Goal: Answer question/provide support: Share knowledge or assist other users

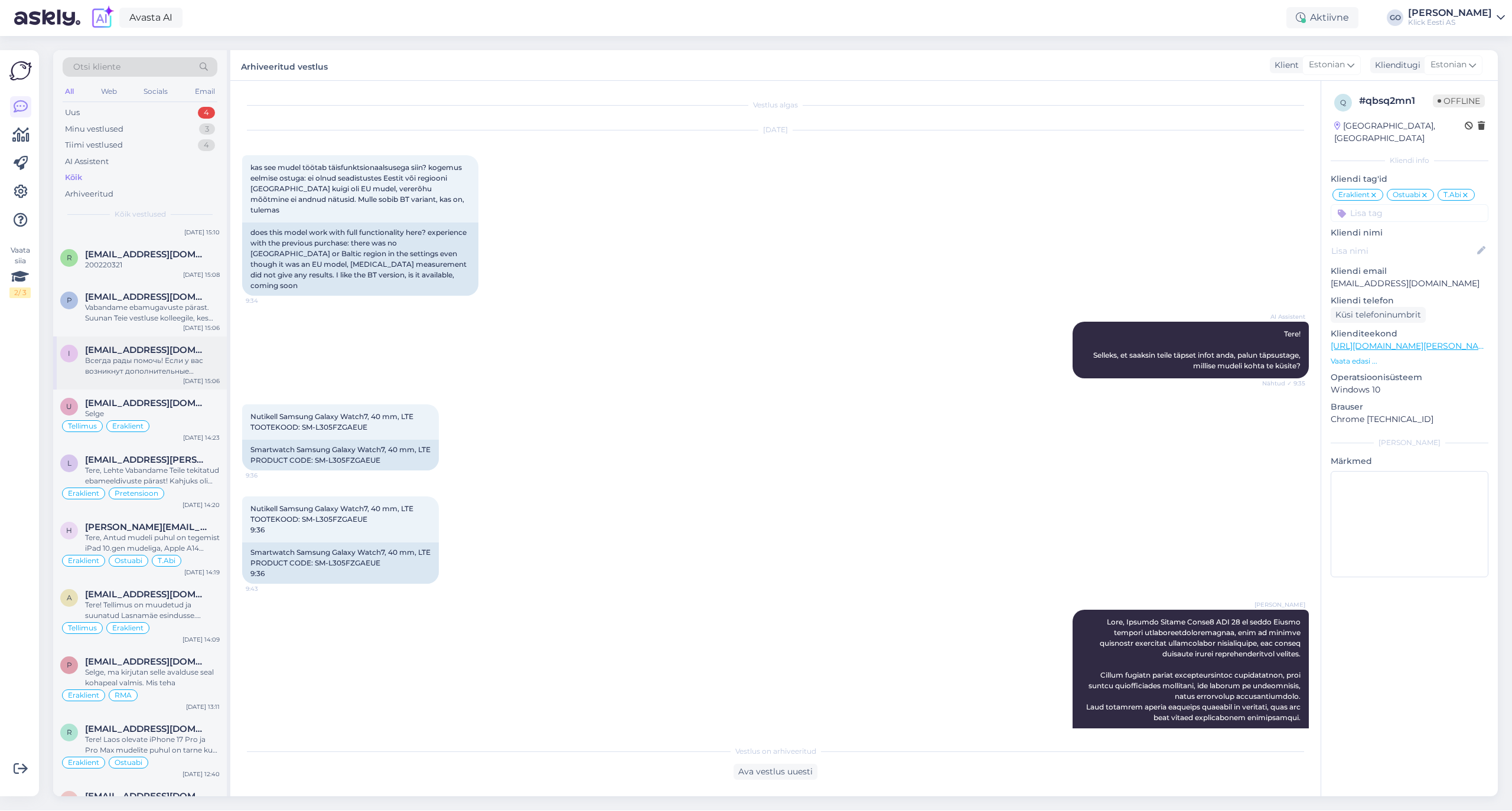
scroll to position [79, 0]
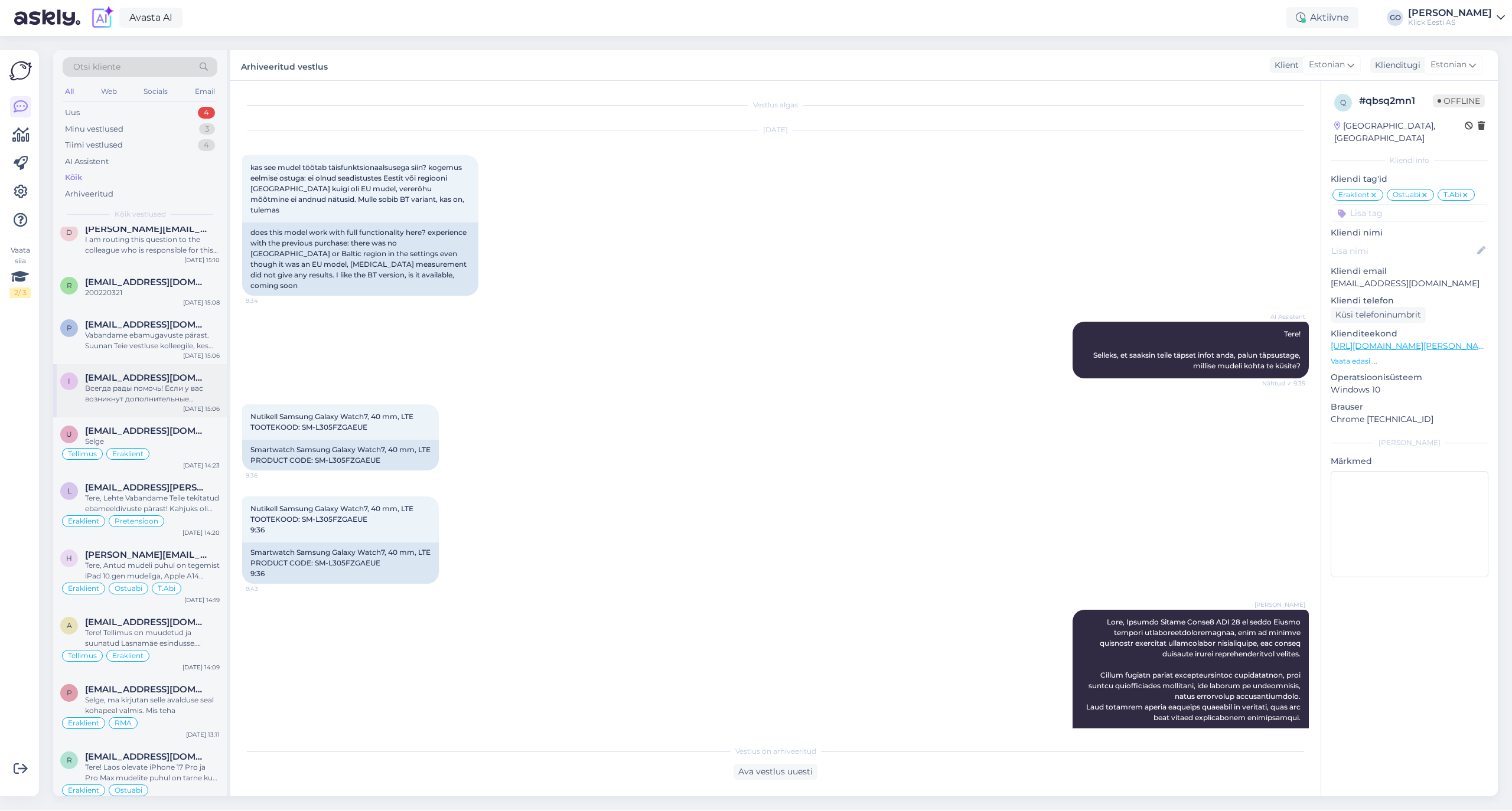
click at [153, 378] on span "[EMAIL_ADDRESS][DOMAIN_NAME]" at bounding box center [146, 377] width 123 height 10
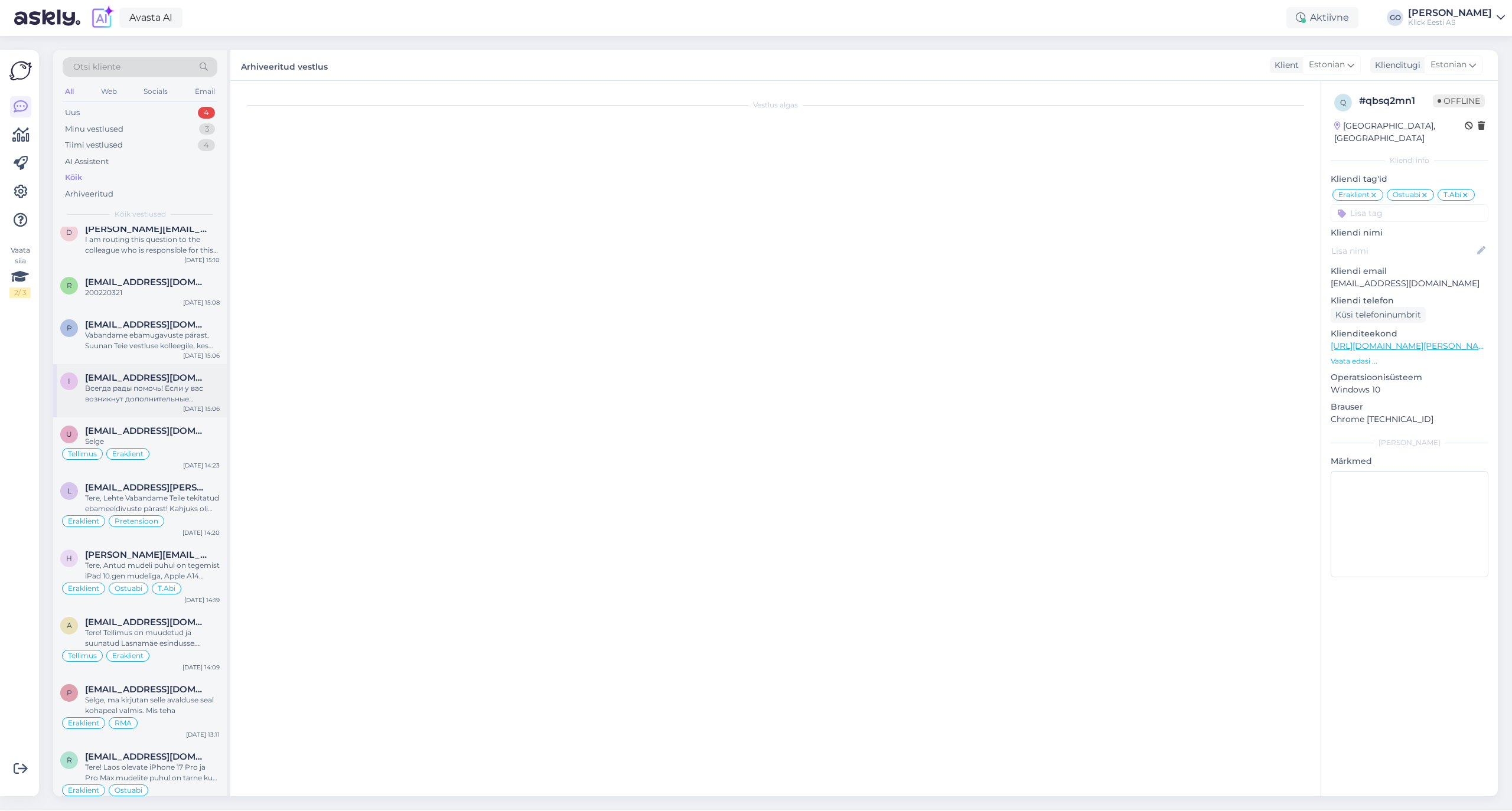
scroll to position [176, 0]
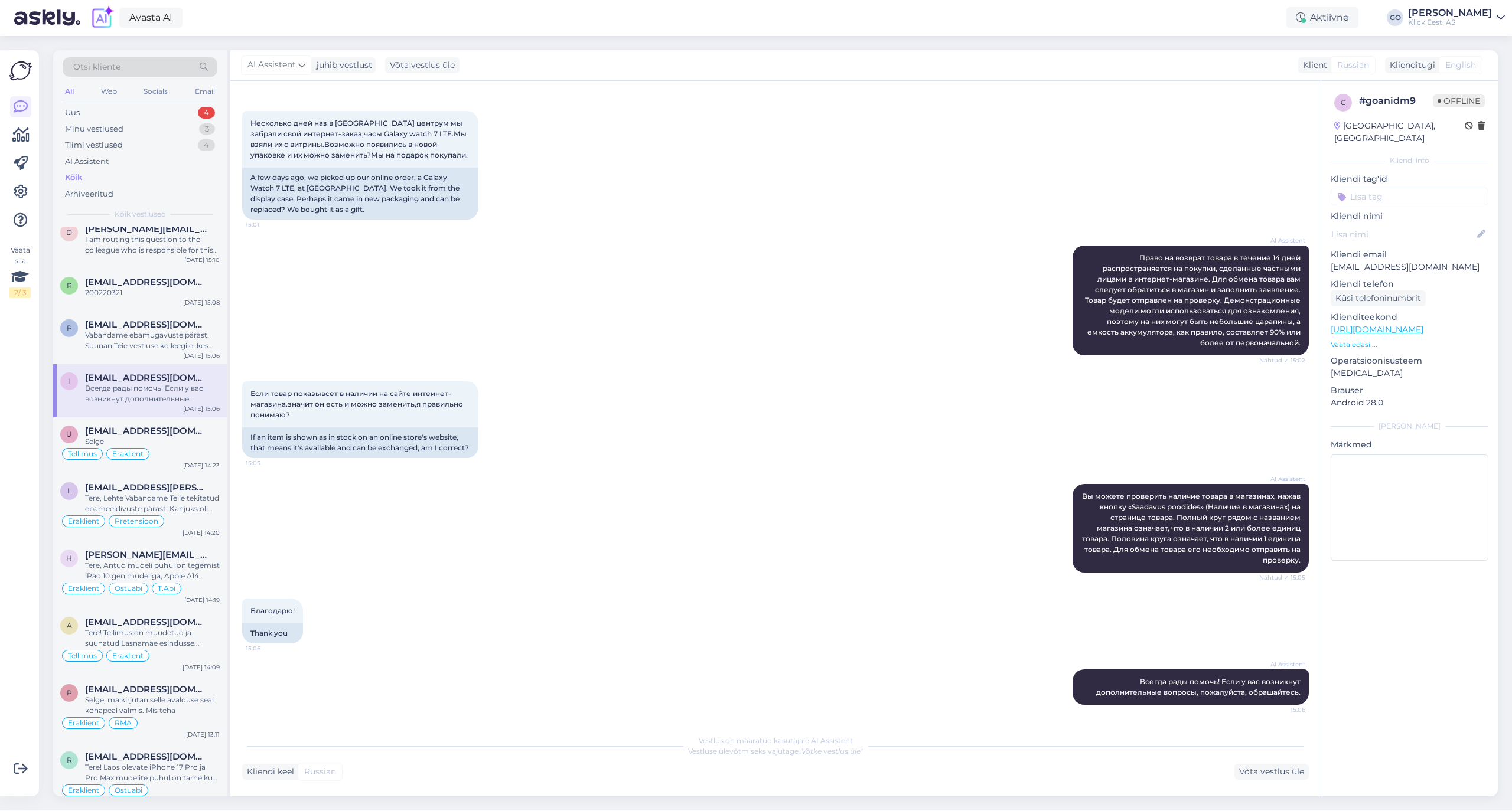
click at [1376, 187] on input at bounding box center [1409, 196] width 157 height 18
click at [1375, 281] on span "Eraklient" at bounding box center [1361, 285] width 32 height 7
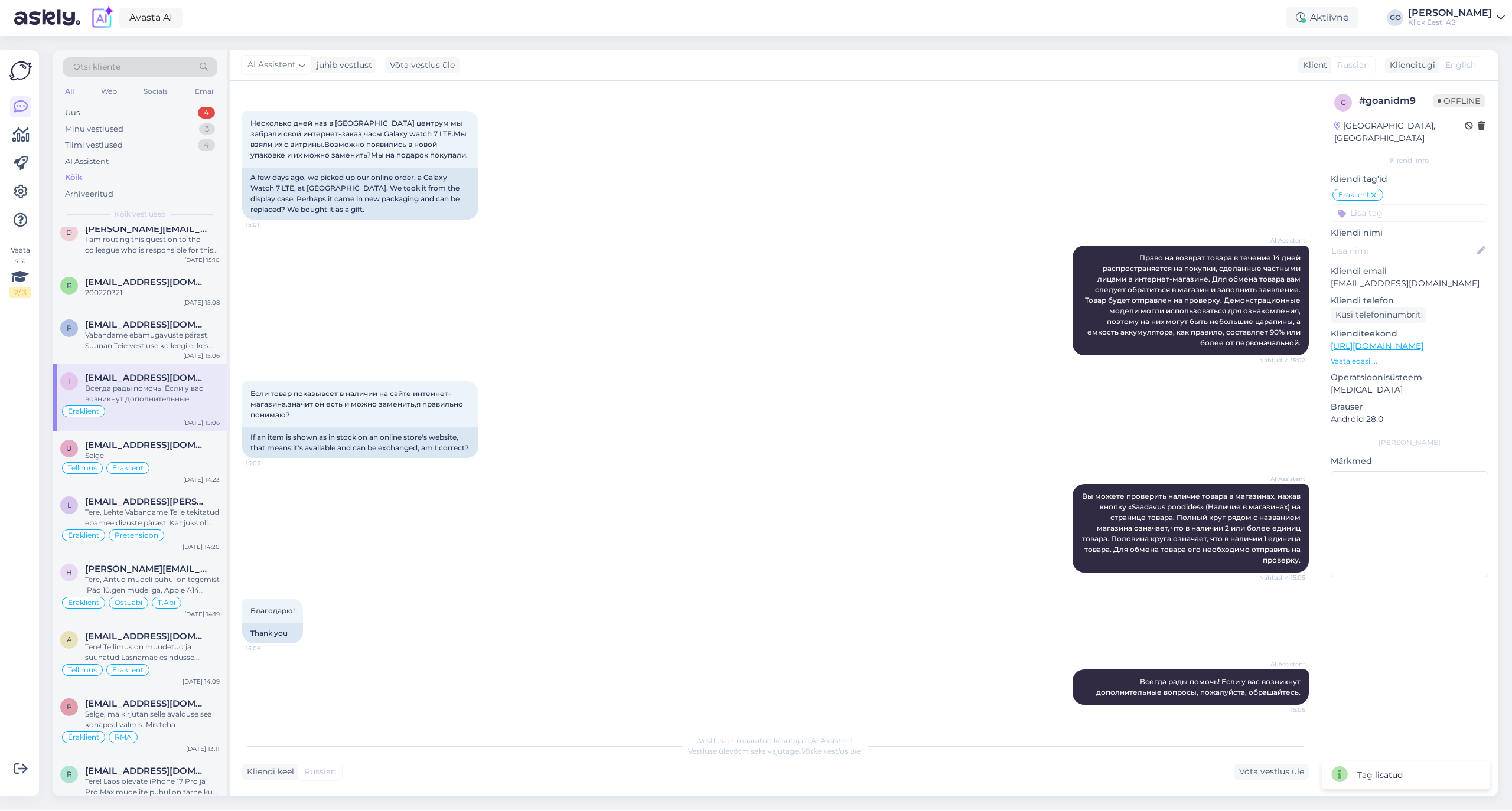
click at [1380, 204] on input at bounding box center [1409, 213] width 157 height 18
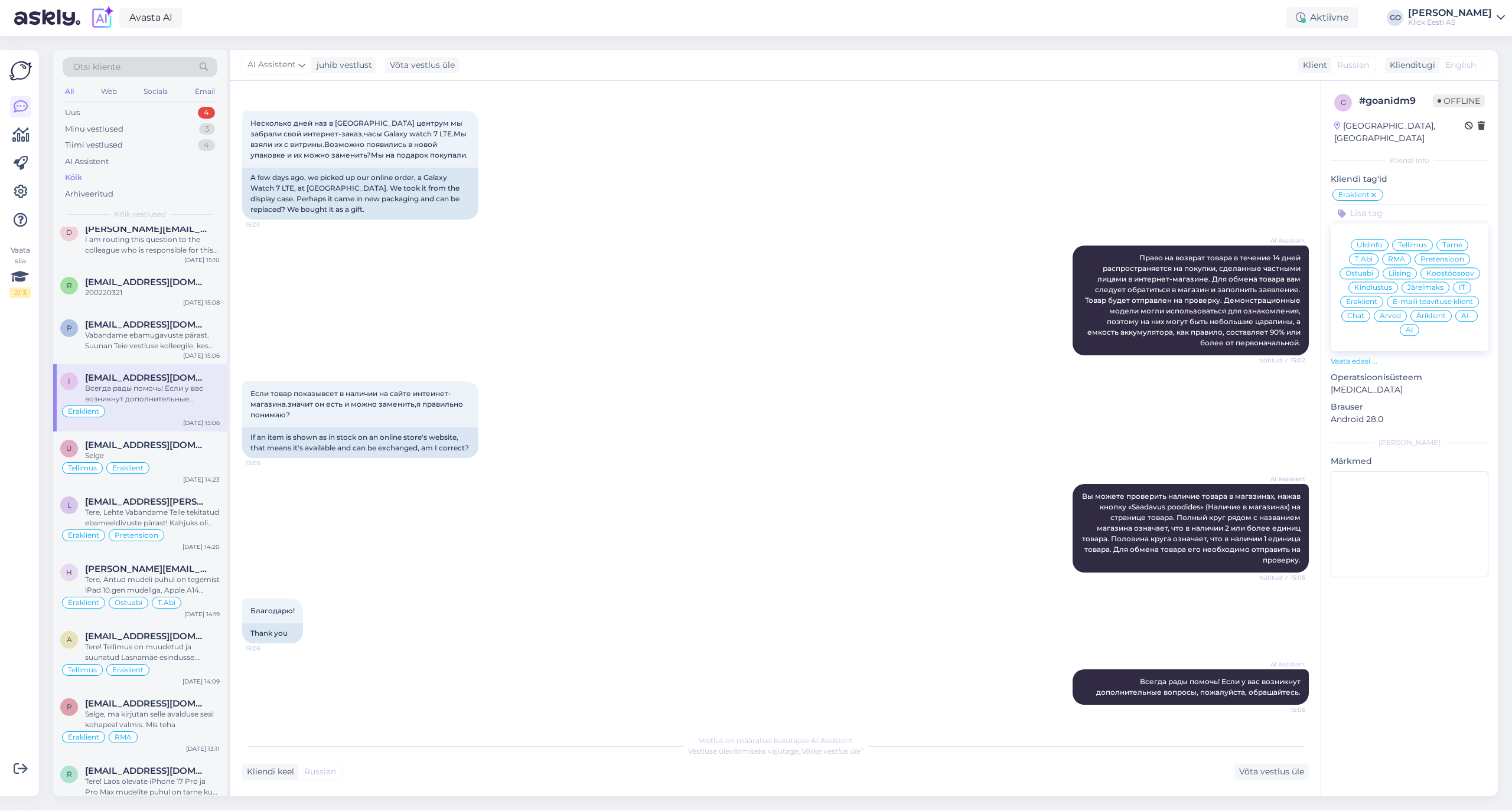
click at [1415, 241] on span "Tellimus" at bounding box center [1412, 245] width 29 height 7
click at [140, 331] on div "Vabandame ebamugavuste pärast. Suunan Teie vestluse kolleegile, kes saab täpsem…" at bounding box center [151, 340] width 134 height 21
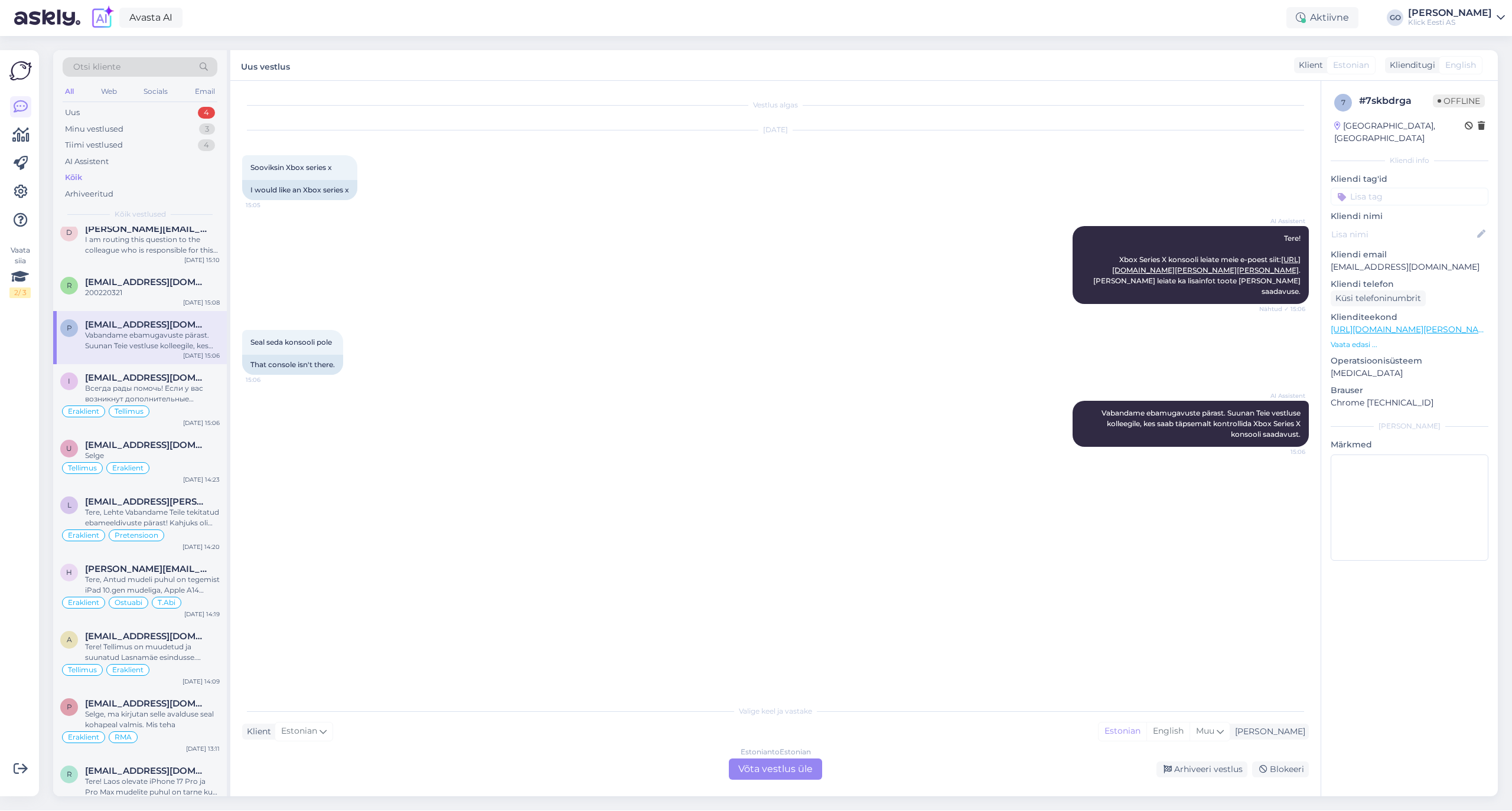
click at [1459, 324] on link "[URL][DOMAIN_NAME][PERSON_NAME][PERSON_NAME]" at bounding box center [1447, 329] width 234 height 10
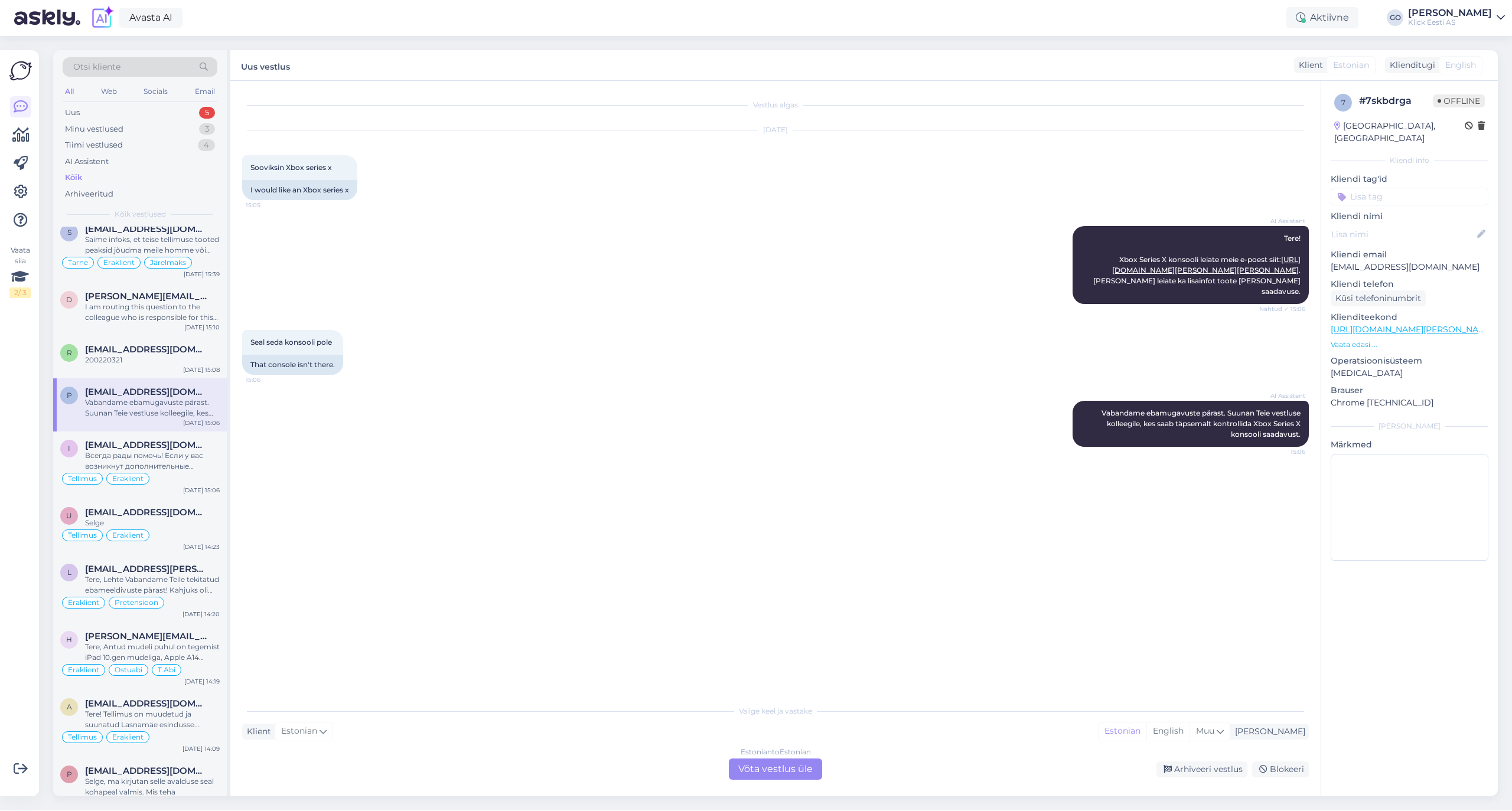
click at [1153, 503] on div "Vestlus algas Oct 15 2025 Sooviksin Xbox series x 15:05 I would like an Xbox se…" at bounding box center [780, 390] width 1077 height 595
click at [773, 761] on div "Estonian to Estonian Võta vestlus üle" at bounding box center [775, 769] width 93 height 21
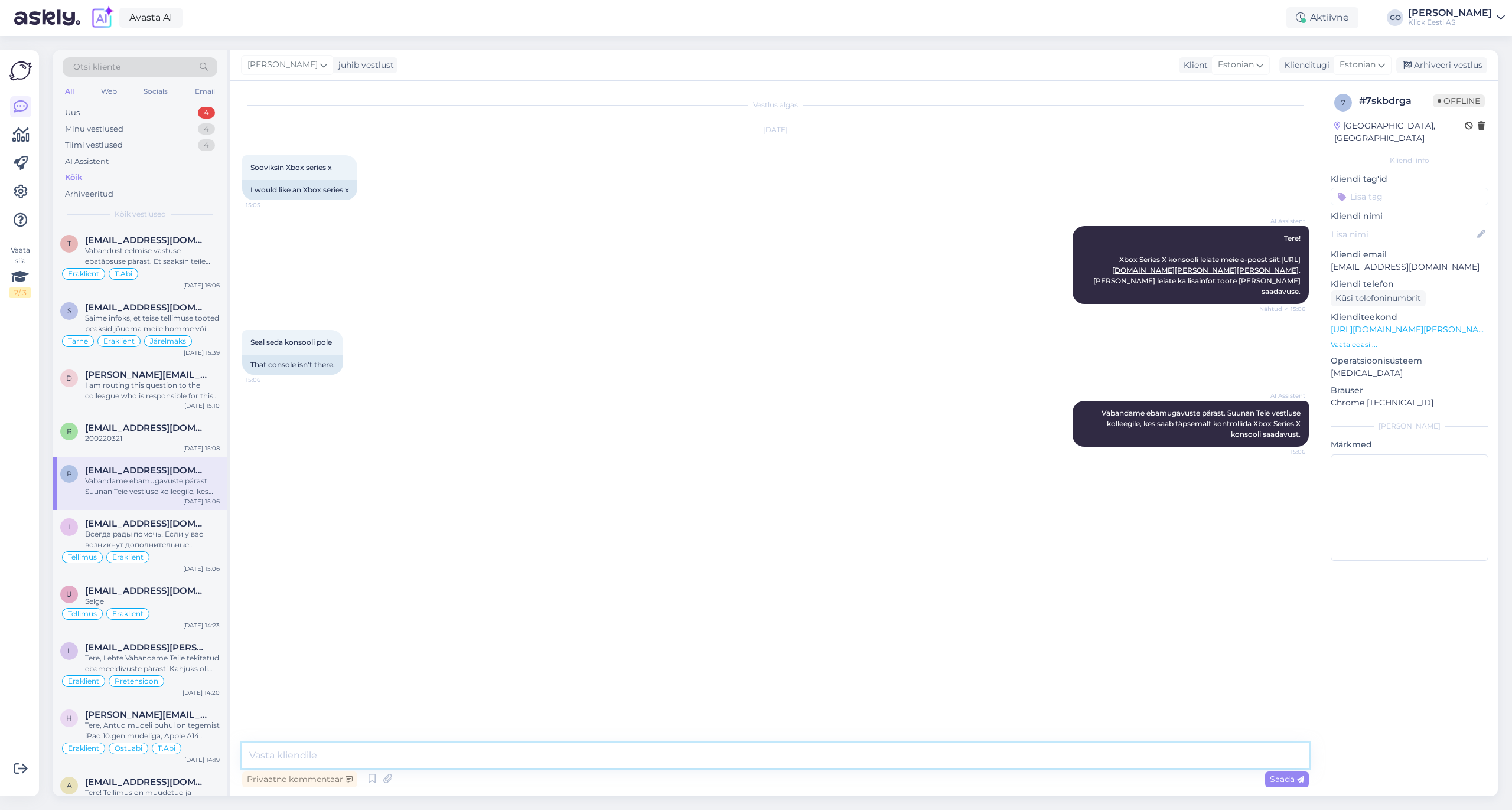
click at [273, 755] on textarea at bounding box center [775, 755] width 1066 height 25
click at [465, 763] on textarea "Tere, Klicki valikus on hetkel ainult" at bounding box center [775, 755] width 1066 height 25
click at [454, 758] on textarea "Tere, Klicki valikus on hetkel ainult" at bounding box center [775, 755] width 1066 height 25
paste textarea "[URL][DOMAIN_NAME][PERSON_NAME][PERSON_NAME]"
drag, startPoint x: 907, startPoint y: 746, endPoint x: 411, endPoint y: 758, distance: 496.1
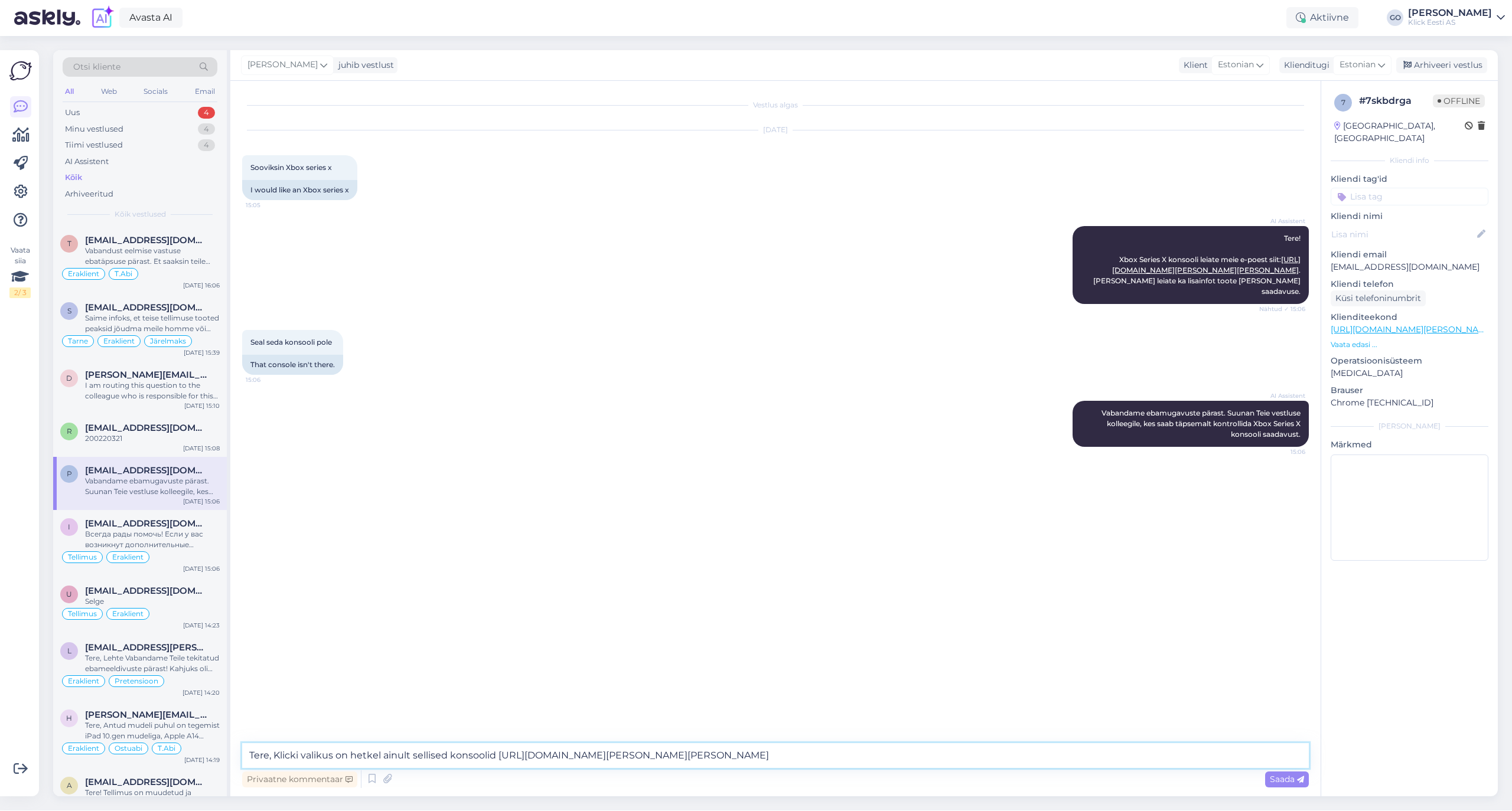
click at [411, 758] on textarea "Tere, Klicki valikus on hetkel ainult sellised konsoolid https://www.klick.ee/h…" at bounding box center [775, 755] width 1066 height 25
type textarea "Tere, Klicki valikus on hetkel ainult Lenovo, Nintendo ja Sony konsoolid."
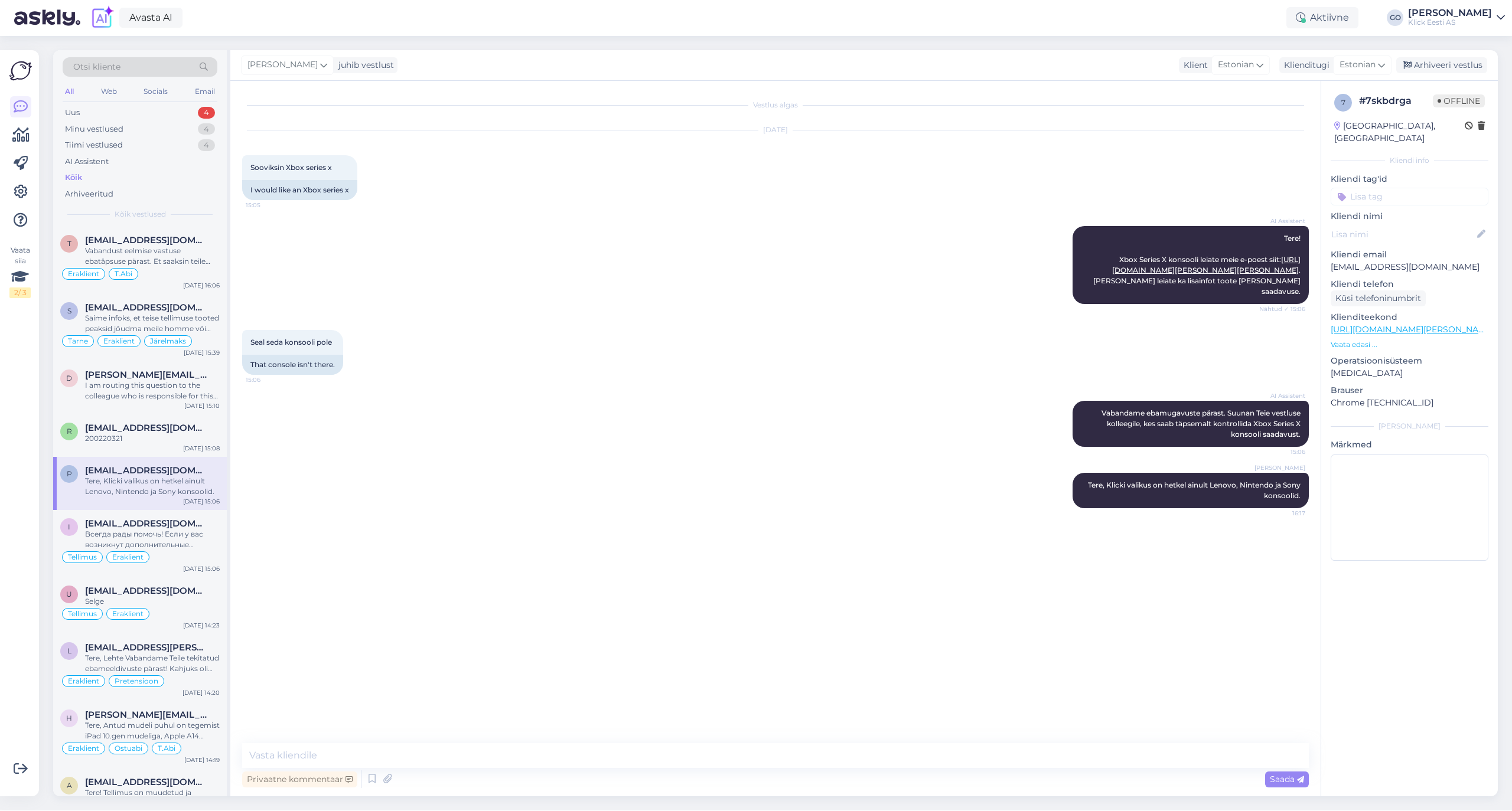
drag, startPoint x: 1364, startPoint y: 176, endPoint x: 1366, endPoint y: 184, distance: 8.2
click at [1364, 187] on input at bounding box center [1409, 196] width 157 height 18
click at [1366, 281] on span "Eraklient" at bounding box center [1361, 285] width 32 height 7
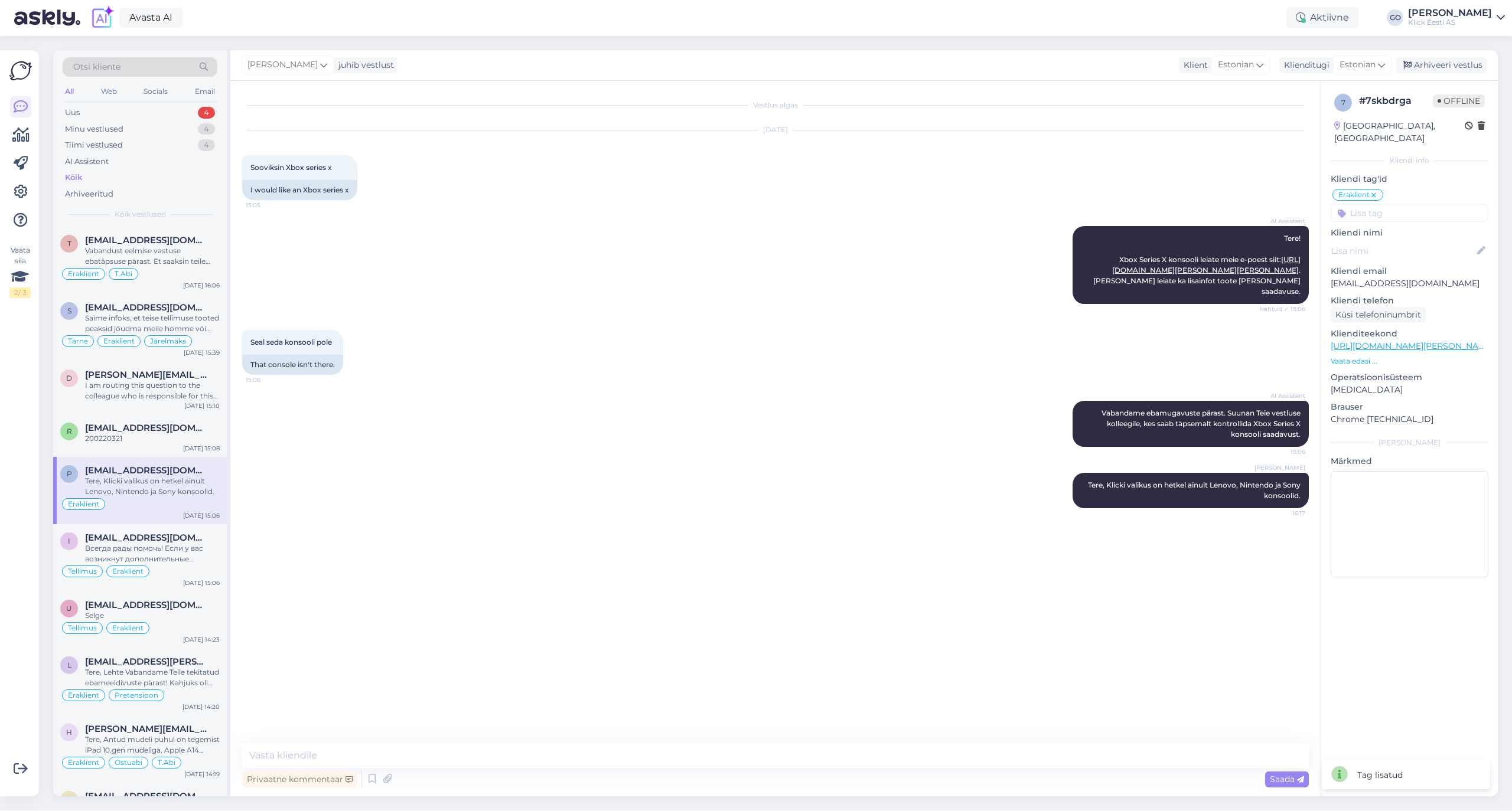
click at [1394, 205] on input at bounding box center [1409, 213] width 157 height 18
click at [1368, 269] on span "Ostuabi" at bounding box center [1359, 273] width 27 height 7
click at [149, 428] on span "[EMAIL_ADDRESS][DOMAIN_NAME]" at bounding box center [146, 428] width 123 height 10
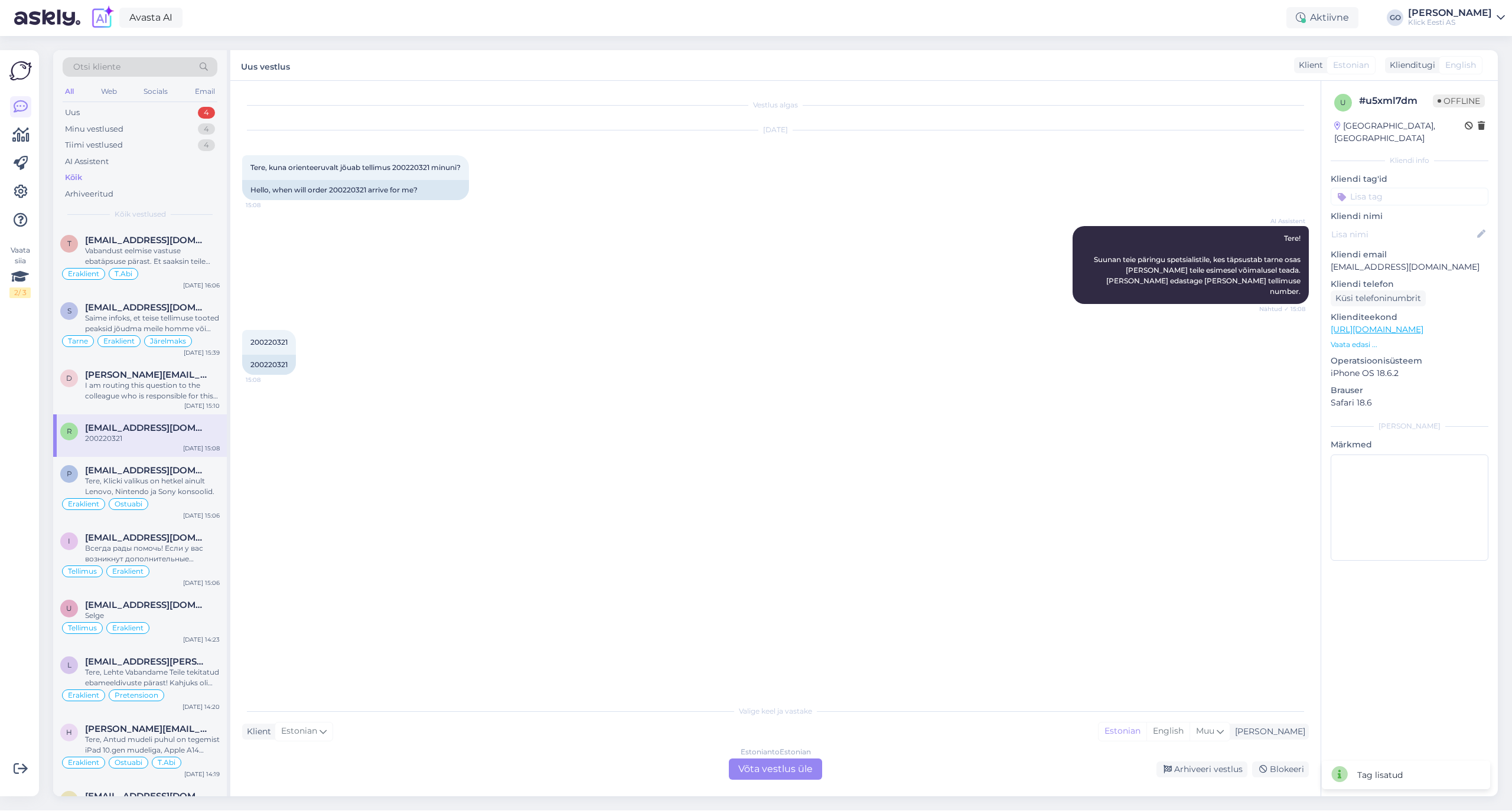
click at [485, 251] on div "AI Assistent Tere! Suunan teie päringu spetsialistile, kes täpsustab tarne osas…" at bounding box center [775, 264] width 1066 height 104
drag, startPoint x: 286, startPoint y: 329, endPoint x: 255, endPoint y: 329, distance: 31.0
click at [255, 338] on span "200220321" at bounding box center [269, 342] width 37 height 9
drag, startPoint x: 251, startPoint y: 331, endPoint x: 289, endPoint y: 334, distance: 38.1
click at [289, 334] on div "200220321 15:08" at bounding box center [269, 342] width 54 height 25
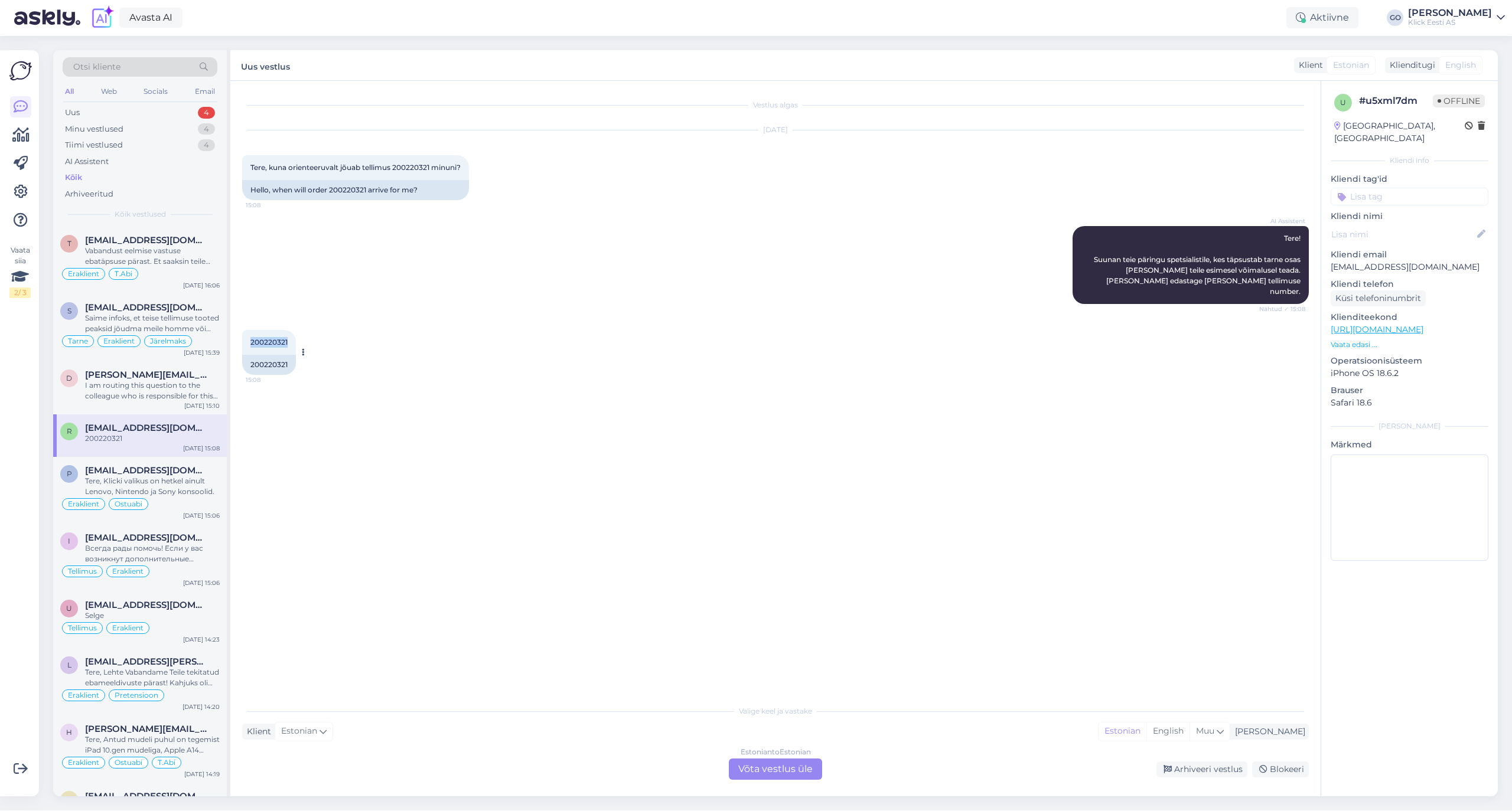
copy span "200220321"
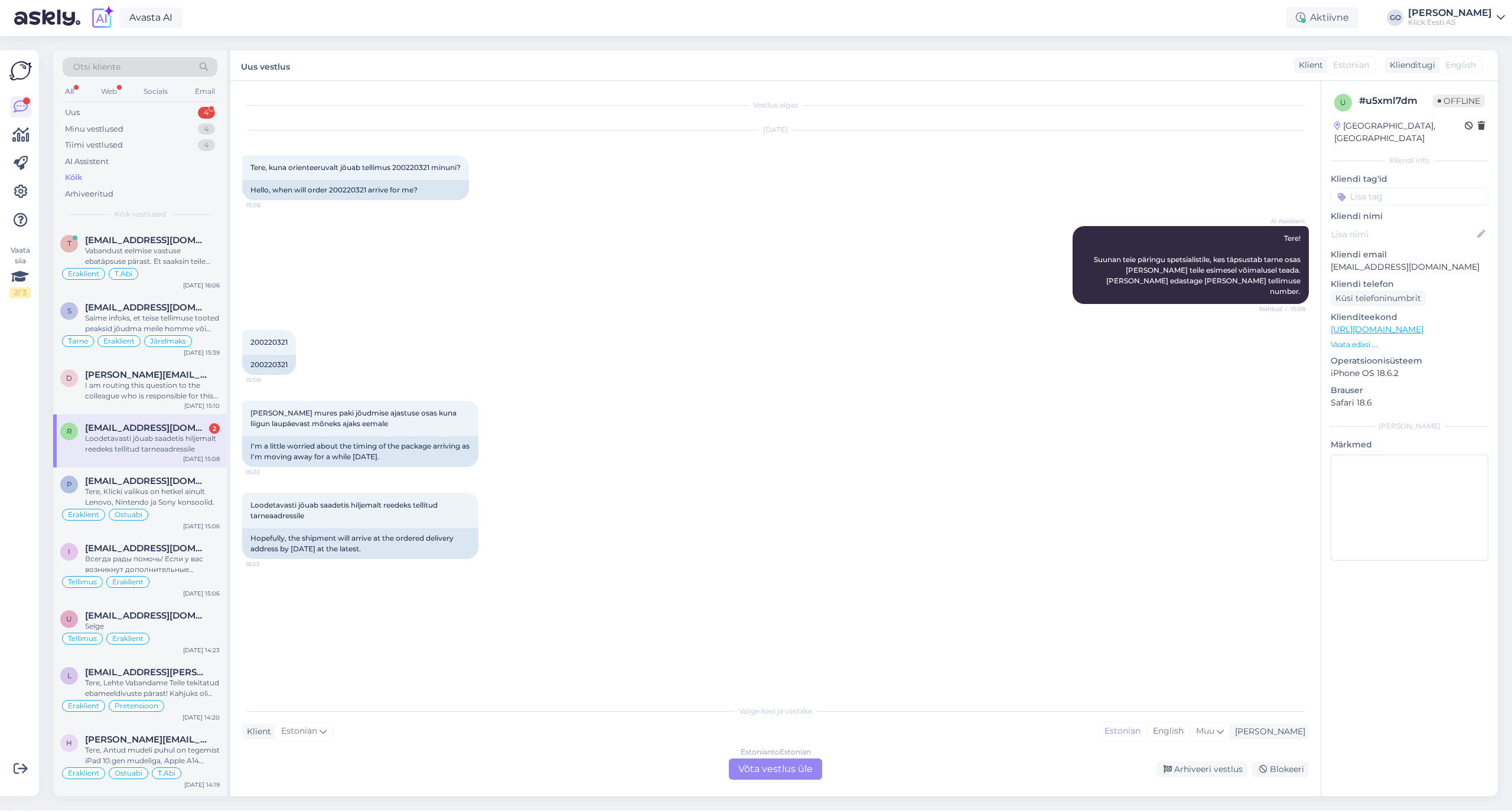
click at [676, 287] on div "AI Assistent Tere! Suunan teie päringu spetsialistile, kes täpsustab tarne osas…" at bounding box center [775, 264] width 1066 height 104
click at [786, 769] on div "Estonian to Estonian Võta vestlus üle" at bounding box center [775, 769] width 93 height 21
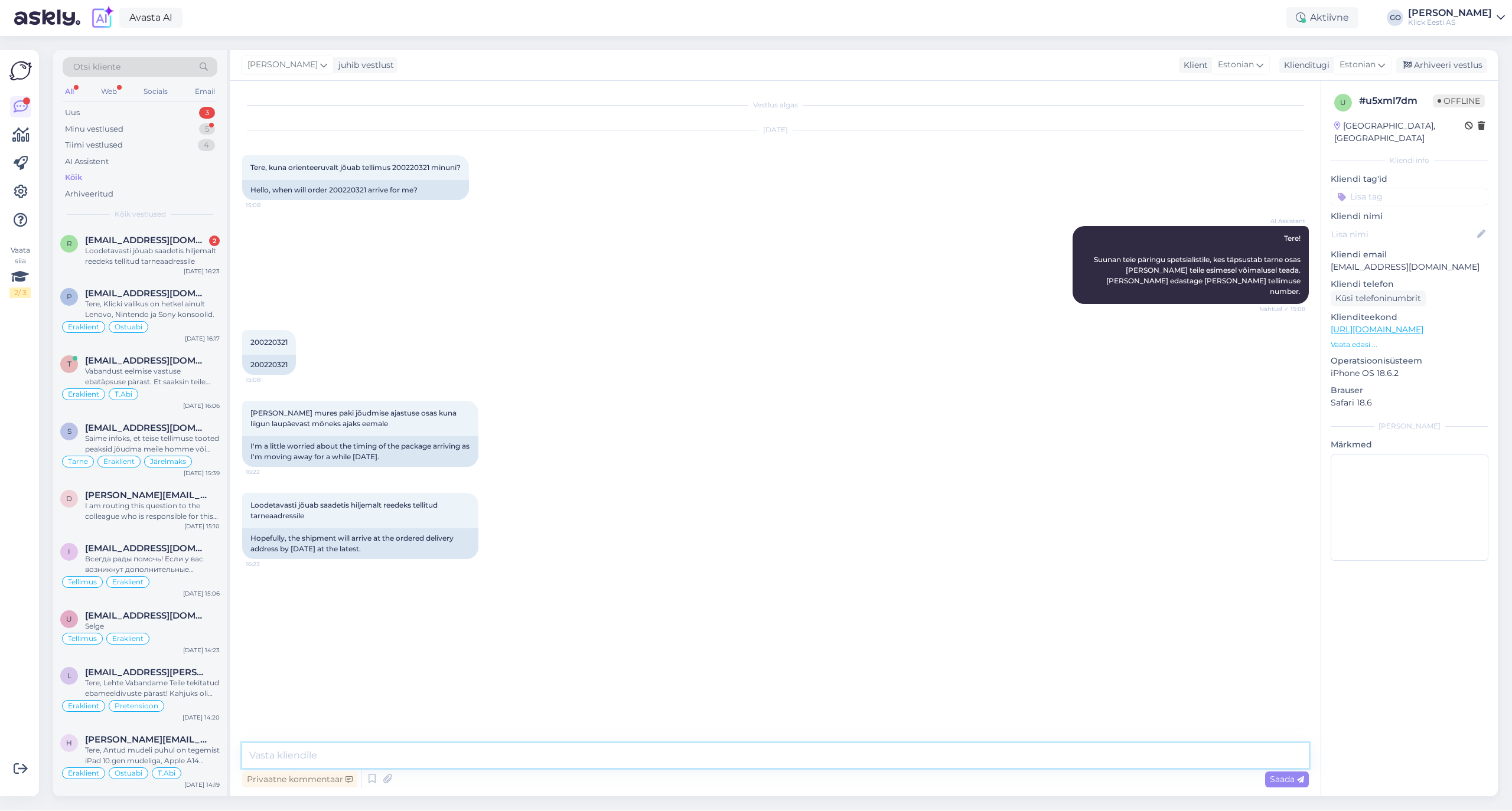
click at [443, 754] on textarea at bounding box center [775, 755] width 1066 height 25
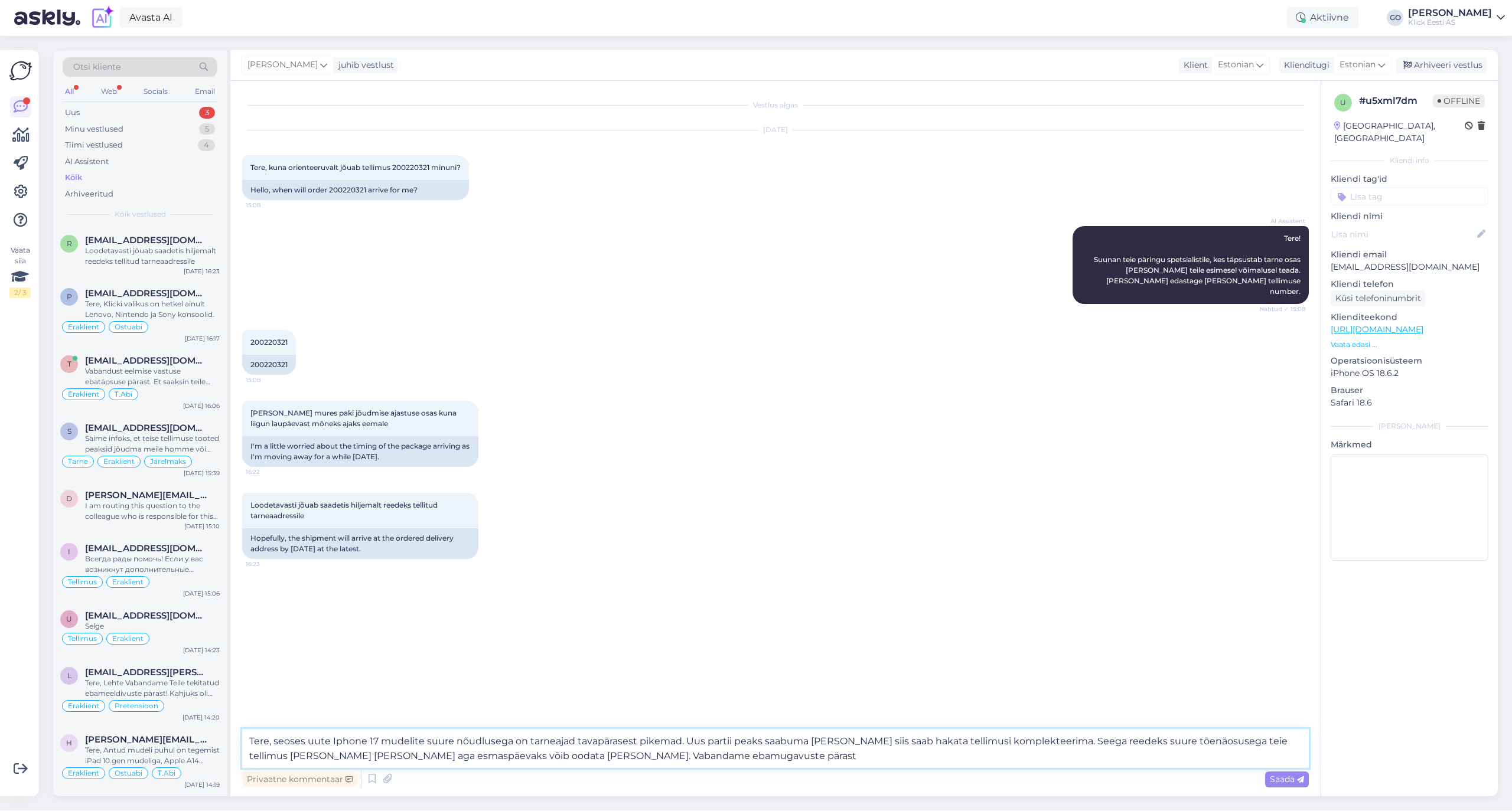
type textarea "Tere, seoses uute Iphone 17 mudelite suure nõudlusega on tarneajad tavapärasest…"
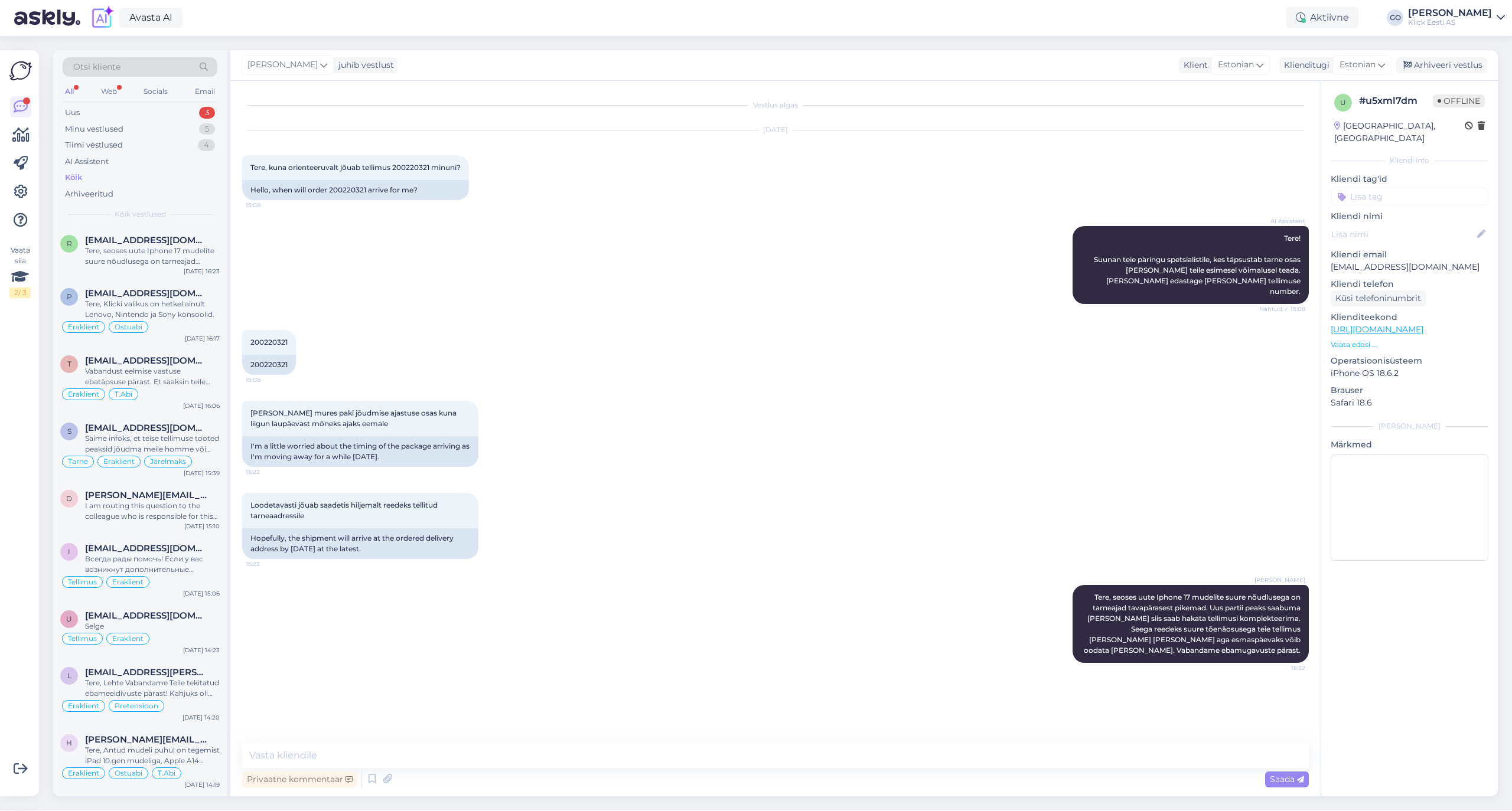
click at [1368, 187] on input at bounding box center [1409, 196] width 157 height 18
click at [1366, 281] on span "Eraklient" at bounding box center [1361, 285] width 32 height 7
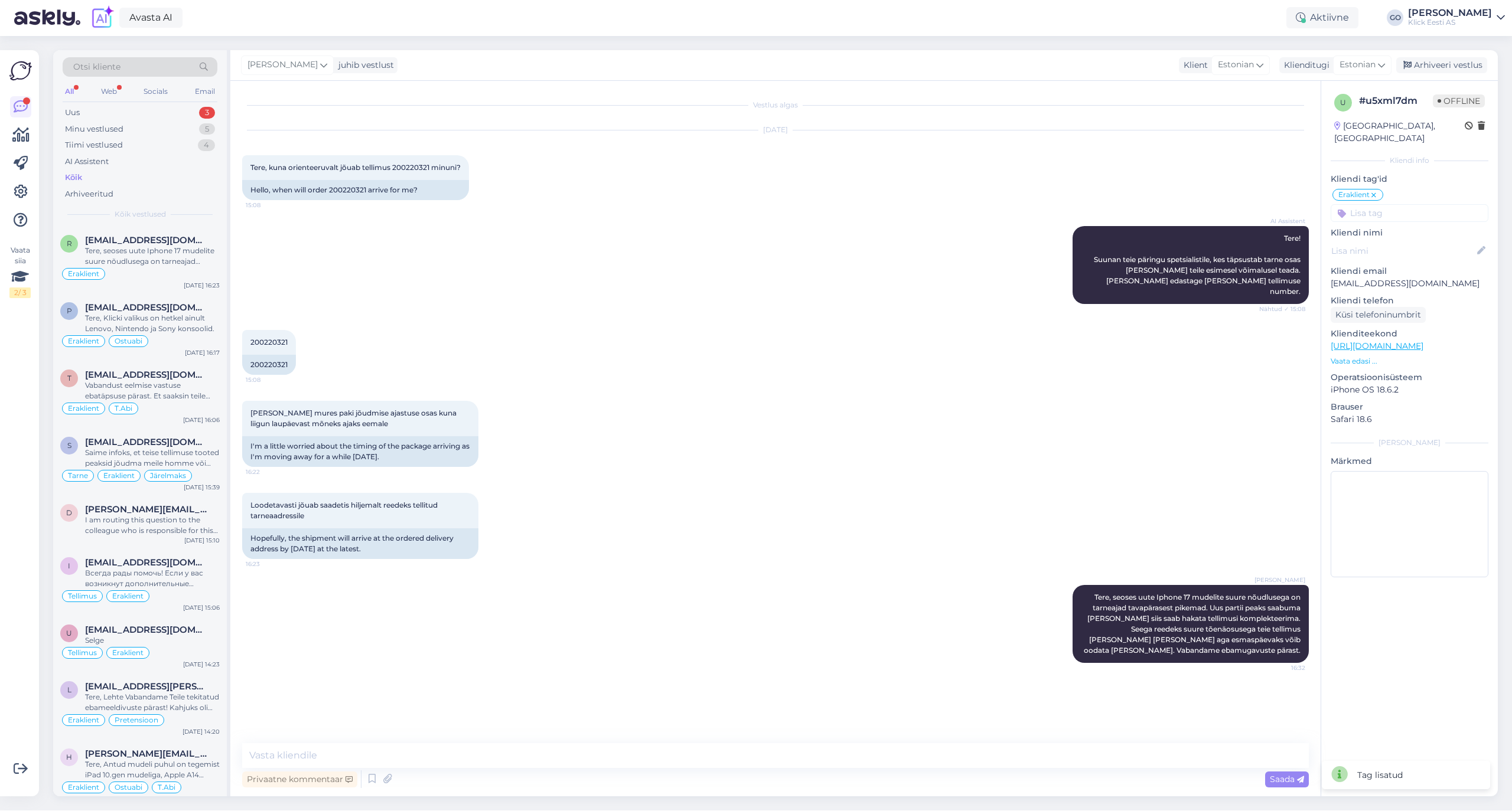
click at [1383, 204] on input at bounding box center [1409, 213] width 157 height 18
click at [1413, 241] on span "Tellimus" at bounding box center [1412, 245] width 29 height 7
click at [792, 433] on div "Olen pisut mures paki jõudmise ajastuse osas kuna liigun laupäevast mõneks ajak…" at bounding box center [775, 434] width 1066 height 92
click at [119, 112] on div "Uus 3" at bounding box center [139, 112] width 155 height 16
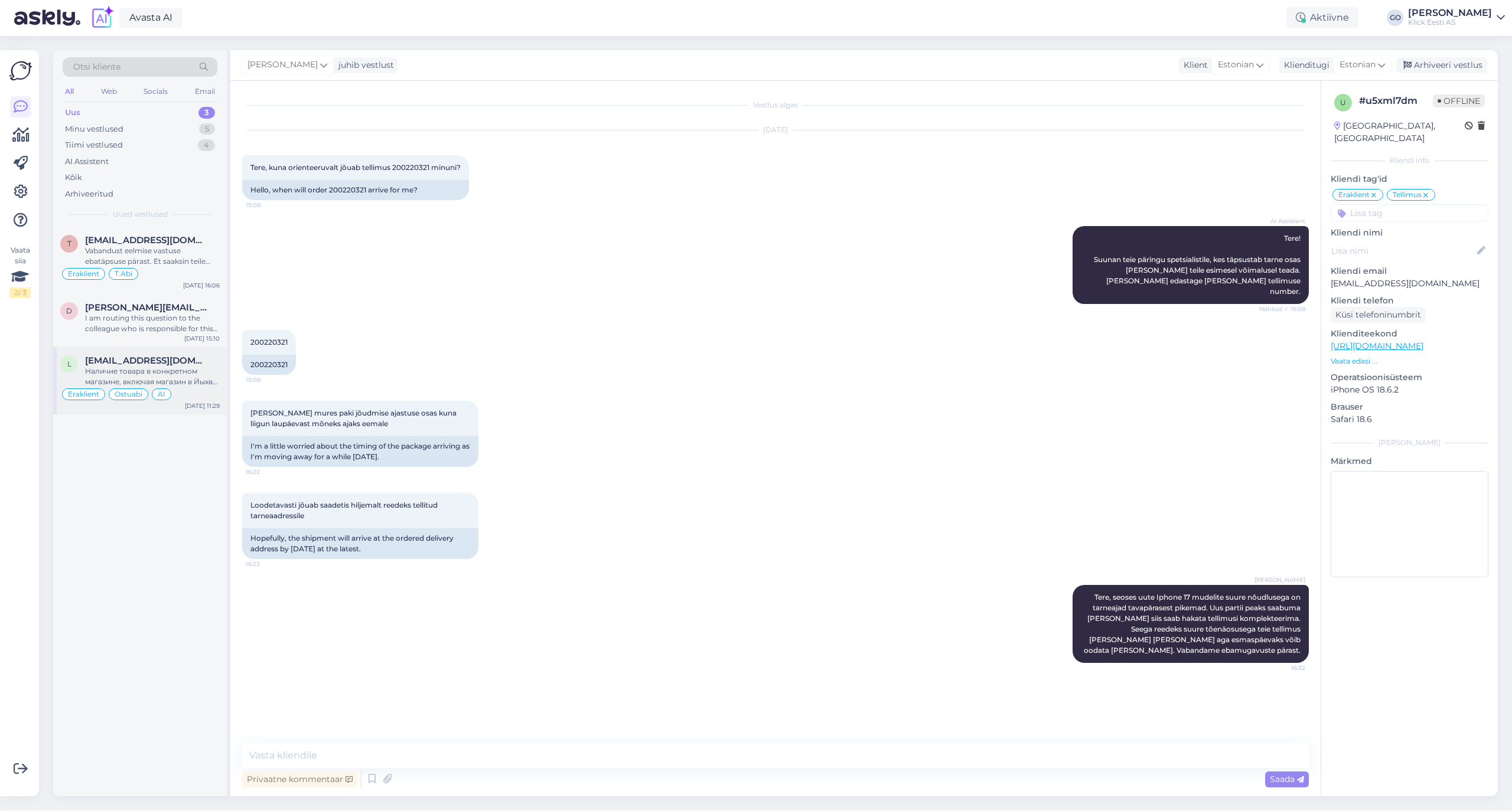
click at [193, 371] on div "Наличие товара в конкретном магазине, включая магазин в Йыхви, можно проверить …" at bounding box center [151, 376] width 134 height 21
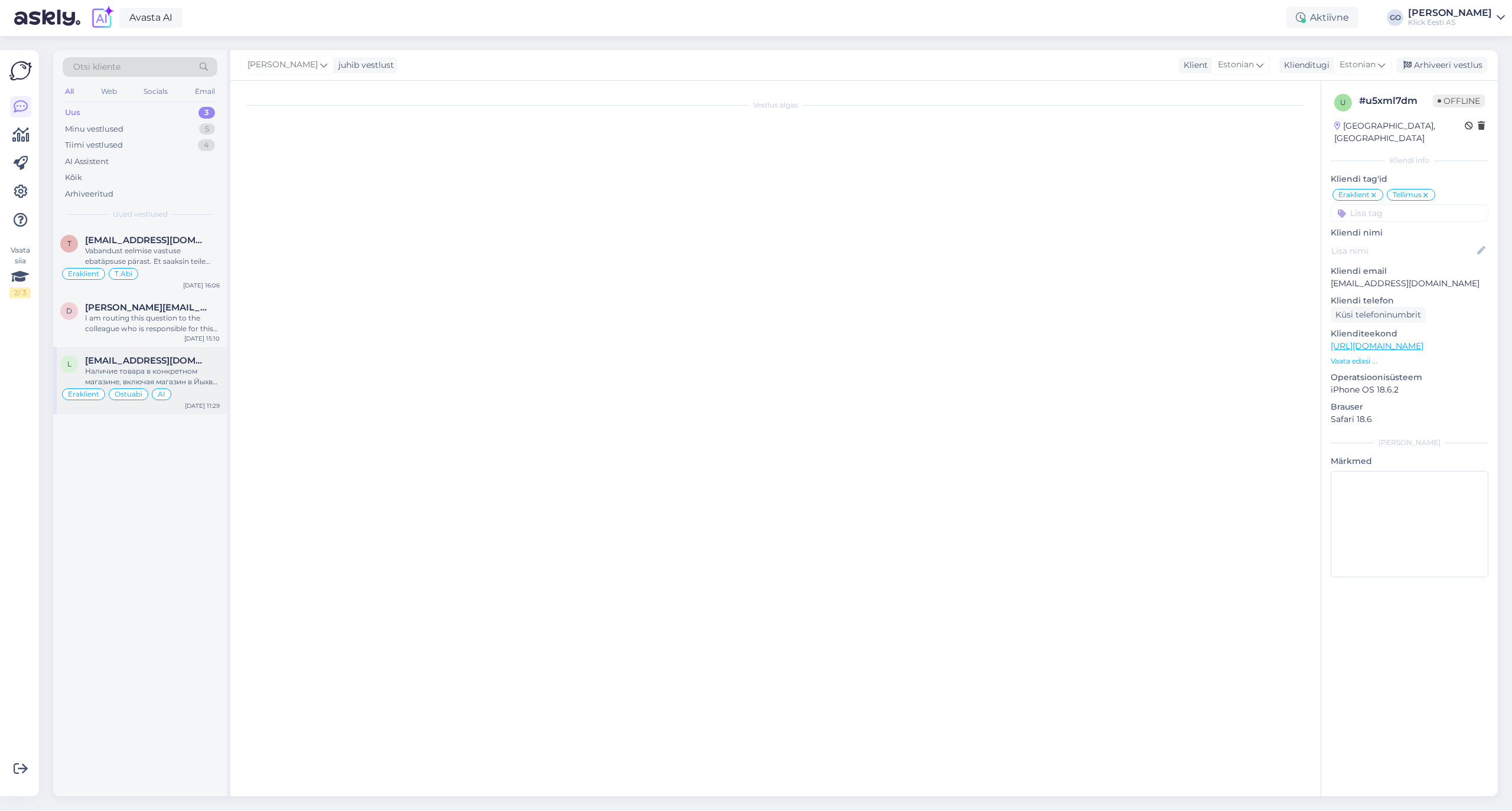
scroll to position [100, 0]
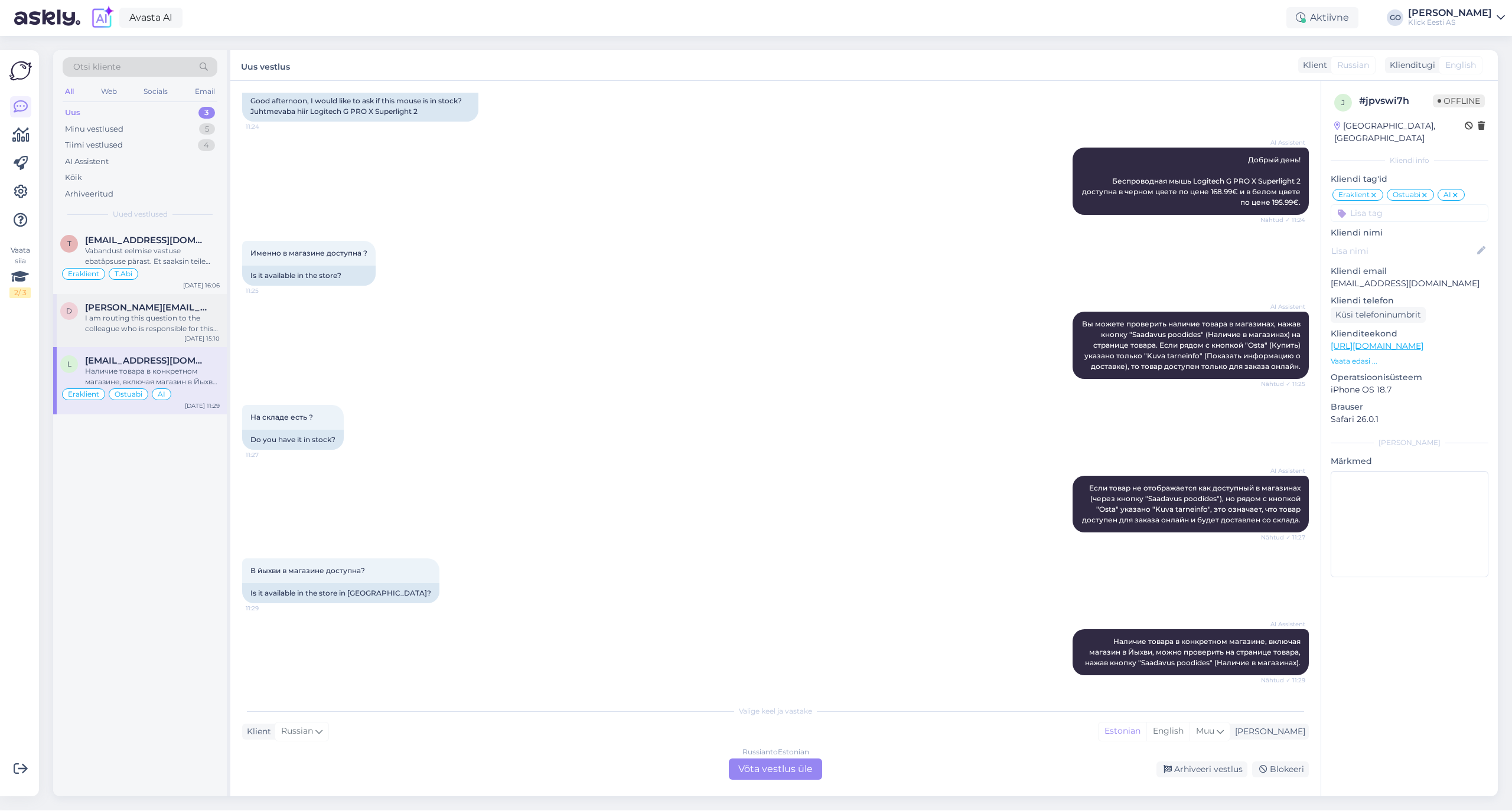
click at [182, 315] on div "I am routing this question to the colleague who is responsible for this topic. …" at bounding box center [151, 323] width 134 height 21
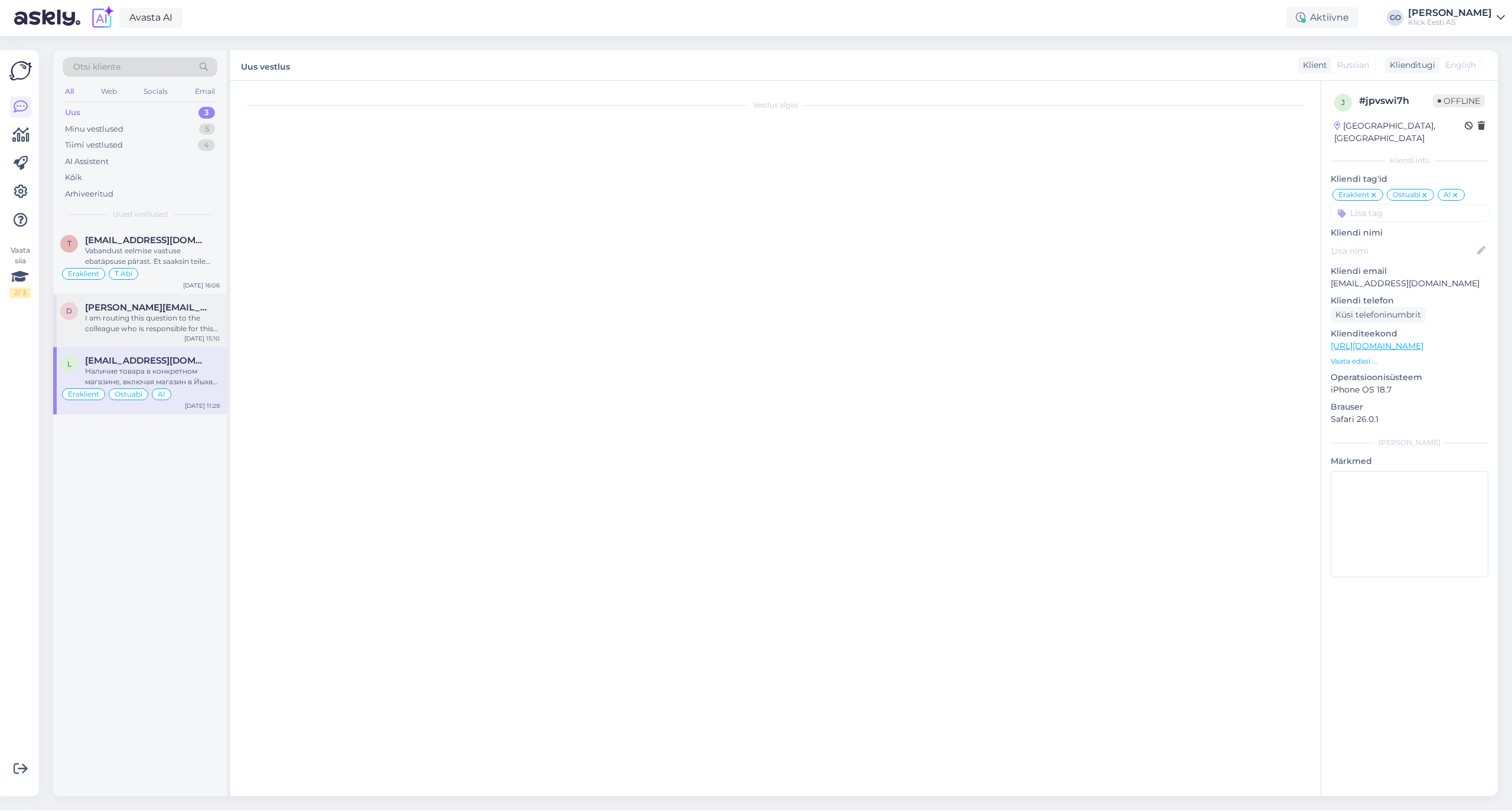
scroll to position [0, 0]
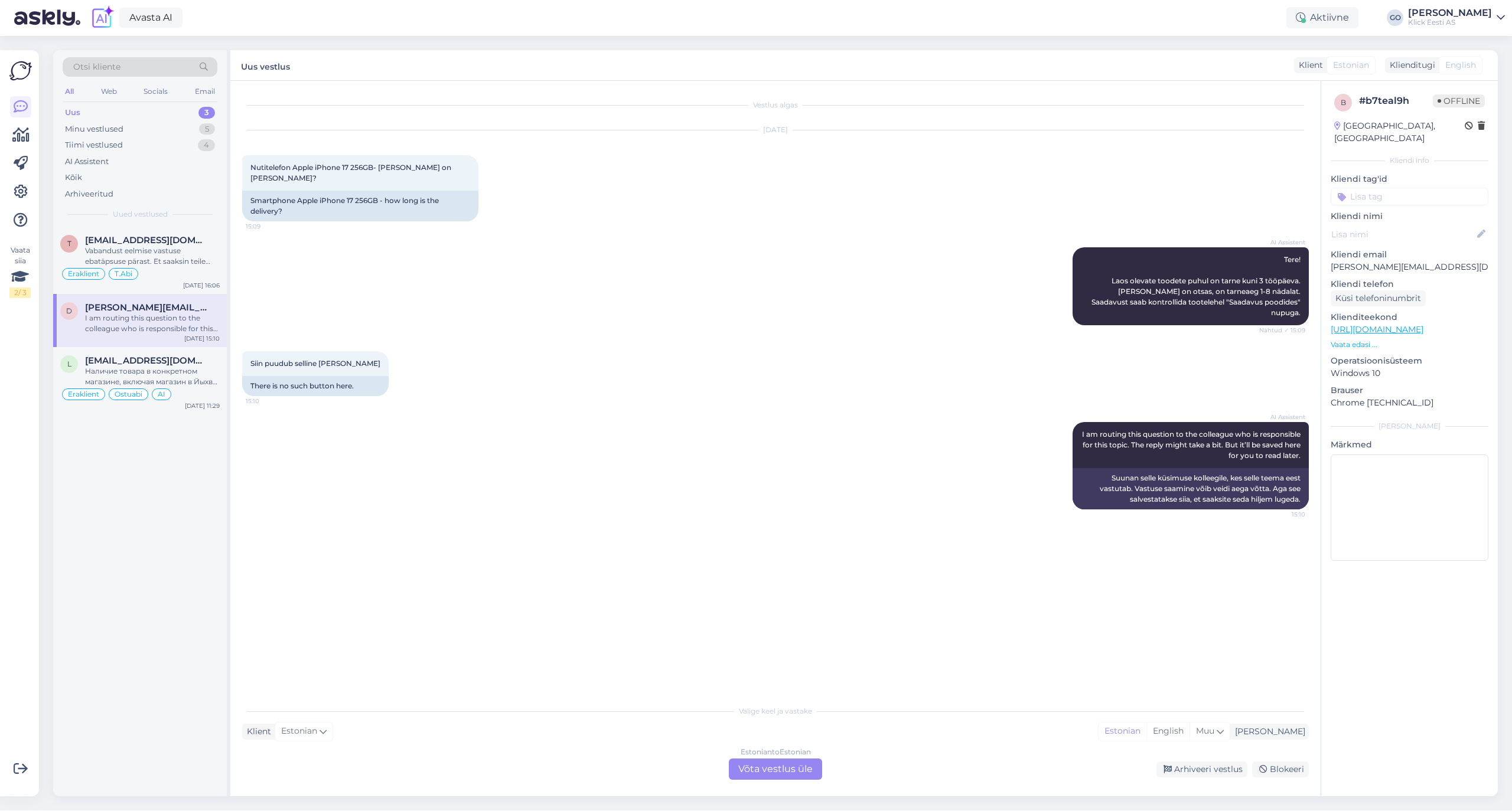
click at [196, 310] on span "[PERSON_NAME][EMAIL_ADDRESS][DOMAIN_NAME]" at bounding box center [146, 307] width 123 height 10
click at [77, 180] on div "Kõik" at bounding box center [74, 178] width 17 height 12
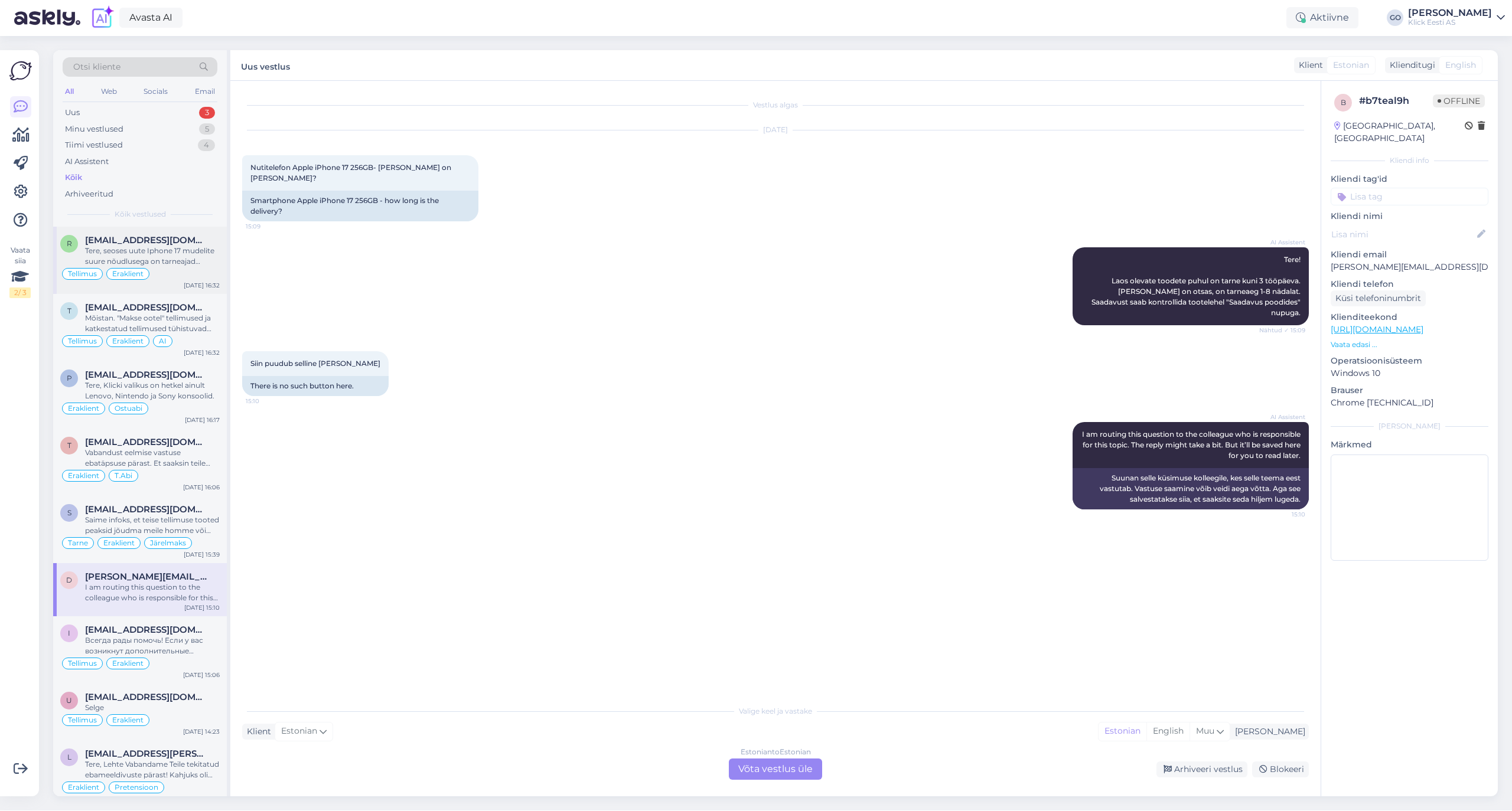
click at [151, 249] on div "Tere, seoses uute Iphone 17 mudelite suure nõudlusega on tarneajad tavapärasest…" at bounding box center [151, 256] width 134 height 21
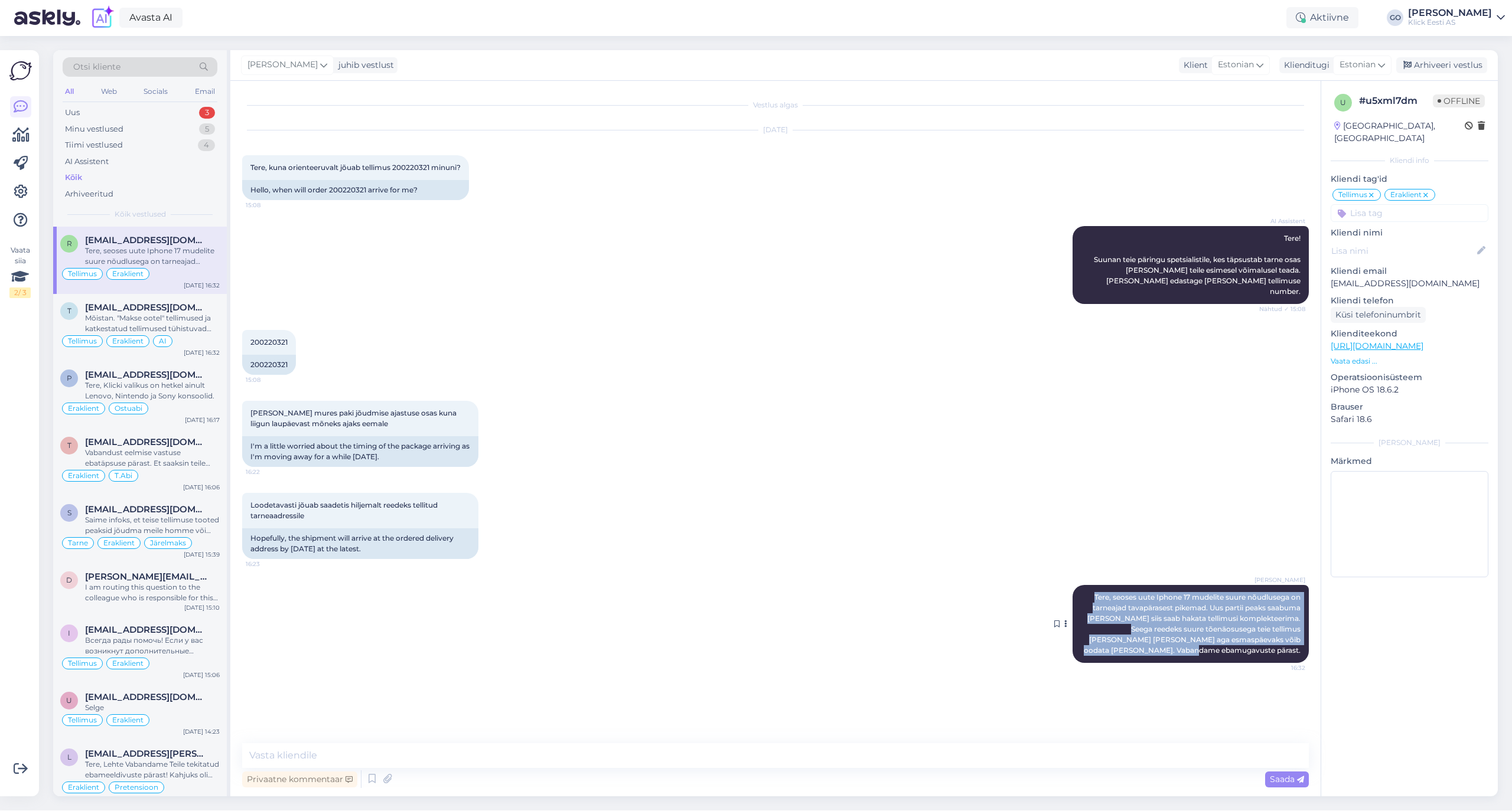
drag, startPoint x: 1090, startPoint y: 586, endPoint x: 1300, endPoint y: 641, distance: 217.1
click at [1300, 641] on span "Tere, seoses uute Iphone 17 mudelite suure nõudlusega on tarneajad tavapärasest…" at bounding box center [1192, 624] width 218 height 62
copy span "Tere, seoses uute Iphone 17 mudelite suure nõudlusega on tarneajad tavapärasest…"
click at [76, 177] on div "Kõik" at bounding box center [74, 178] width 17 height 12
click at [88, 110] on div "Uus 3" at bounding box center [139, 112] width 155 height 16
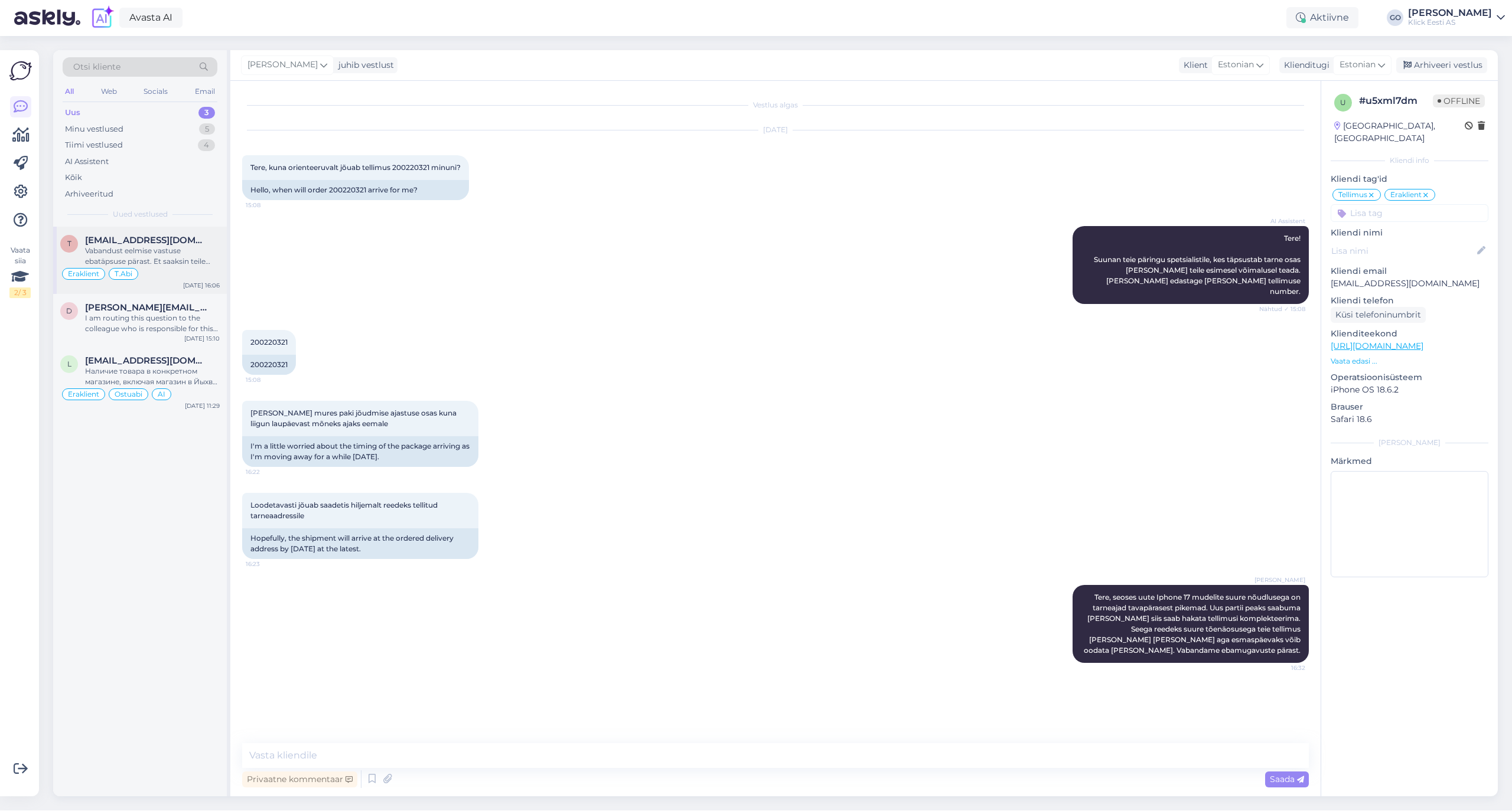
click at [187, 246] on div "Vabandust eelmise vastuse ebatäpsuse pärast. Et saaksin teile täpse vastuse [PE…" at bounding box center [151, 256] width 134 height 21
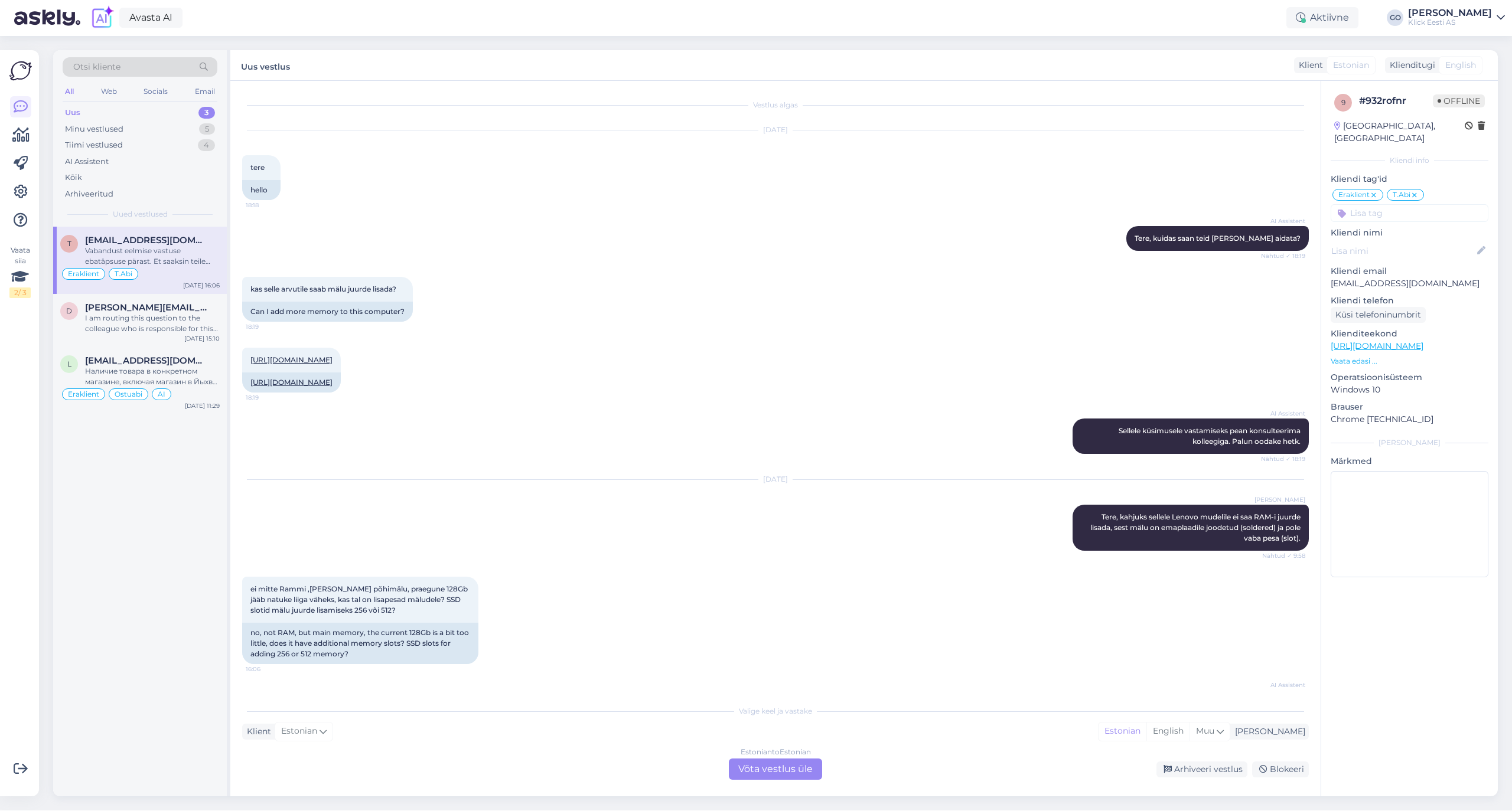
scroll to position [92, 0]
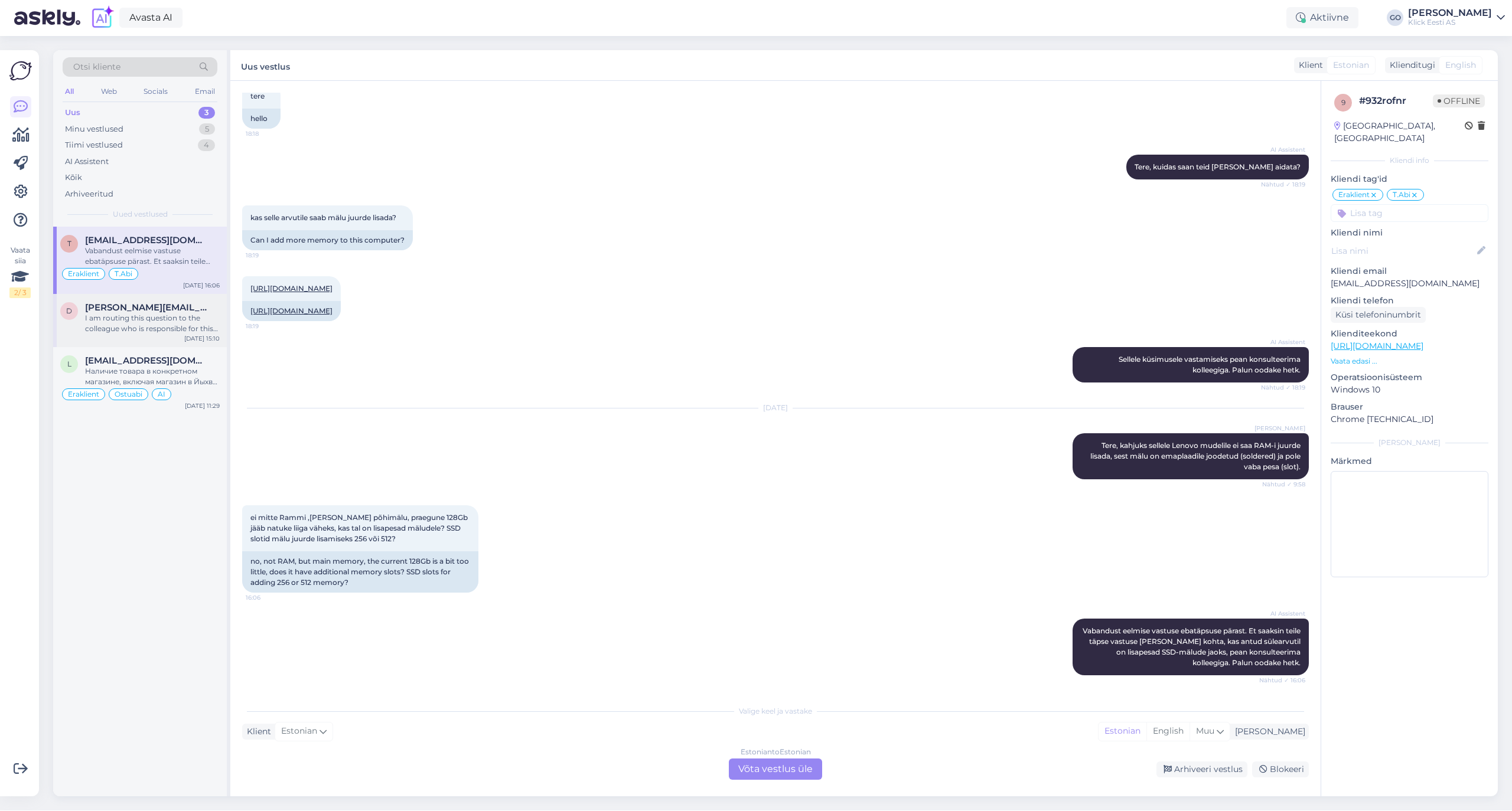
click at [181, 319] on div "I am routing this question to the colleague who is responsible for this topic. …" at bounding box center [151, 323] width 134 height 21
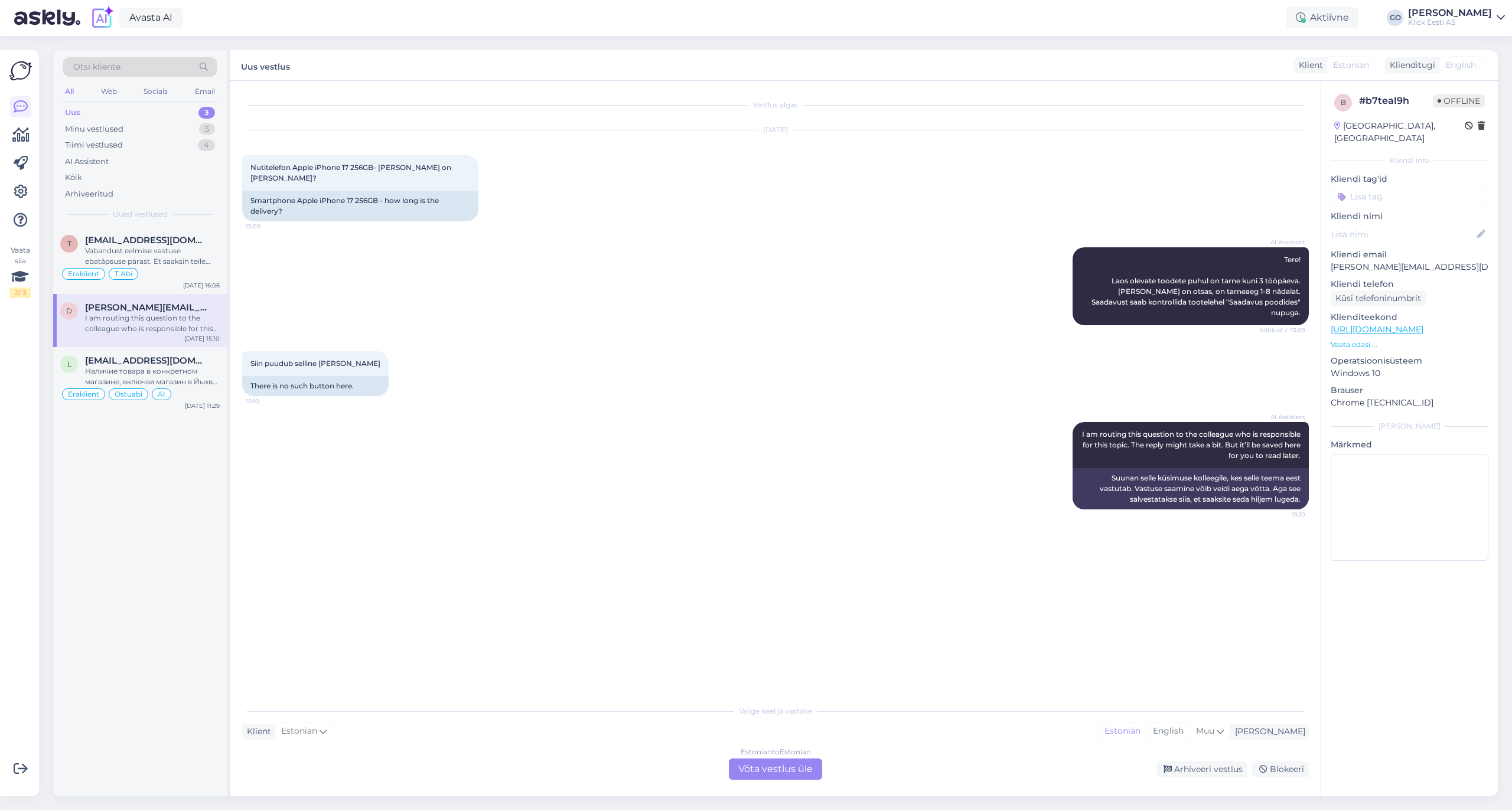
click at [776, 767] on div "Estonian to Estonian Võta vestlus üle" at bounding box center [775, 769] width 93 height 21
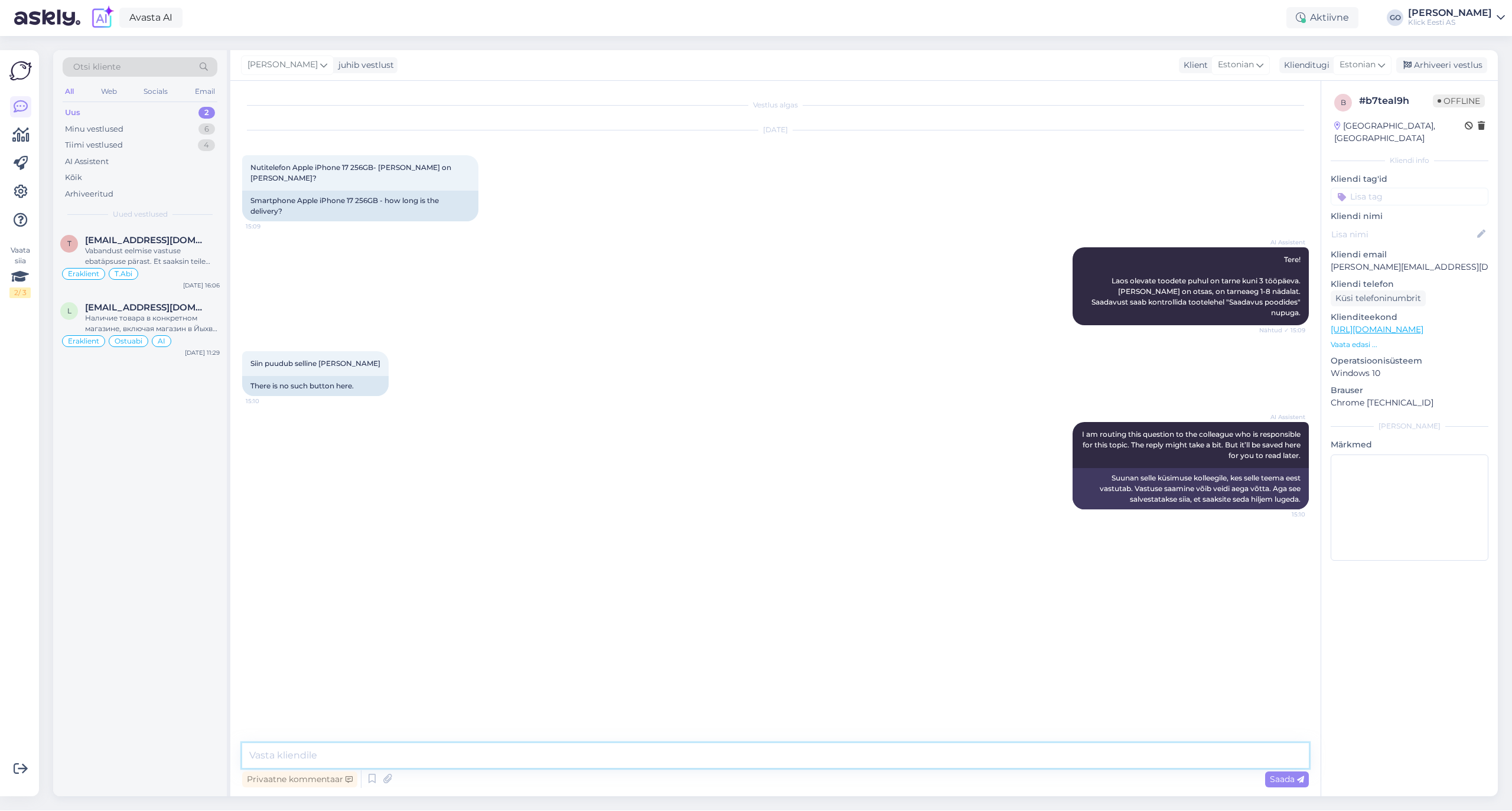
click at [479, 755] on textarea at bounding box center [775, 755] width 1066 height 25
paste textarea "Tere, seoses uute Iphone 17 mudelite suure nõudlusega on tarneajad tavapärasest…"
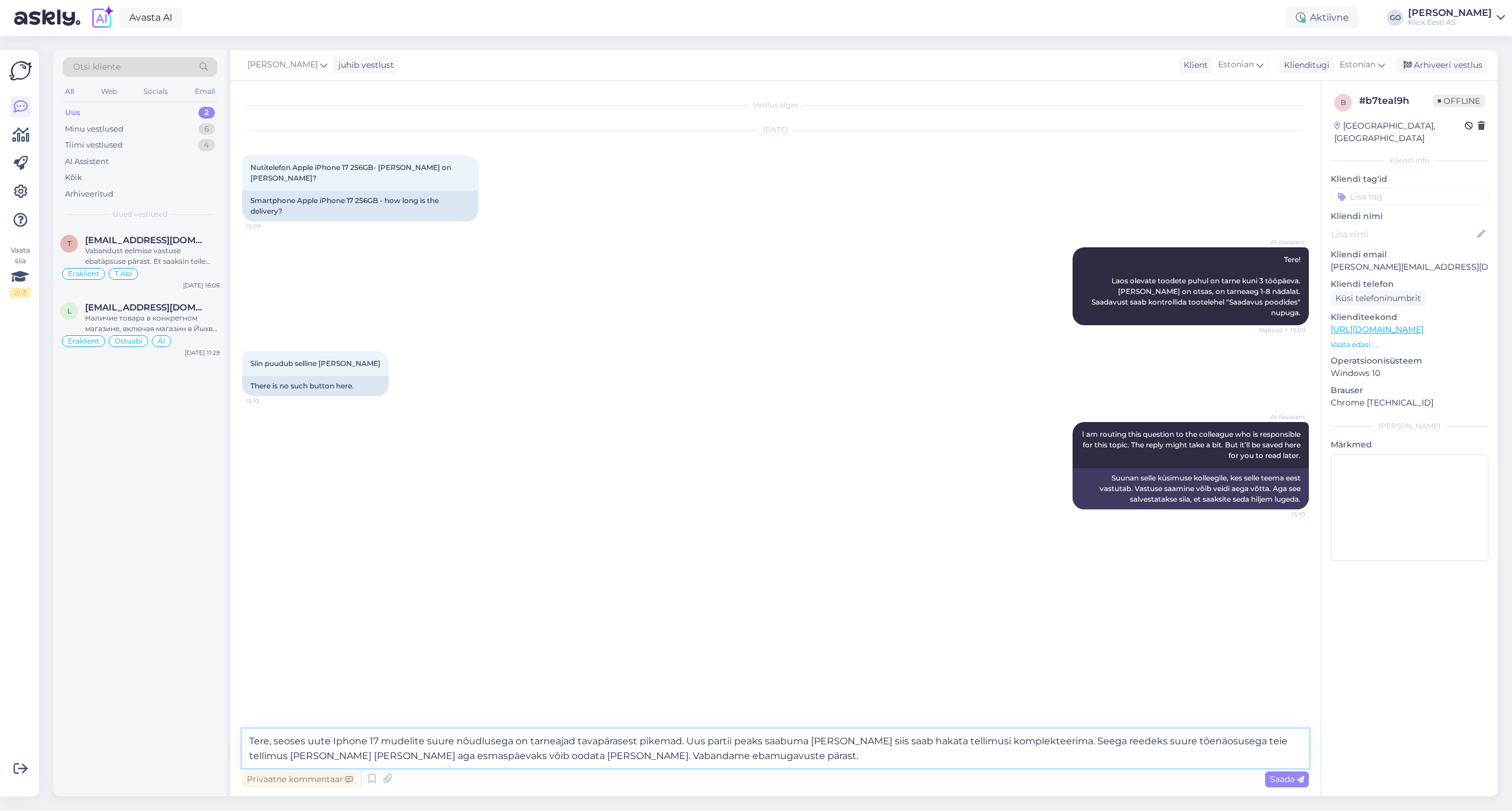
drag, startPoint x: 1053, startPoint y: 742, endPoint x: 485, endPoint y: 768, distance: 568.6
click at [485, 768] on div "Tere, seoses uute Iphone 17 mudelite suure nõudlusega on tarneajad tavapärasest…" at bounding box center [775, 760] width 1066 height 62
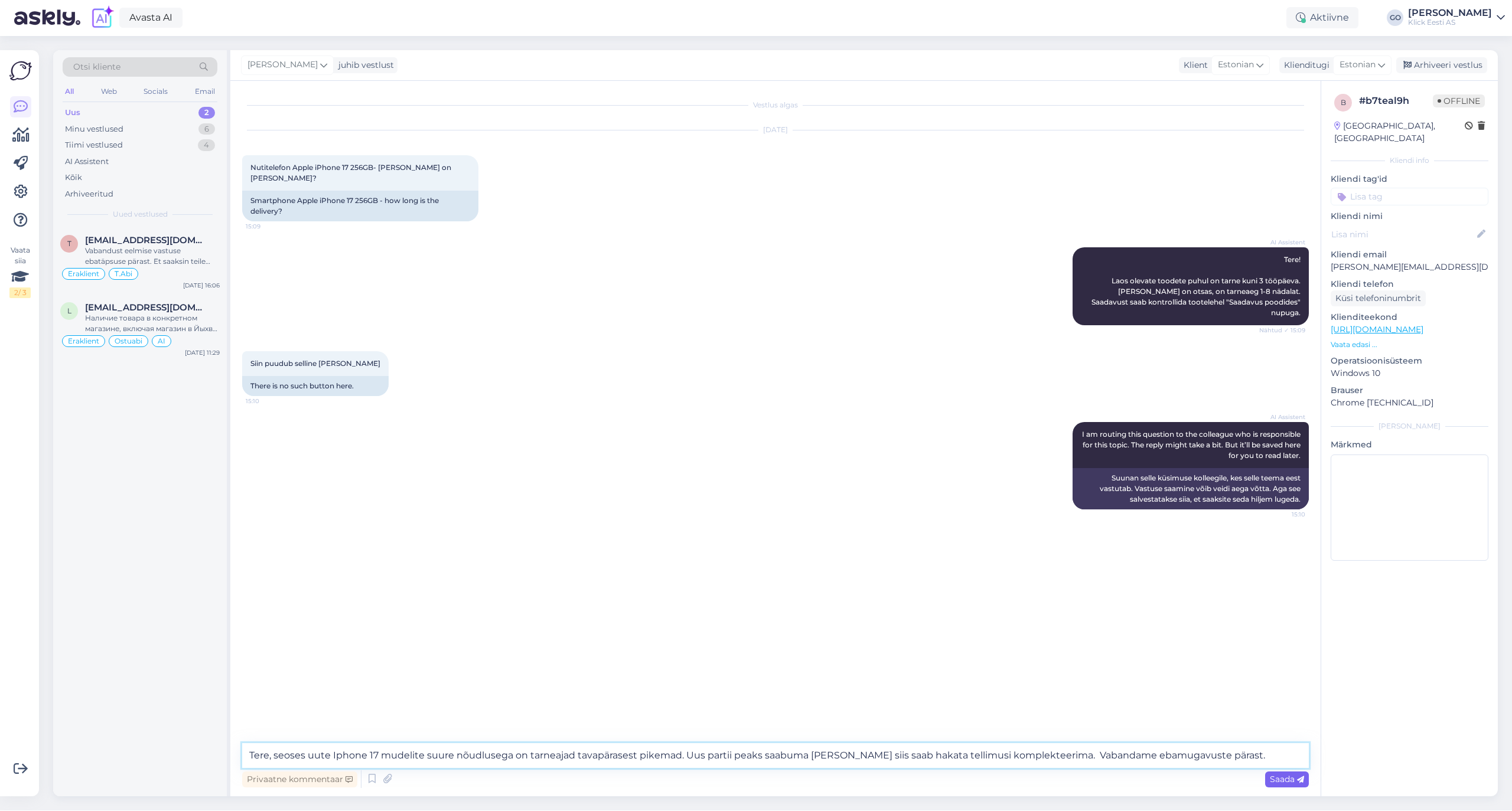
type textarea "Tere, seoses uute Iphone 17 mudelite suure nõudlusega on tarneajad tavapärasest…"
click at [1279, 776] on span "Saada" at bounding box center [1287, 779] width 34 height 10
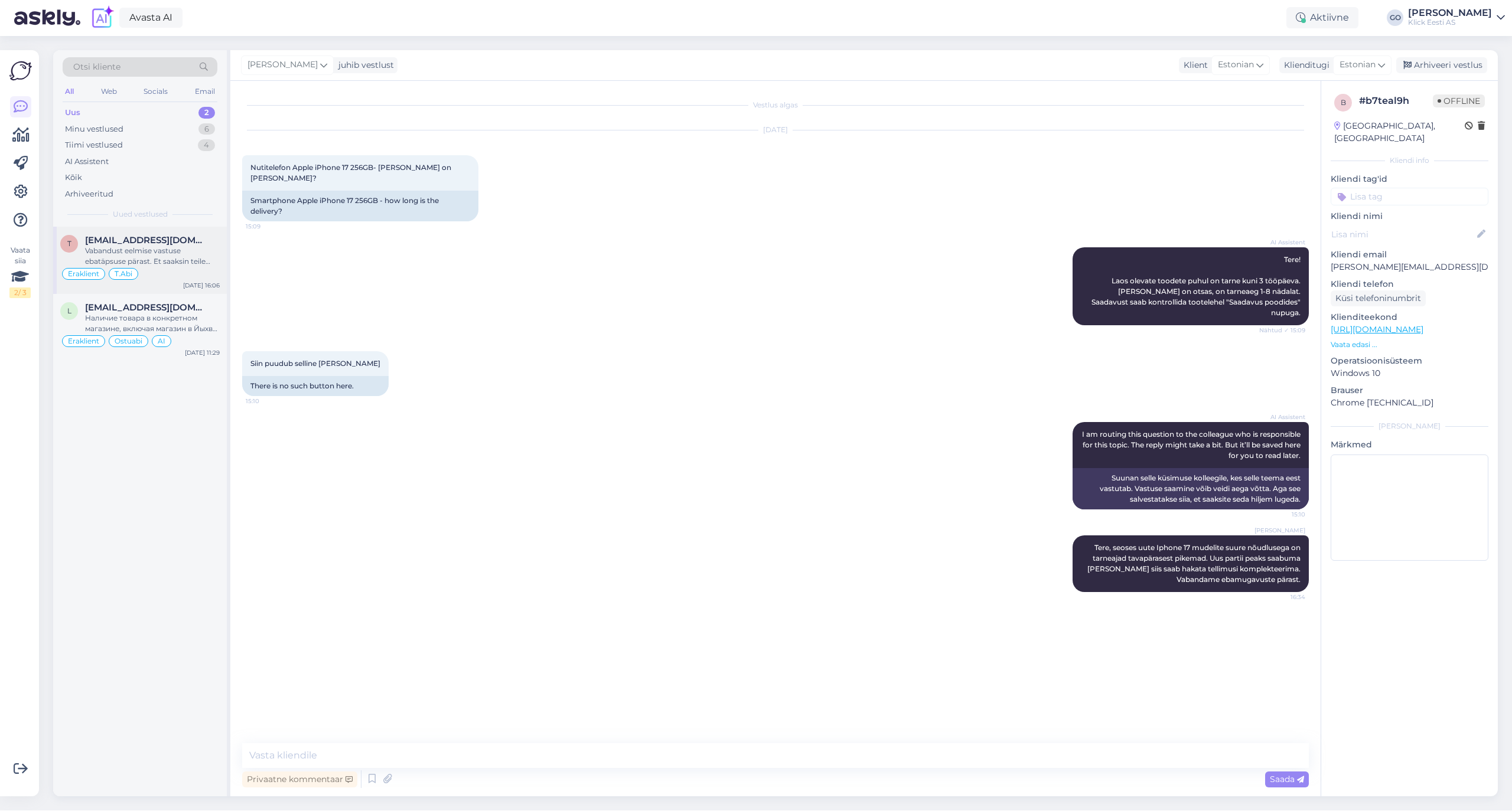
click at [157, 232] on div "t taunotaaler@gmail.com Vabandust eelmise vastuse ebatäpsuse pärast. Et saaksin…" at bounding box center [139, 260] width 174 height 68
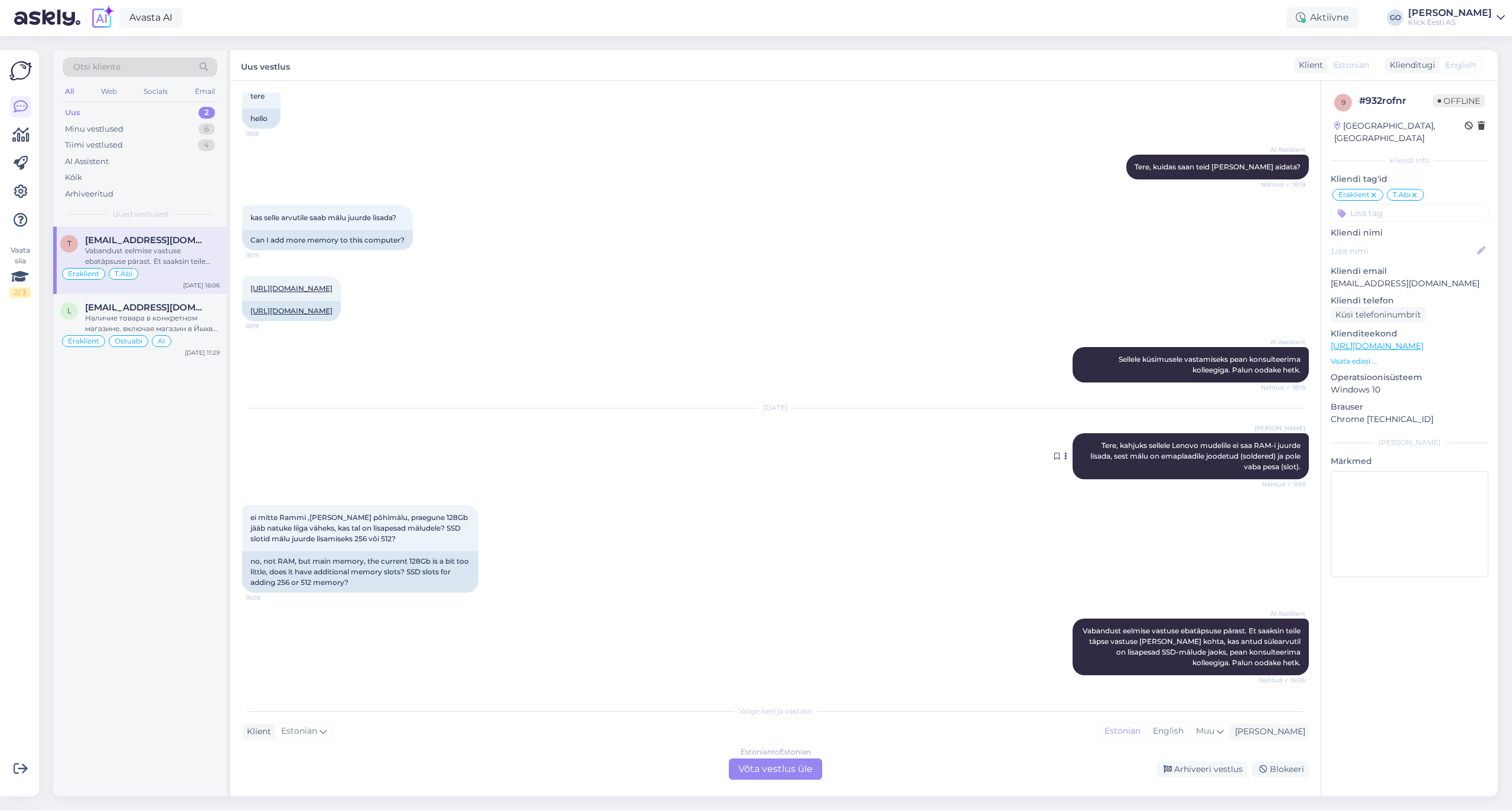
scroll to position [92, 0]
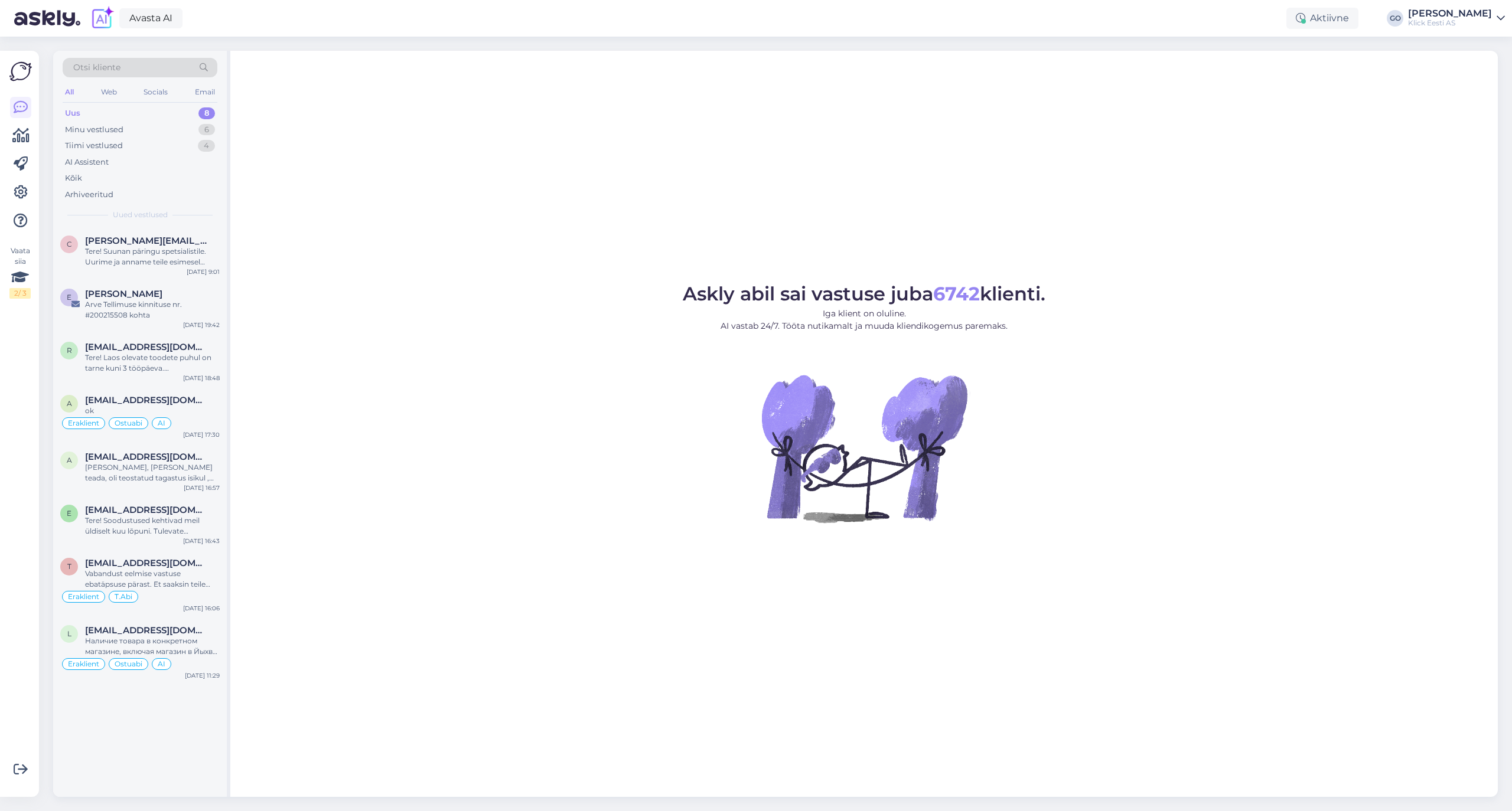
click at [139, 111] on div "Uus 8" at bounding box center [139, 113] width 155 height 16
click at [95, 192] on div "Arhiveeritud" at bounding box center [89, 195] width 49 height 12
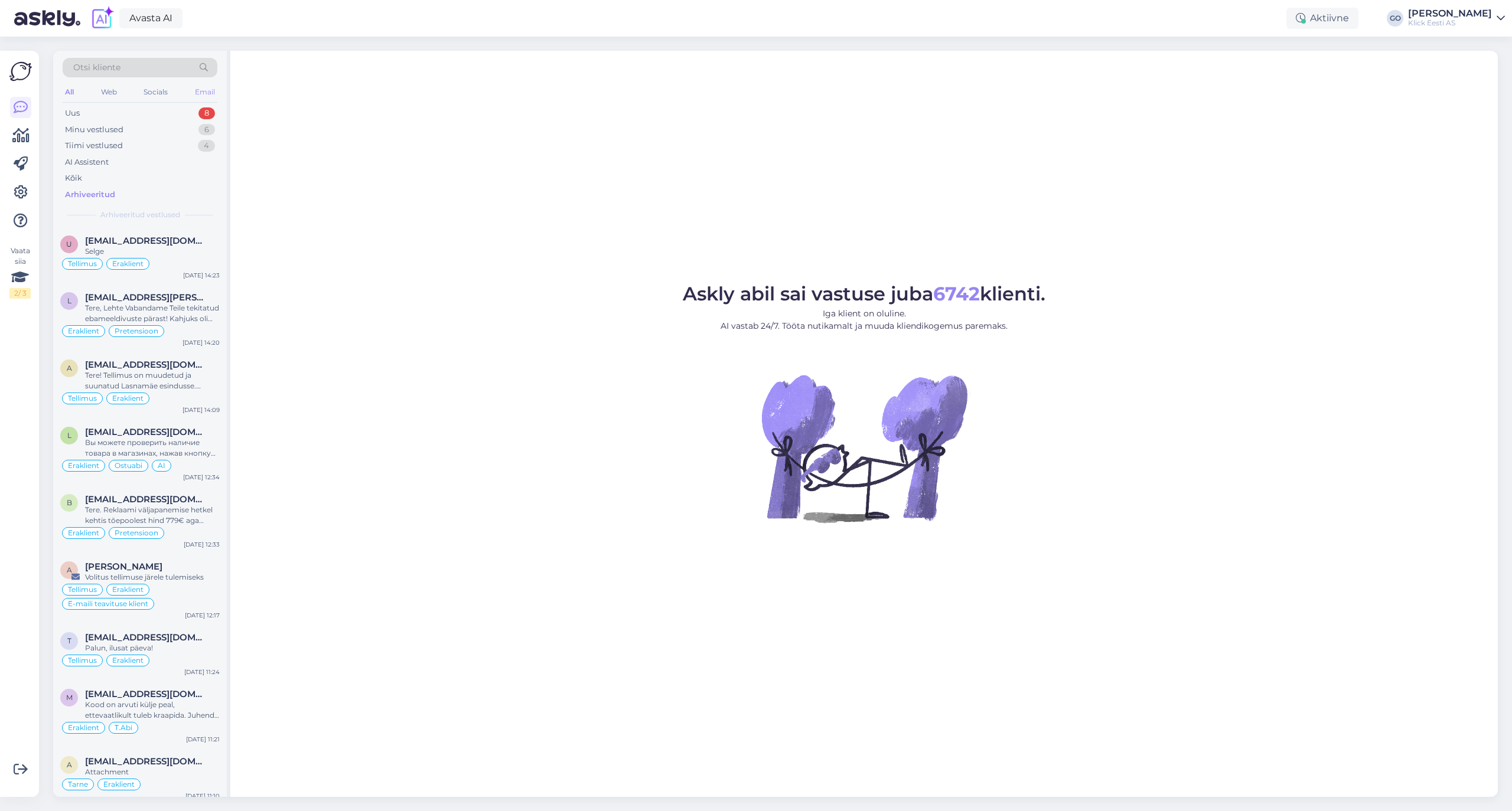
click at [208, 89] on div "Email" at bounding box center [205, 92] width 25 height 15
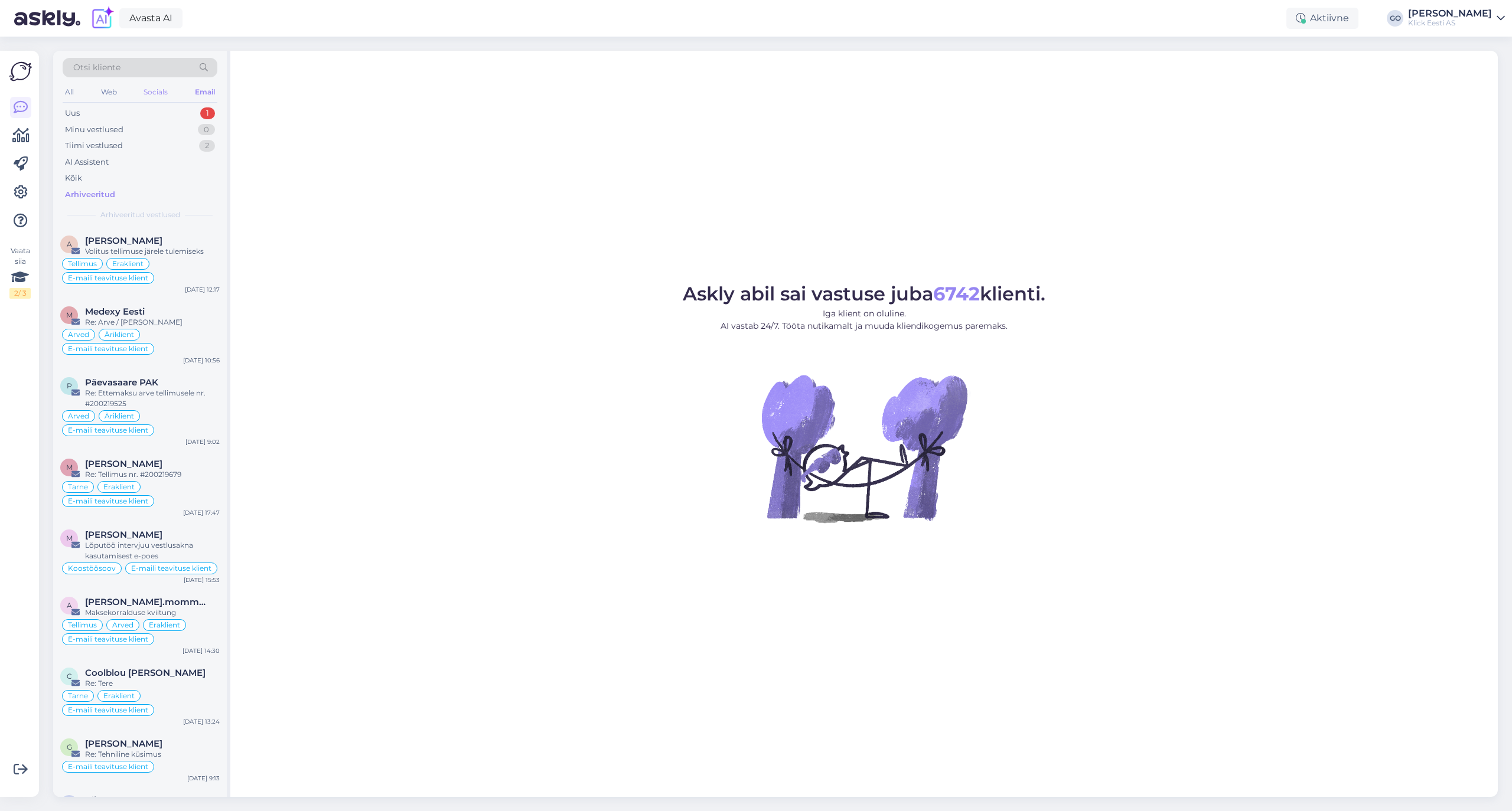
click at [157, 91] on div "Socials" at bounding box center [156, 92] width 29 height 15
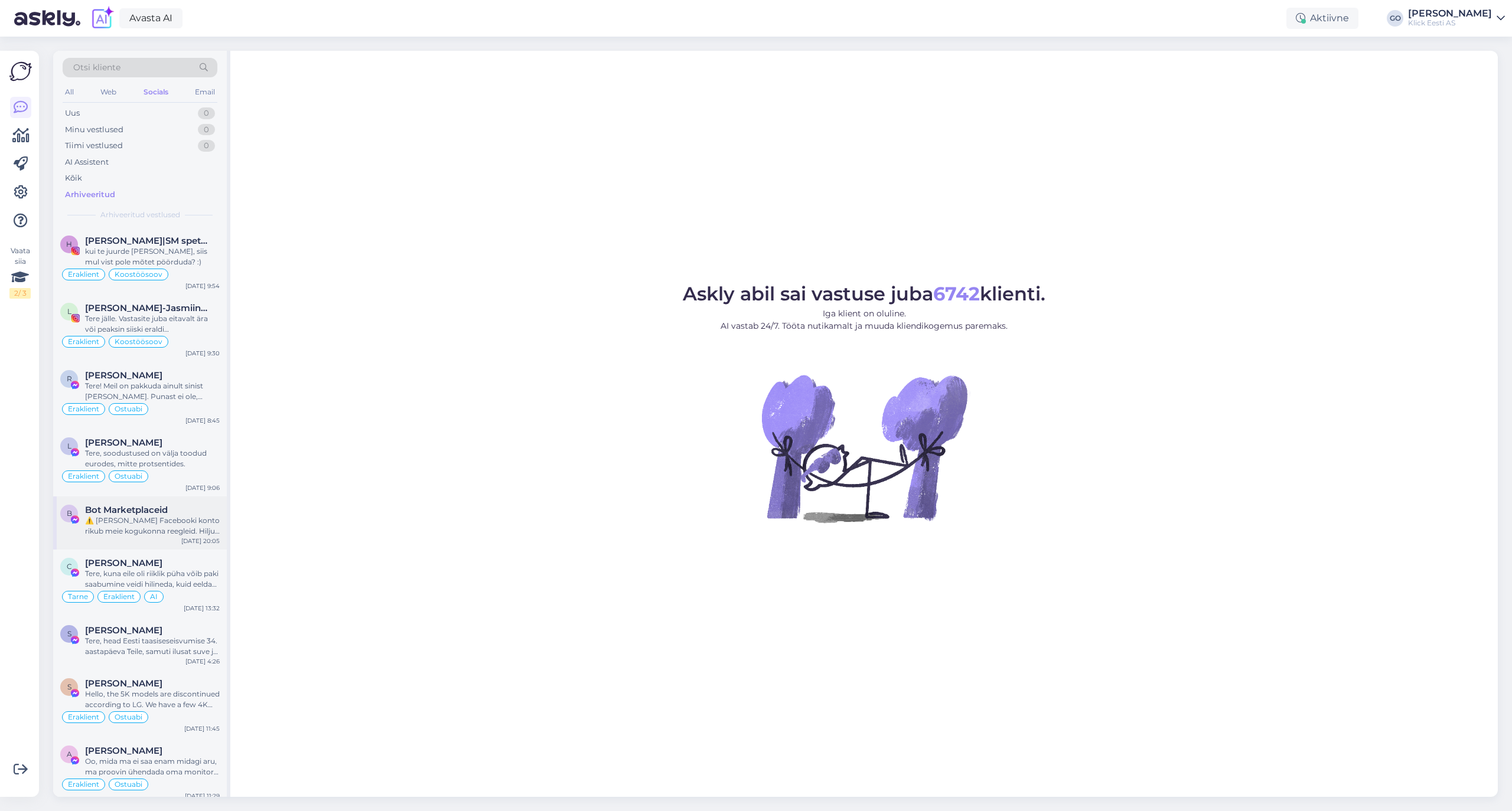
click at [166, 521] on div "⚠️ [PERSON_NAME] Facebooki konto rikub meie kogukonna reegleid. Hiljuti on meie…" at bounding box center [151, 525] width 134 height 21
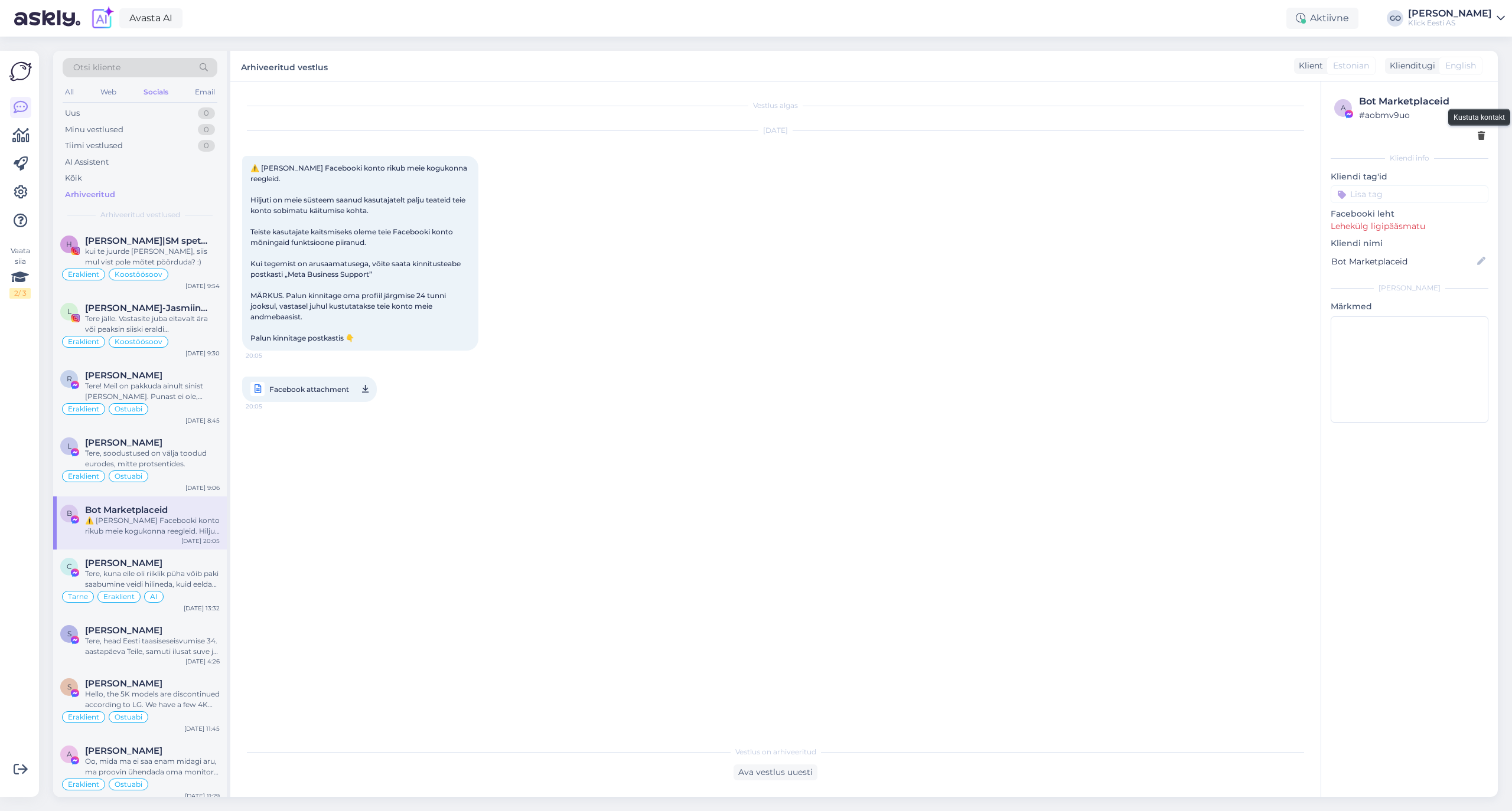
click at [1481, 133] on icon at bounding box center [1481, 137] width 7 height 9
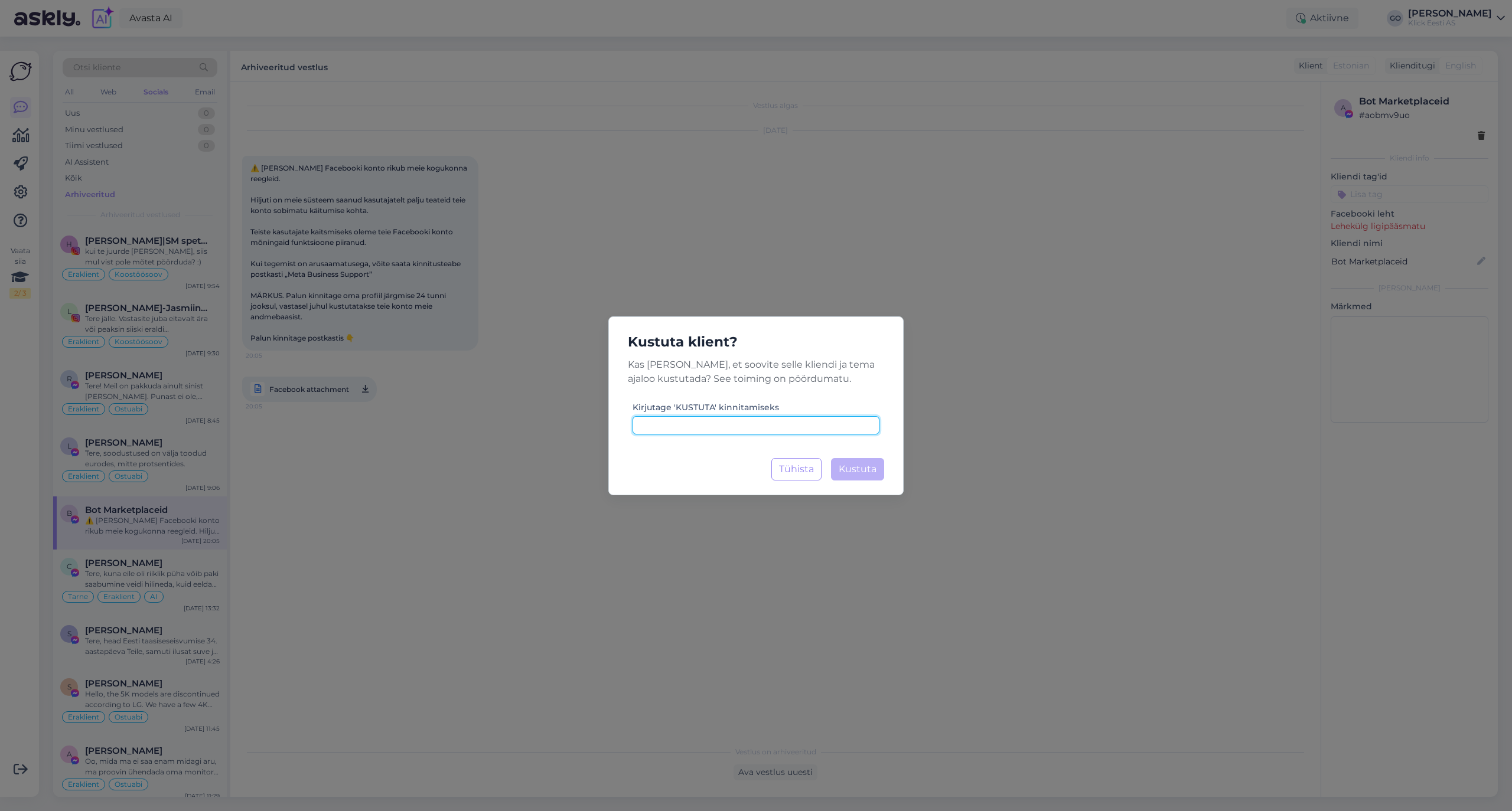
click at [780, 423] on input at bounding box center [756, 425] width 246 height 18
type input "KUSTUTA"
click at [875, 466] on span "Kustuta" at bounding box center [857, 469] width 38 height 11
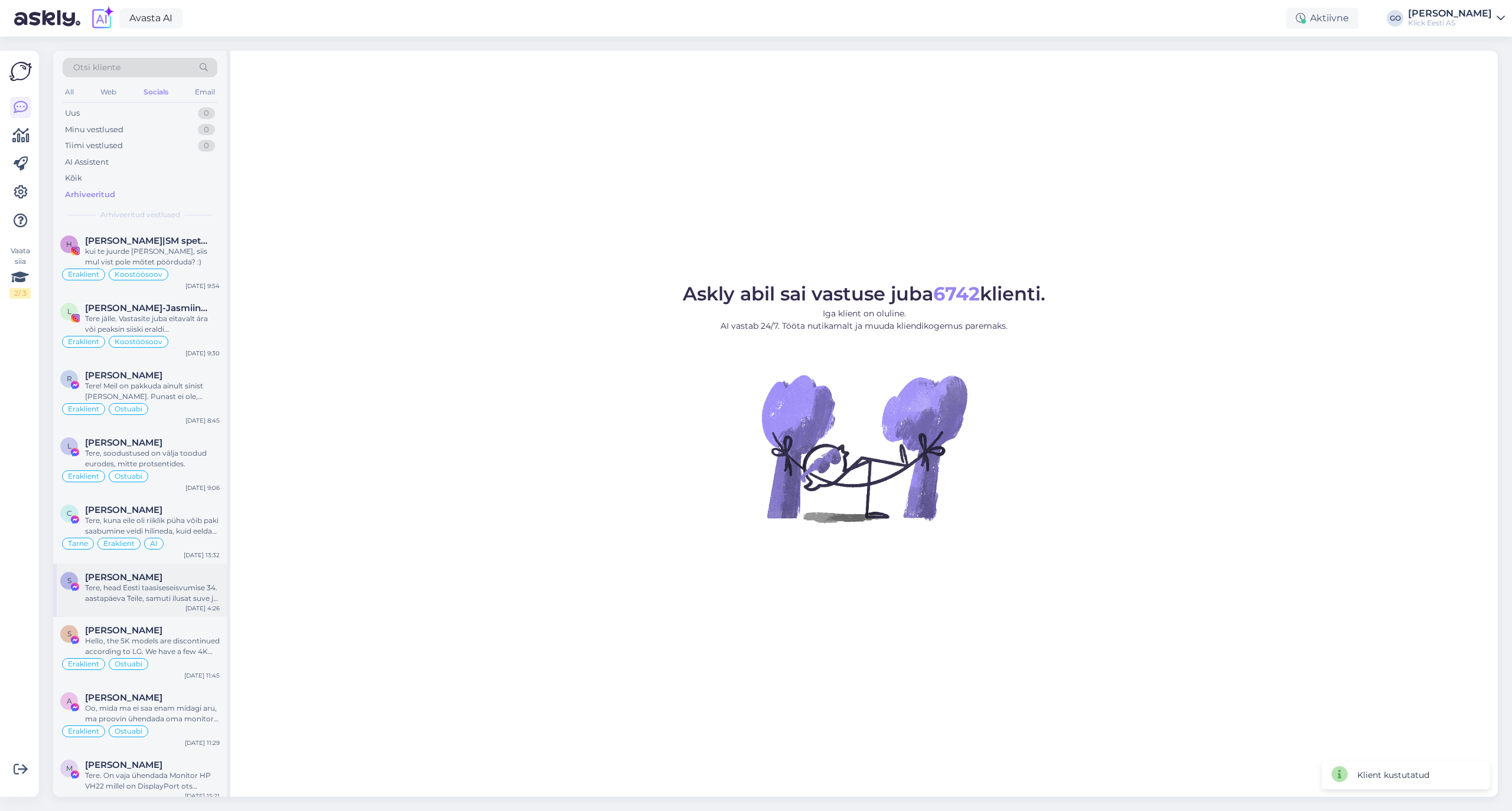
click at [151, 595] on div "Tere, head Eesti taasiseseisvumise 34. aastapäeva Teile, samuti ilusat suve ja …" at bounding box center [151, 593] width 134 height 21
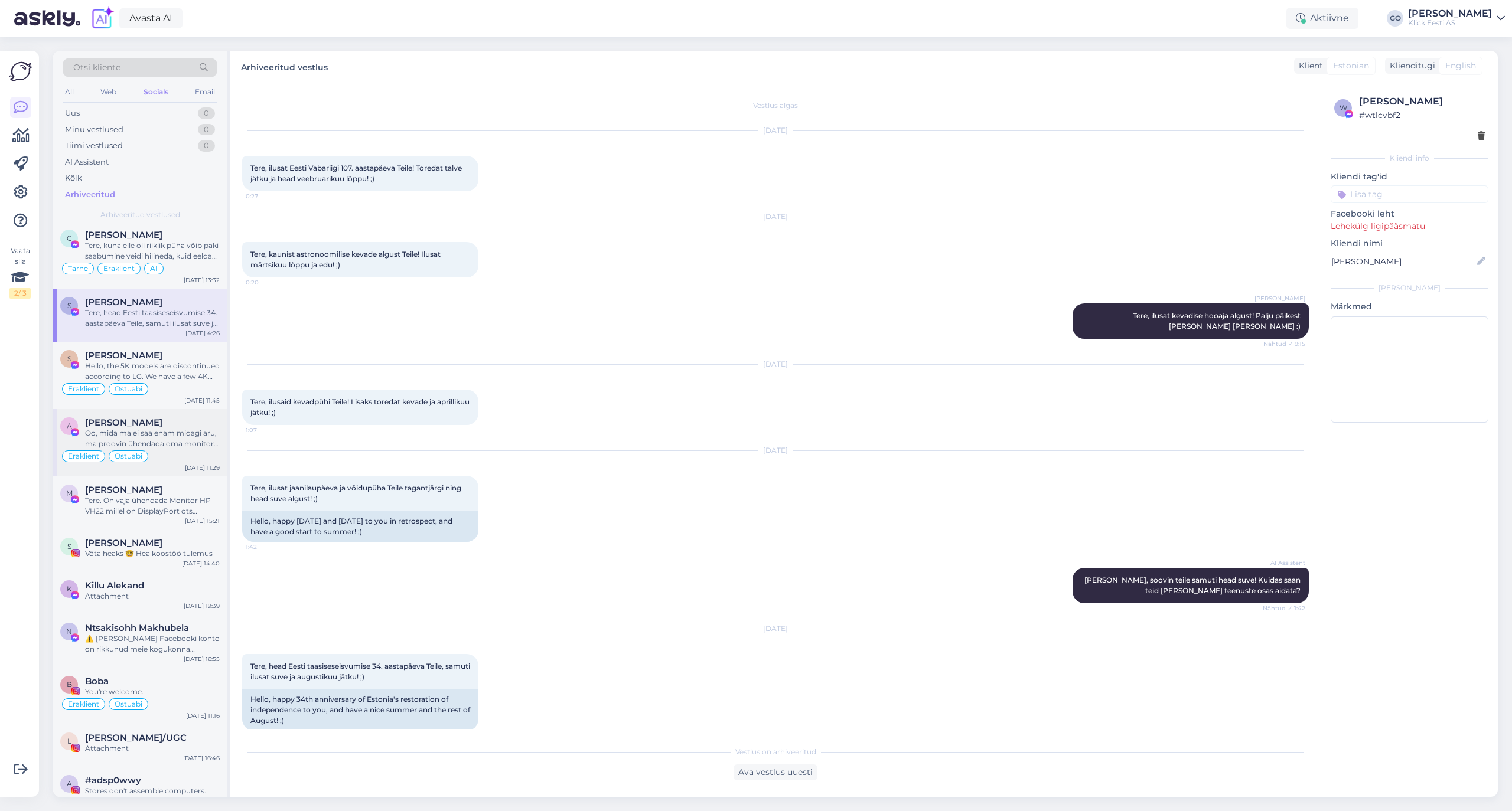
scroll to position [315, 0]
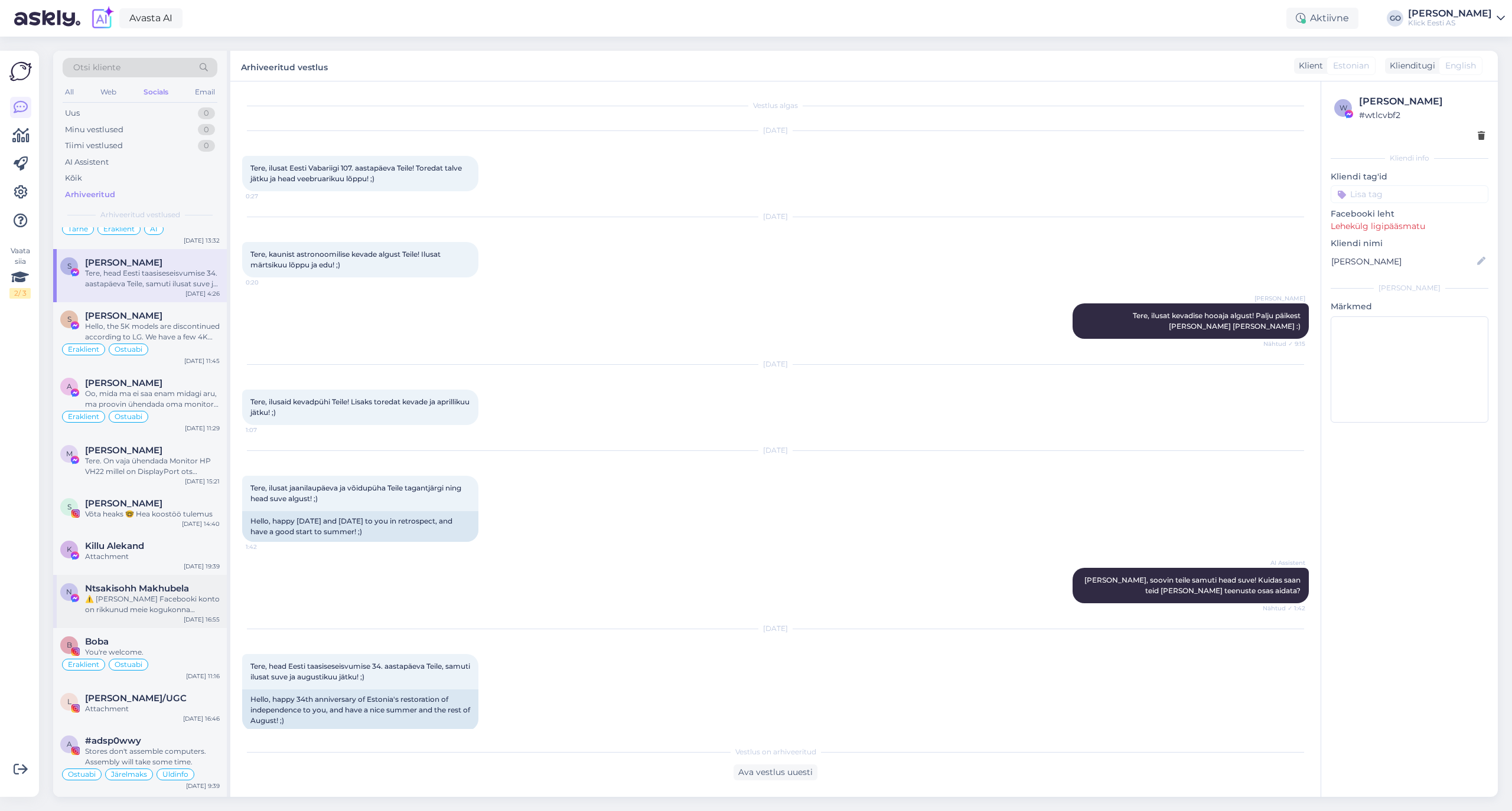
click at [161, 583] on div "N Ntsakisohh Makhubela ⚠️ Teie Facebooki konto on rikkunud meie kogukonna stand…" at bounding box center [139, 601] width 174 height 53
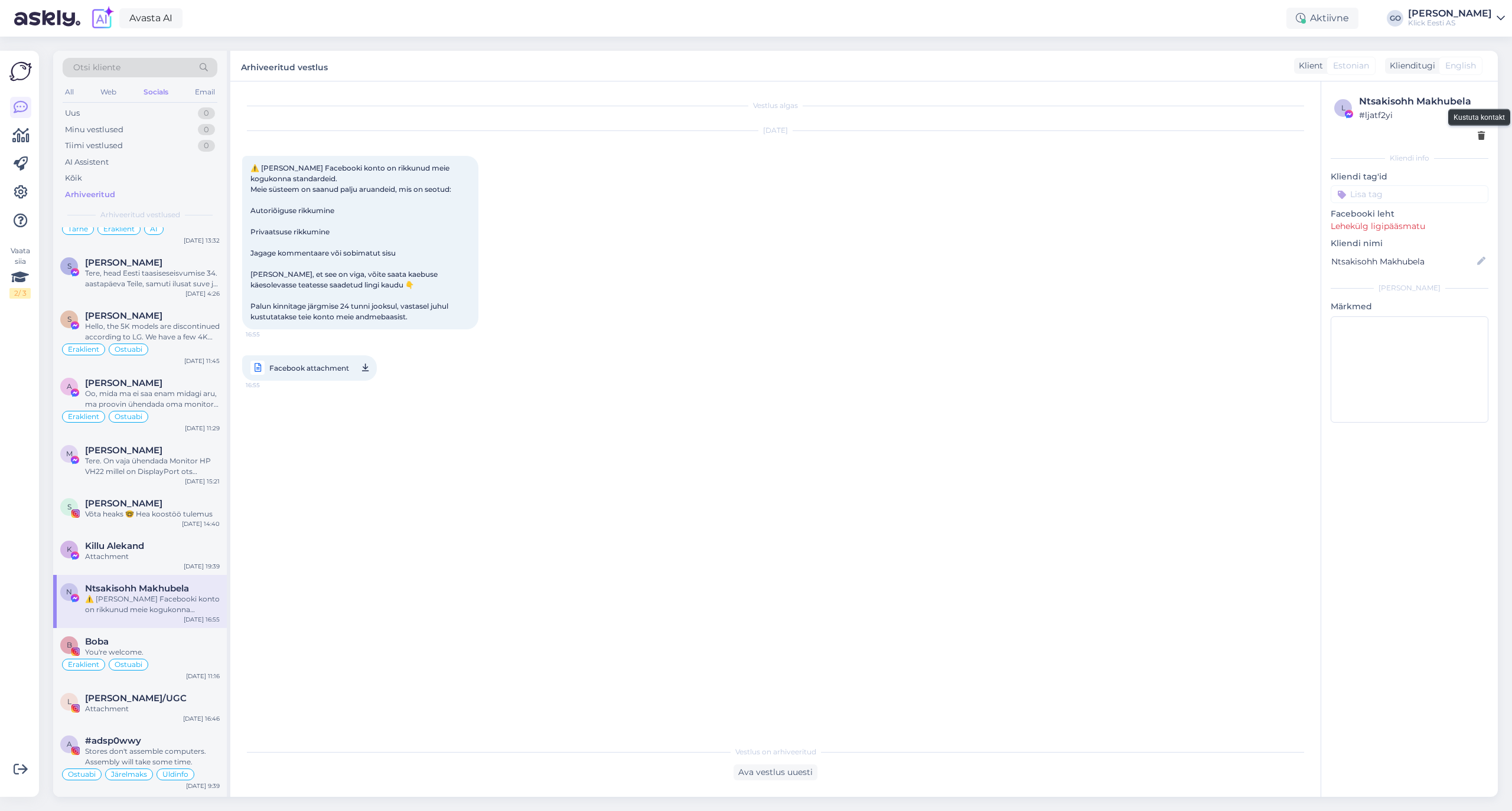
click at [1479, 131] on div at bounding box center [1481, 136] width 7 height 12
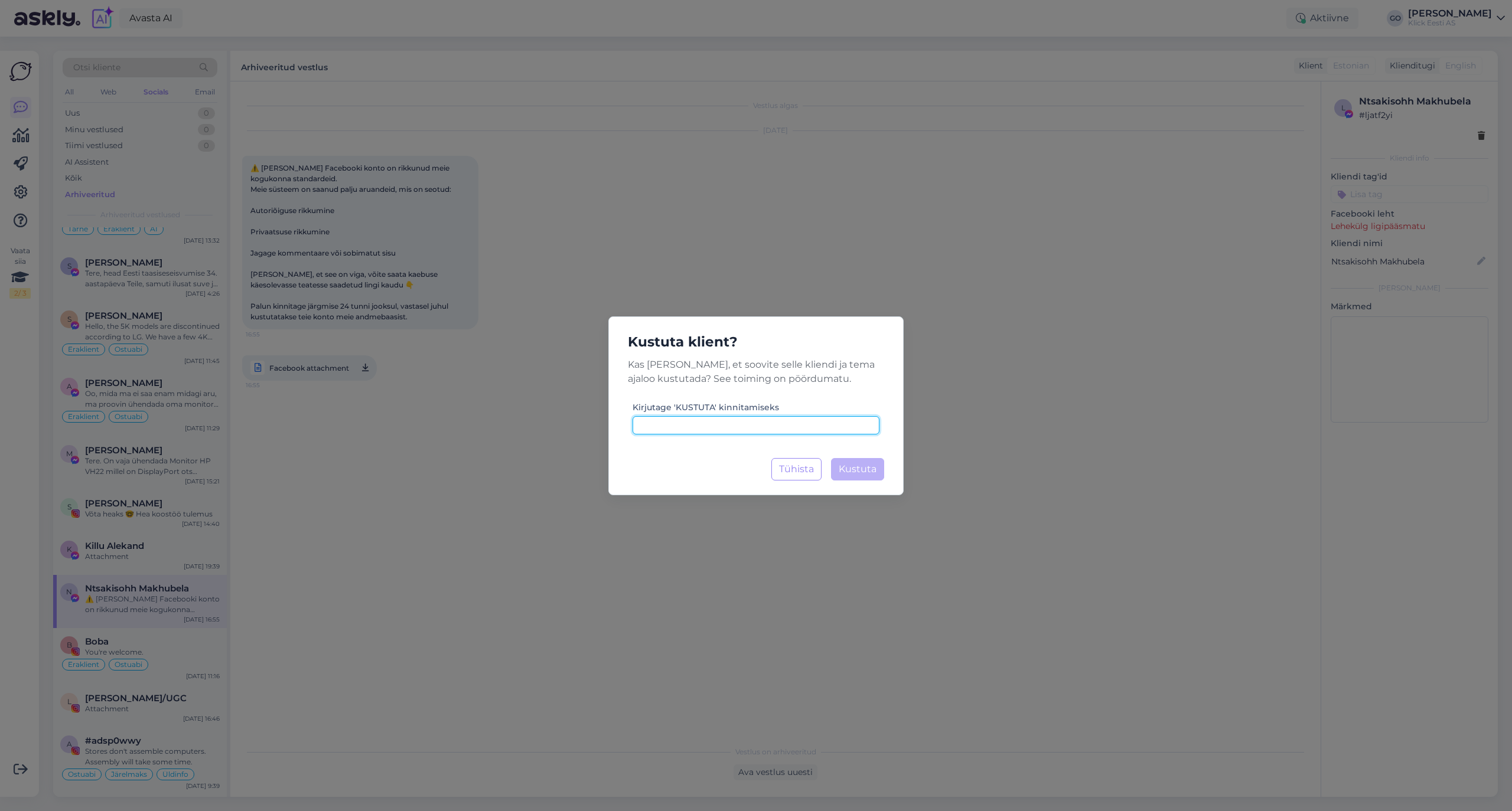
click at [806, 426] on input at bounding box center [756, 425] width 246 height 18
type input "KUSTUTA"
click at [861, 466] on span "Kustuta" at bounding box center [857, 469] width 38 height 11
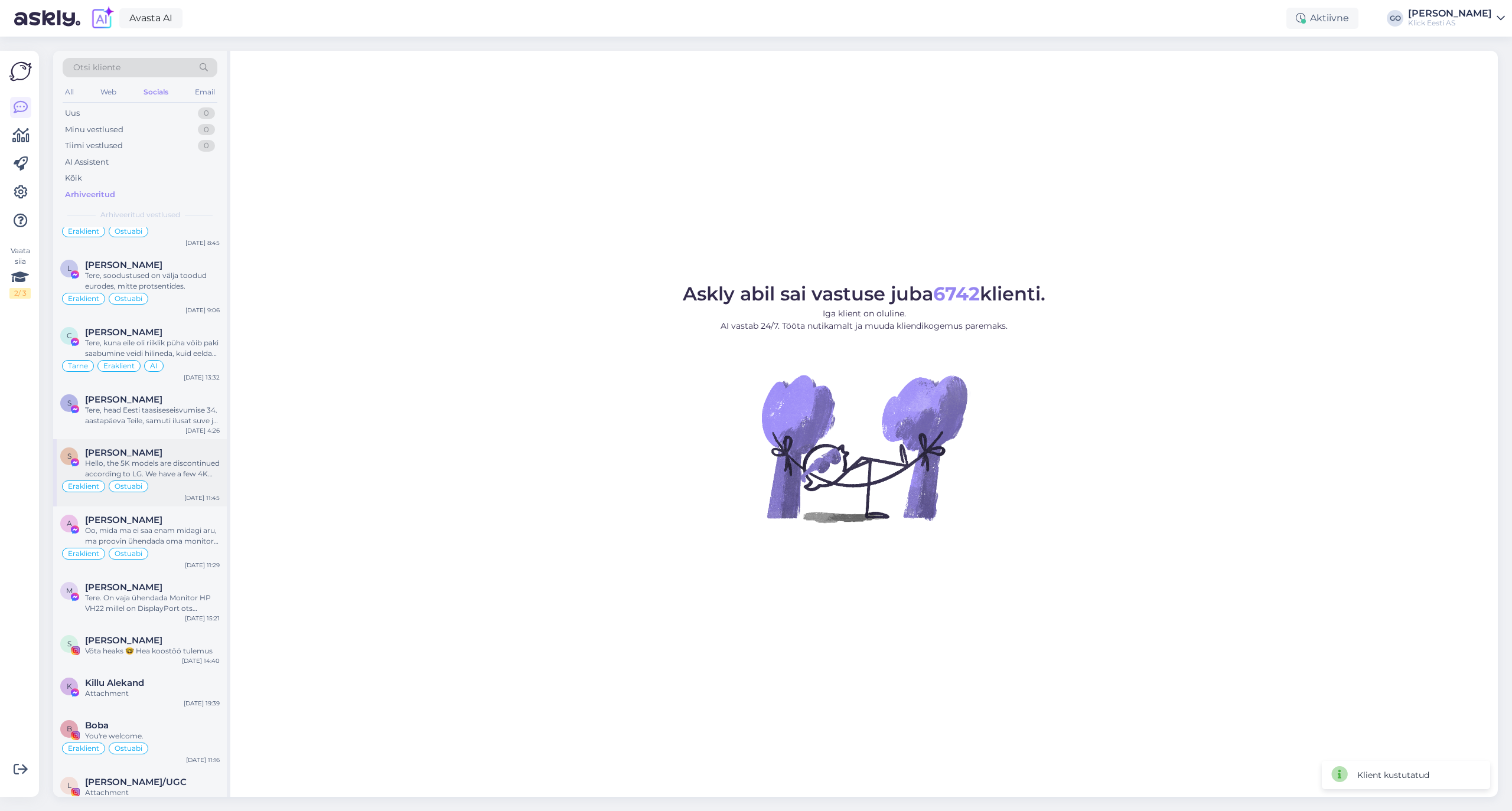
scroll to position [236, 0]
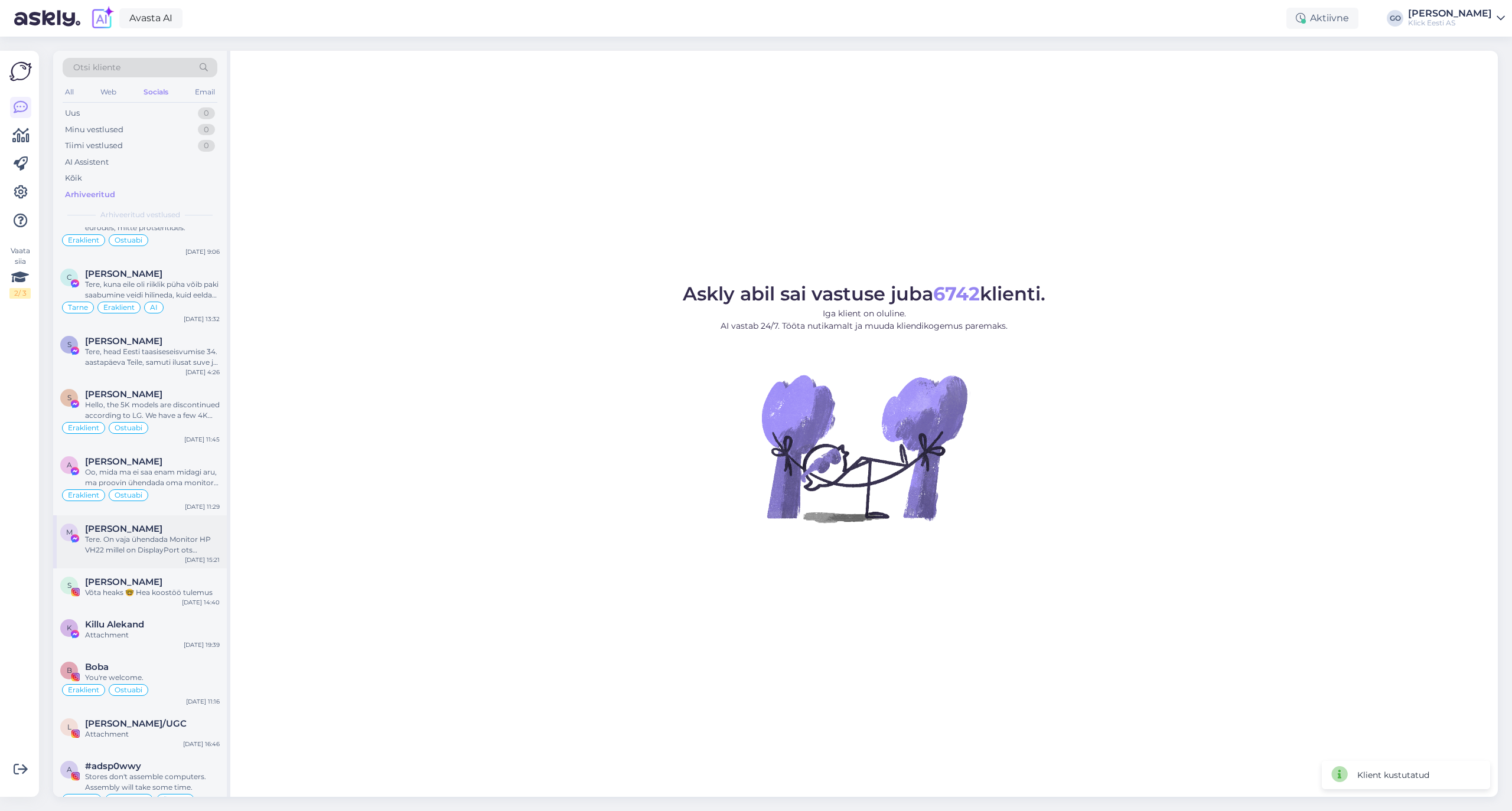
click at [157, 538] on div "Tere. On vaja ühendada Monitor HP VH22 millel on DisplayPort ots sülearvutiga m…" at bounding box center [151, 545] width 134 height 21
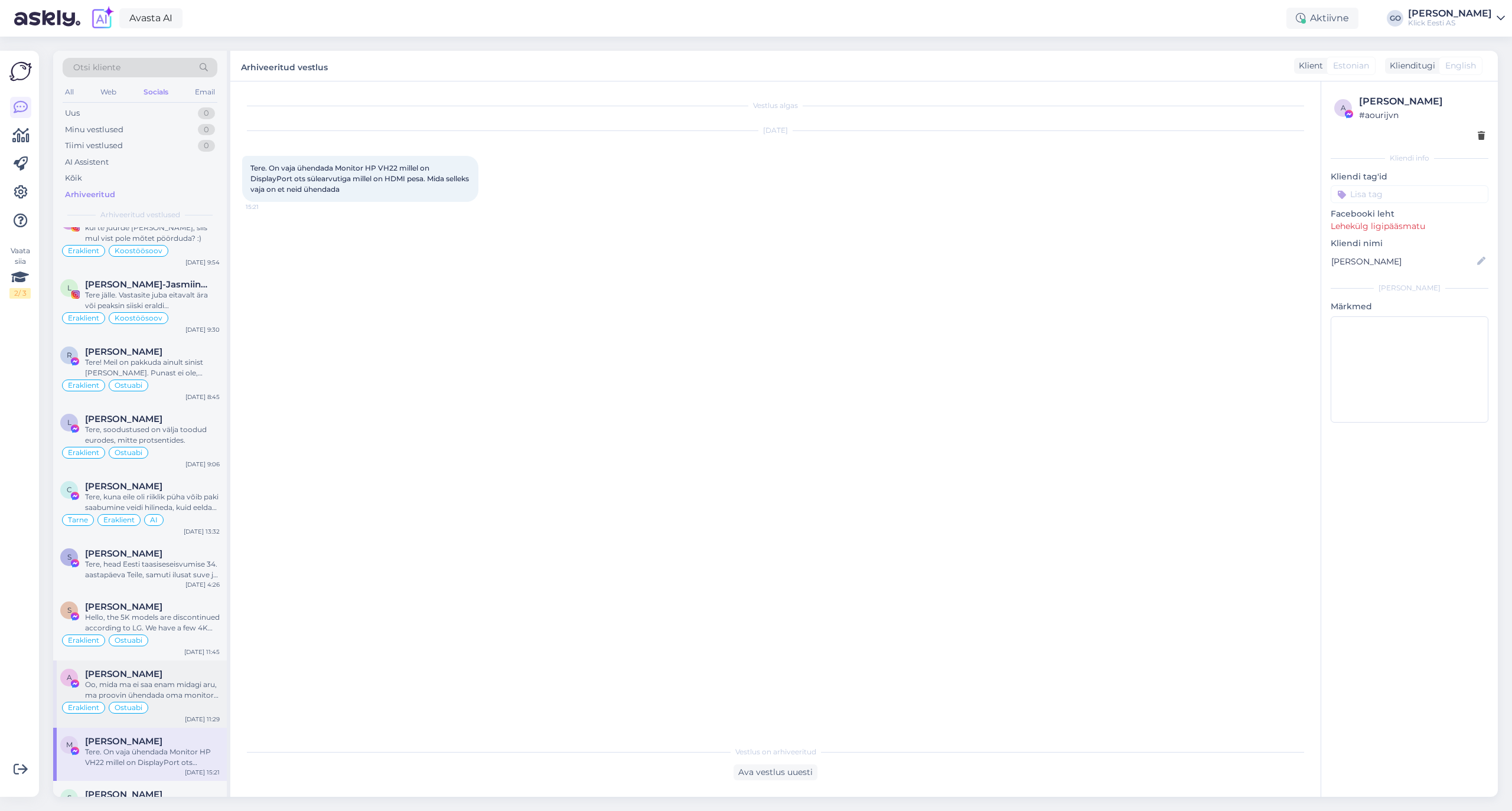
scroll to position [0, 0]
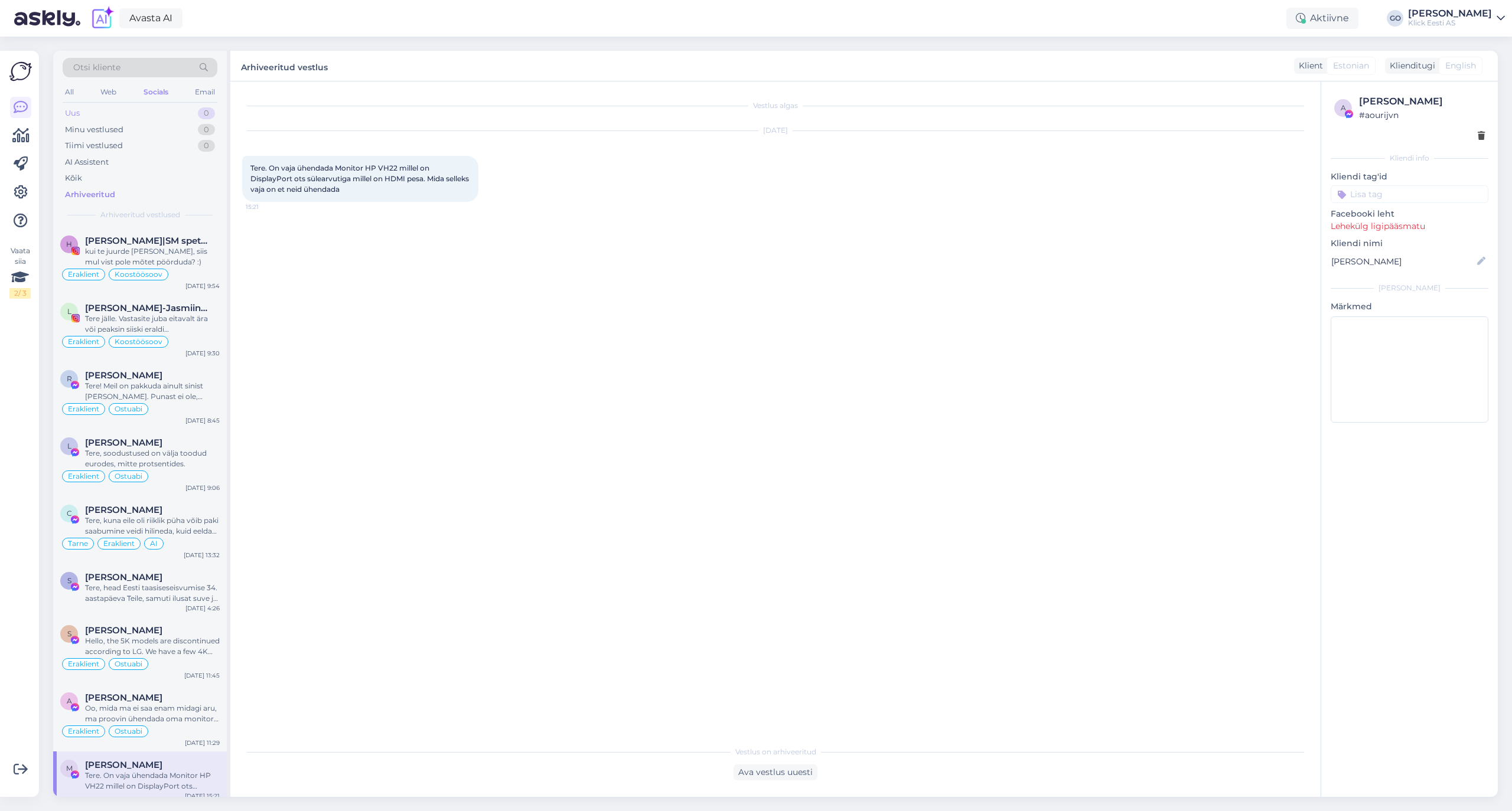
click at [79, 111] on div "Uus" at bounding box center [72, 114] width 15 height 12
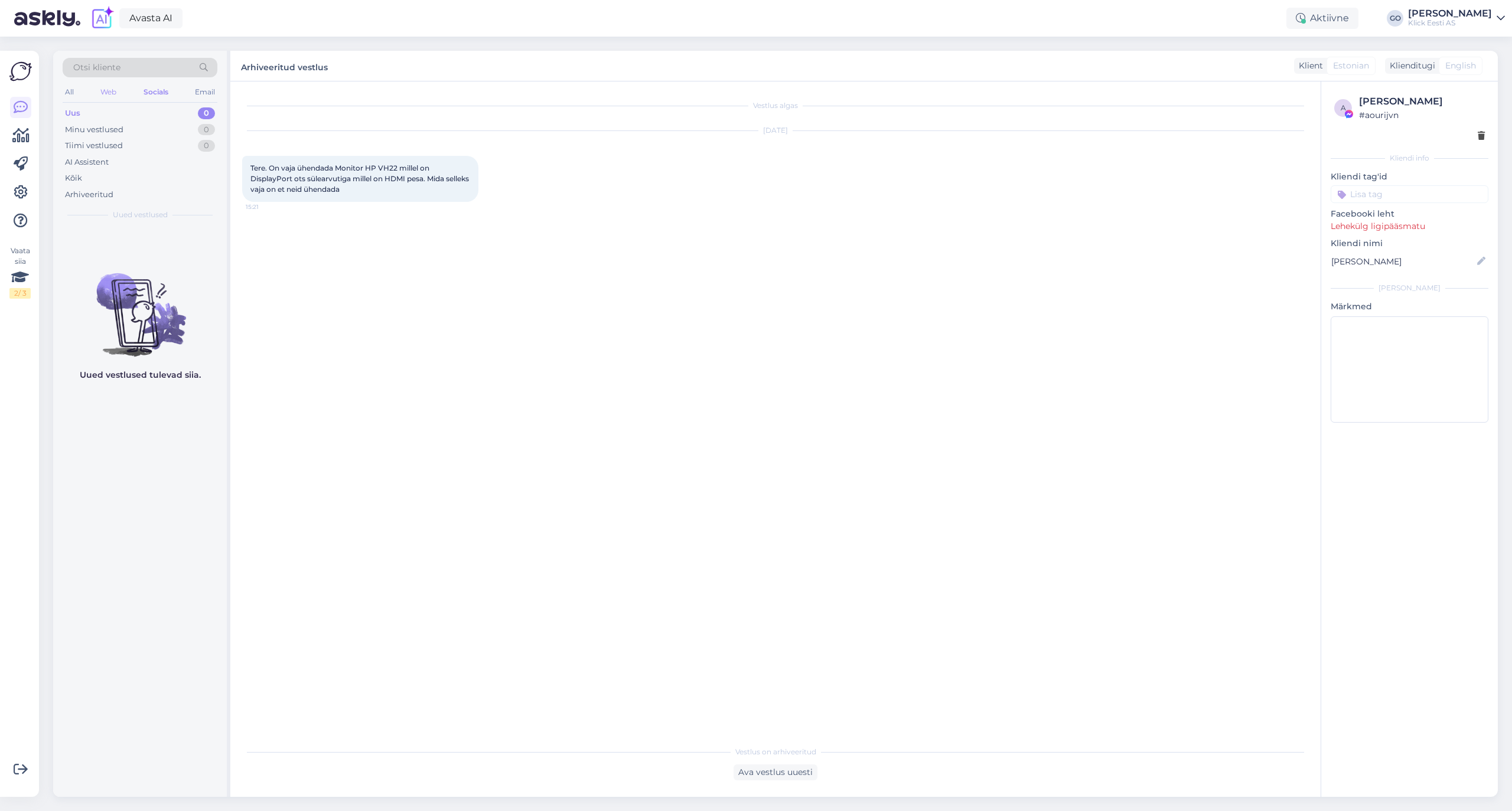
click at [109, 91] on div "Web" at bounding box center [109, 92] width 21 height 15
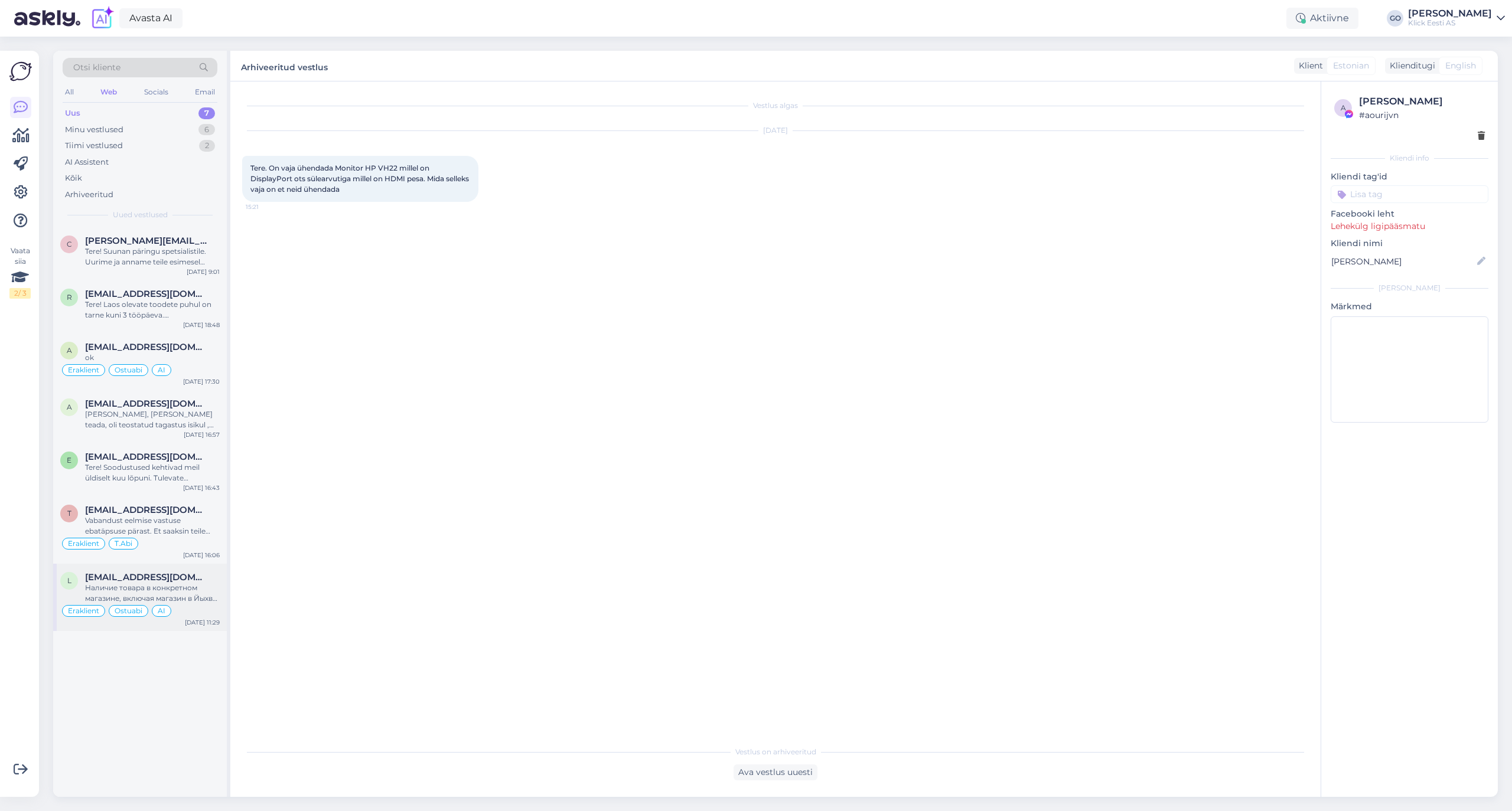
click at [163, 586] on div "Наличие товара в конкретном магазине, включая магазин в Йыхви, можно проверить …" at bounding box center [151, 593] width 134 height 21
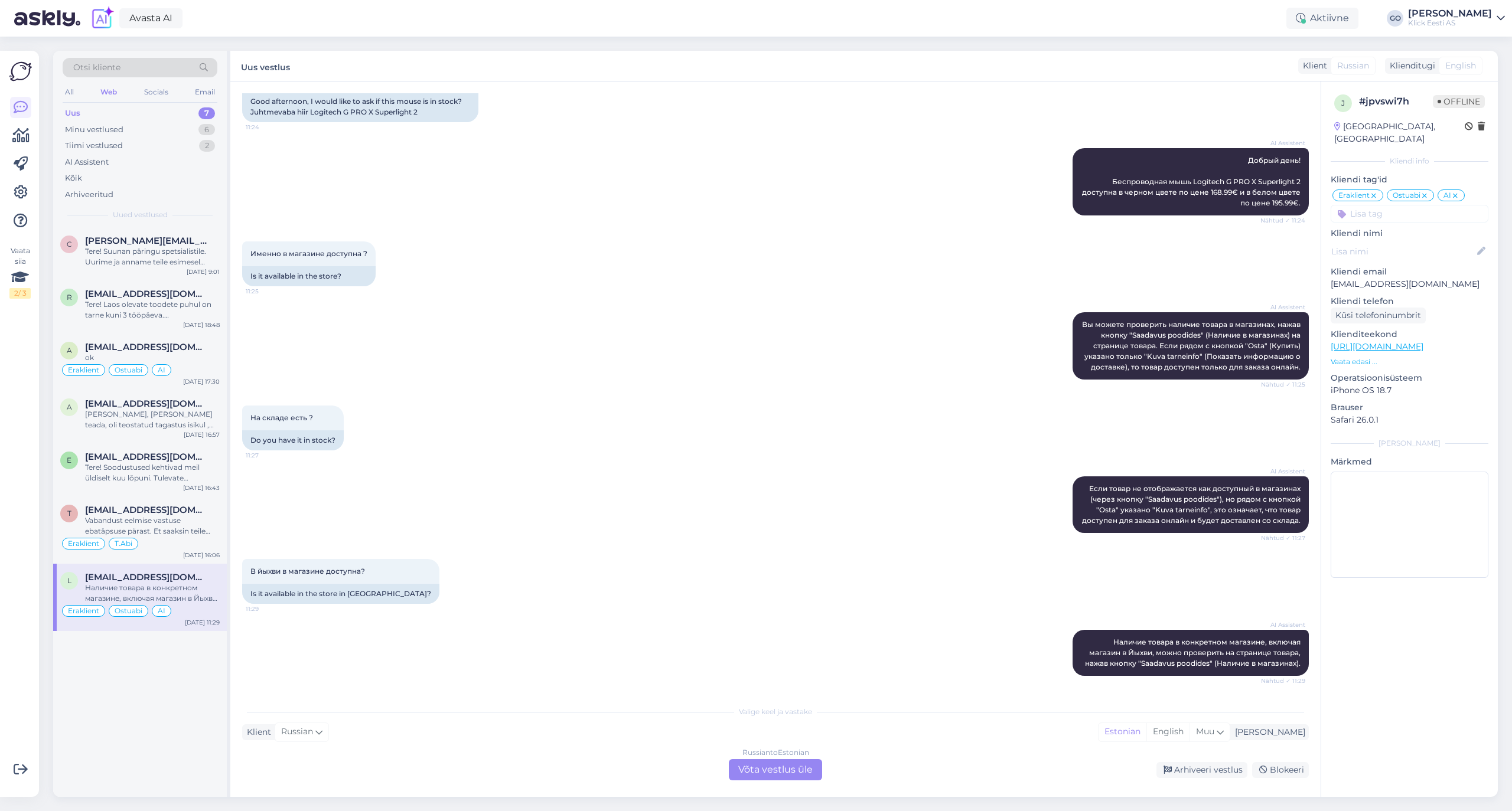
click at [567, 591] on div "В йыхви в магазине доступна? 11:29 Is it available in the store in [GEOGRAPHIC_…" at bounding box center [775, 581] width 1066 height 71
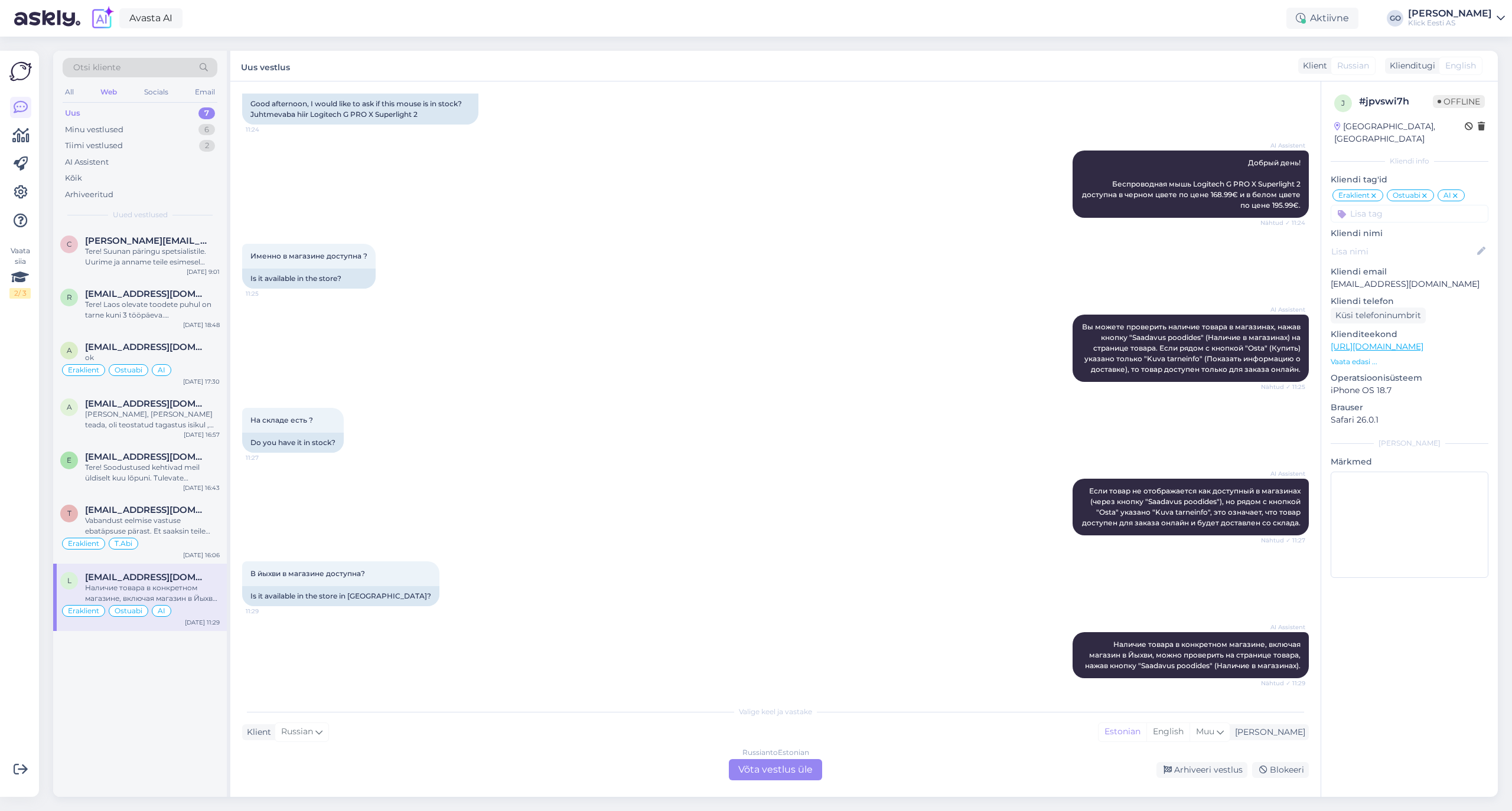
scroll to position [99, 0]
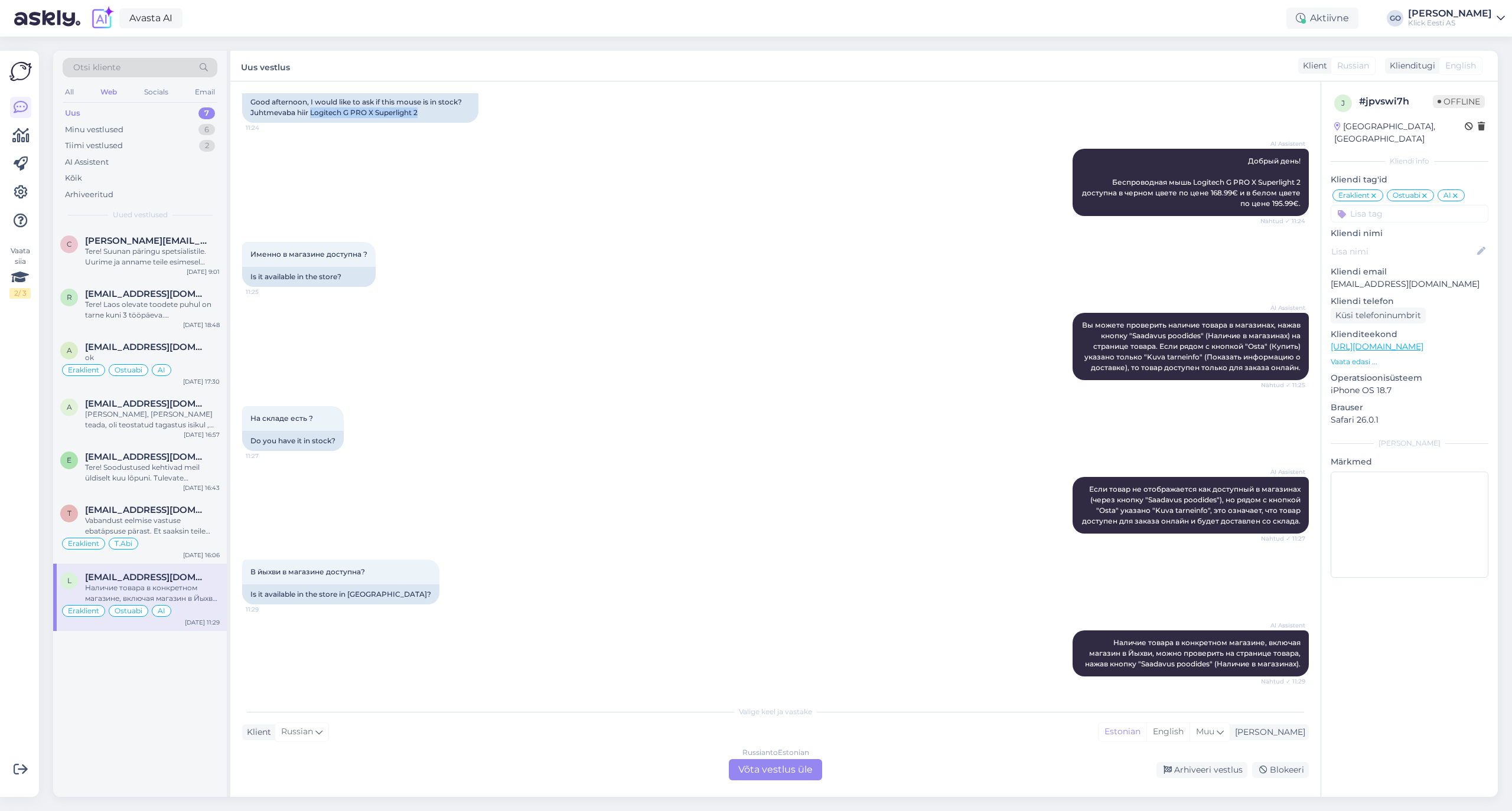
drag, startPoint x: 424, startPoint y: 115, endPoint x: 312, endPoint y: 114, distance: 112.0
click at [312, 114] on div "Good afternoon, I would like to ask if this mouse is in stock? Juhtmevaba hiir …" at bounding box center [360, 108] width 236 height 31
copy div "Logitech G PRO X Superlight 2"
click at [798, 770] on div "Russian to Estonian Võta vestlus üle" at bounding box center [775, 769] width 93 height 21
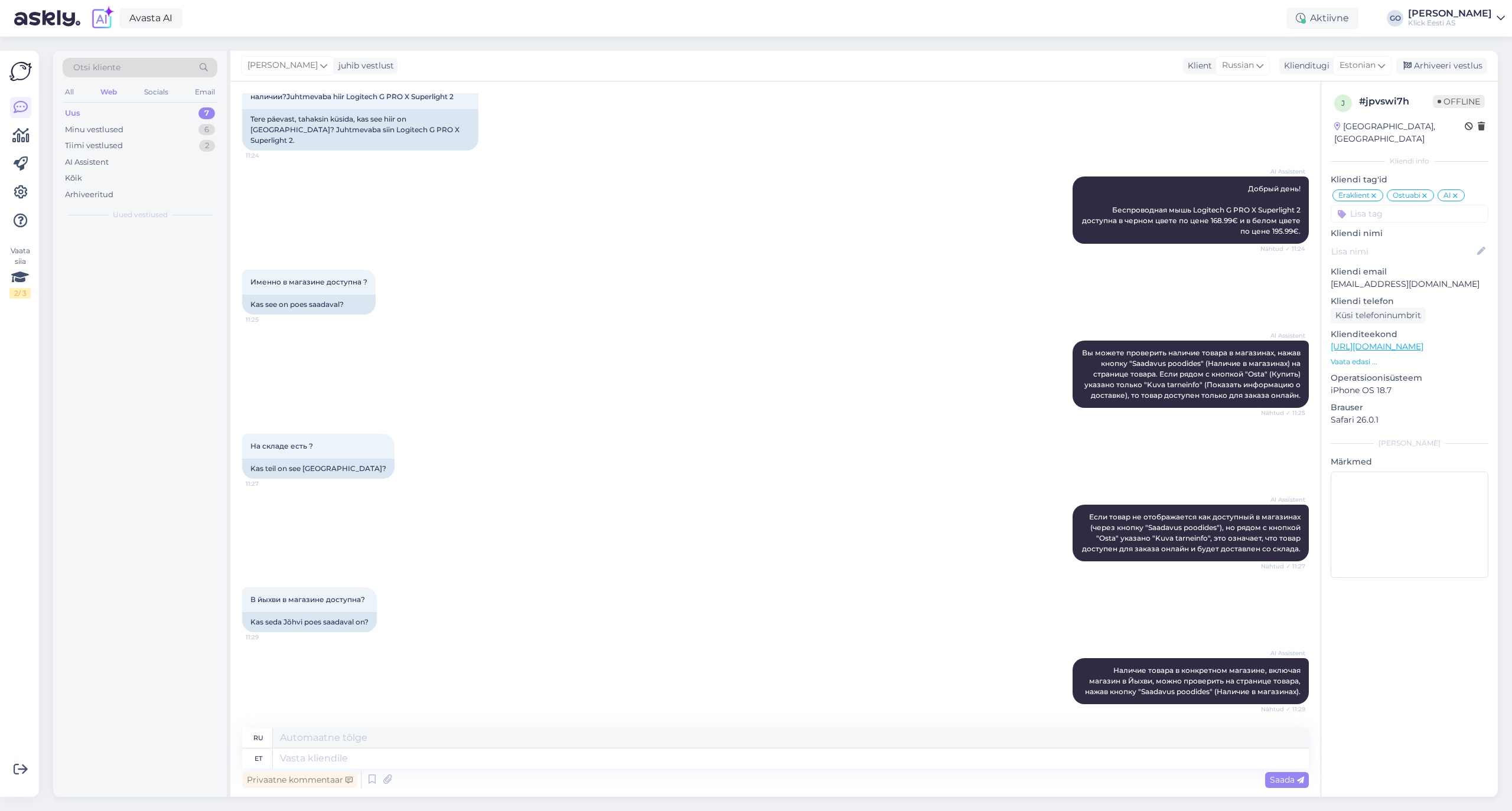
scroll to position [72, 0]
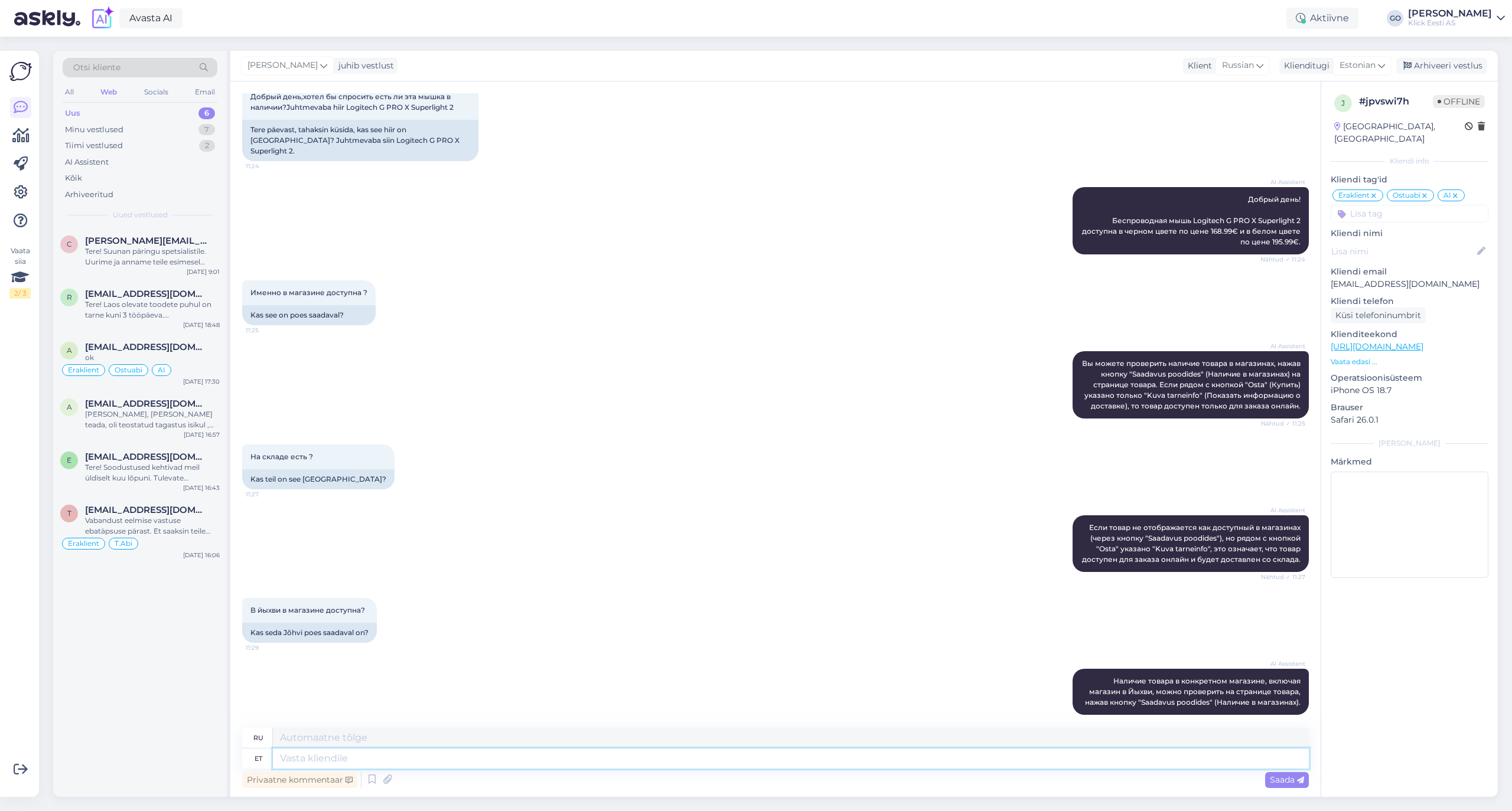
click at [370, 756] on textarea at bounding box center [791, 758] width 1035 height 20
type textarea "Tere,"
type textarea "Привет"
type textarea "Tere,"
type textarea "Привет,"
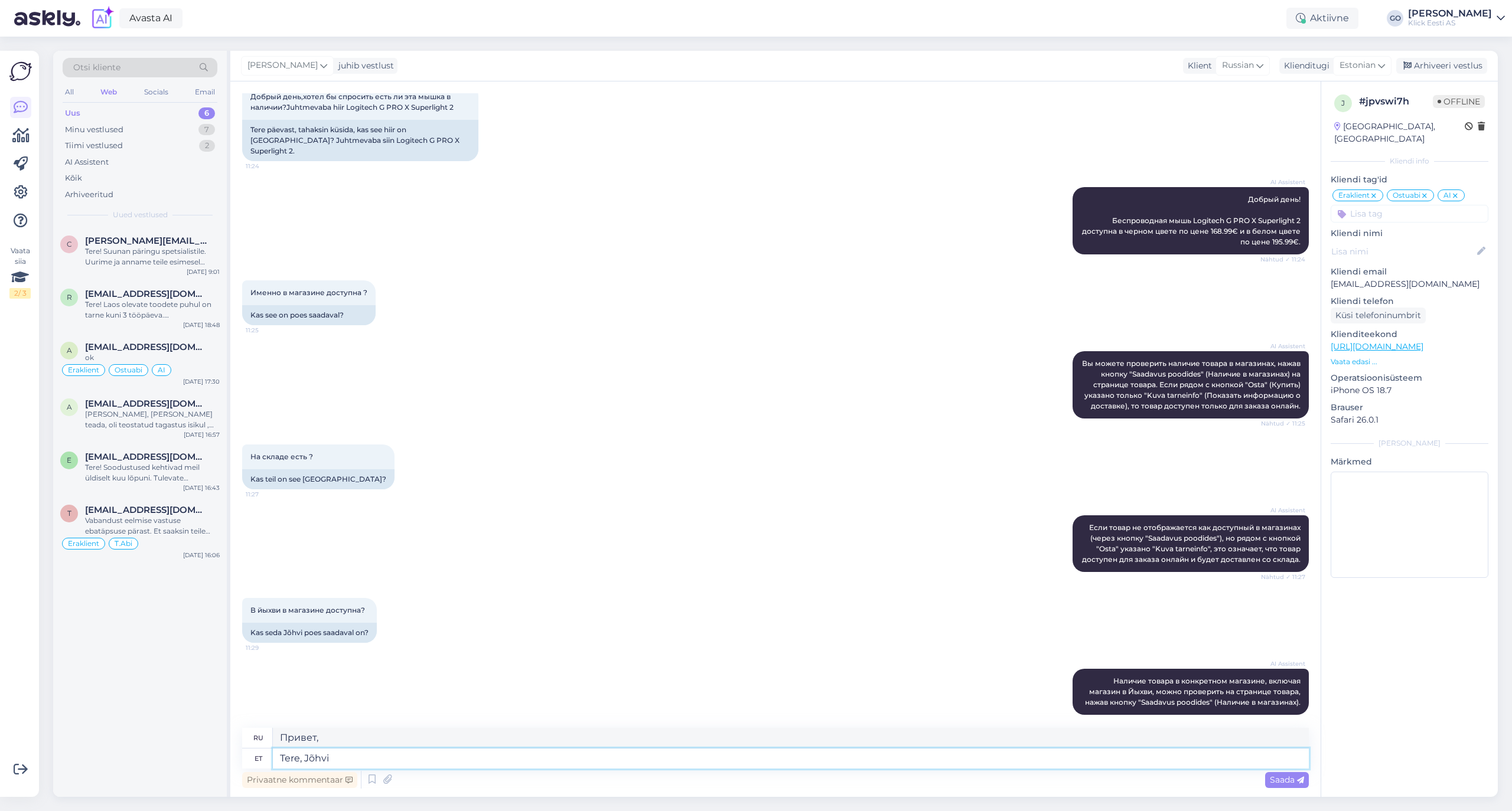
type textarea "Tere, Jõhvi p"
type textarea "Привет, Йыхви"
type textarea "Tere, [PERSON_NAME]"
type textarea "Здравствуйте, магазин Йыхви"
type textarea "Tere, [PERSON_NAME] so"
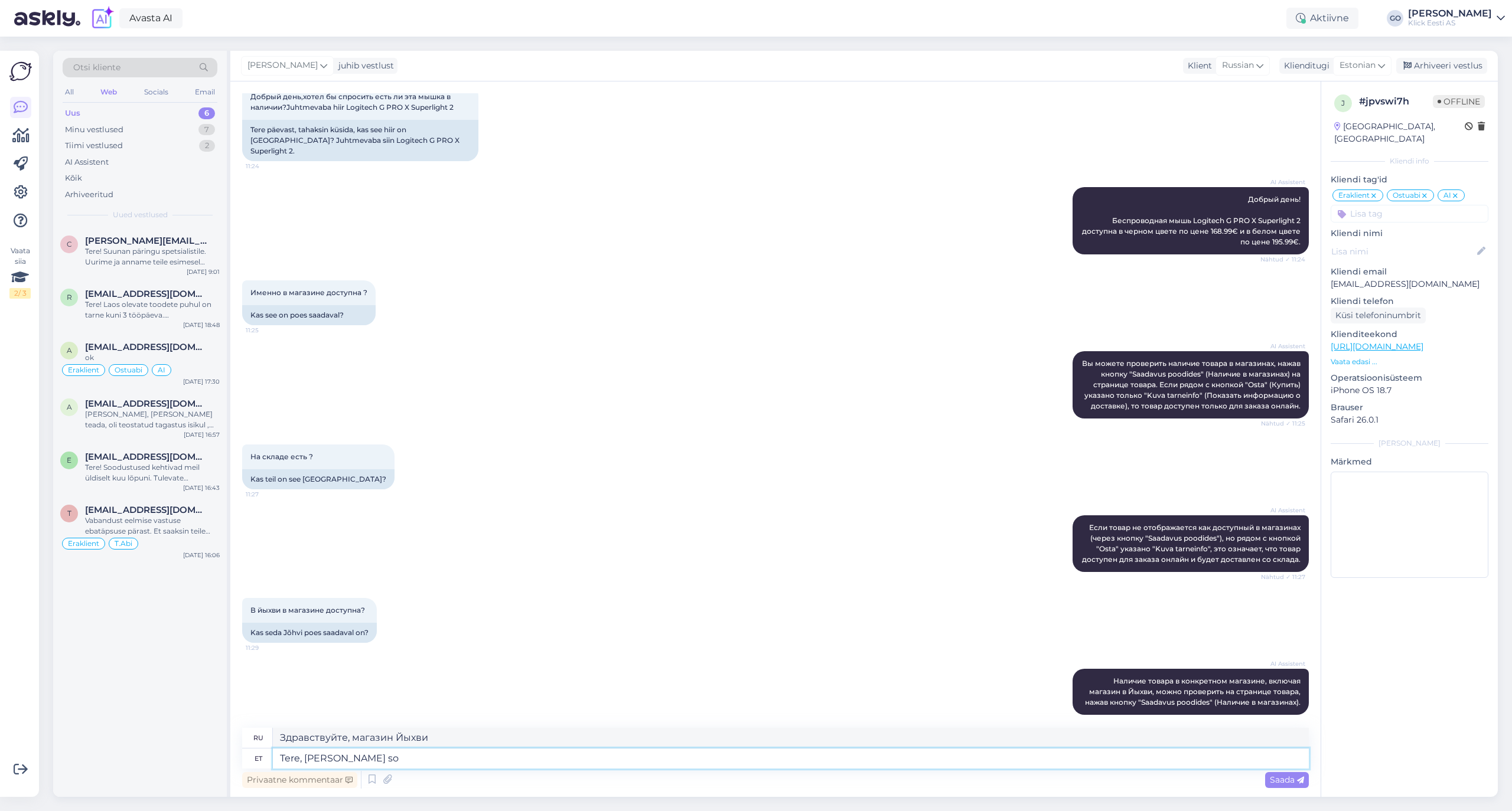
type textarea "Здравствуйте, магазин в Йыхви открыт."
type textarea "Tere, [PERSON_NAME]"
type textarea "Здравствуйте, в магазине Йыхви"
type textarea "[PERSON_NAME], Jõhvi poes t"
type textarea "Здравствуйте, магазин Йыхви"
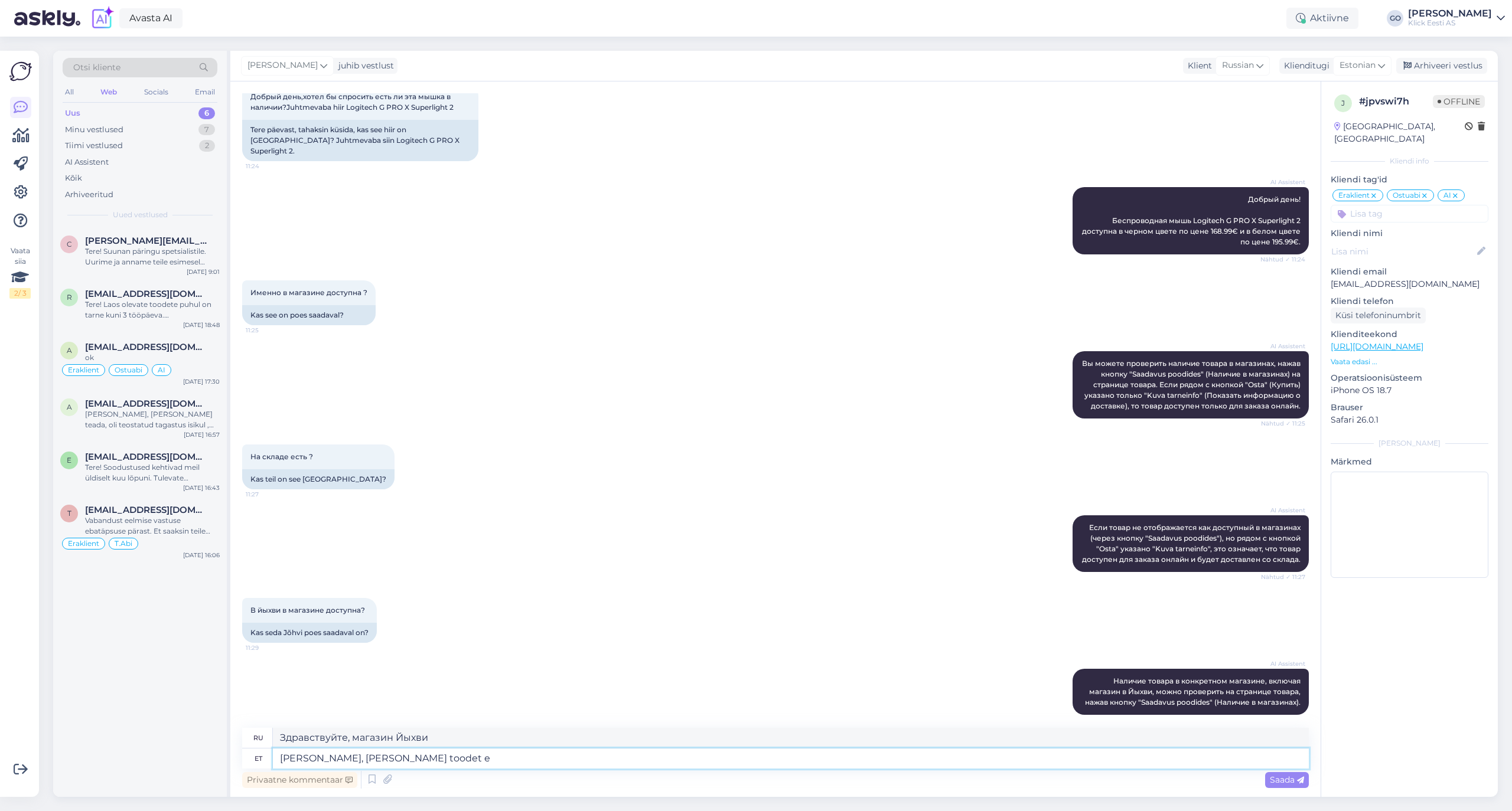
type textarea "[PERSON_NAME], [PERSON_NAME] toodet ei"
type textarea "Здравствуйте, товар в магазине Йыхви"
type textarea "[PERSON_NAME], Jõhvi poes toodet ei ol"
type textarea "Здравствуйте, товар отсутствует в магазине Йыхви."
type textarea "[PERSON_NAME], [PERSON_NAME] toodet ei ole"
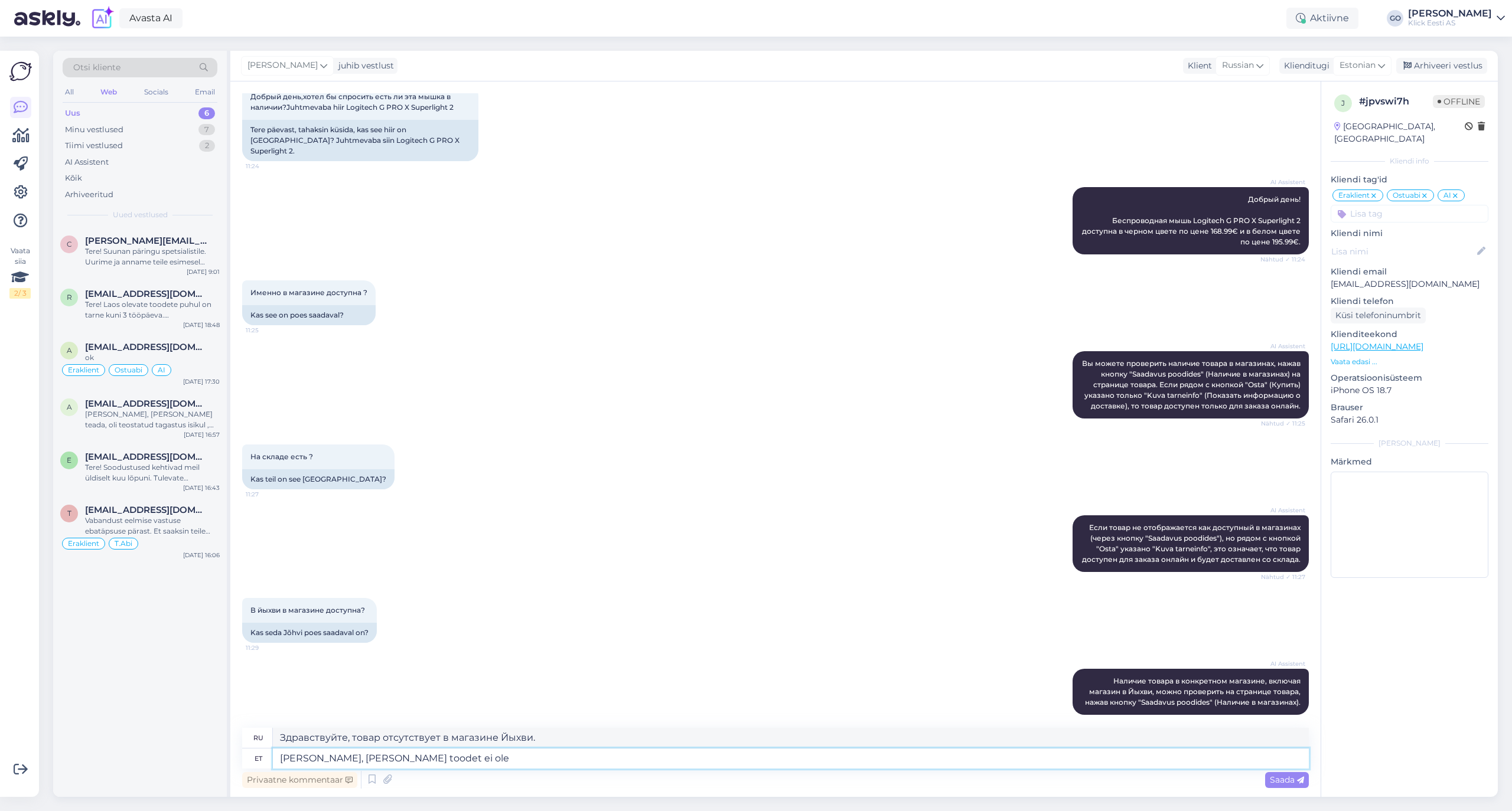
type textarea "Здравствуйте, в магазине Йыхви товара нет."
type textarea "[PERSON_NAME], [PERSON_NAME] toodet ei ole. See"
type textarea "Здравствуйте, в магазине [PERSON_NAME] нет этого товара."
type textarea "[PERSON_NAME], [PERSON_NAME] toodet ei ole. See on s"
type textarea "Здравствуйте, в магазине [PERSON_NAME] нет товара. Это"
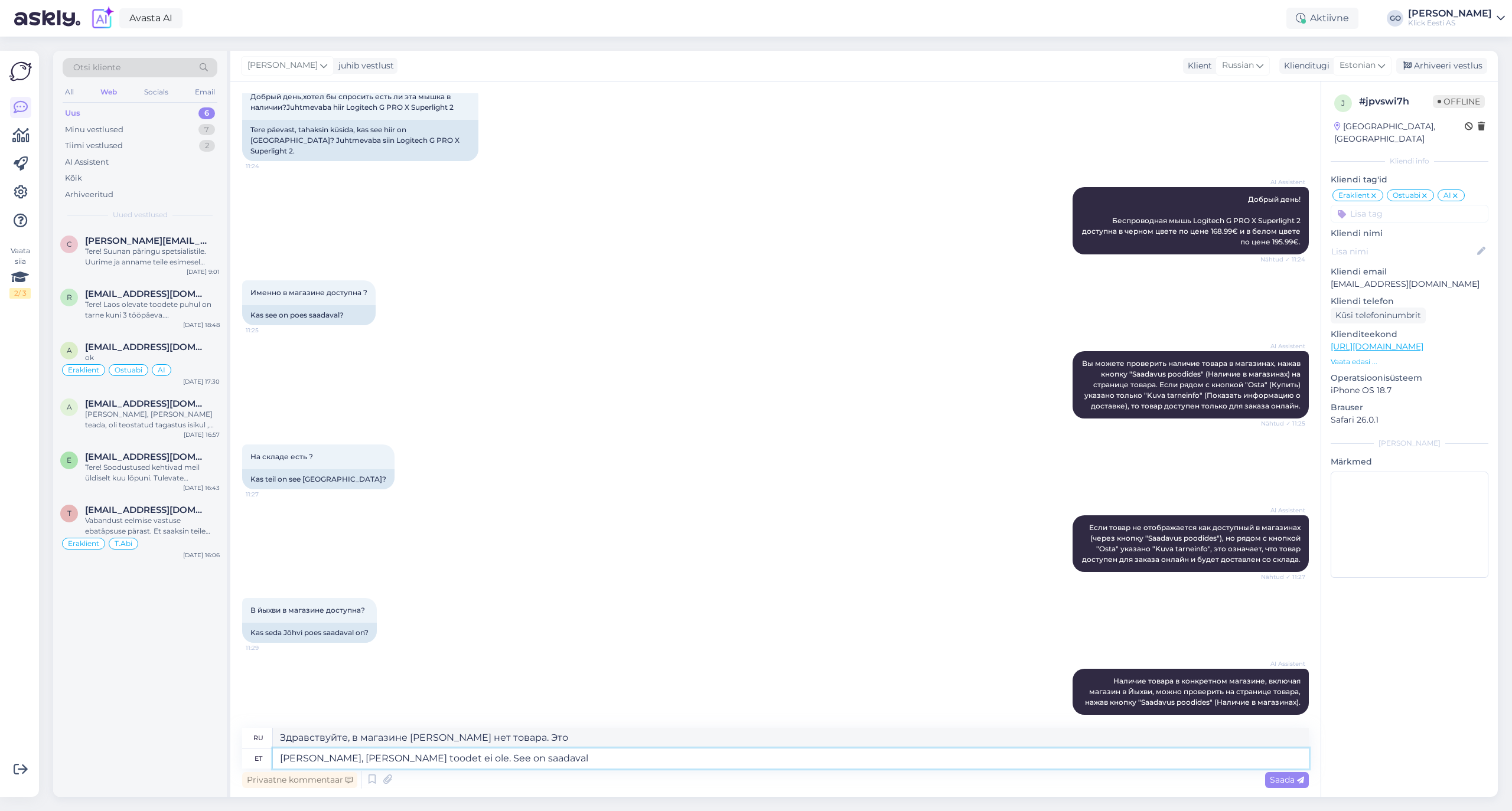
type textarea "[PERSON_NAME], [PERSON_NAME] toodet ei ole. See on saadaval v"
type textarea "Здравствуйте, товар отсутствует в магазине Йыхви. Он есть в наличии."
type textarea "[PERSON_NAME], [PERSON_NAME] toodet ei ole. See on saadaval [PERSON_NAME]"
type textarea "Здравствуйте, товар недоступен в магазине [PERSON_NAME]. Он доступен только"
type textarea "[PERSON_NAME], [PERSON_NAME] toodet ei ole. See on saadaval [PERSON_NAME] Talli…"
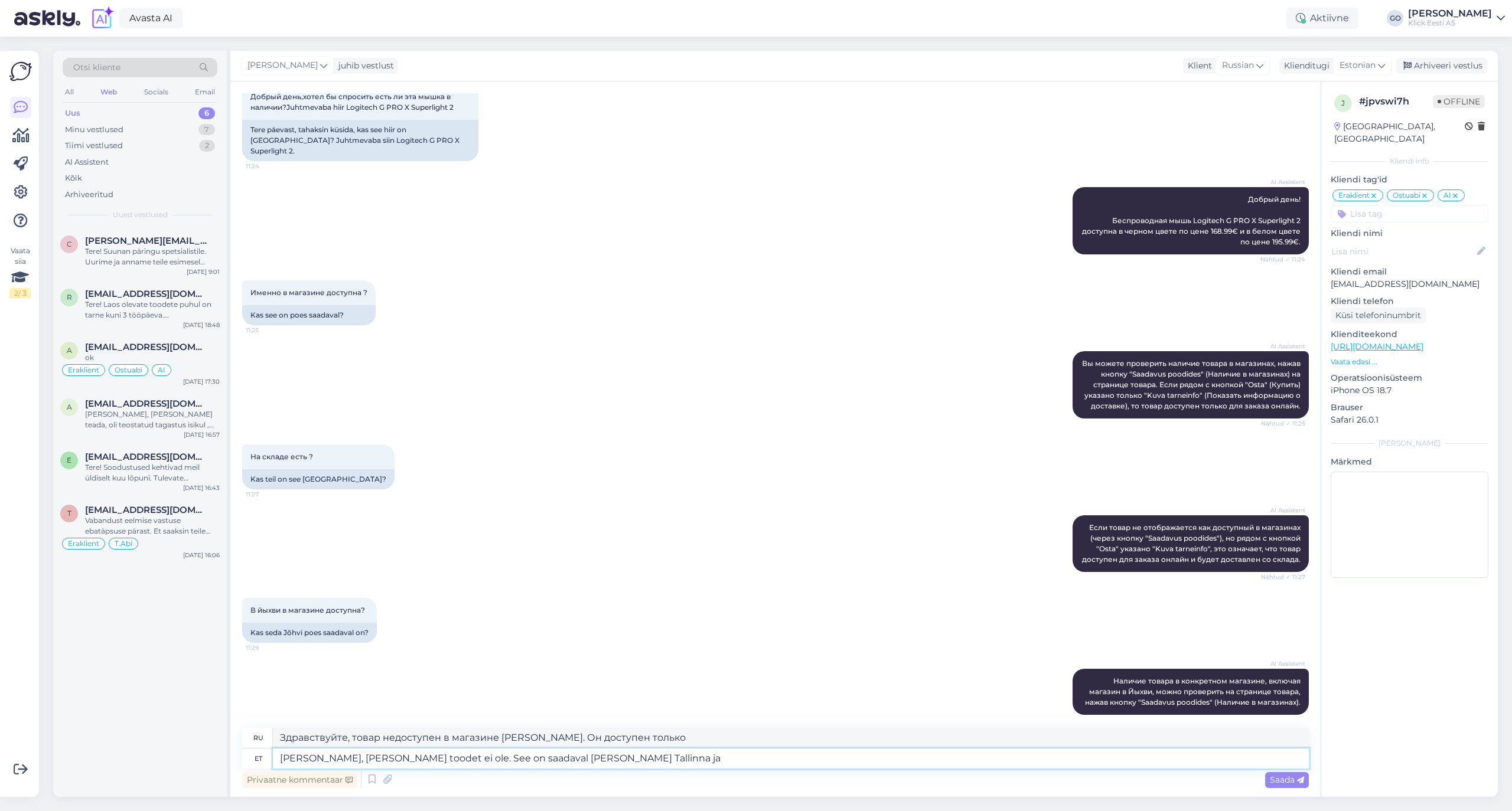
type textarea "Здравствуйте, товар недоступен в магазине в [GEOGRAPHIC_DATA]. Он доступен толь…"
type textarea "[PERSON_NAME], [PERSON_NAME] toodet ei ole. See on saadaval [PERSON_NAME] Talli…"
type textarea "Здравствуйте, этот товар недоступен в магазине в [GEOGRAPHIC_DATA]. Он доступен…"
type textarea "[PERSON_NAME], [PERSON_NAME] toodet ei ole. See on saadaval [PERSON_NAME] [GEOG…"
type textarea "Здравствуйте, товар недоступен в магазине в [GEOGRAPHIC_DATA]. Он доступен толь…"
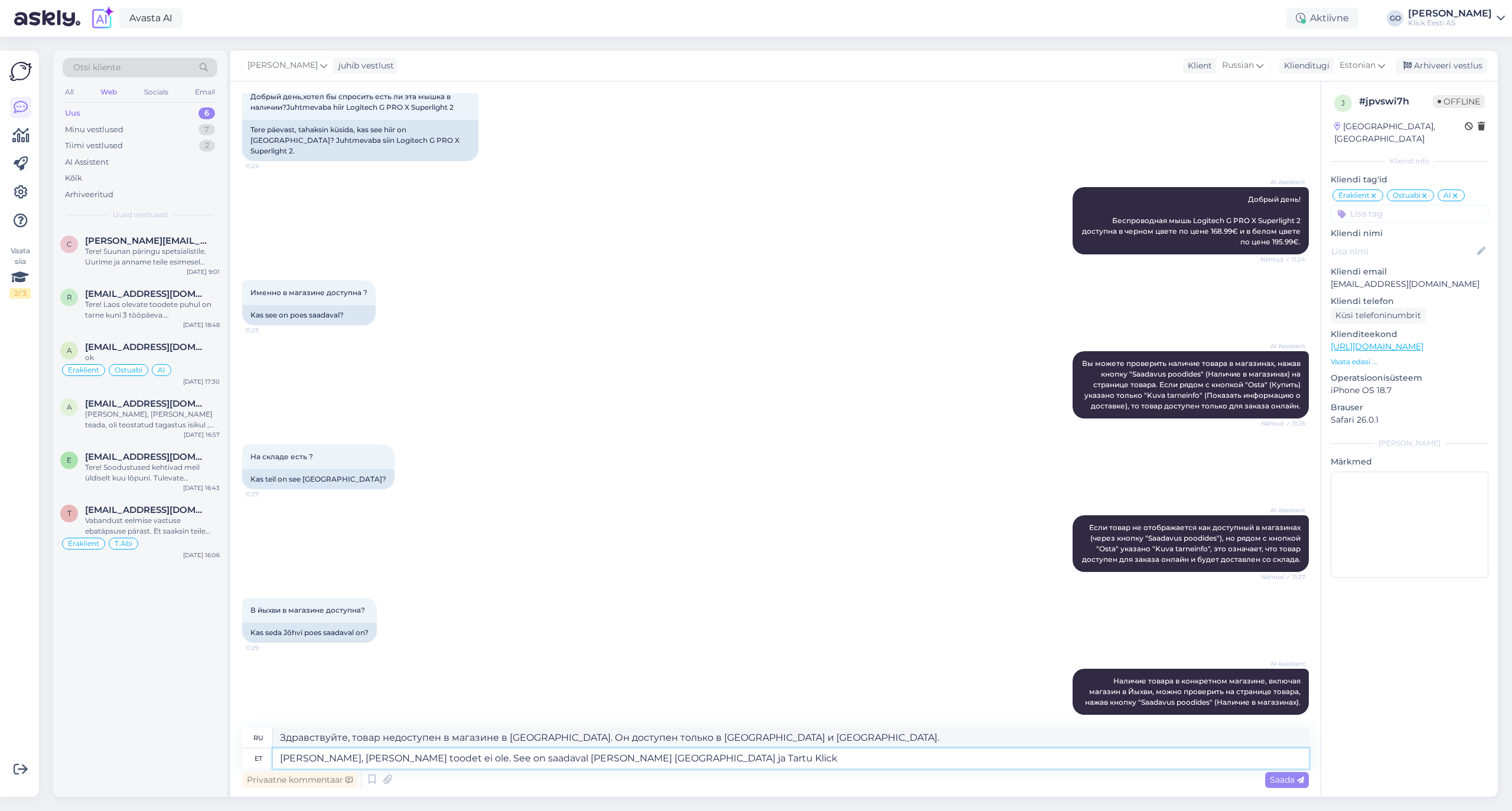
type textarea "[PERSON_NAME], [PERSON_NAME] toodet ei ole. See on saadaval [PERSON_NAME] Talli…"
type textarea "Здравствуйте, товар недоступен в магазине [PERSON_NAME]. Он доступен только в […"
type textarea "[PERSON_NAME], [PERSON_NAME] toodet ei ole. See on saadaval [PERSON_NAME] [GEOG…"
type textarea "Здравствуйте, товар отсутствует в магазине Йыхви. Он доступен только в магазина…"
type textarea "[PERSON_NAME], [PERSON_NAME] toodet ei ole. See on saadaval [PERSON_NAME] [GEOG…"
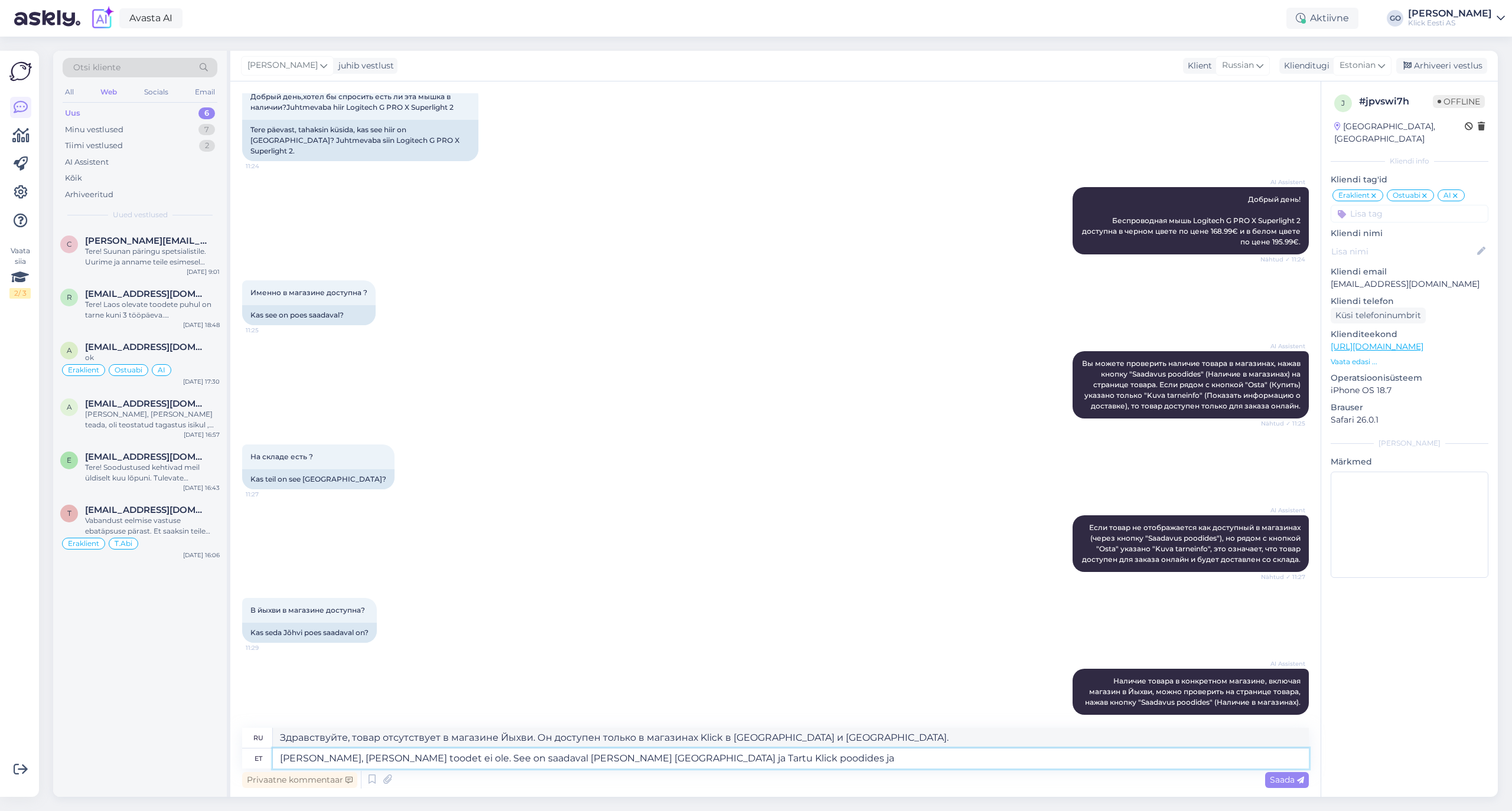
type textarea "Здравствуйте, этот товар отсутствует в магазине Йыхви. Он доступен только в маг…"
type textarea "[PERSON_NAME], [PERSON_NAME] toodet ei ole. See on saadaval [PERSON_NAME] [GEOG…"
type textarea "Здравствуйте, товар недоступен в магазине [PERSON_NAME]. Он доступен только в м…"
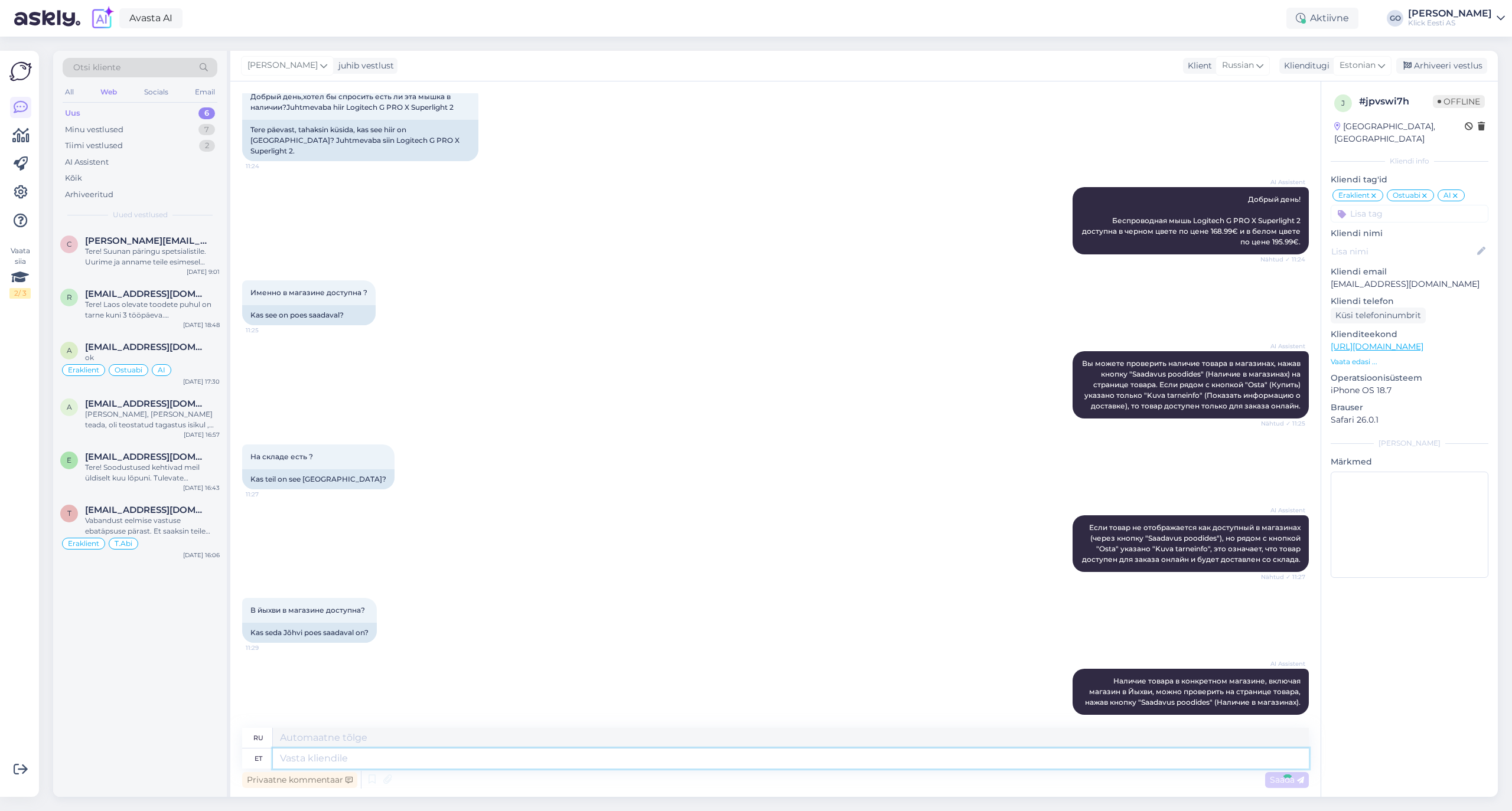
scroll to position [199, 0]
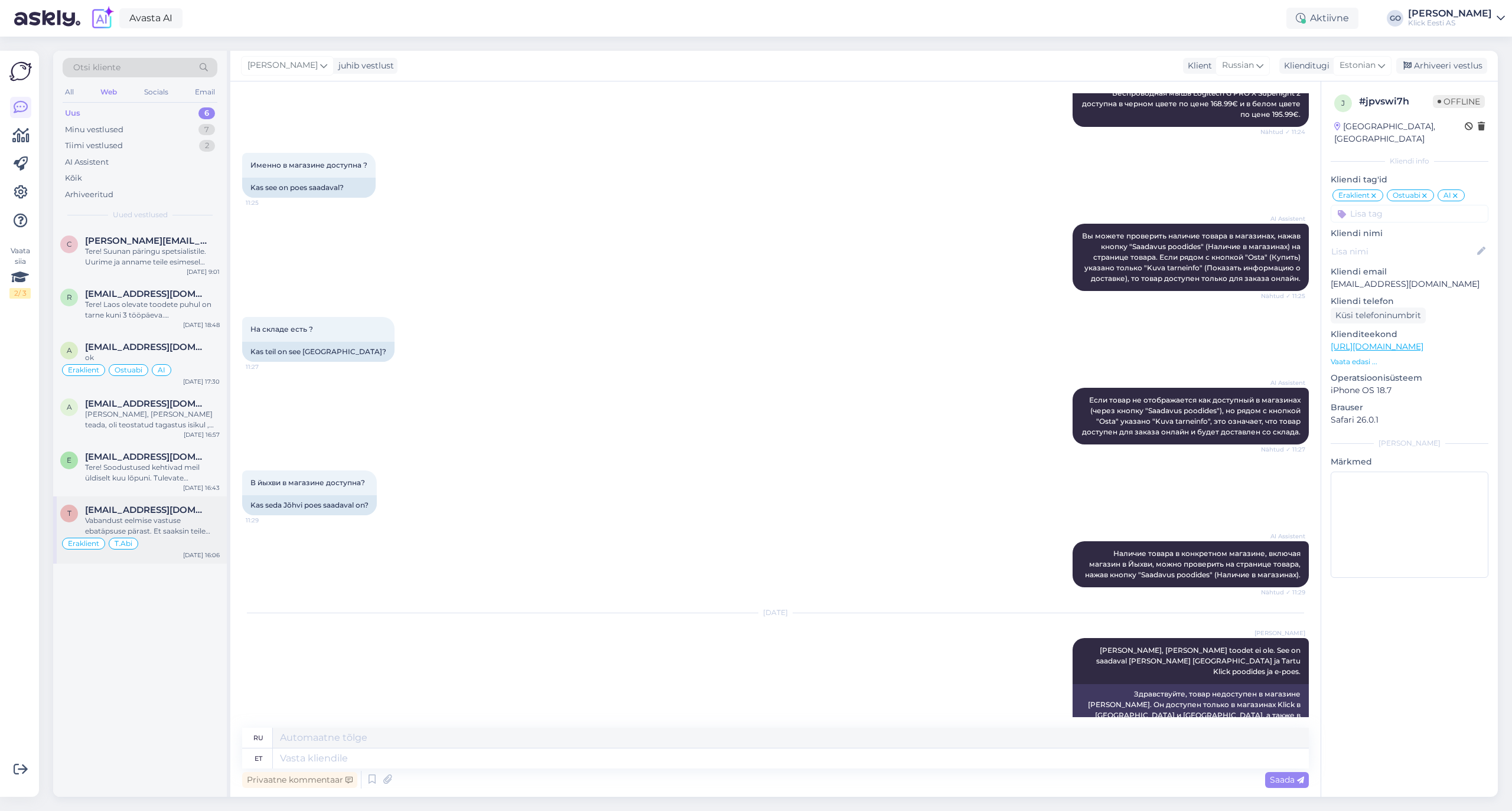
click at [153, 515] on span "[EMAIL_ADDRESS][DOMAIN_NAME]" at bounding box center [146, 510] width 123 height 10
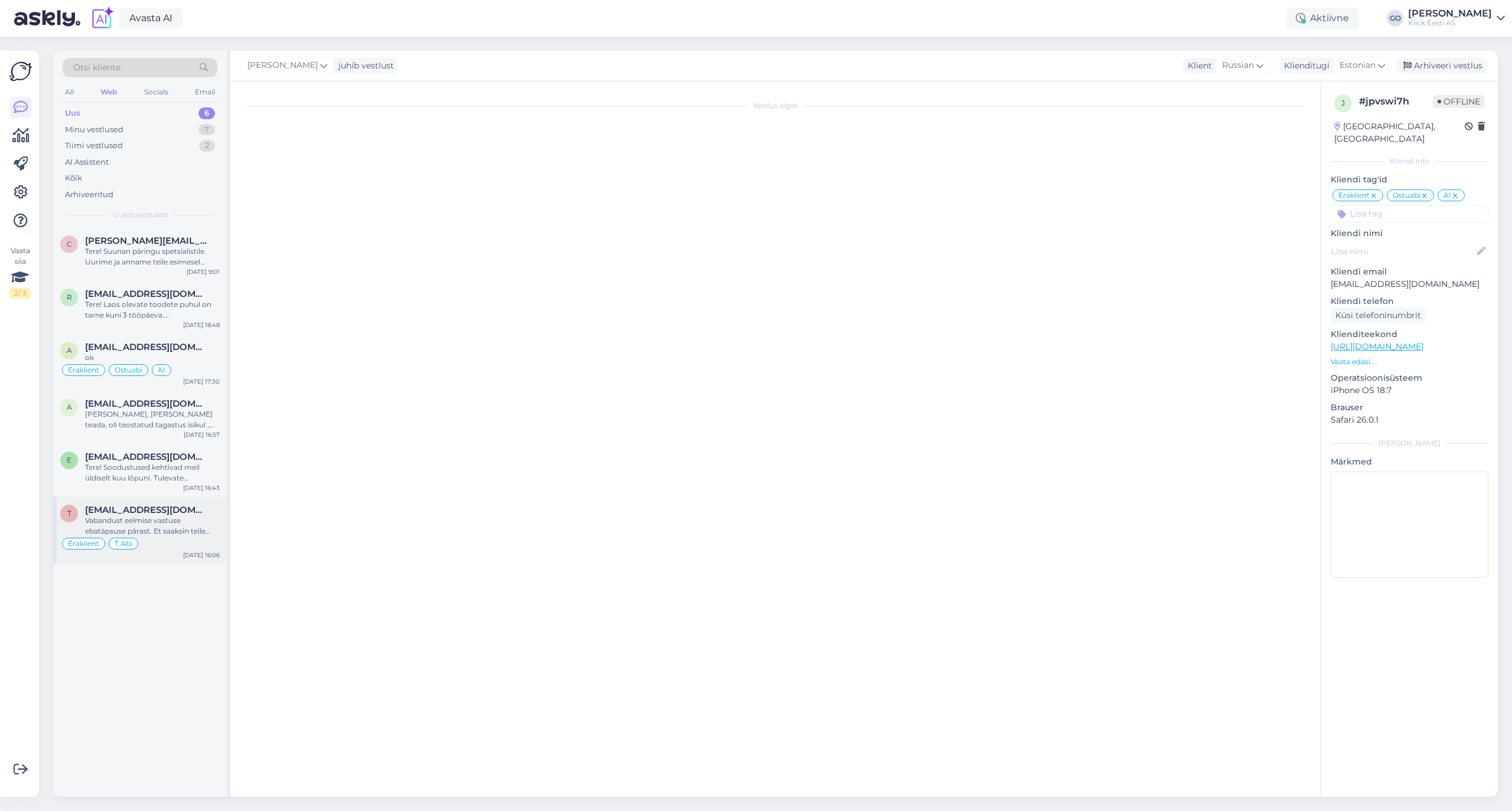
scroll to position [92, 0]
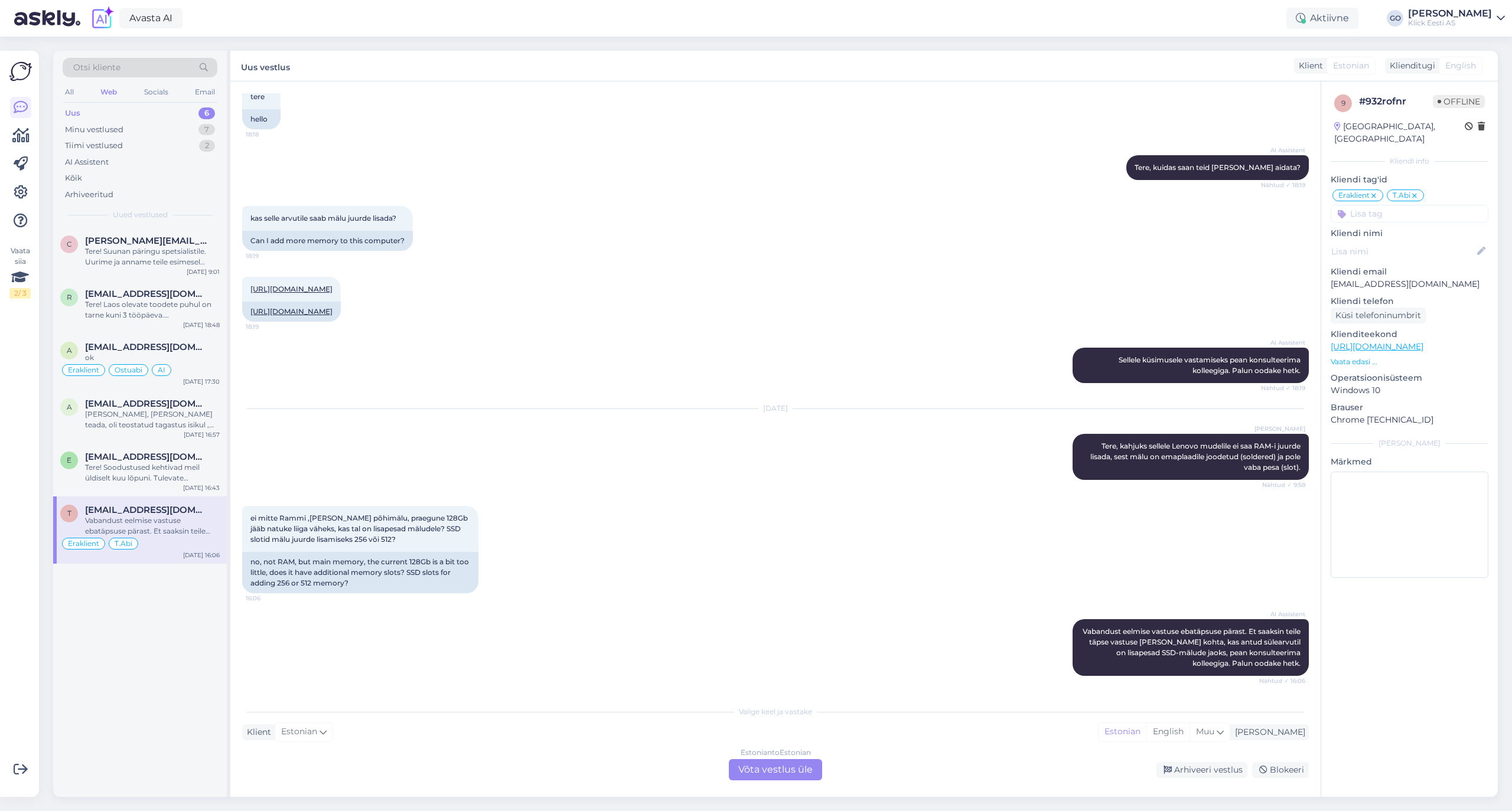
click at [484, 193] on div "kas selle arvutile saab mälu juurde lisada? 18:19 Can I add more memory to this…" at bounding box center [775, 228] width 1066 height 71
drag, startPoint x: 378, startPoint y: 539, endPoint x: 251, endPoint y: 516, distance: 129.1
click at [251, 516] on div "ei mitte Rammi ,[PERSON_NAME] põhimälu, praegune 128Gb jääb natuke liiga väheks…" at bounding box center [360, 529] width 236 height 46
copy span "ei mitte Rammi ,[PERSON_NAME] põhimälu, praegune 128Gb jääb natuke liiga väheks…"
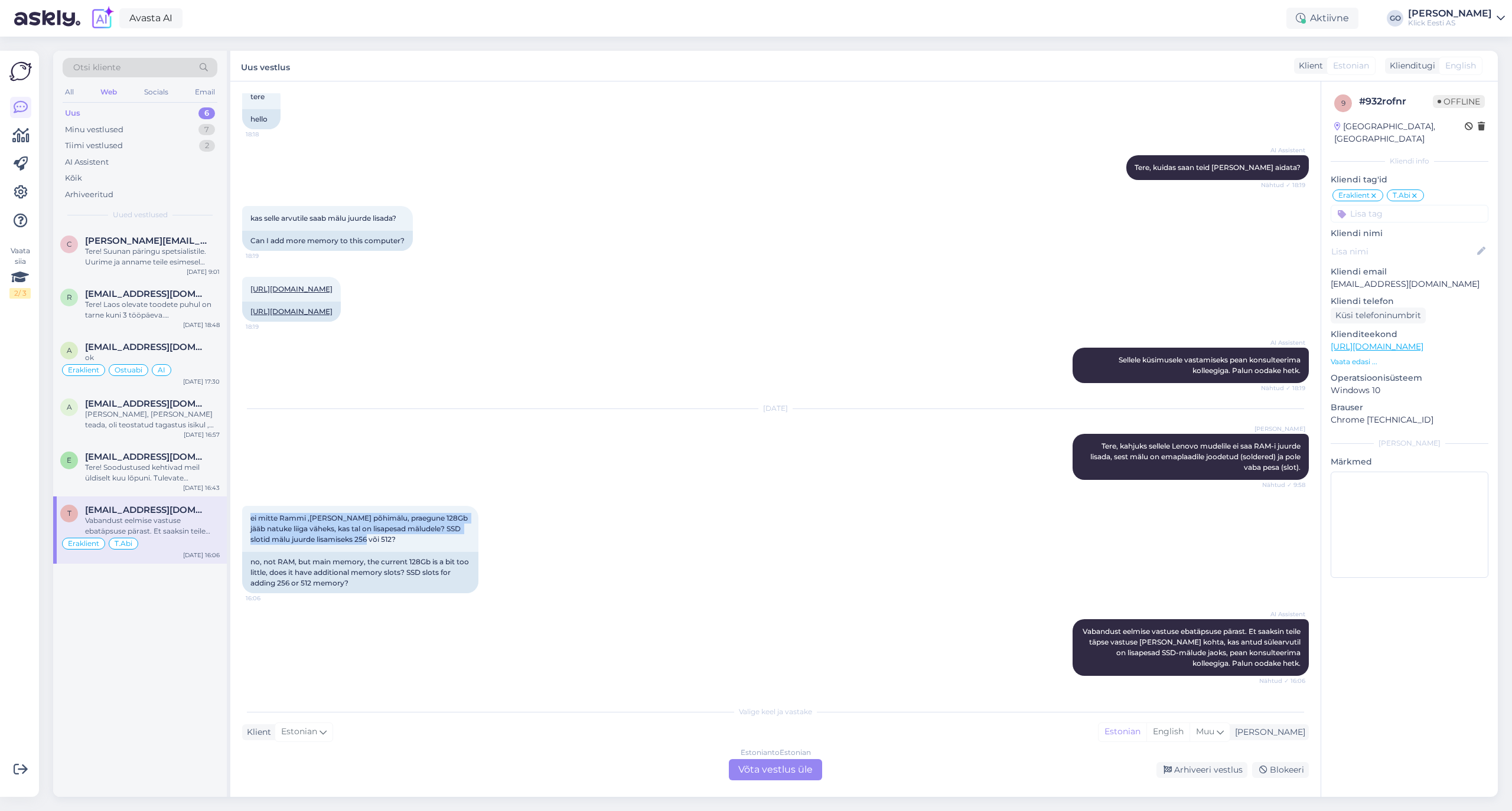
click at [698, 510] on div "ei mitte Rammi ,[PERSON_NAME] põhimälu, praegune 128Gb jääb natuke liiga väheks…" at bounding box center [775, 549] width 1066 height 114
click at [333, 285] on link "[URL][DOMAIN_NAME]" at bounding box center [292, 289] width 82 height 9
drag, startPoint x: 406, startPoint y: 531, endPoint x: 452, endPoint y: 538, distance: 46.5
click at [452, 538] on div "ei mitte Rammi ,[PERSON_NAME] põhimälu, praegune 128Gb jääb natuke liiga väheks…" at bounding box center [360, 529] width 236 height 46
copy span "SSD slotid mälu juurde lisamiseks 256 või 512?"
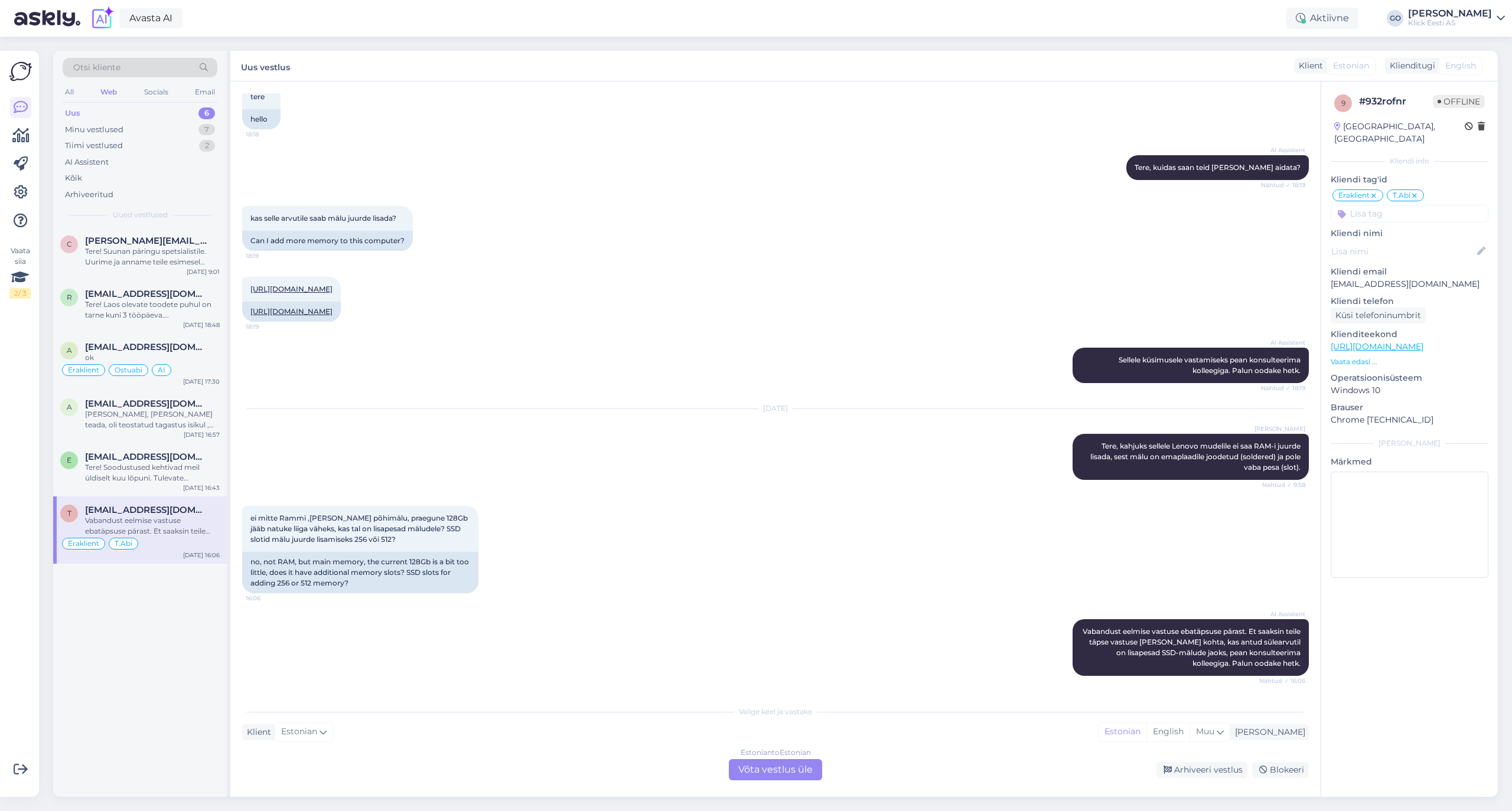
click at [763, 767] on div "Estonian to Estonian Võta vestlus üle" at bounding box center [775, 769] width 93 height 21
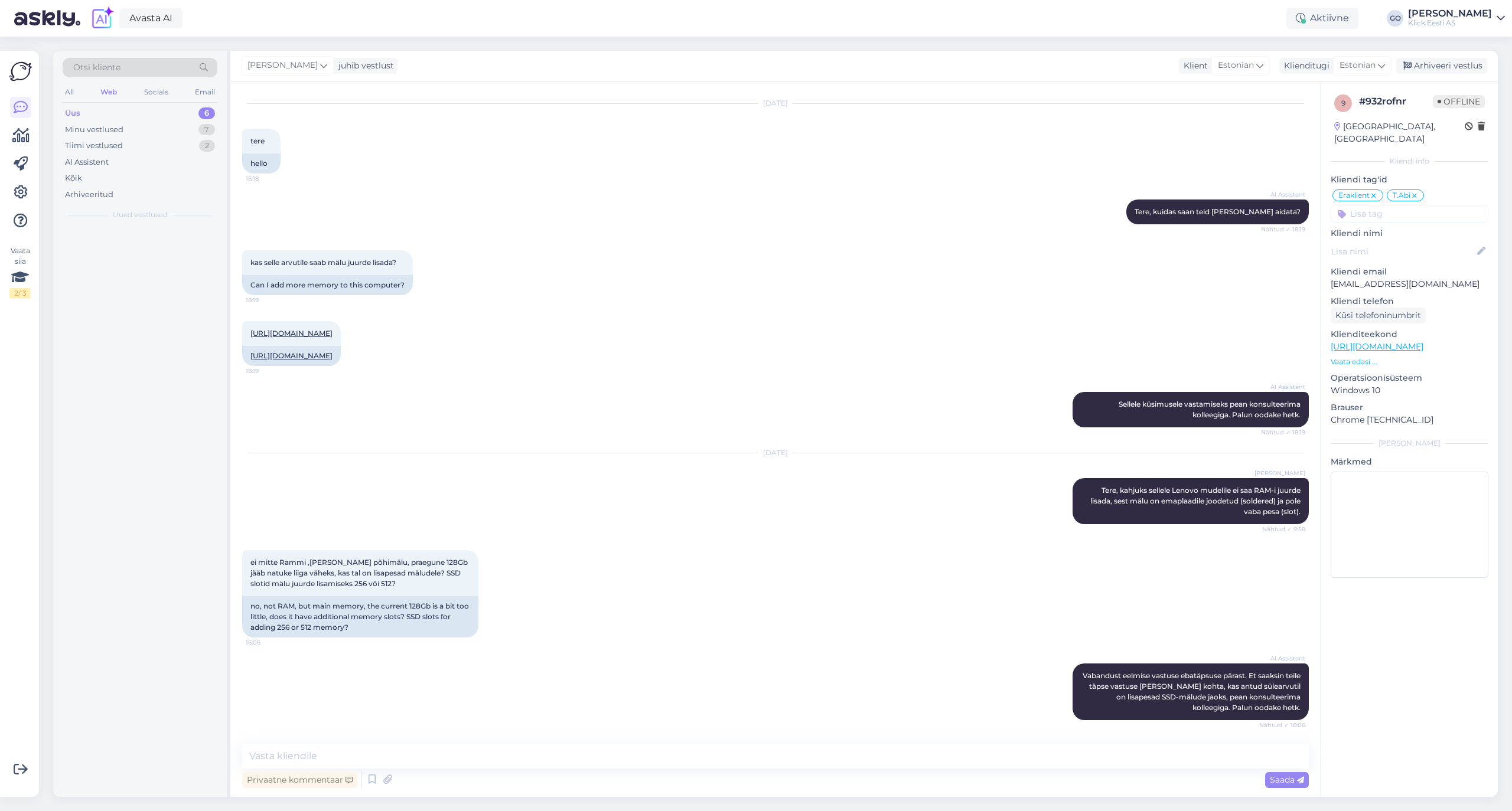
scroll to position [48, 0]
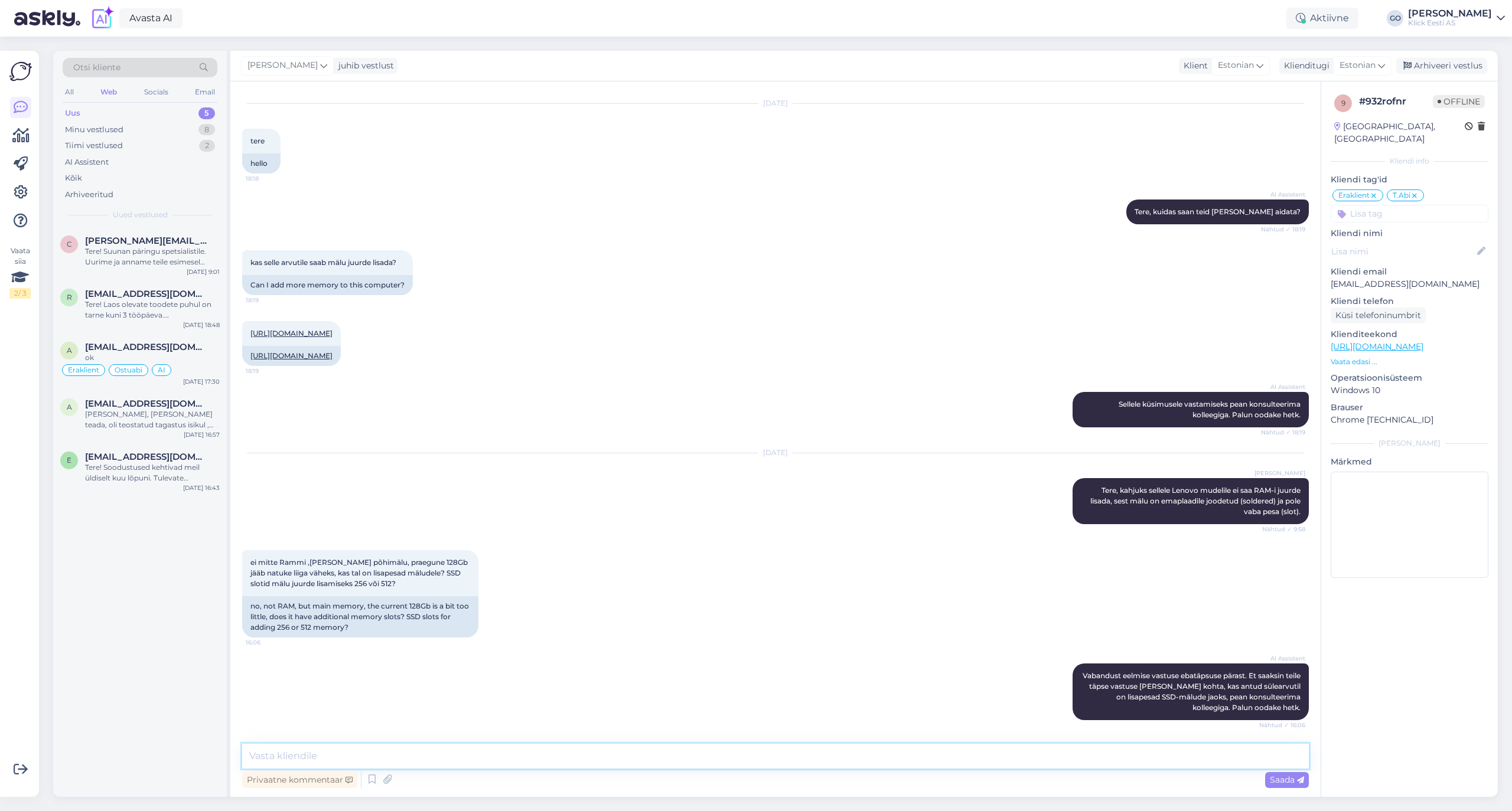
click at [409, 749] on textarea at bounding box center [775, 756] width 1066 height 25
paste textarea "Lenovo ametlik PSREF-spetsifikatsioon ütleb, et mudelis IdeaPad Slim 3 15AMN8 o…"
paste textarea "SSD suurim toetatud maht on PSREFi järgi kuni 512 GB (M.2 2242)"
paste textarea "Kui su mudel on täpselt see, mida kirjeldad (“8 GB / 128 GB” konfiguratsioon), …"
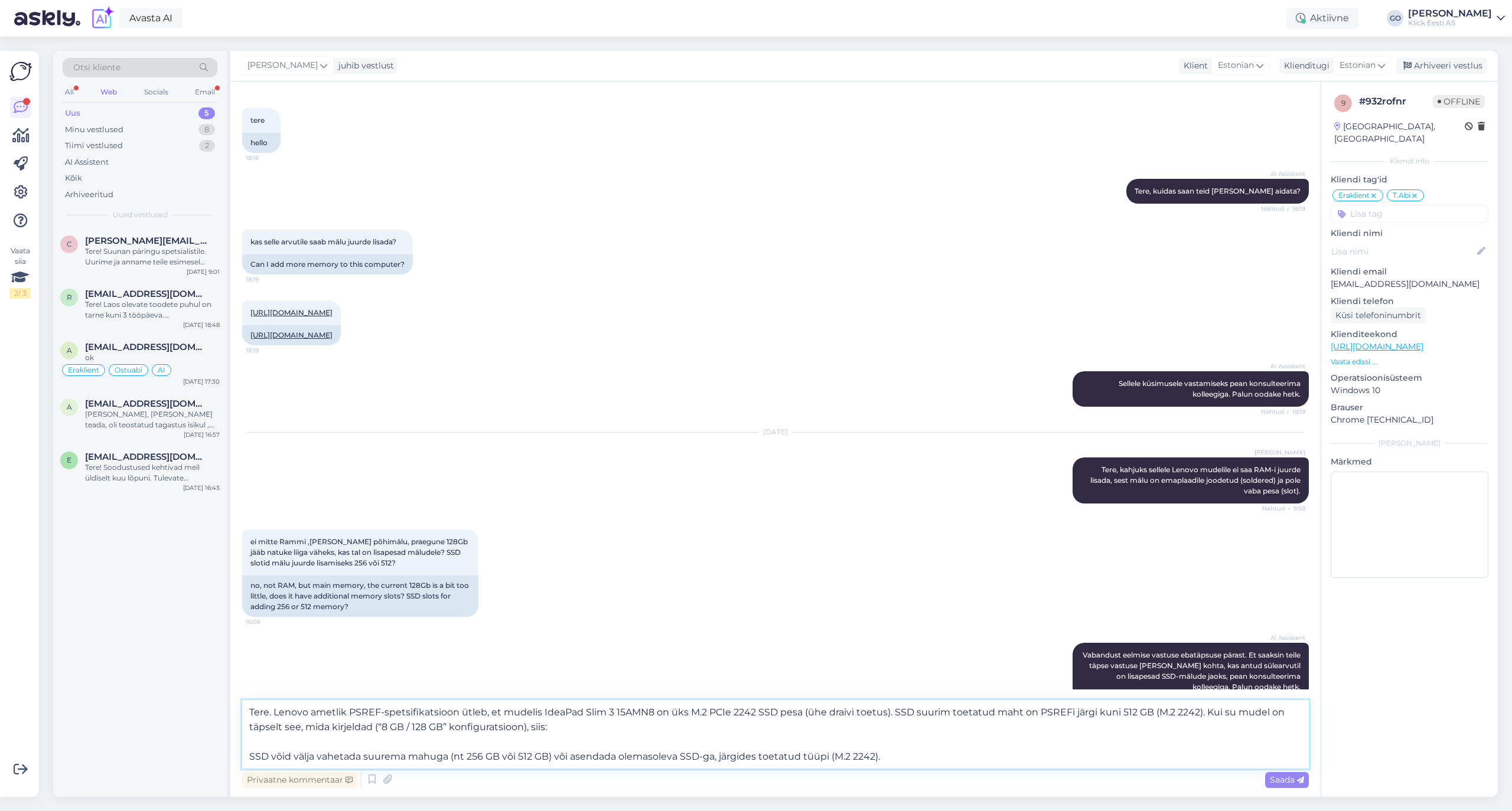
scroll to position [92, 0]
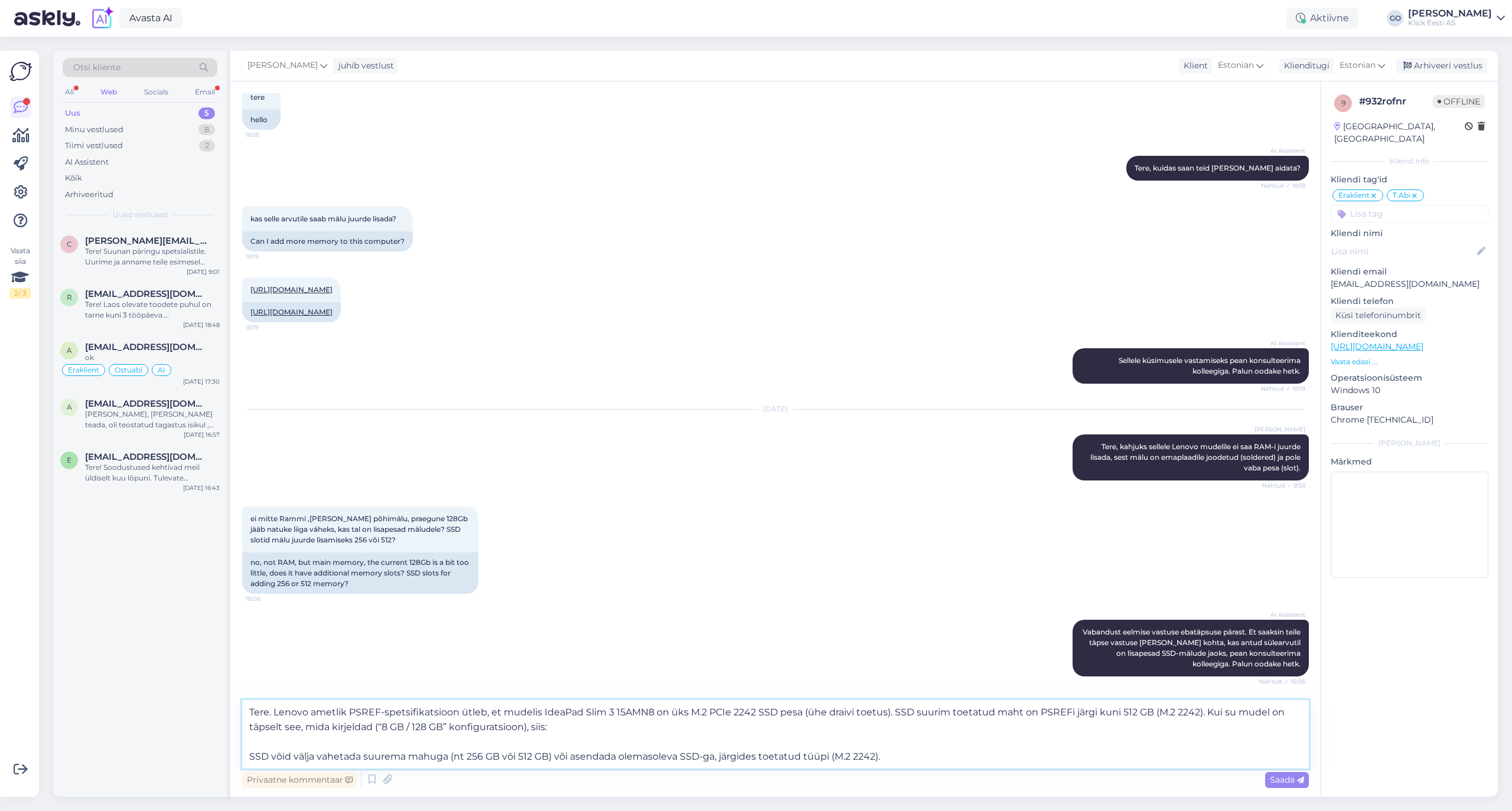
click at [1238, 713] on textarea "Tere. Lenovo ametlik PSREF-spetsifikatsioon ütleb, et mudelis IdeaPad Slim 3 15…" at bounding box center [775, 734] width 1066 height 68
drag, startPoint x: 1207, startPoint y: 712, endPoint x: 1206, endPoint y: 723, distance: 11.0
click at [1206, 723] on textarea "Tere. Lenovo ametlik PSREF-spetsifikatsioon ütleb, et mudelis IdeaPad Slim 3 15…" at bounding box center [775, 734] width 1066 height 68
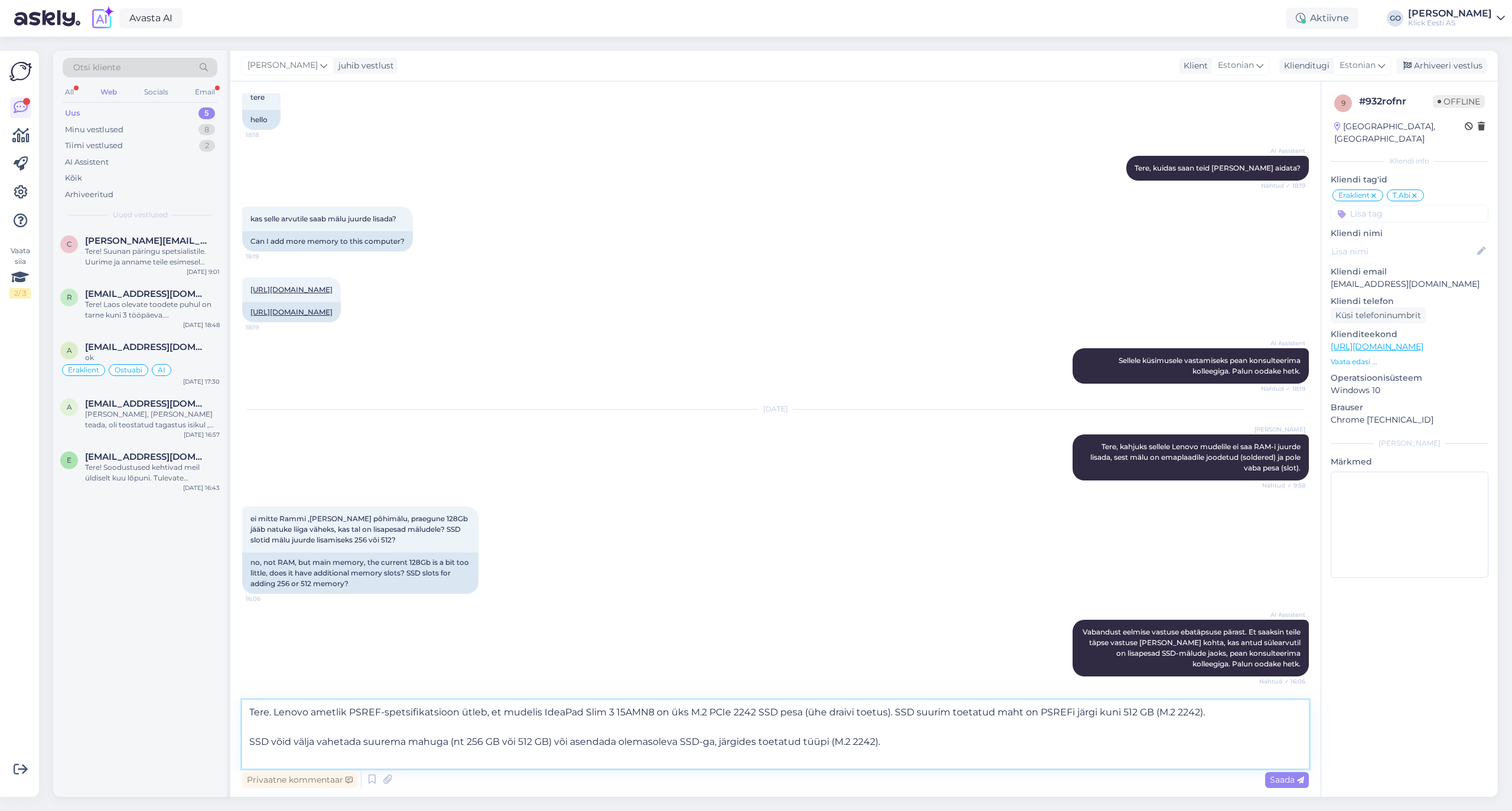
scroll to position [77, 0]
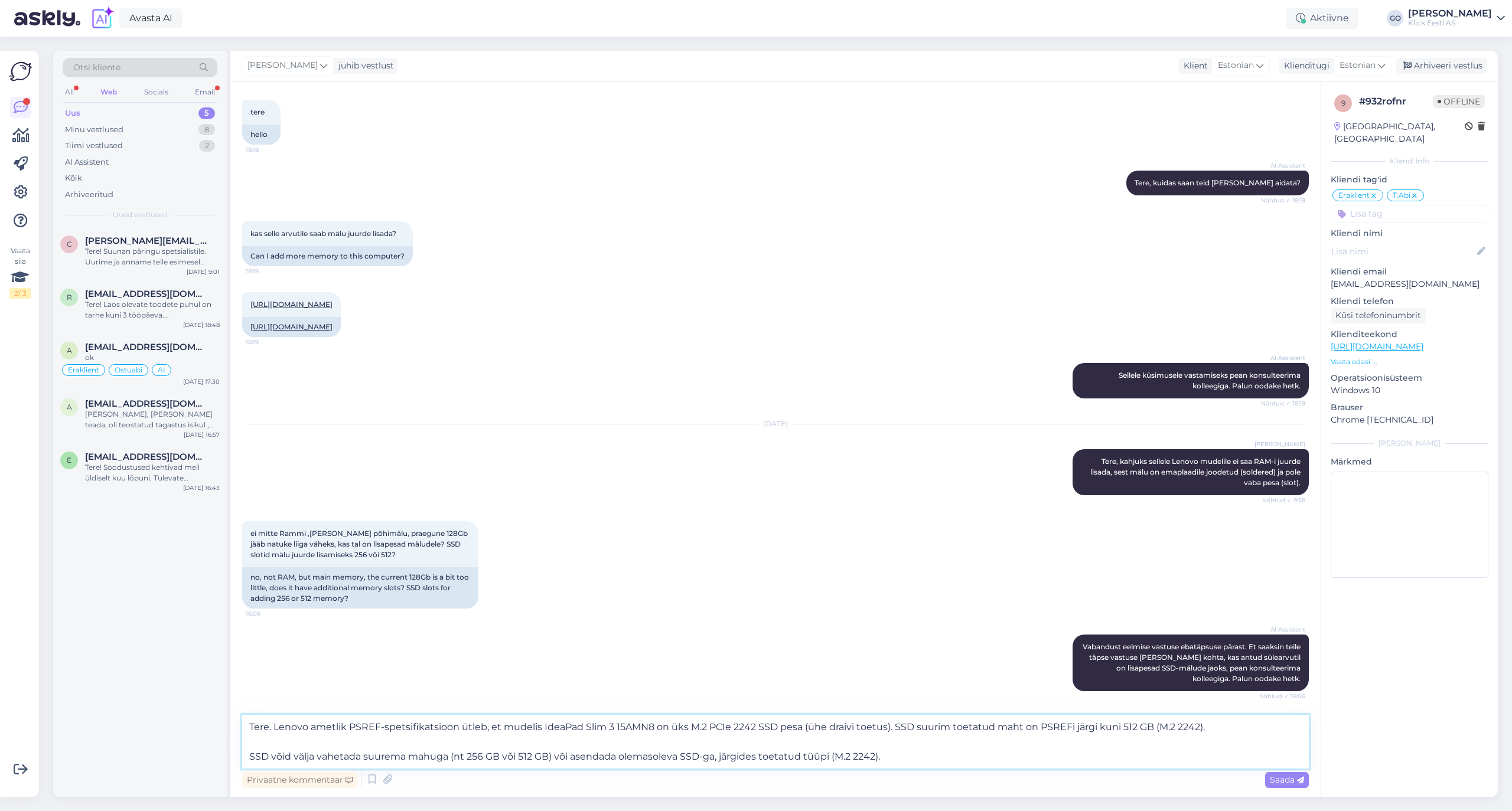
click at [289, 755] on textarea "Tere. Lenovo ametlik PSREF-spetsifikatsioon ütleb, et mudelis IdeaPad Slim 3 15…" at bounding box center [775, 742] width 1066 height 54
click at [917, 759] on textarea "Tere. Lenovo ametlik PSREF-spetsifikatsioon ütleb, et mudelis IdeaPad Slim 3 15…" at bounding box center [775, 742] width 1066 height 54
click at [248, 754] on textarea "Tere. Lenovo ametlik PSREF-spetsifikatsioon ütleb, et mudelis IdeaPad Slim 3 15…" at bounding box center [775, 742] width 1066 height 54
click at [424, 754] on textarea "Tere. Lenovo ametlik PSREF-spetsifikatsioon ütleb, et mudelis IdeaPad Slim 3 15…" at bounding box center [775, 742] width 1066 height 54
click at [369, 757] on textarea "Tere. Lenovo ametlik PSREF-spetsifikatsioon ütleb, et mudelis IdeaPad Slim 3 15…" at bounding box center [775, 742] width 1066 height 54
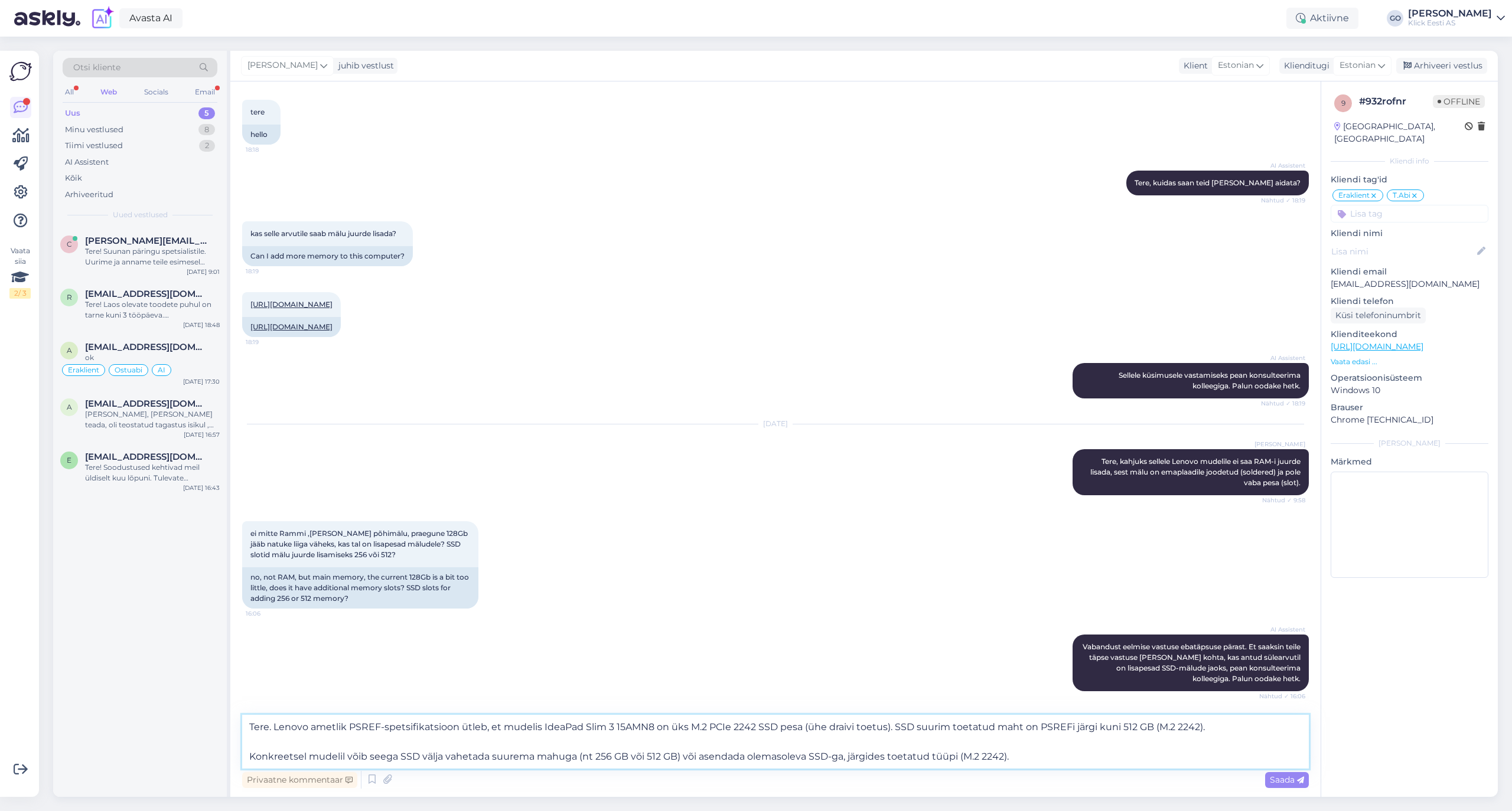
click at [1021, 758] on textarea "Tere. Lenovo ametlik PSREF-spetsifikatsioon ütleb, et mudelis IdeaPad Slim 3 15…" at bounding box center [775, 742] width 1066 height 54
type textarea "Tere. Lenovo ametlik PSREF-spetsifikatsioon ütleb, et mudelis IdeaPad Slim 3 15…"
click at [1283, 776] on span "Saada" at bounding box center [1287, 779] width 34 height 10
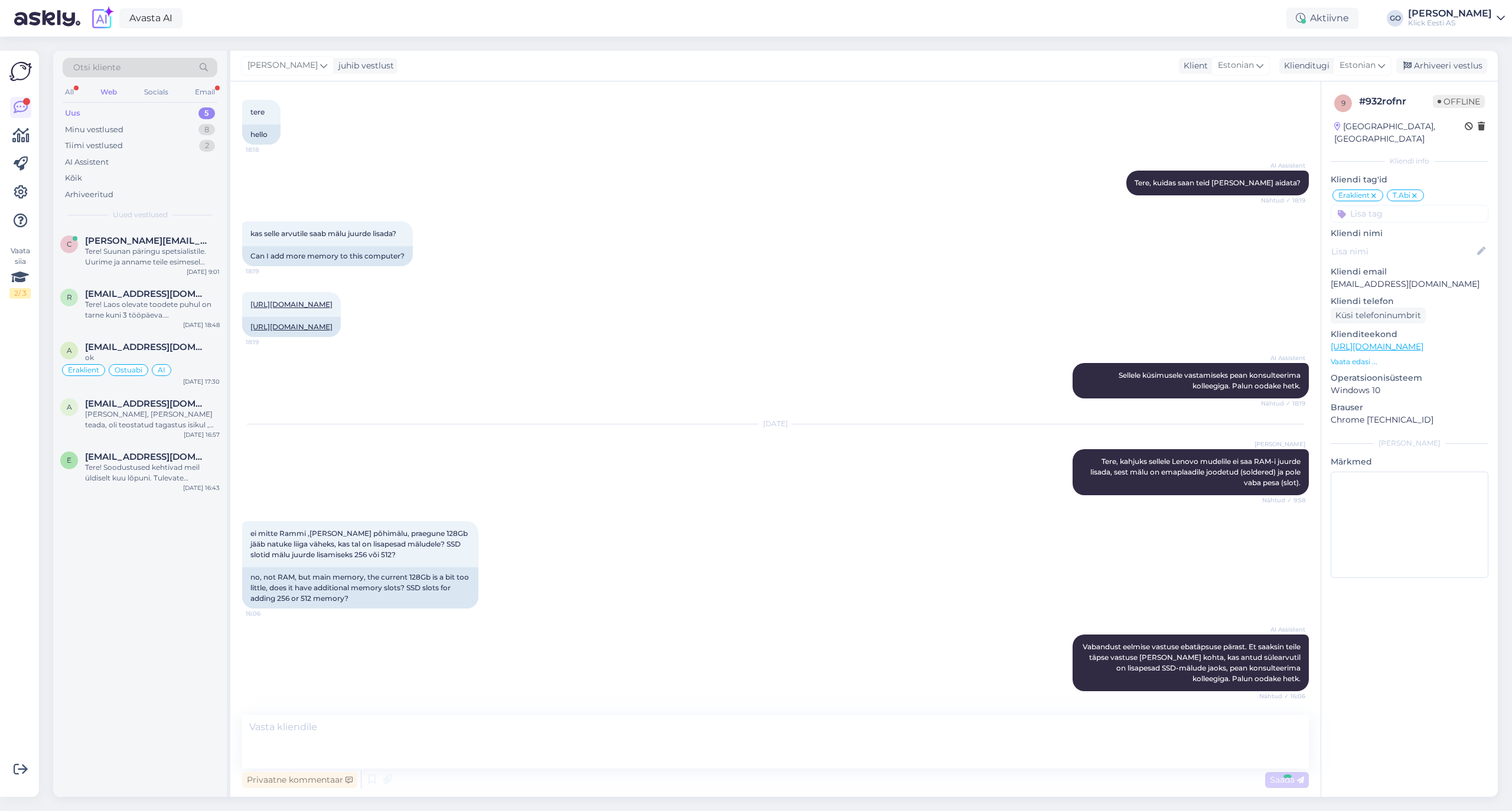
scroll to position [197, 0]
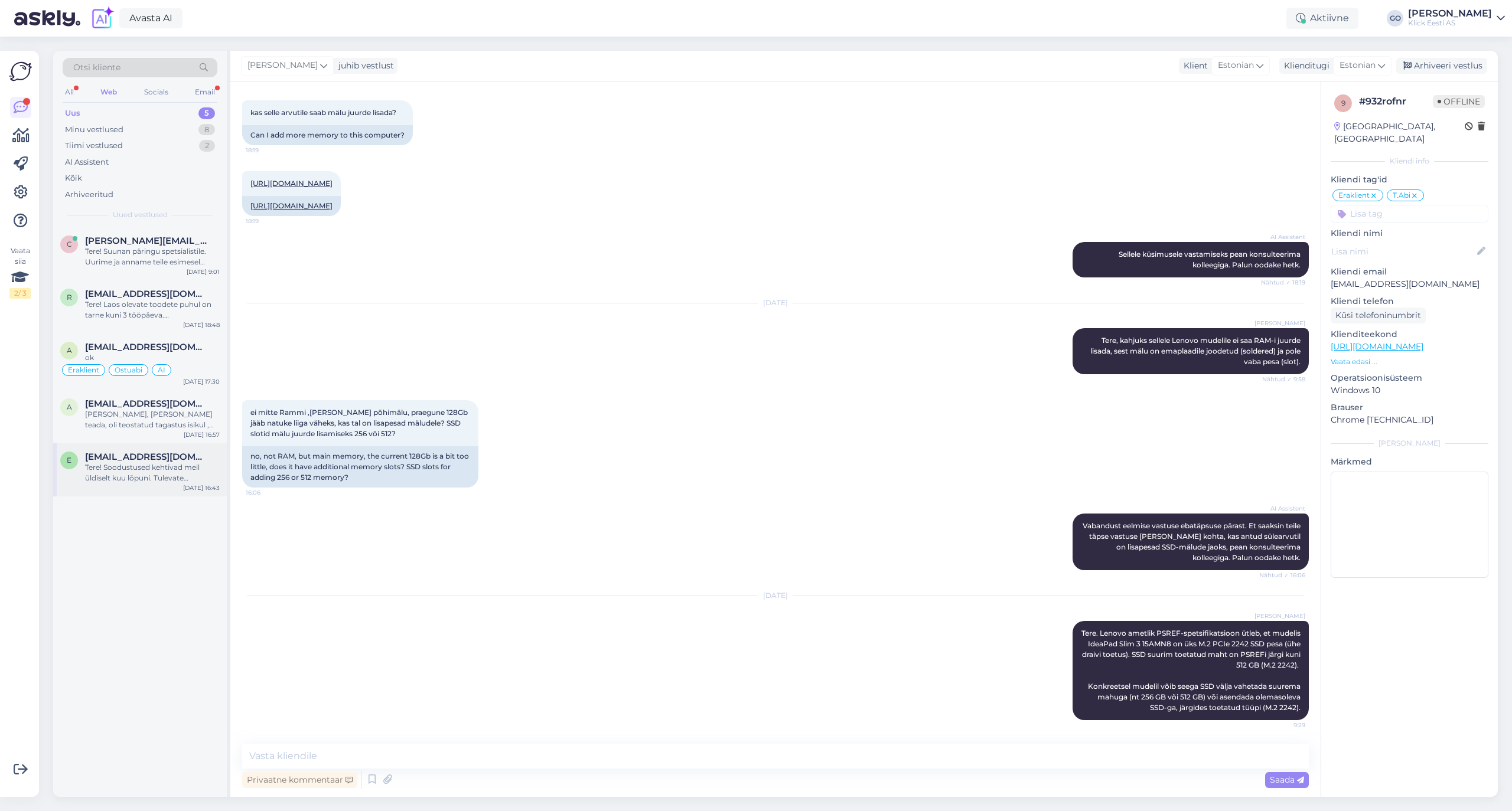
click at [142, 473] on div "Tere! Soodustused kehtivad meil üldiselt kuu lõpuni. Tulevate hinnamuudatuste k…" at bounding box center [151, 472] width 134 height 21
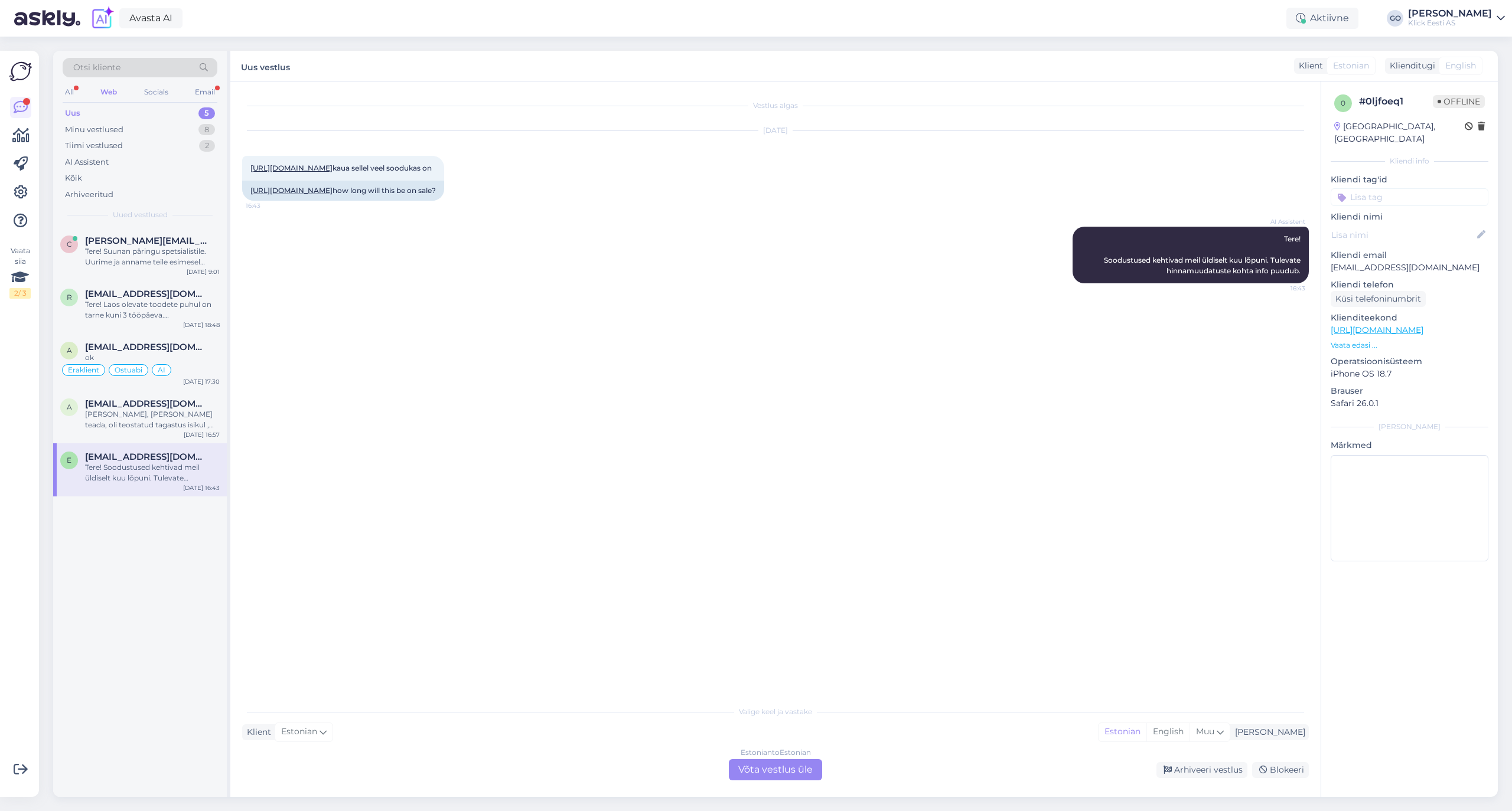
scroll to position [0, 0]
click at [1376, 188] on input at bounding box center [1409, 197] width 157 height 18
click at [1363, 282] on span "Eraklient" at bounding box center [1361, 286] width 32 height 7
click at [1373, 204] on input at bounding box center [1409, 213] width 157 height 18
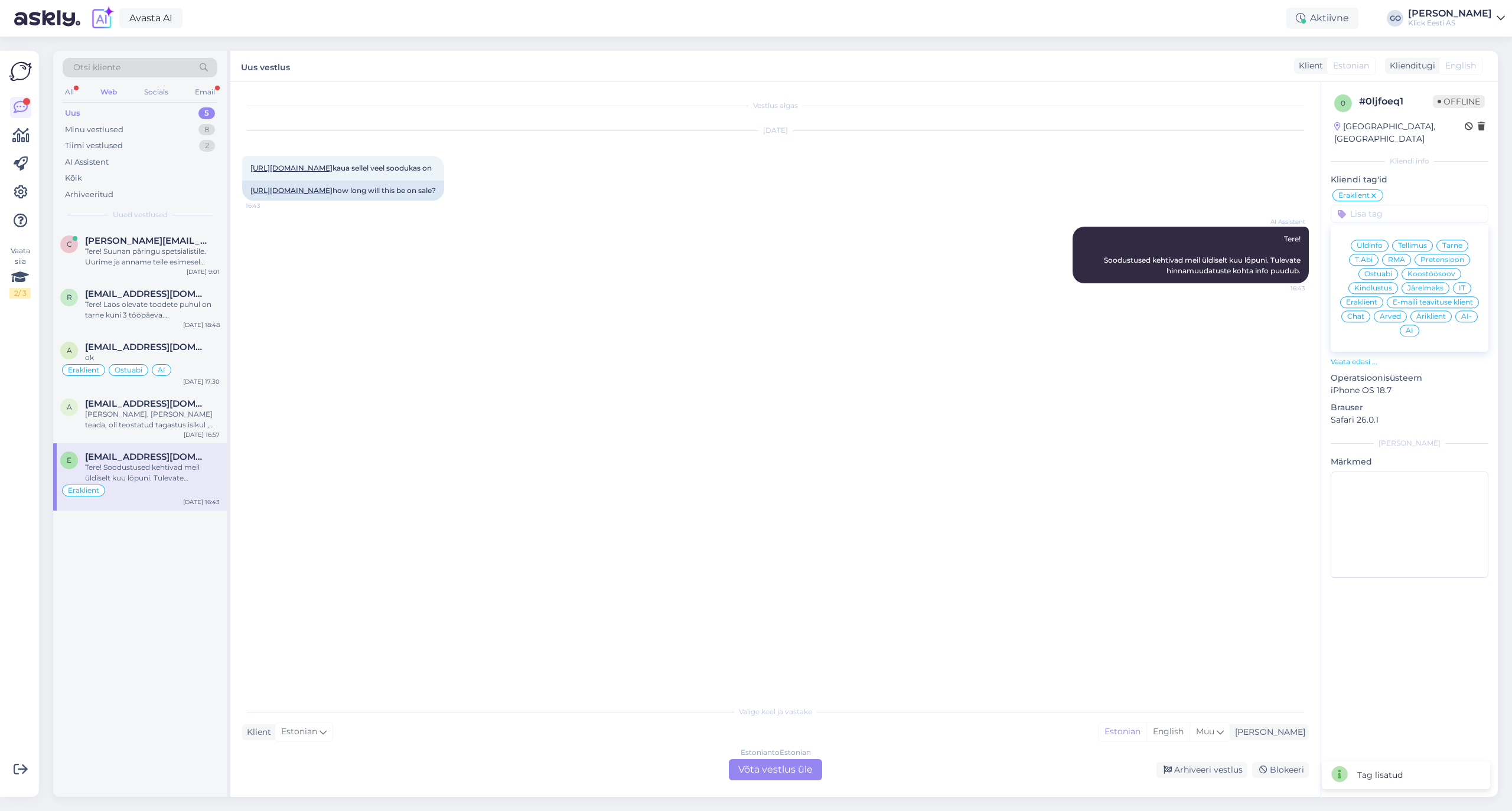
click at [1379, 268] on div "Ostuabi" at bounding box center [1378, 274] width 39 height 12
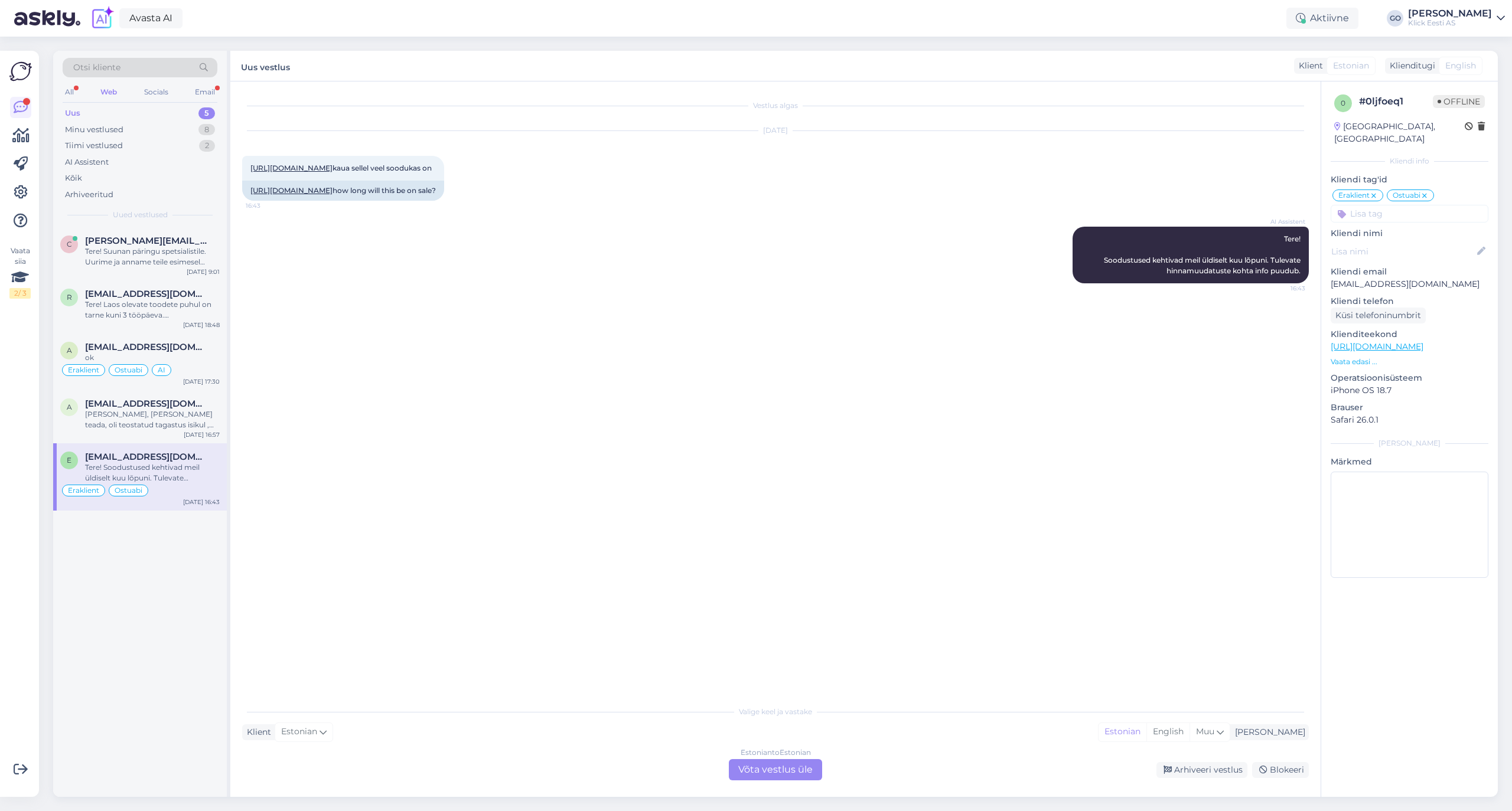
click at [789, 767] on div "Estonian to Estonian Võta vestlus üle" at bounding box center [775, 769] width 93 height 21
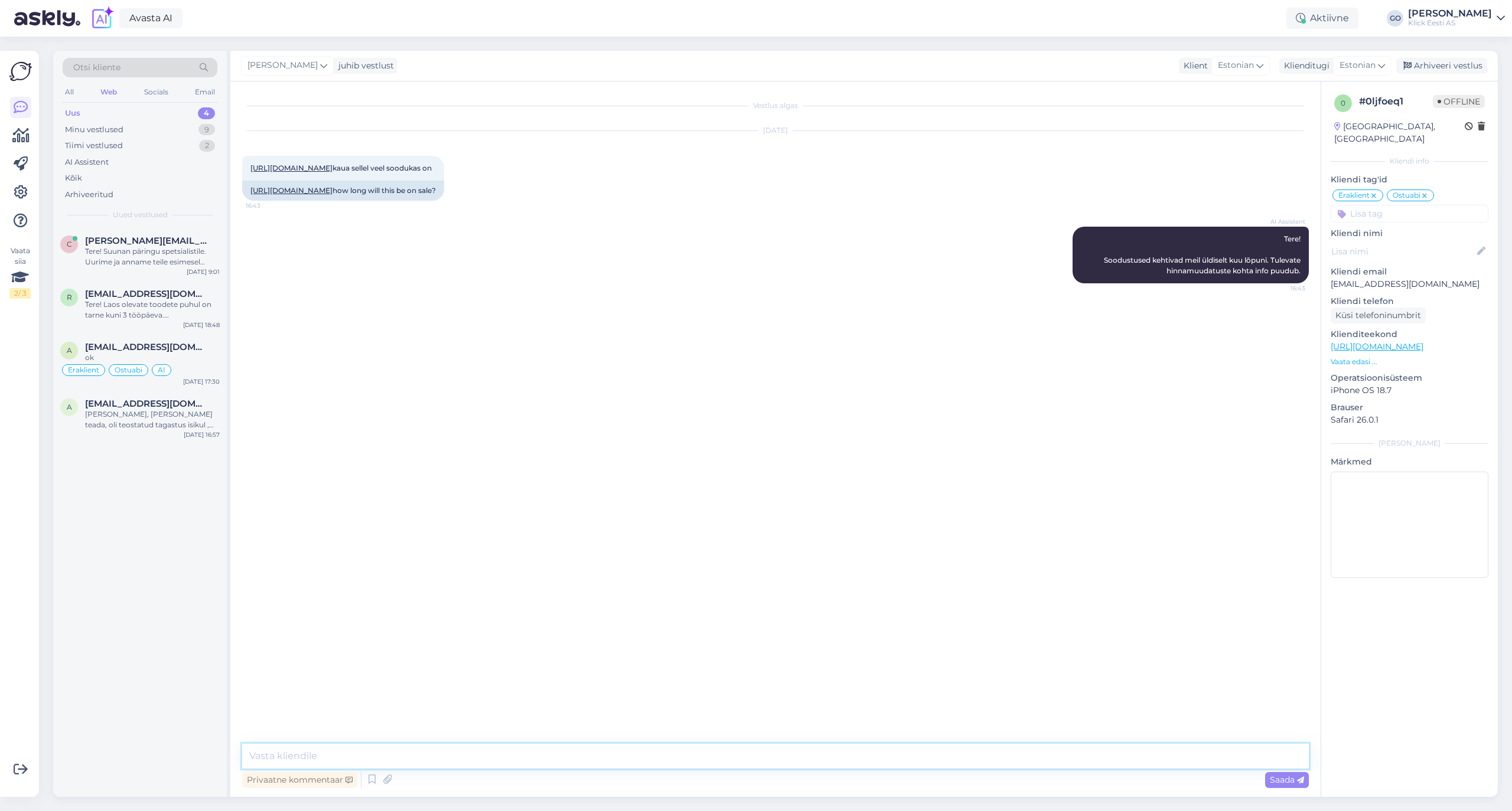
click at [445, 755] on textarea at bounding box center [775, 756] width 1066 height 25
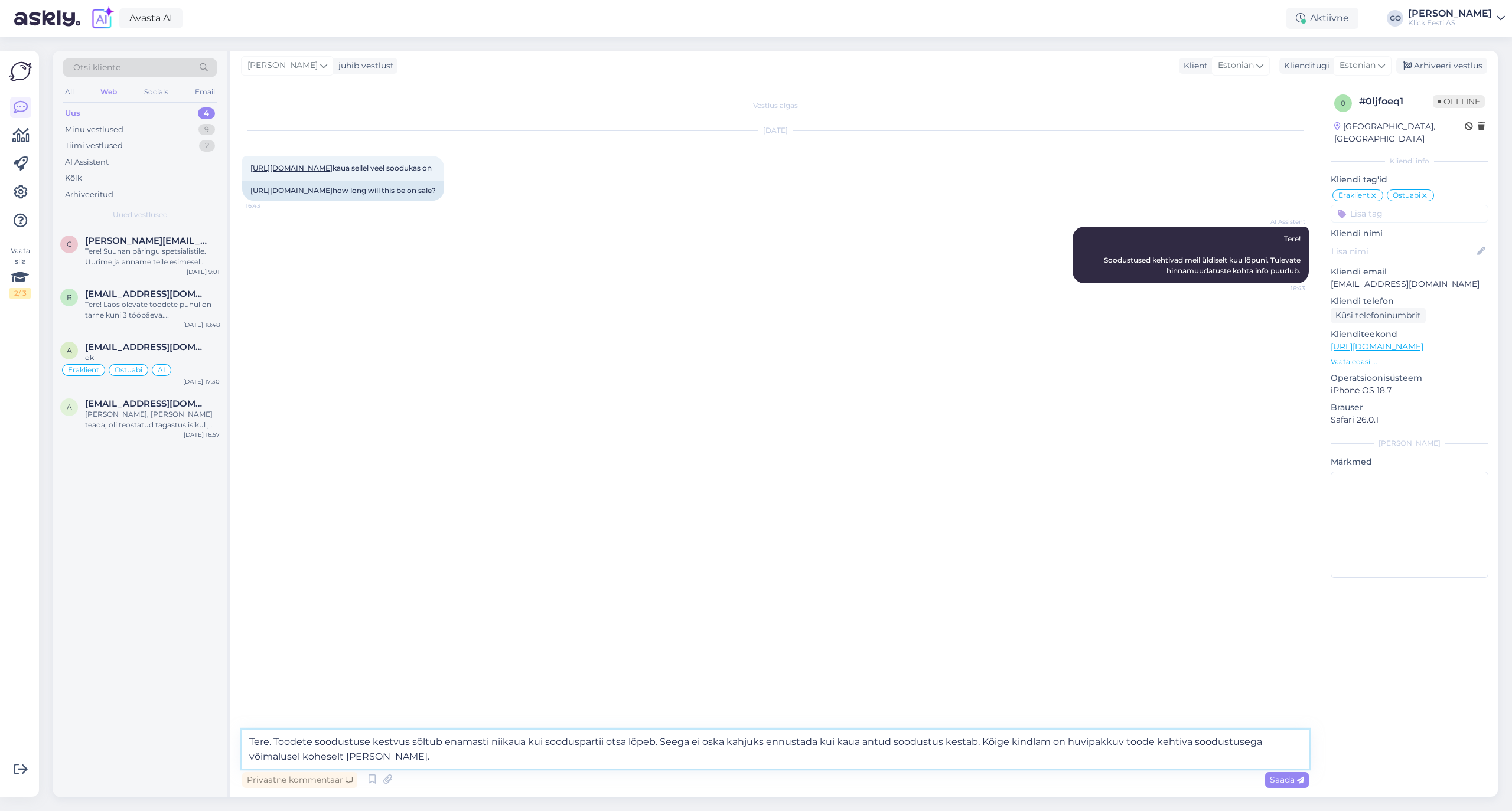
type textarea "Tere. Toodete soodustuse kestvus sõltub enamasti niikaua kui sooduspartii otsa …"
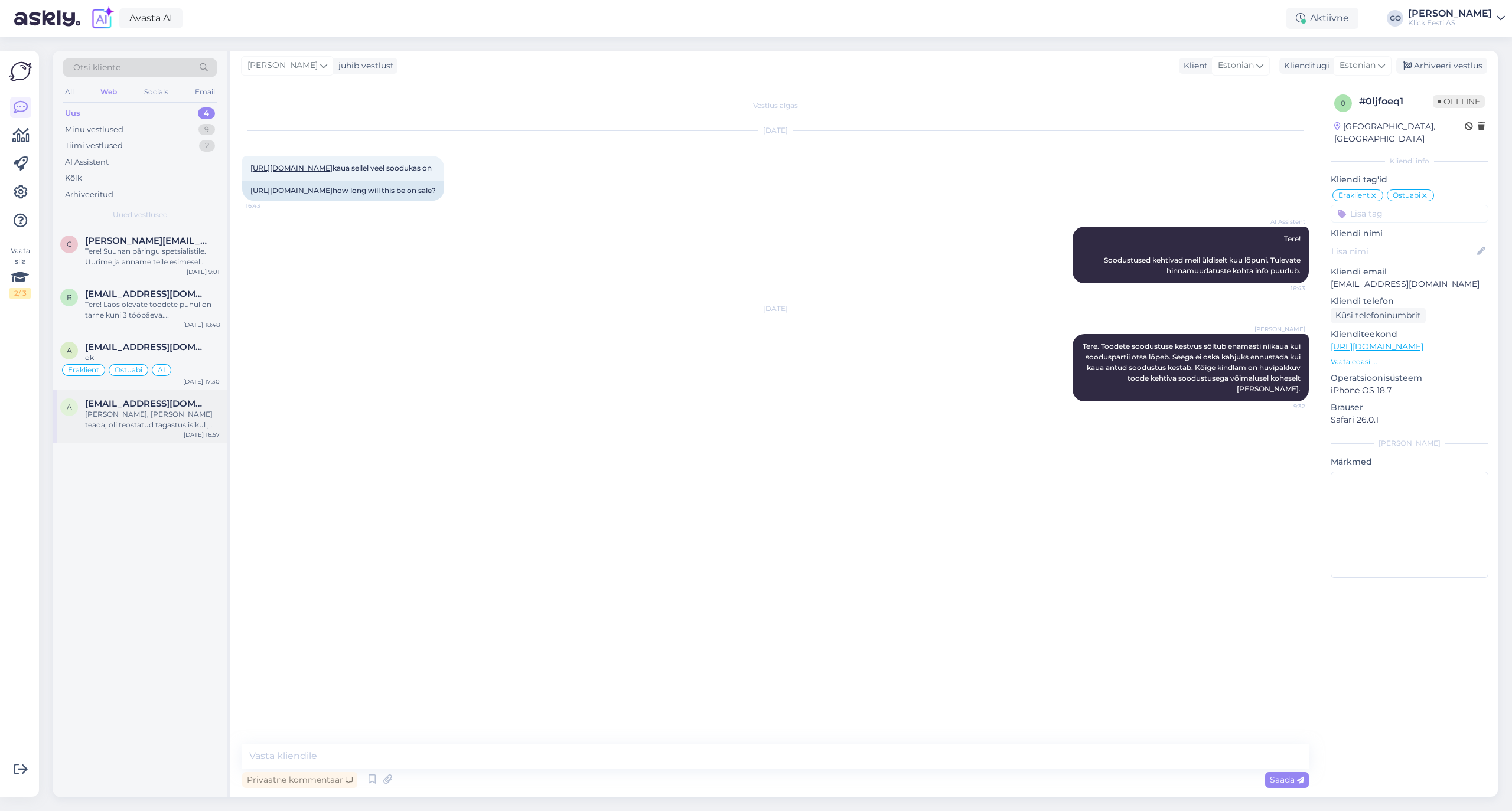
click at [194, 401] on span "[EMAIL_ADDRESS][DOMAIN_NAME]" at bounding box center [146, 404] width 123 height 10
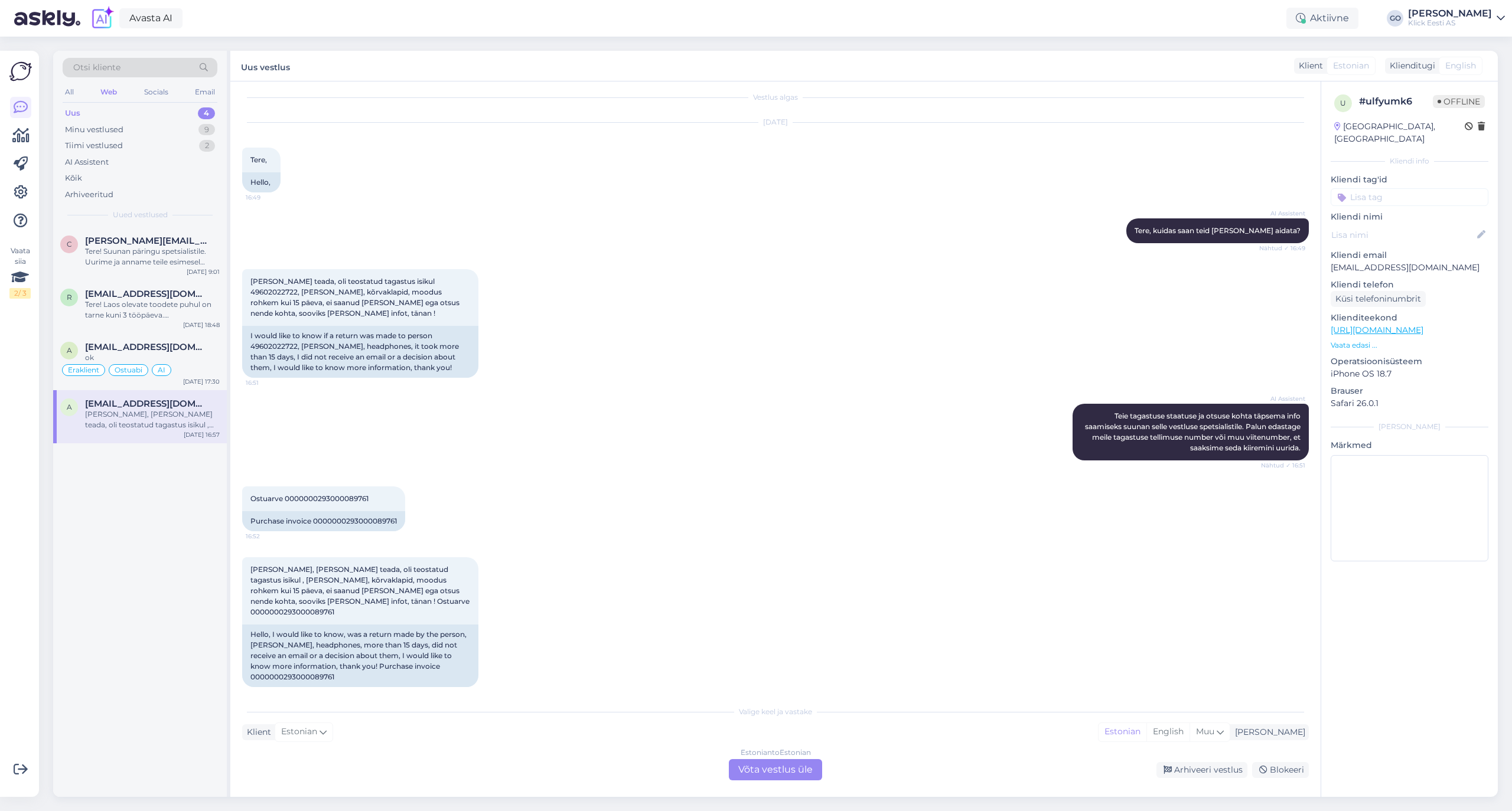
click at [695, 397] on div "AI Assistent [PERSON_NAME] tagastuse staatuse ja otsuse kohta täpsema info saam…" at bounding box center [775, 432] width 1066 height 83
click at [697, 400] on div "AI Assistent [PERSON_NAME] tagastuse staatuse ja otsuse kohta täpsema info saam…" at bounding box center [775, 432] width 1066 height 83
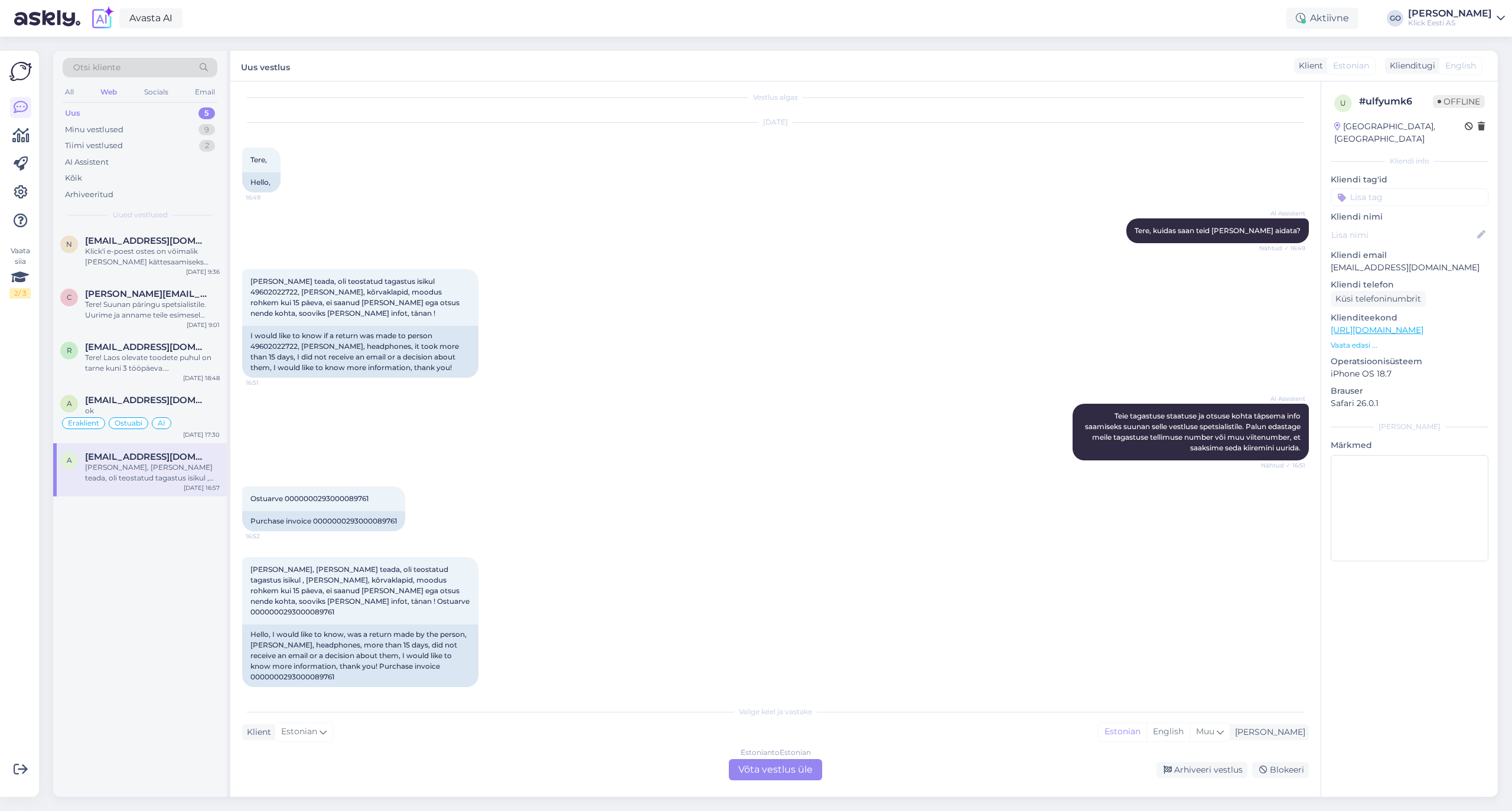
click at [924, 622] on div "[PERSON_NAME], [PERSON_NAME] teada, oli teostatud tagastus isikul , [PERSON_NAM…" at bounding box center [775, 622] width 1066 height 156
click at [967, 752] on div "Valige [PERSON_NAME] vastake Klient Estonian Mina Estonian English Muu Estonian…" at bounding box center [775, 740] width 1066 height 81
click at [998, 676] on div "[PERSON_NAME], [PERSON_NAME] teada, oli teostatud tagastus isikul , [PERSON_NAM…" at bounding box center [775, 622] width 1066 height 156
click at [1015, 620] on div "[PERSON_NAME], [PERSON_NAME] teada, oli teostatud tagastus isikul , [PERSON_NAM…" at bounding box center [775, 622] width 1066 height 156
click at [1024, 572] on div "[PERSON_NAME], [PERSON_NAME] teada, oli teostatud tagastus isikul , [PERSON_NAM…" at bounding box center [775, 622] width 1066 height 156
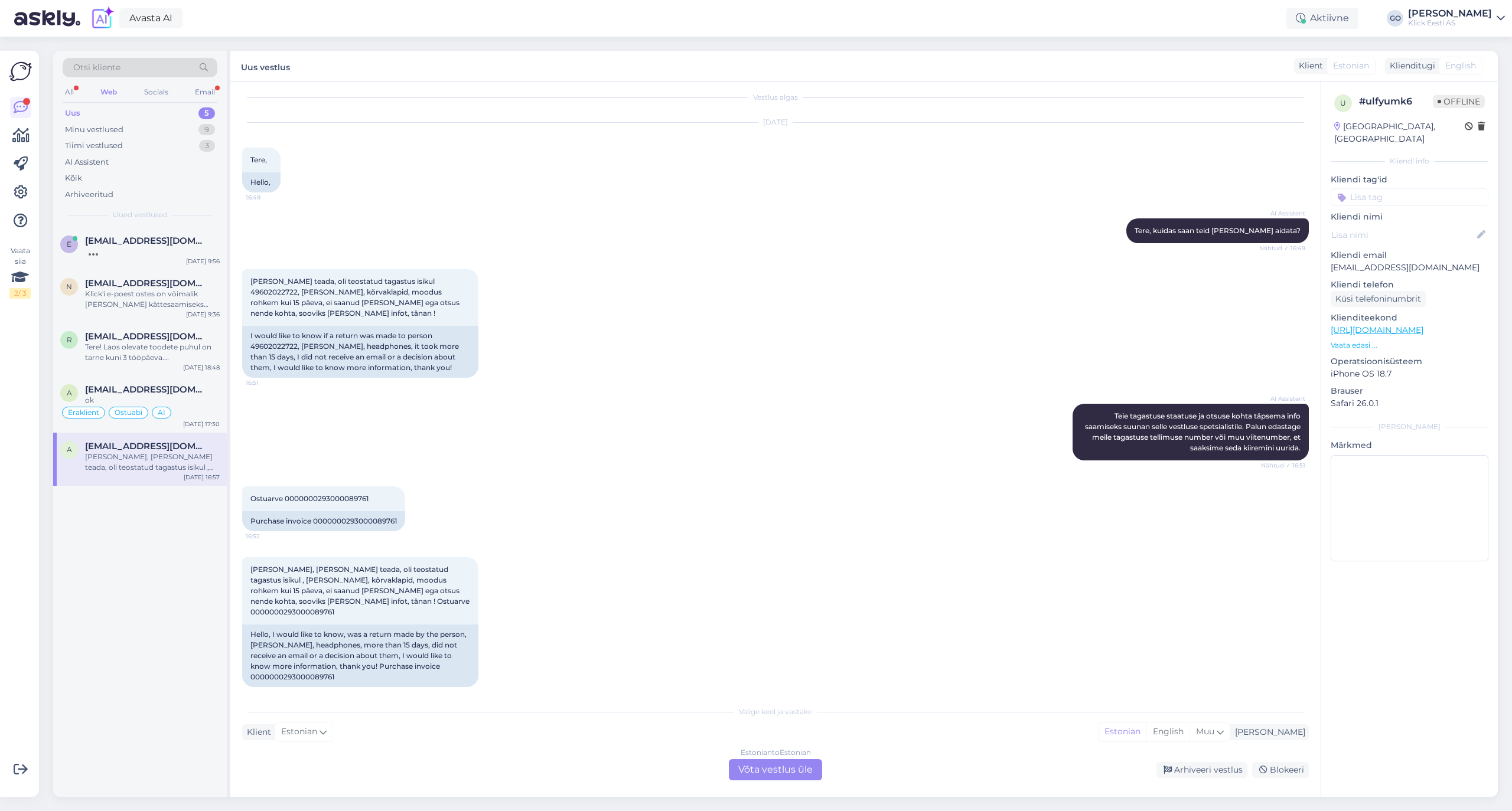
click at [792, 770] on div "Estonian to Estonian Võta vestlus üle" at bounding box center [775, 769] width 93 height 21
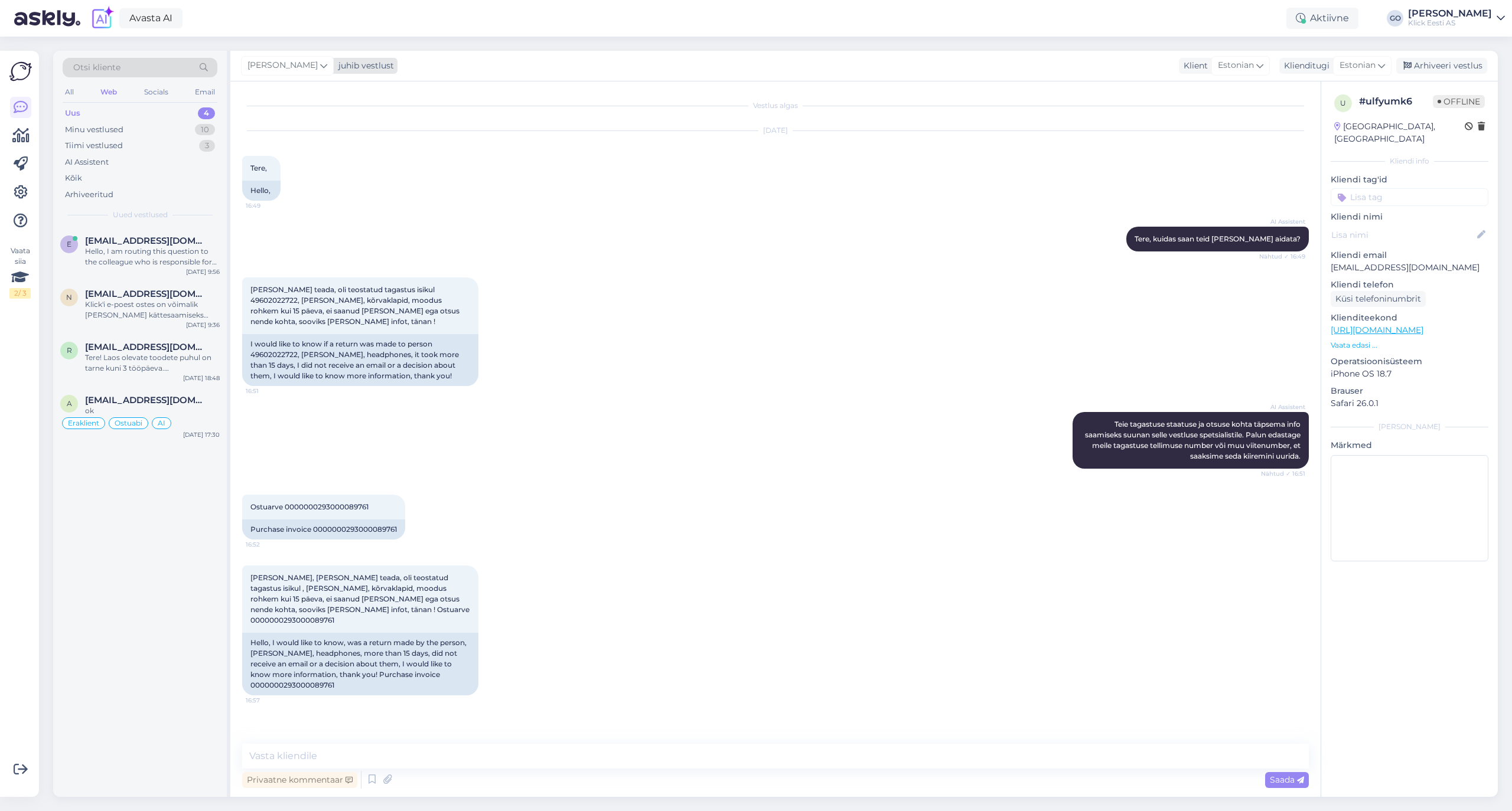
click at [327, 62] on icon at bounding box center [323, 65] width 7 height 13
click at [326, 209] on div "[PERSON_NAME]" at bounding box center [319, 206] width 102 height 15
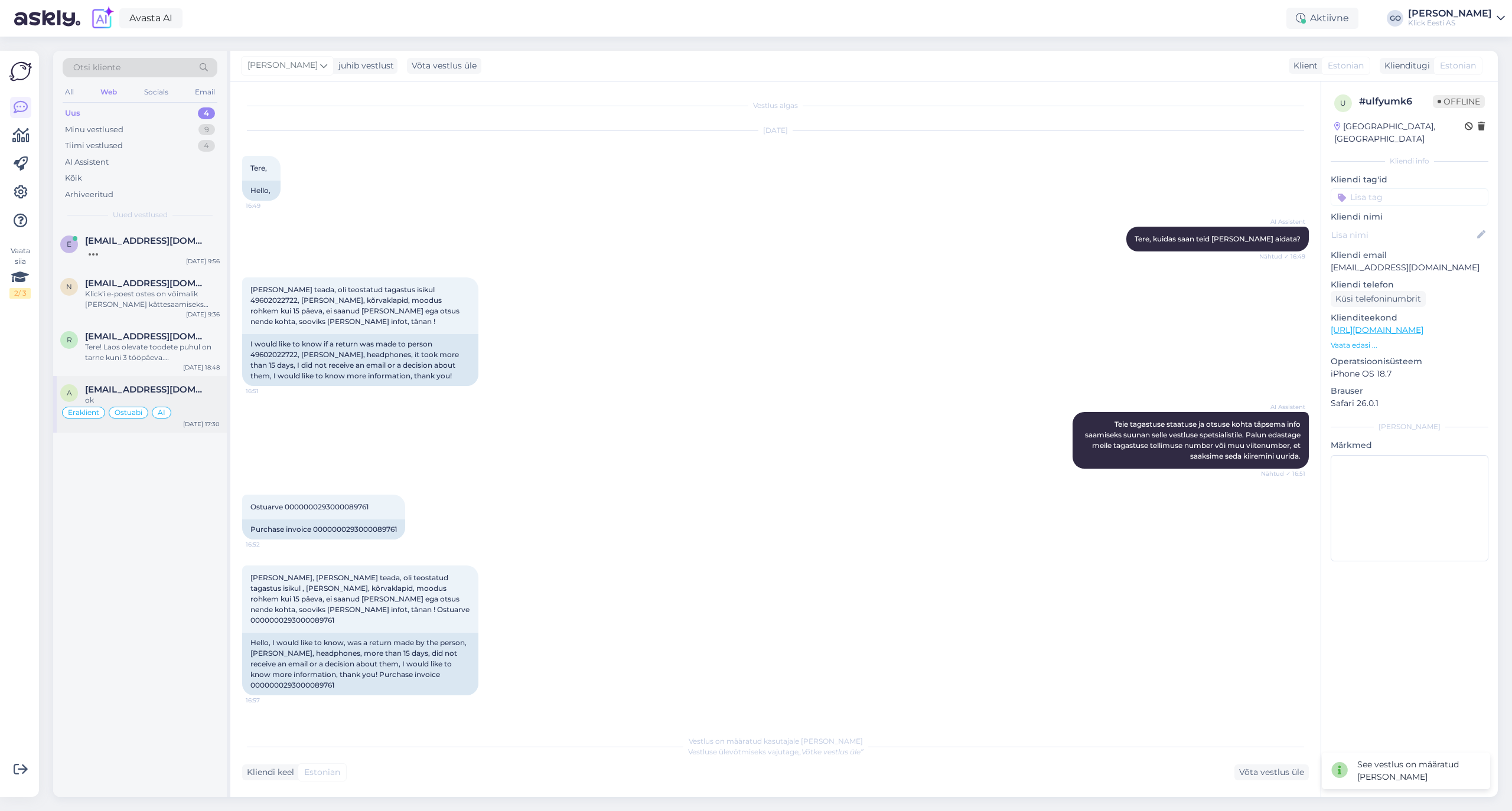
click at [192, 404] on div "ok" at bounding box center [151, 400] width 134 height 10
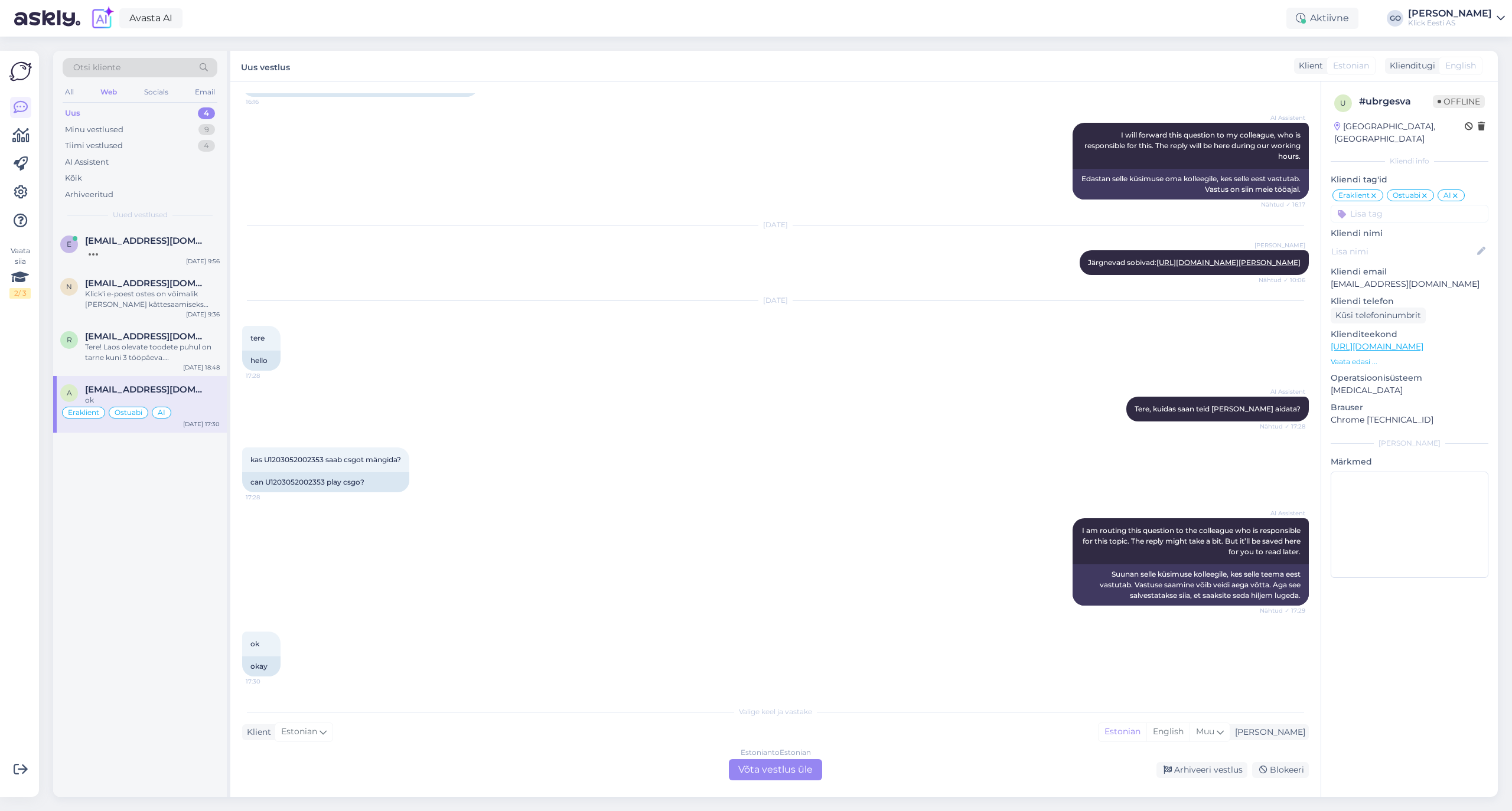
click at [637, 487] on div "kas U1203052002353 saab csgot mängida? 17:28 can U1203052002353 play csgo?" at bounding box center [775, 470] width 1066 height 71
drag, startPoint x: 398, startPoint y: 456, endPoint x: 251, endPoint y: 457, distance: 147.0
click at [251, 457] on span "kas U1203052002353 saab csgot mängida?" at bounding box center [326, 459] width 151 height 9
copy span "kas U1203052002353 saab csgot mängida"
click at [622, 515] on div "AI Assistent I am routing this question to the colleague who is responsible for…" at bounding box center [775, 562] width 1066 height 114
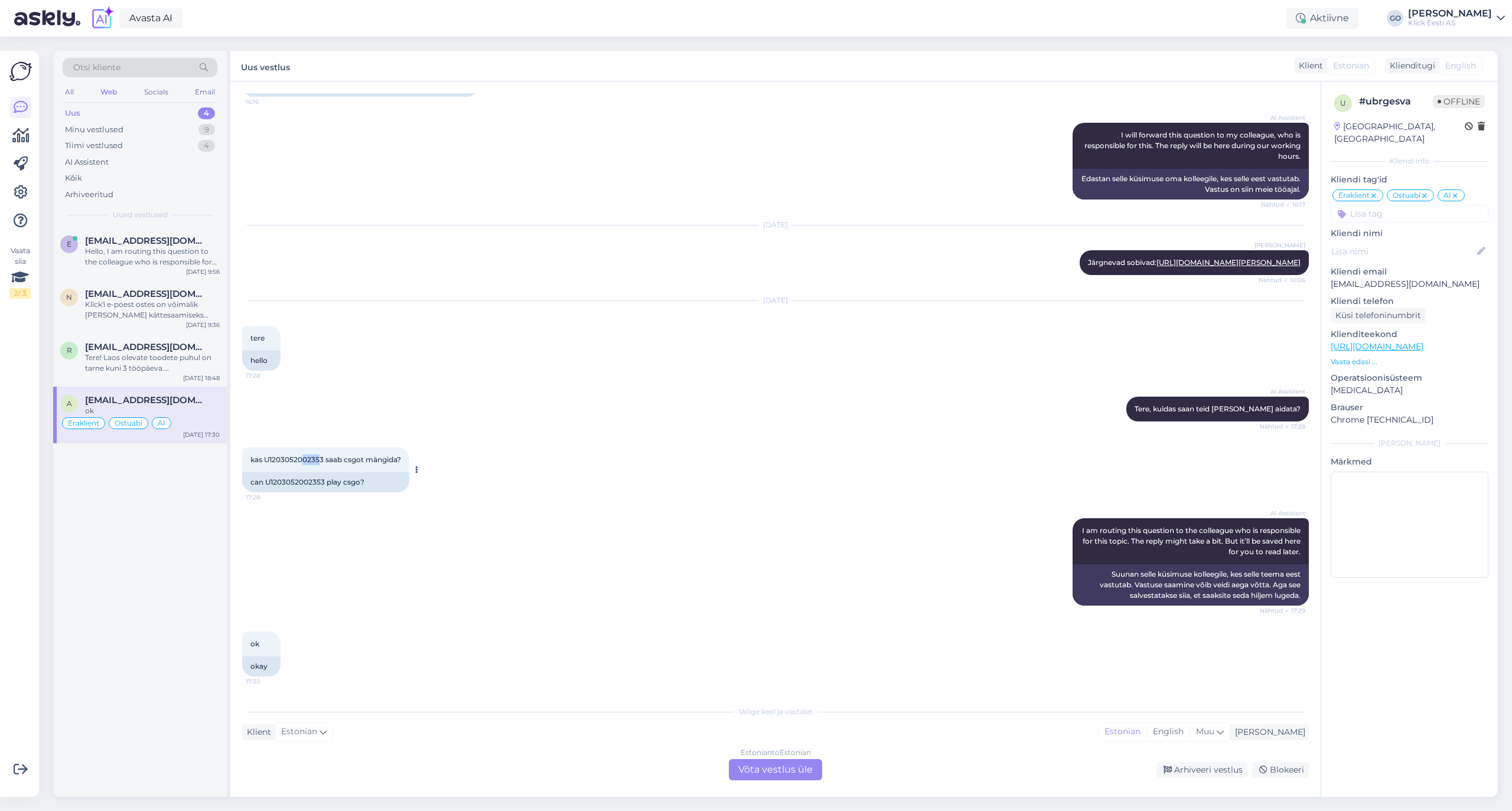
drag, startPoint x: 321, startPoint y: 457, endPoint x: 304, endPoint y: 454, distance: 17.3
click at [304, 455] on span "kas U1203052002353 saab csgot mängida?" at bounding box center [326, 459] width 151 height 9
click at [480, 487] on div "kas U1203052002353 saab csgot mängida? 17:28 can U1203052002353 play csgo?" at bounding box center [775, 470] width 1066 height 71
drag, startPoint x: 264, startPoint y: 459, endPoint x: 323, endPoint y: 459, distance: 59.0
click at [323, 459] on span "kas U1203052002353 saab csgot mängida?" at bounding box center [326, 459] width 151 height 9
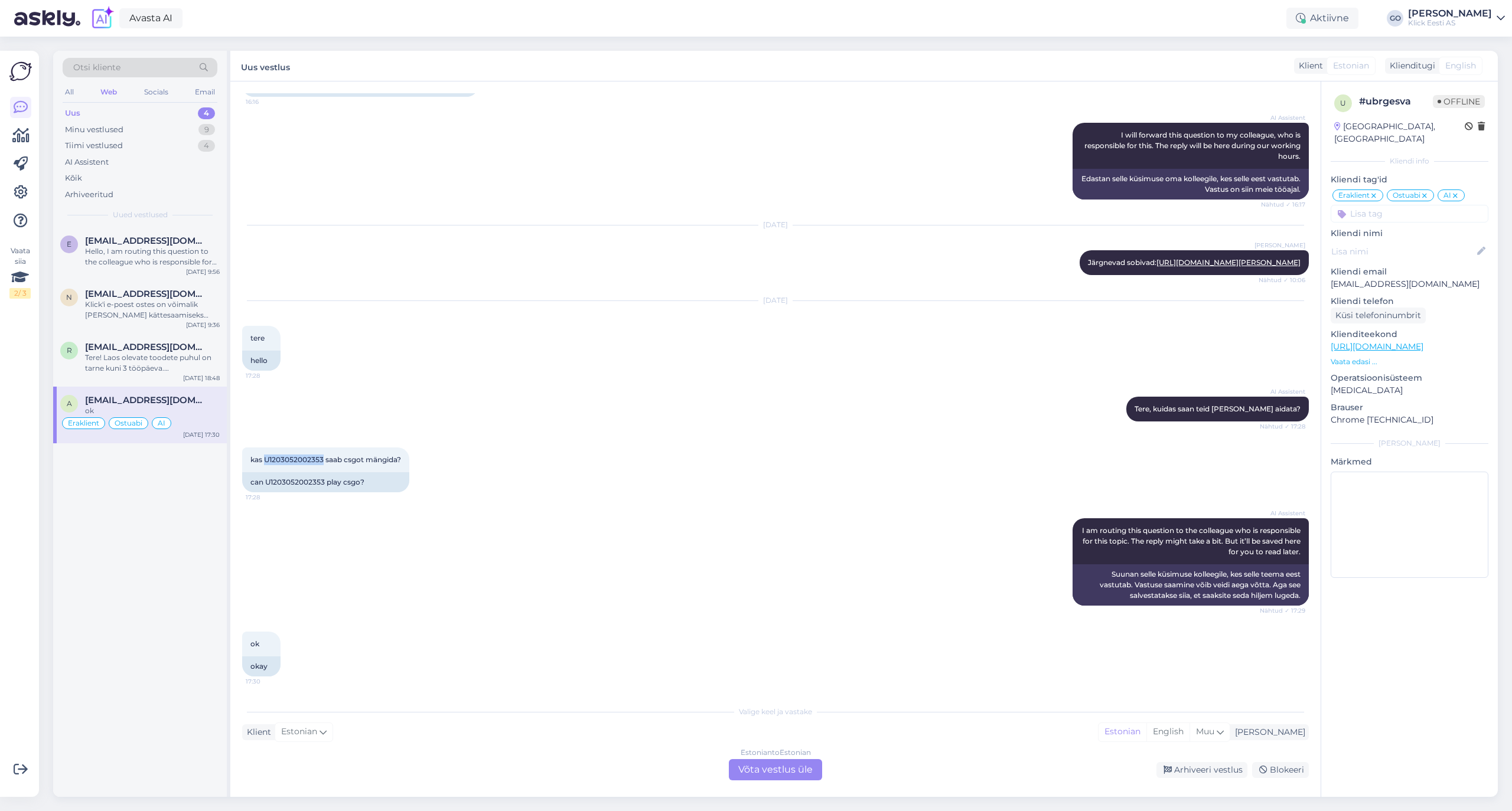
copy span "U1203052002353"
click at [459, 569] on div "AI Assistent I am routing this question to the colleague who is responsible for…" at bounding box center [775, 562] width 1066 height 114
click at [801, 769] on div "Estonian to Estonian Võta vestlus üle" at bounding box center [775, 769] width 93 height 21
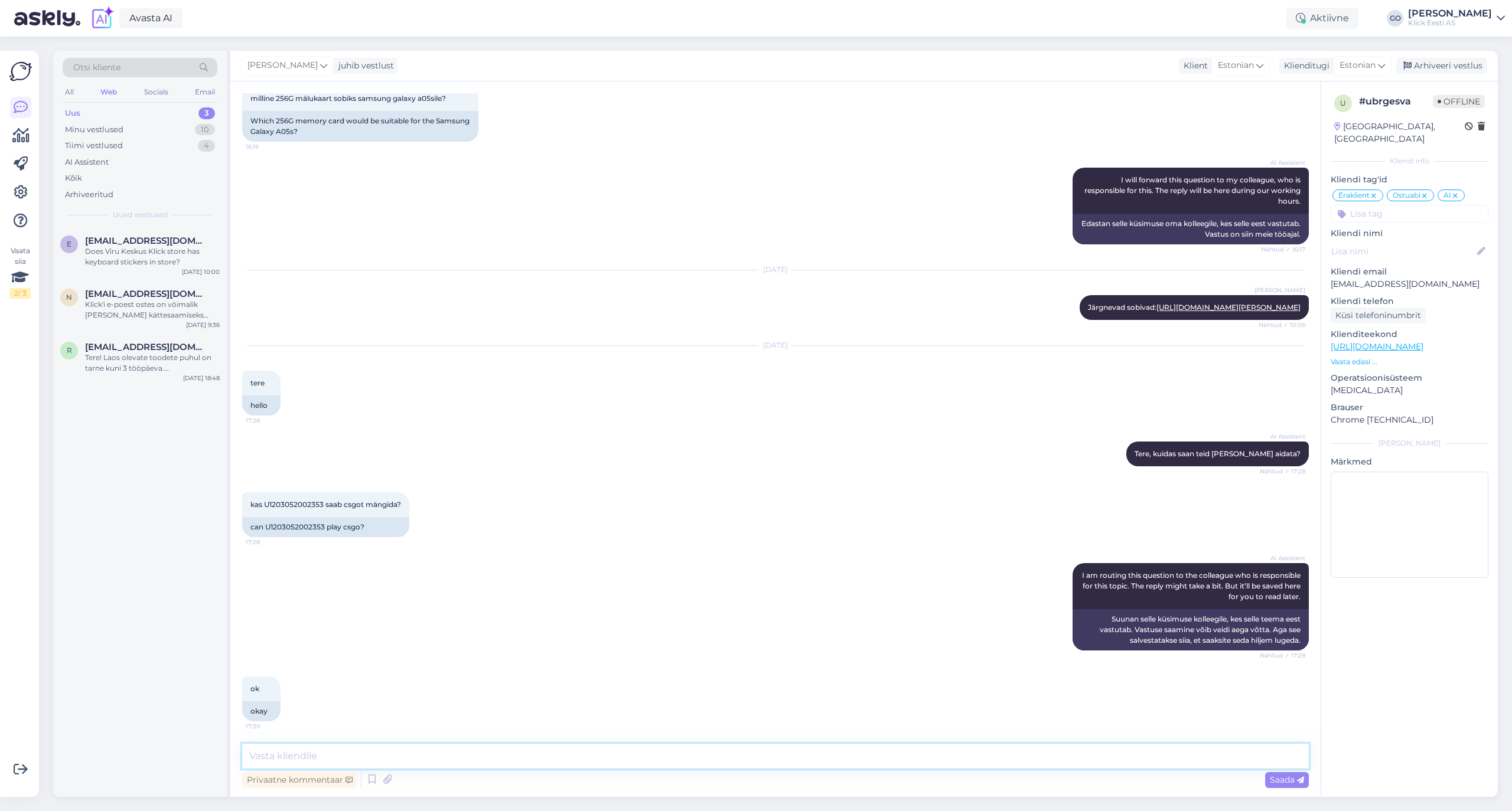
click at [407, 755] on textarea at bounding box center [775, 756] width 1066 height 25
type textarea "Tere. Teie märgitud arvutiga saab"
drag, startPoint x: 431, startPoint y: 756, endPoint x: 193, endPoint y: 756, distance: 238.0
click at [193, 756] on div "Otsi kliente All Web Socials Email Uus 3 Minu vestlused 10 Tiimi vestlused 4 AI…" at bounding box center [775, 423] width 1444 height 746
click at [145, 351] on span "[EMAIL_ADDRESS][DOMAIN_NAME]" at bounding box center [146, 347] width 123 height 10
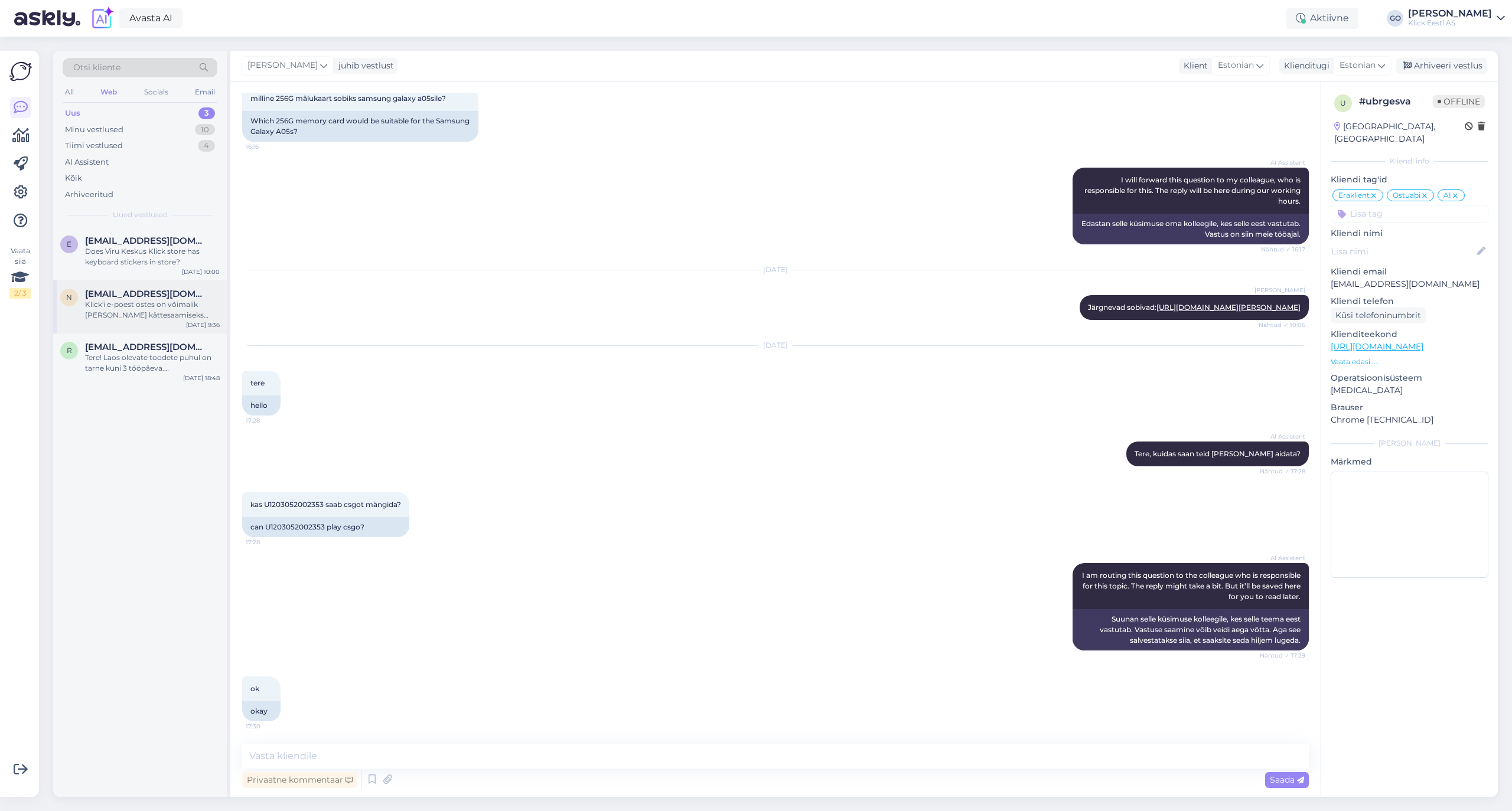
scroll to position [0, 0]
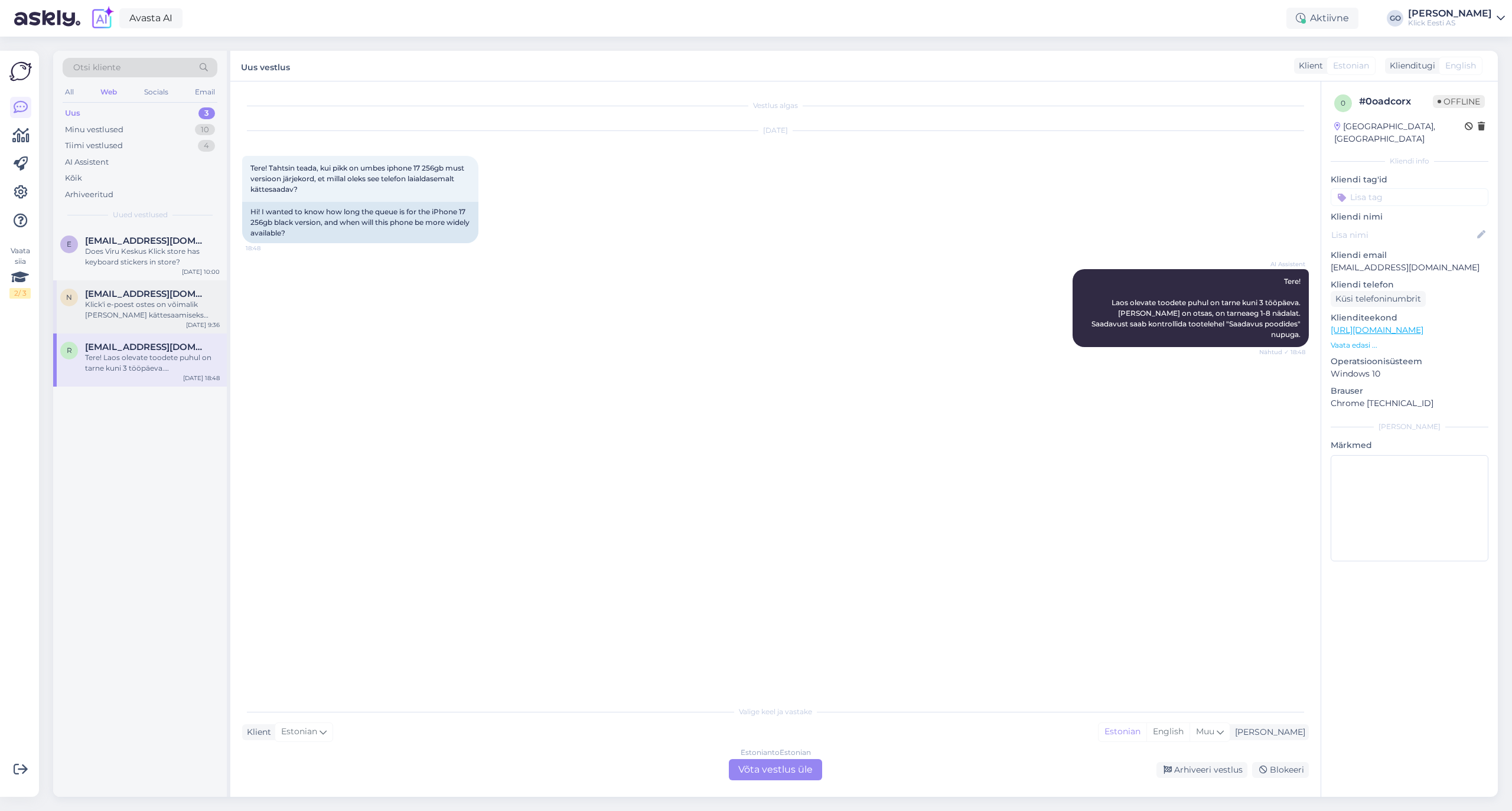
click at [148, 294] on span "[EMAIL_ADDRESS][DOMAIN_NAME]" at bounding box center [146, 293] width 123 height 10
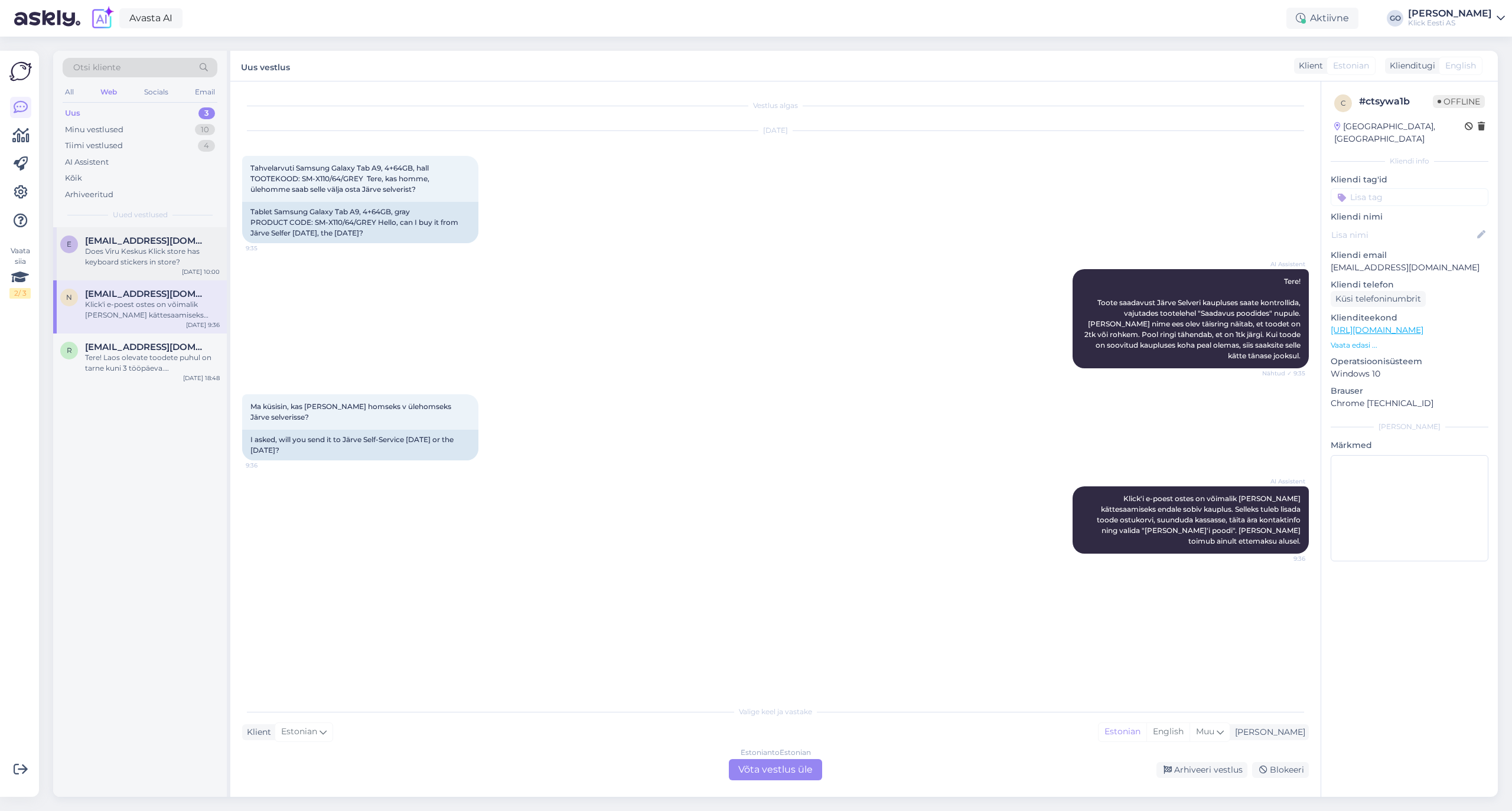
click at [154, 237] on span "[EMAIL_ADDRESS][DOMAIN_NAME]" at bounding box center [146, 240] width 123 height 10
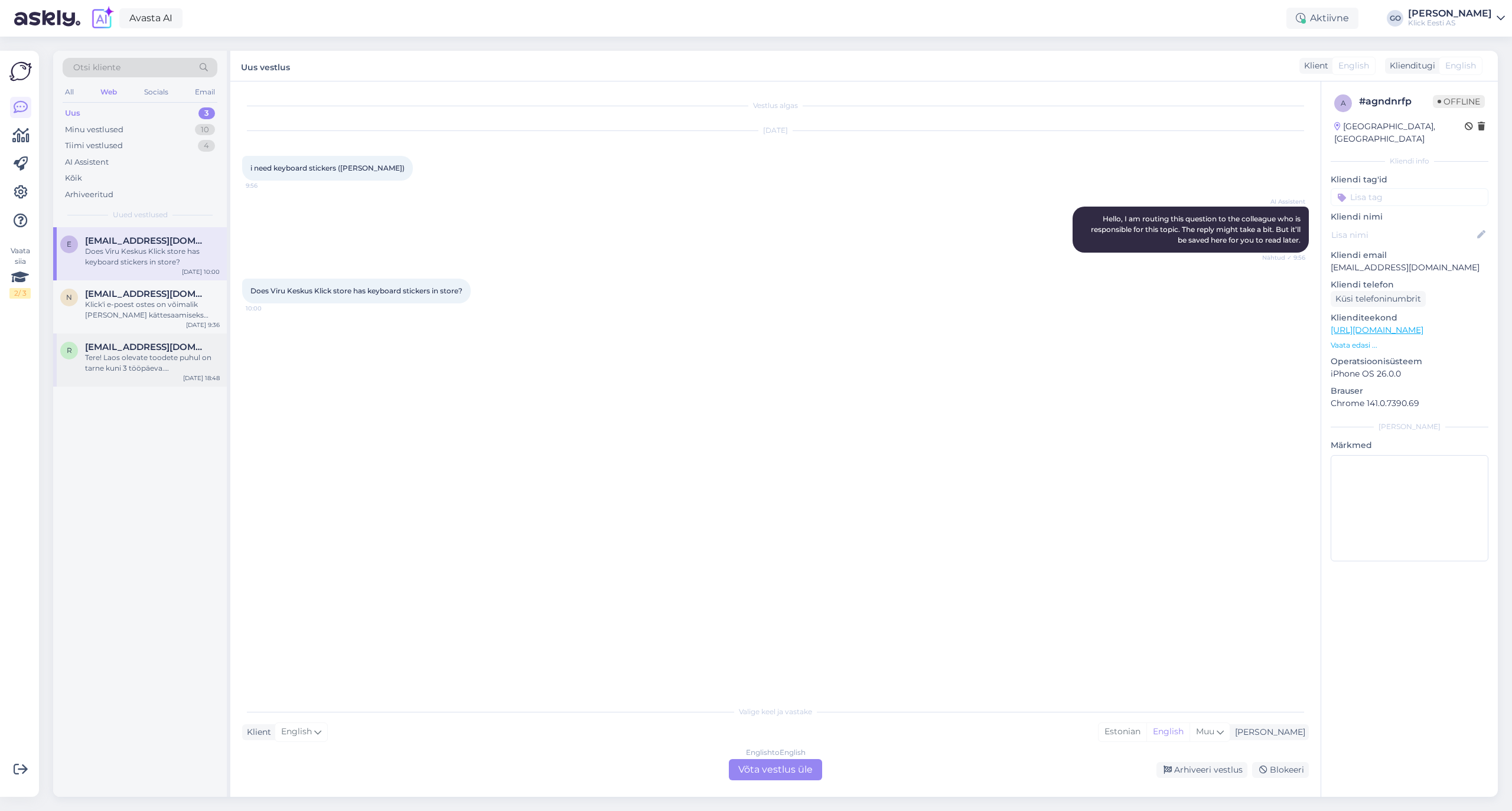
click at [175, 358] on div "Tere! Laos olevate toodete puhul on tarne kuni 3 tööpäeva. [PERSON_NAME] on ots…" at bounding box center [151, 363] width 134 height 21
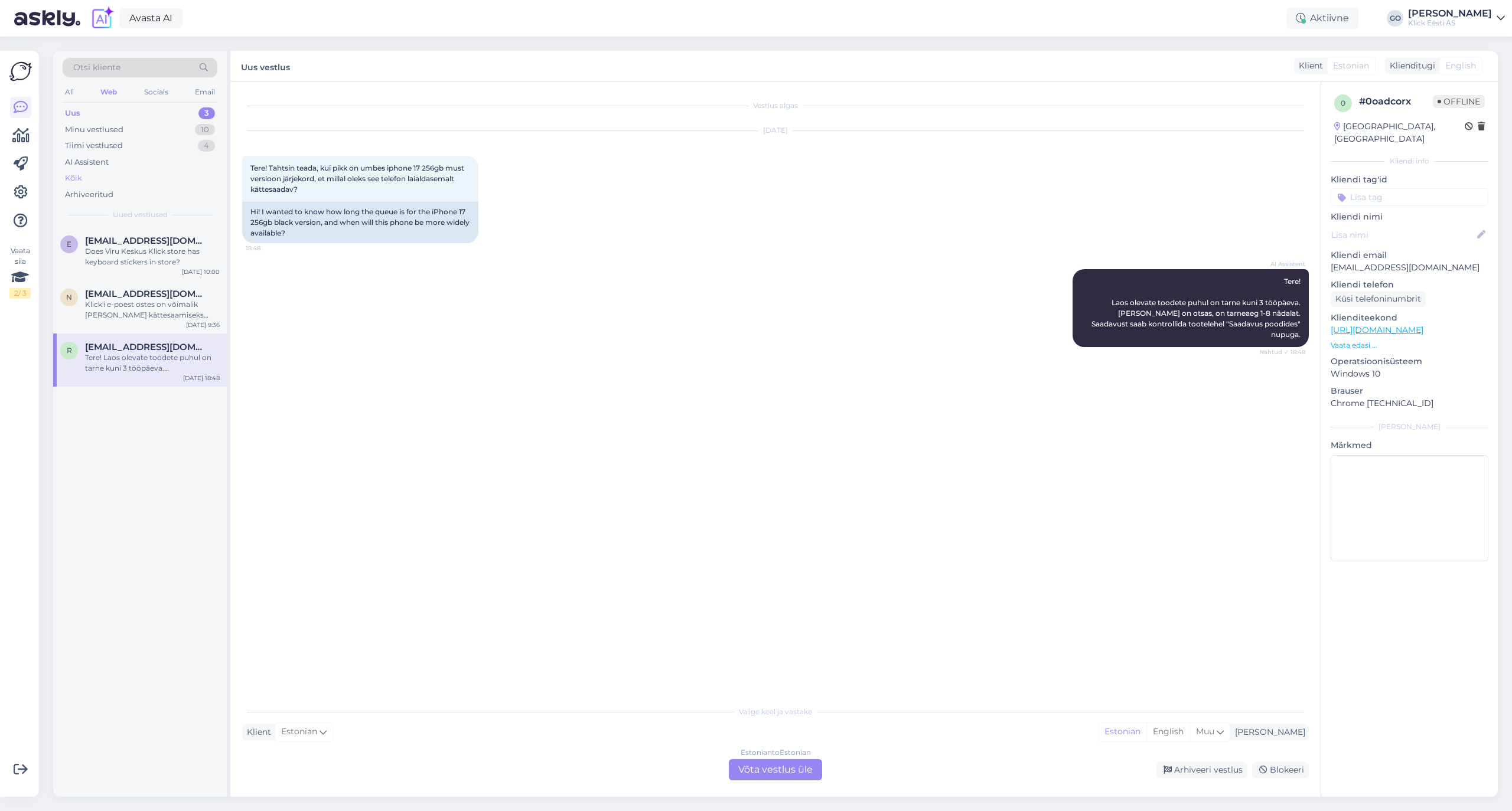
click at [74, 174] on div "Kõik" at bounding box center [74, 179] width 17 height 12
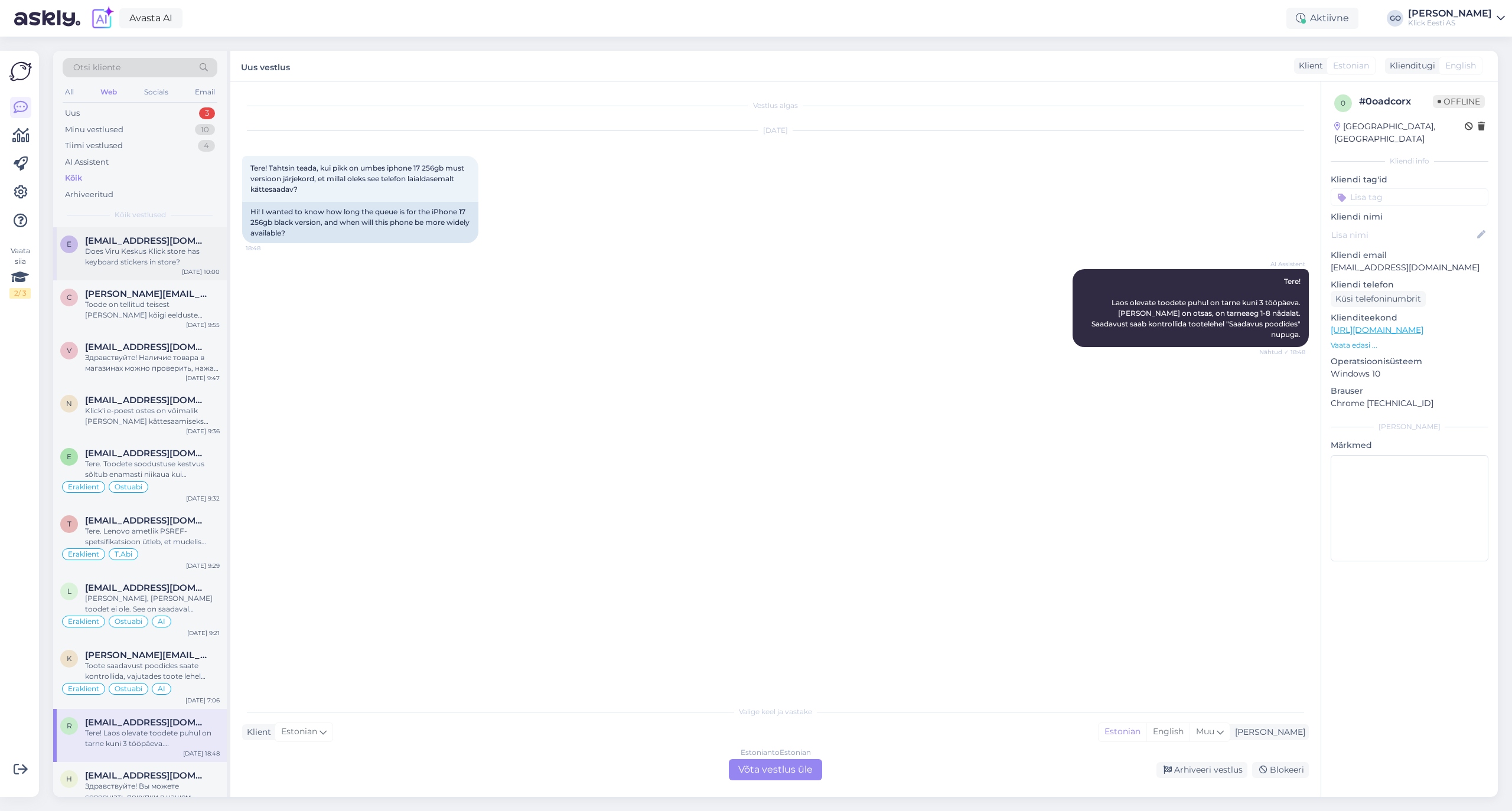
click at [167, 271] on div "e [EMAIL_ADDRESS][DOMAIN_NAME] Does Viru Keskus Klick store has keyboard sticke…" at bounding box center [139, 254] width 174 height 53
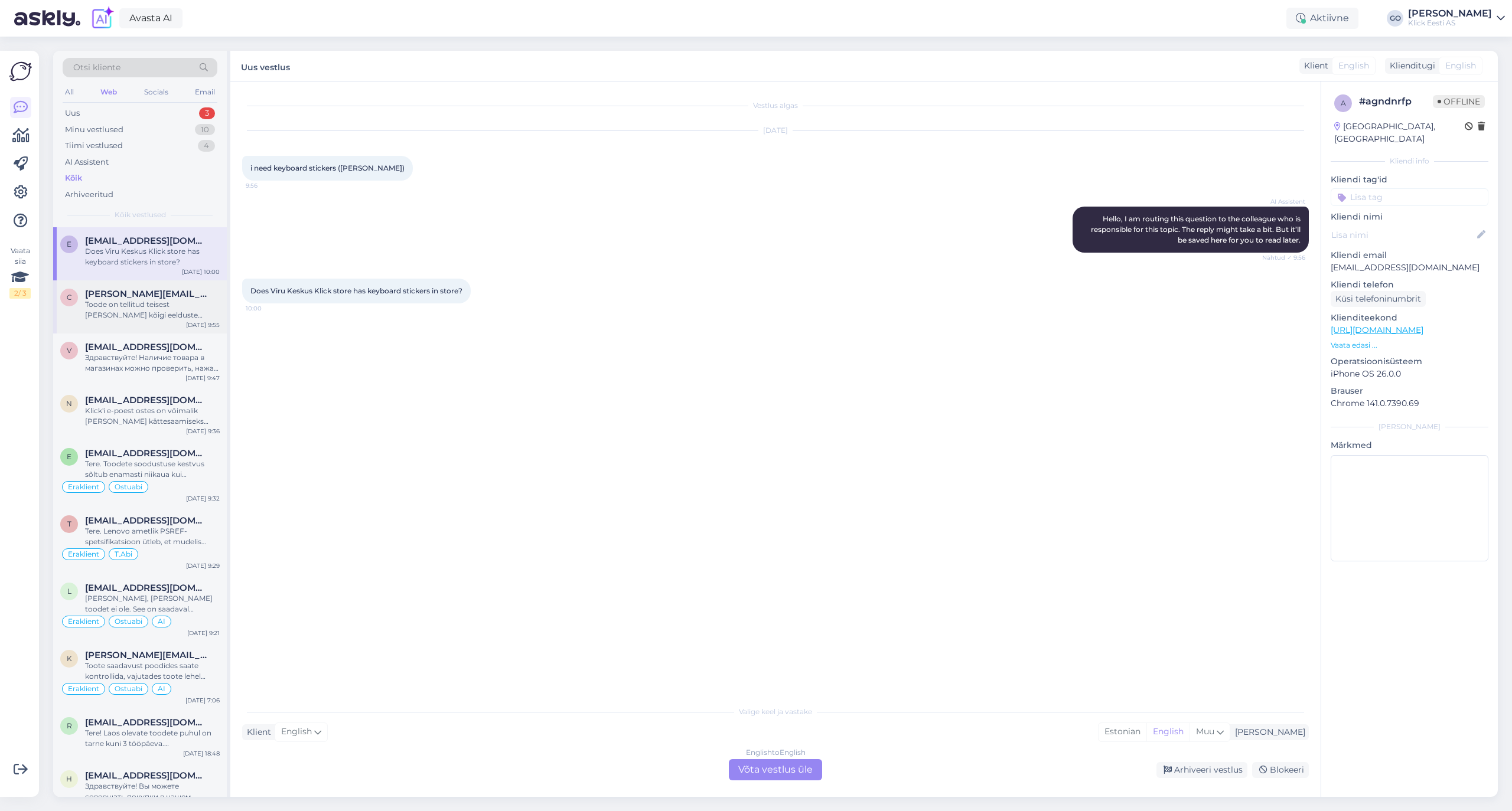
click at [163, 304] on div "Toode on tellitud teisest [PERSON_NAME] kõigi eelduste kohaselt jõuab Järvele […" at bounding box center [151, 310] width 134 height 21
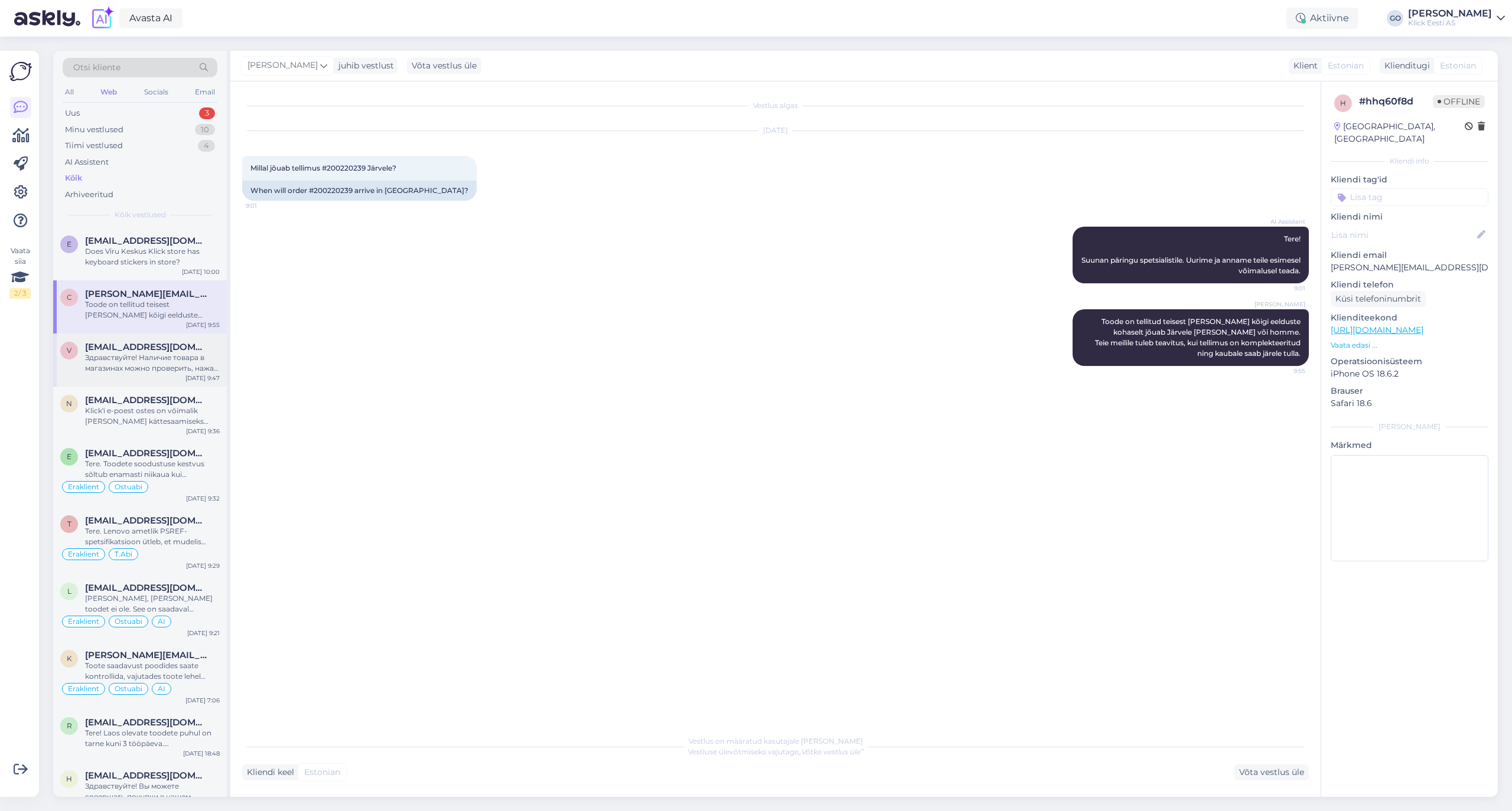
click at [159, 361] on div "Здравствуйте! Наличие товара в магазинах можно проверить, нажав на кнопку "Saad…" at bounding box center [151, 363] width 134 height 21
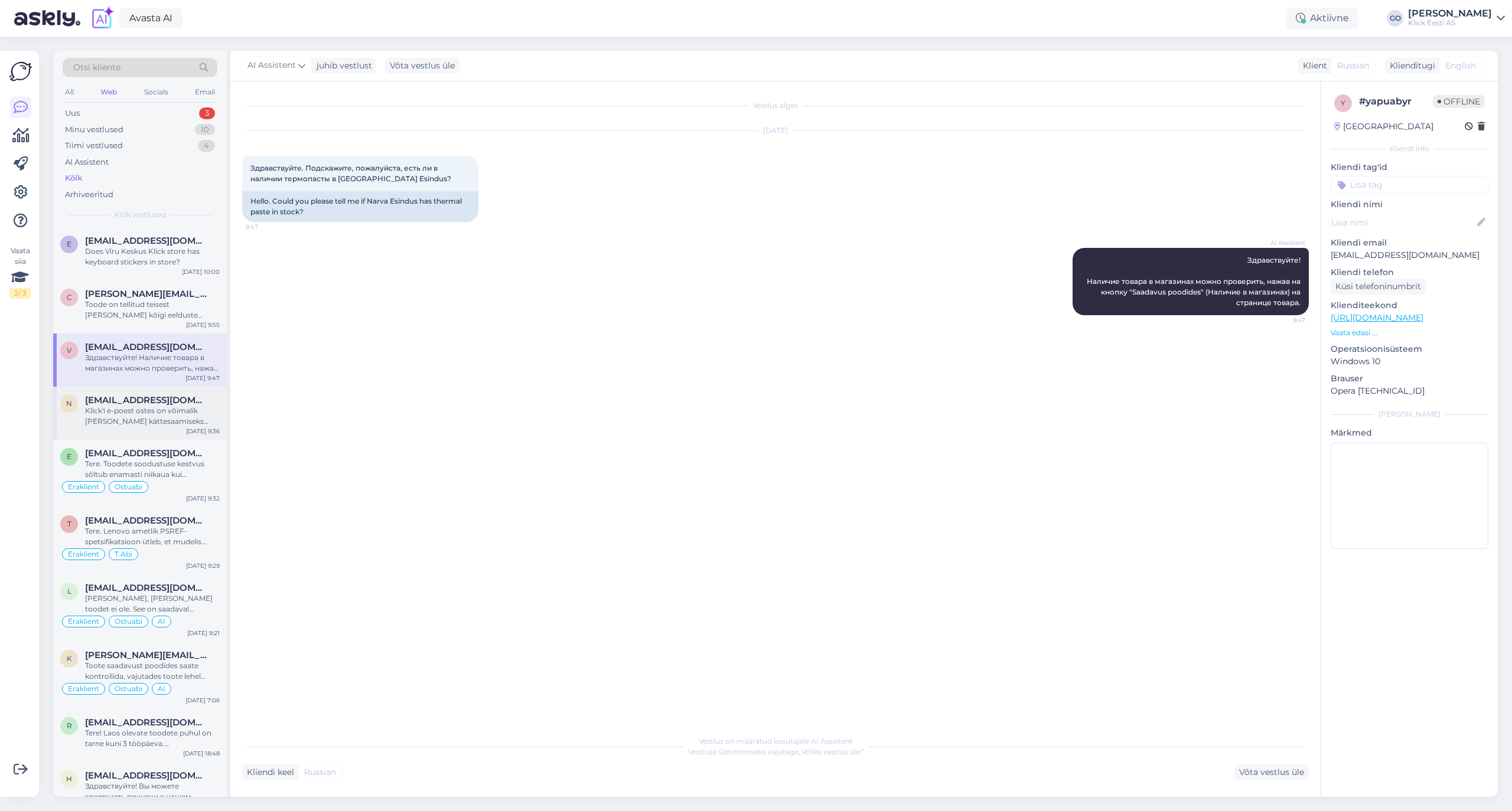
click at [148, 410] on div "Klick'i e-poest ostes on võimalik [PERSON_NAME] kättesaamiseks endale sobiv kau…" at bounding box center [151, 416] width 134 height 21
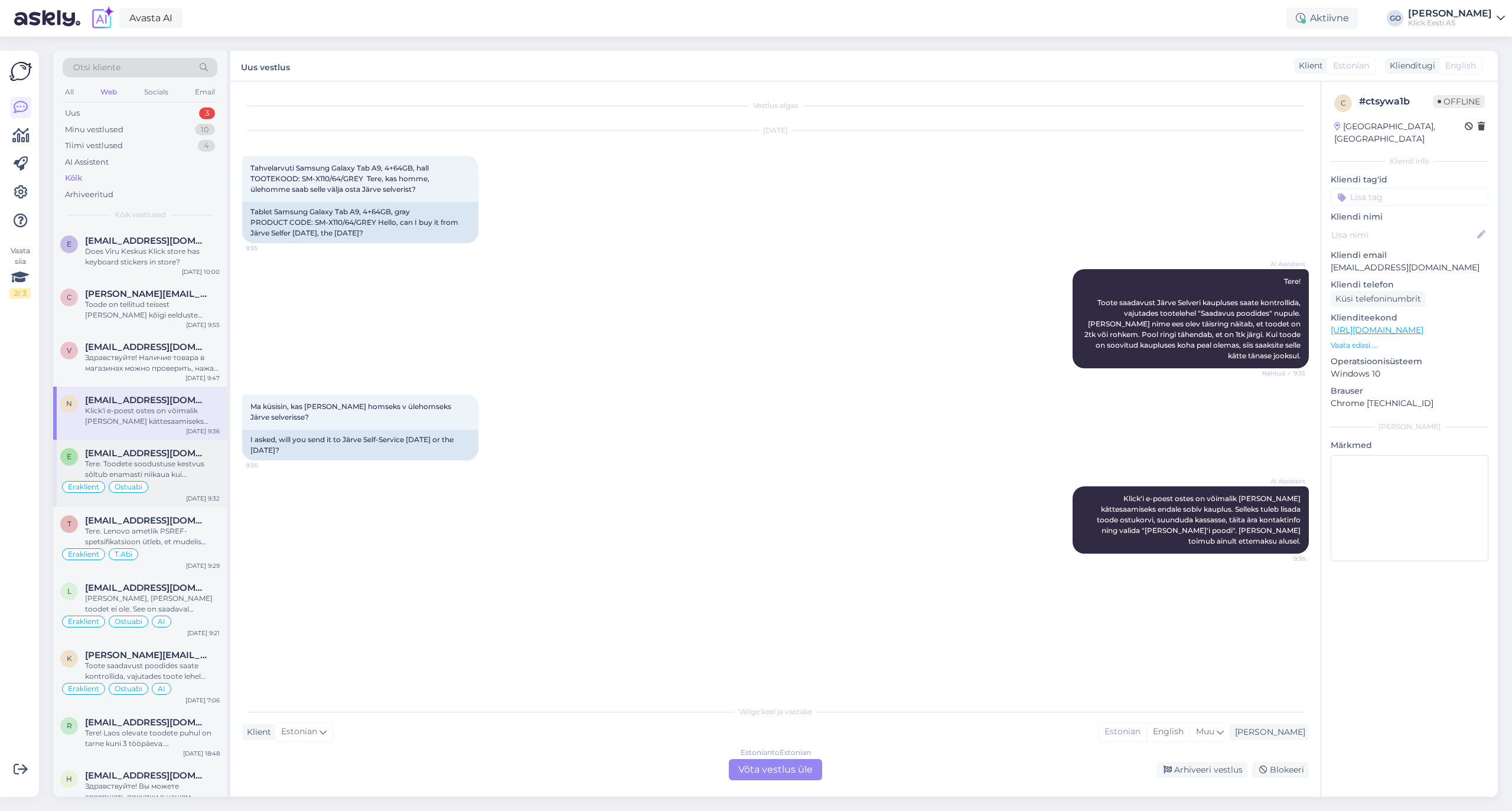
click at [161, 459] on span "[EMAIL_ADDRESS][DOMAIN_NAME]" at bounding box center [146, 453] width 123 height 10
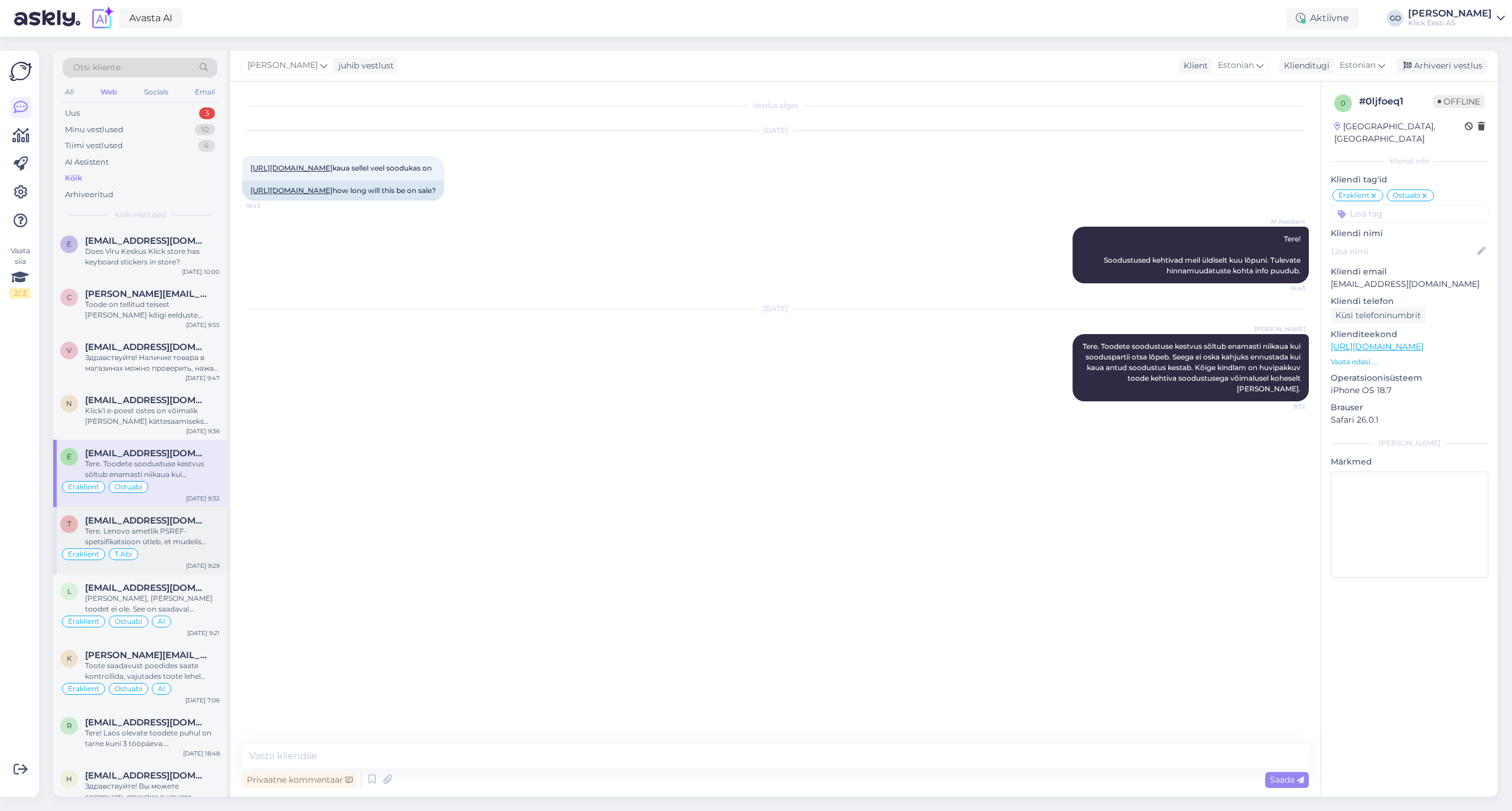
click at [180, 512] on div "t [EMAIL_ADDRESS][DOMAIN_NAME] Tere. Lenovo ametlik PSREF-spetsifikatsioon ütle…" at bounding box center [139, 541] width 174 height 68
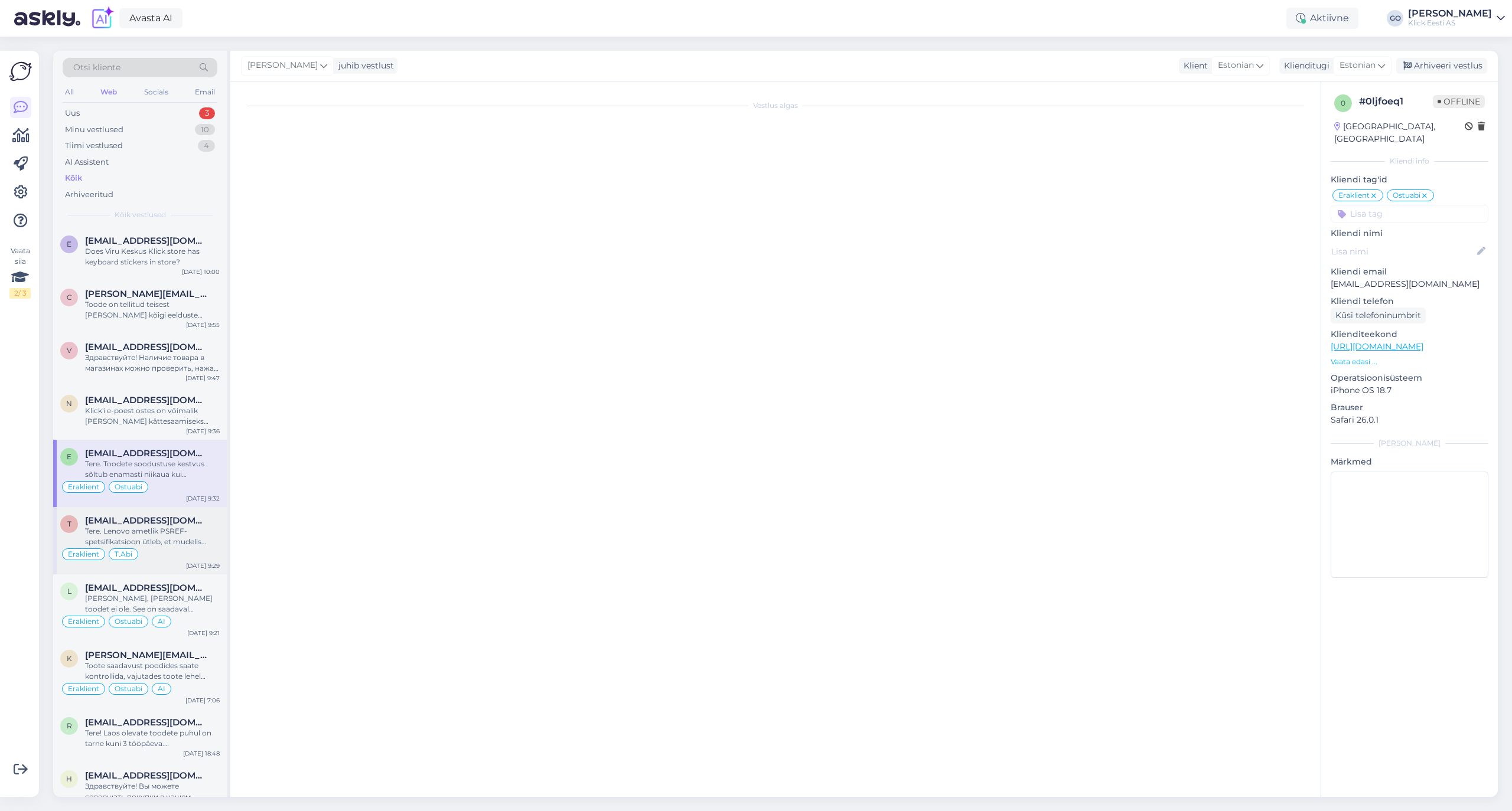
scroll to position [197, 0]
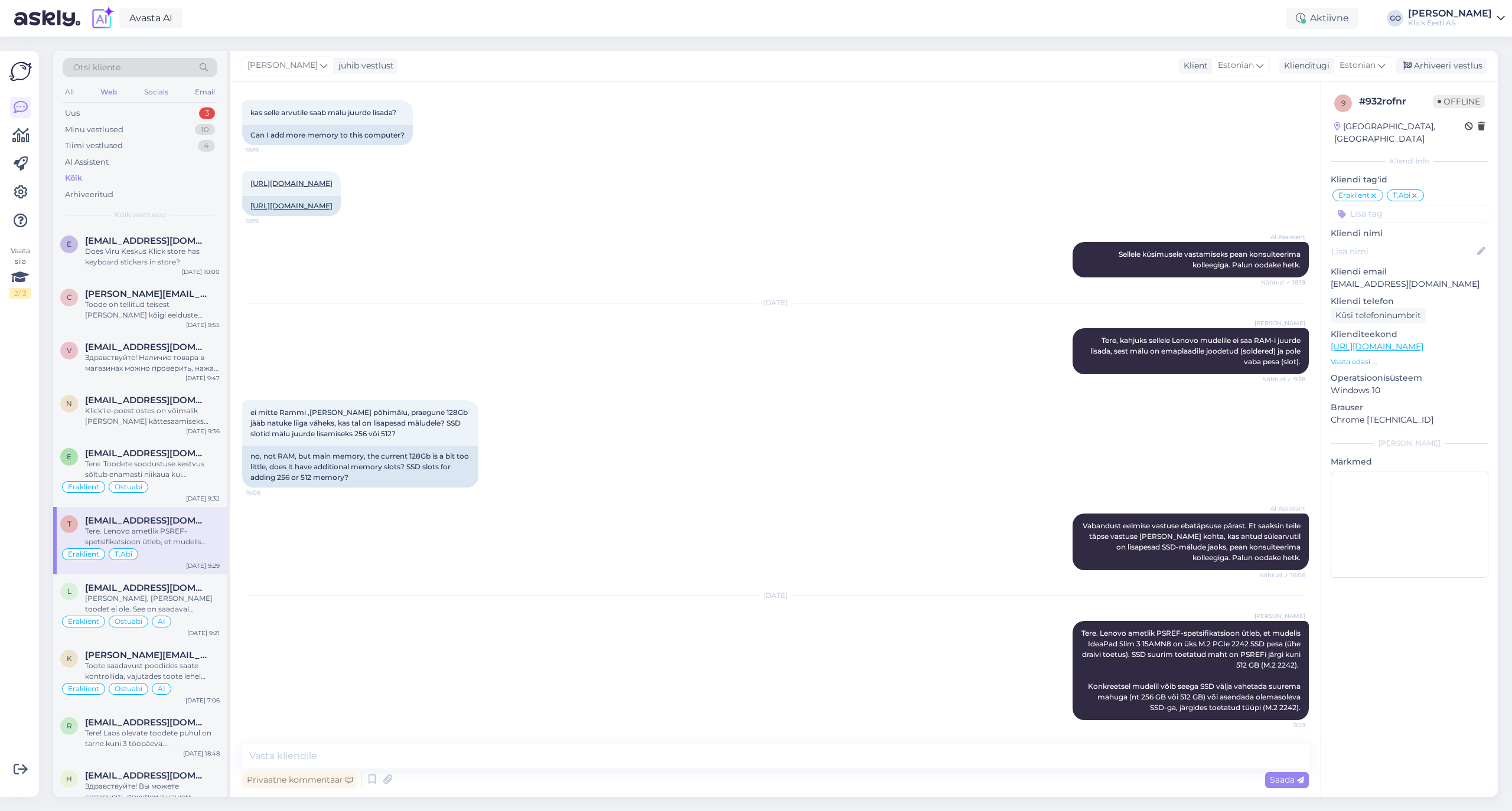
click at [175, 547] on div "Tere. Lenovo ametlik PSREF-spetsifikatsioon ütleb, et mudelis IdeaPad Slim 3 15…" at bounding box center [151, 536] width 134 height 21
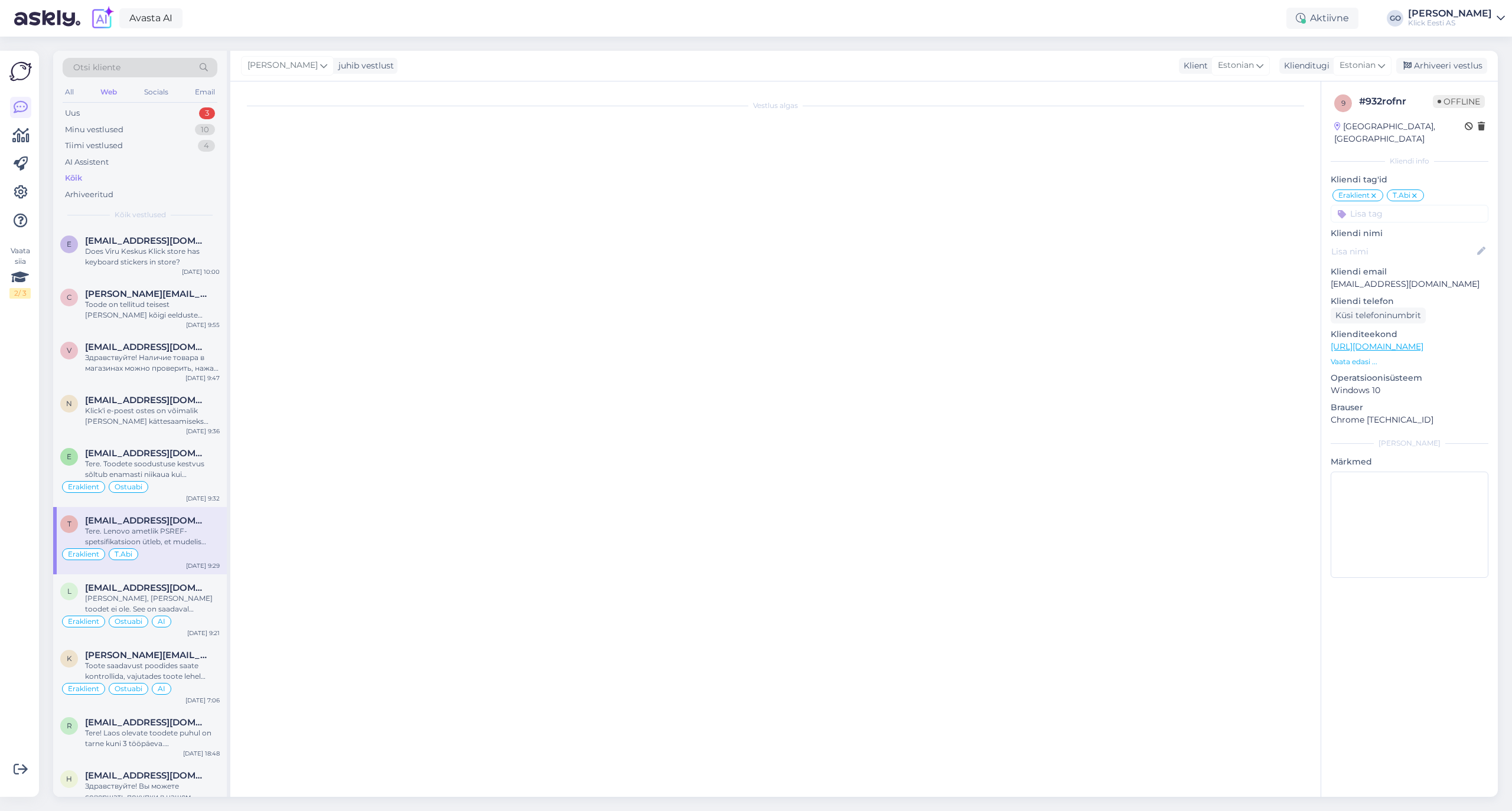
scroll to position [0, 0]
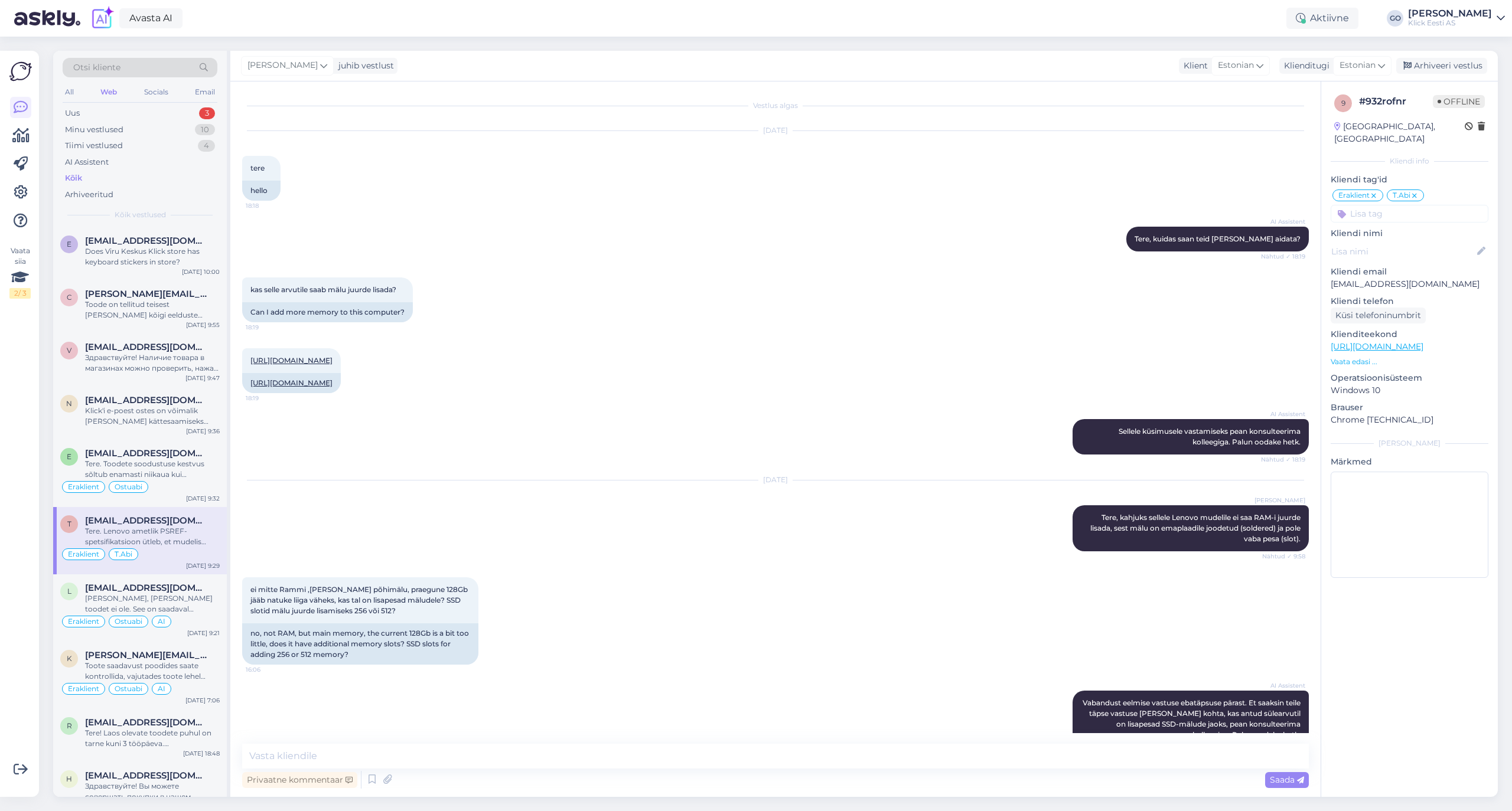
click at [163, 571] on div "t [EMAIL_ADDRESS][DOMAIN_NAME] Tere. Lenovo ametlik PSREF-spetsifikatsioon ütle…" at bounding box center [139, 541] width 174 height 68
click at [190, 610] on div "[PERSON_NAME], [PERSON_NAME] toodet ei ole. See on saadaval [PERSON_NAME] [GEOG…" at bounding box center [151, 604] width 134 height 21
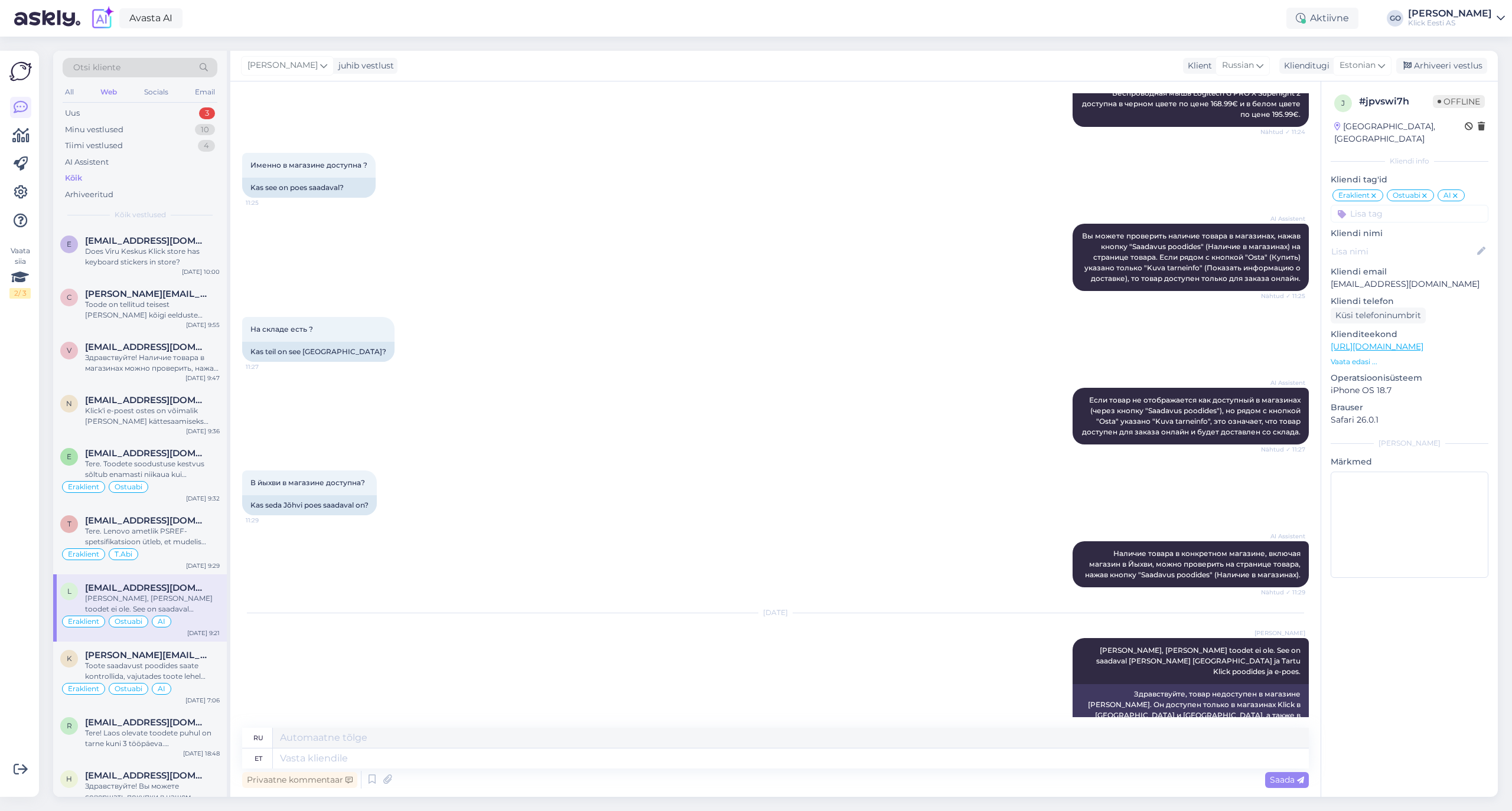
scroll to position [198, 0]
click at [178, 740] on div "Tere! Laos olevate toodete puhul on tarne kuni 3 tööpäeva. [PERSON_NAME] on ots…" at bounding box center [151, 738] width 134 height 21
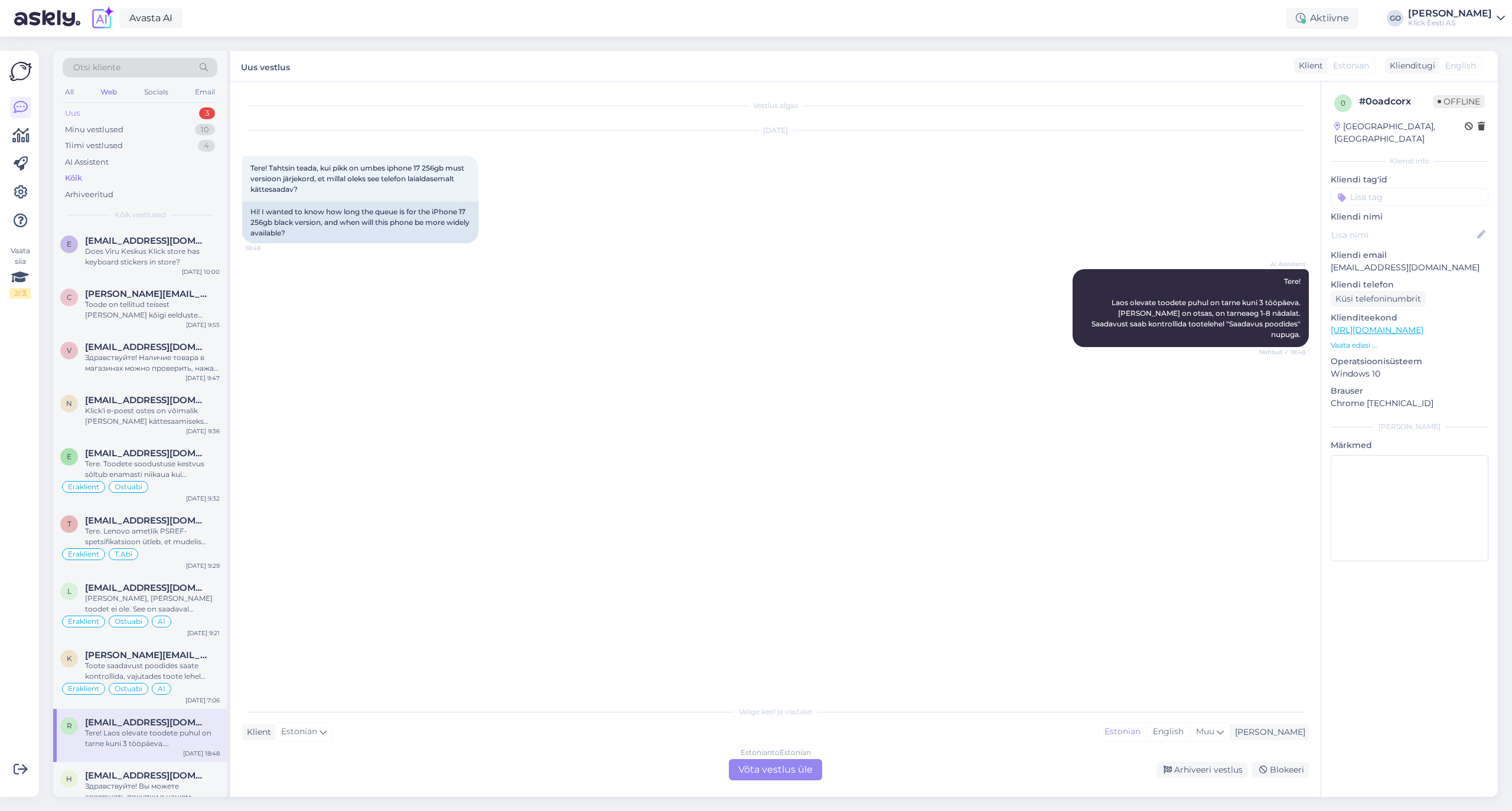
click at [121, 106] on div "Uus 3" at bounding box center [139, 113] width 155 height 16
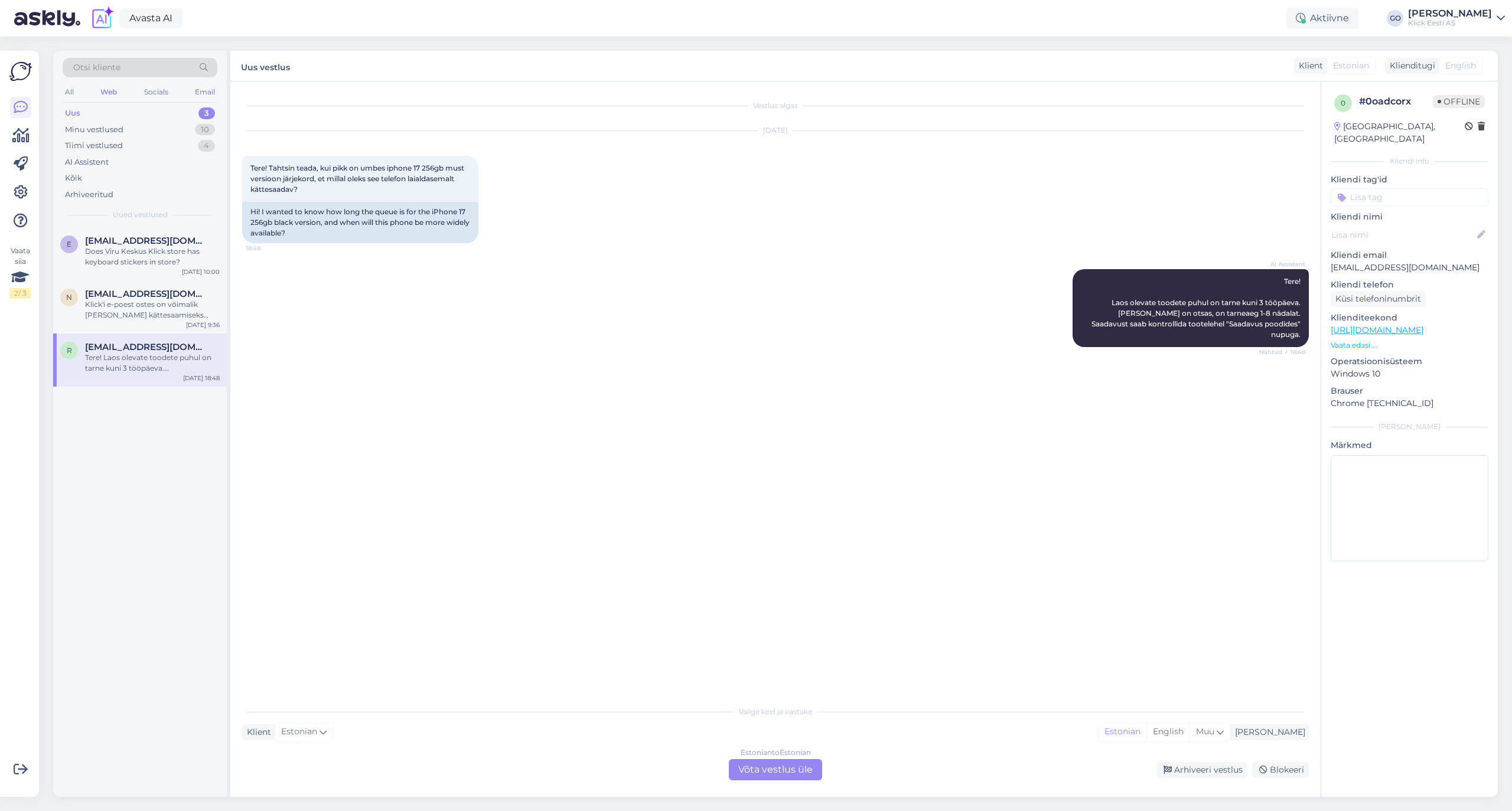
click at [147, 360] on div "Tere! Laos olevate toodete puhul on tarne kuni 3 tööpäeva. [PERSON_NAME] on ots…" at bounding box center [151, 363] width 134 height 21
click at [146, 301] on div "Klick'i e-poest ostes on võimalik [PERSON_NAME] kättesaamiseks endale sobiv kau…" at bounding box center [151, 310] width 134 height 21
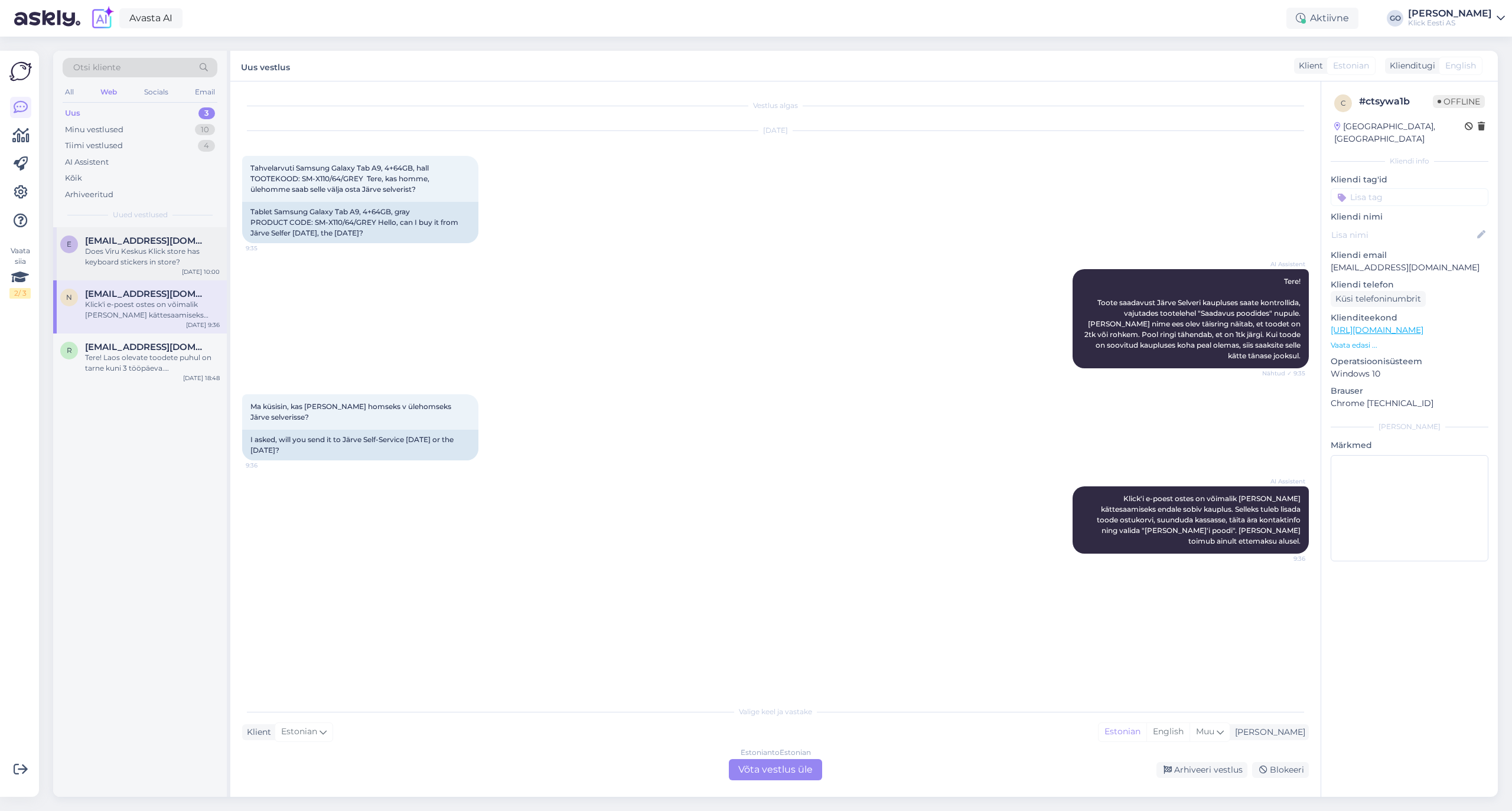
click at [130, 246] on div "Does Viru Keskus Klick store has keyboard stickers in store?" at bounding box center [151, 257] width 134 height 21
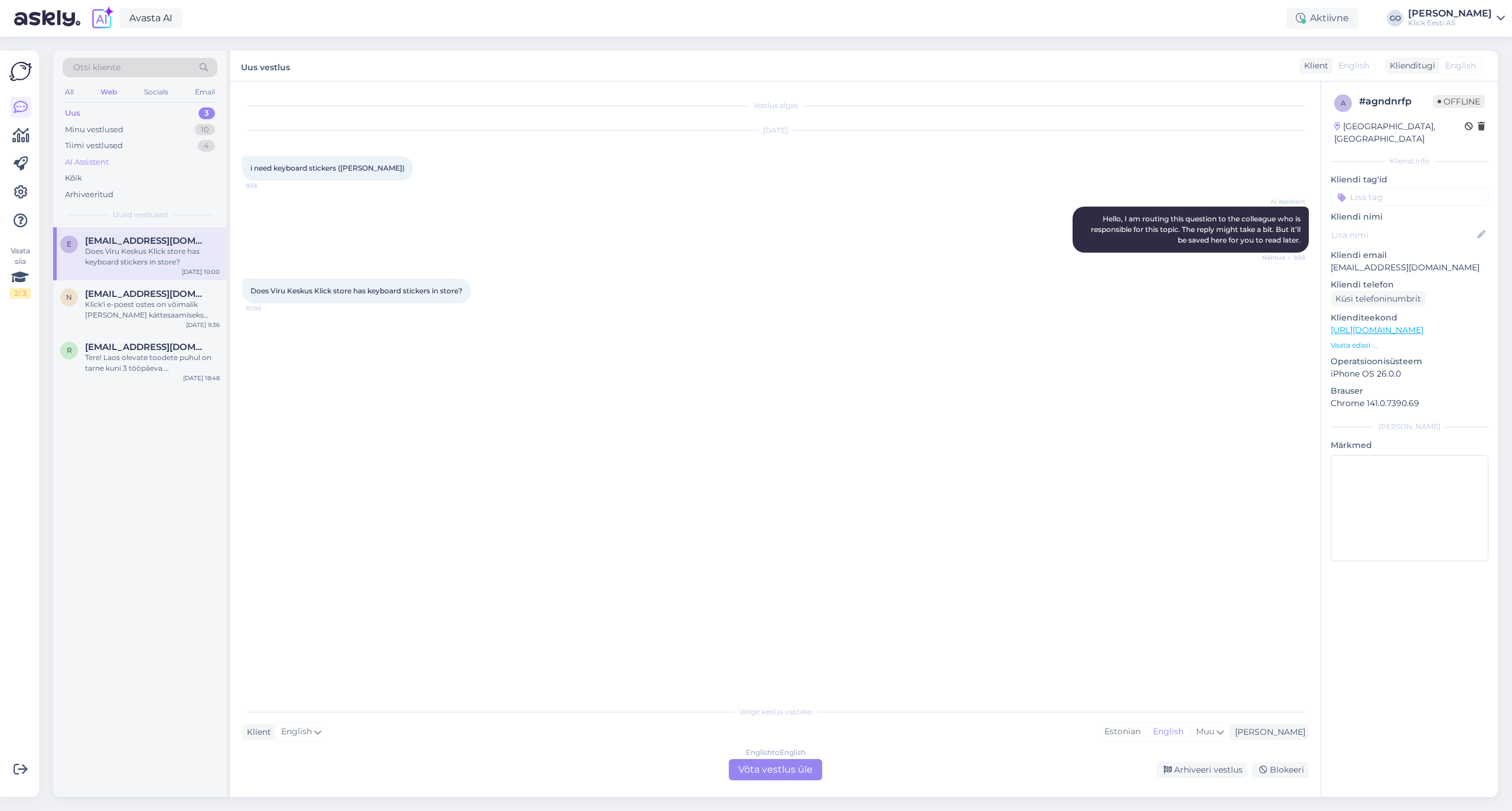
click at [100, 159] on div "AI Assistent" at bounding box center [86, 163] width 44 height 12
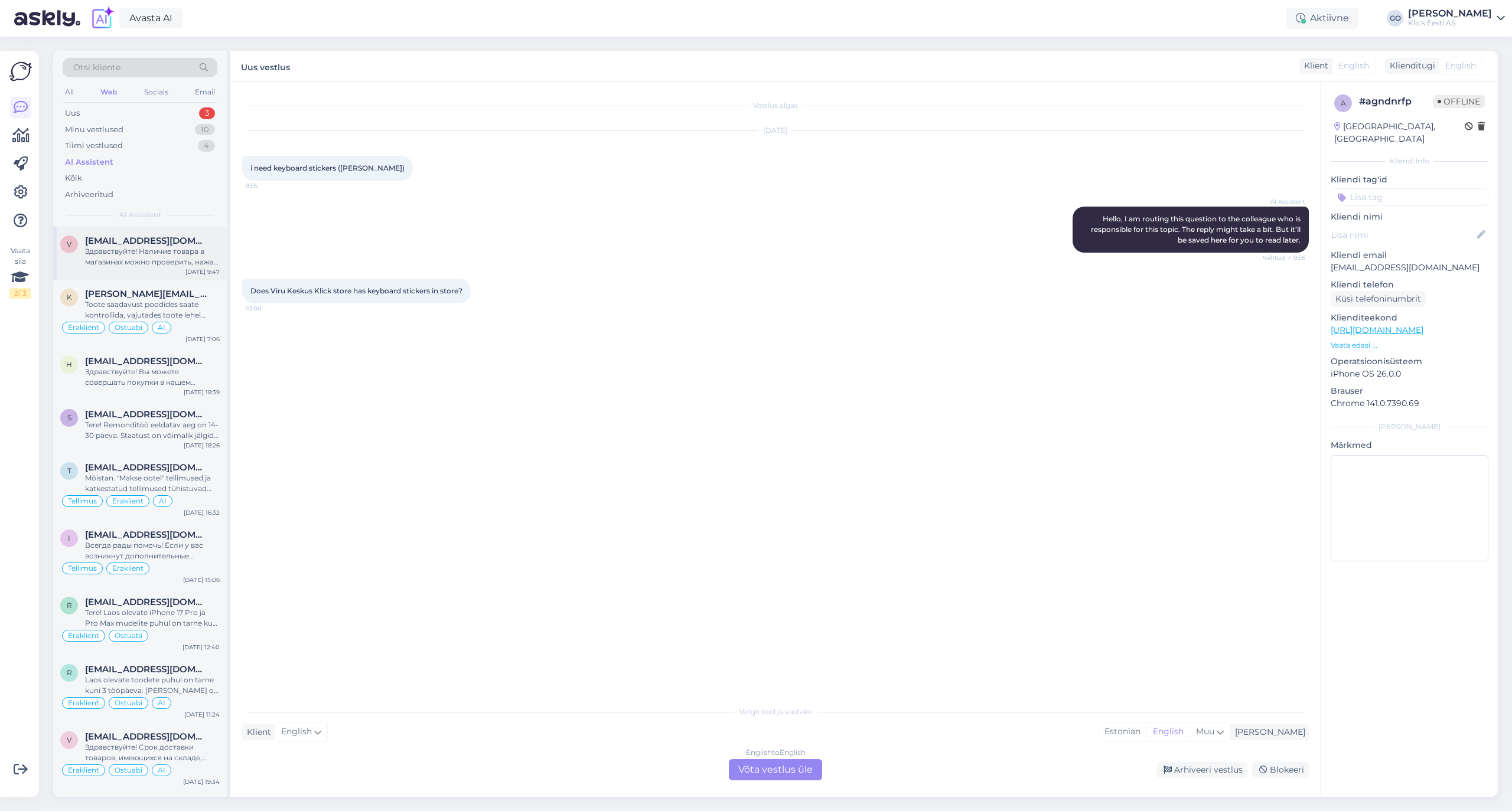
click at [134, 251] on div "Здравствуйте! Наличие товара в магазинах можно проверить, нажав на кнопку "Saad…" at bounding box center [151, 257] width 134 height 21
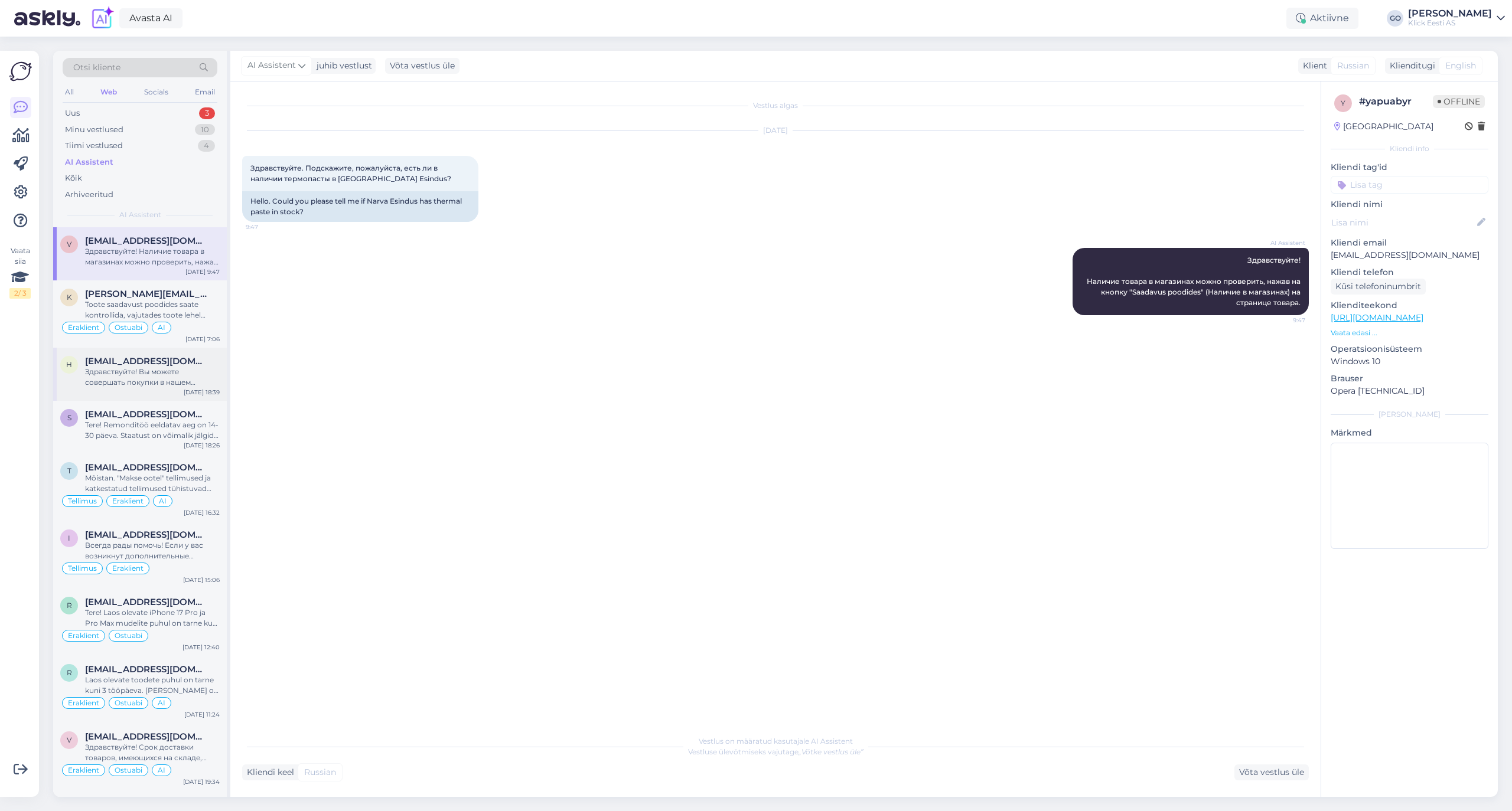
click at [148, 375] on div "Здравствуйте! Вы можете совершать покупки в нашем интернет-магазине без регистр…" at bounding box center [151, 377] width 134 height 21
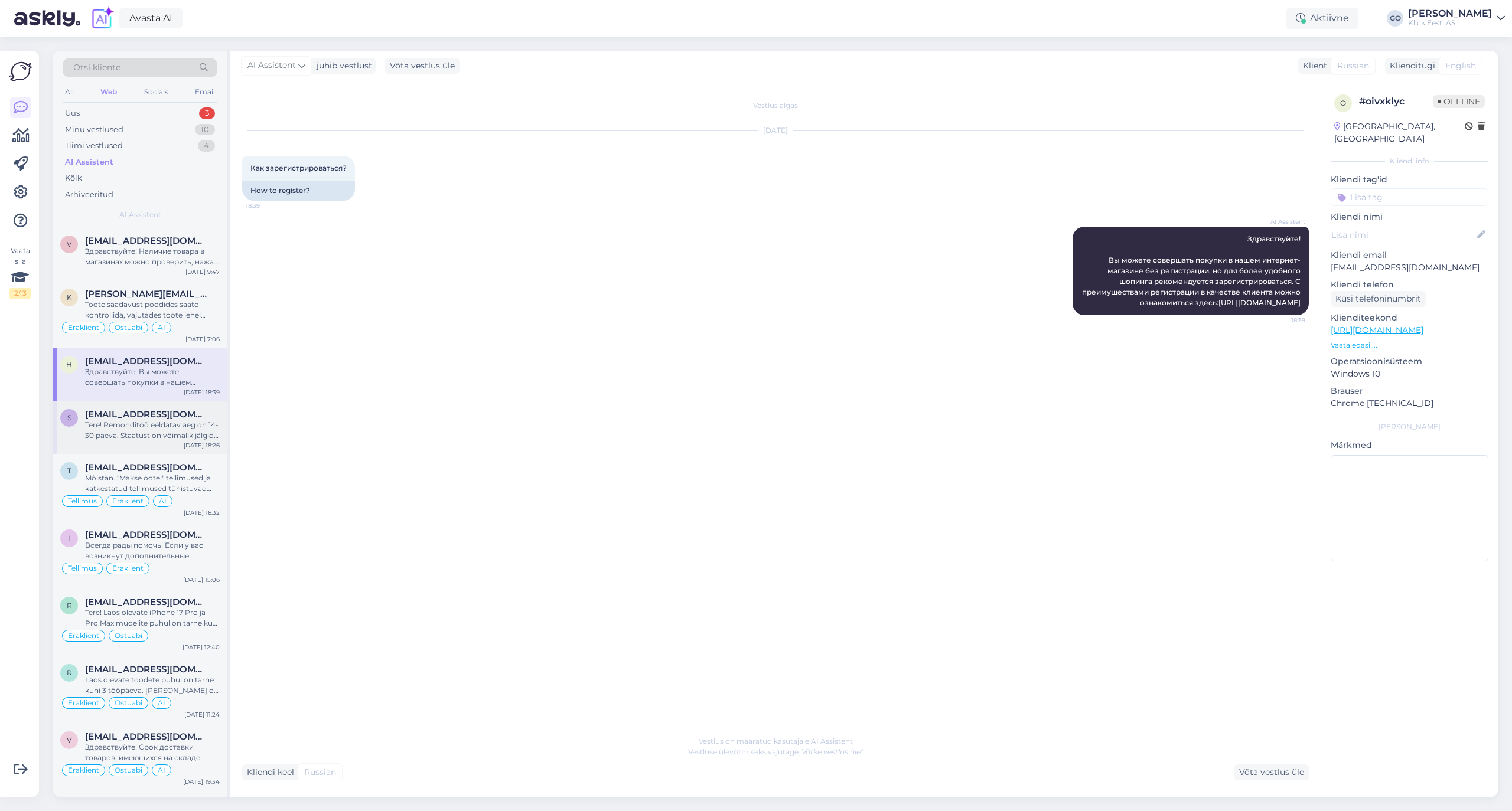
click at [145, 418] on span "[EMAIL_ADDRESS][DOMAIN_NAME]" at bounding box center [146, 414] width 123 height 10
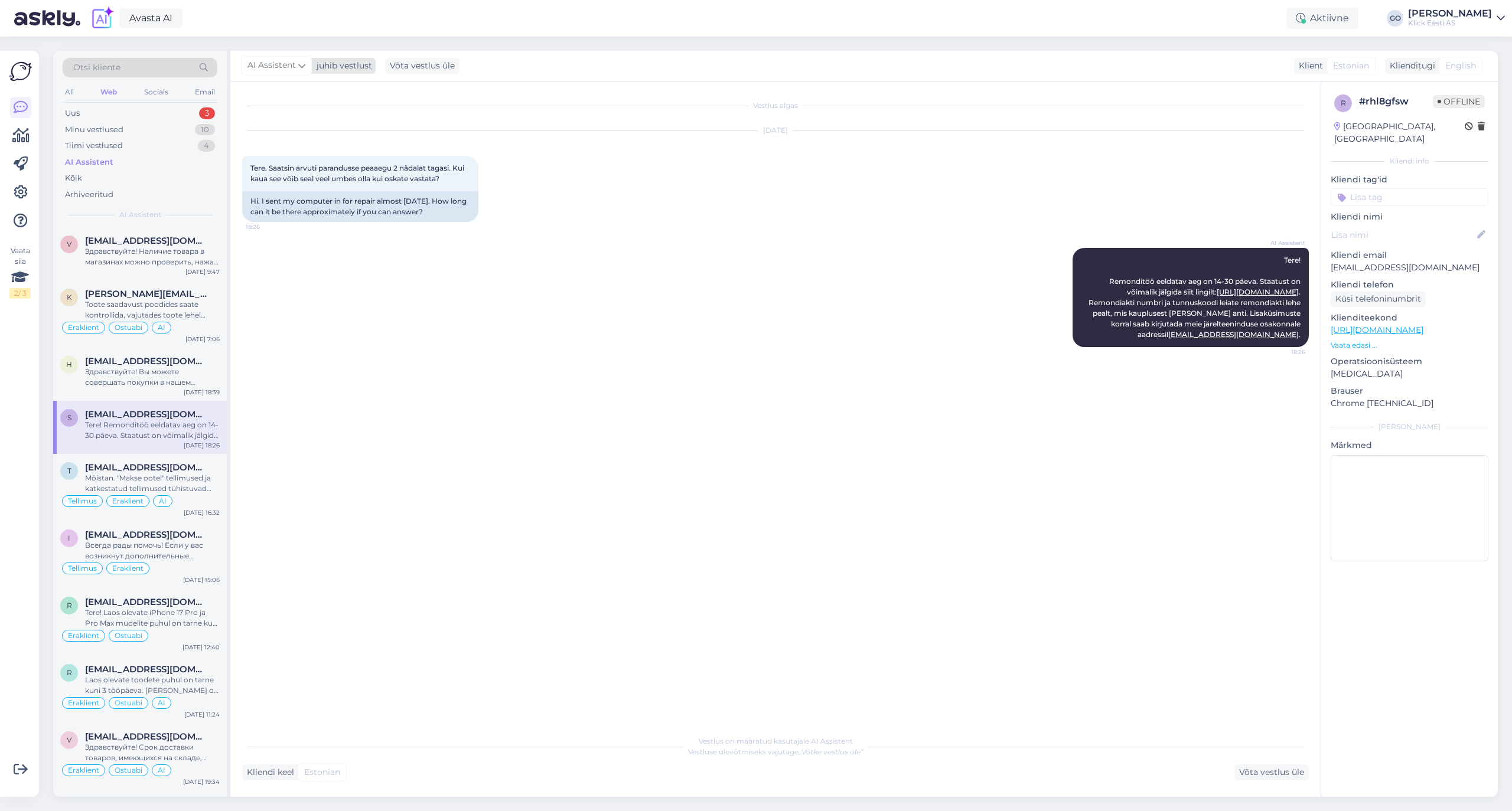
click at [305, 64] on div "AI Assistent" at bounding box center [276, 66] width 71 height 19
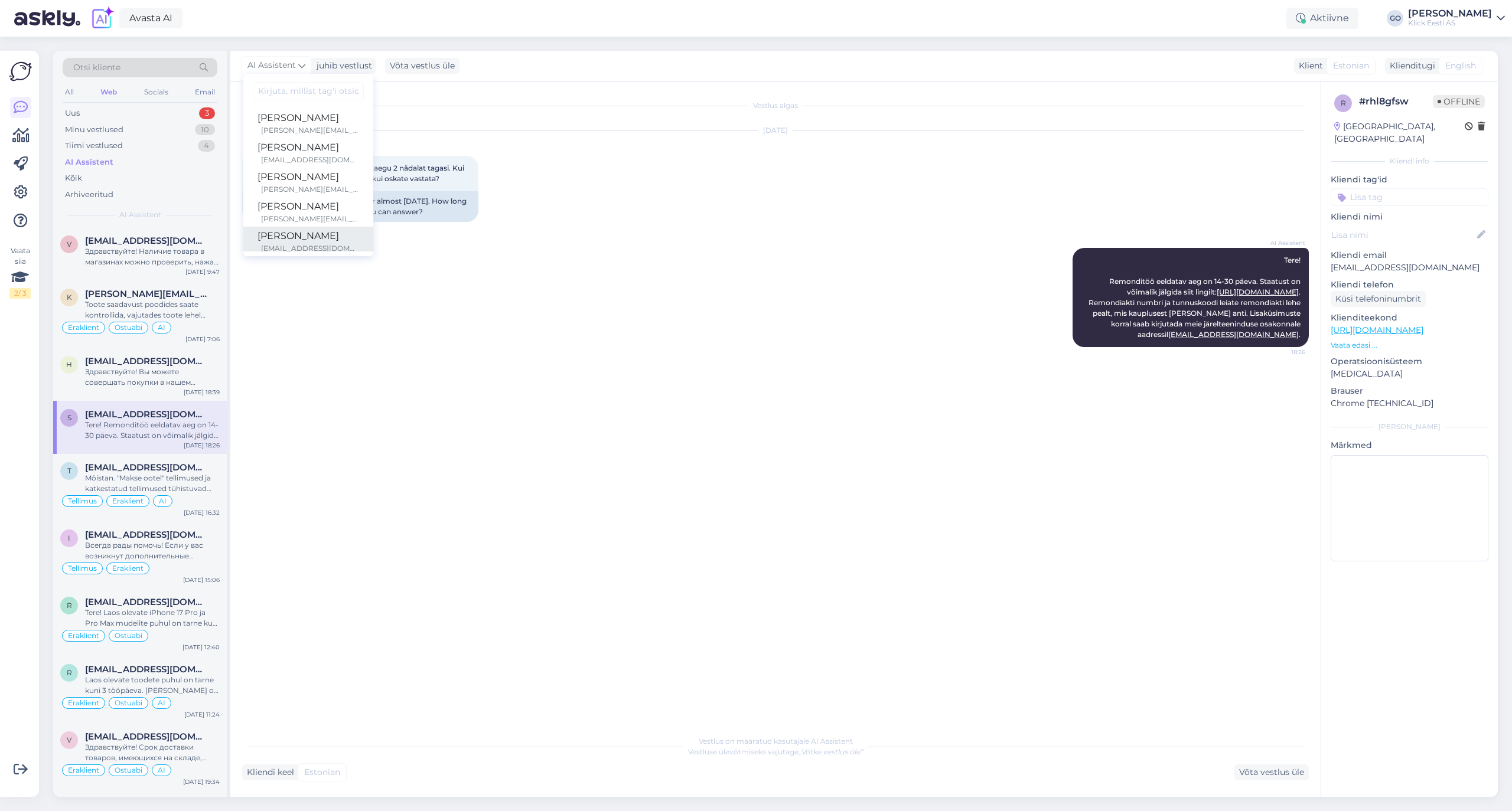
click at [304, 232] on div "[PERSON_NAME]" at bounding box center [308, 236] width 102 height 15
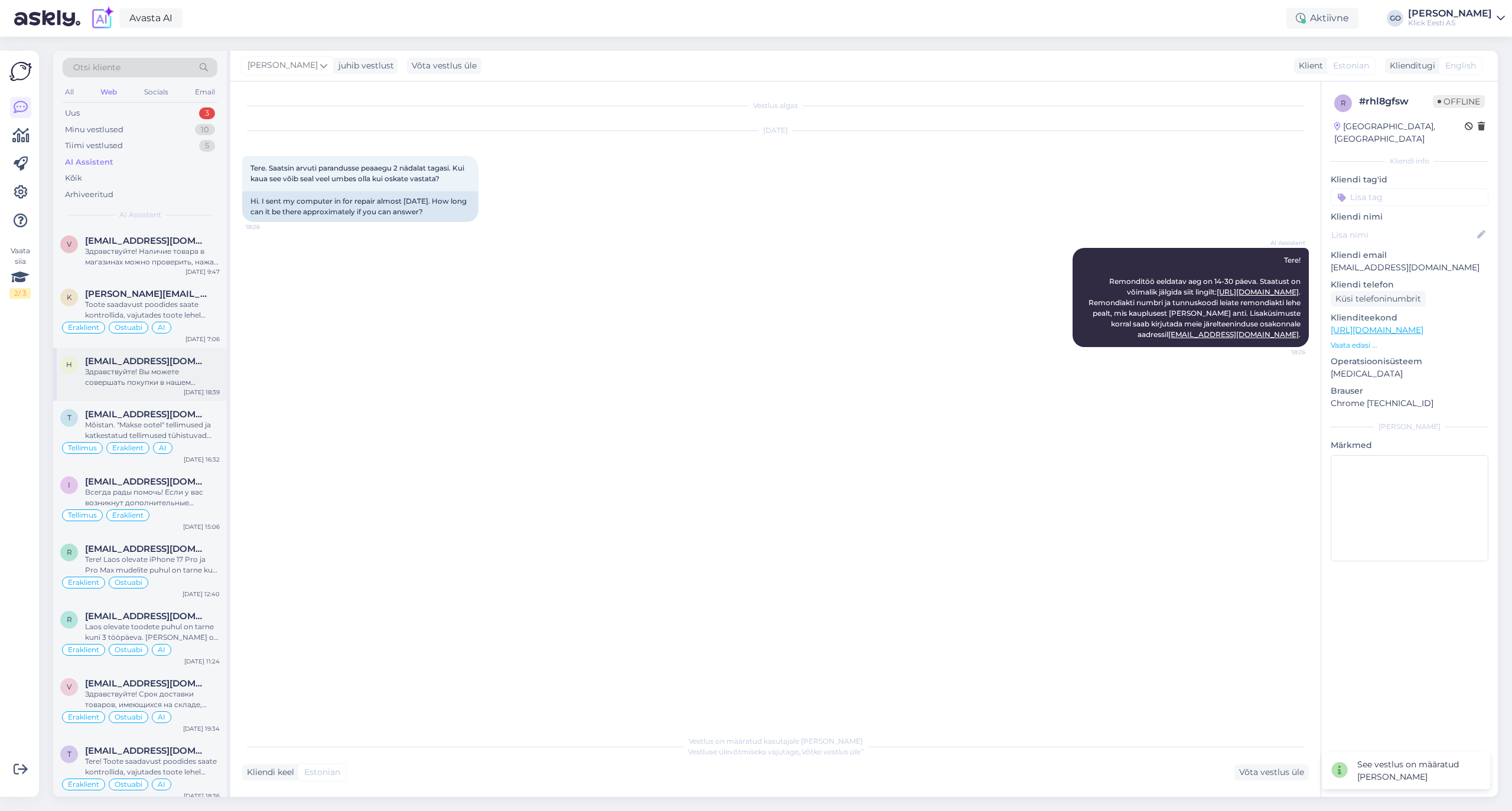
click at [133, 359] on span "[EMAIL_ADDRESS][DOMAIN_NAME]" at bounding box center [146, 361] width 123 height 10
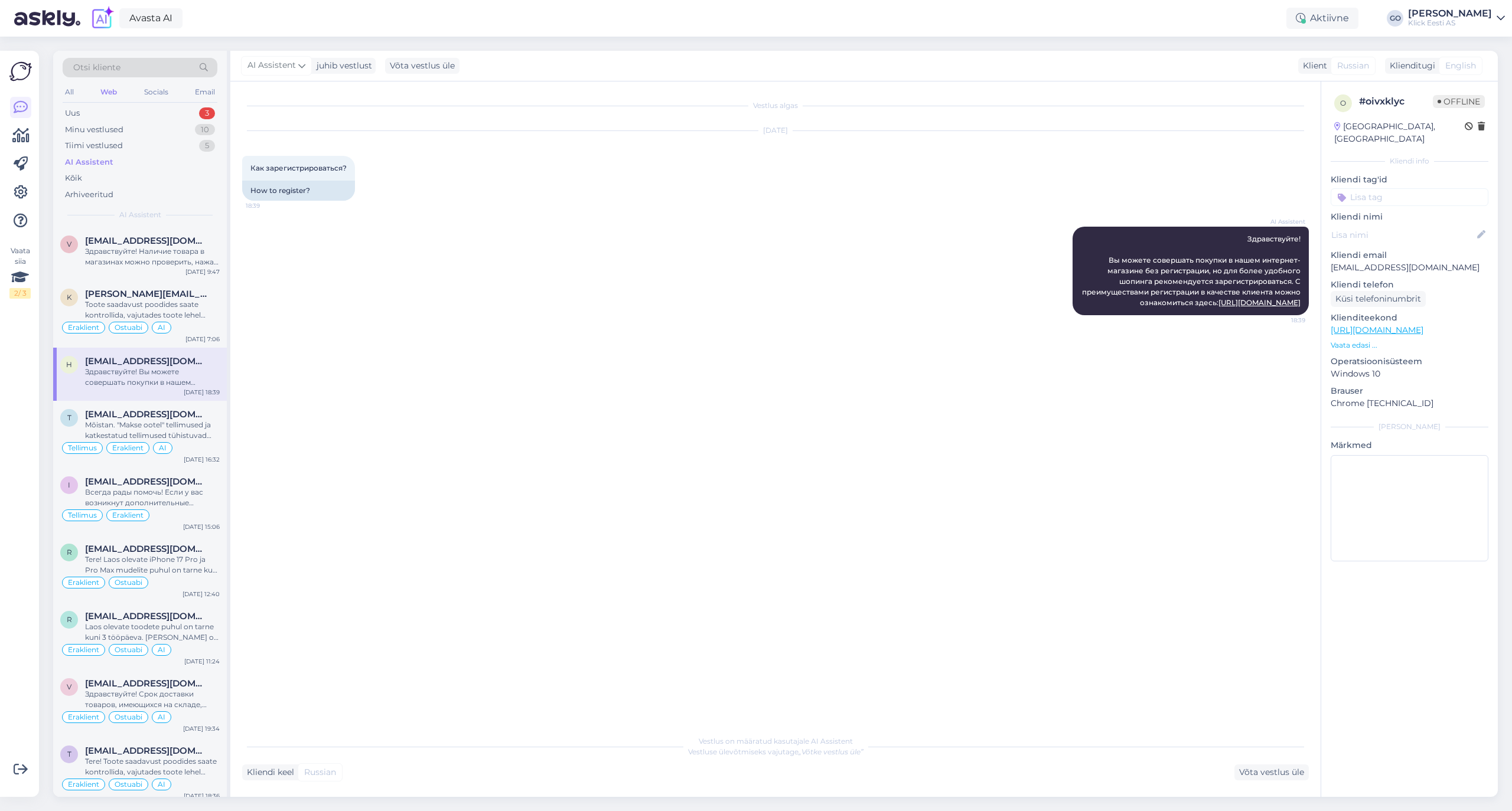
click at [144, 371] on div "Здравствуйте! Вы можете совершать покупки в нашем интернет-магазине без регистр…" at bounding box center [151, 377] width 134 height 21
click at [146, 236] on span "[EMAIL_ADDRESS][DOMAIN_NAME]" at bounding box center [146, 240] width 123 height 10
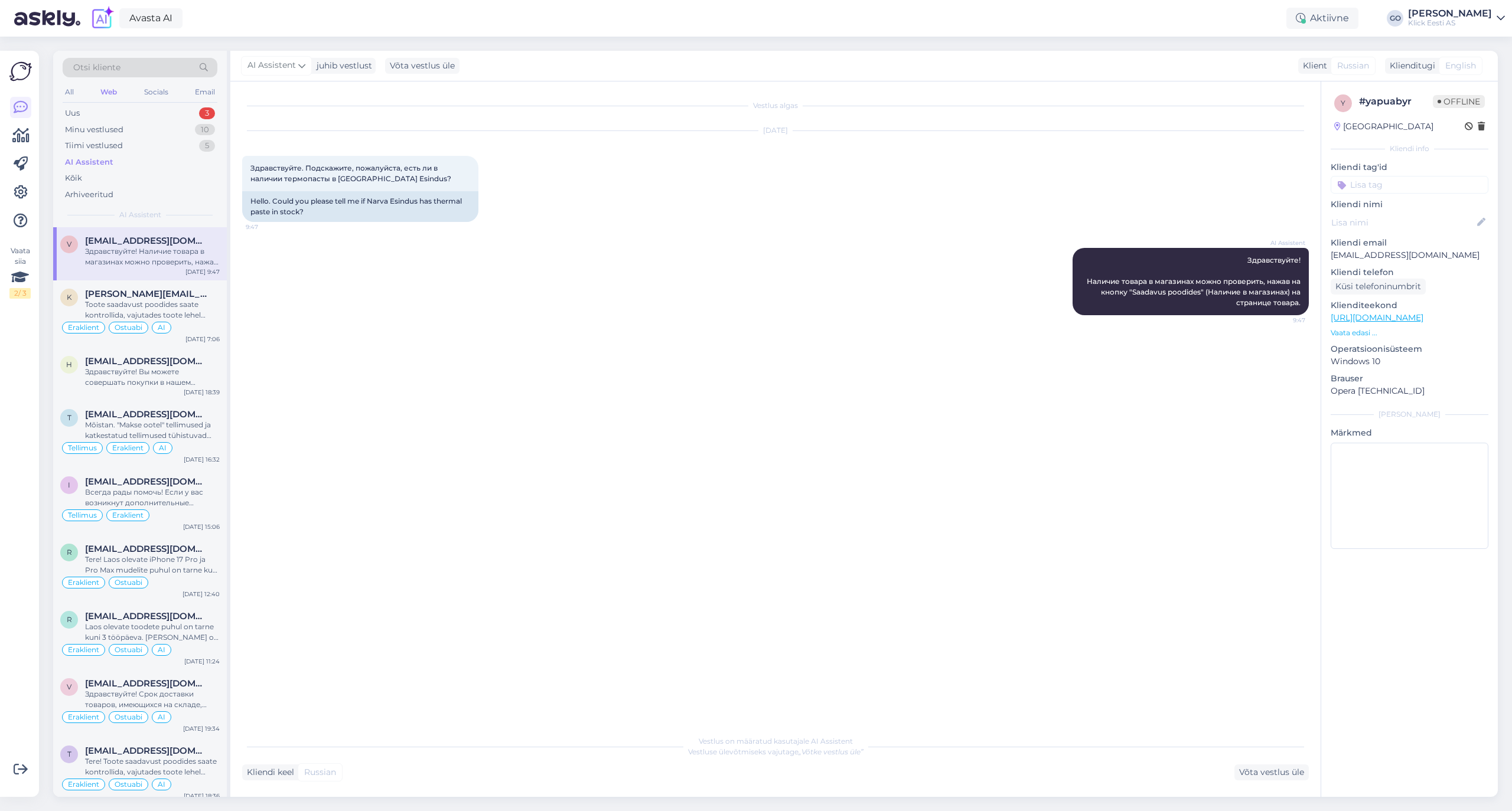
click at [128, 64] on div "Otsi kliente" at bounding box center [139, 68] width 155 height 20
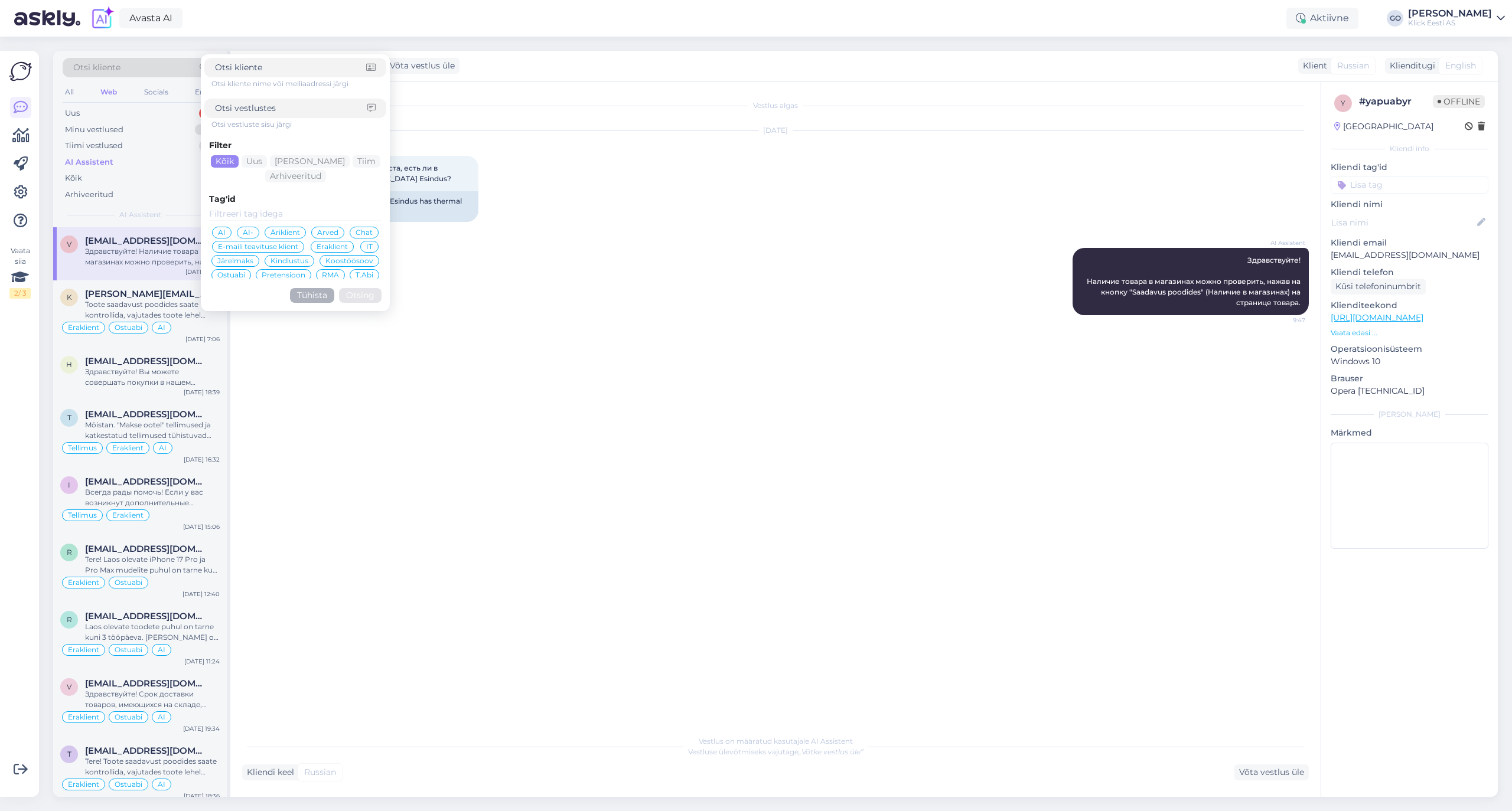
click at [251, 111] on input at bounding box center [291, 108] width 152 height 12
click at [251, 102] on input at bounding box center [291, 108] width 152 height 12
click at [773, 431] on div "Vestlus algas [DATE] Здравствуйте. Подскажите, пожалуйста, есть ли в наличии те…" at bounding box center [780, 406] width 1077 height 625
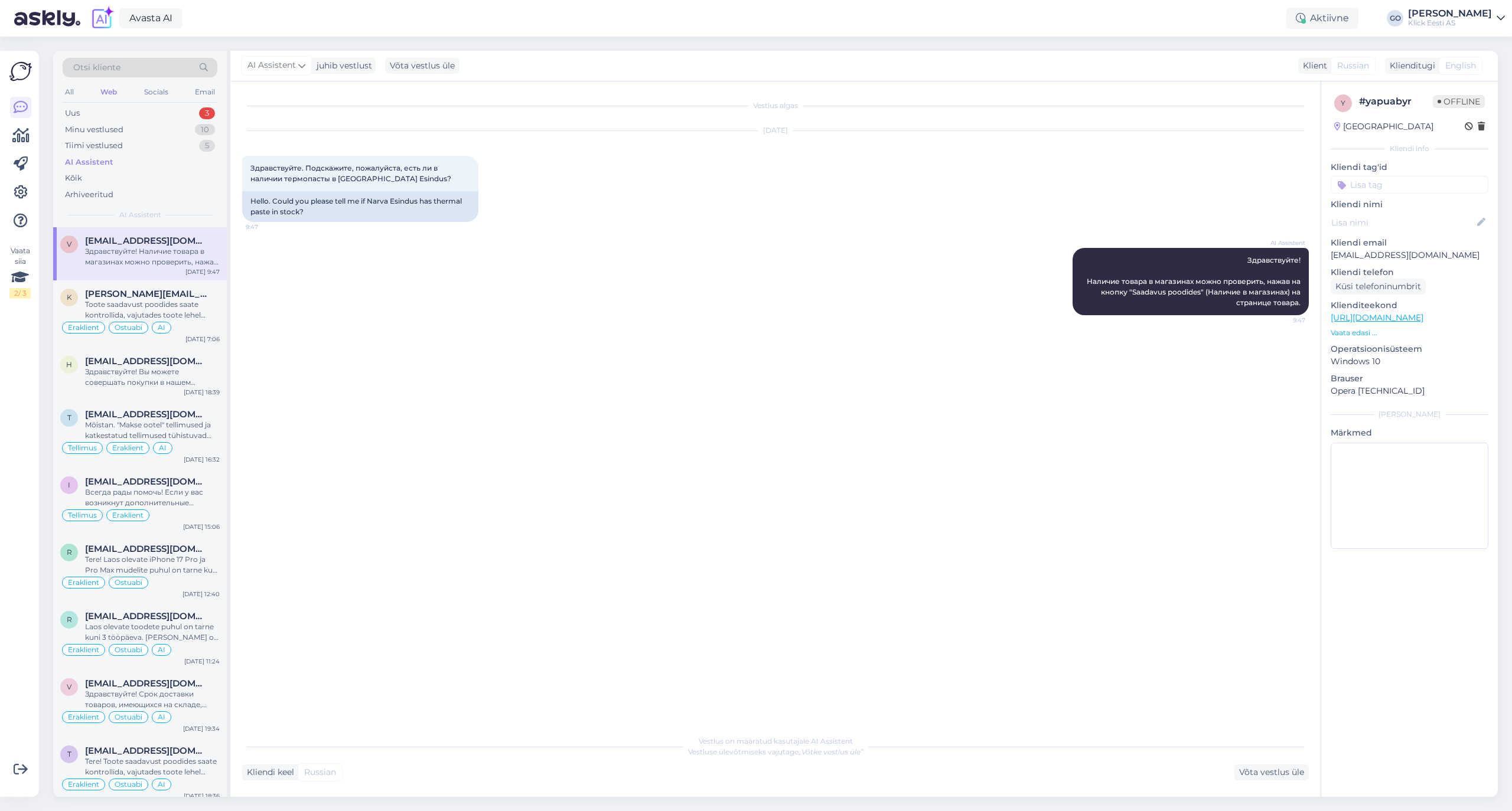
click at [157, 66] on div "Otsi kliente" at bounding box center [139, 68] width 155 height 20
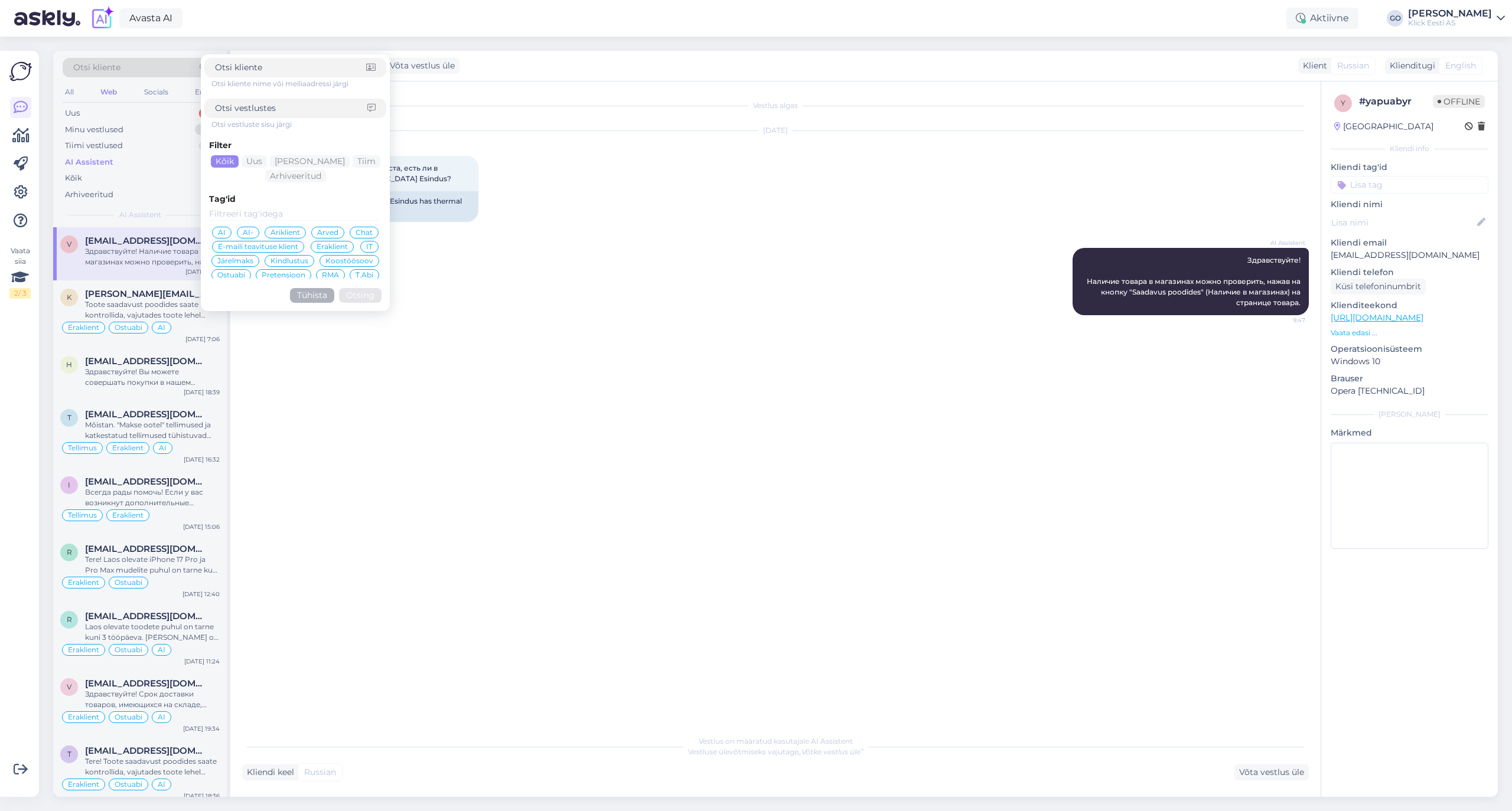
click at [236, 106] on input at bounding box center [291, 108] width 152 height 12
paste input "U1203052002353"
type input "U1203052002353"
click button "Otsing" at bounding box center [360, 295] width 43 height 15
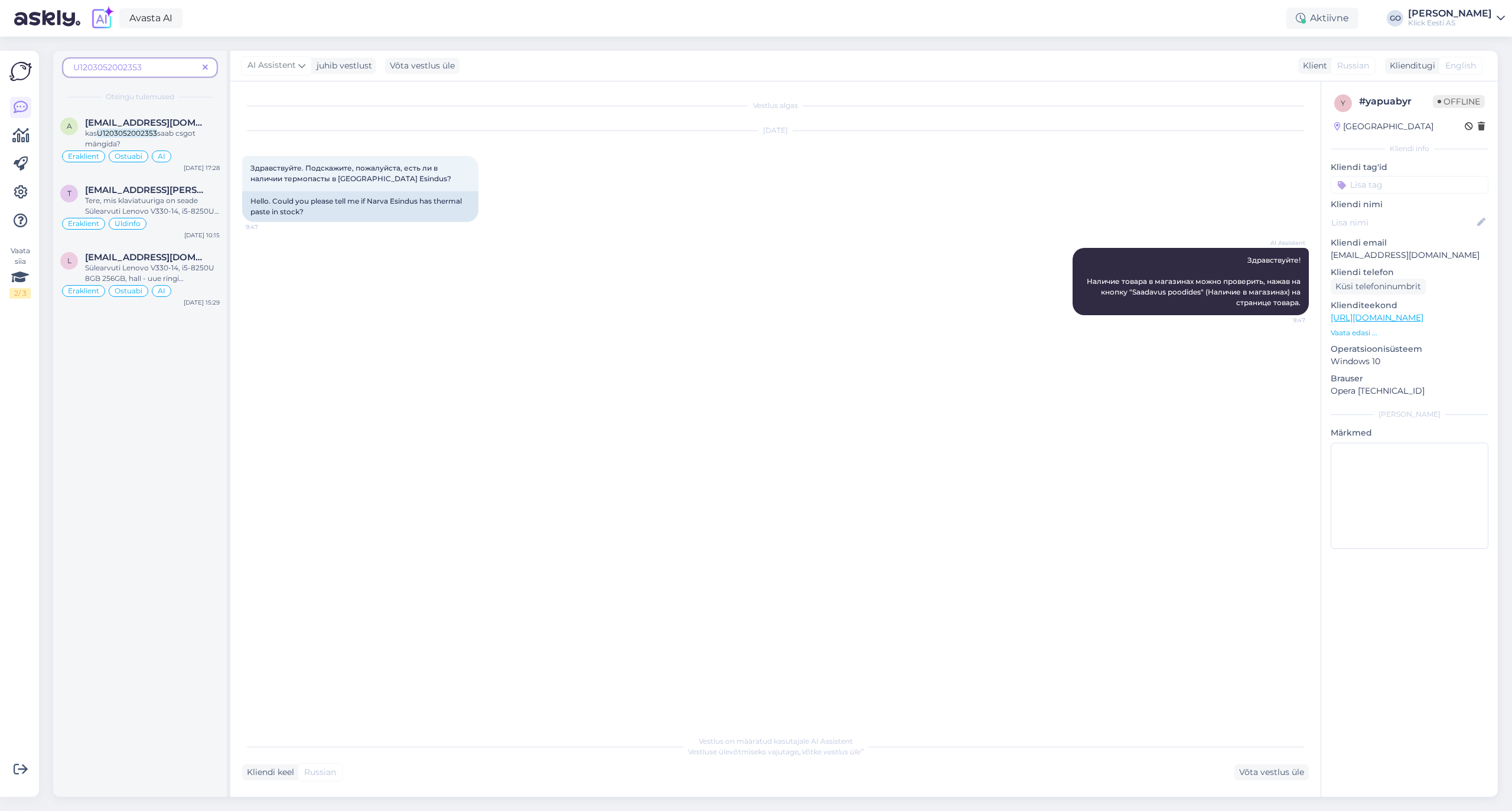
click at [673, 456] on div "Vestlus algas [DATE] Здравствуйте. Подскажите, пожалуйста, есть ли в наличии те…" at bounding box center [780, 406] width 1077 height 625
click at [626, 586] on div "Vestlus algas [DATE] Здравствуйте. Подскажите, пожалуйста, есть ли в наличии те…" at bounding box center [780, 406] width 1077 height 625
click at [205, 64] on icon at bounding box center [205, 68] width 5 height 9
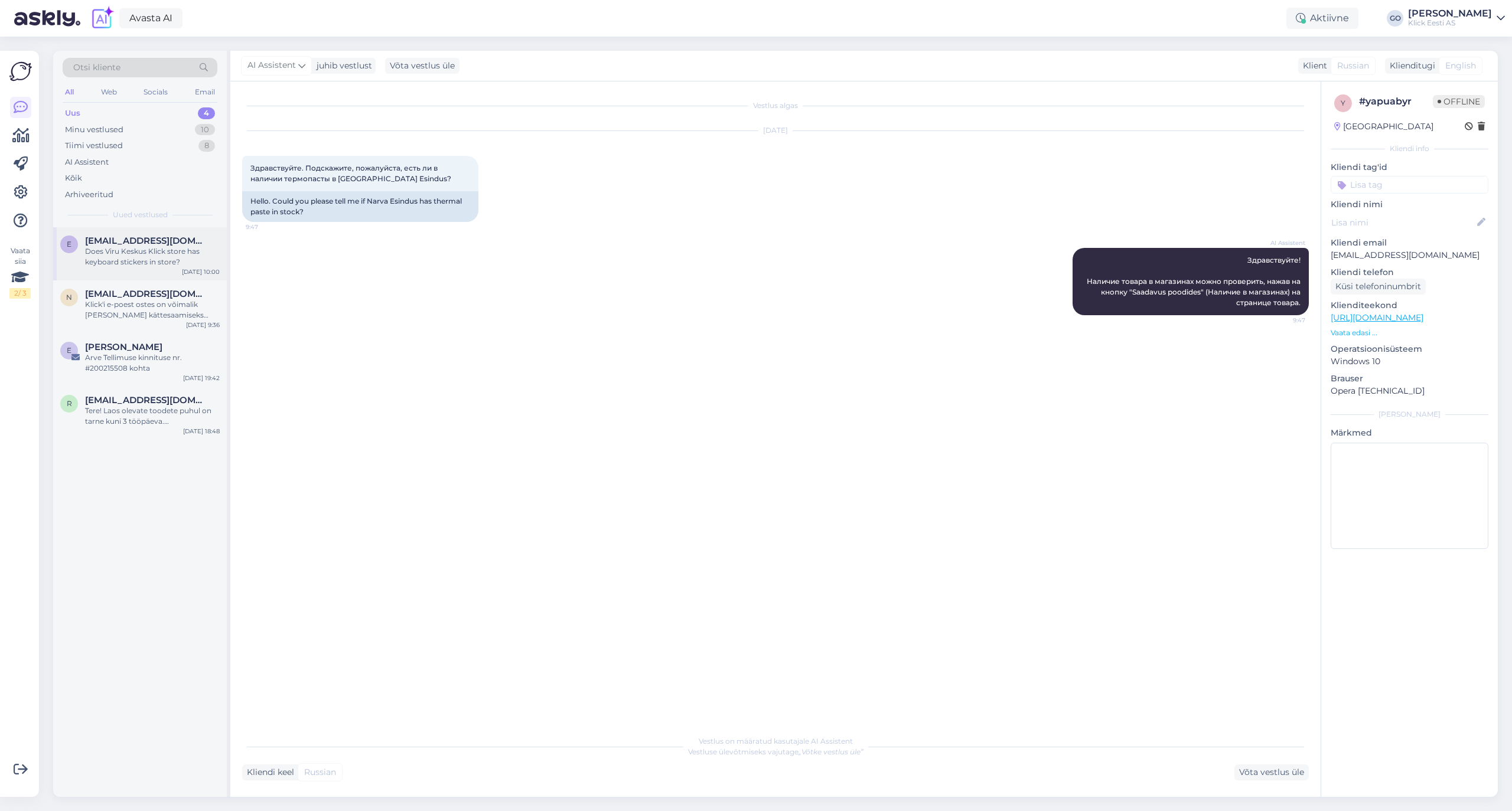
click at [192, 239] on div "[EMAIL_ADDRESS][DOMAIN_NAME]" at bounding box center [151, 240] width 134 height 10
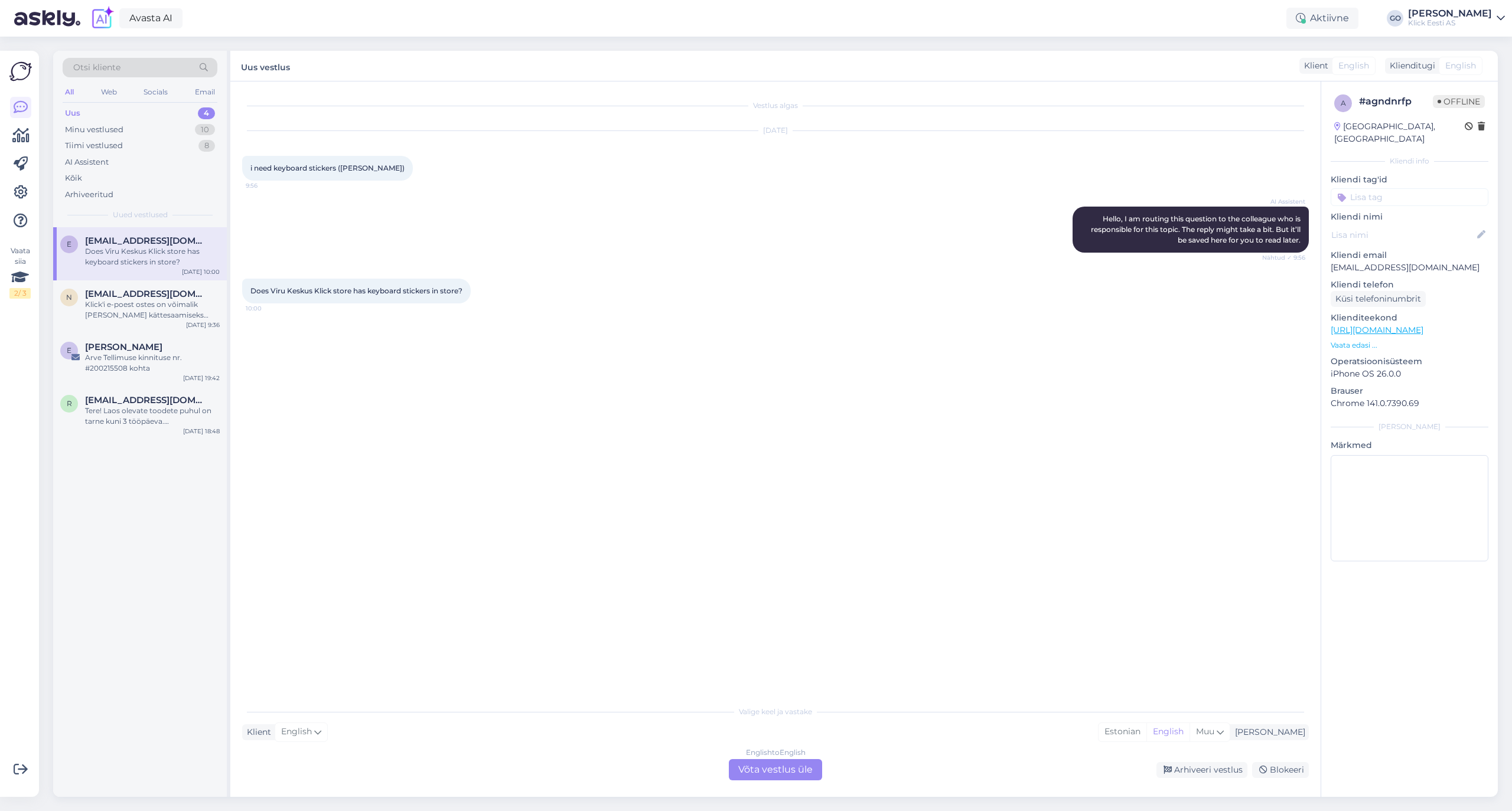
scroll to position [1, 0]
click at [81, 177] on div "Kõik" at bounding box center [74, 178] width 17 height 12
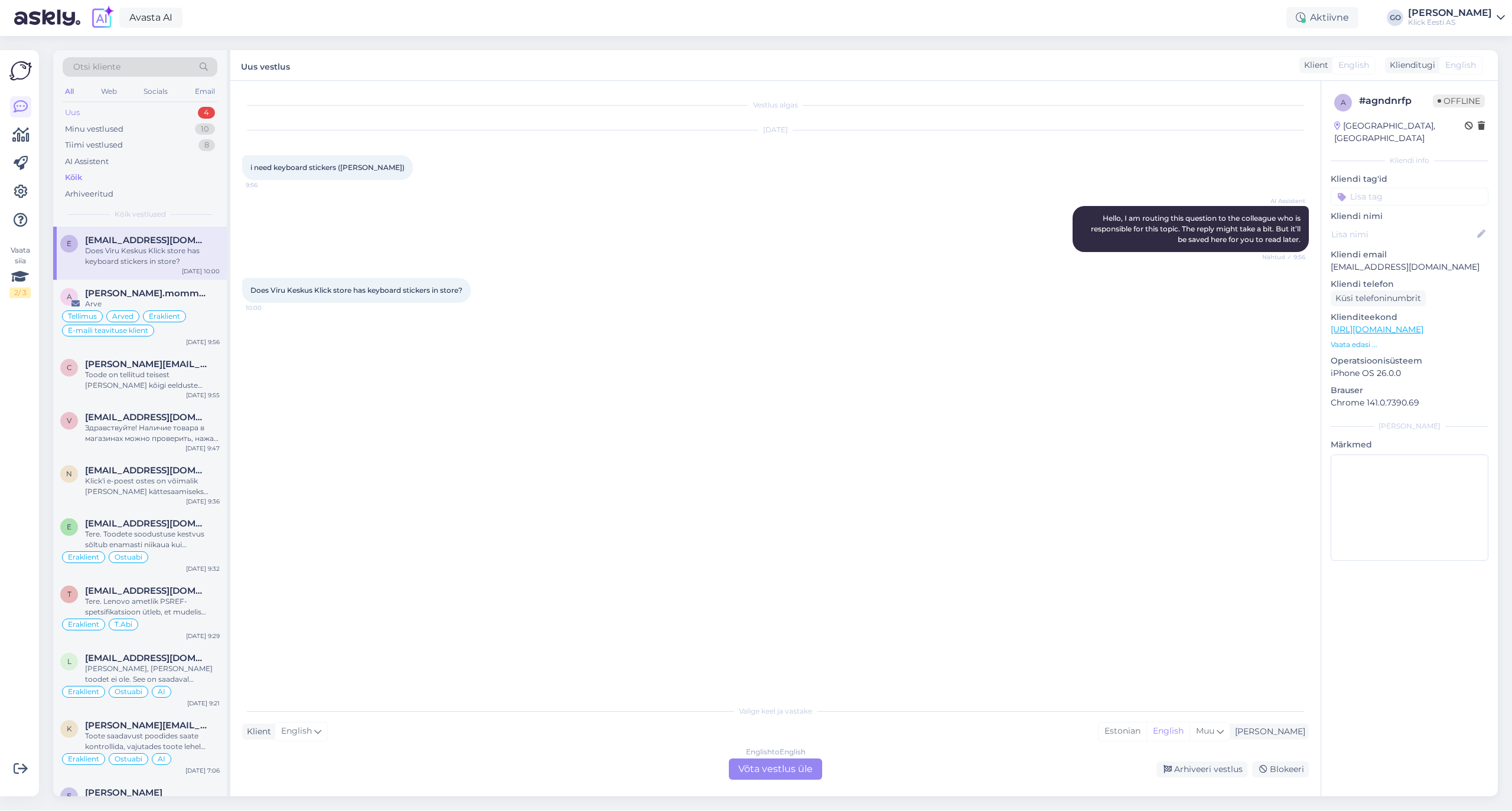
click at [134, 105] on div "Uus 4" at bounding box center [139, 112] width 155 height 16
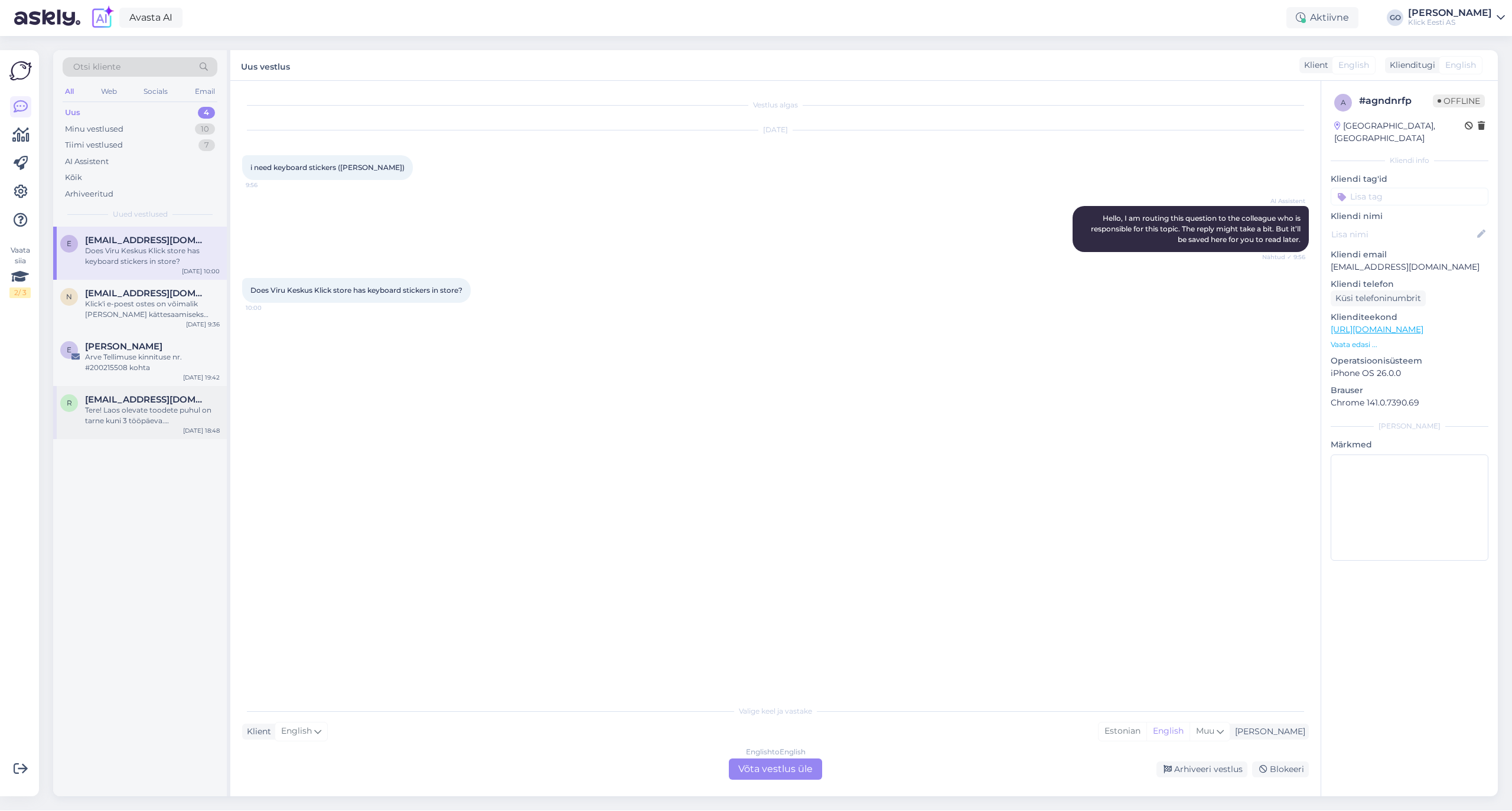
click at [180, 425] on div "Tere! Laos olevate toodete puhul on tarne kuni 3 tööpäeva. [PERSON_NAME] on ots…" at bounding box center [151, 415] width 134 height 21
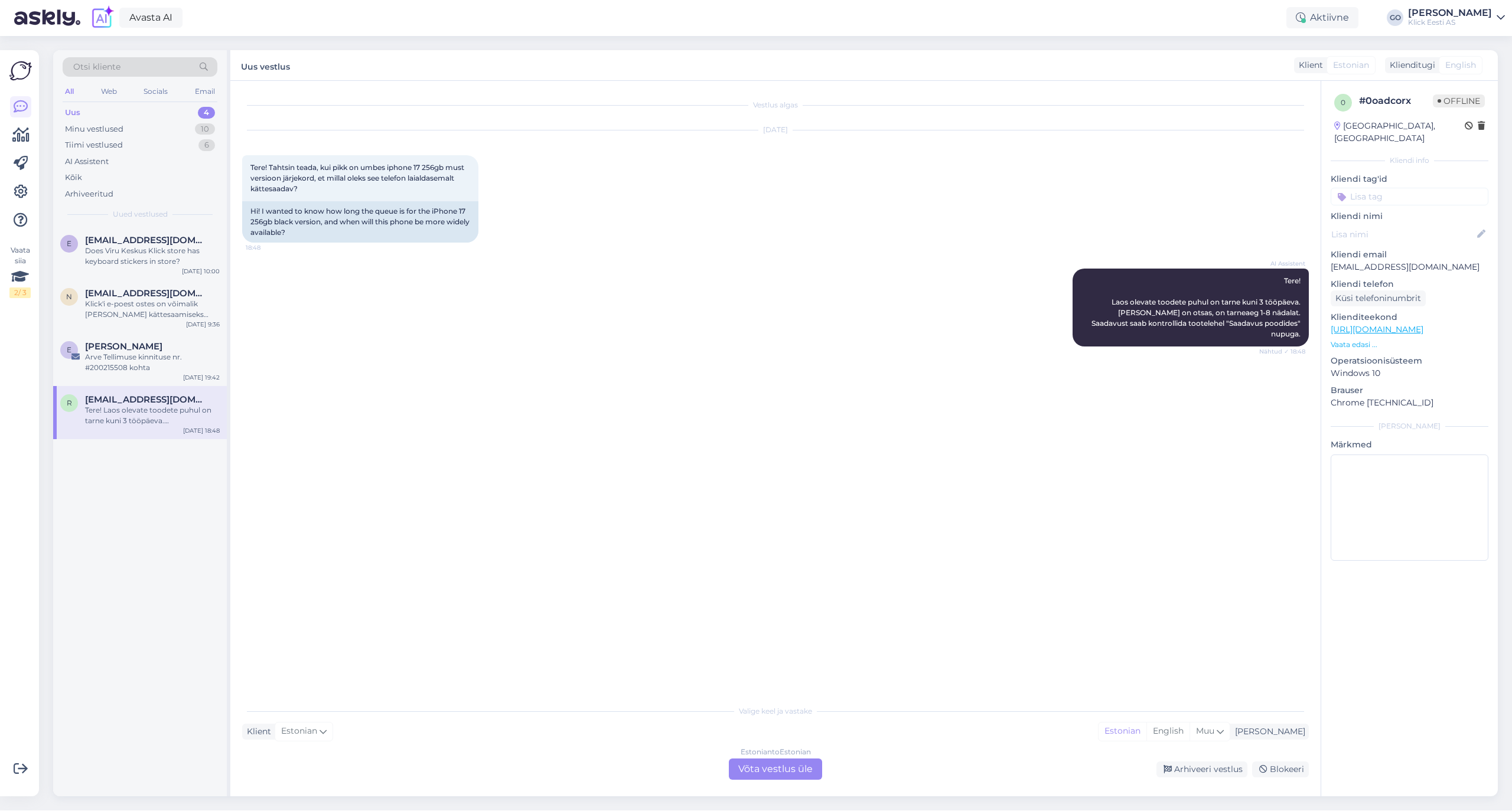
click at [436, 504] on div "Vestlus algas [DATE] Tere! Tahtsin teada, kui pikk on umbes iphone 17 256gb mus…" at bounding box center [780, 390] width 1077 height 595
click at [792, 771] on div "Estonian to Estonian Võta vestlus üle" at bounding box center [775, 769] width 93 height 21
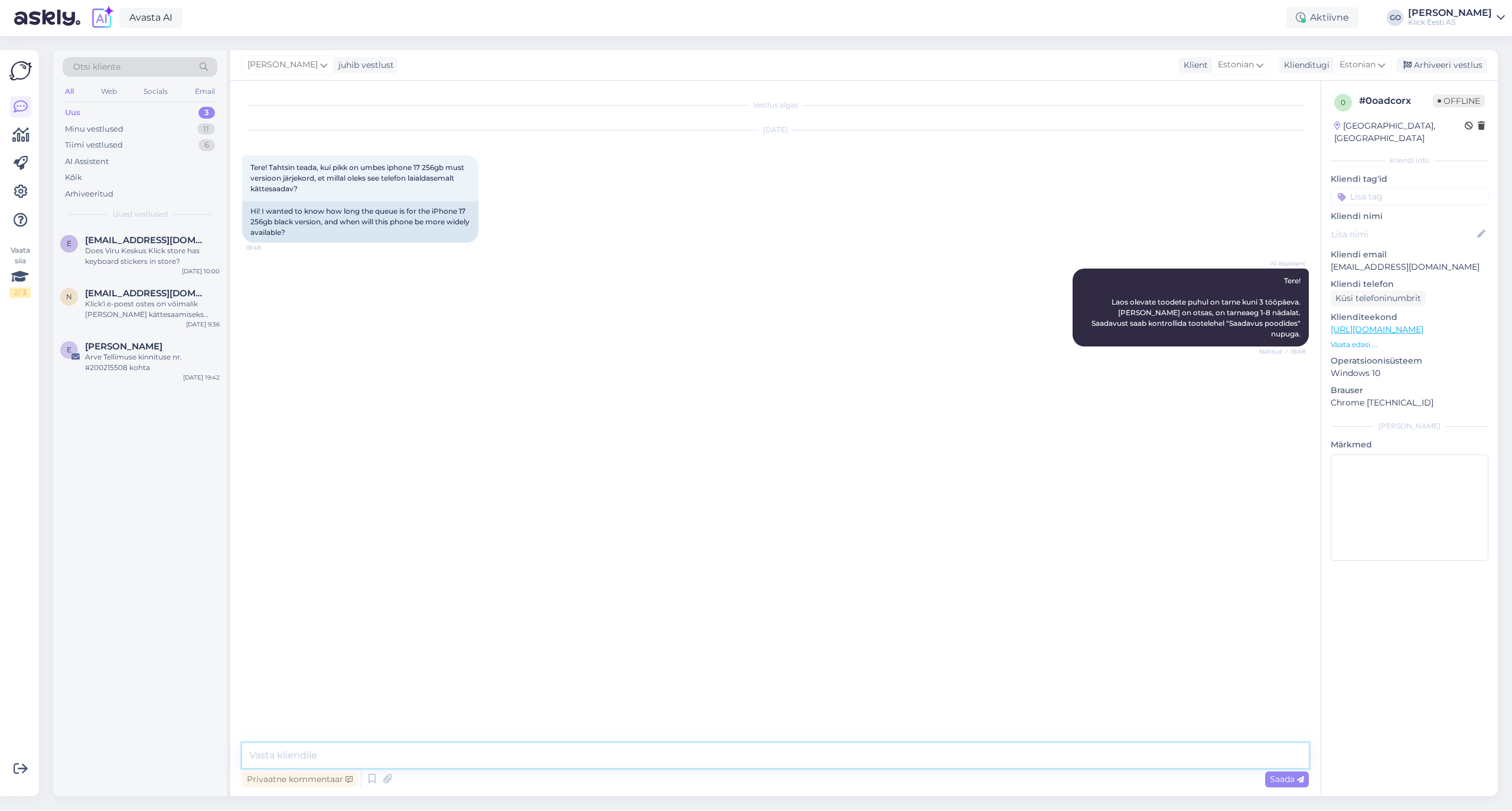
click at [413, 755] on textarea at bounding box center [775, 755] width 1066 height 25
click at [323, 754] on textarea "Tere. Uus partii Iphone 17 tele" at bounding box center [775, 755] width 1066 height 25
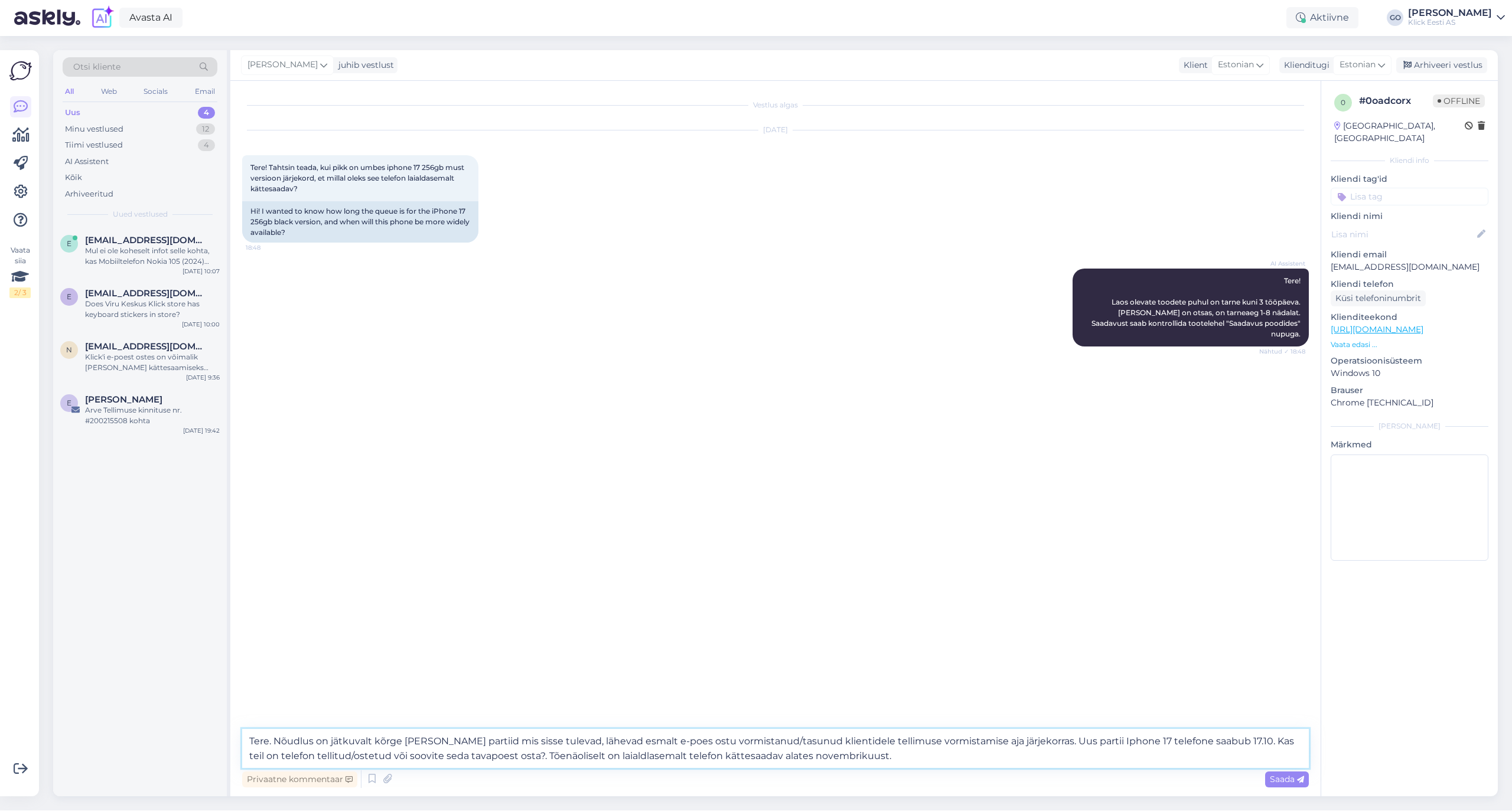
click at [588, 754] on textarea "Tere. Nõudlus on jätkuvalt kõrge [PERSON_NAME] partiid mis sisse tulevad, lähev…" at bounding box center [775, 749] width 1066 height 39
type textarea "Tere. Nõudlus on jätkuvalt kõrge [PERSON_NAME] partiid mis sisse tulevad, lähev…"
click at [1284, 773] on div "Saada" at bounding box center [1286, 779] width 44 height 16
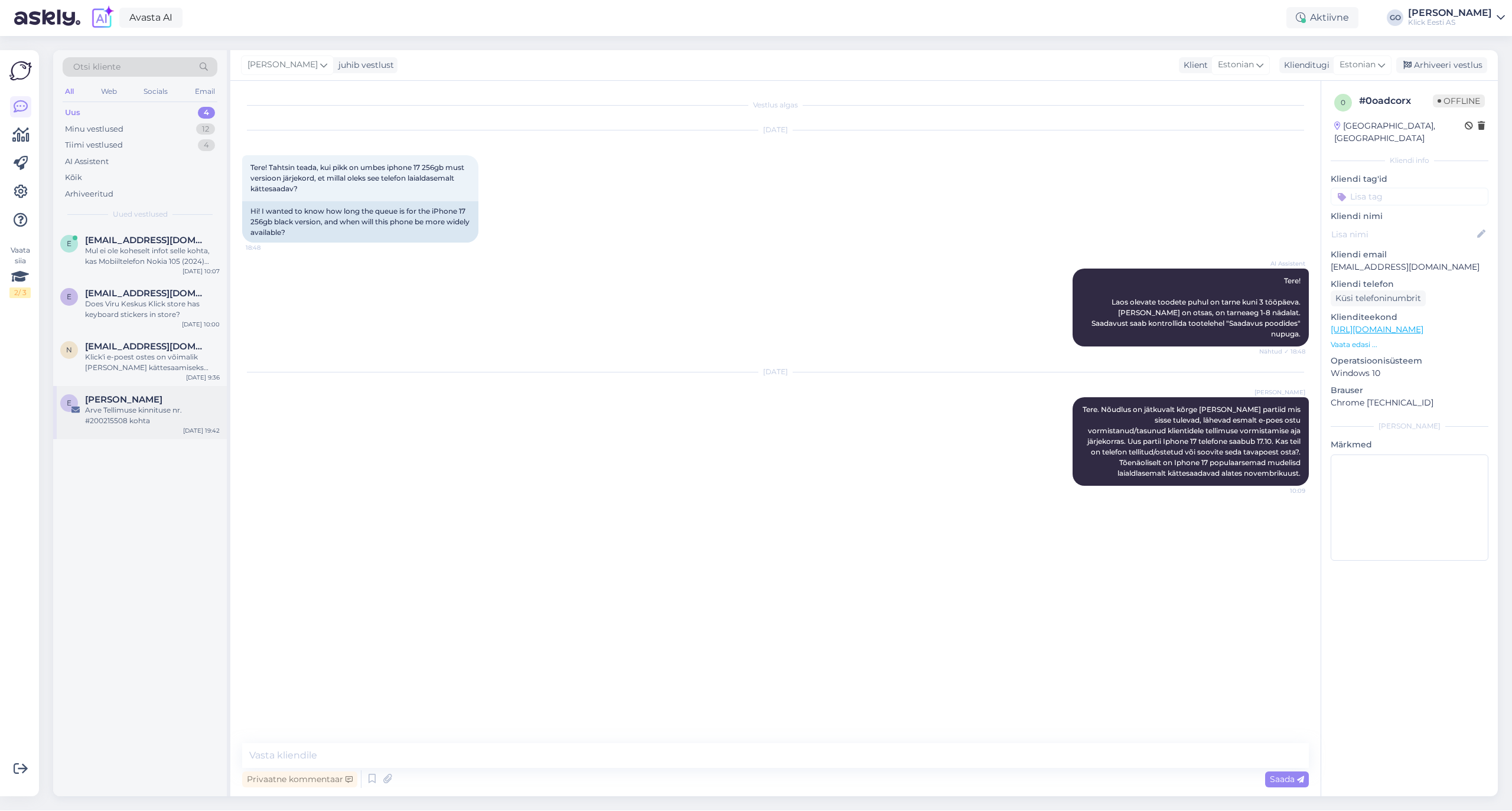
click at [128, 414] on div "Arve Tellimuse kinnituse nr. #200215508 kohta" at bounding box center [151, 415] width 134 height 21
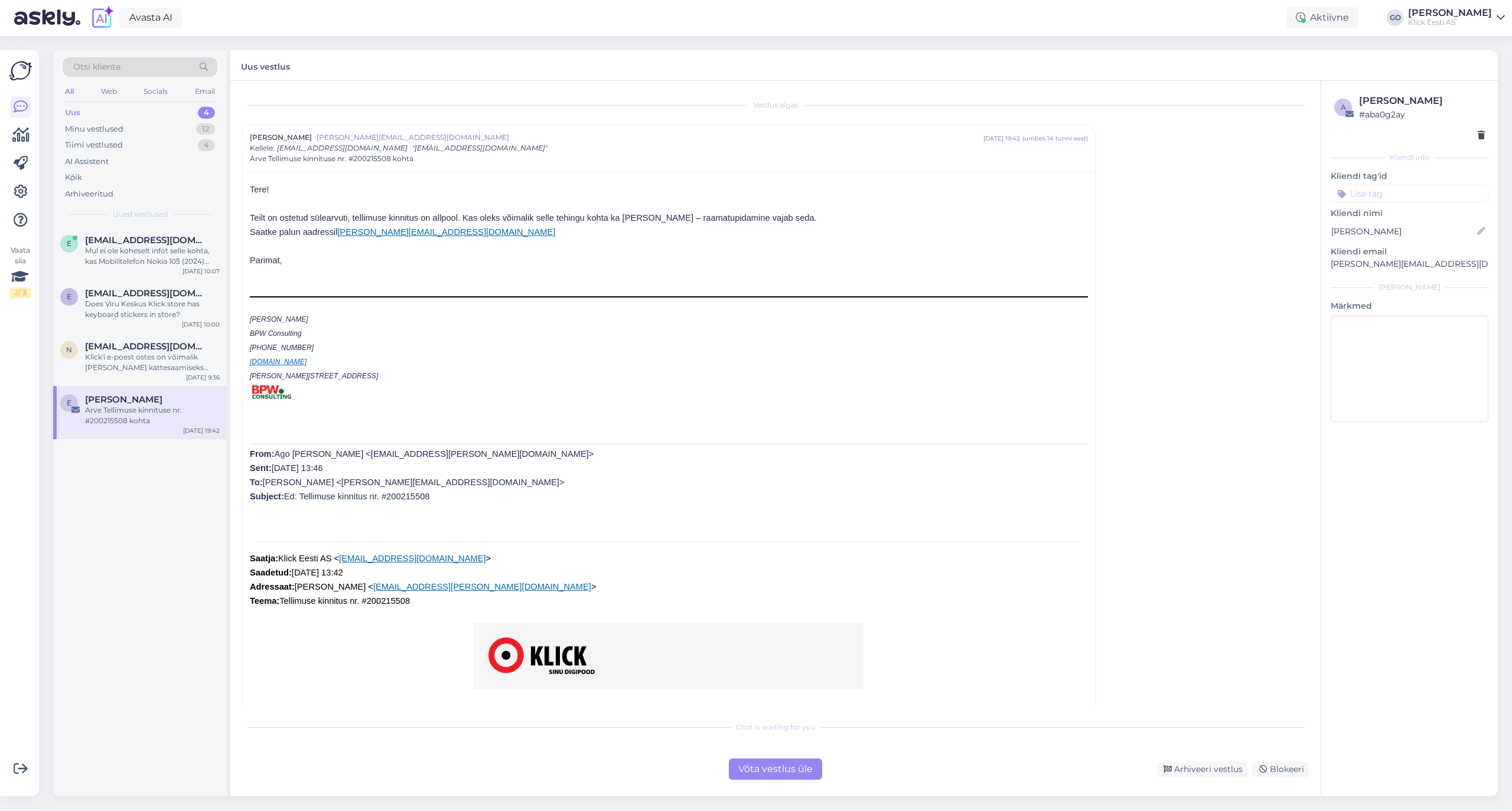
click at [780, 769] on div "Võta vestlus üle" at bounding box center [775, 769] width 93 height 21
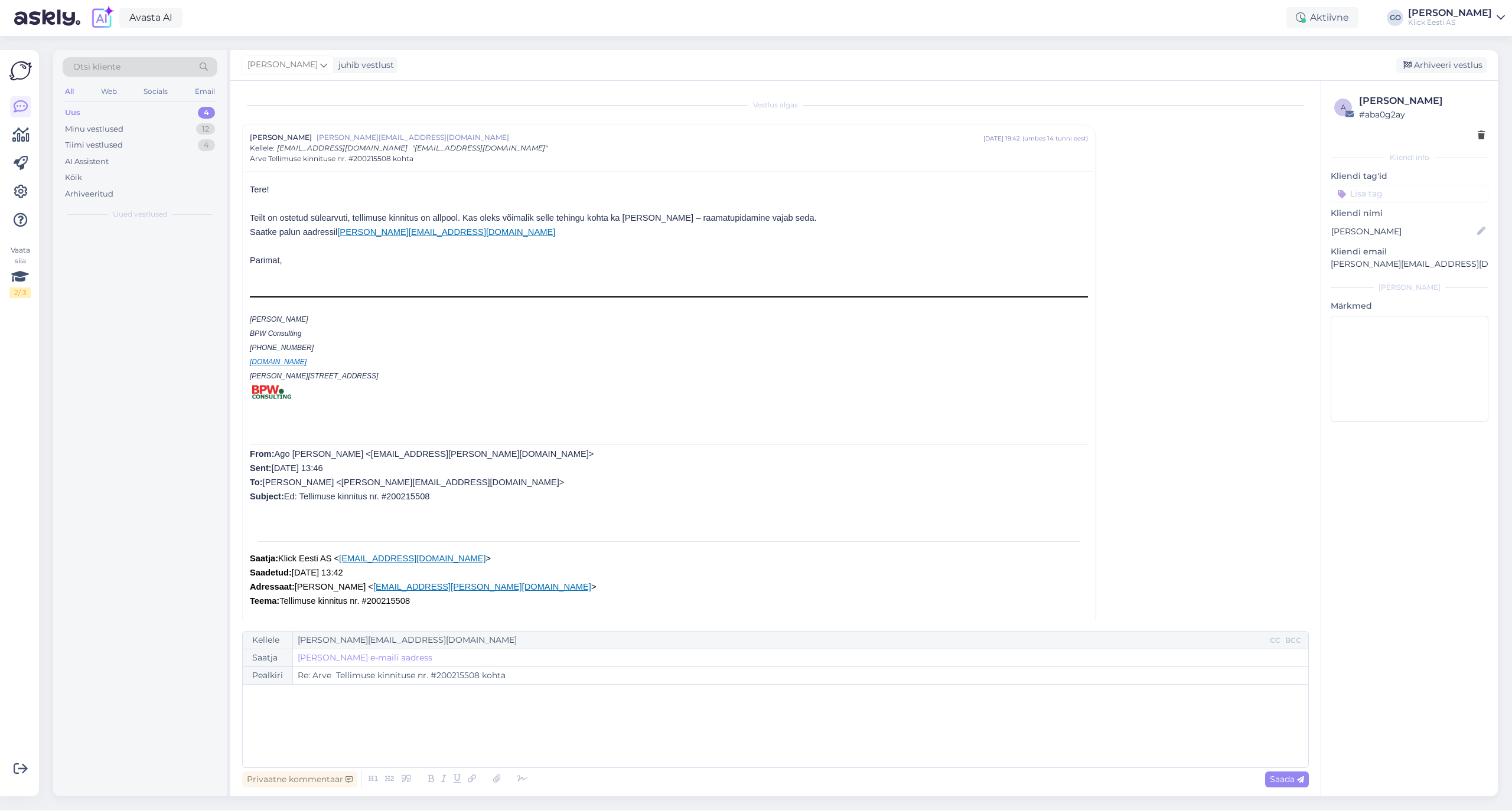
scroll to position [32, 0]
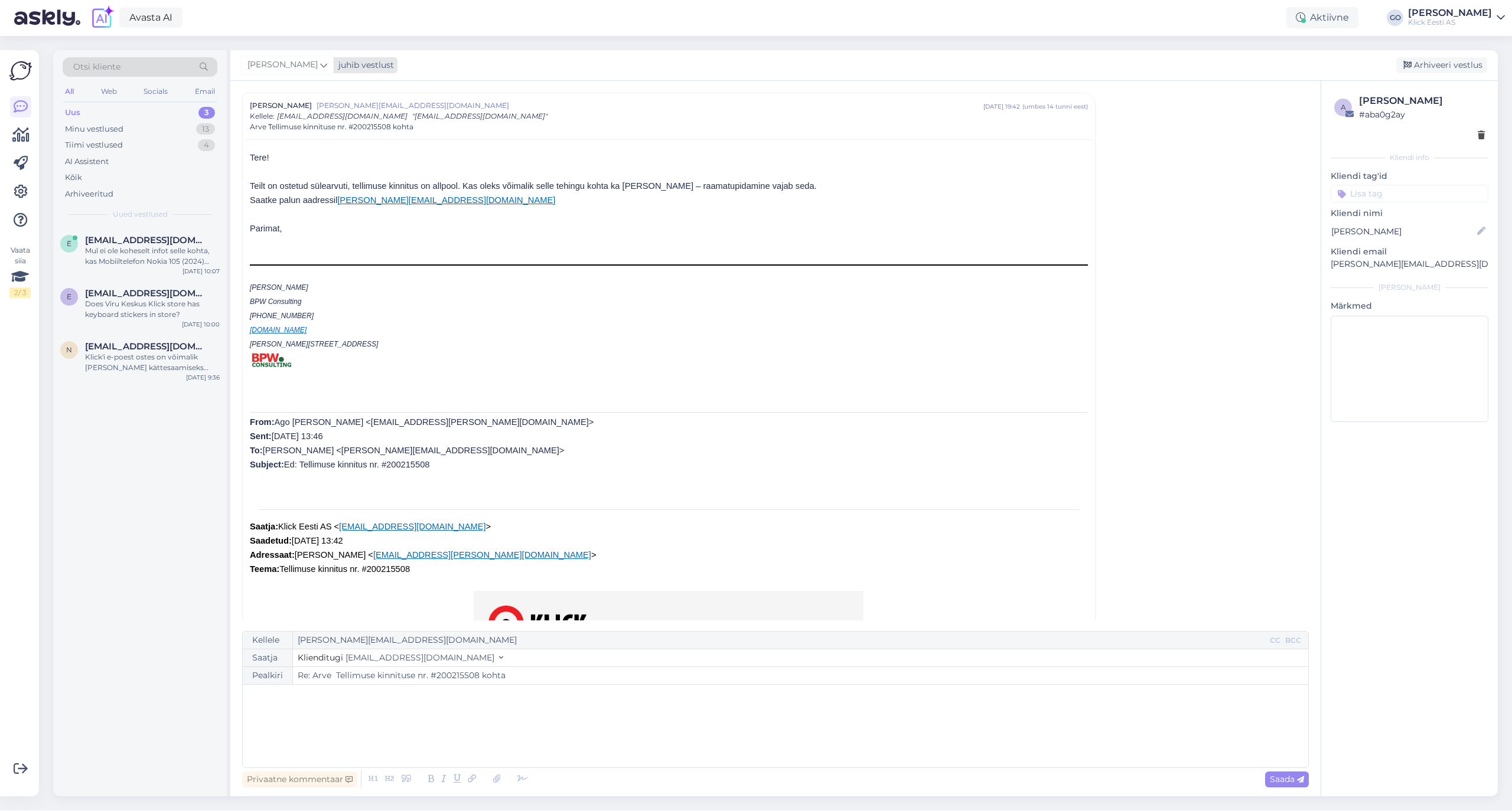
click at [325, 64] on icon at bounding box center [323, 64] width 7 height 13
click at [315, 211] on div "[PERSON_NAME]" at bounding box center [319, 206] width 102 height 15
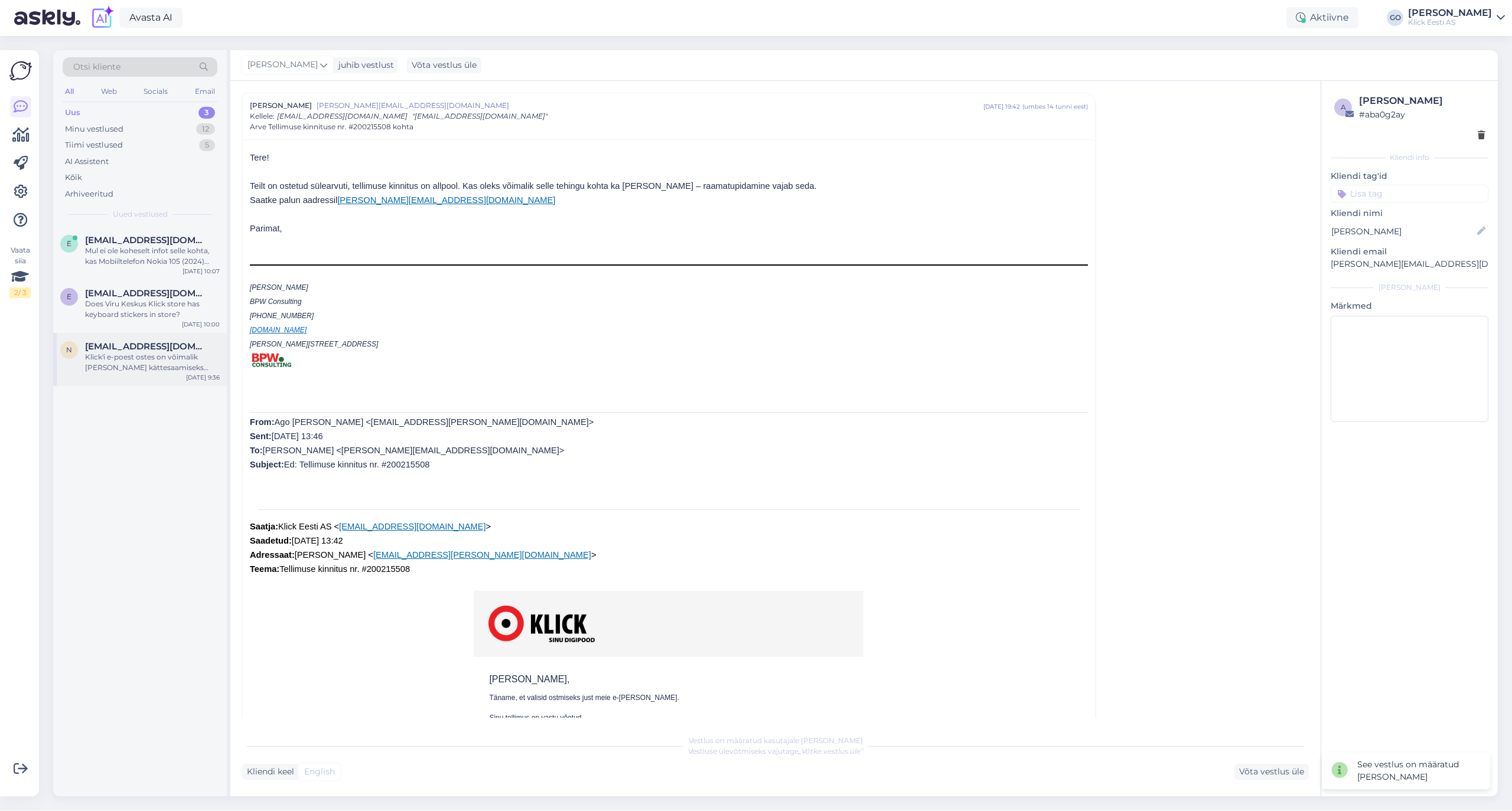
click at [161, 355] on div "Klick'i e-poest ostes on võimalik [PERSON_NAME] kättesaamiseks endale sobiv kau…" at bounding box center [151, 362] width 134 height 21
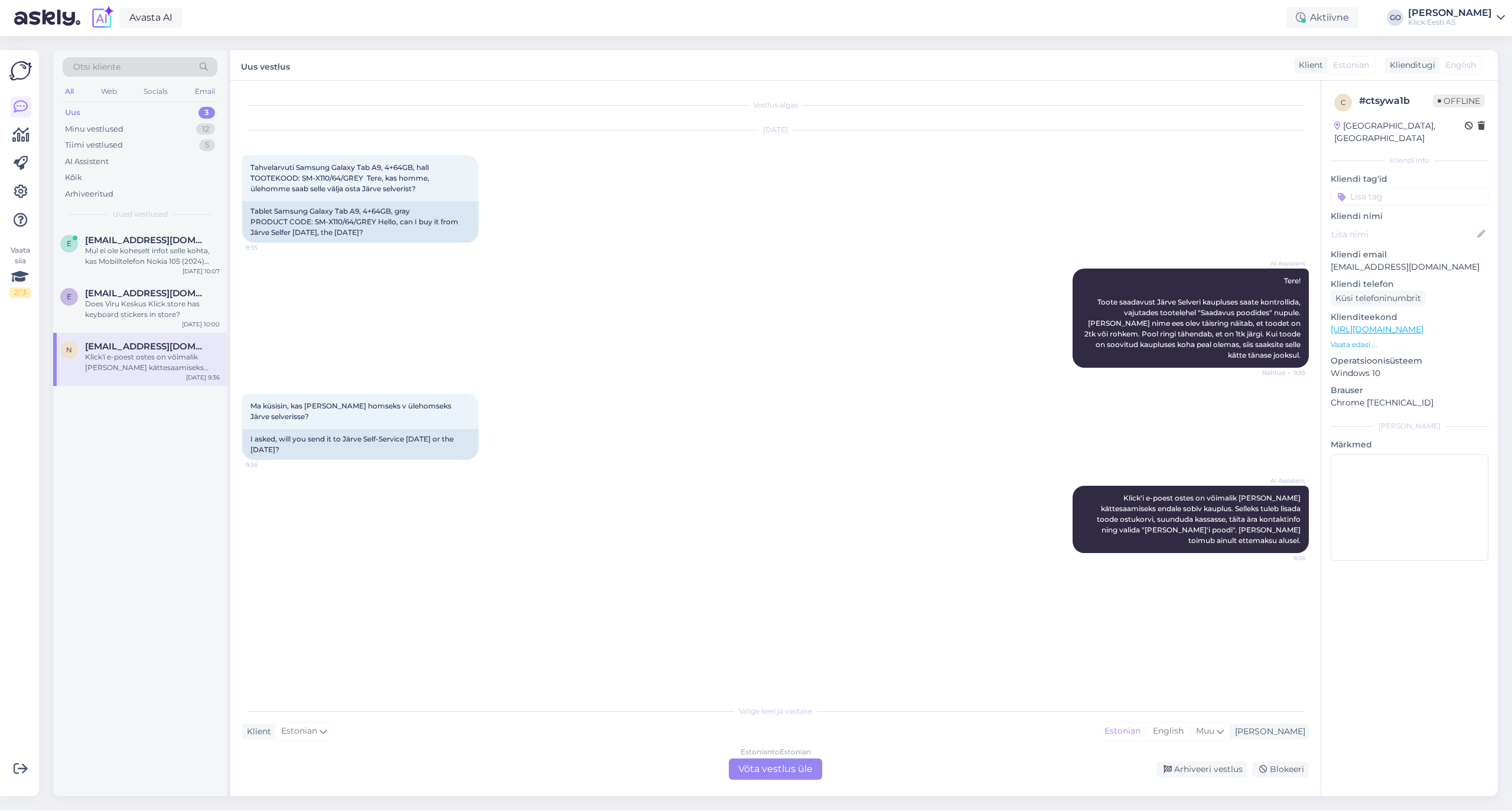
click at [127, 64] on div "Otsi kliente" at bounding box center [139, 67] width 155 height 20
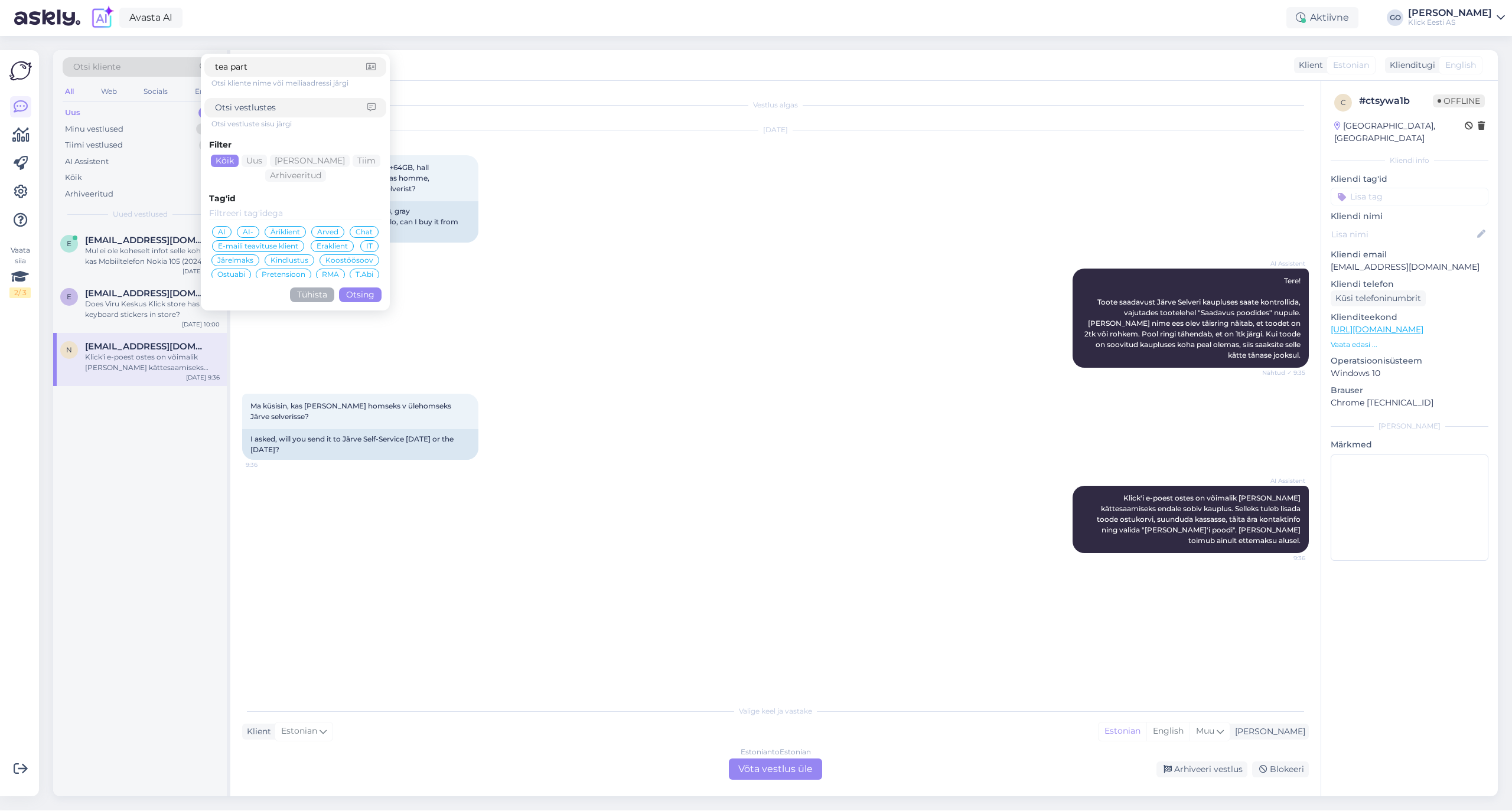
type input "tea parts"
click button "Otsing" at bounding box center [360, 294] width 43 height 15
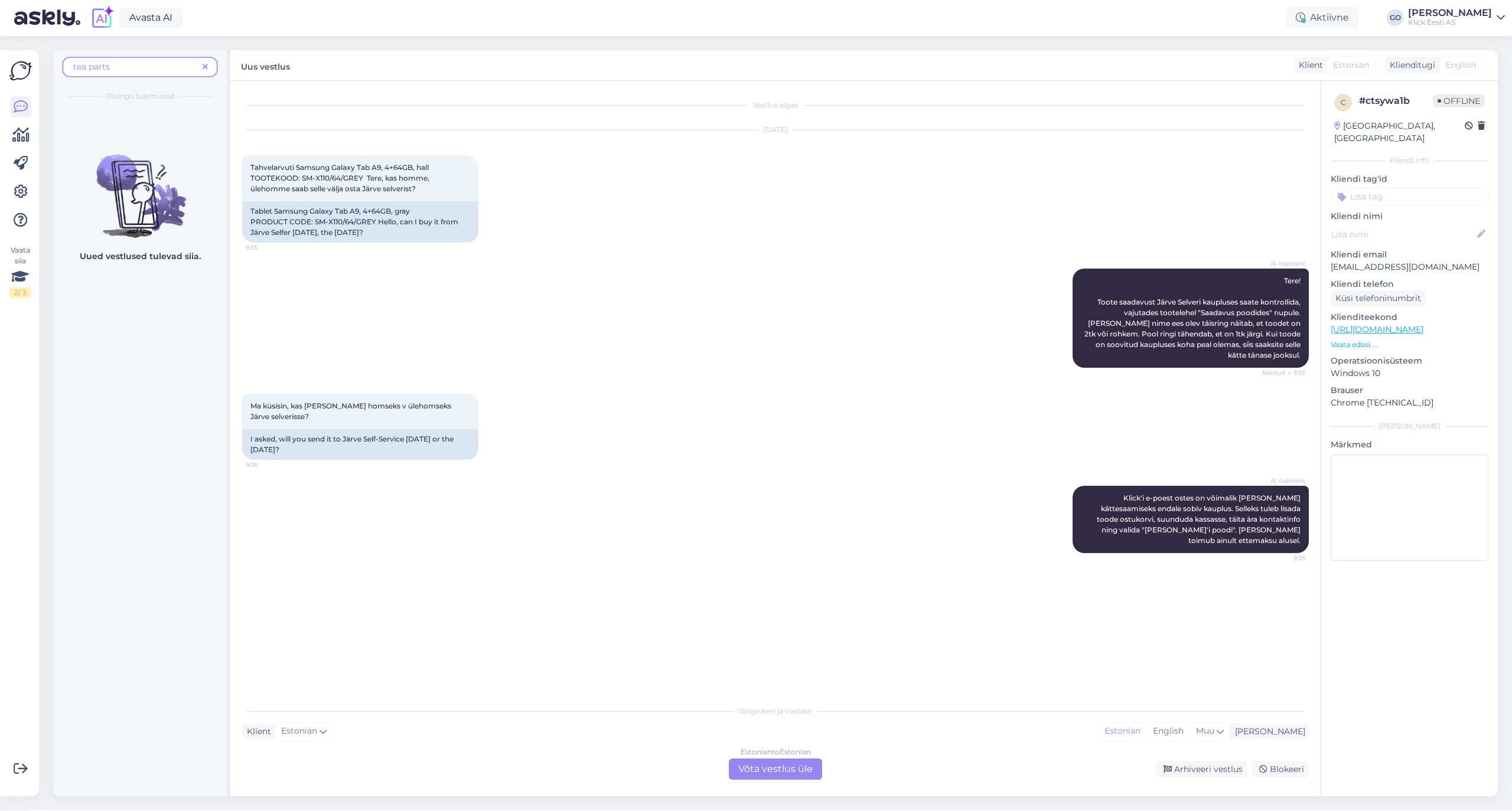
click at [643, 352] on div "AI Assistent Tere! Toote saadavust Järve Selveri kaupluses saate kontrollida, v…" at bounding box center [775, 318] width 1066 height 125
click at [18, 104] on icon at bounding box center [21, 107] width 15 height 15
click at [672, 370] on div "AI Assistent Tere! Toote saadavust Järve Selveri kaupluses saate kontrollida, v…" at bounding box center [775, 318] width 1066 height 125
click at [205, 63] on icon at bounding box center [205, 68] width 5 height 9
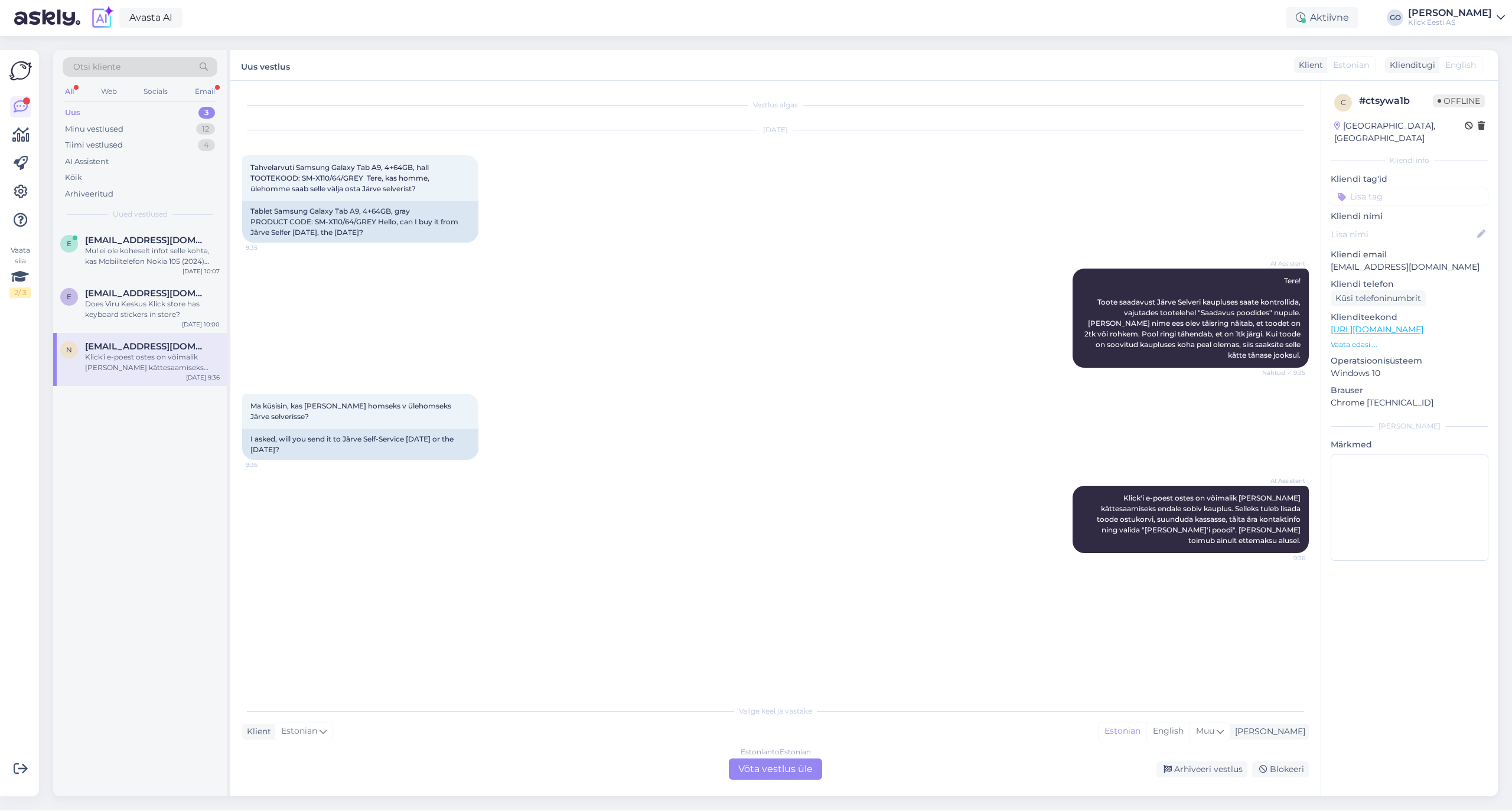
click at [130, 350] on span "[EMAIL_ADDRESS][DOMAIN_NAME]" at bounding box center [146, 346] width 123 height 10
click at [133, 145] on div "Tiimi vestlused 4" at bounding box center [139, 145] width 155 height 16
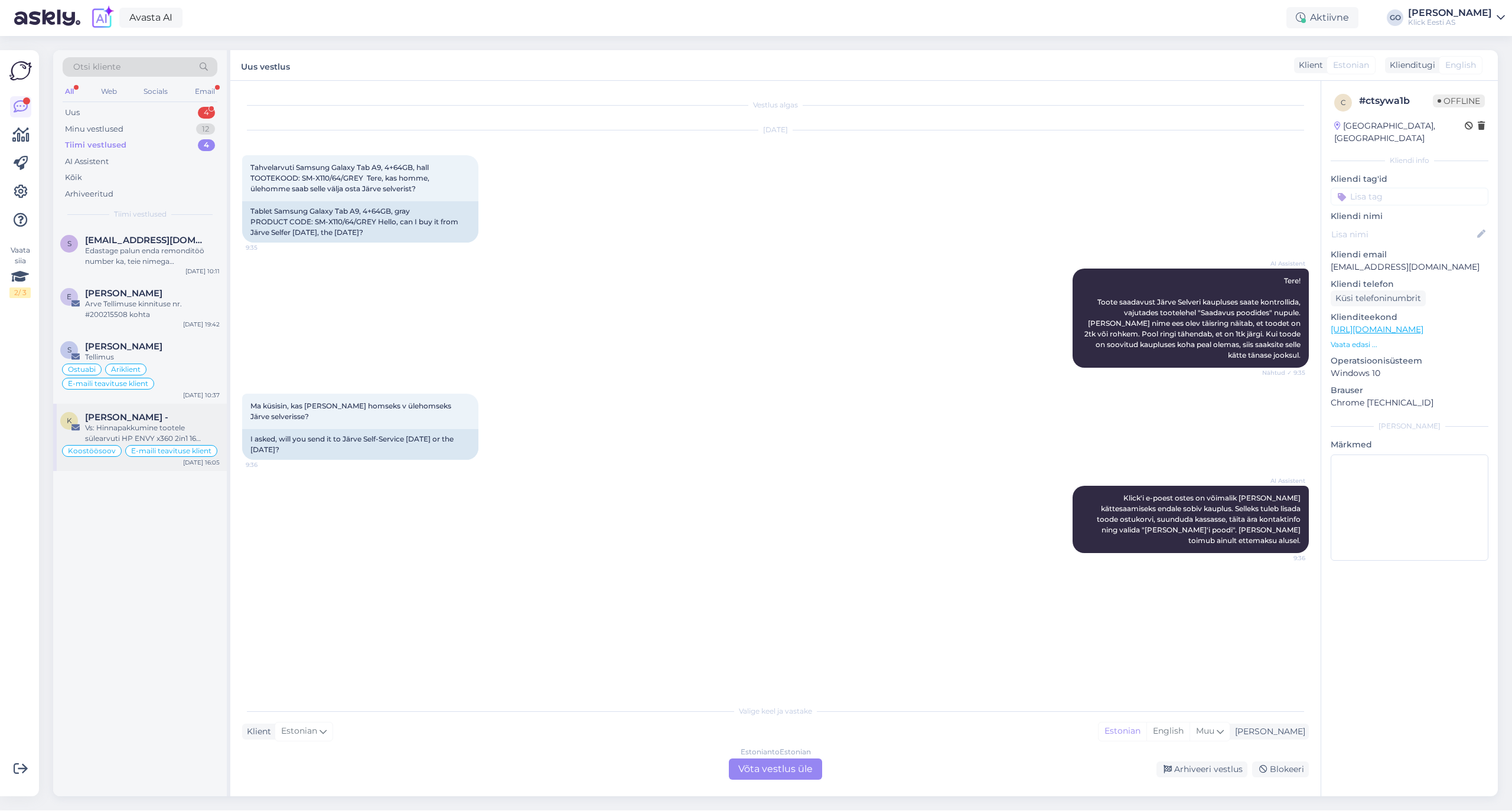
click at [147, 428] on div "Vs: Hinnapakkumine tootele sülearvuti HP ENVY x360 2in1 16 OLED, Ryzen7 16GB 1T…" at bounding box center [151, 433] width 134 height 21
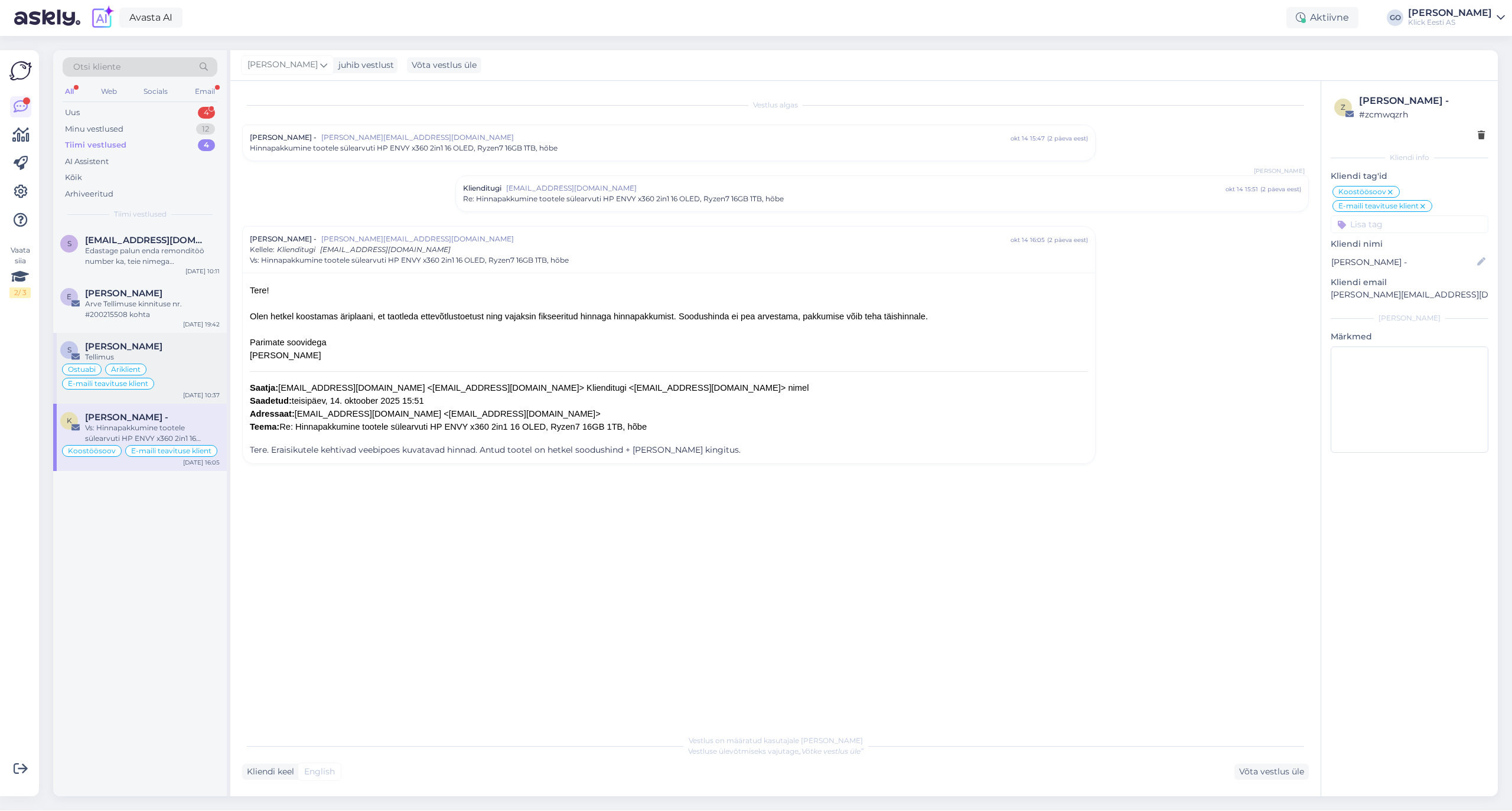
click at [165, 358] on div "Tellimus" at bounding box center [151, 357] width 134 height 10
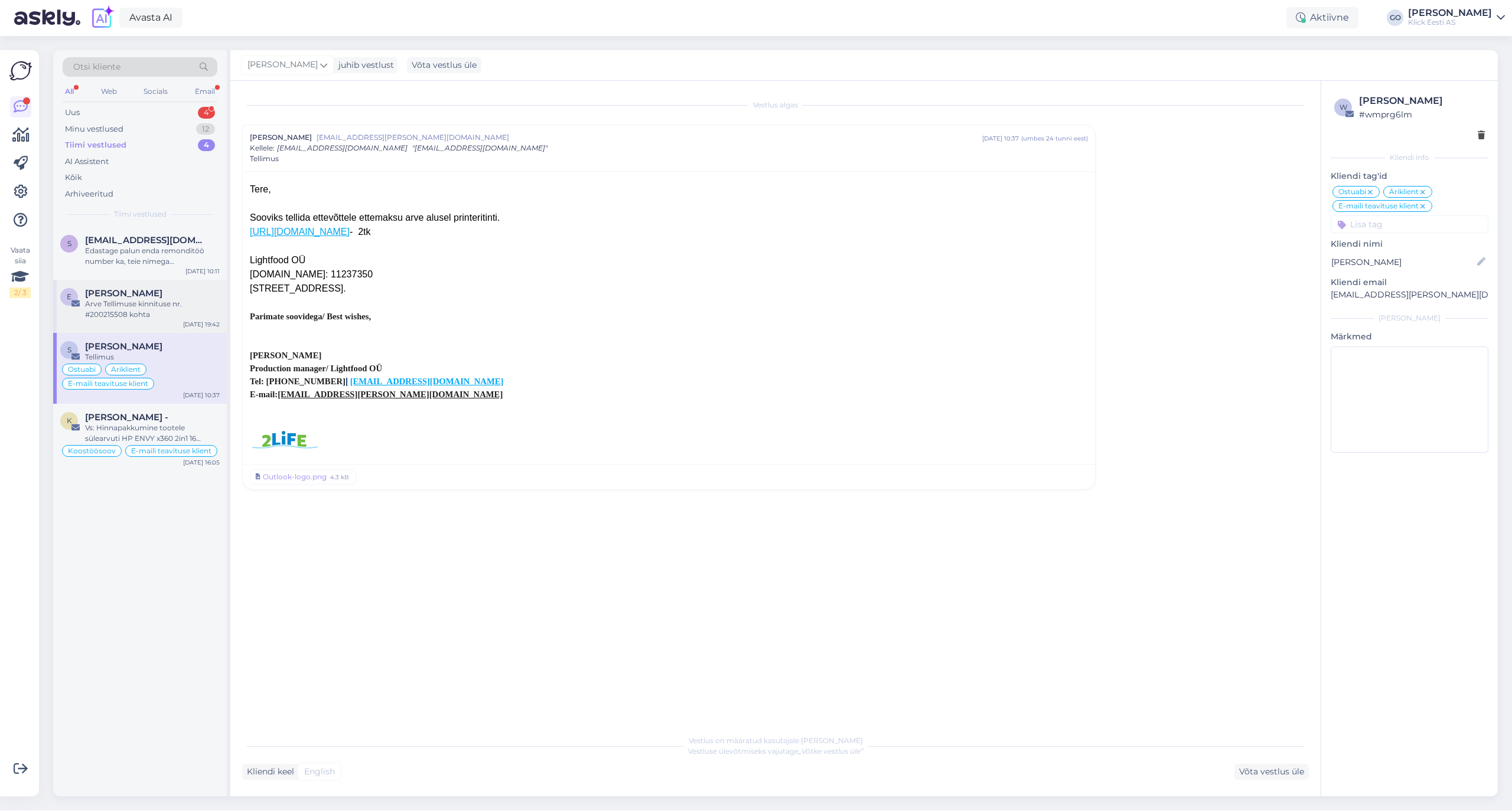
click at [165, 303] on div "Arve Tellimuse kinnituse nr. #200215508 kohta" at bounding box center [151, 309] width 134 height 21
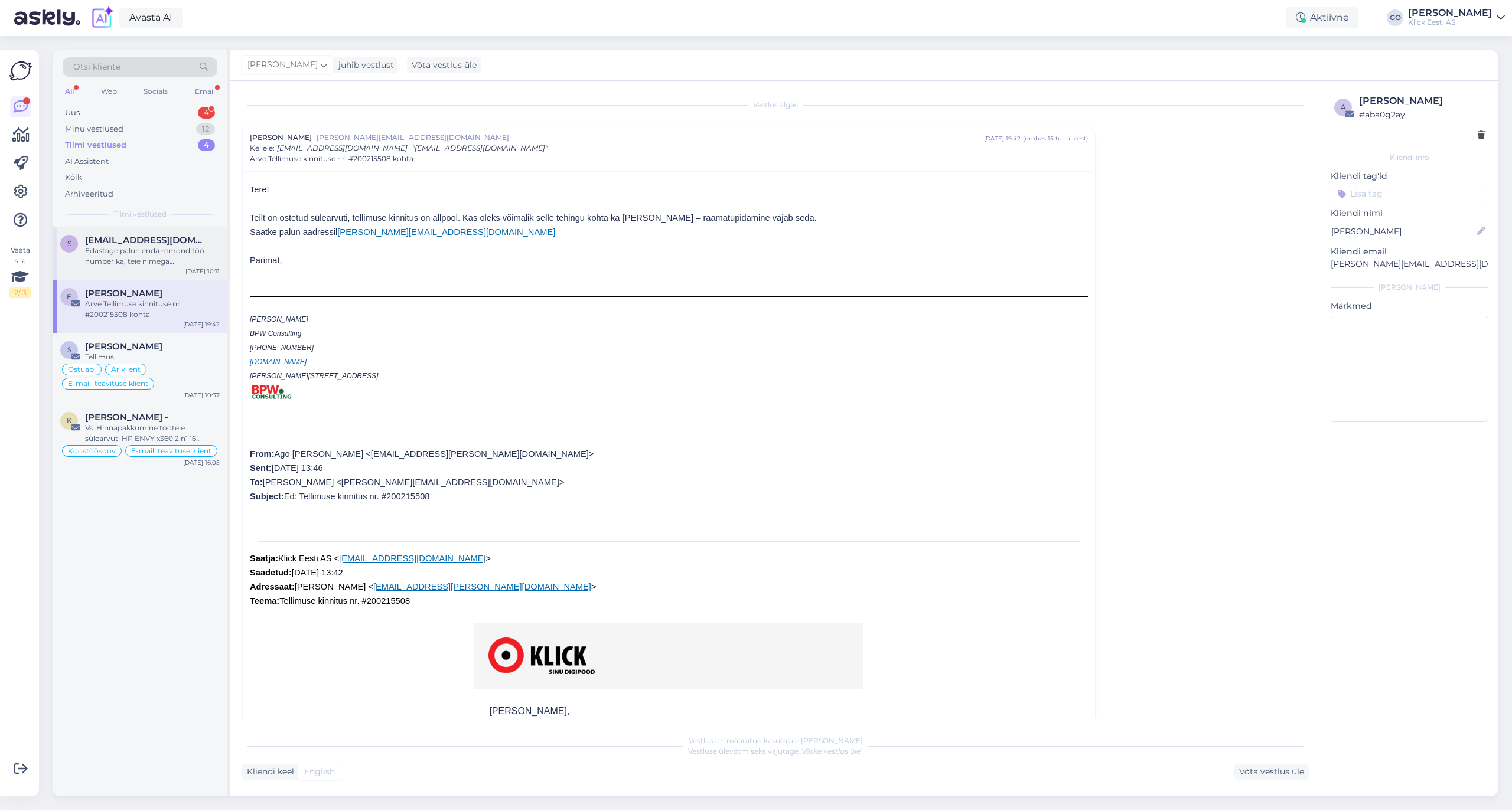
click at [159, 252] on div "Edastage palun enda remonditöö number ka, teie nimega [PERSON_NAME] paraku välj…" at bounding box center [151, 256] width 134 height 21
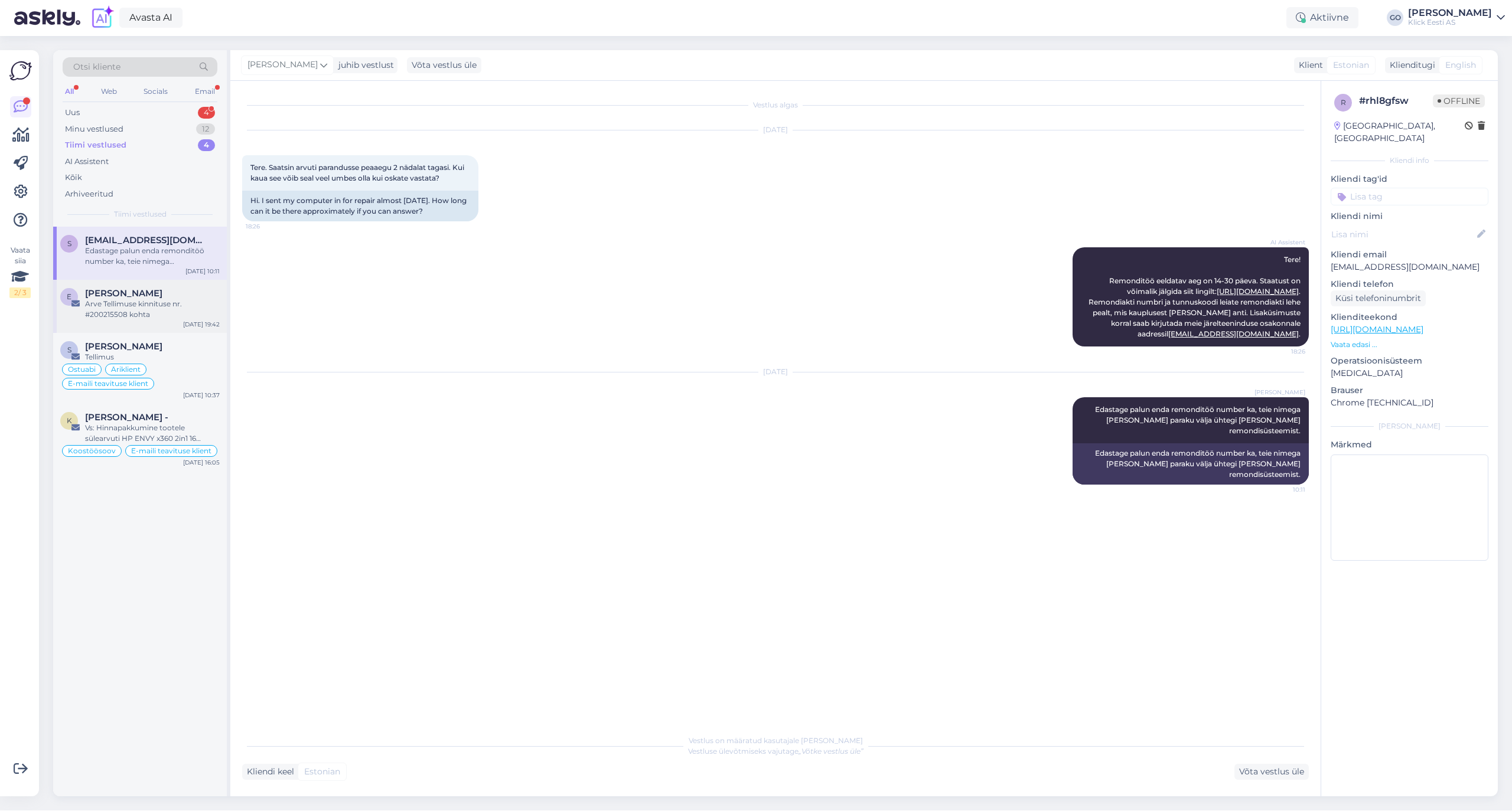
click at [153, 293] on div "[PERSON_NAME]" at bounding box center [151, 293] width 134 height 10
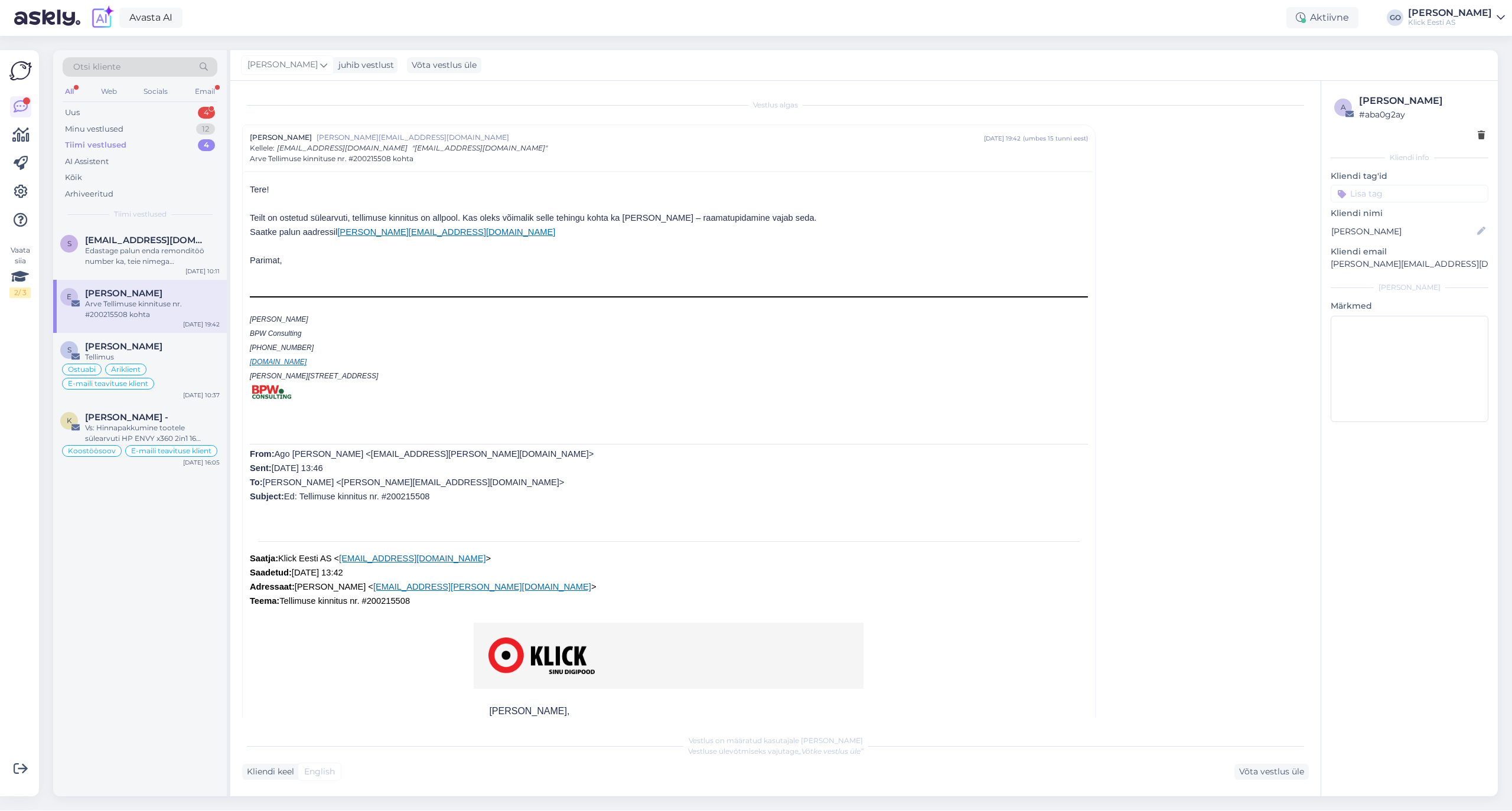
scroll to position [32, 0]
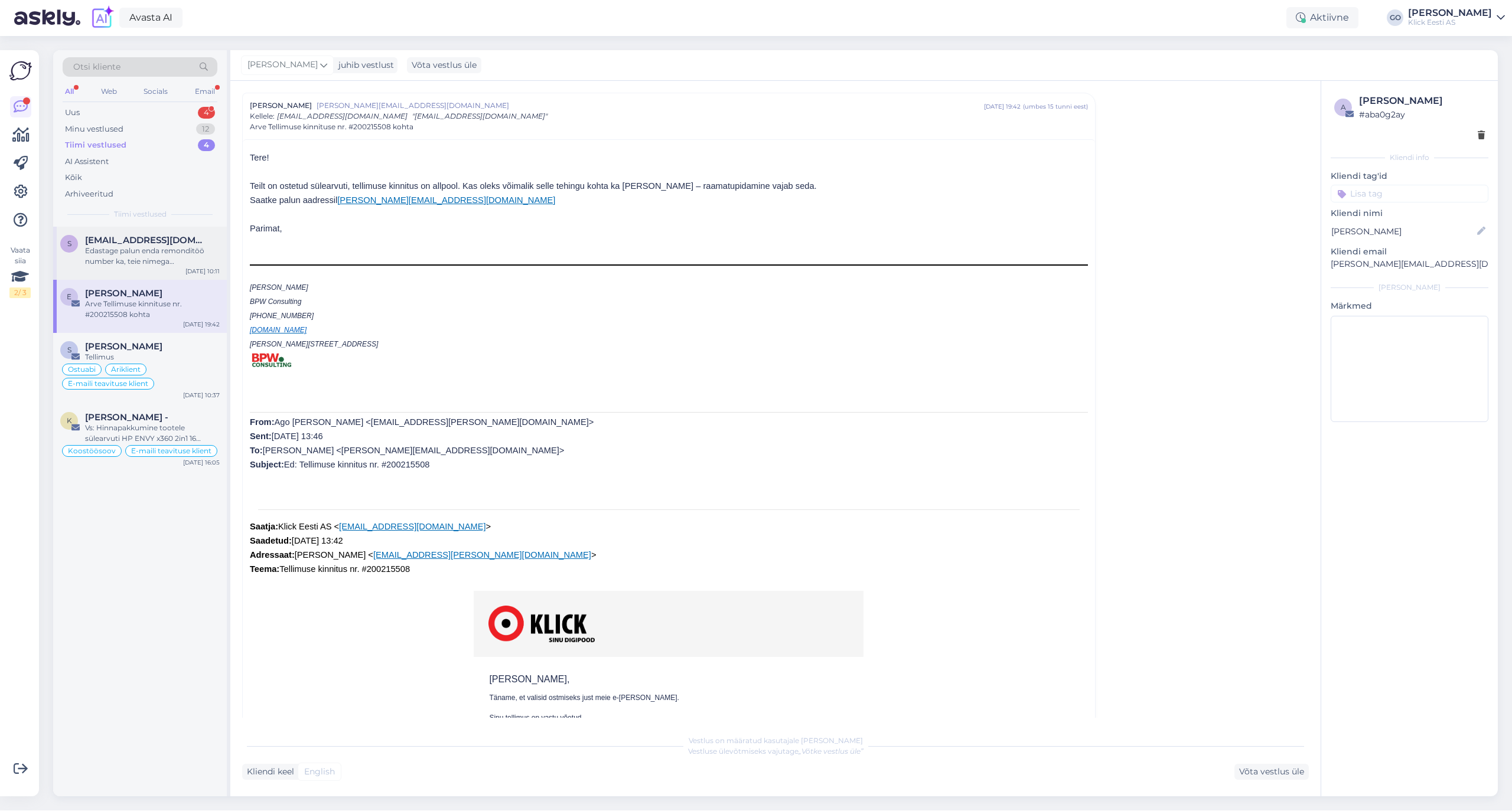
click at [157, 249] on div "Edastage palun enda remonditöö number ka, teie nimega [PERSON_NAME] paraku välj…" at bounding box center [151, 256] width 134 height 21
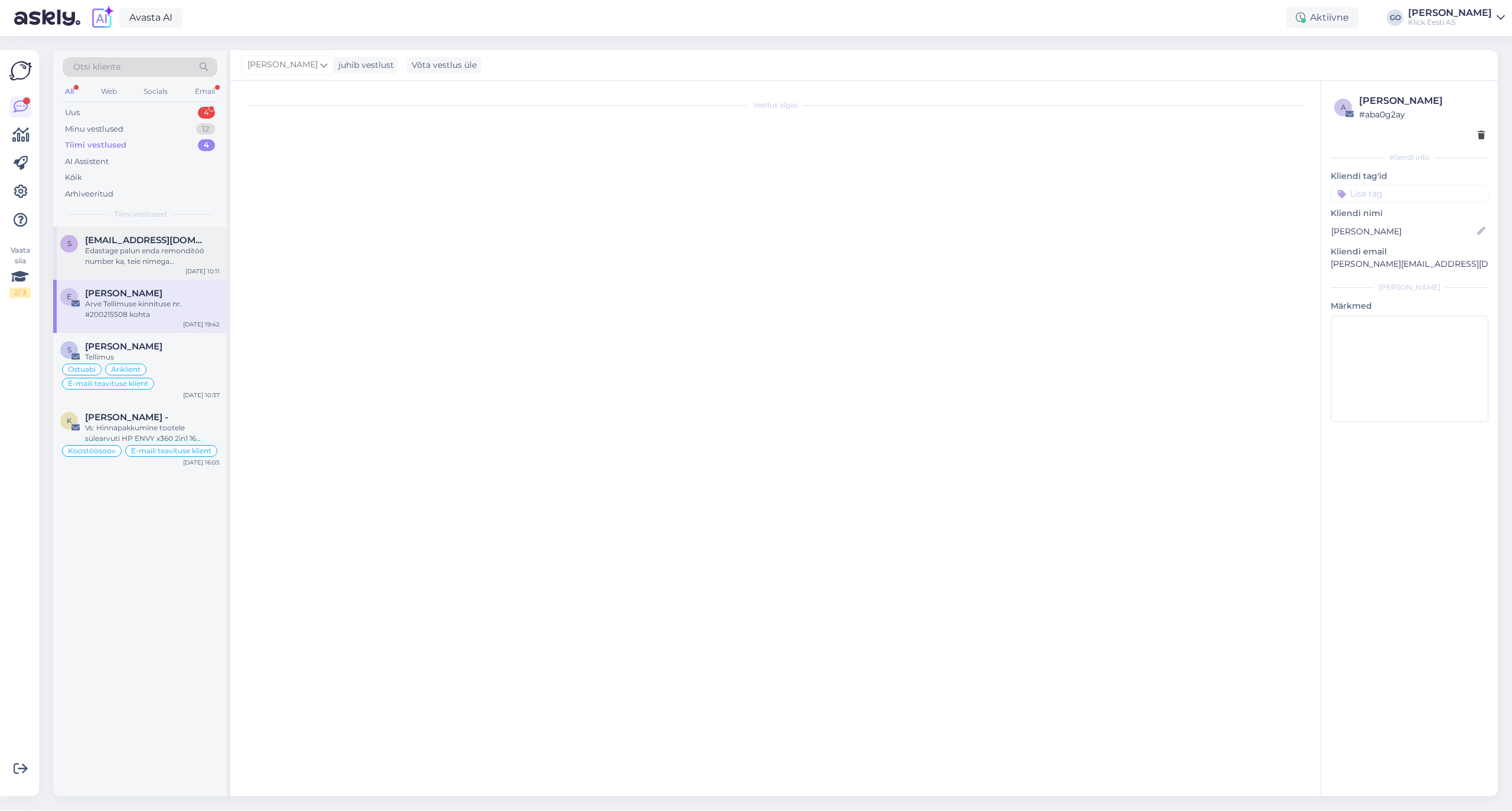
scroll to position [0, 0]
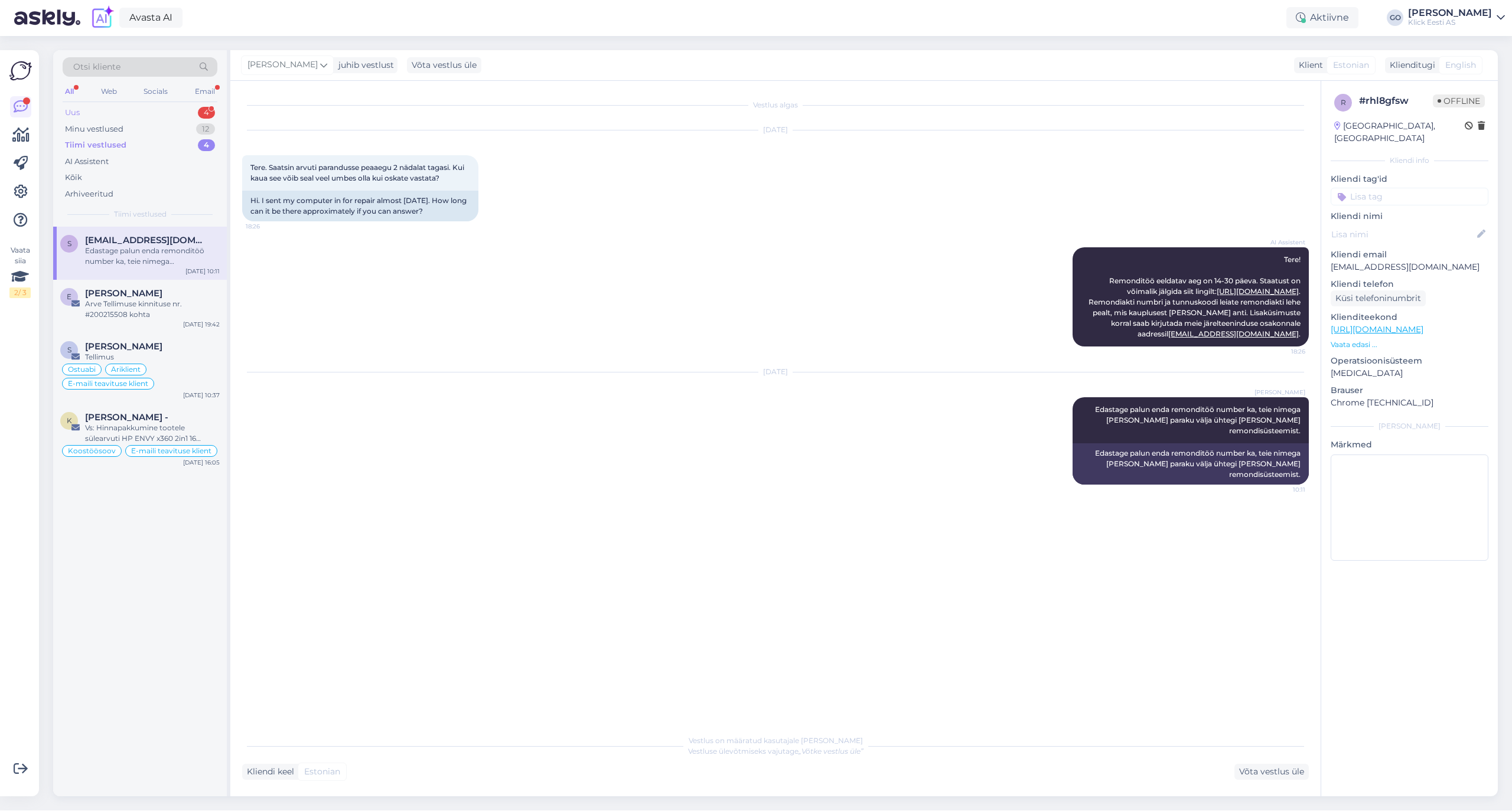
click at [102, 108] on div "Uus 4" at bounding box center [139, 112] width 155 height 16
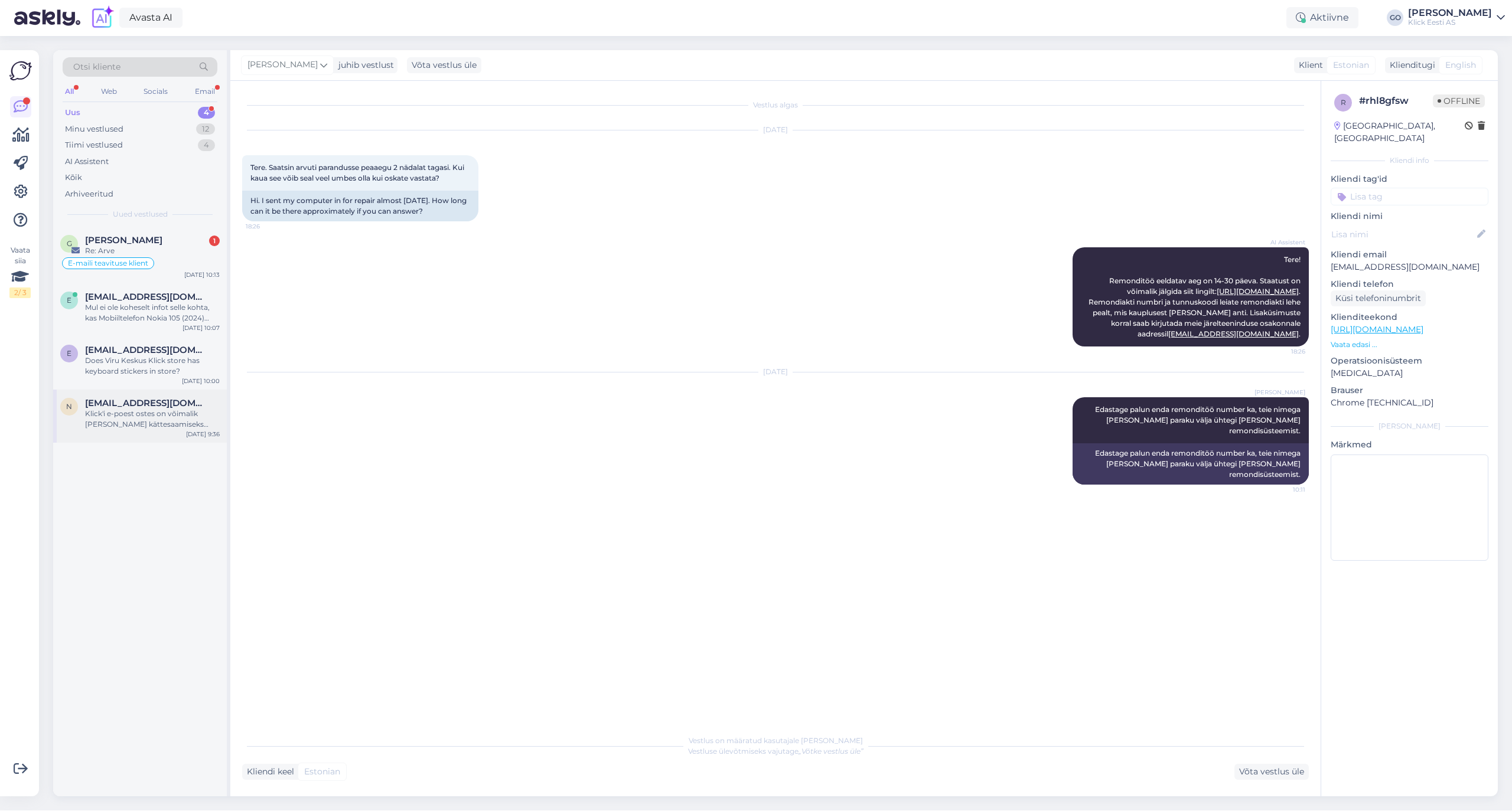
click at [144, 409] on div "Klick'i e-poest ostes on võimalik [PERSON_NAME] kättesaamiseks endale sobiv kau…" at bounding box center [151, 419] width 134 height 21
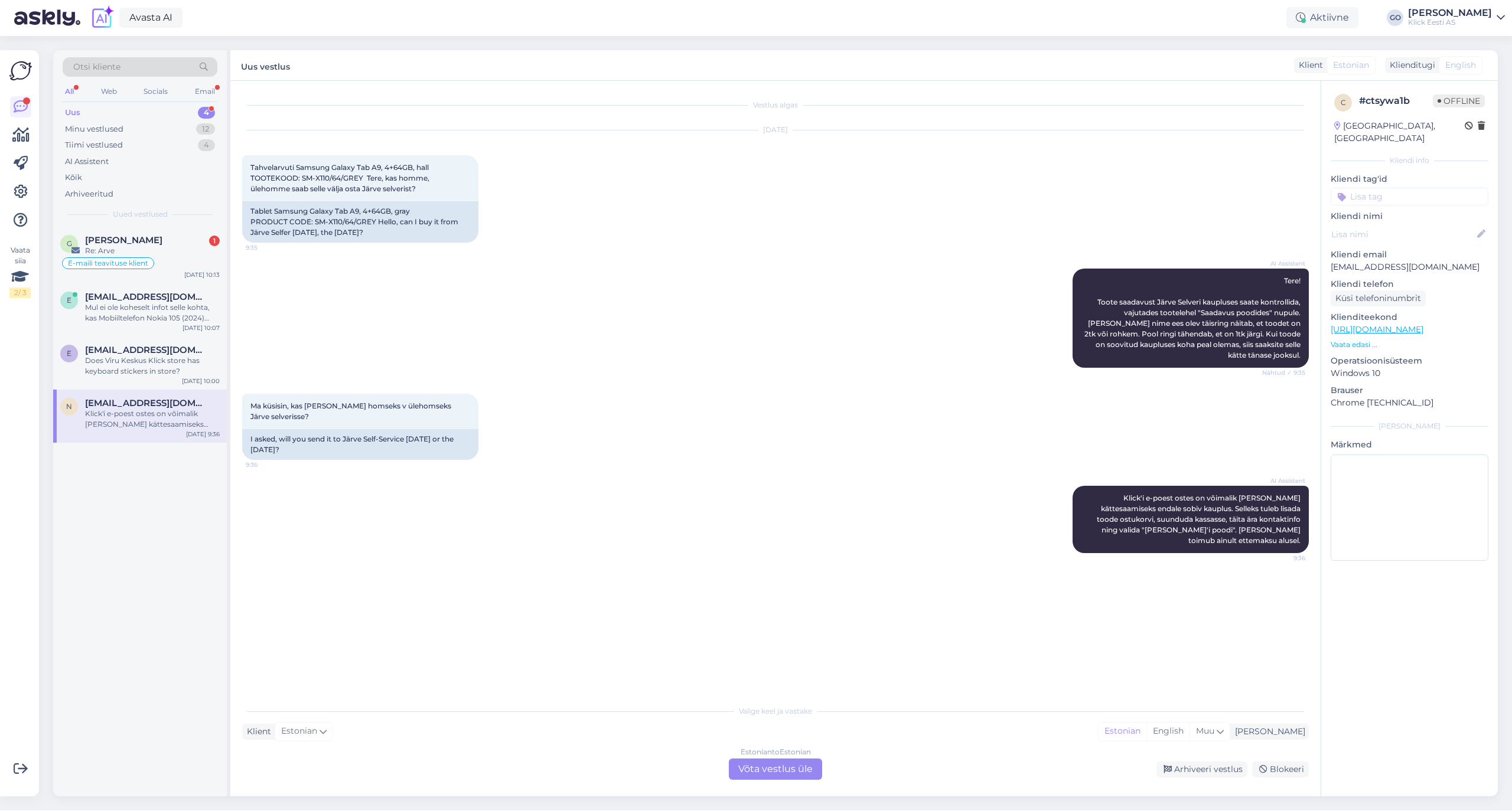
click at [567, 567] on div "Vestlus algas [DATE] Tahvelarvuti Samsung Galaxy Tab A9, 4+64GB, hall TOOTEKOOD…" at bounding box center [780, 390] width 1077 height 595
drag, startPoint x: 361, startPoint y: 177, endPoint x: 298, endPoint y: 170, distance: 63.4
click at [298, 170] on span "Tahvelarvuti Samsung Galaxy Tab A9, 4+64GB, hall TOOTEKOOD: SM-X110/64/GREY Ter…" at bounding box center [341, 177] width 181 height 30
copy span "Samsung Galaxy Tab A9, 4+64GB, hall TOOTEKOOD: SM-X110/64/GREY"
click at [460, 555] on div "Vestlus algas [DATE] Tahvelarvuti Samsung Galaxy Tab A9, 4+64GB, hall TOOTEKOOD…" at bounding box center [780, 390] width 1077 height 595
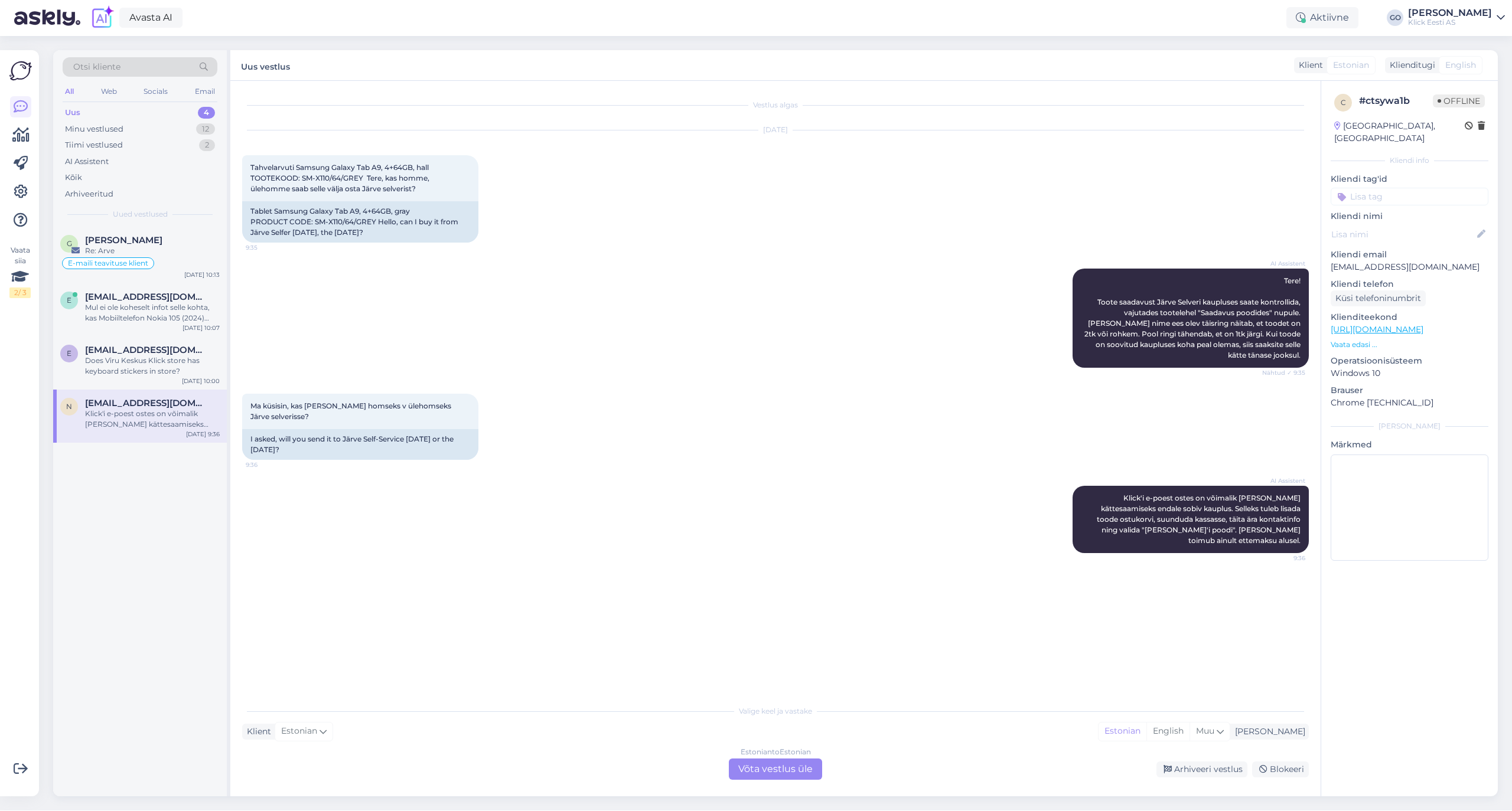
click at [762, 769] on div "Estonian to Estonian Võta vestlus üle" at bounding box center [775, 769] width 93 height 21
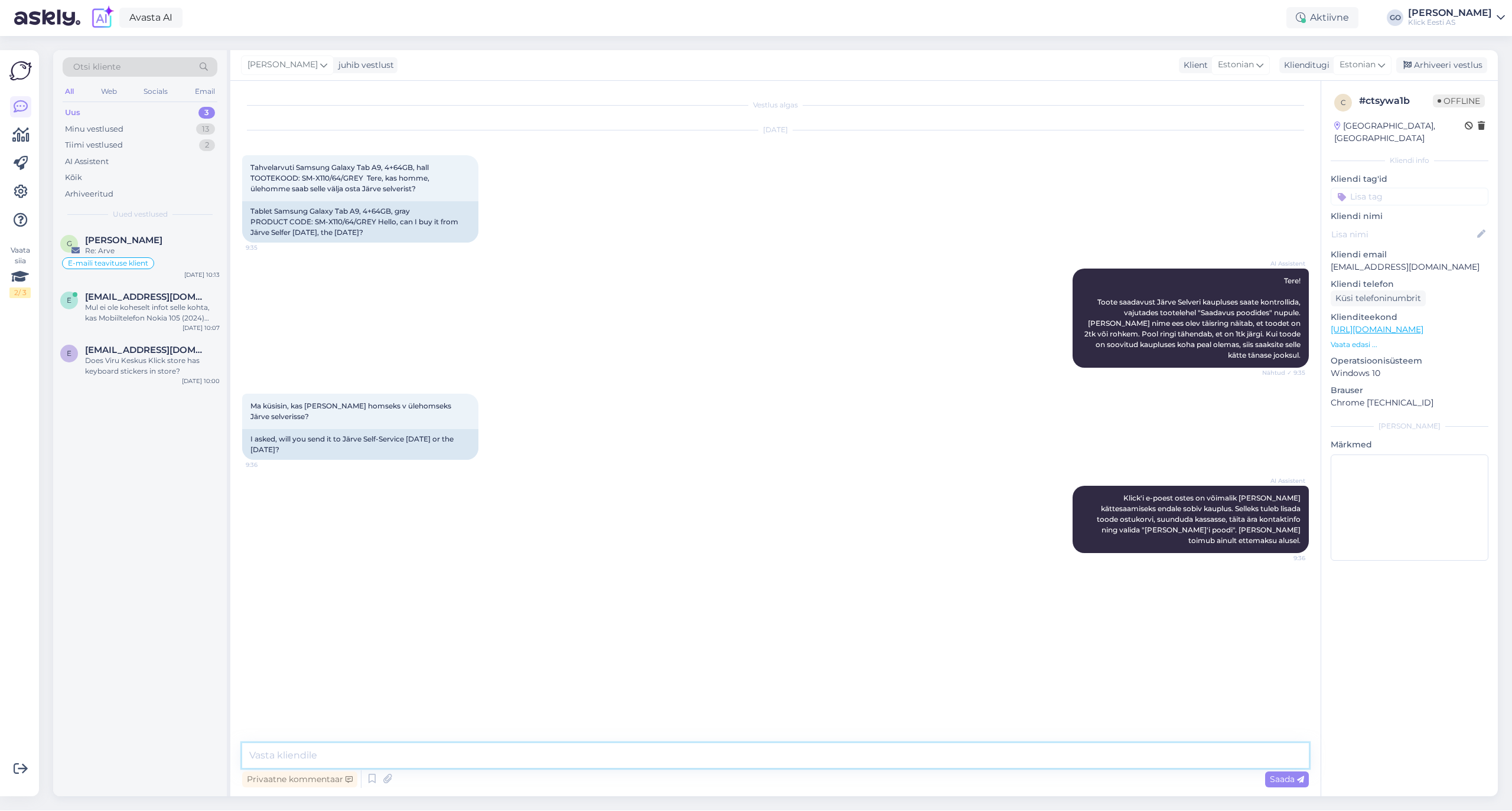
click at [402, 759] on textarea at bounding box center [775, 755] width 1066 height 25
type textarea "Tere. Kui soovite [PERSON_NAME] kätte [PERSON_NAME] Selveri Klickist, palun vor…"
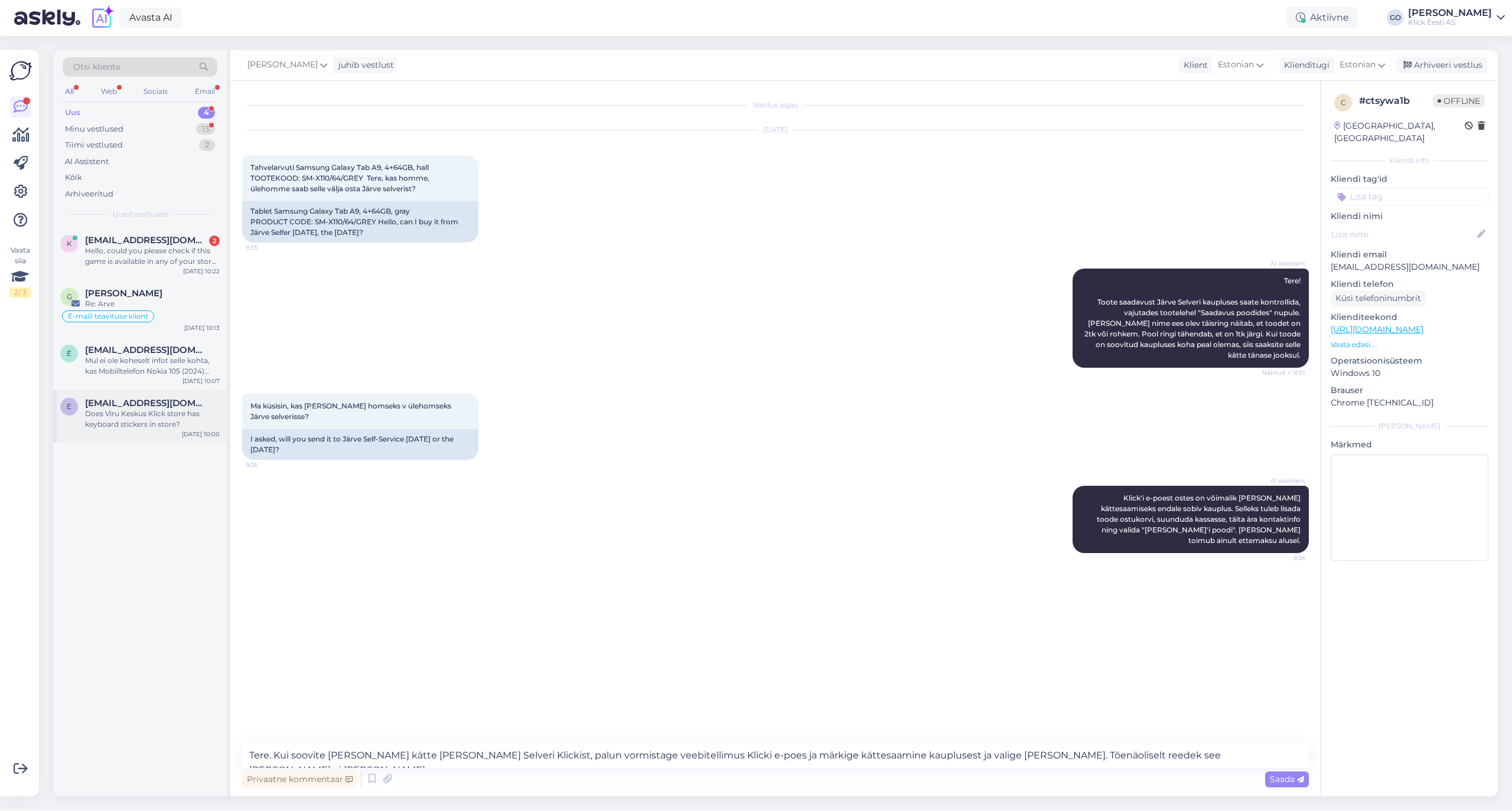
click at [169, 435] on div "e [EMAIL_ADDRESS][DOMAIN_NAME] Does Viru Keskus Klick store has keyboard sticke…" at bounding box center [139, 416] width 174 height 53
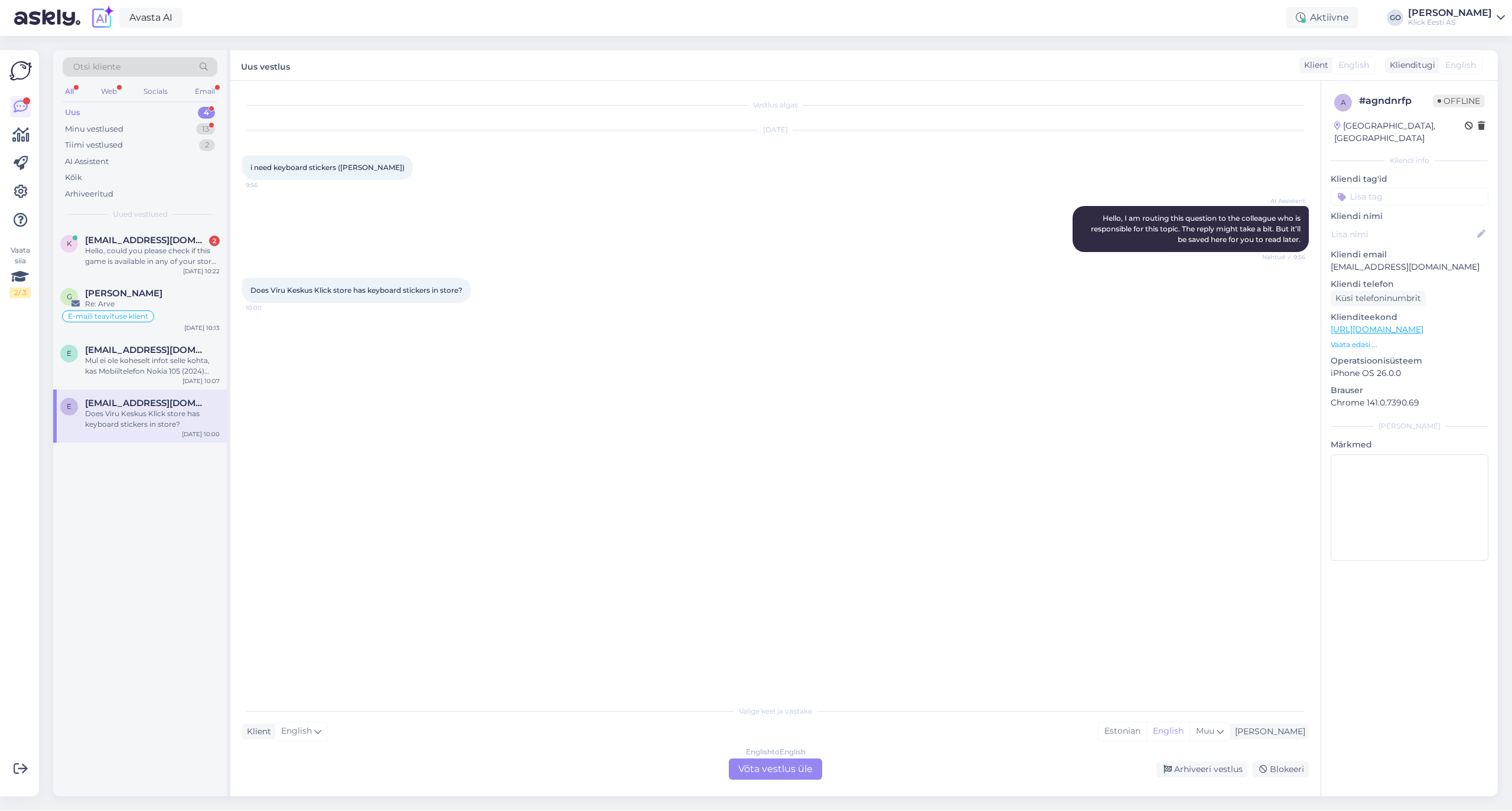
click at [436, 435] on div "Vestlus algas [DATE] i need keyboard stickers ([PERSON_NAME]) 9:56 AI Assistent…" at bounding box center [780, 390] width 1077 height 595
click at [477, 338] on div "Vestlus algas [DATE] i need keyboard stickers ([PERSON_NAME]) 9:56 AI Assistent…" at bounding box center [780, 390] width 1077 height 595
click at [532, 300] on div "Does Viru Keskus Klick store has keyboard stickers in store? 10:00" at bounding box center [775, 290] width 1066 height 50
click at [782, 767] on div "English to English Võta vestlus üle" at bounding box center [775, 769] width 93 height 21
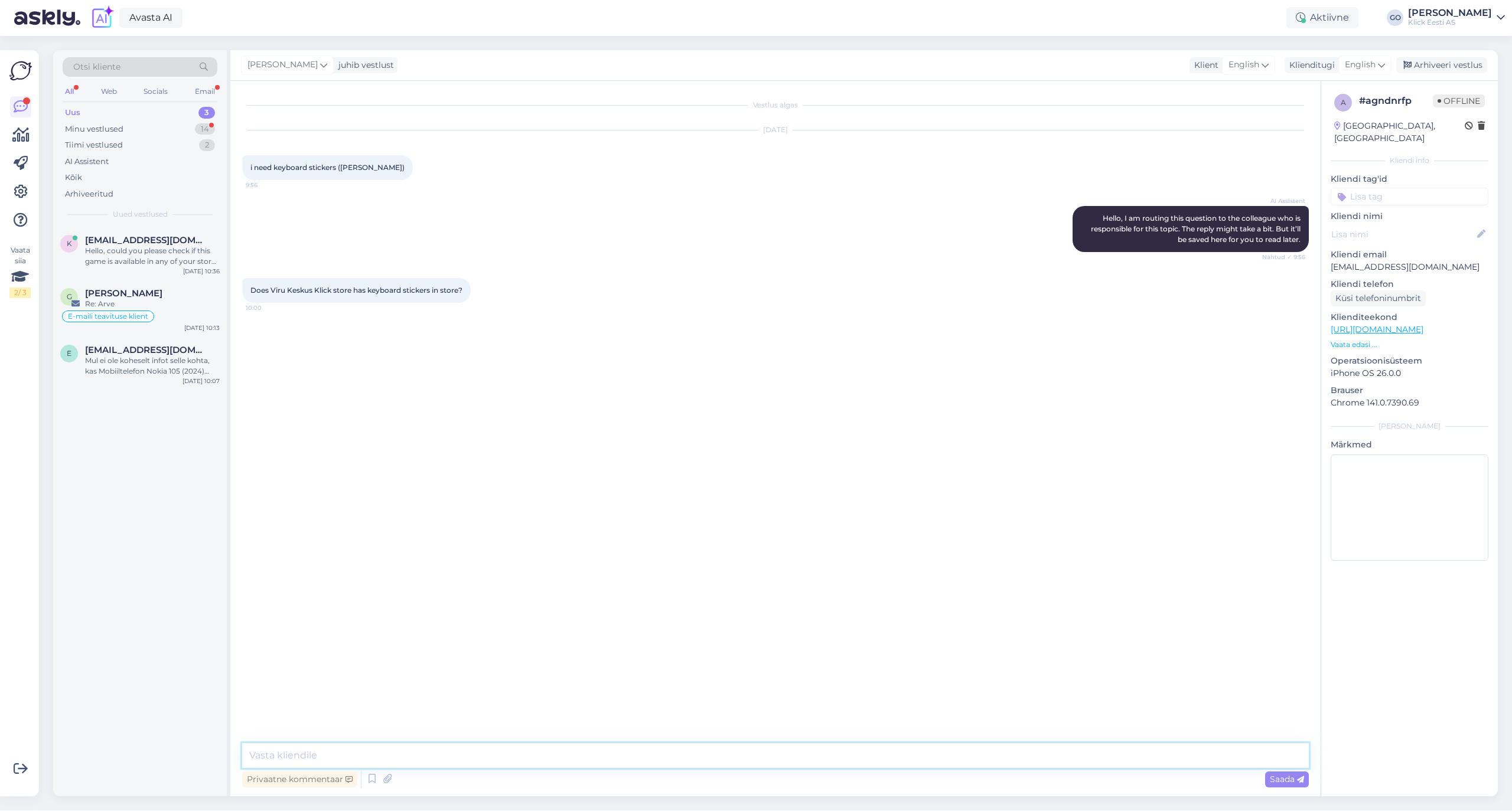
click at [317, 749] on textarea at bounding box center [775, 755] width 1066 height 25
click at [703, 761] on textarea "Tere. Saate kontrollida teile sobiva klaviatuurikleebise olemasolu kaupluses ku…" at bounding box center [775, 755] width 1066 height 25
paste textarea "[URL][DOMAIN_NAME][PERSON_NAME]"
type textarea "Tere. Saate kontrollida teile sobiva klaviatuurikleebise olemasolu kaupluses ku…"
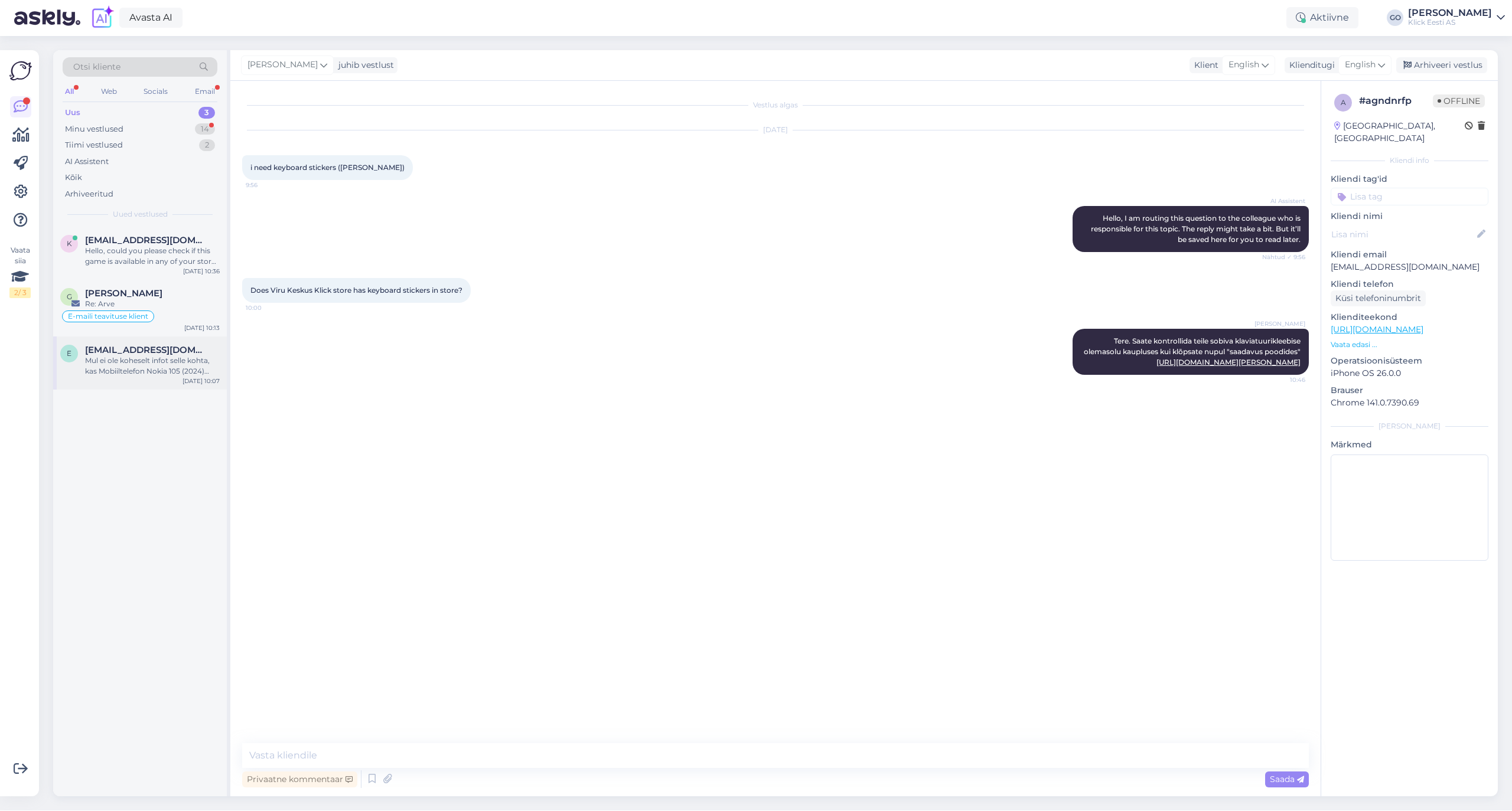
click at [154, 358] on div "Mul ei ole koheselt infot selle kohta, kas Mobiiltelefon Nokia 105 (2024) Dual-…" at bounding box center [151, 365] width 134 height 21
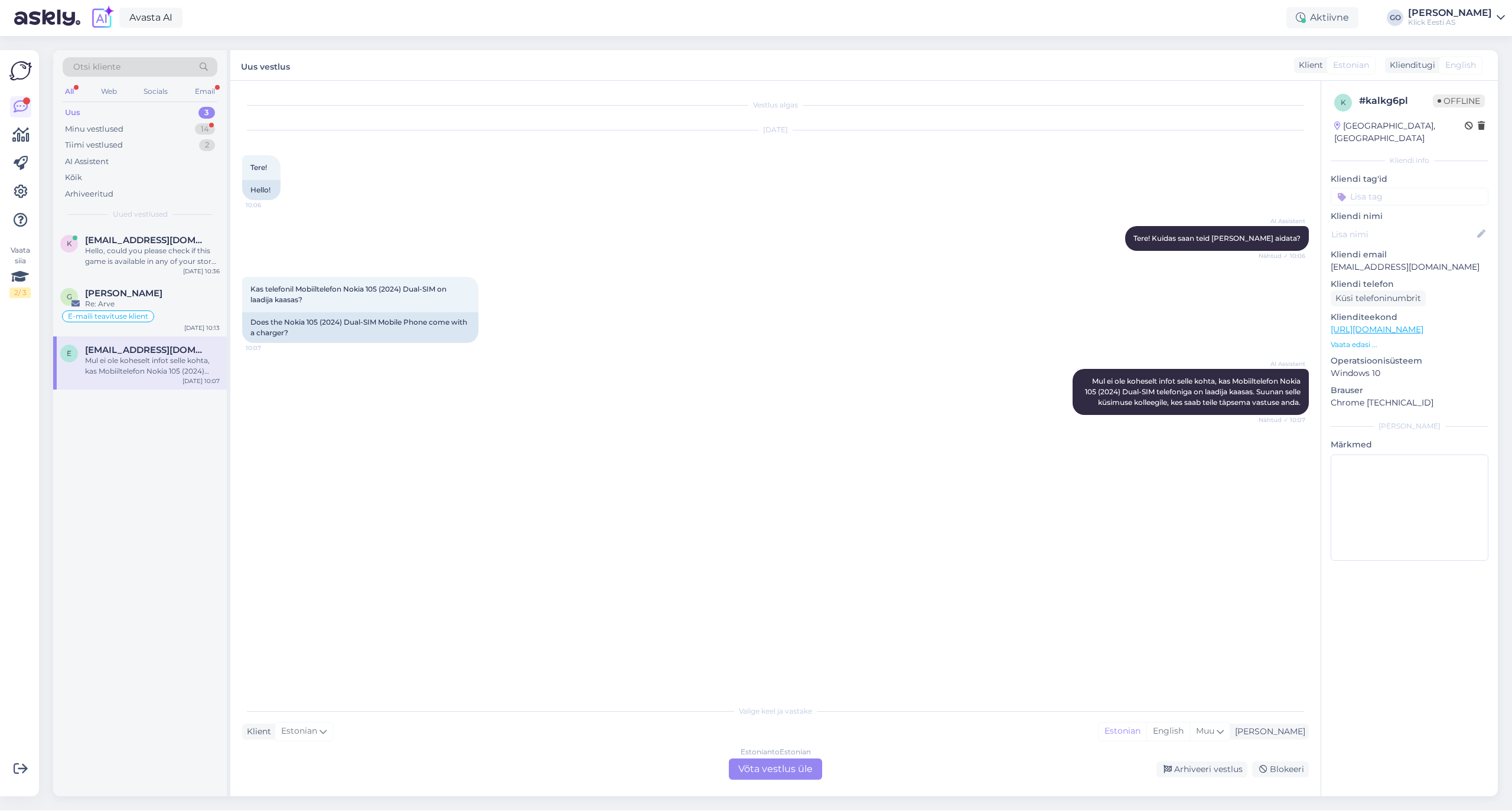
click at [355, 400] on div "AI Assistent Mul ei ole koheselt infot selle kohta, kas Mobiiltelefon Nokia 105…" at bounding box center [775, 392] width 1066 height 72
click at [795, 771] on div "Estonian to Estonian Võta vestlus üle" at bounding box center [775, 769] width 93 height 21
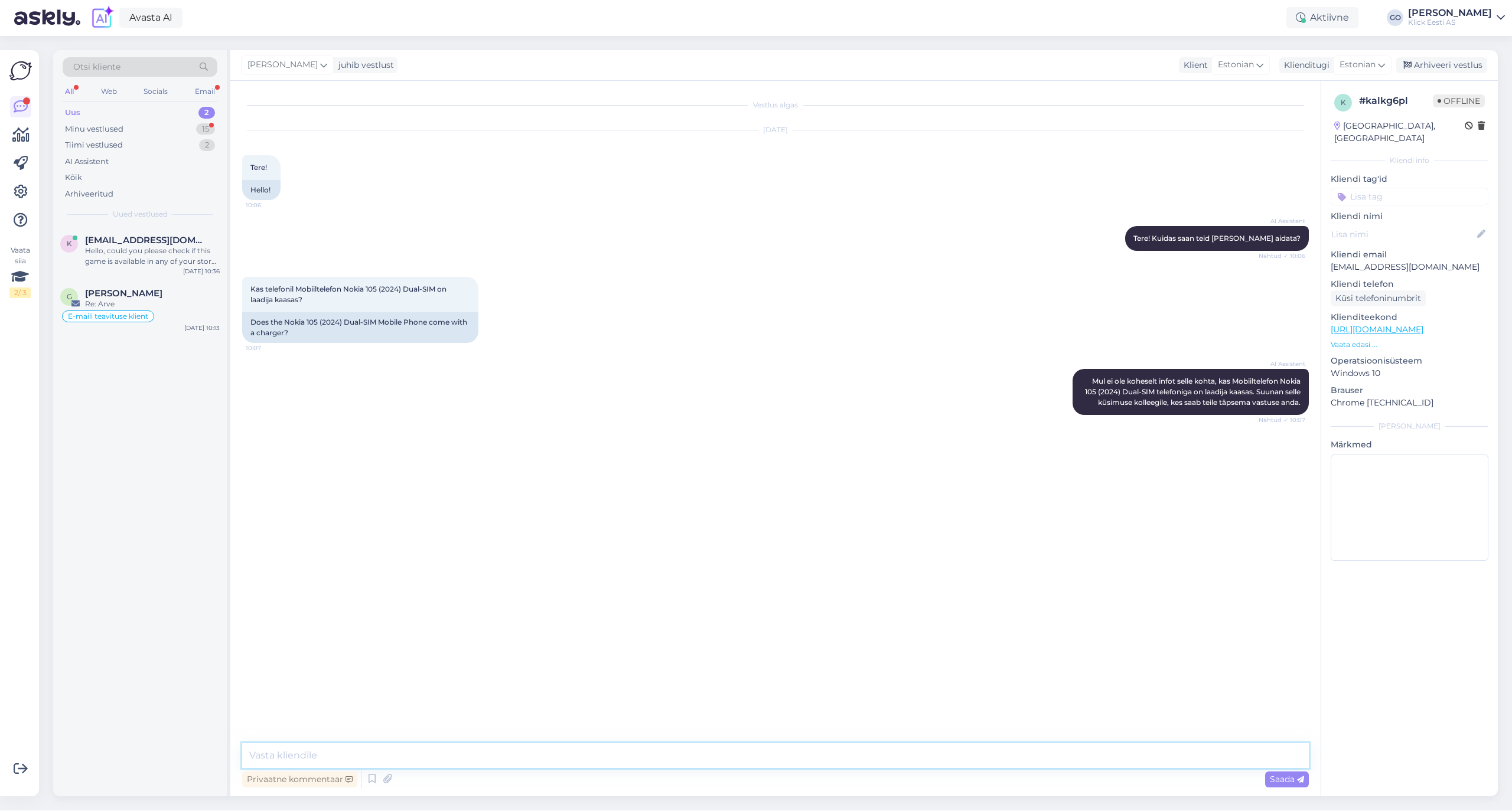
click at [330, 754] on textarea at bounding box center [775, 755] width 1066 height 25
type textarea "Tere, toote tehnilises kirjelduses on märgitud, et laadija on komplektis."
click at [154, 289] on span "[PERSON_NAME]" at bounding box center [123, 293] width 77 height 10
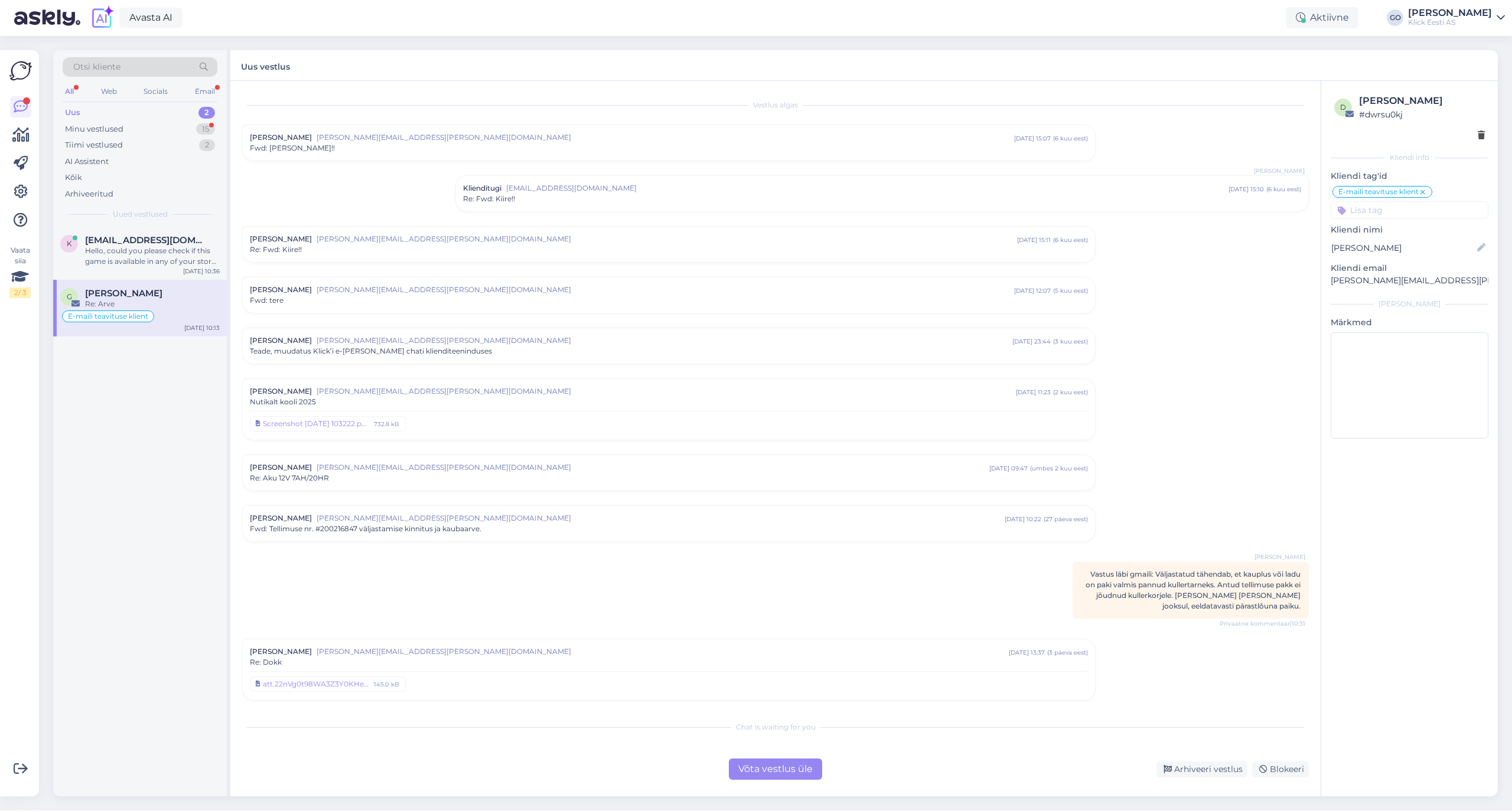
scroll to position [192, 0]
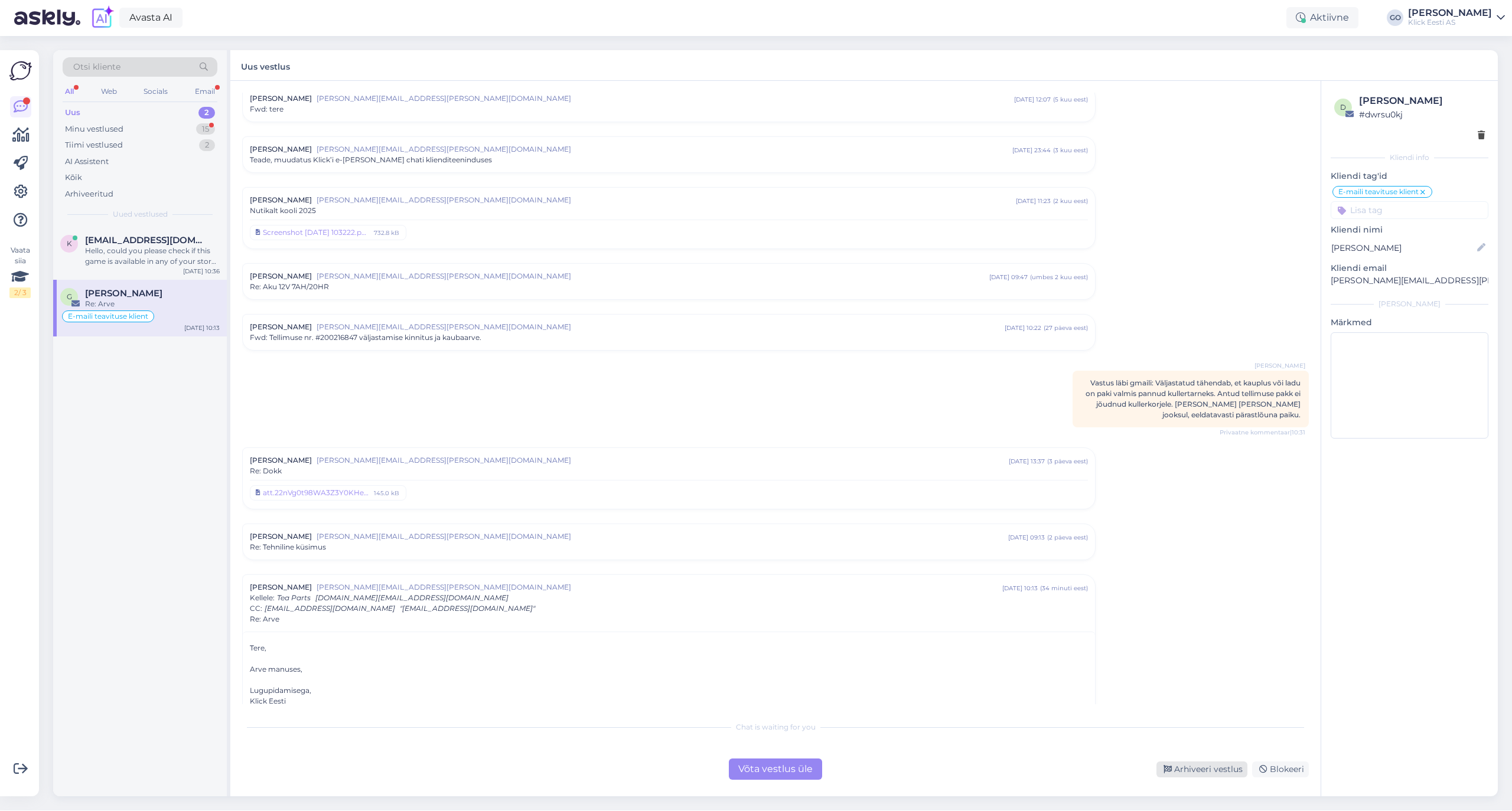
click at [1222, 764] on div "Arhiveeri vestlus" at bounding box center [1201, 769] width 91 height 16
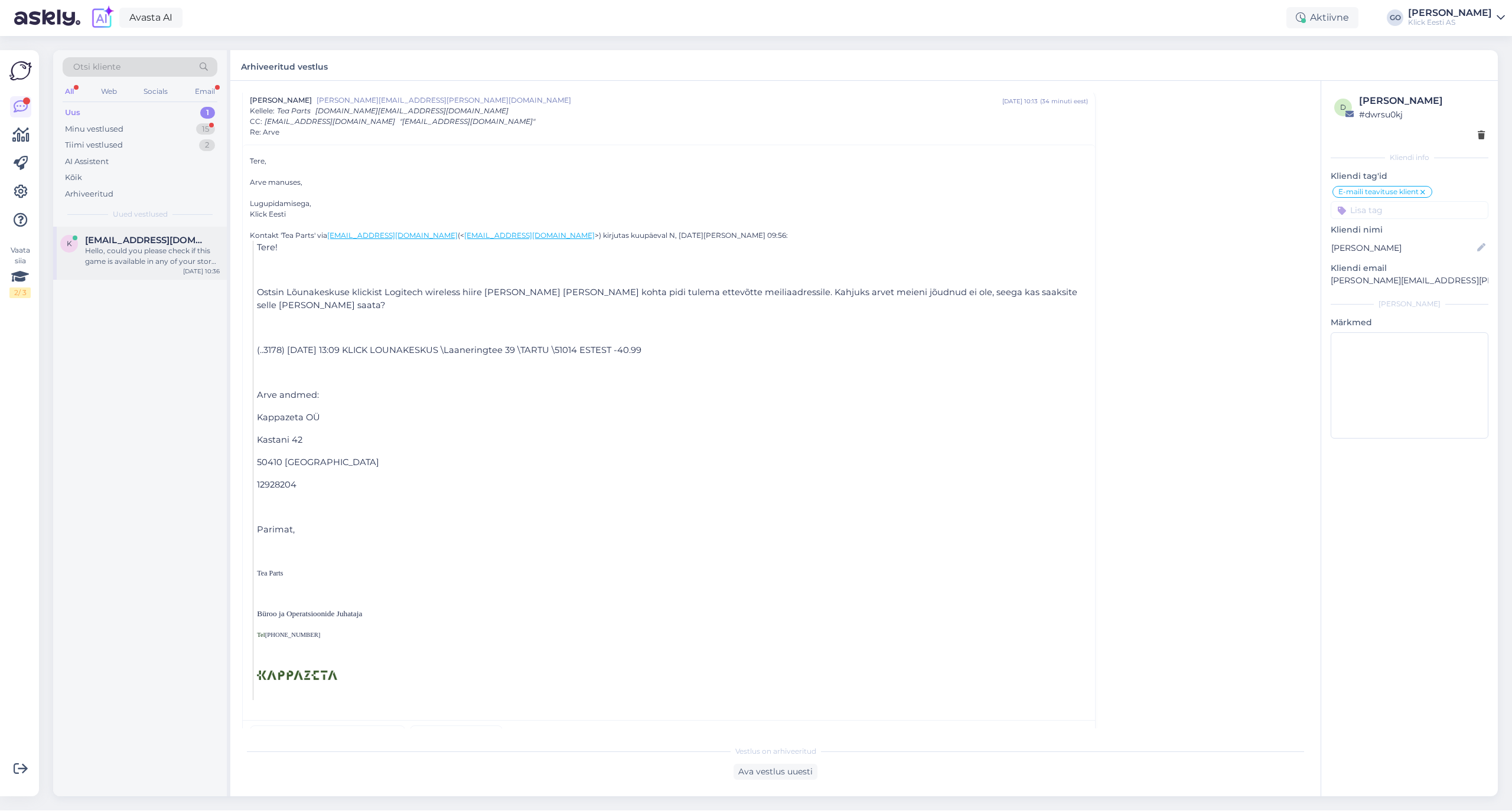
click at [133, 245] on span "[EMAIL_ADDRESS][DOMAIN_NAME]" at bounding box center [146, 240] width 123 height 10
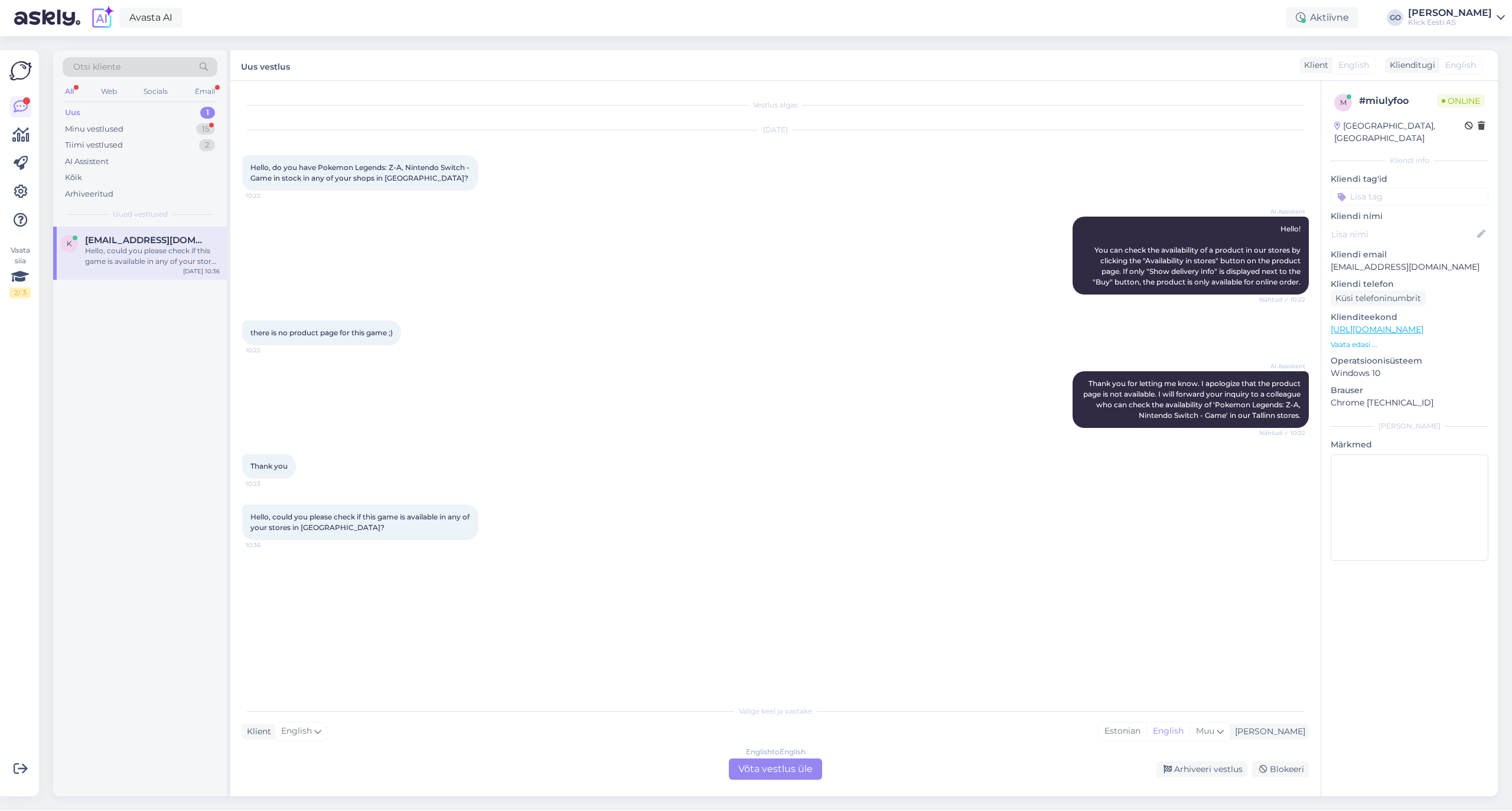
scroll to position [0, 0]
click at [750, 773] on div "English to English Võta vestlus üle" at bounding box center [775, 769] width 93 height 21
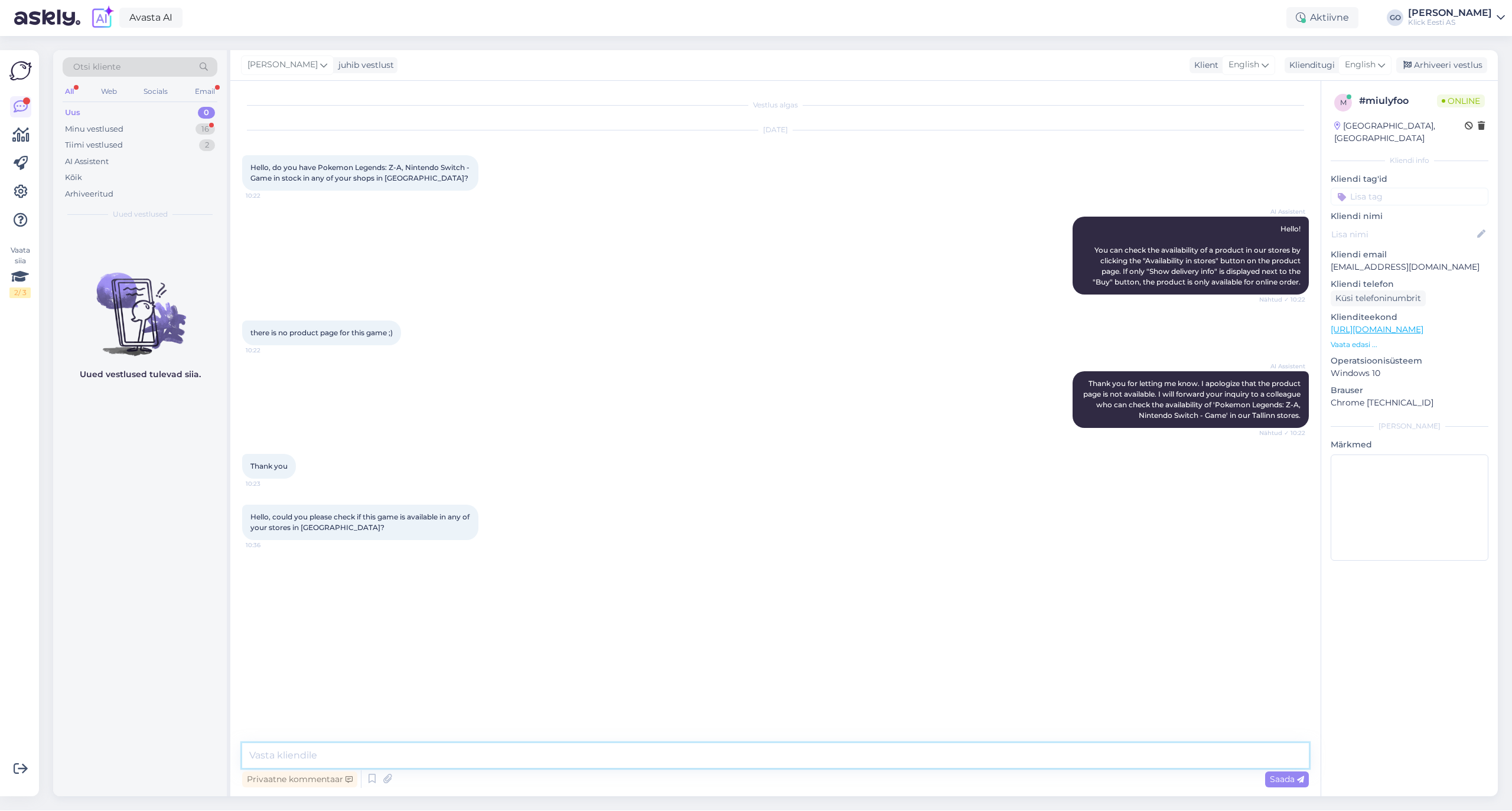
click at [407, 751] on textarea at bounding box center [775, 755] width 1066 height 25
click at [479, 696] on div "Vestlus algas [DATE] Hello, do you have Pokemon Legends: Z-A, Nintendo Switch -…" at bounding box center [780, 412] width 1077 height 640
click at [482, 668] on div "Vestlus algas [DATE] Hello, do you have Pokemon Legends: Z-A, Nintendo Switch -…" at bounding box center [780, 412] width 1077 height 640
click at [483, 666] on div "Vestlus algas [DATE] Hello, do you have Pokemon Legends: Z-A, Nintendo Switch -…" at bounding box center [780, 412] width 1077 height 640
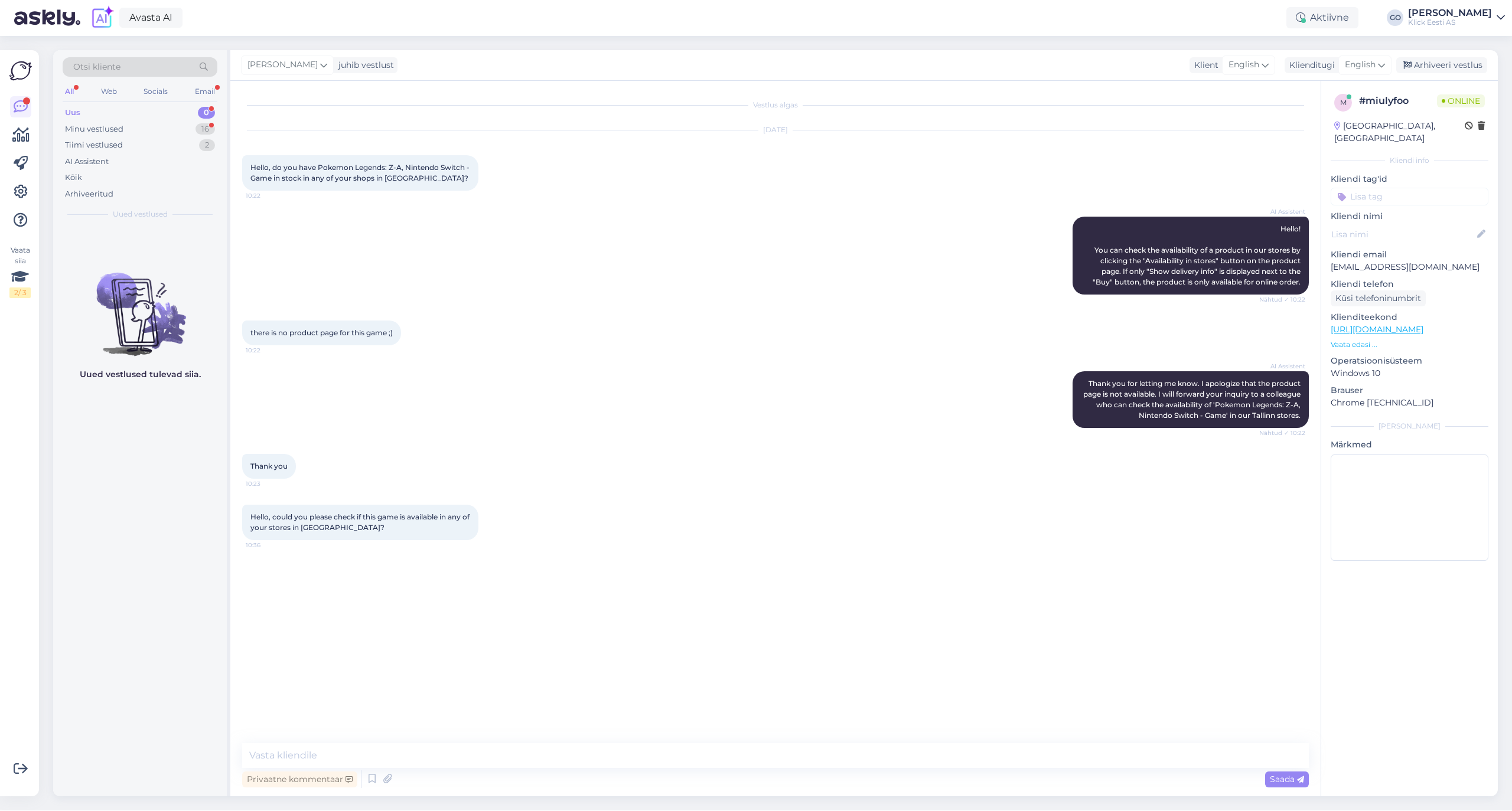
click at [483, 666] on div "Vestlus algas [DATE] Hello, do you have Pokemon Legends: Z-A, Nintendo Switch -…" at bounding box center [780, 412] width 1077 height 640
click at [124, 111] on div "Uus 0" at bounding box center [139, 112] width 155 height 16
click at [133, 127] on div "Minu vestlused 16" at bounding box center [139, 128] width 155 height 16
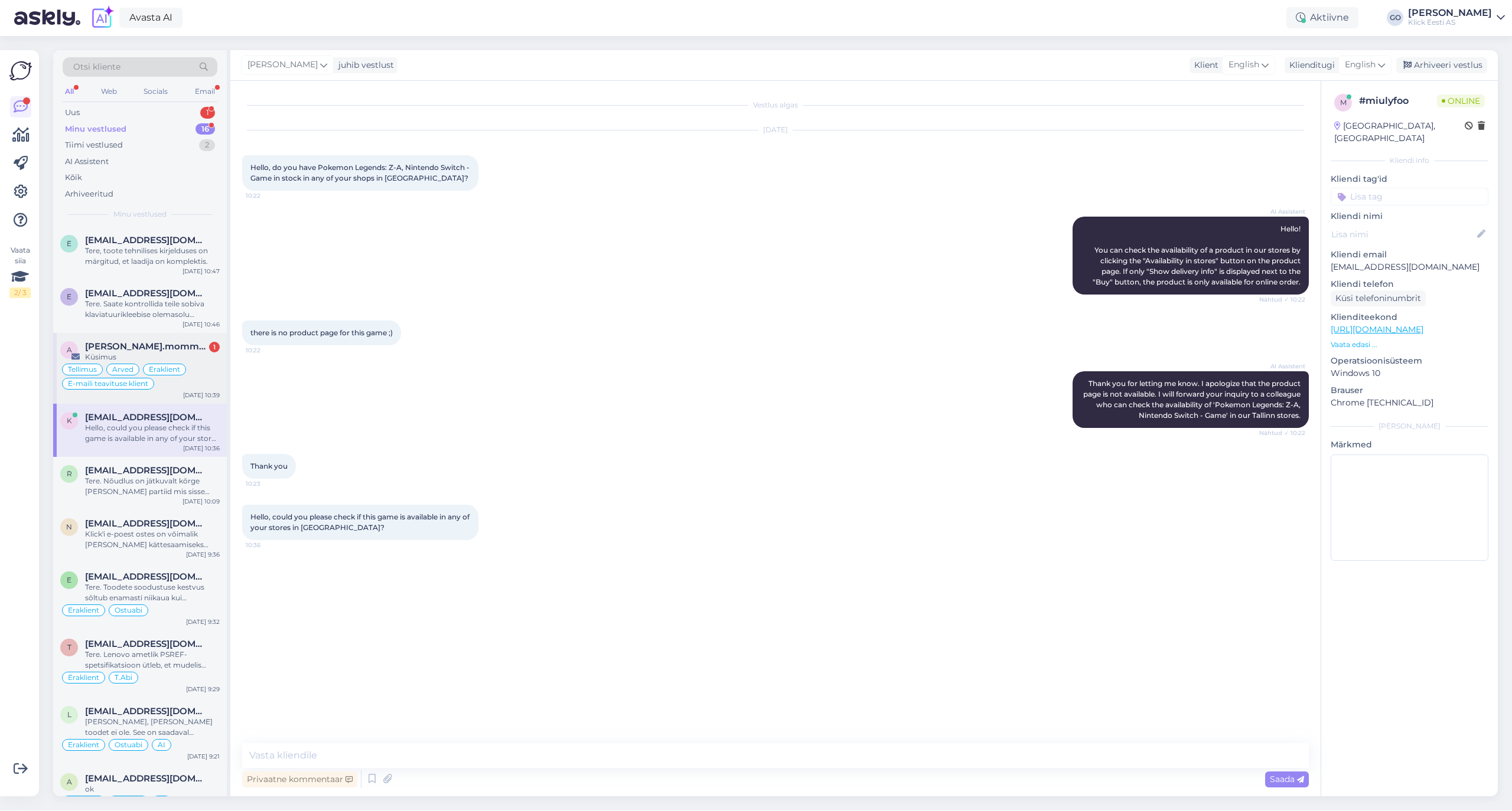
click at [159, 346] on span "[PERSON_NAME].mommeja via [EMAIL_ADDRESS][DOMAIN_NAME]" at bounding box center [146, 346] width 123 height 10
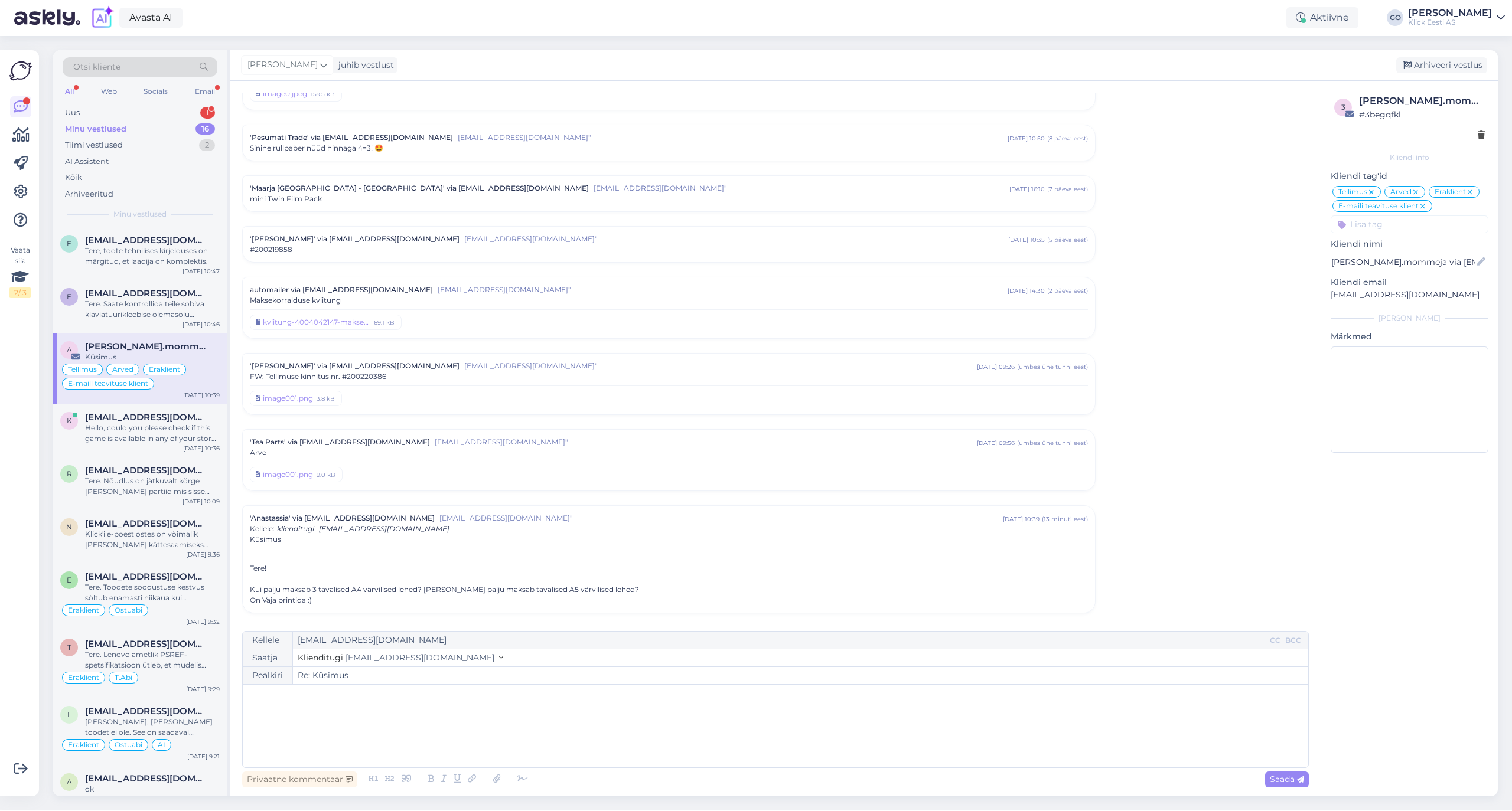
scroll to position [5688, 0]
click at [394, 704] on div "﻿" at bounding box center [775, 725] width 1053 height 71
click at [370, 707] on span "Klicki valikus ei leidu kahjuks värvilisi pabereid" at bounding box center [344, 709] width 191 height 10
click at [468, 706] on span "Klicki valikus ei leidu kahjuks tavalisi värvilisi pabereid" at bounding box center [359, 709] width 222 height 10
click at [1282, 778] on span "Saada" at bounding box center [1287, 779] width 34 height 10
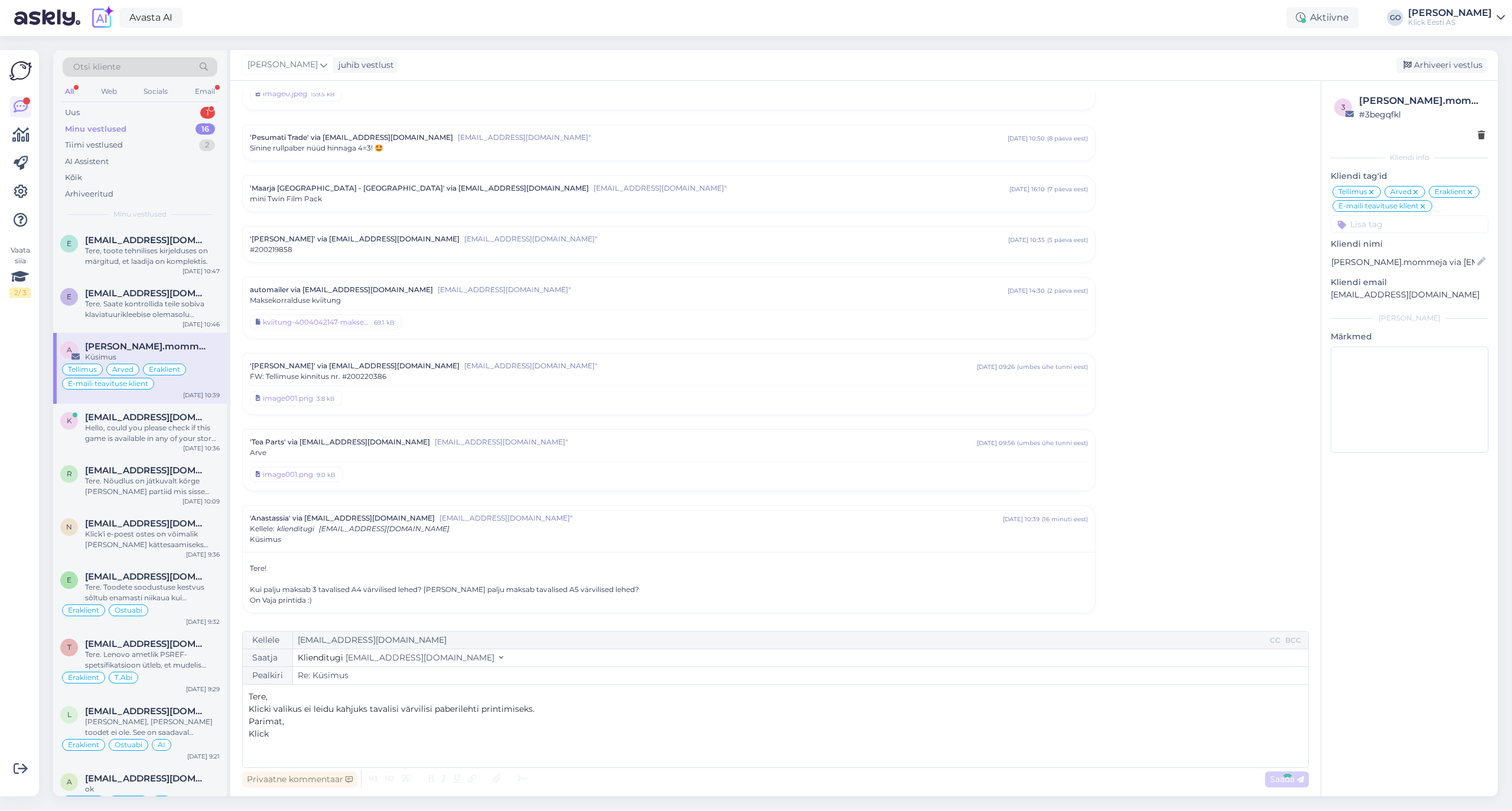
type input "Re: Re: Küsimus"
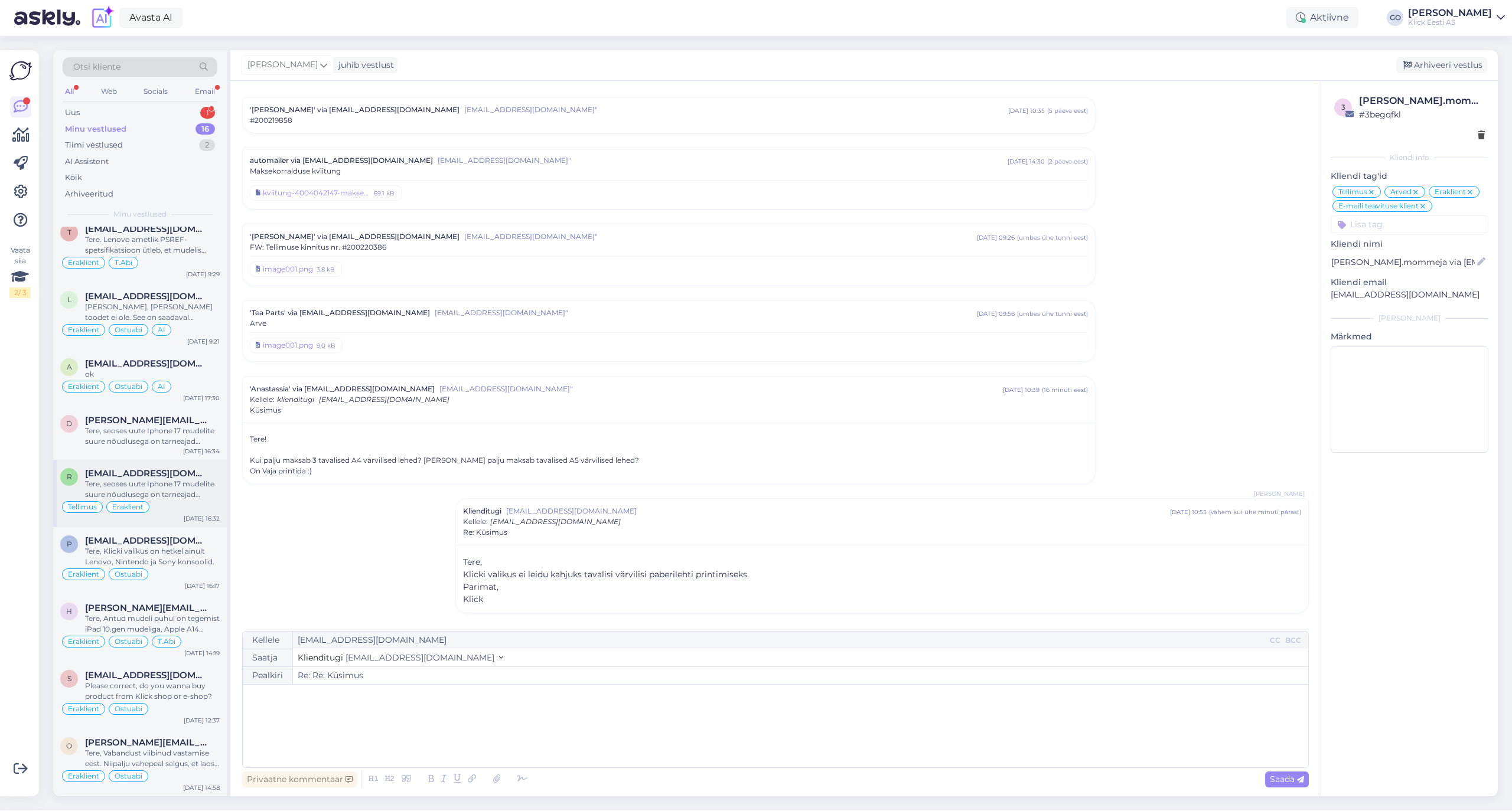
scroll to position [419, 0]
click at [126, 109] on div "Uus 1" at bounding box center [139, 112] width 155 height 16
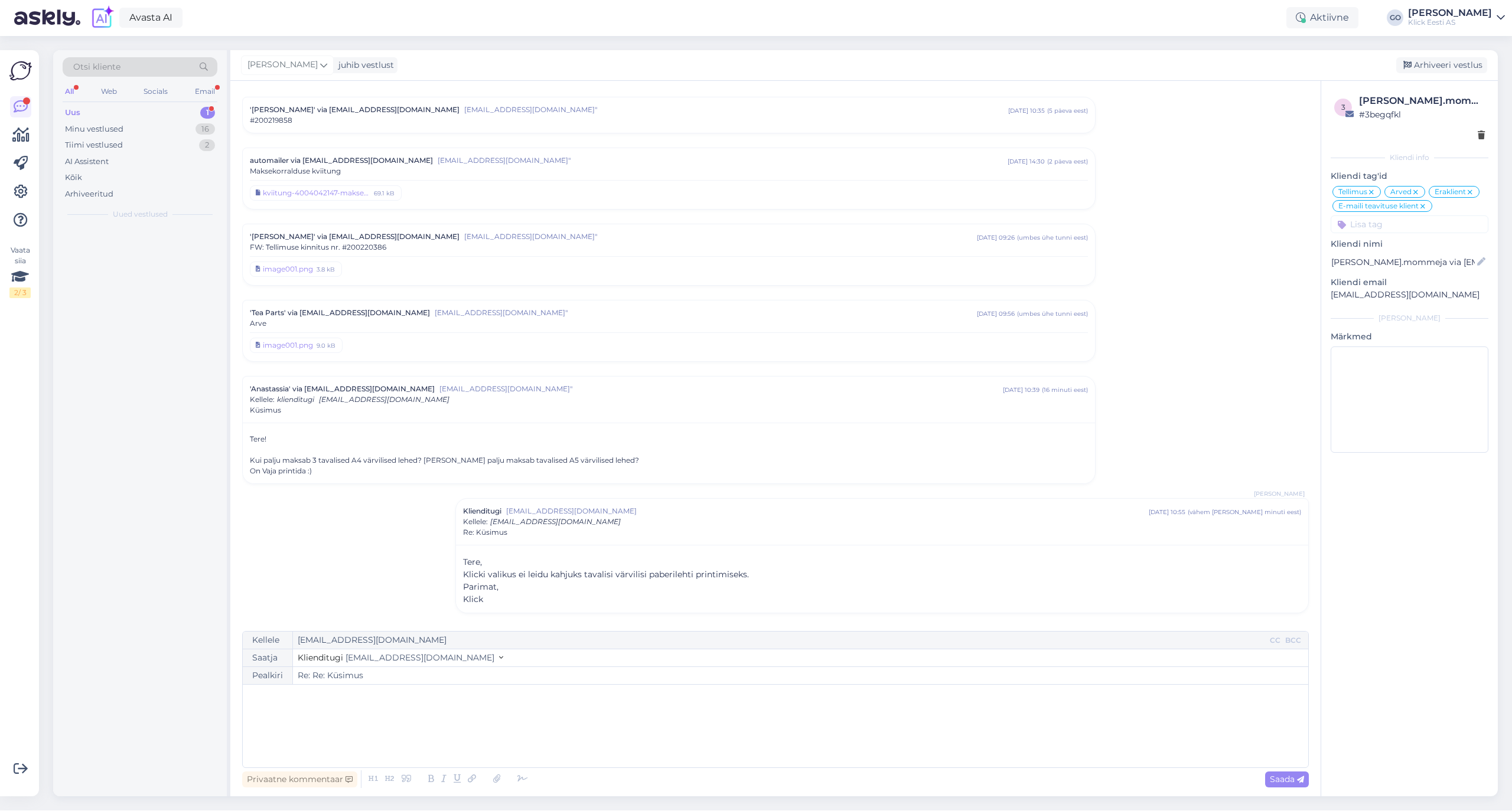
scroll to position [0, 0]
click at [157, 241] on div "[PERSON_NAME] 1" at bounding box center [151, 240] width 134 height 10
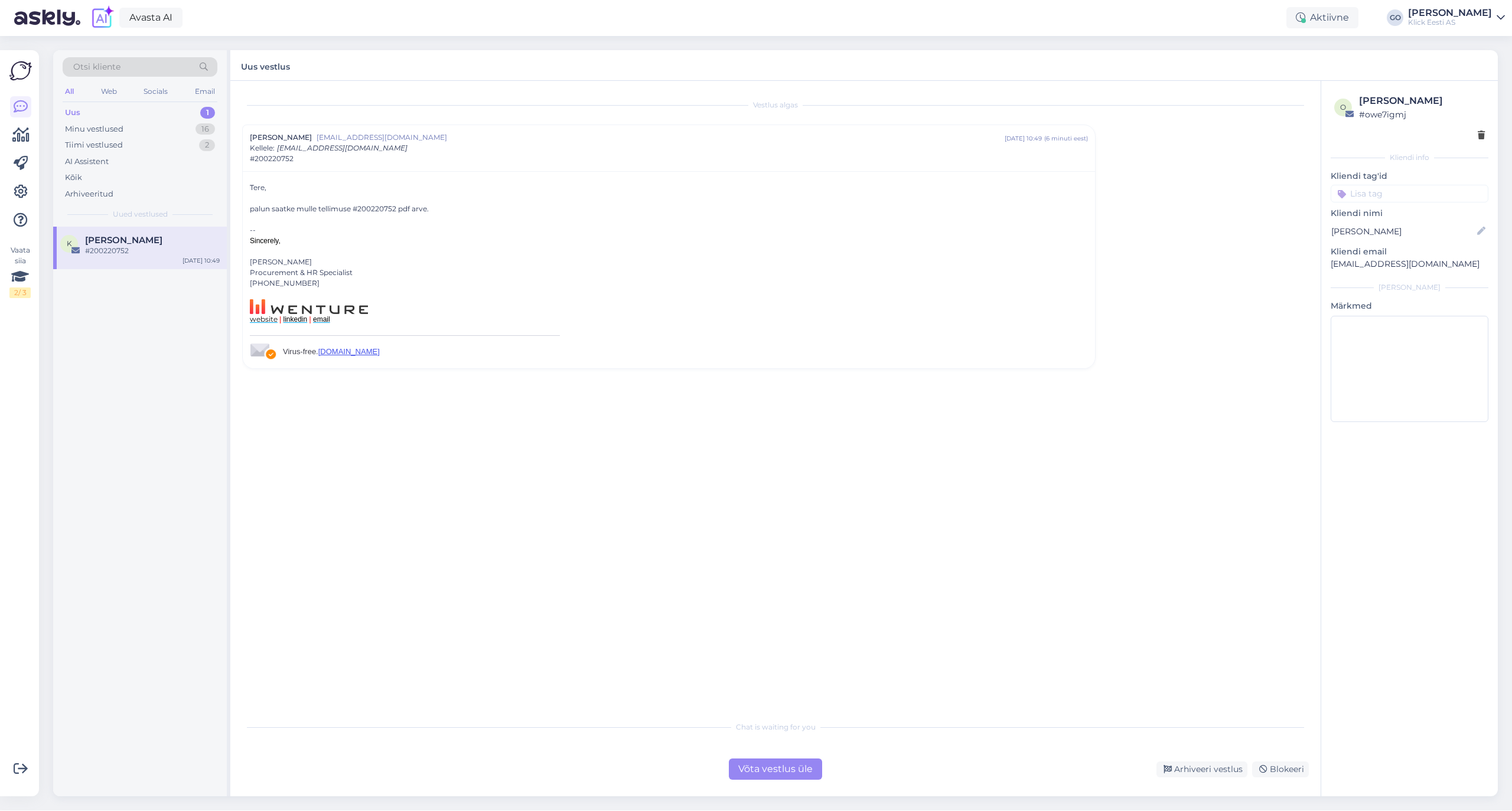
click at [441, 429] on div "Vestlus [PERSON_NAME] [PERSON_NAME][EMAIL_ADDRESS][DOMAIN_NAME] [DATE] 10:49 ( …" at bounding box center [780, 398] width 1077 height 612
click at [804, 767] on div "Võta vestlus üle" at bounding box center [775, 769] width 93 height 21
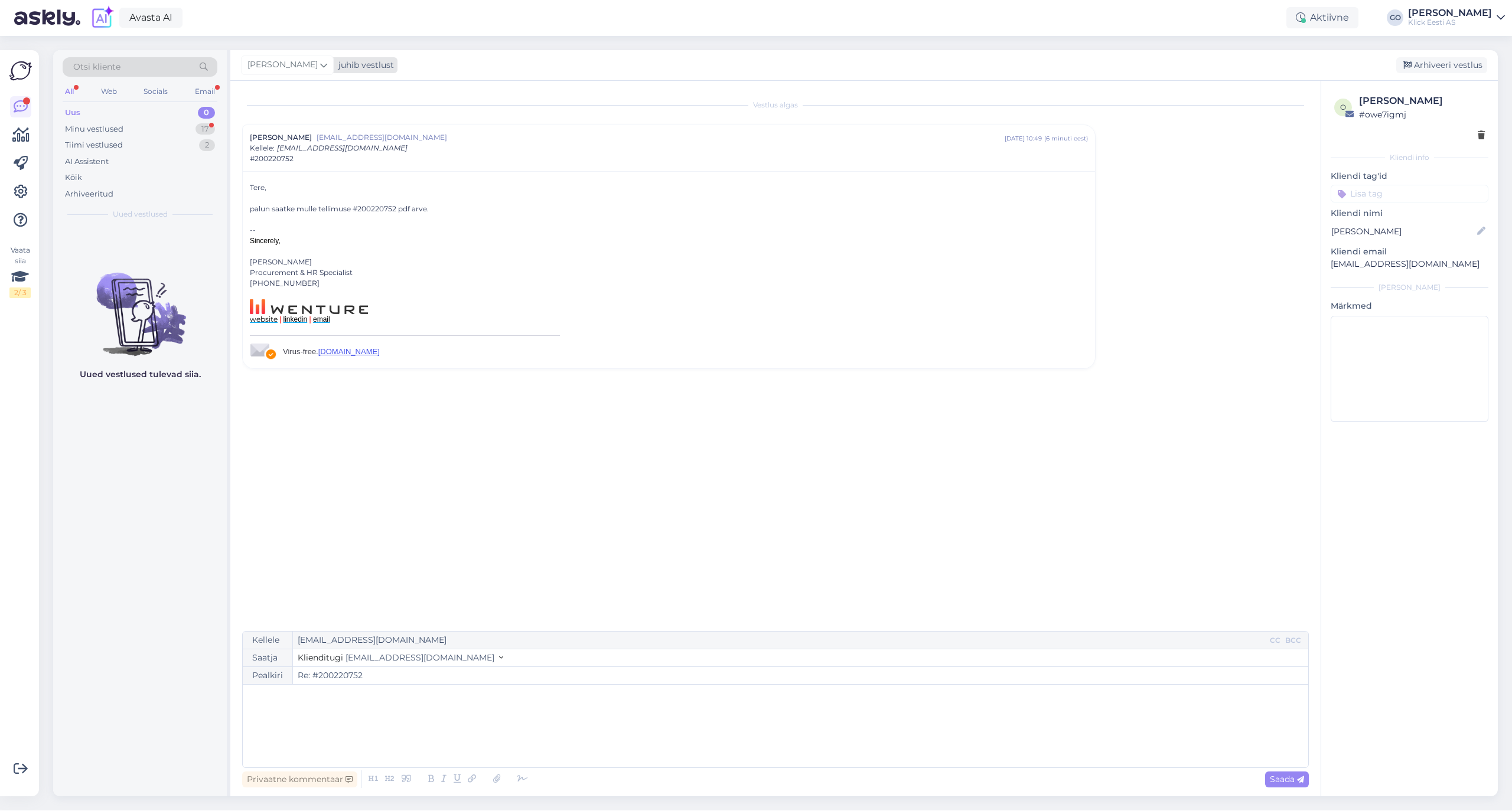
click at [327, 64] on icon at bounding box center [323, 64] width 7 height 13
click at [327, 203] on div "[PERSON_NAME]" at bounding box center [319, 206] width 102 height 15
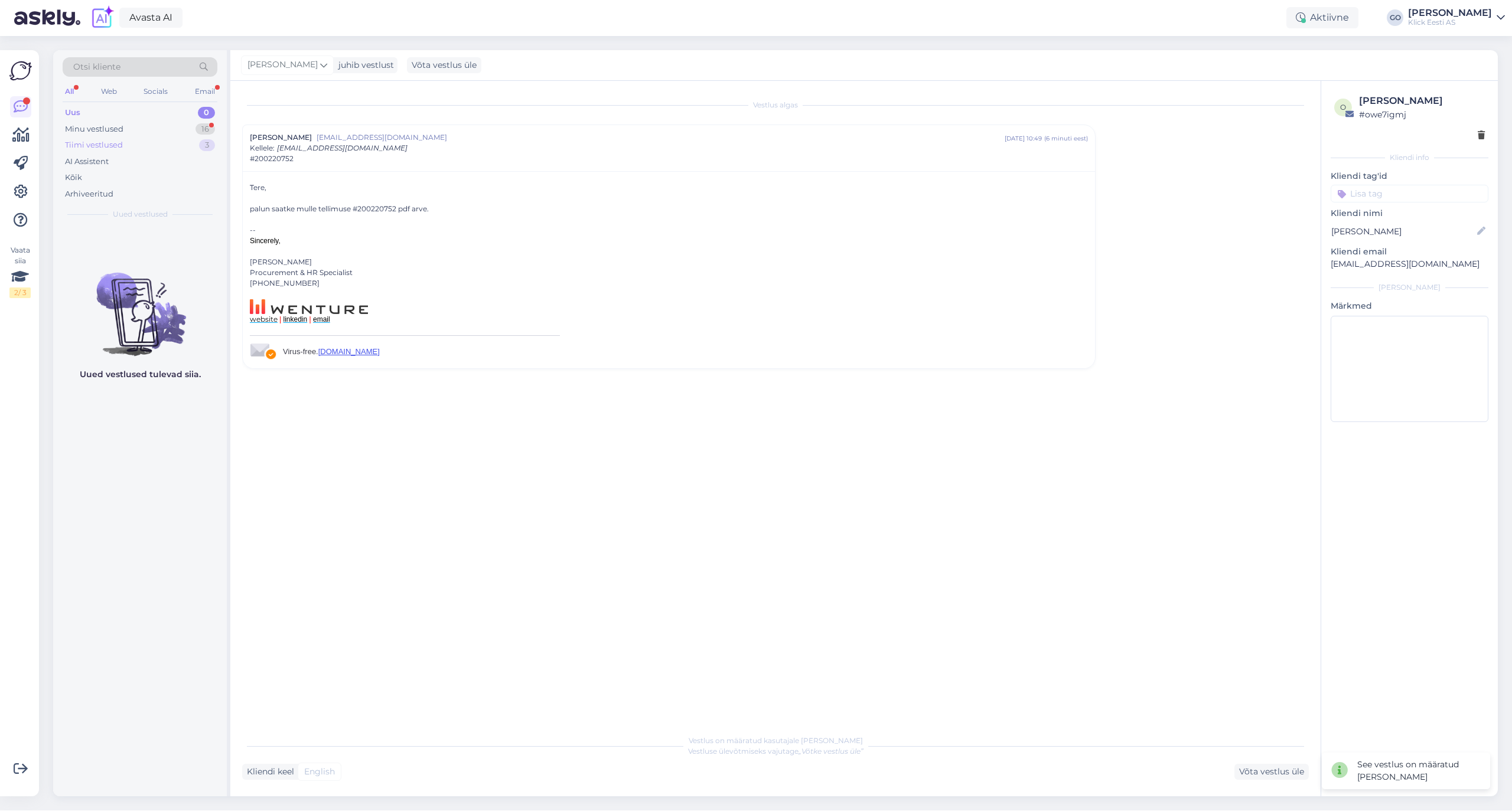
click at [110, 143] on div "Tiimi vestlused" at bounding box center [94, 145] width 58 height 12
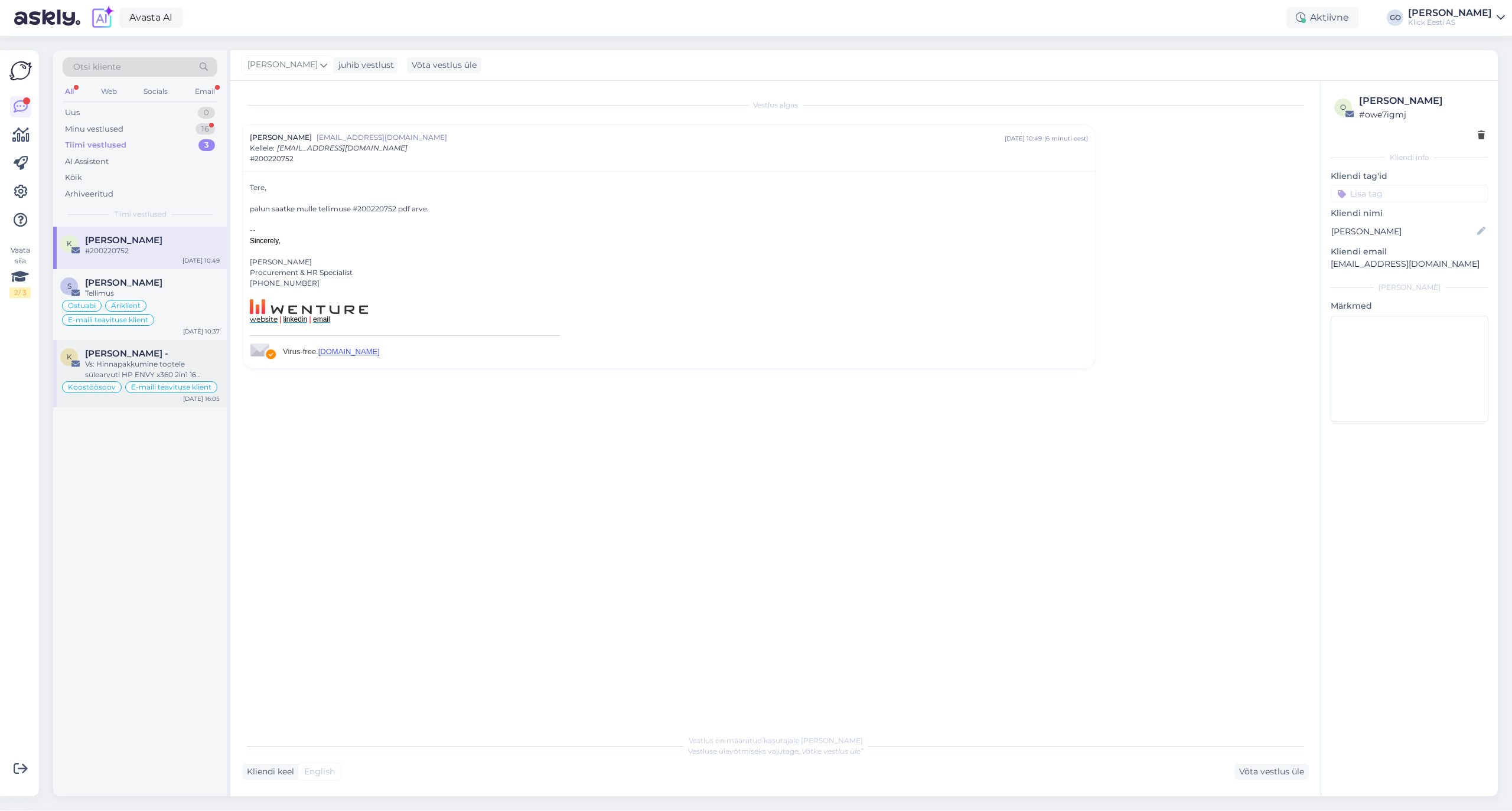
click at [175, 351] on div "[PERSON_NAME] -" at bounding box center [151, 353] width 134 height 10
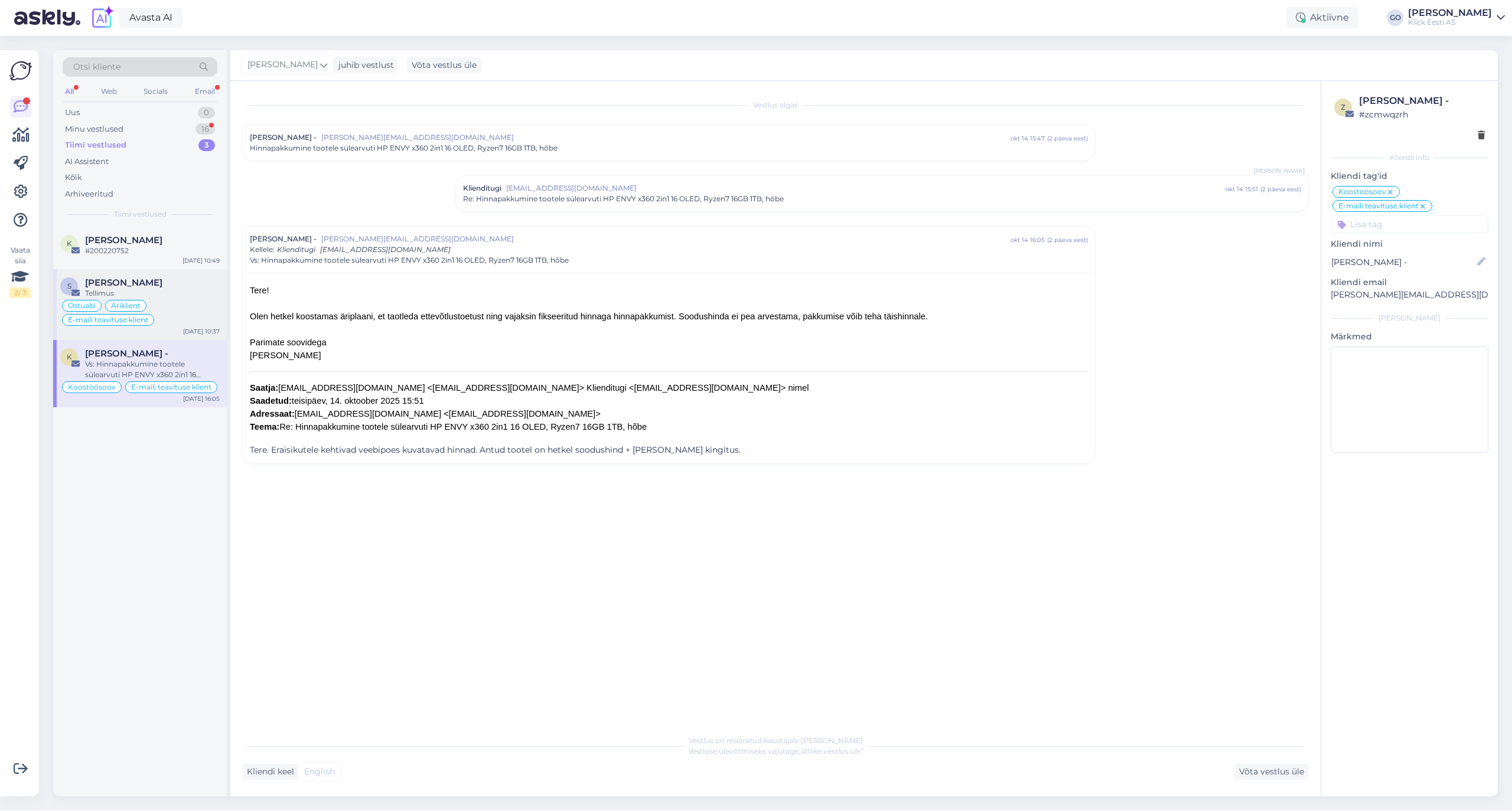
click at [189, 296] on div "Tellimus" at bounding box center [151, 293] width 134 height 10
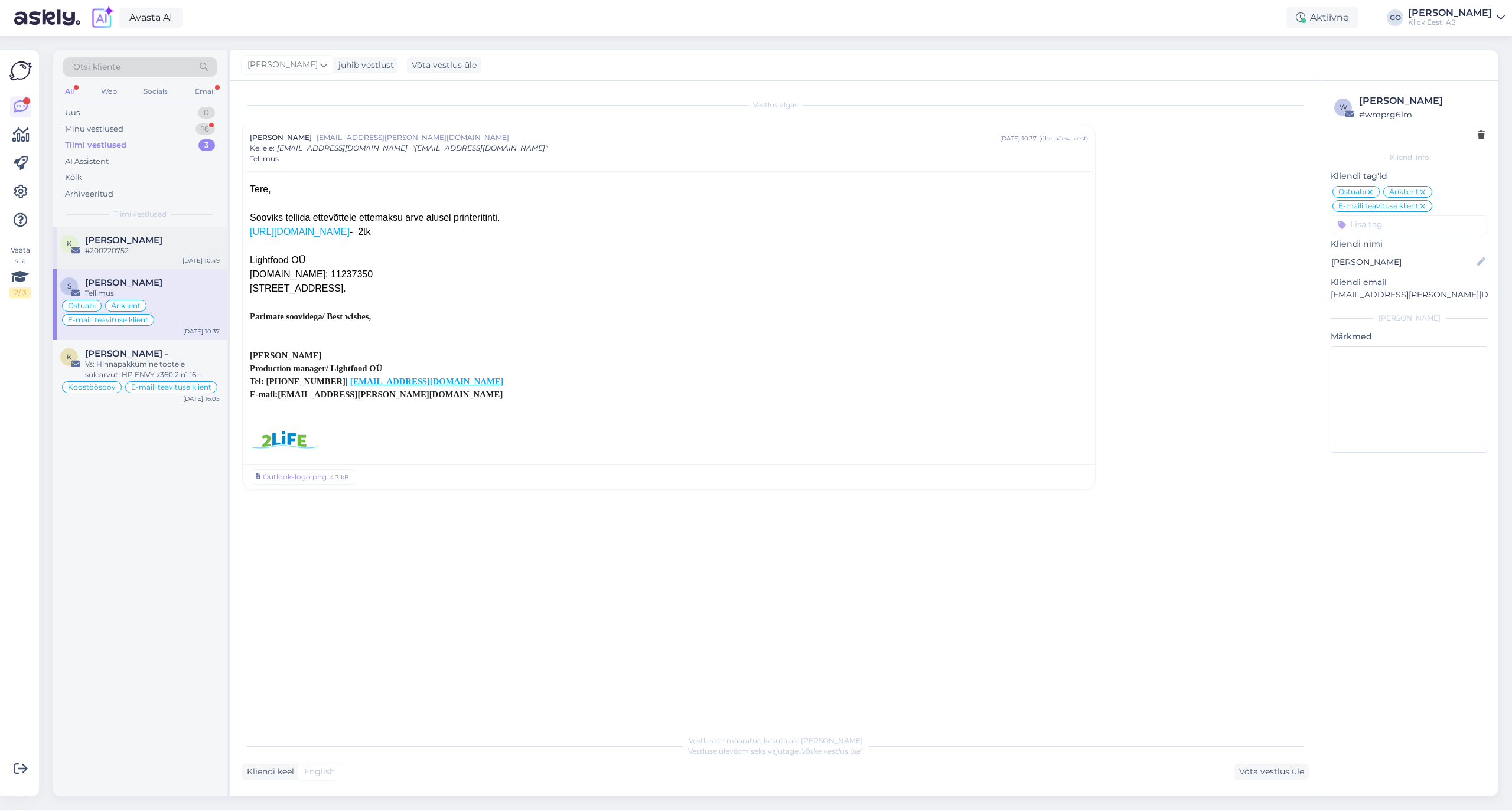
click at [167, 242] on div "[PERSON_NAME]" at bounding box center [151, 240] width 134 height 10
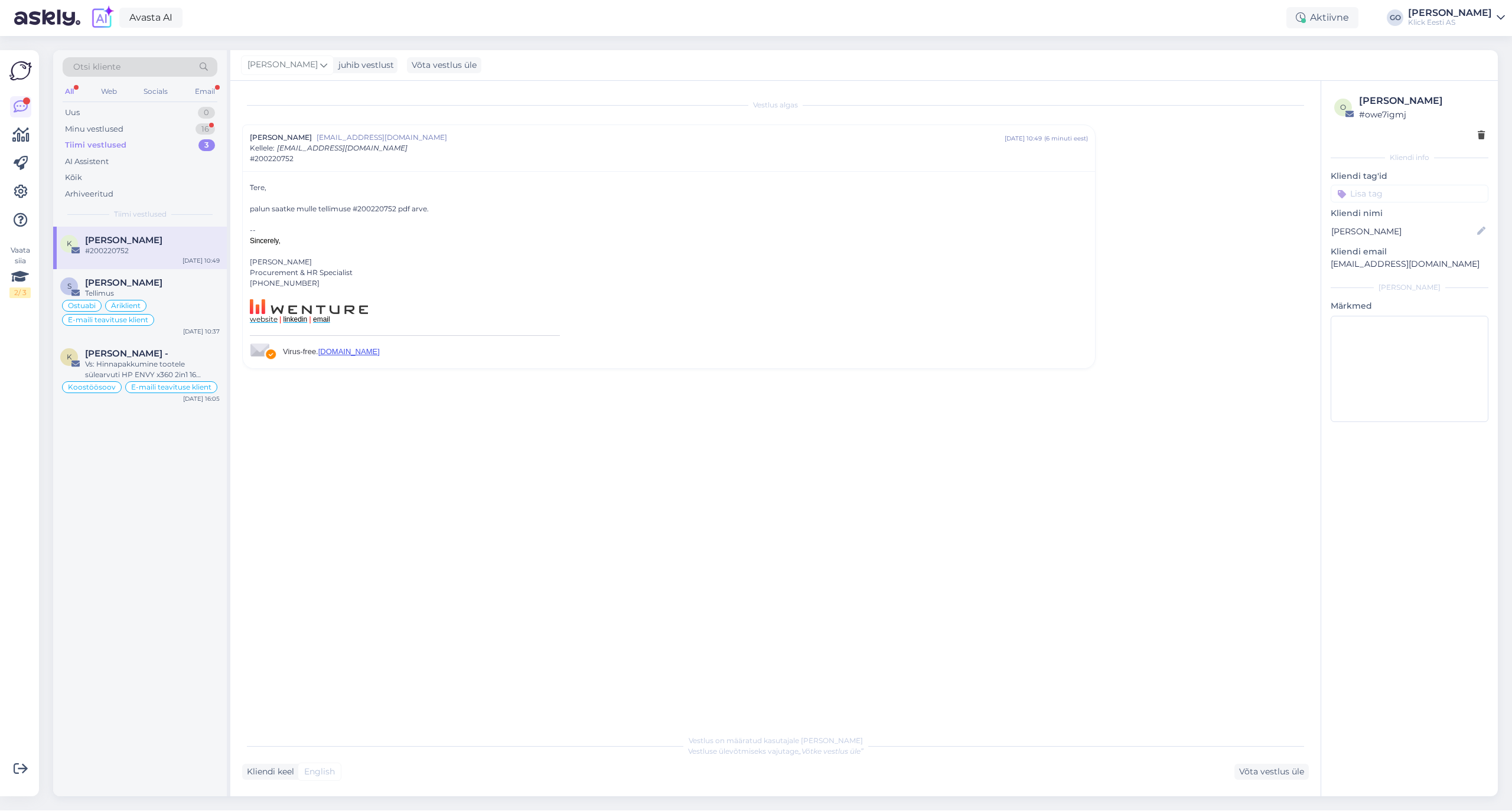
click at [1383, 197] on input at bounding box center [1409, 193] width 157 height 18
click at [1437, 300] on span "Äriklient" at bounding box center [1431, 296] width 30 height 7
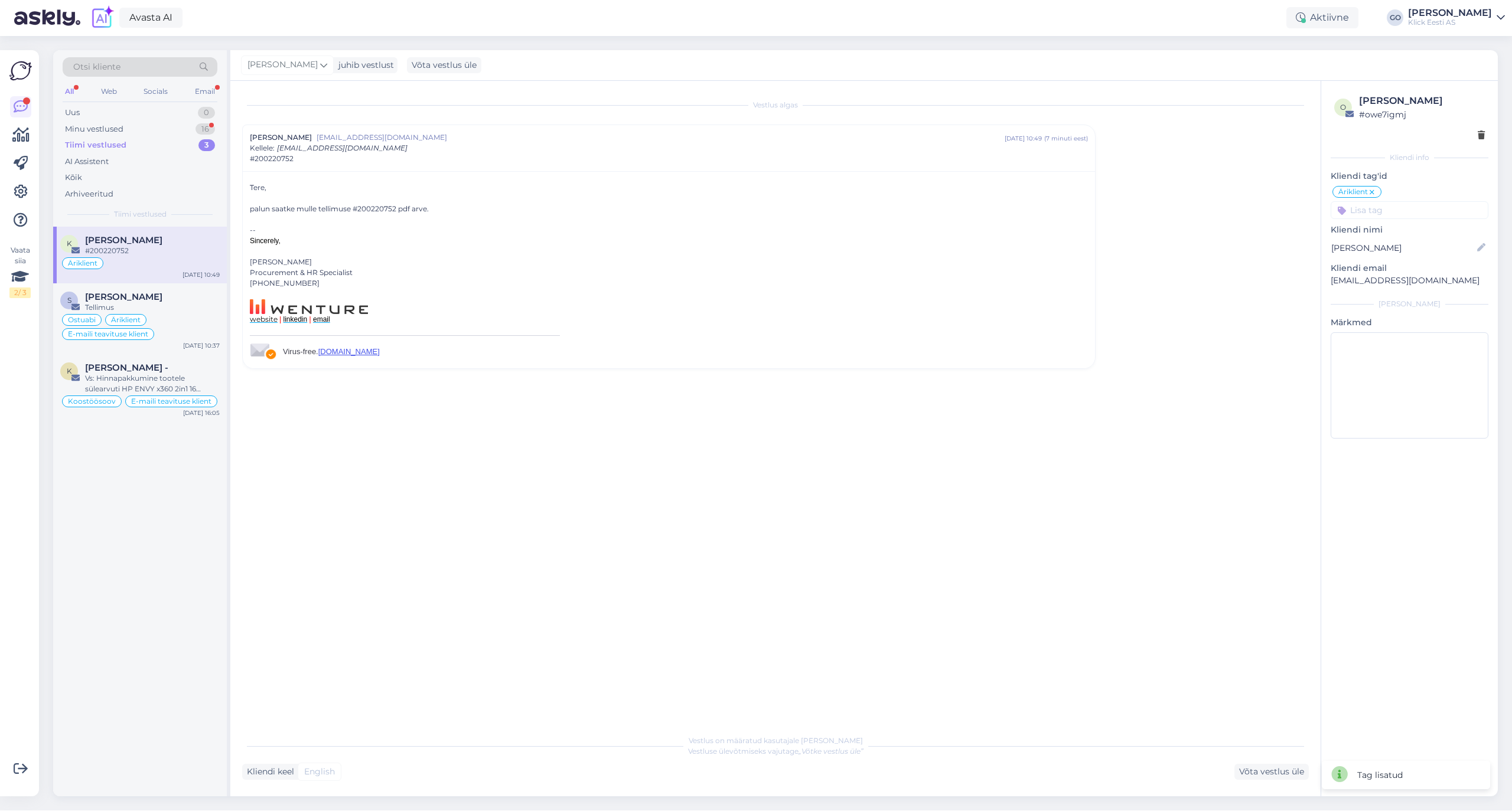
click at [1400, 204] on input at bounding box center [1409, 210] width 157 height 18
click at [1430, 300] on span "E-maili teavituse klient" at bounding box center [1432, 299] width 80 height 7
click at [116, 128] on div "Minu vestlused" at bounding box center [94, 129] width 58 height 12
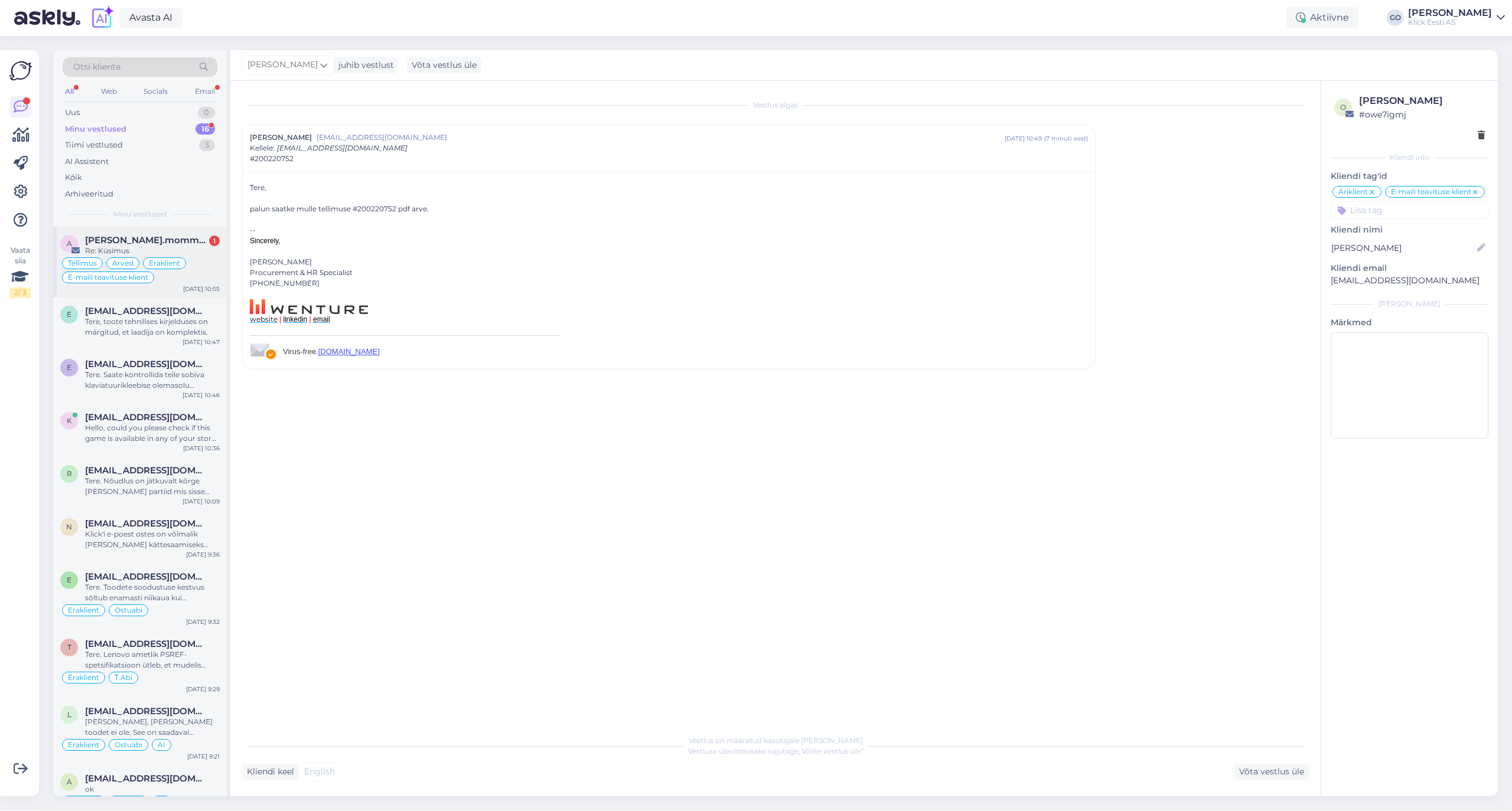
click at [157, 240] on span "[PERSON_NAME].mommeja via [EMAIL_ADDRESS][DOMAIN_NAME]" at bounding box center [146, 240] width 123 height 10
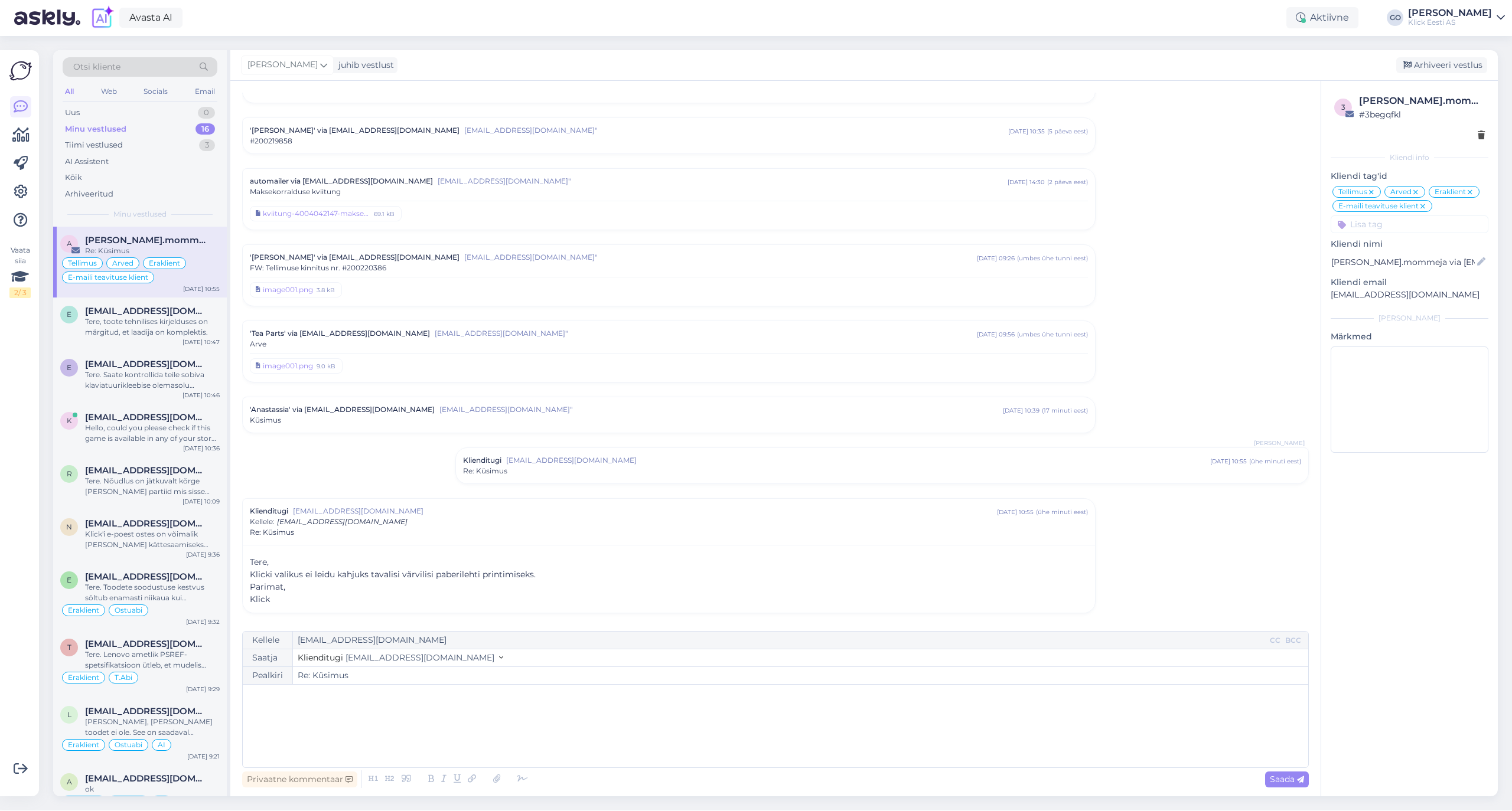
scroll to position [5695, 0]
click at [178, 314] on span "[EMAIL_ADDRESS][DOMAIN_NAME]" at bounding box center [146, 311] width 123 height 10
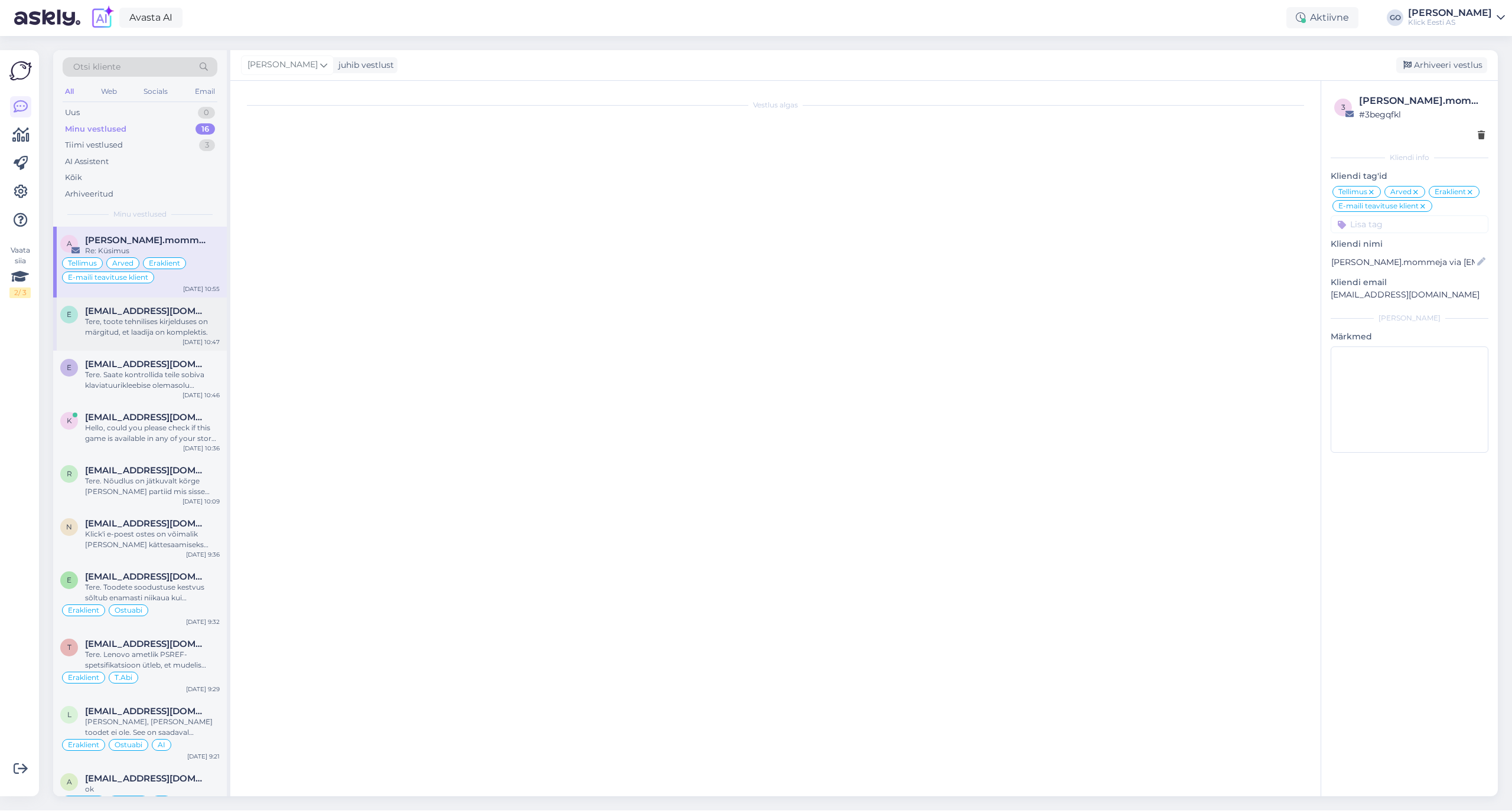
scroll to position [0, 0]
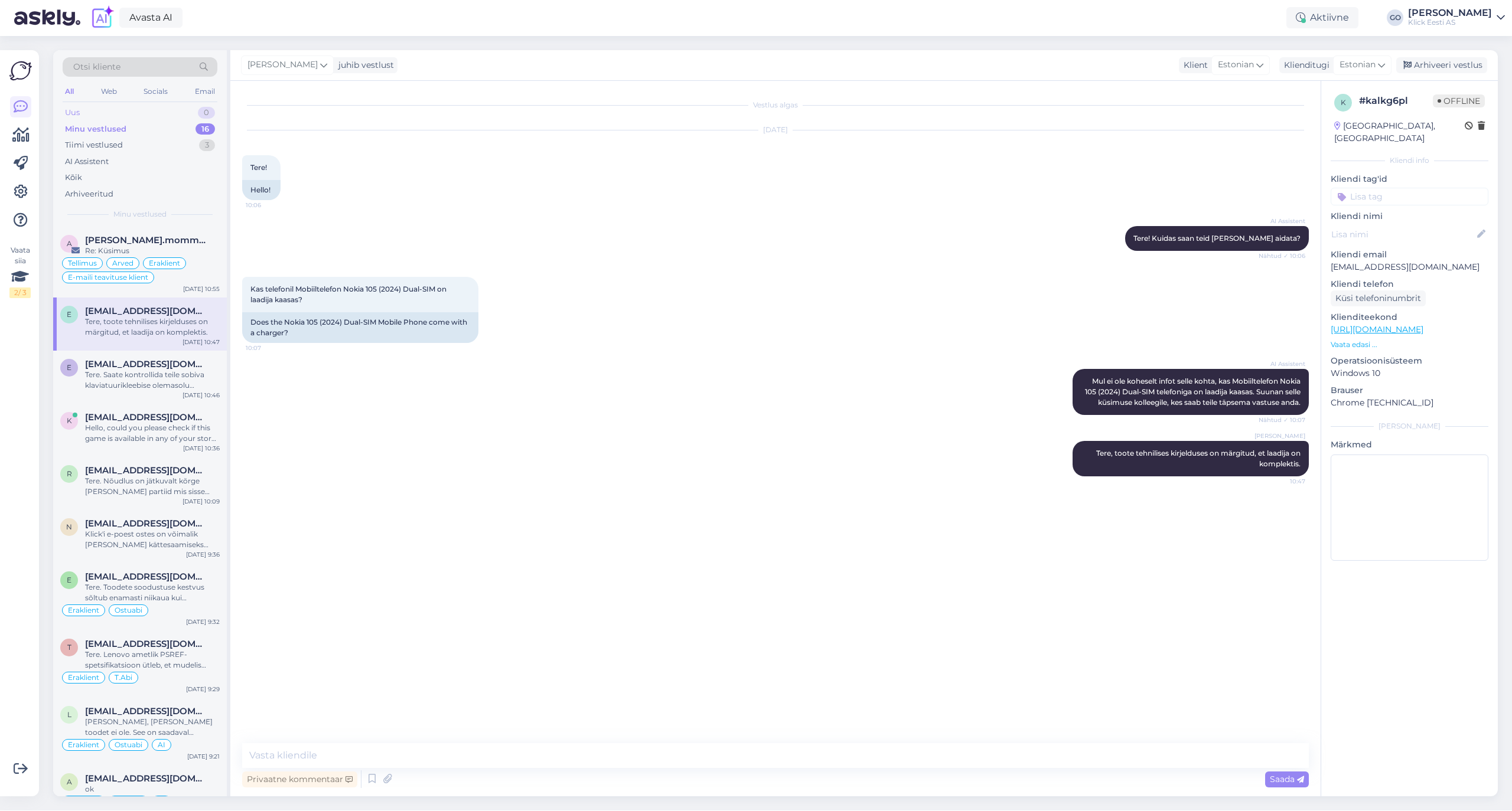
click at [156, 112] on div "Uus 0" at bounding box center [139, 112] width 155 height 16
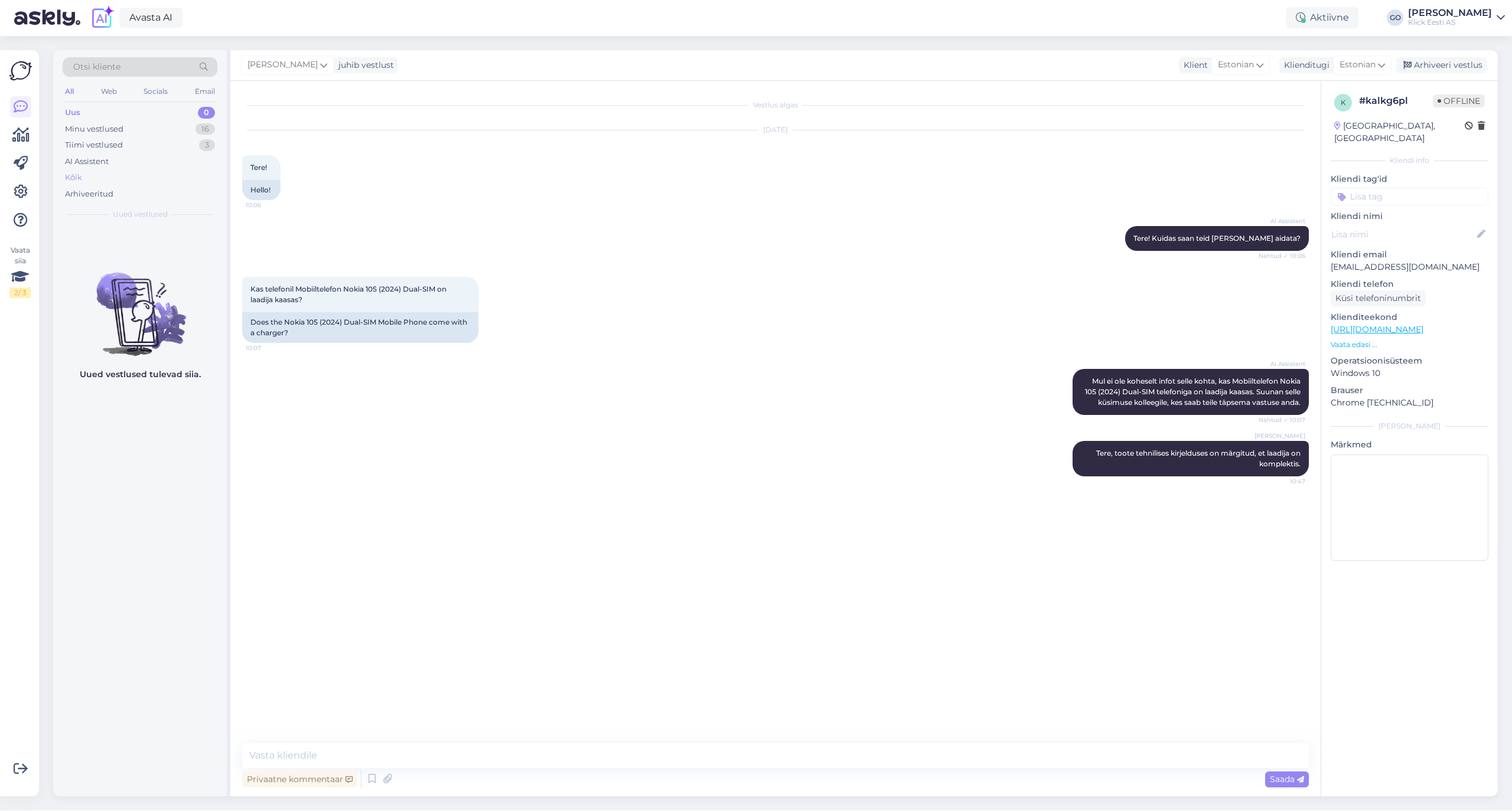
click at [83, 176] on div "Kõik" at bounding box center [139, 177] width 155 height 16
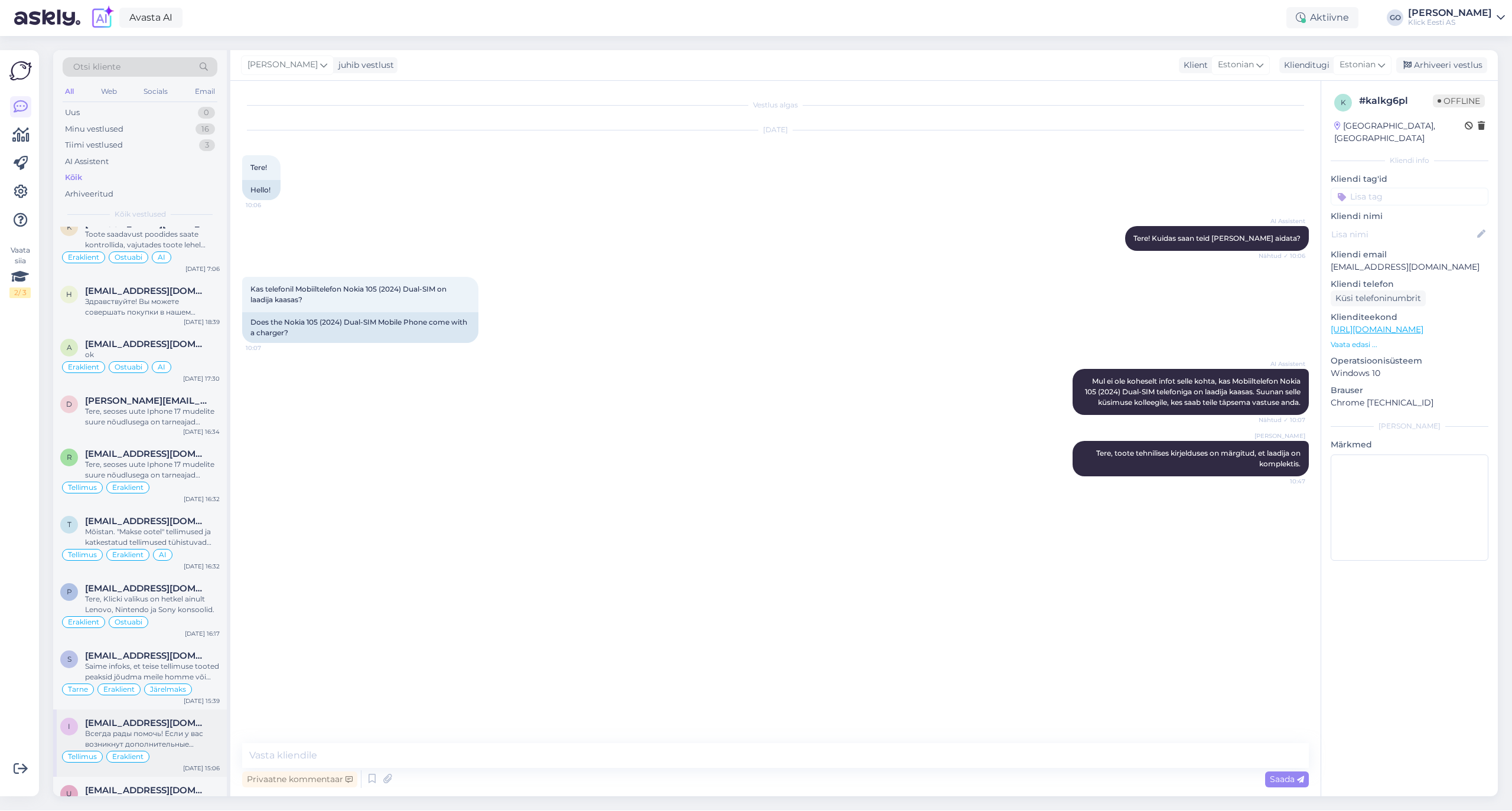
scroll to position [944, 0]
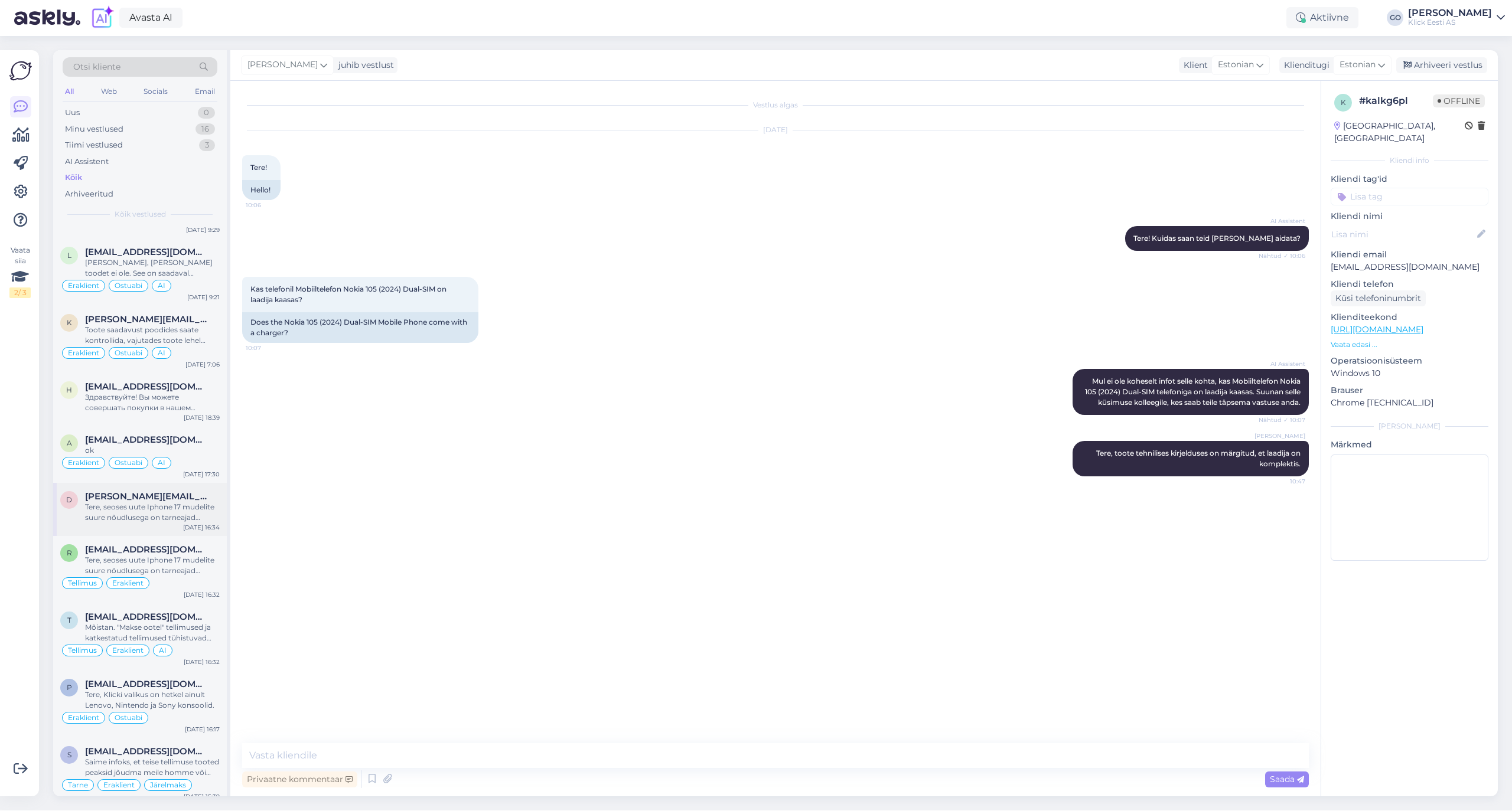
click at [185, 511] on div "Tere, seoses uute Iphone 17 mudelite suure nõudlusega on tarneajad tavapärasest…" at bounding box center [151, 512] width 134 height 21
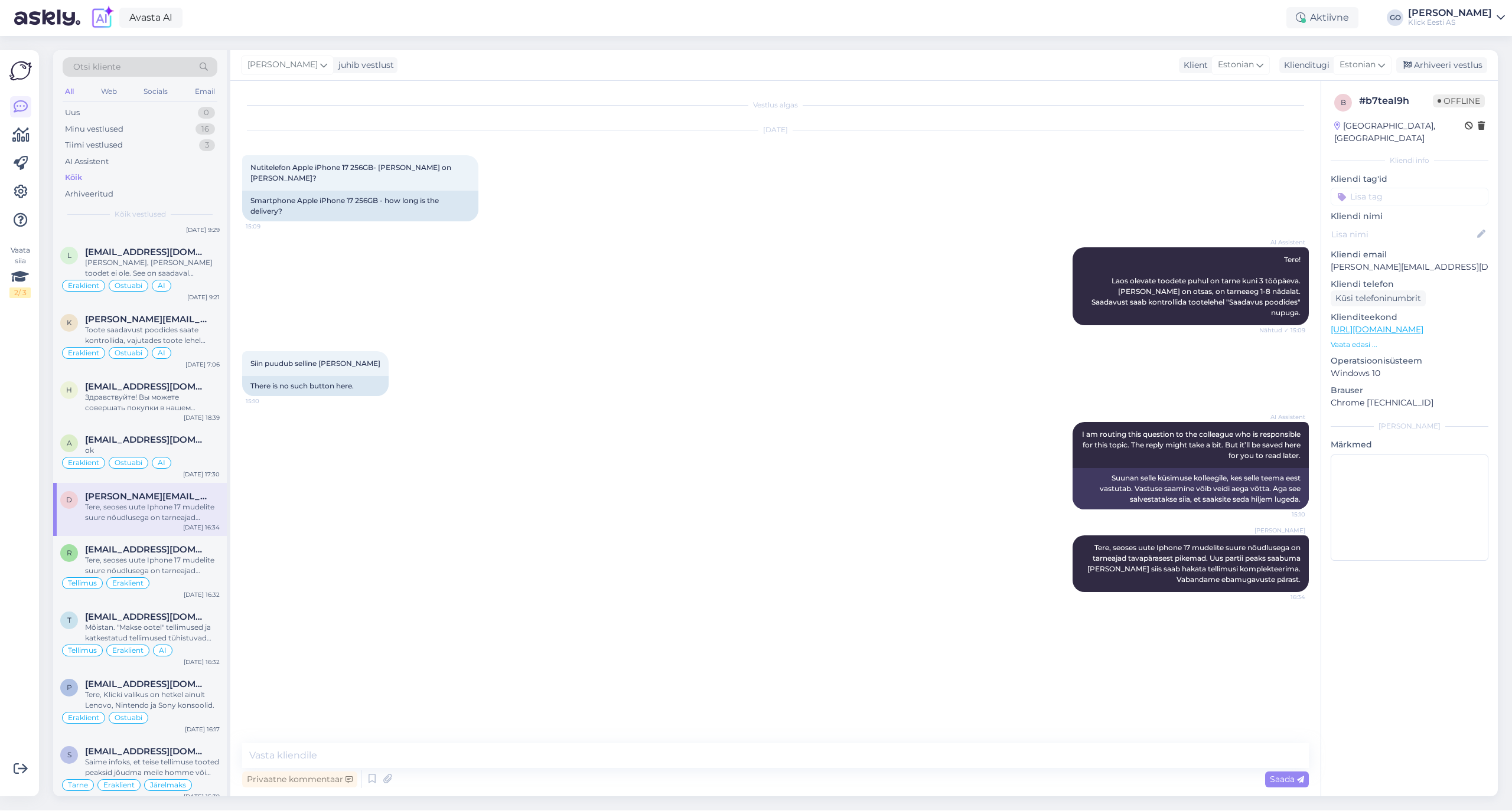
click at [445, 523] on div "[PERSON_NAME] Tere, seoses uute Iphone 17 mudelite suure nõudlusega on tarneaja…" at bounding box center [775, 564] width 1066 height 83
click at [1349, 187] on input at bounding box center [1409, 196] width 157 height 18
click at [1357, 281] on span "Eraklient" at bounding box center [1361, 285] width 32 height 7
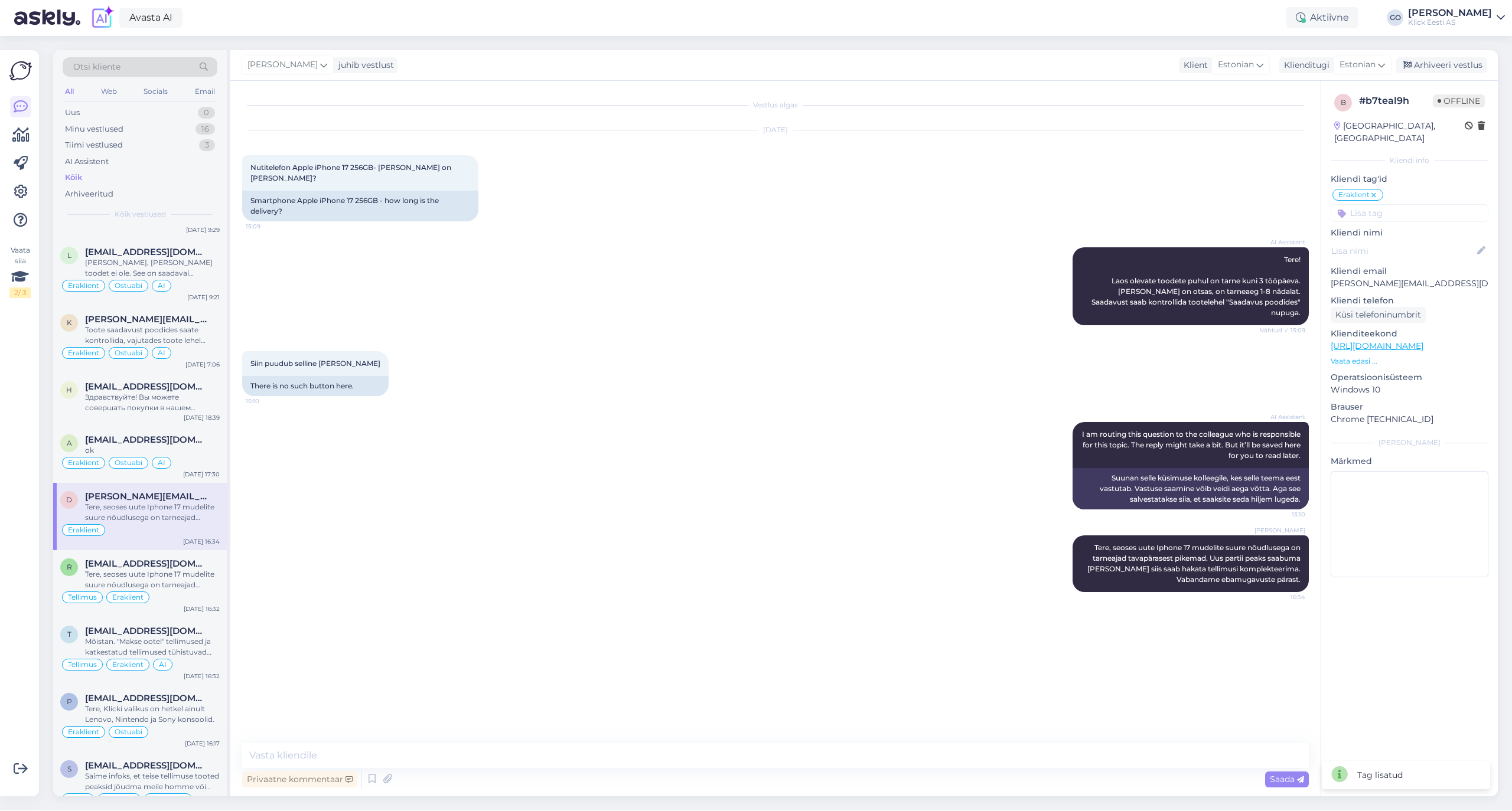
click at [1380, 204] on input at bounding box center [1409, 213] width 157 height 18
click at [1380, 269] on span "Ostuabi" at bounding box center [1378, 273] width 27 height 7
click at [1456, 64] on div "Arhiveeri vestlus" at bounding box center [1441, 65] width 91 height 16
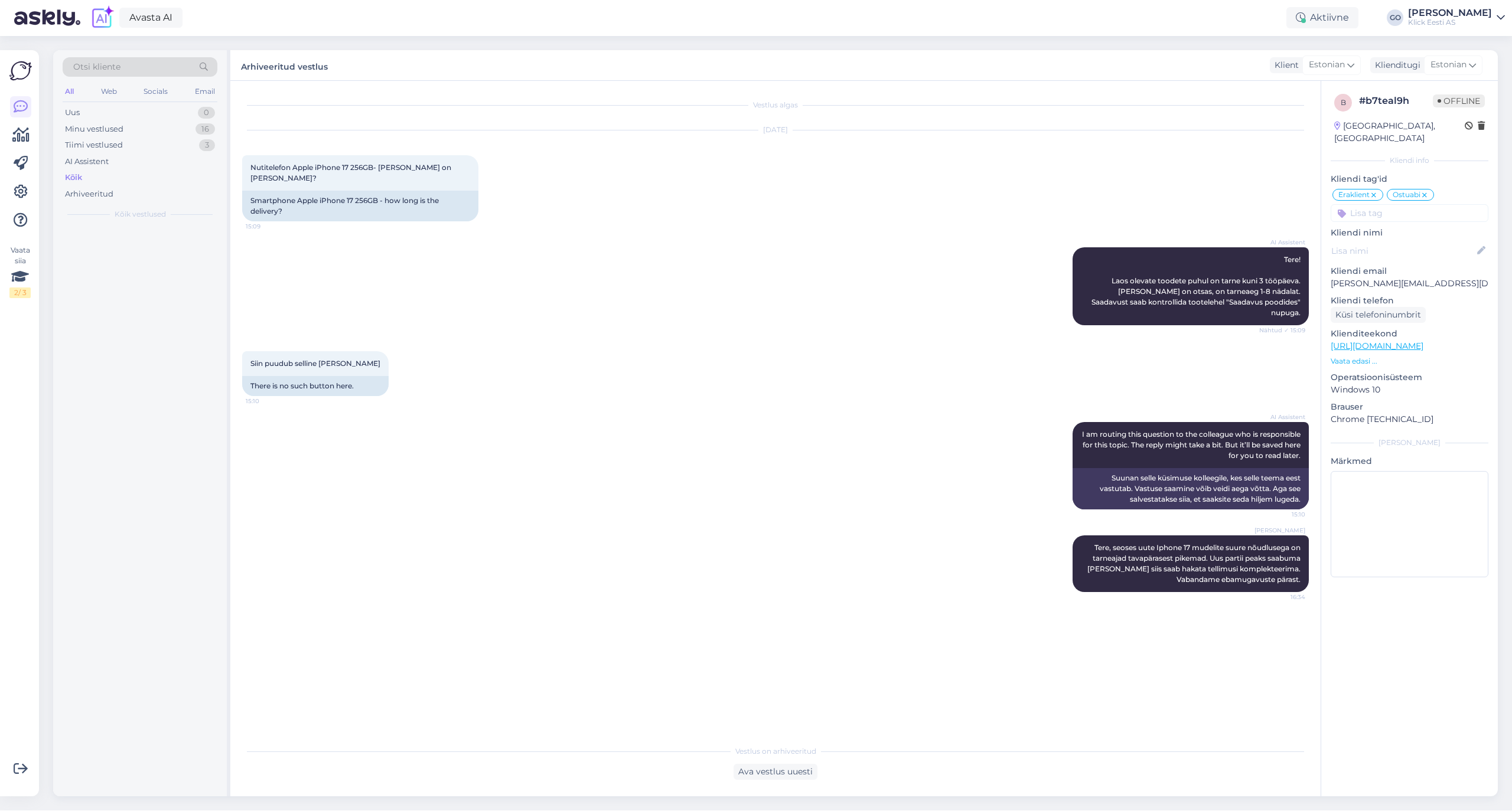
scroll to position [0, 0]
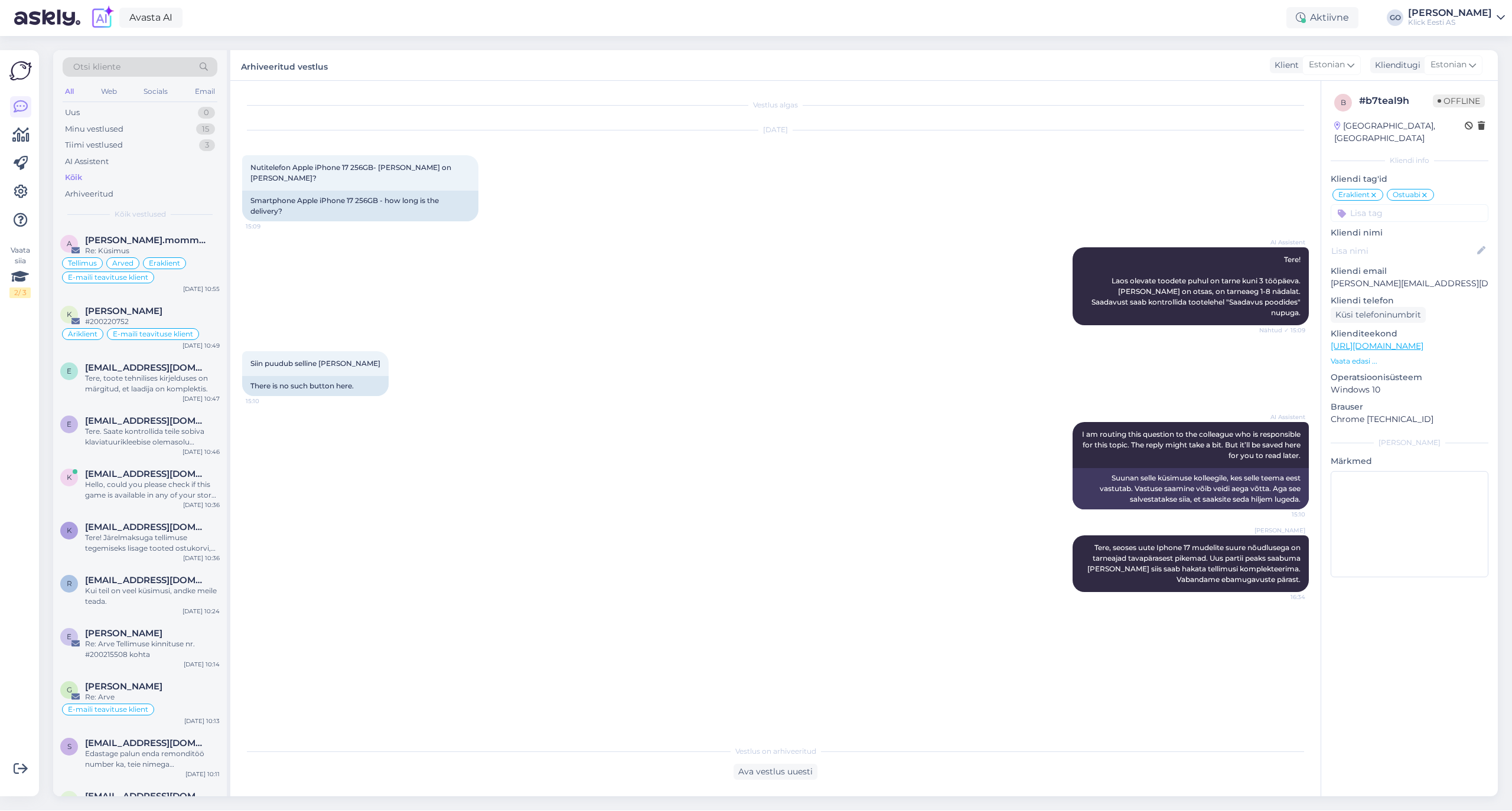
click at [72, 174] on div "Kõik" at bounding box center [74, 178] width 17 height 12
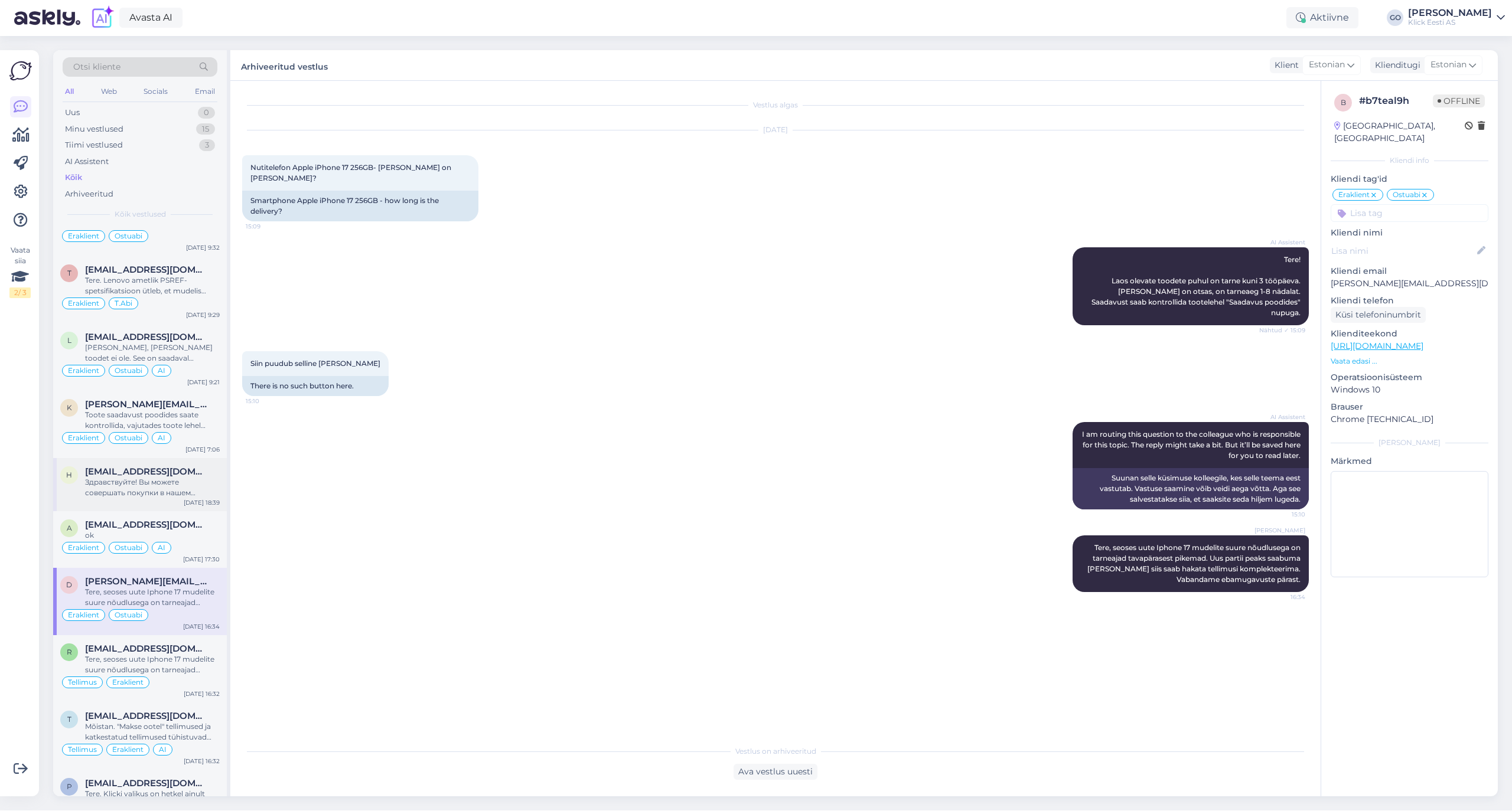
scroll to position [866, 0]
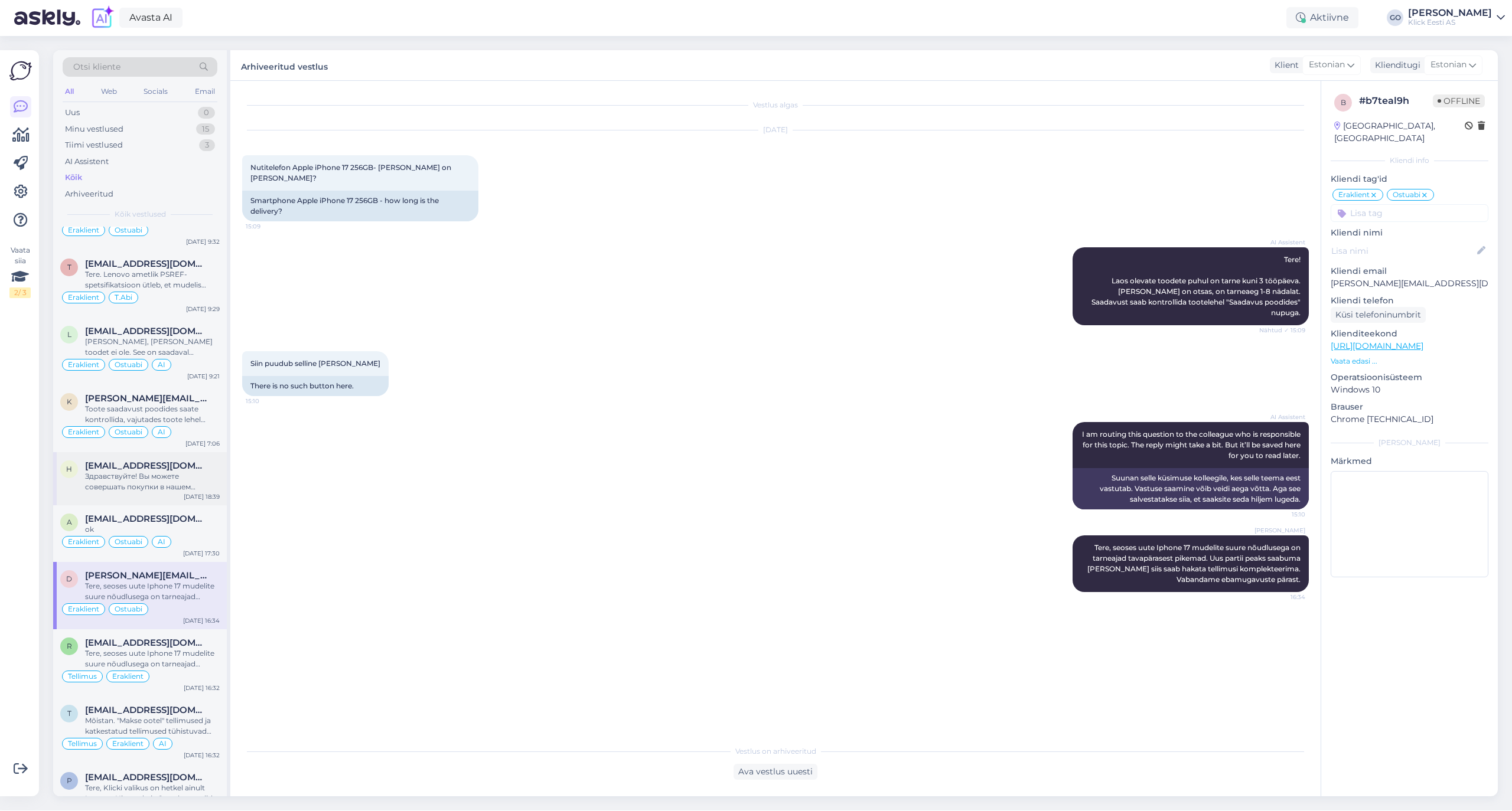
click at [175, 476] on div "Здравствуйте! Вы можете совершать покупки в нашем интернет-магазине без регистр…" at bounding box center [151, 482] width 134 height 21
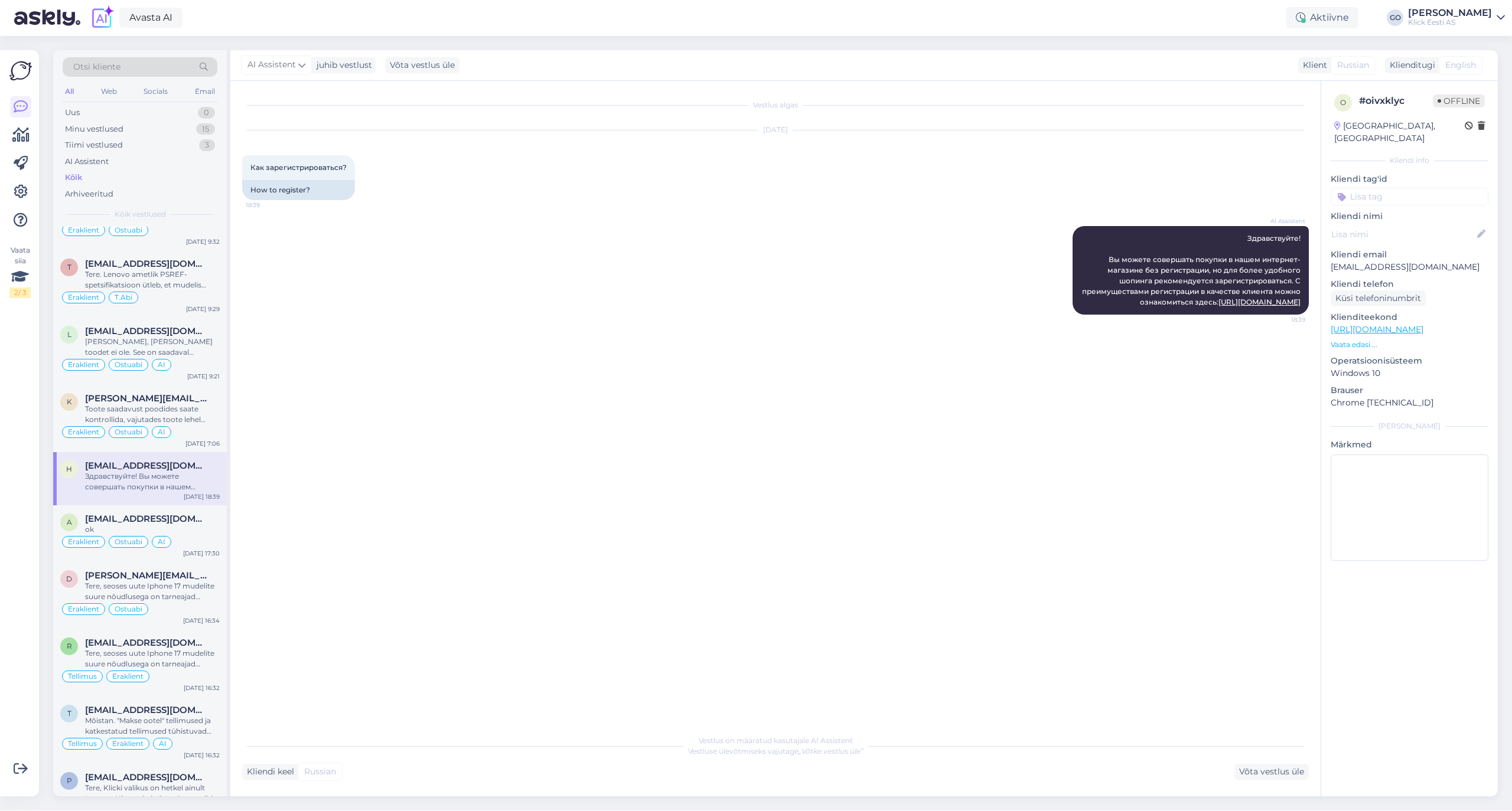
click at [1382, 187] on input at bounding box center [1409, 196] width 157 height 18
click at [1367, 281] on span "Eraklient" at bounding box center [1361, 285] width 32 height 7
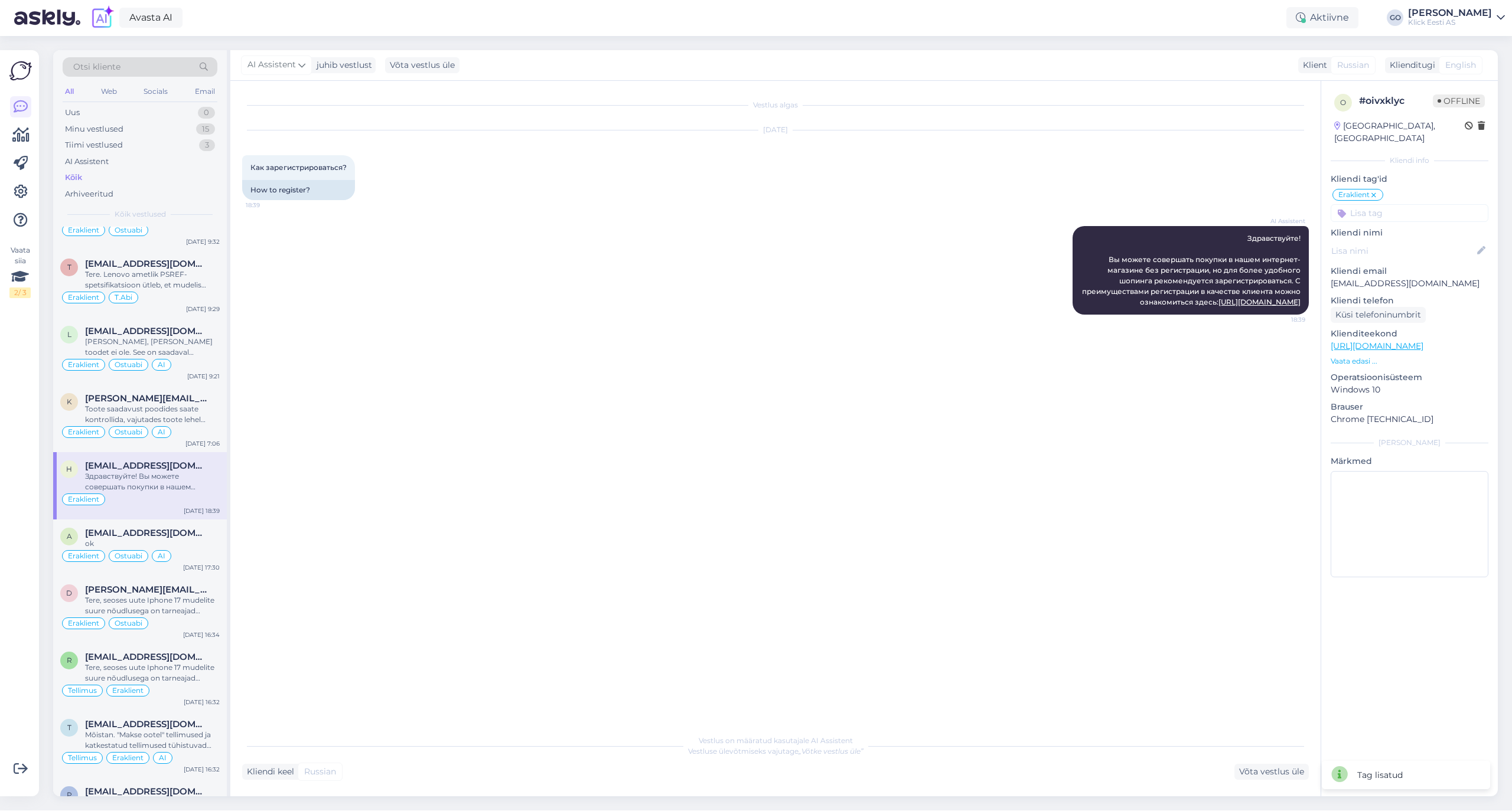
click at [1367, 204] on input at bounding box center [1409, 213] width 157 height 18
click at [1373, 241] on span "Üldinfo" at bounding box center [1369, 245] width 26 height 7
drag, startPoint x: 988, startPoint y: 572, endPoint x: 990, endPoint y: 567, distance: 5.4
click at [988, 572] on div "Vestlus algas [DATE] Как зарегистрироваться? 18:39 How to register? AI Assisten…" at bounding box center [780, 405] width 1077 height 625
click at [1391, 204] on input at bounding box center [1409, 213] width 157 height 18
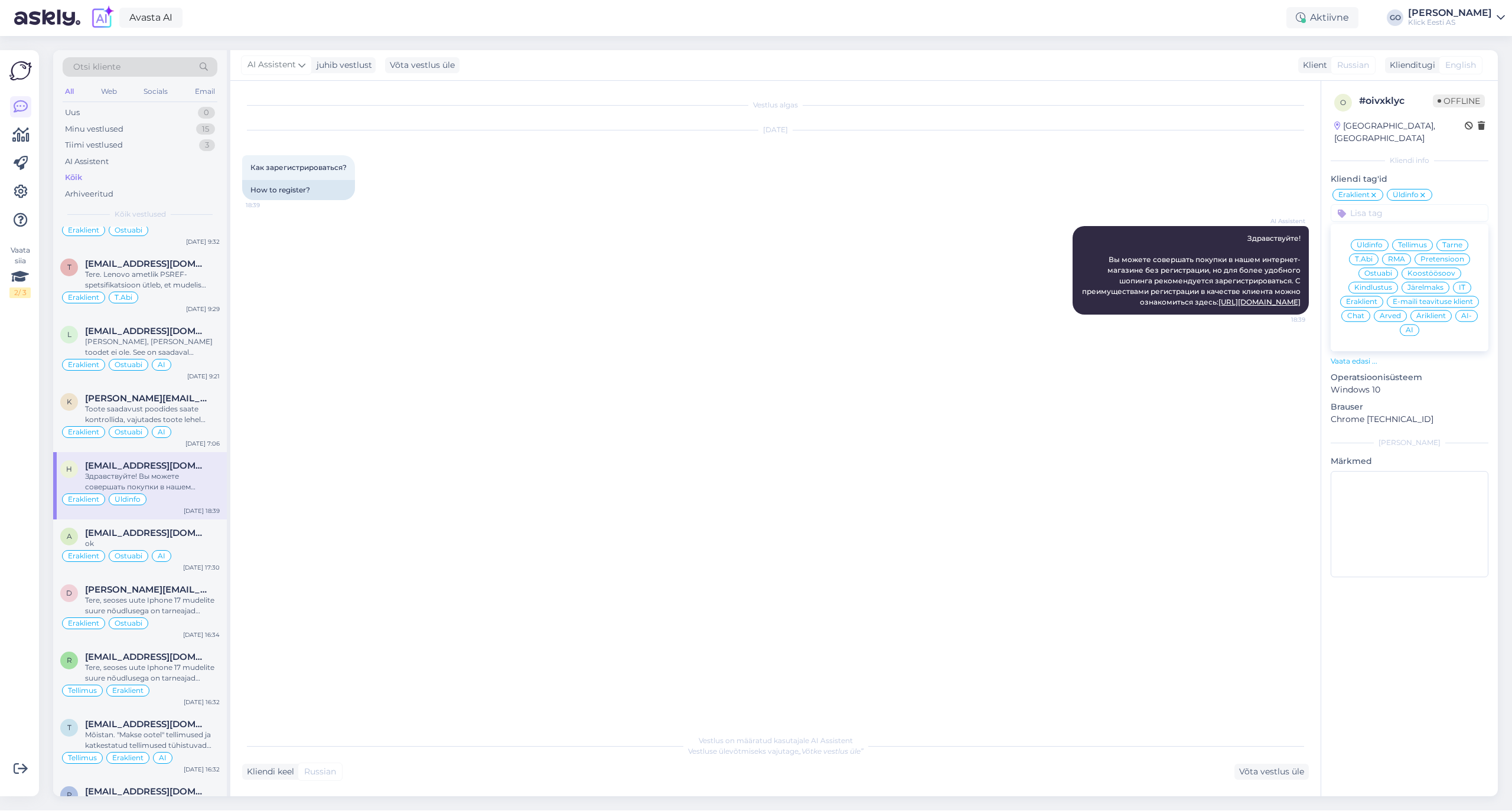
click at [1408, 327] on span "AI" at bounding box center [1408, 330] width 8 height 7
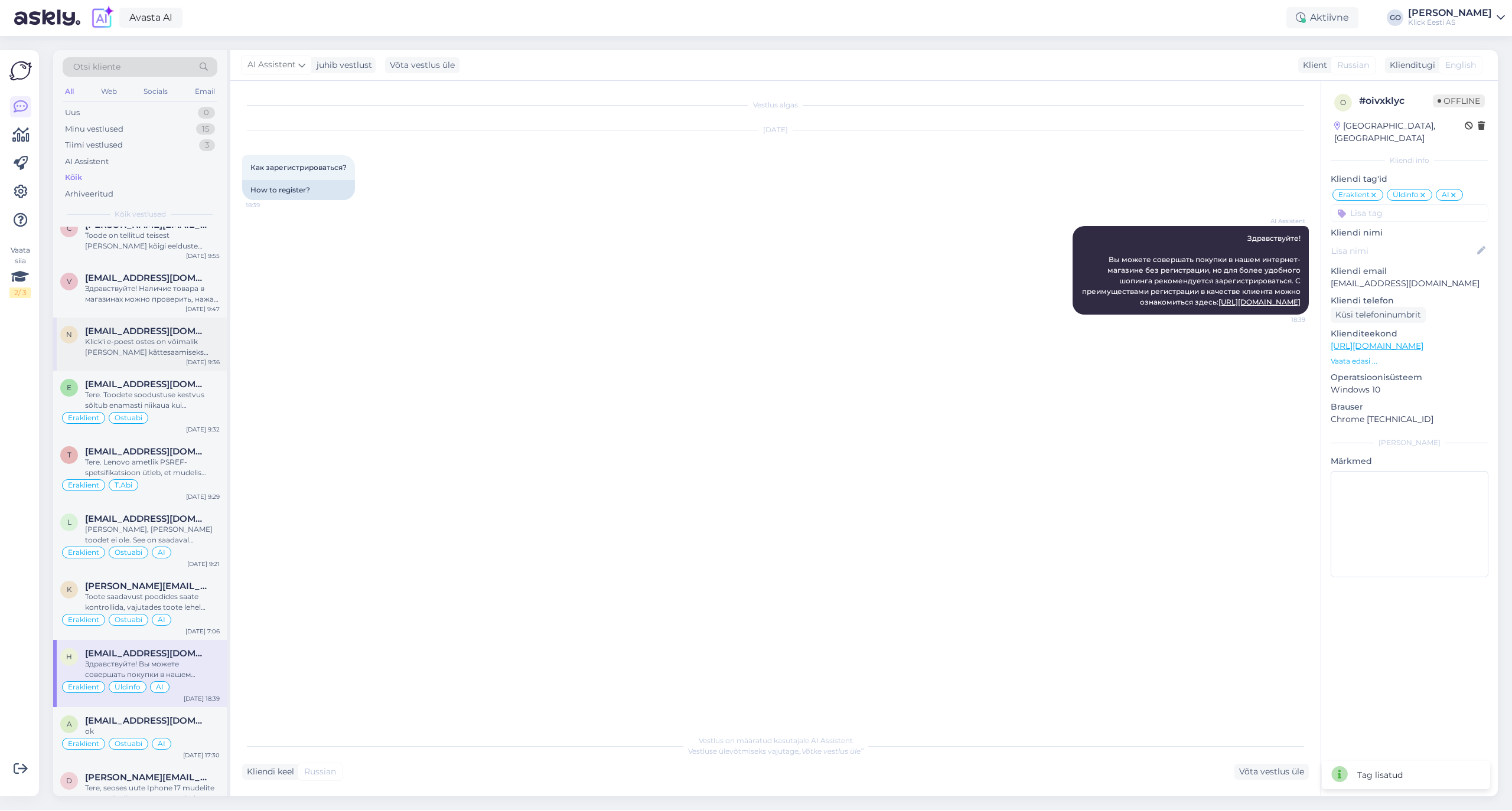
scroll to position [630, 0]
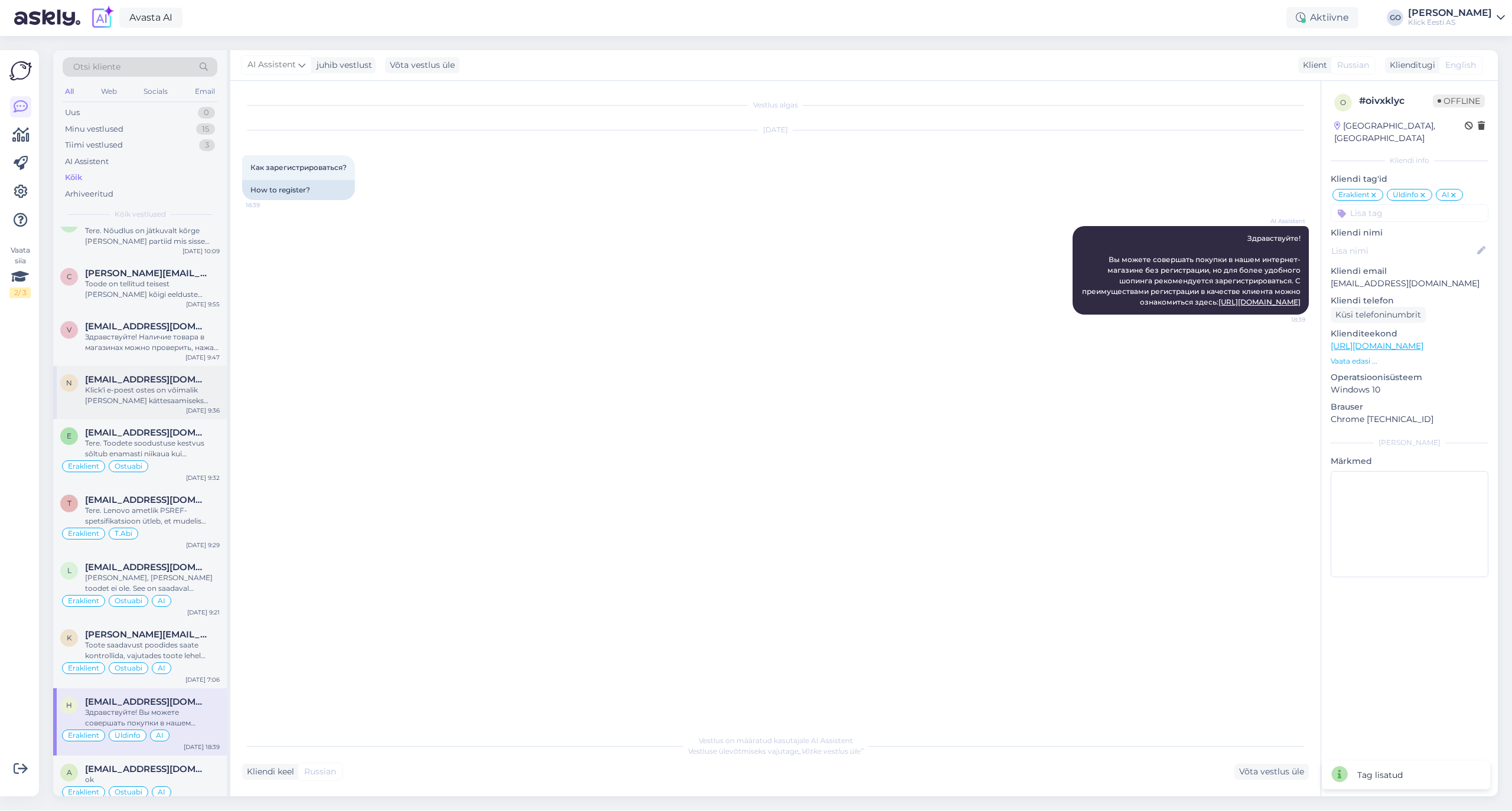
click at [174, 393] on div "Klick'i e-poest ostes on võimalik [PERSON_NAME] kättesaamiseks endale sobiv kau…" at bounding box center [151, 395] width 134 height 21
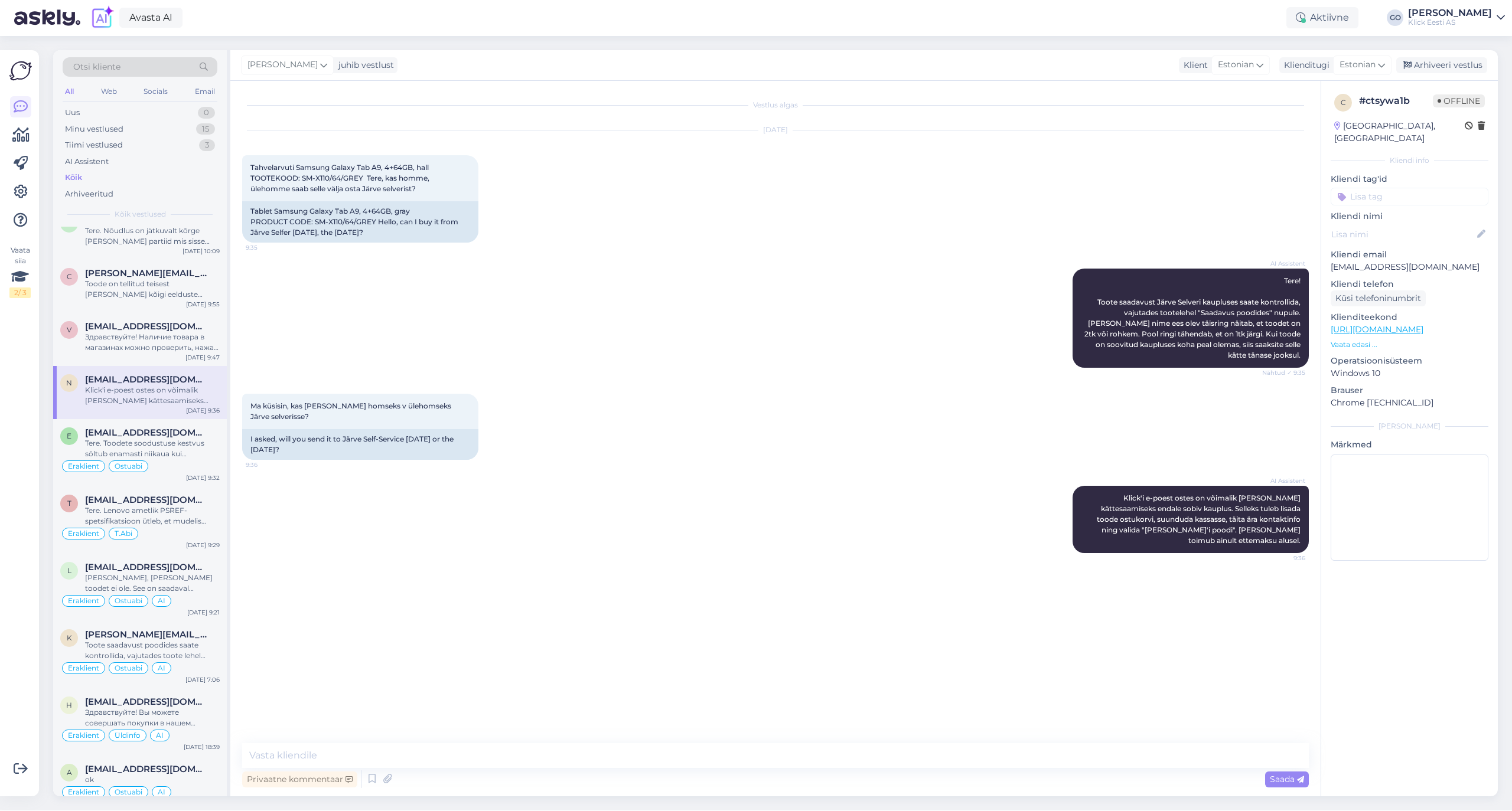
click at [554, 562] on div "Vestlus algas [DATE] Tahvelarvuti Samsung Galaxy Tab A9, 4+64GB, hall TOOTEKOOD…" at bounding box center [780, 412] width 1077 height 640
click at [1425, 187] on input at bounding box center [1409, 196] width 157 height 18
click at [1371, 281] on span "Eraklient" at bounding box center [1361, 285] width 32 height 7
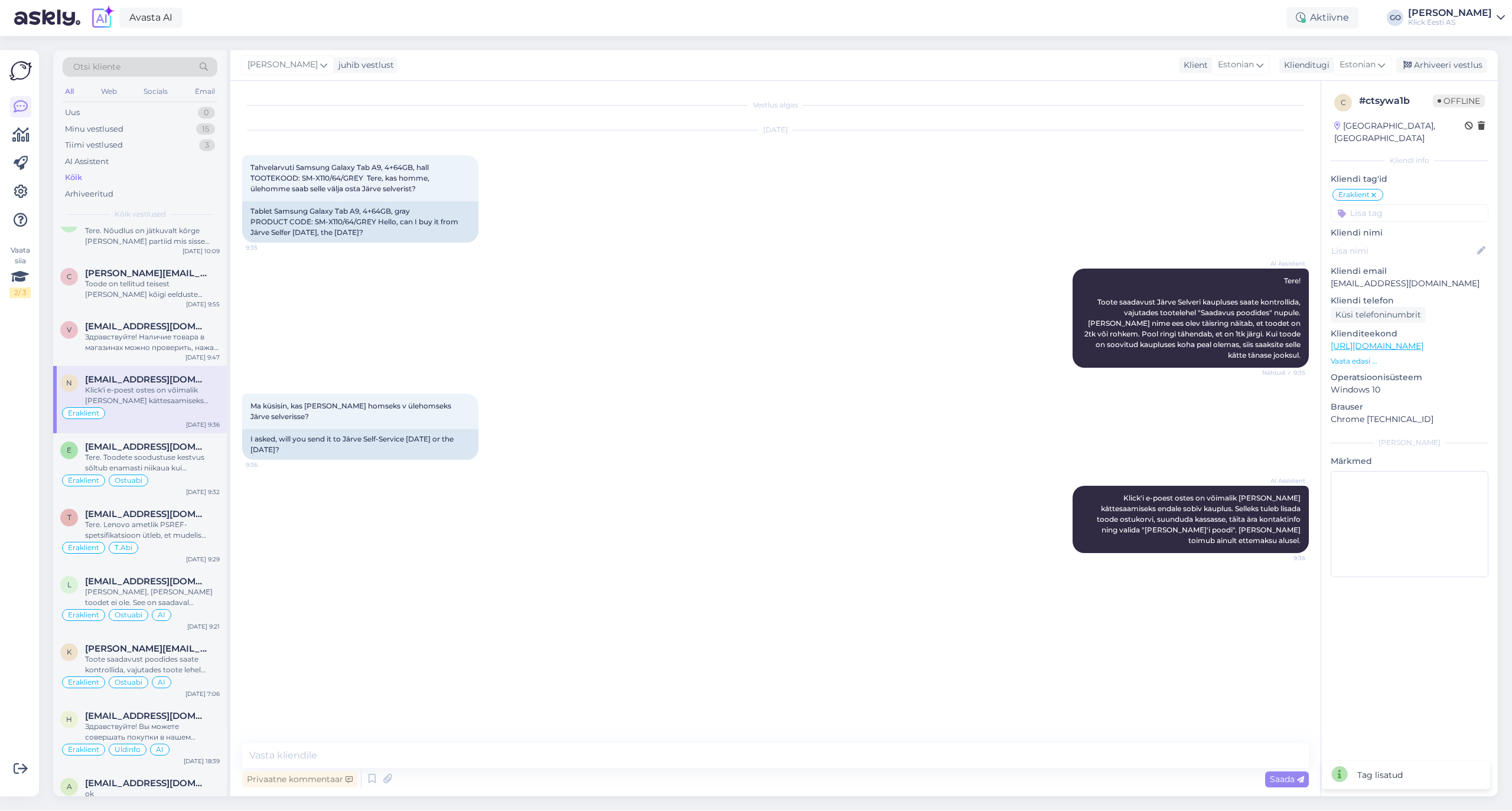
click at [1371, 204] on input at bounding box center [1409, 213] width 157 height 18
click at [1383, 269] on span "Ostuabi" at bounding box center [1378, 273] width 27 height 7
click at [118, 341] on div "Здравствуйте! Наличие товара в магазинах можно проверить, нажав на кнопку "Saad…" at bounding box center [151, 342] width 134 height 21
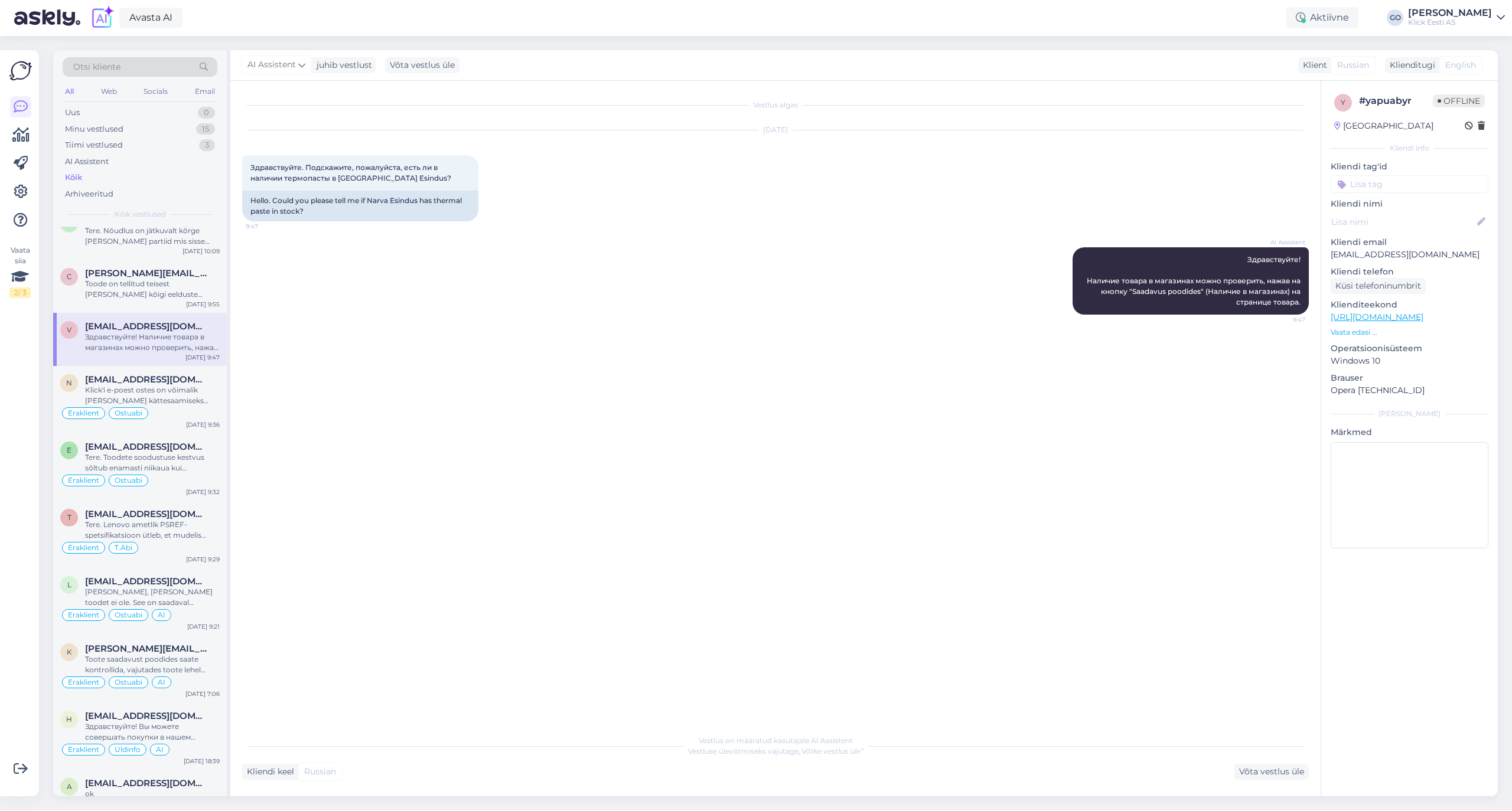
click at [1397, 189] on input at bounding box center [1409, 184] width 157 height 18
click at [1371, 272] on span "Eraklient" at bounding box center [1361, 273] width 32 height 7
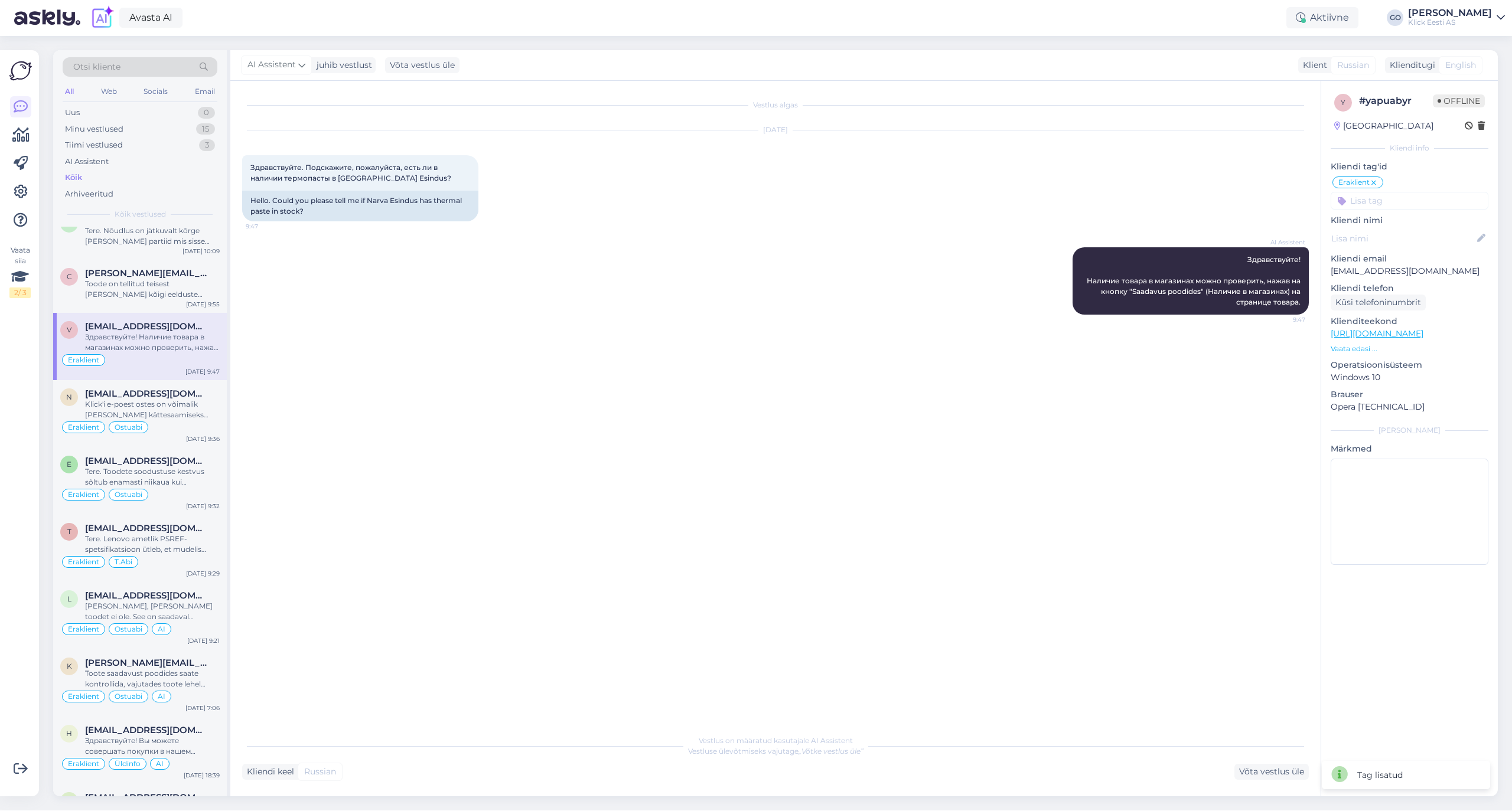
click at [1370, 199] on input at bounding box center [1409, 200] width 157 height 18
click at [1376, 260] on span "Ostuabi" at bounding box center [1378, 261] width 27 height 7
click at [1379, 201] on input at bounding box center [1409, 200] width 157 height 18
click at [1408, 321] on span "AI" at bounding box center [1408, 317] width 8 height 7
click at [985, 406] on div "Vestlus algas [DATE] Здравствуйте. Подскажите, пожалуйста, есть ли в наличии те…" at bounding box center [780, 405] width 1077 height 625
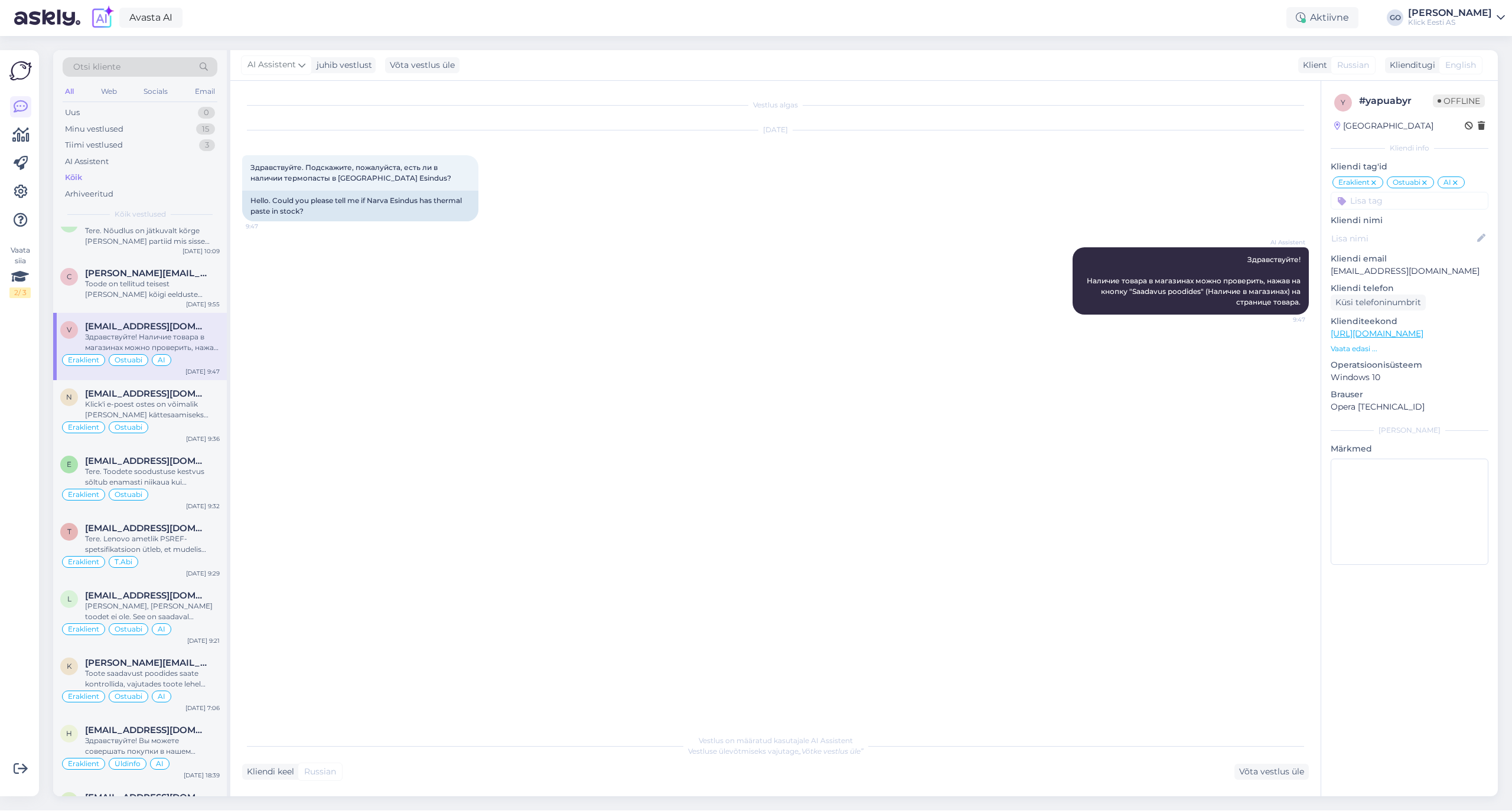
click at [1420, 333] on link "[URL][DOMAIN_NAME]" at bounding box center [1377, 334] width 92 height 10
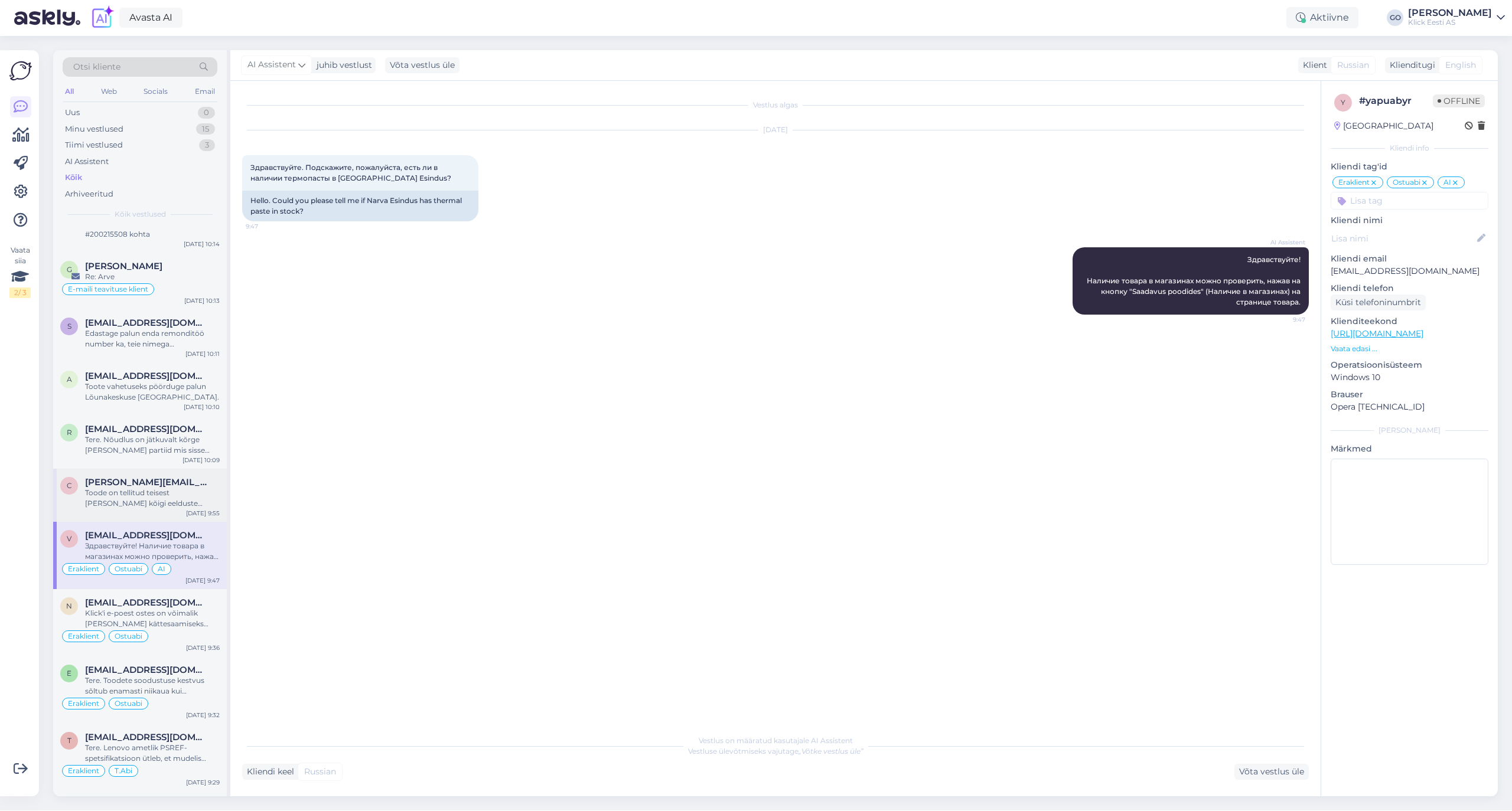
scroll to position [394, 0]
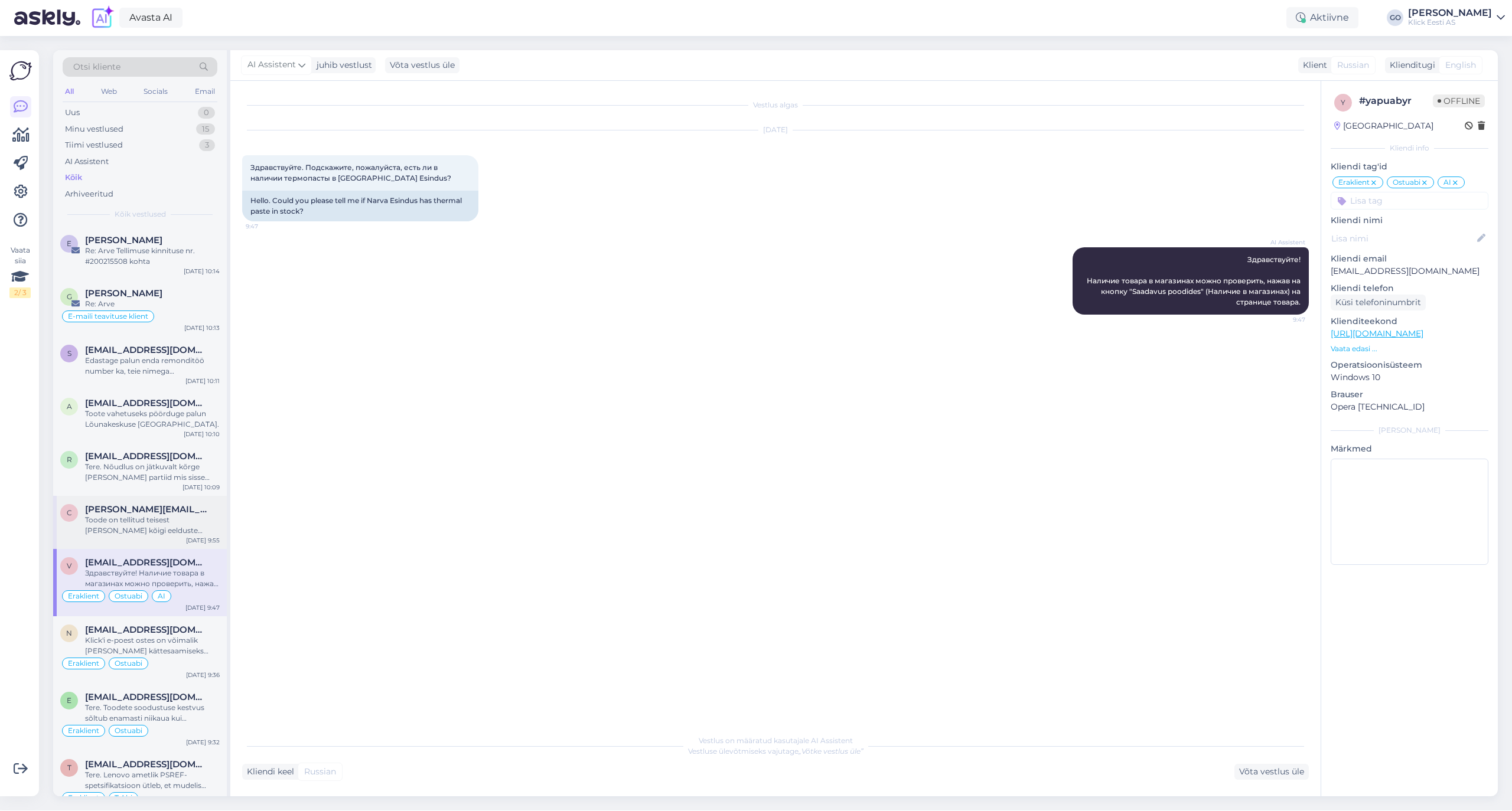
click at [117, 520] on div "Toode on tellitud teisest [PERSON_NAME] kõigi eelduste kohaselt jõuab Järvele […" at bounding box center [151, 525] width 134 height 21
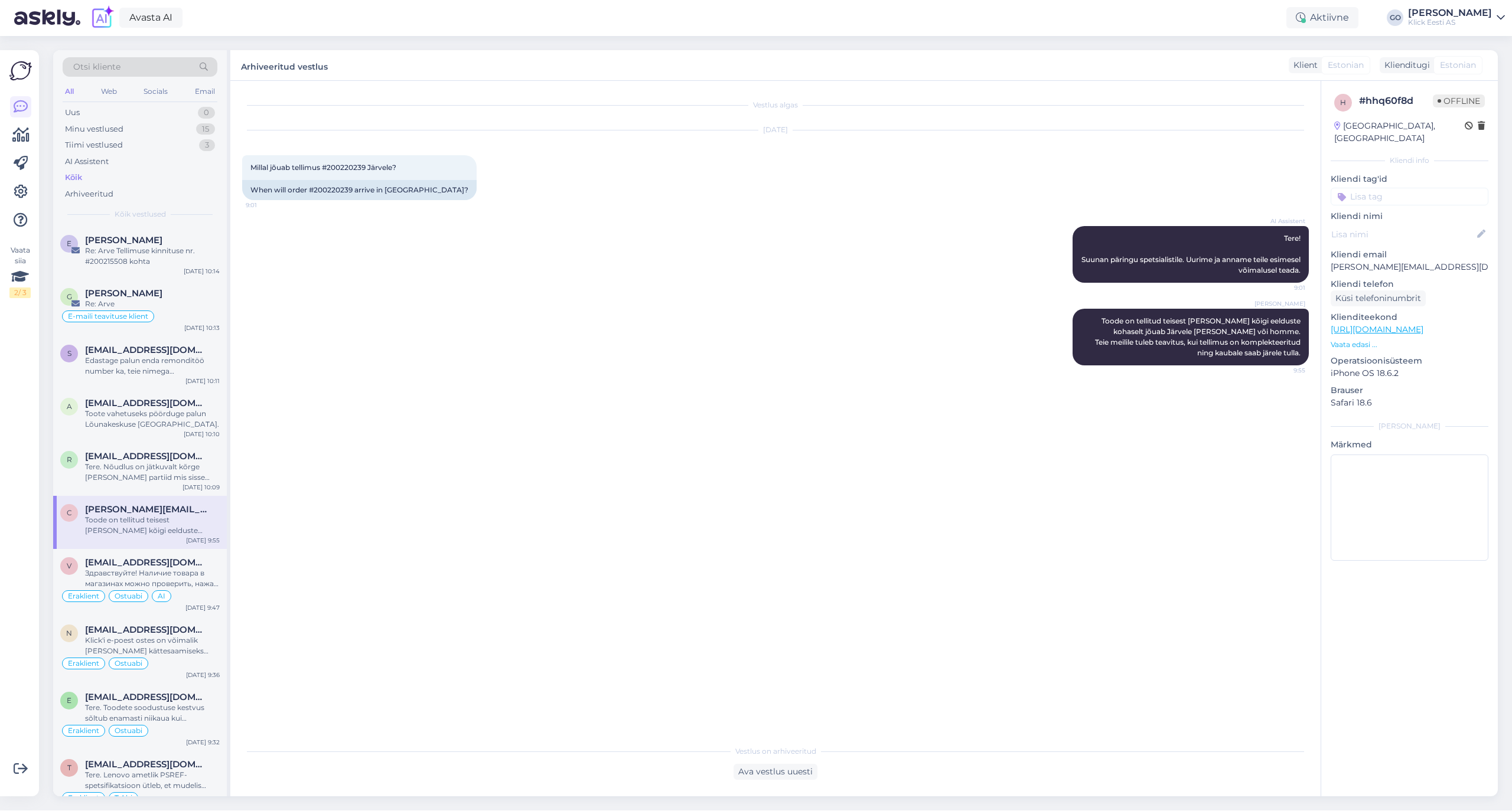
click at [1371, 187] on input at bounding box center [1409, 196] width 157 height 18
click at [1360, 281] on span "Eraklient" at bounding box center [1361, 285] width 32 height 7
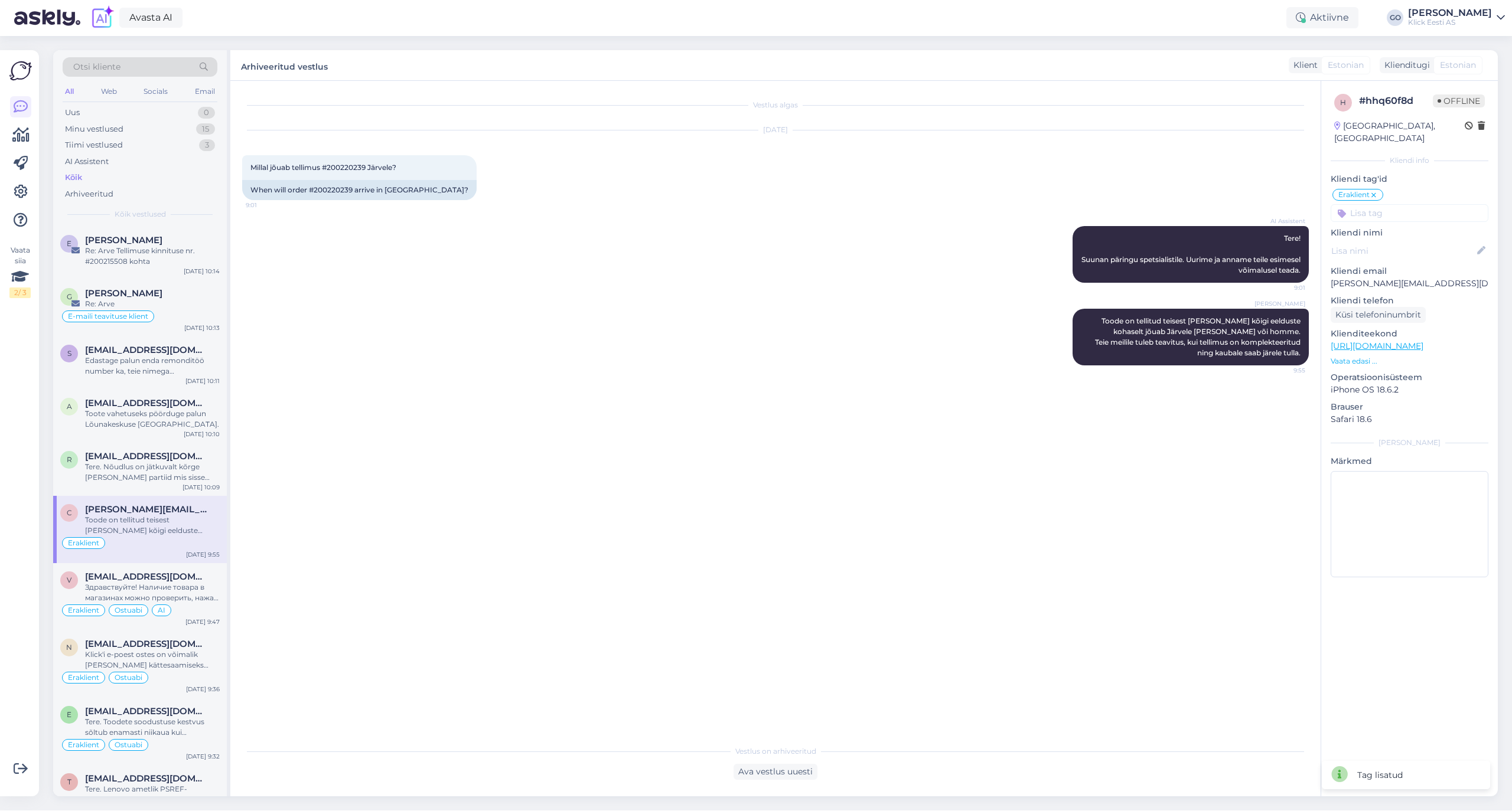
click at [1367, 204] on input at bounding box center [1409, 213] width 157 height 18
click at [1465, 239] on div "Tarne" at bounding box center [1451, 245] width 32 height 12
click at [133, 466] on div "Tere. Nõudlus on jätkuvalt kõrge [PERSON_NAME] partiid mis sisse tulevad, lähev…" at bounding box center [151, 472] width 134 height 21
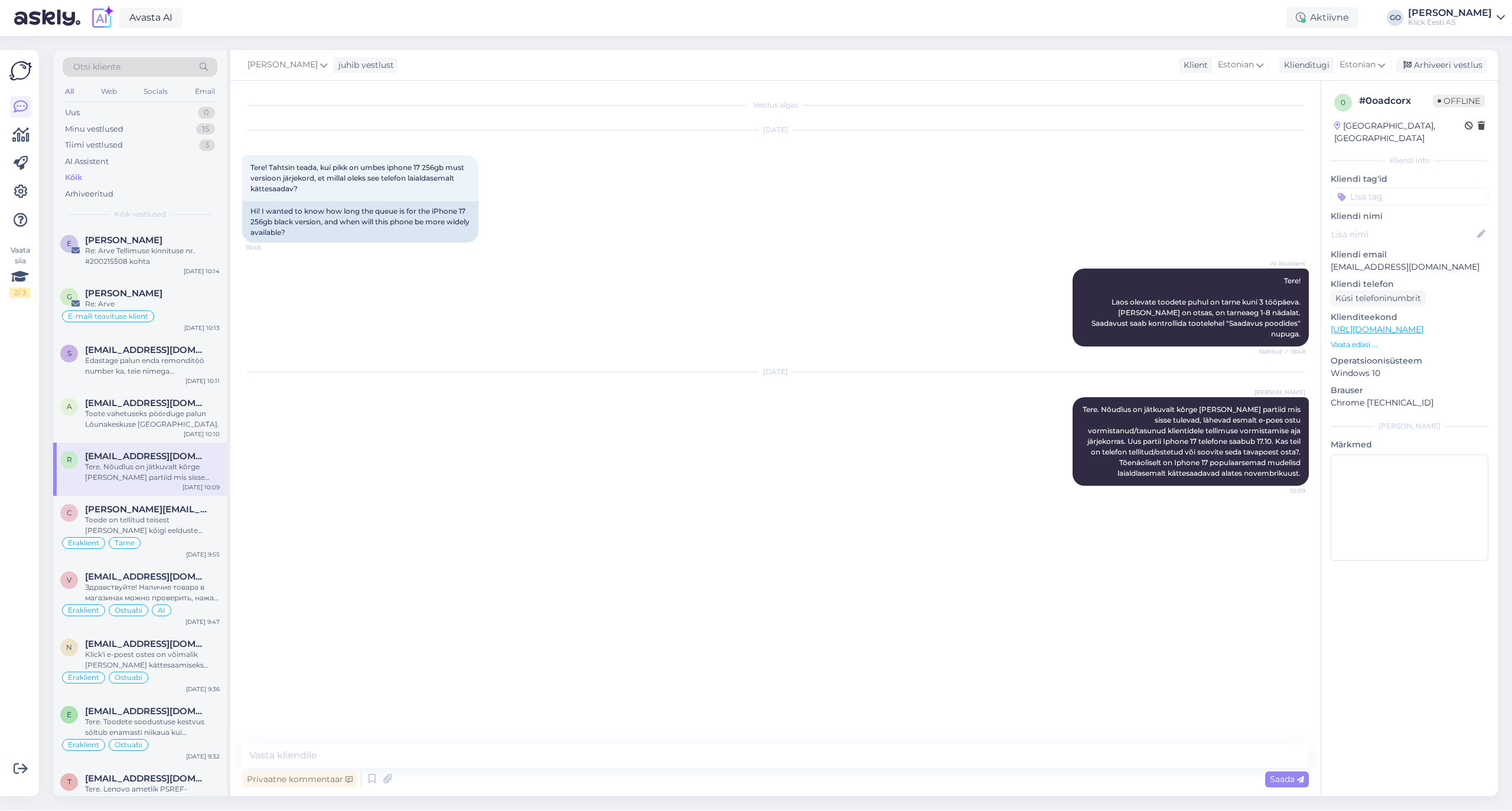
scroll to position [0, 0]
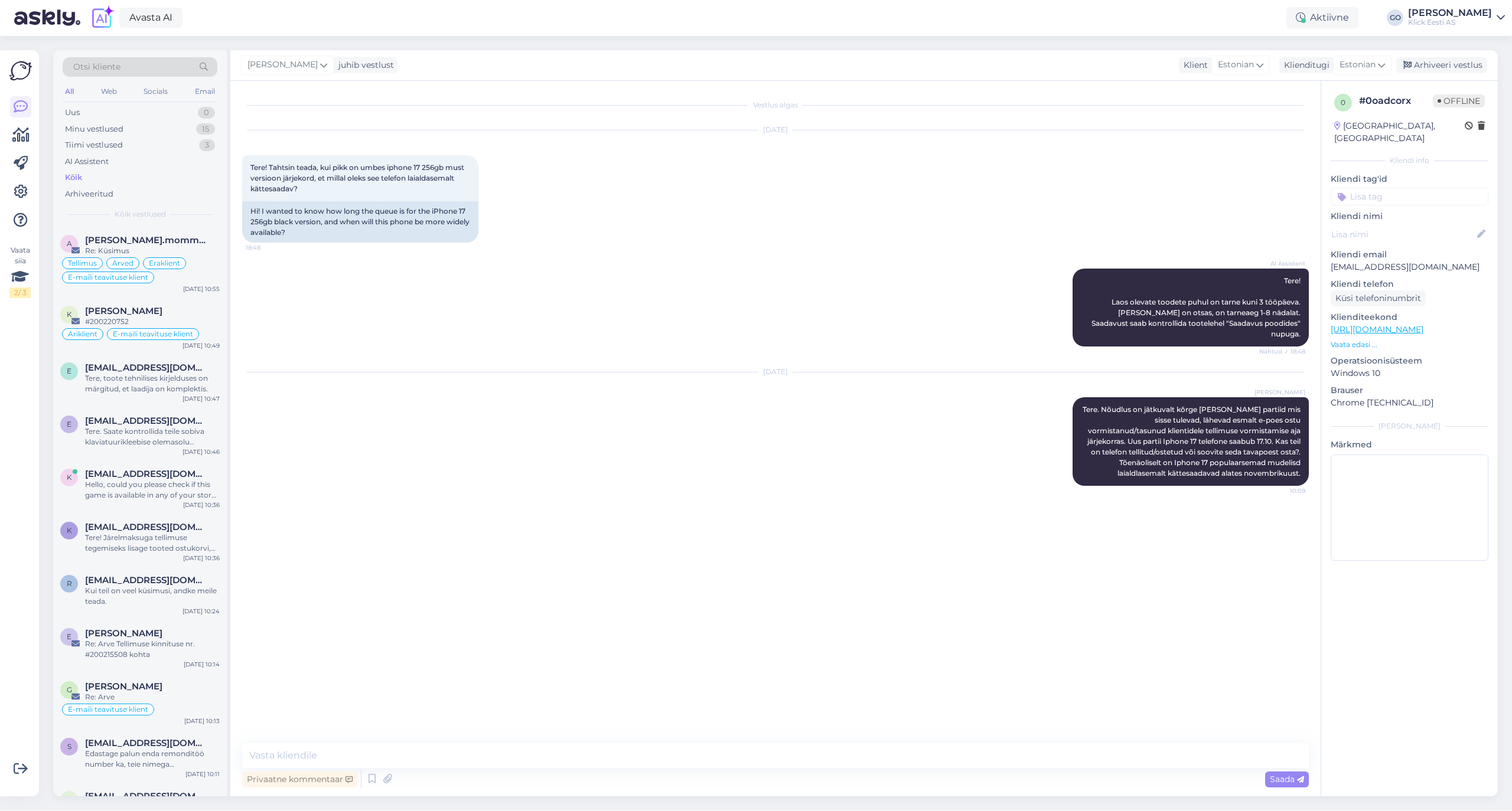
click at [1379, 187] on input at bounding box center [1409, 196] width 157 height 18
click at [1373, 281] on span "Eraklient" at bounding box center [1361, 285] width 32 height 7
click at [1361, 204] on input at bounding box center [1409, 213] width 157 height 18
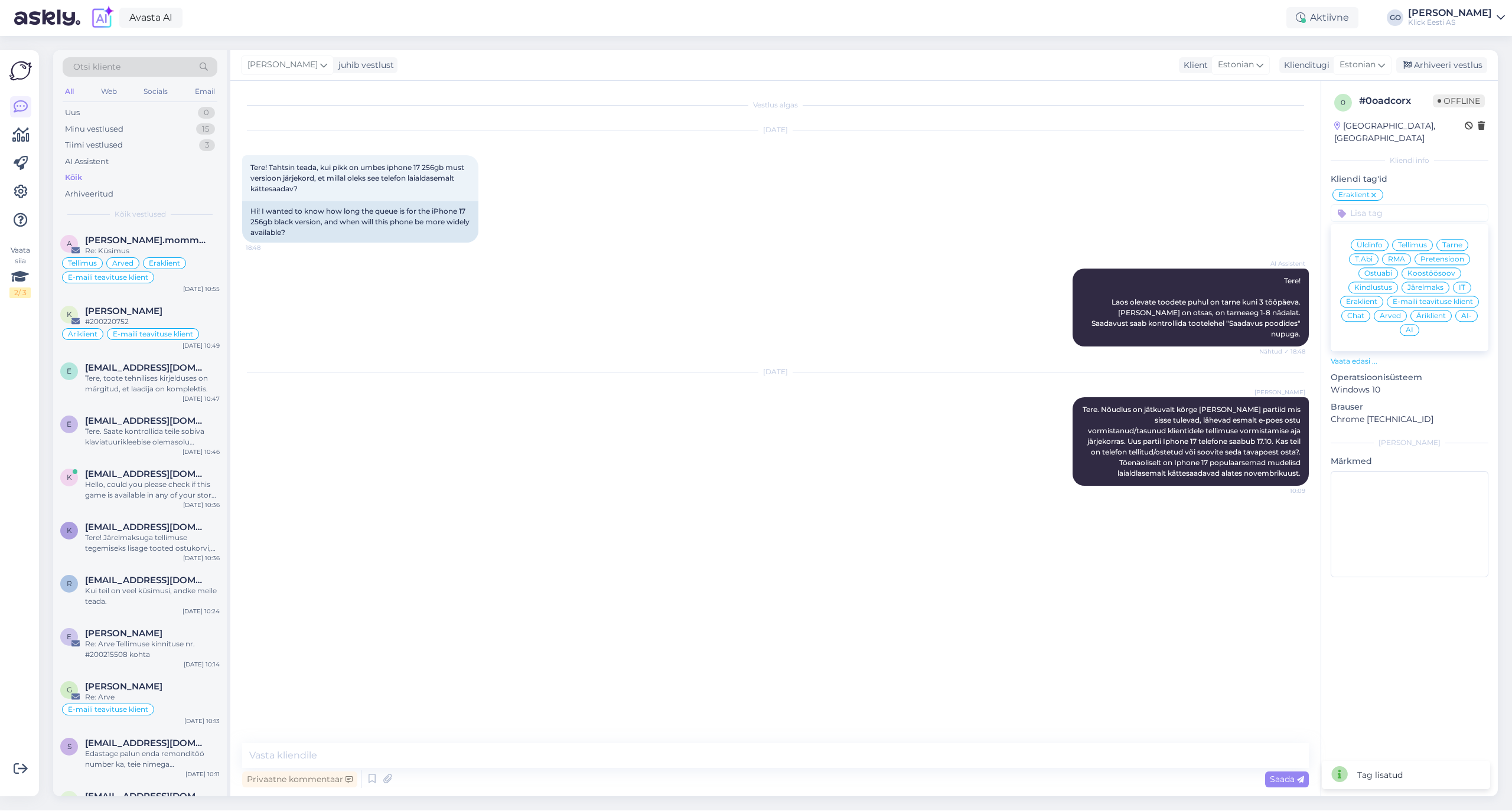
click at [1387, 269] on span "Ostuabi" at bounding box center [1378, 273] width 27 height 7
click at [1385, 204] on input at bounding box center [1409, 213] width 157 height 18
click at [1373, 241] on span "Üldinfo" at bounding box center [1369, 245] width 26 height 7
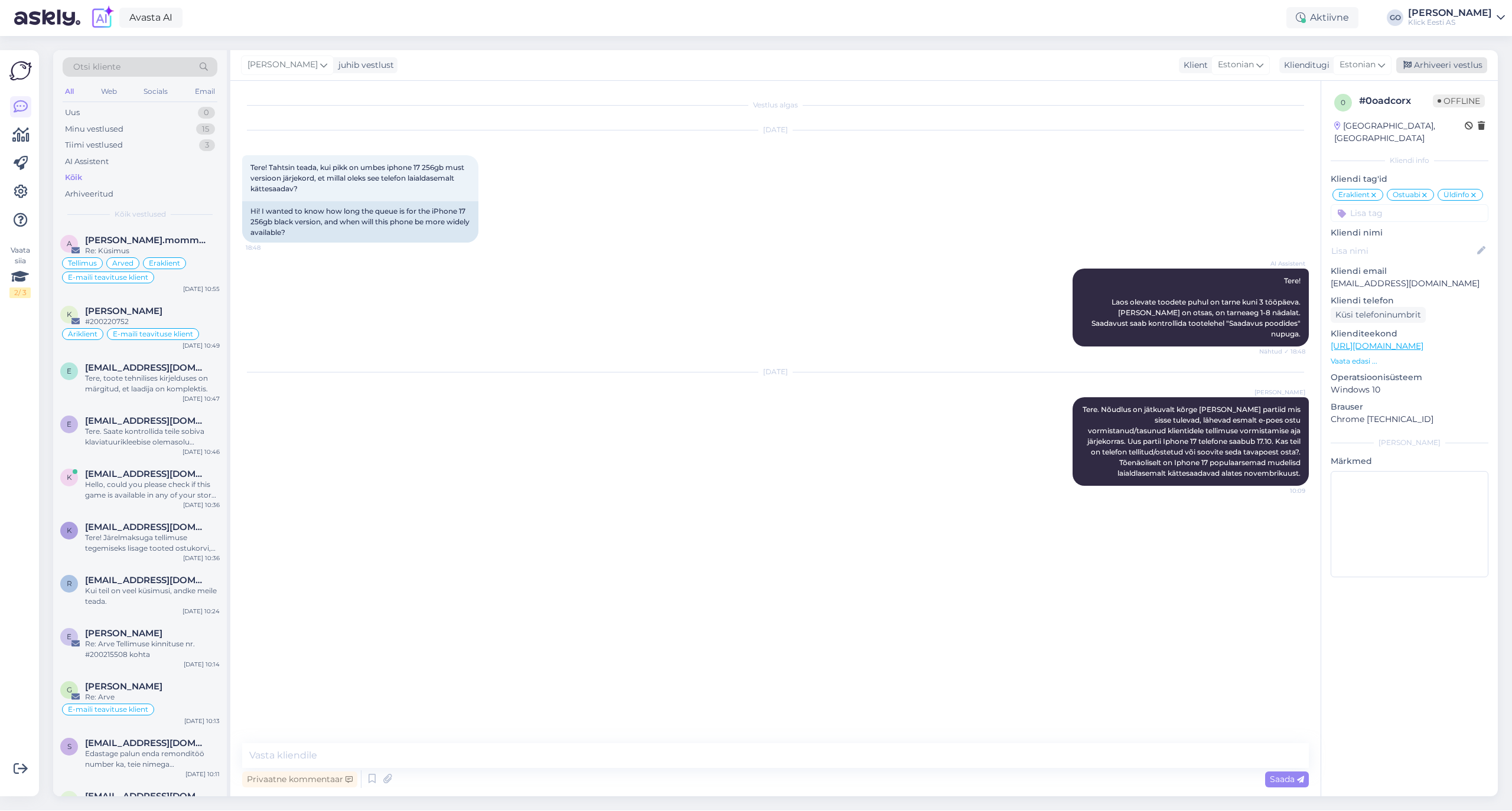
click at [1442, 62] on div "Arhiveeri vestlus" at bounding box center [1441, 65] width 91 height 16
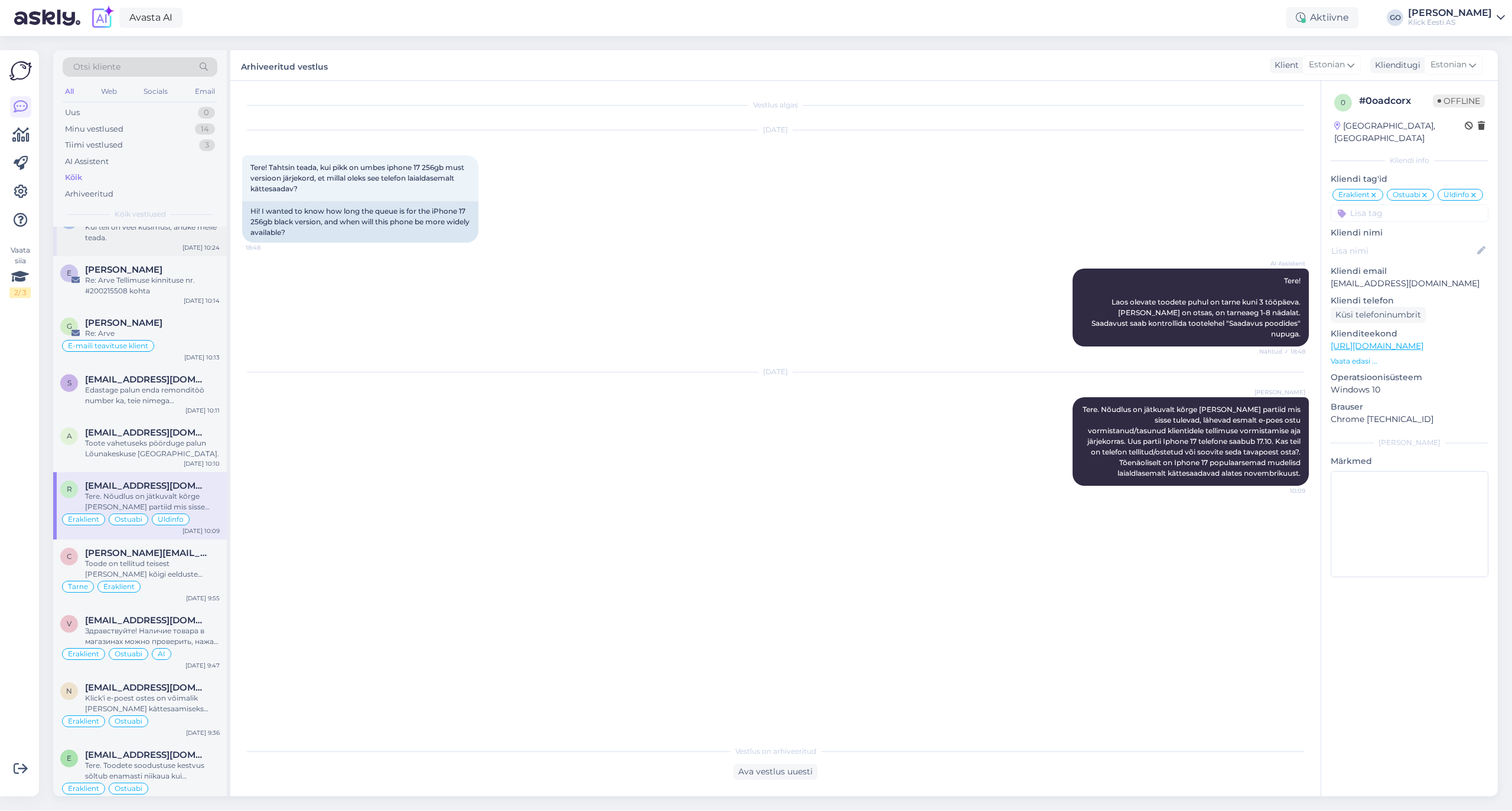
scroll to position [394, 0]
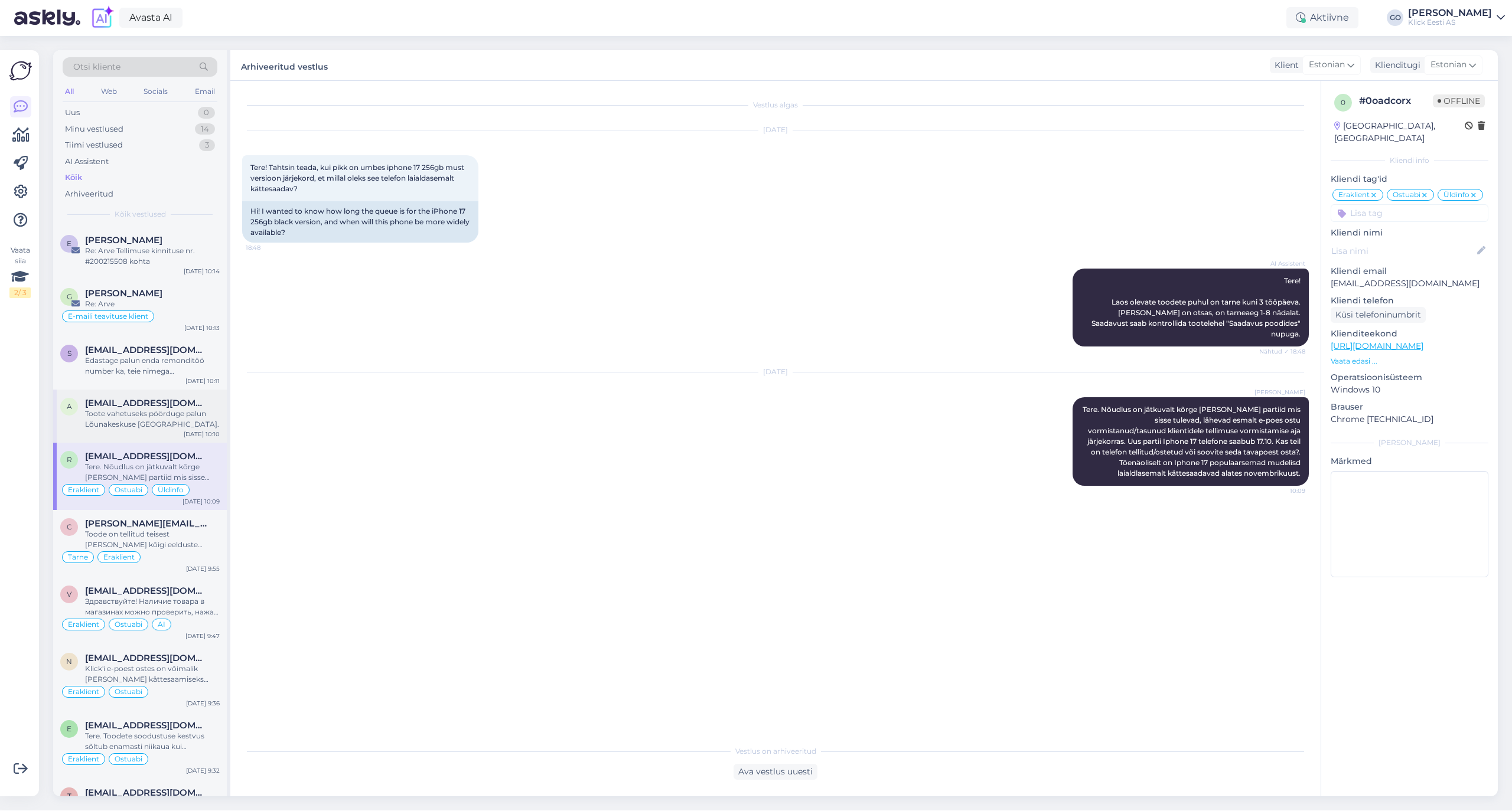
click at [168, 412] on div "Toote vahetuseks pöörduge palun Lõunakeskuse [GEOGRAPHIC_DATA]." at bounding box center [151, 419] width 134 height 21
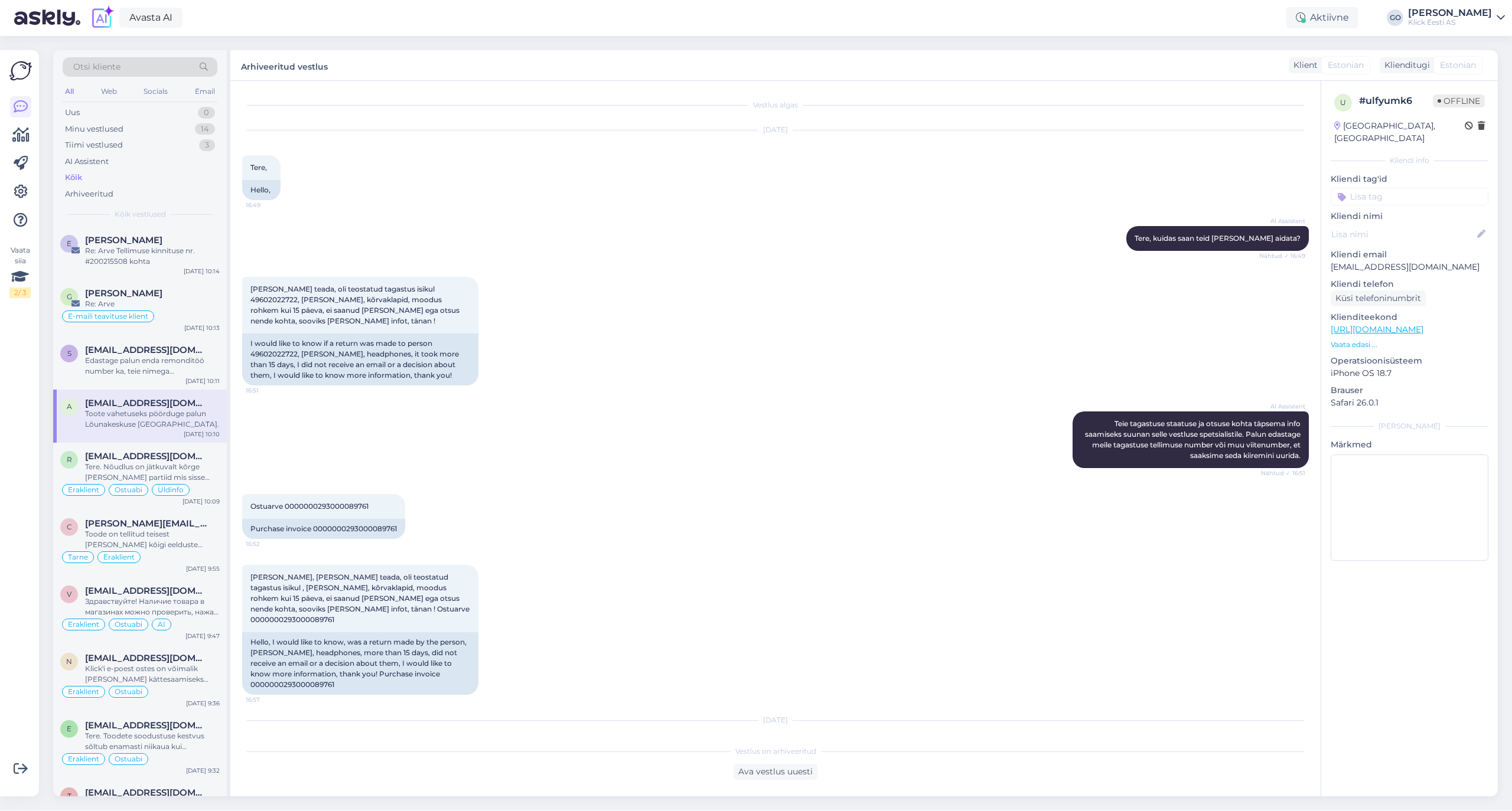
scroll to position [322, 0]
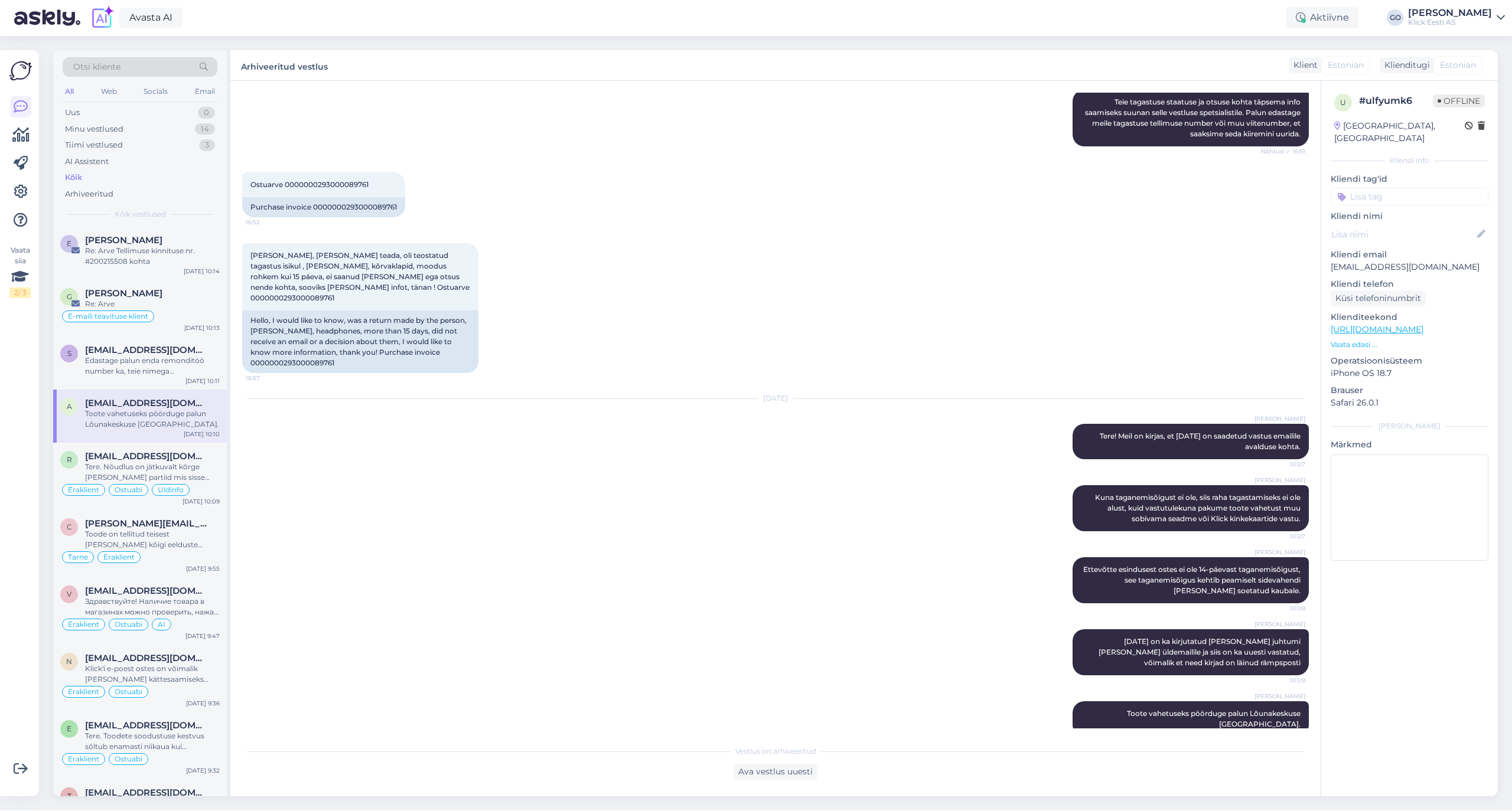
click at [1382, 210] on p "Kliendi nimi" at bounding box center [1409, 216] width 157 height 12
click at [1380, 187] on input at bounding box center [1409, 196] width 157 height 18
click at [1373, 281] on span "Eraklient" at bounding box center [1361, 285] width 32 height 7
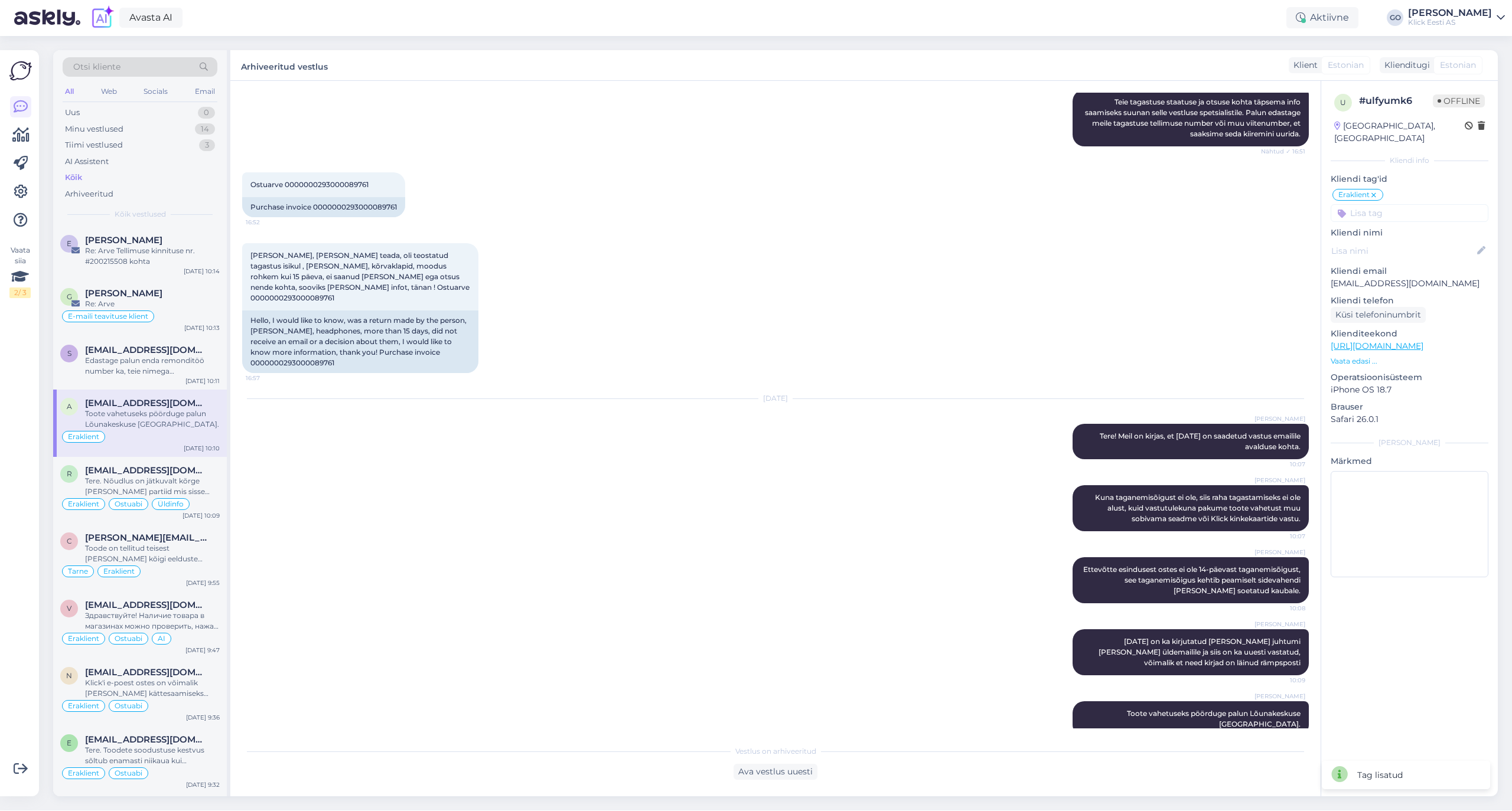
click at [1363, 204] on input at bounding box center [1409, 213] width 157 height 18
click at [1413, 241] on span "Tellimus" at bounding box center [1412, 245] width 29 height 7
click at [1369, 227] on p "Kliendi nimi" at bounding box center [1409, 233] width 157 height 12
click at [1369, 204] on input at bounding box center [1409, 213] width 157 height 18
click at [1399, 256] on span "RMA" at bounding box center [1396, 259] width 17 height 7
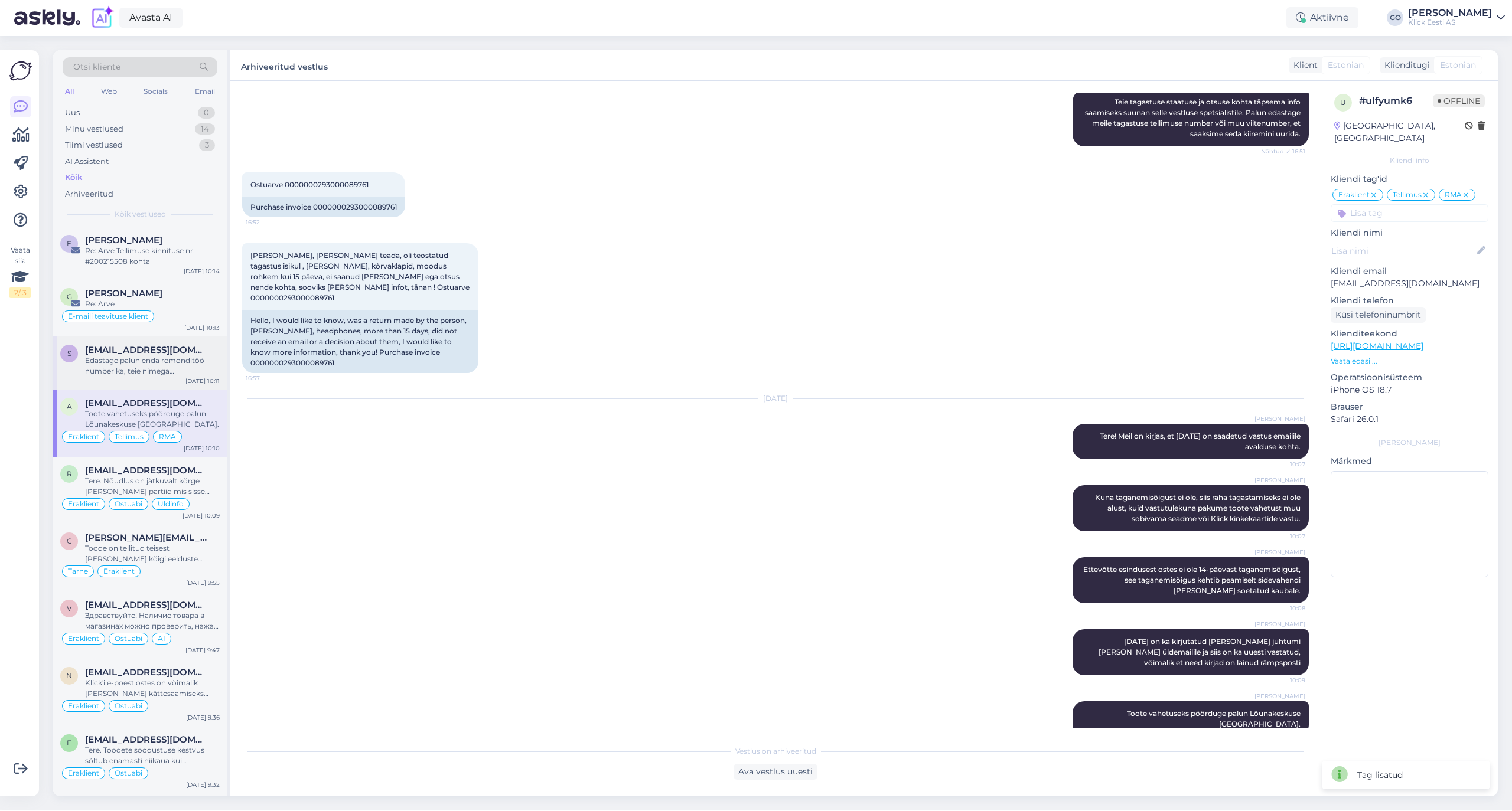
click at [138, 358] on div "Edastage palun enda remonditöö number ka, teie nimega [PERSON_NAME] paraku välj…" at bounding box center [151, 365] width 134 height 21
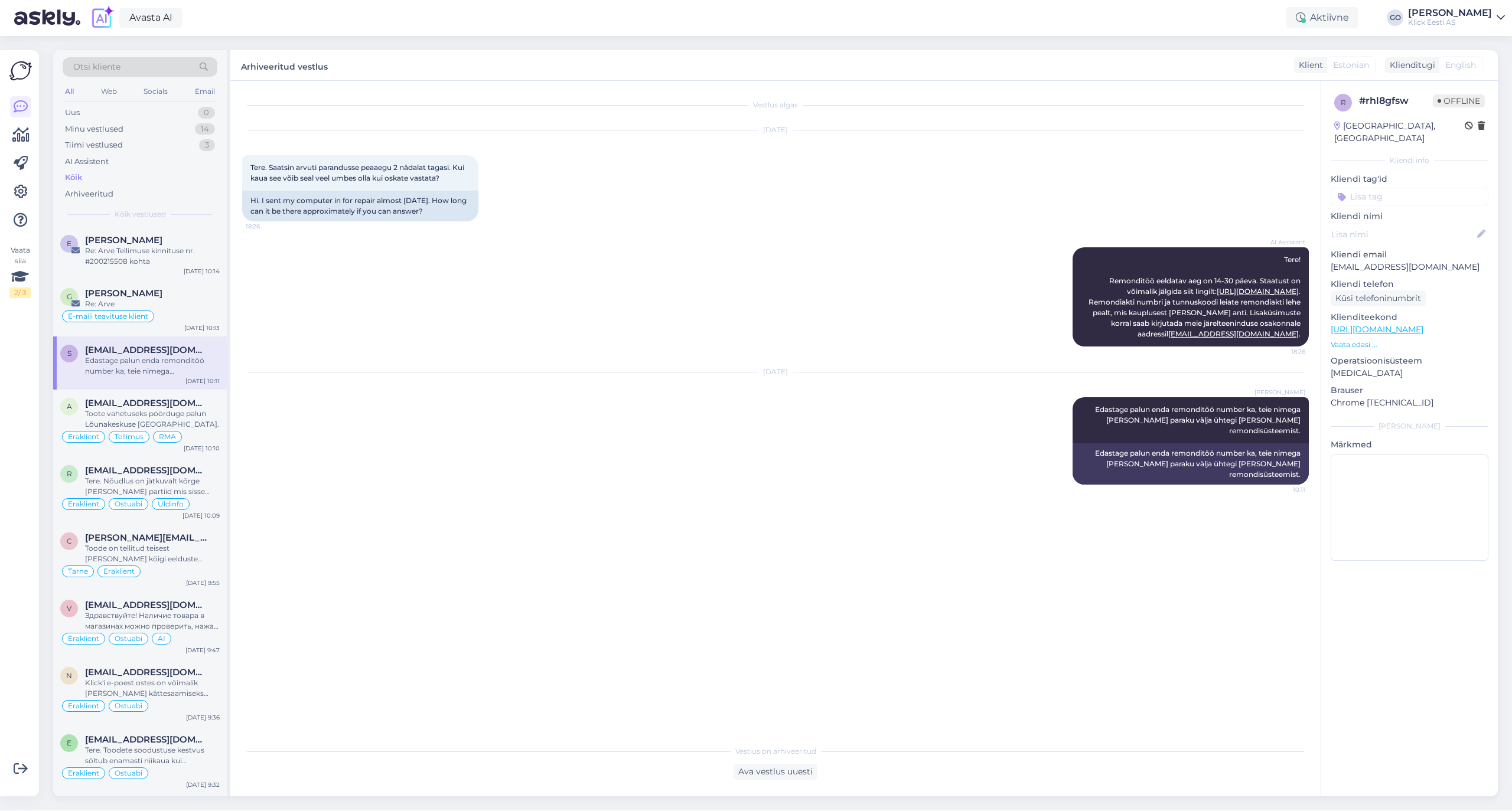
click at [1375, 187] on input at bounding box center [1409, 196] width 157 height 18
click at [1361, 281] on span "Eraklient" at bounding box center [1361, 285] width 32 height 7
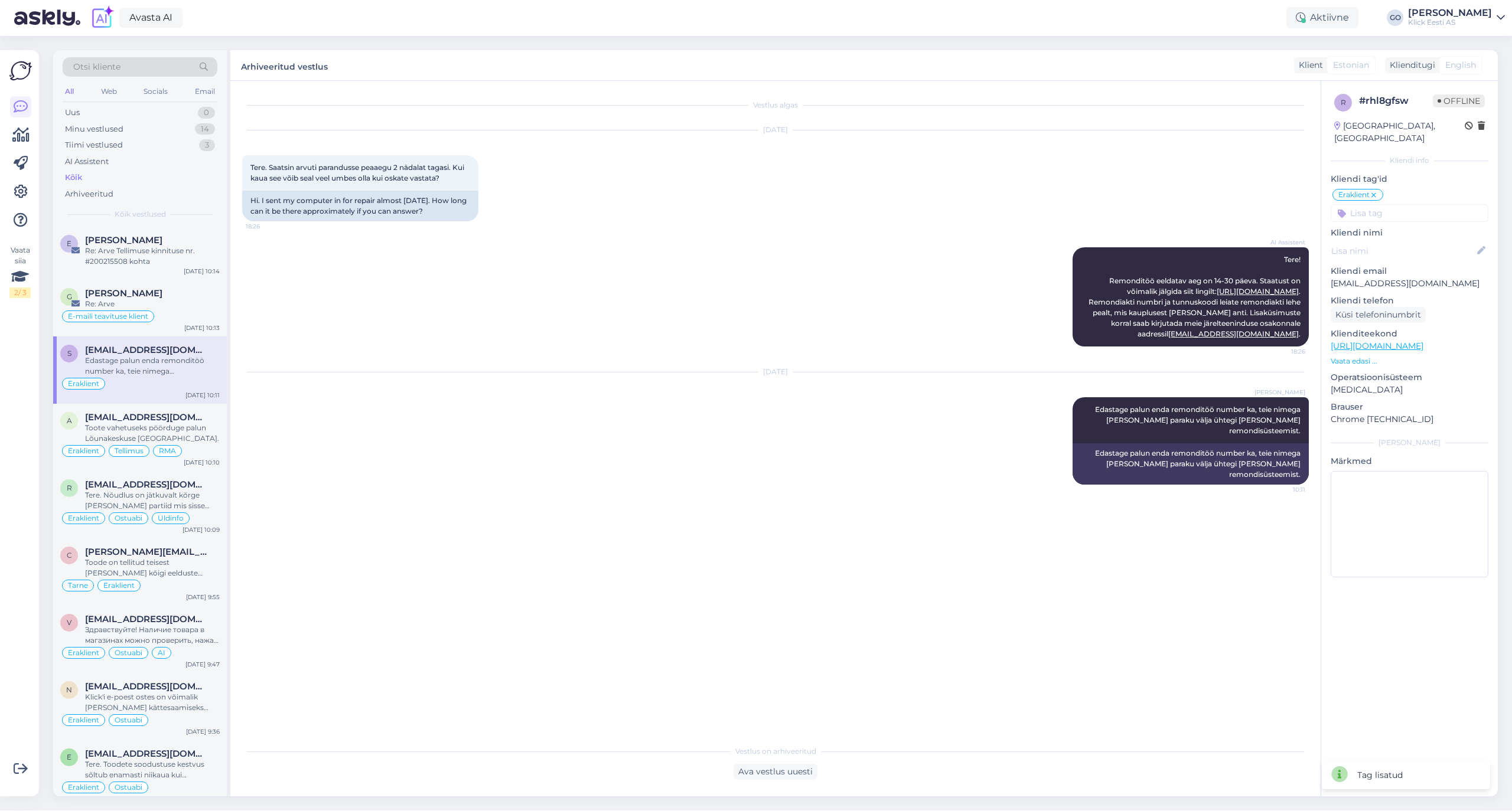
click at [1375, 204] on input at bounding box center [1409, 213] width 157 height 18
click at [1399, 256] on span "RMA" at bounding box center [1396, 259] width 17 height 7
click at [163, 302] on div "Re: Arve" at bounding box center [151, 304] width 134 height 10
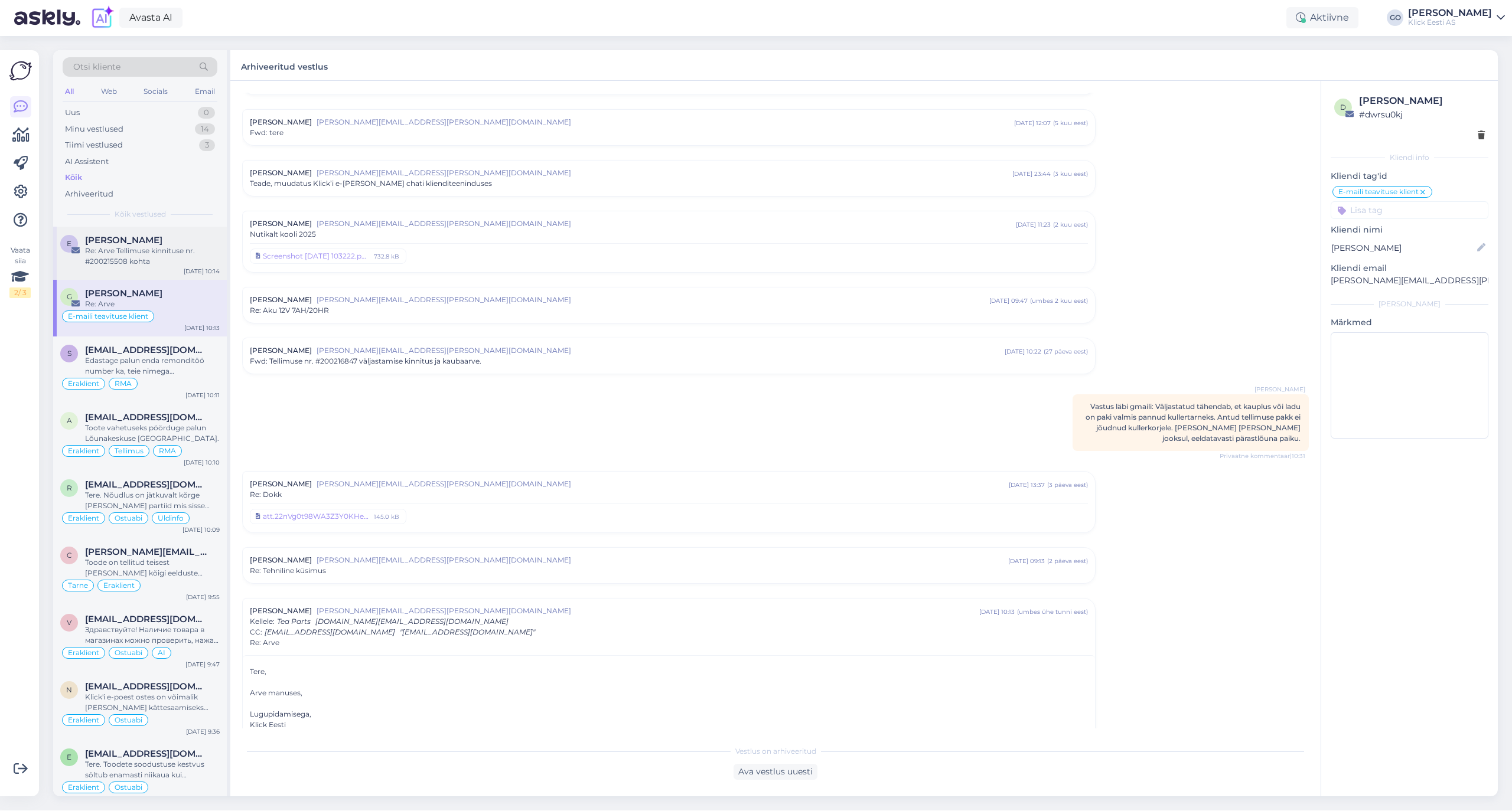
click at [171, 246] on div "Re: Arve Tellimuse kinnituse nr. #200215508 kohta" at bounding box center [151, 256] width 134 height 21
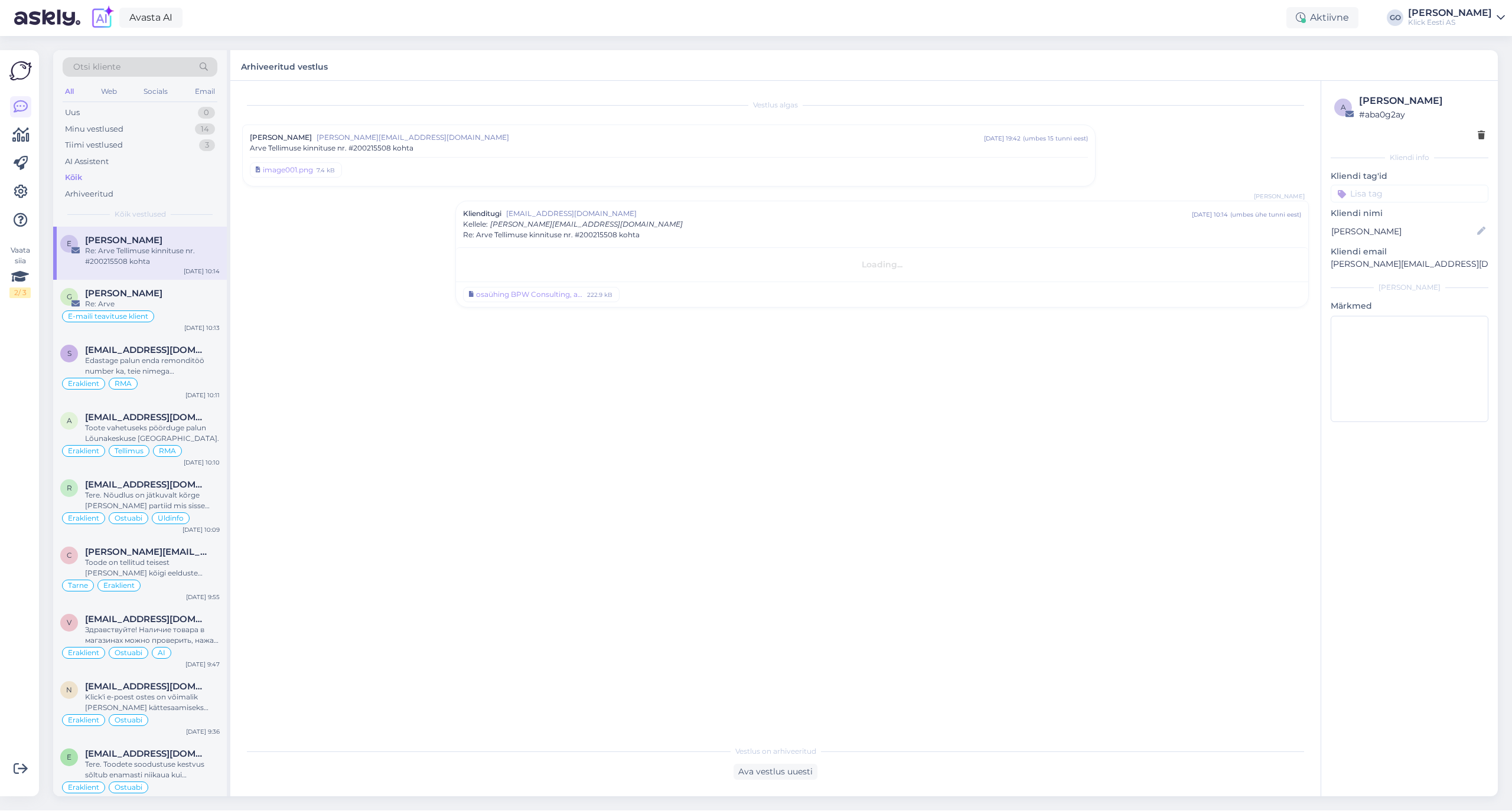
scroll to position [0, 0]
click at [1358, 189] on input at bounding box center [1409, 193] width 157 height 18
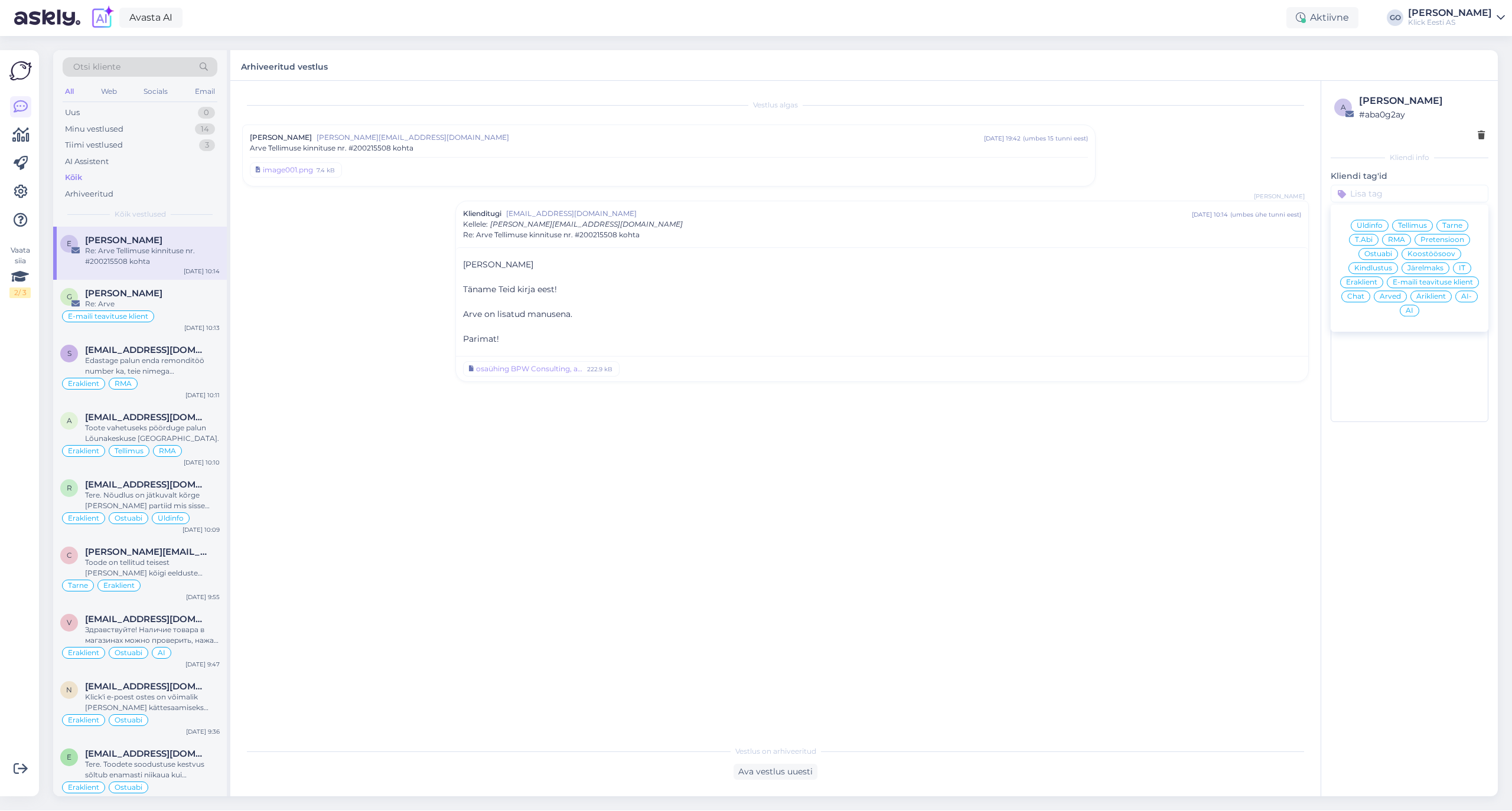
click at [1436, 298] on span "Äriklient" at bounding box center [1431, 296] width 30 height 7
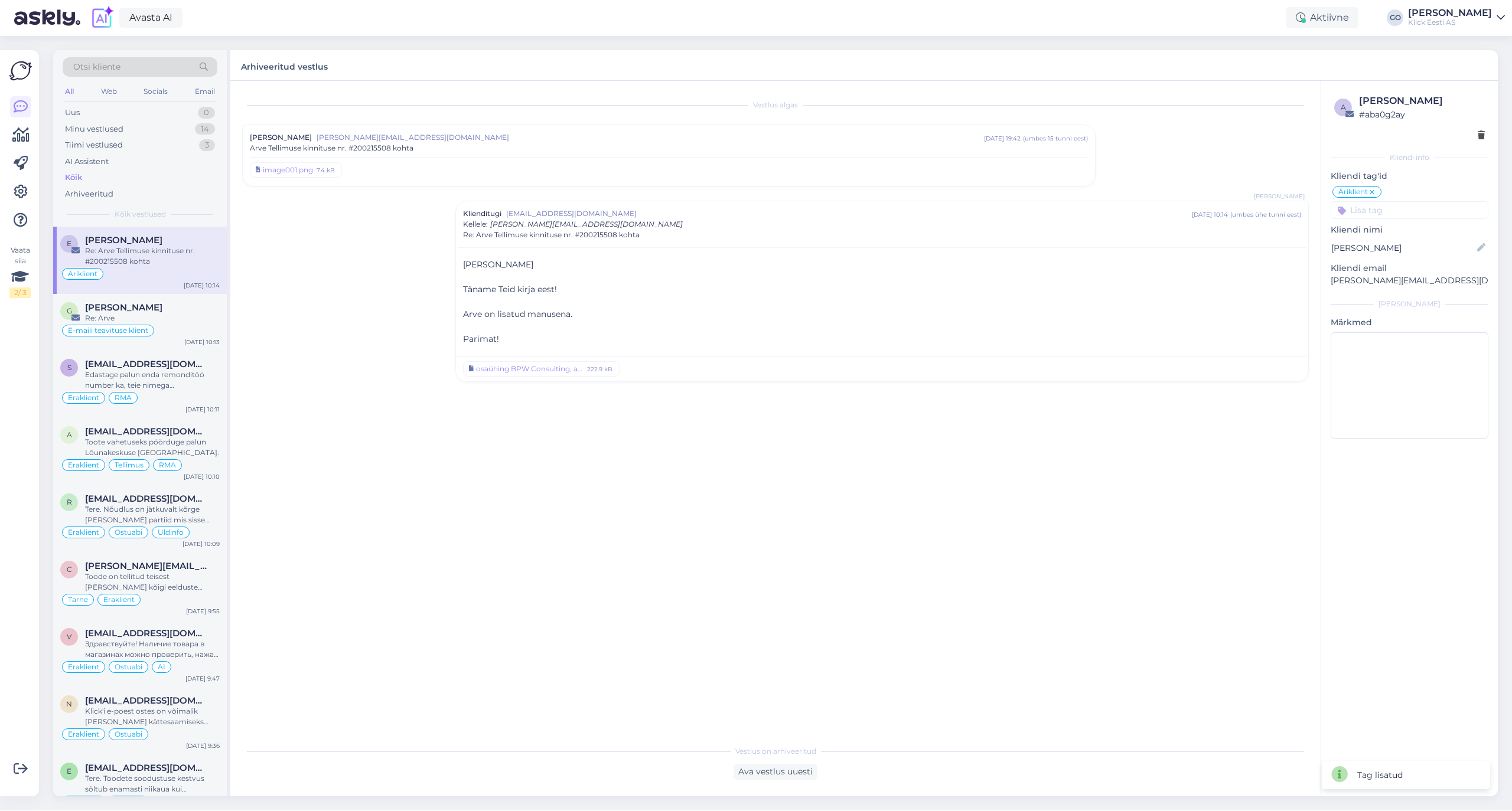
click at [1390, 209] on input at bounding box center [1409, 210] width 157 height 18
click at [1396, 316] on span "Arved" at bounding box center [1390, 313] width 21 height 7
click at [1375, 212] on input at bounding box center [1409, 210] width 157 height 18
click at [1411, 299] on span "E-maili teavituse klient" at bounding box center [1432, 299] width 80 height 7
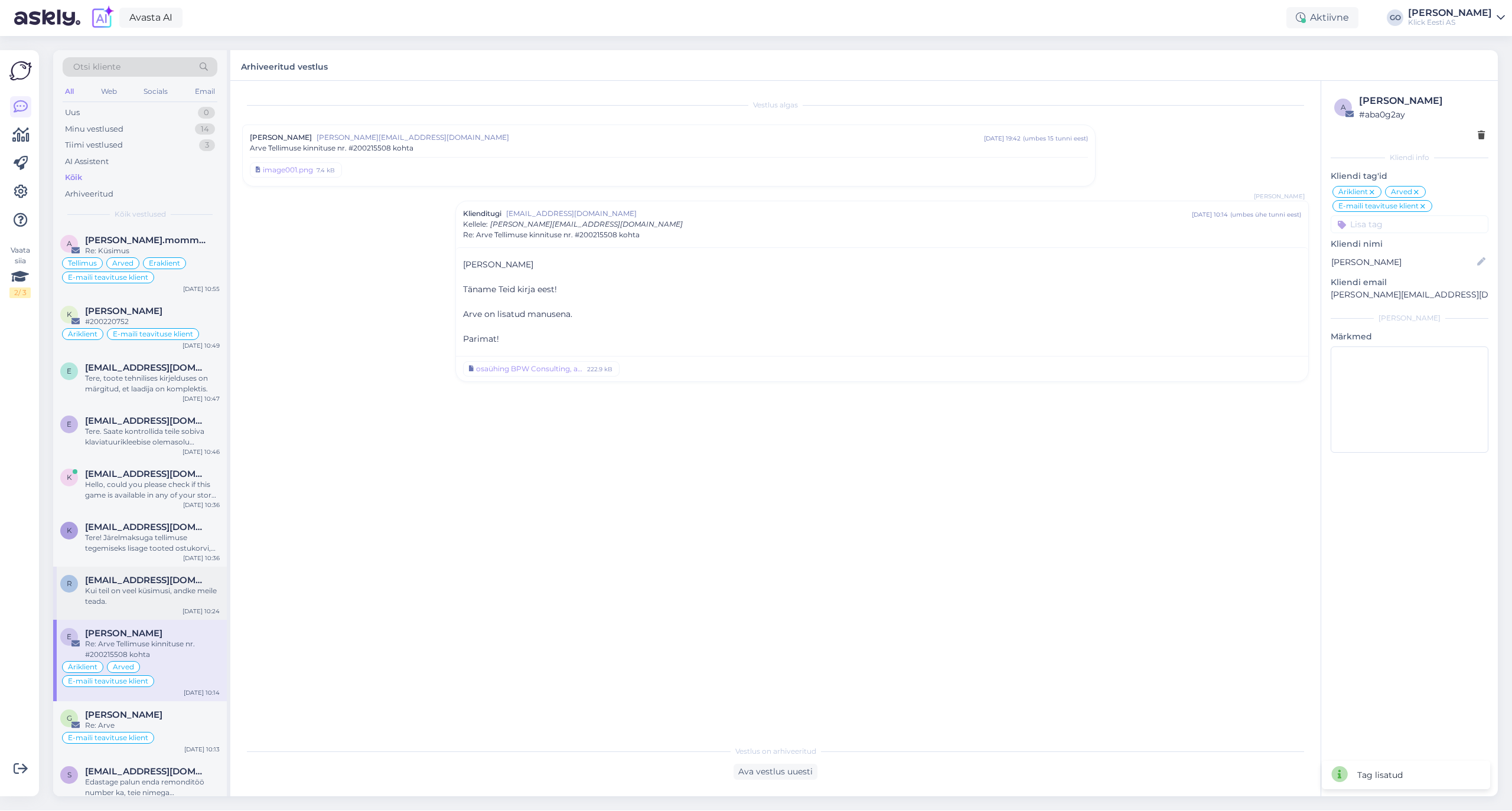
click at [165, 584] on span "[EMAIL_ADDRESS][DOMAIN_NAME]" at bounding box center [146, 580] width 123 height 10
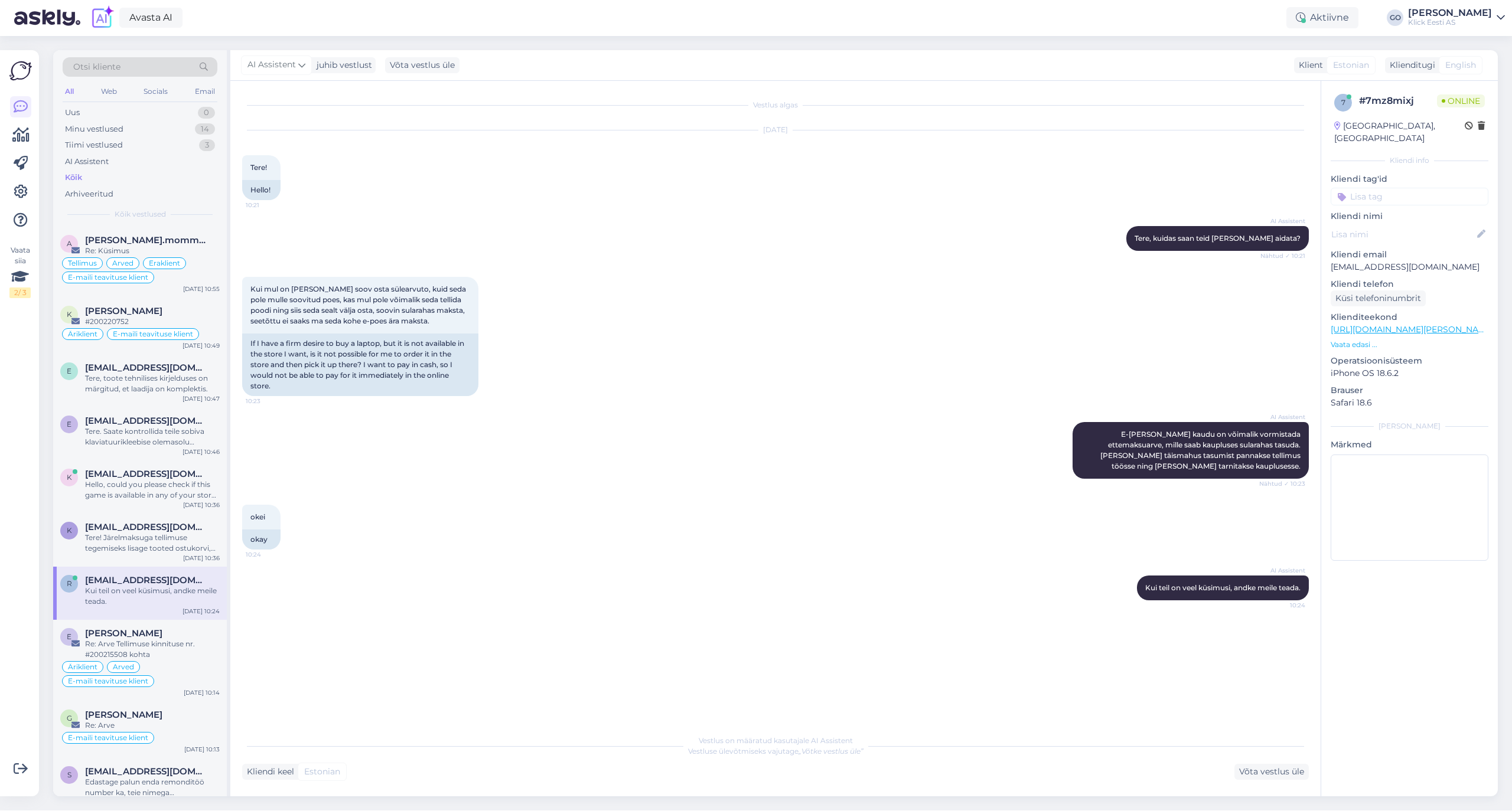
click at [1392, 187] on input at bounding box center [1409, 196] width 157 height 18
click at [1366, 281] on span "Eraklient" at bounding box center [1361, 285] width 32 height 7
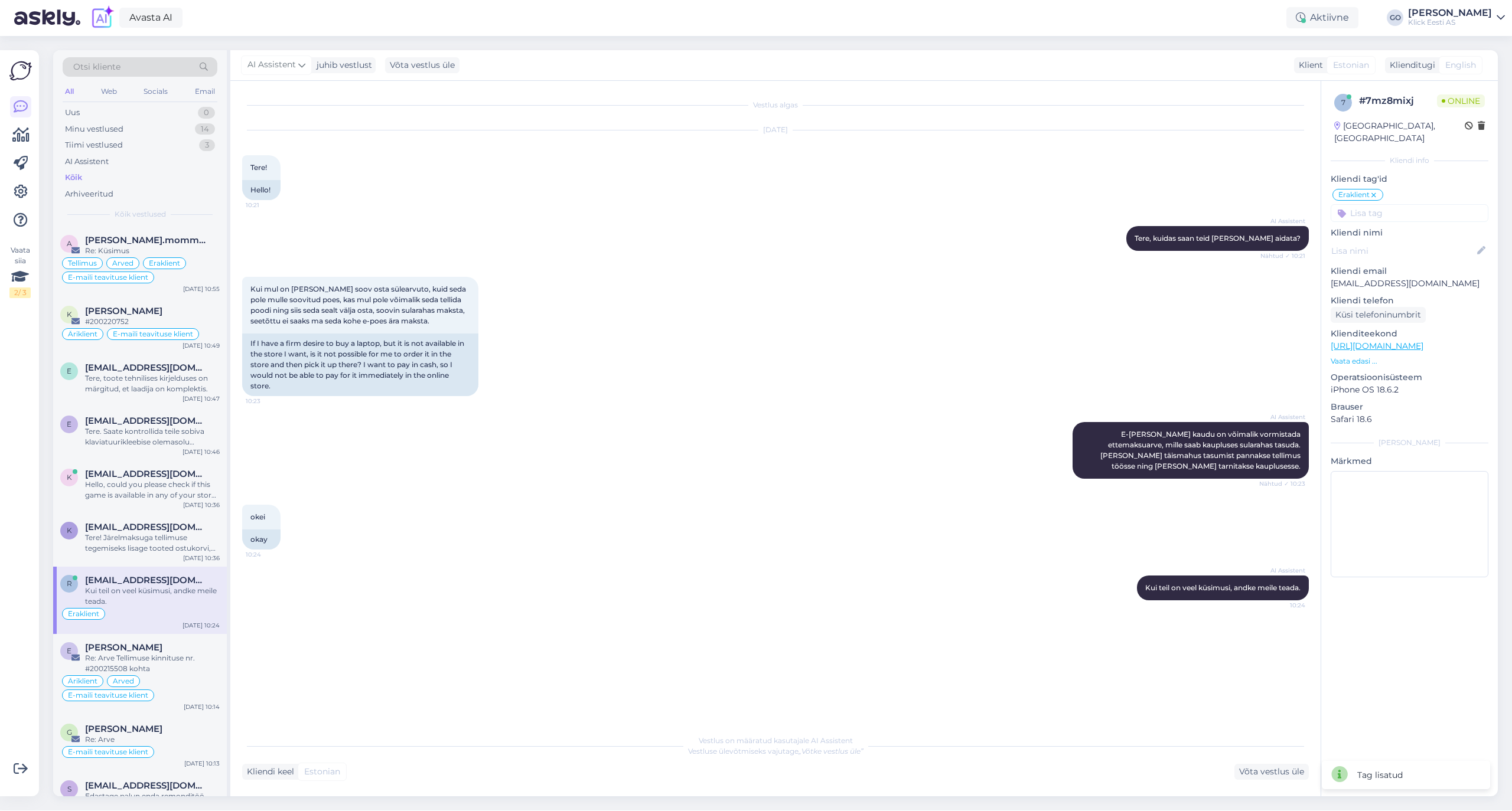
click at [1375, 204] on input at bounding box center [1409, 213] width 157 height 18
click at [1383, 268] on div "Ostuabi" at bounding box center [1378, 274] width 39 height 12
click at [882, 412] on div "AI Assistent E-[PERSON_NAME] kaudu on võimalik vormistada ettemaksuarve, mille …" at bounding box center [775, 450] width 1066 height 83
click at [1392, 204] on input at bounding box center [1409, 213] width 157 height 18
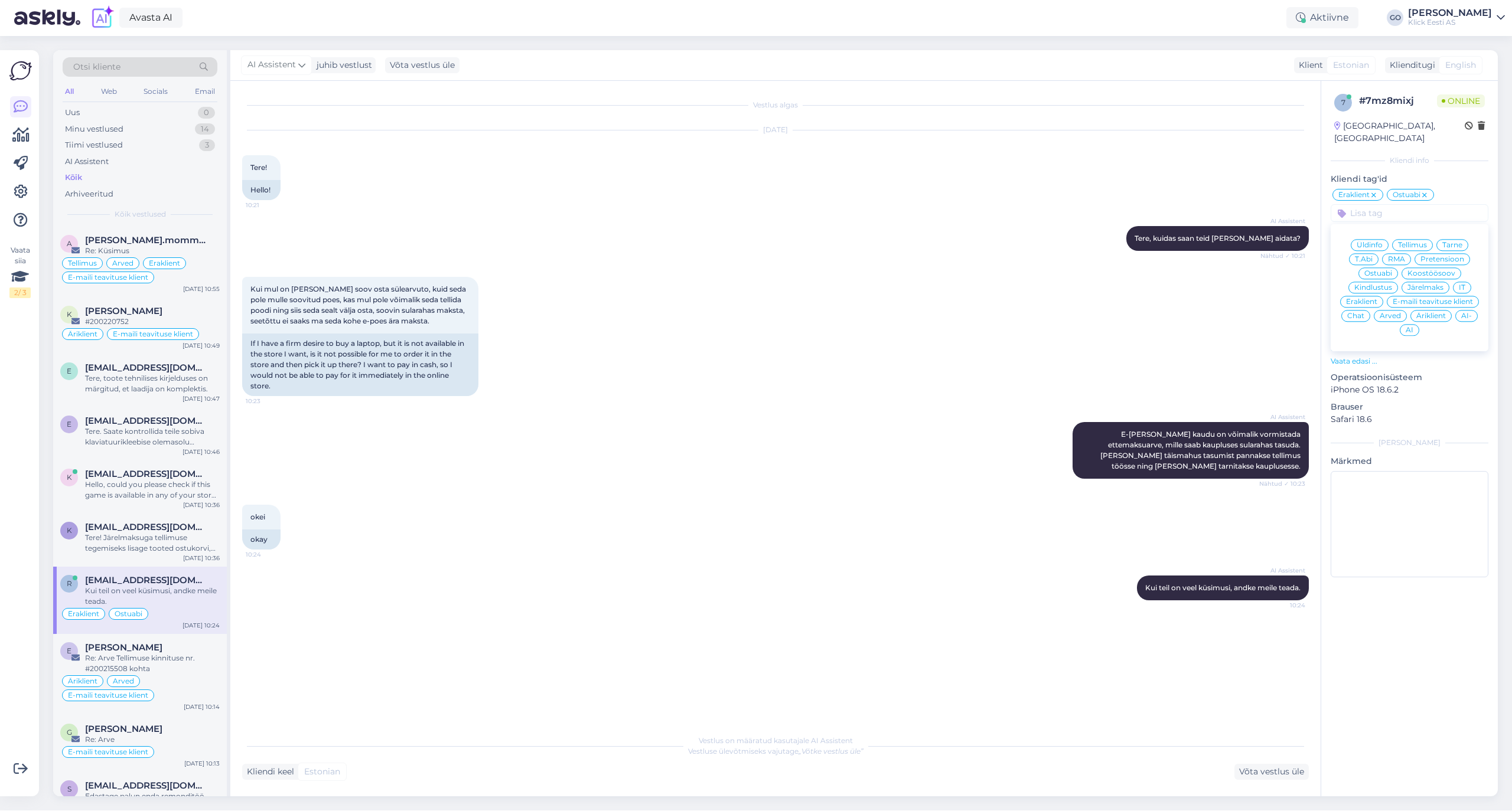
click at [1409, 327] on span "AI" at bounding box center [1408, 330] width 8 height 7
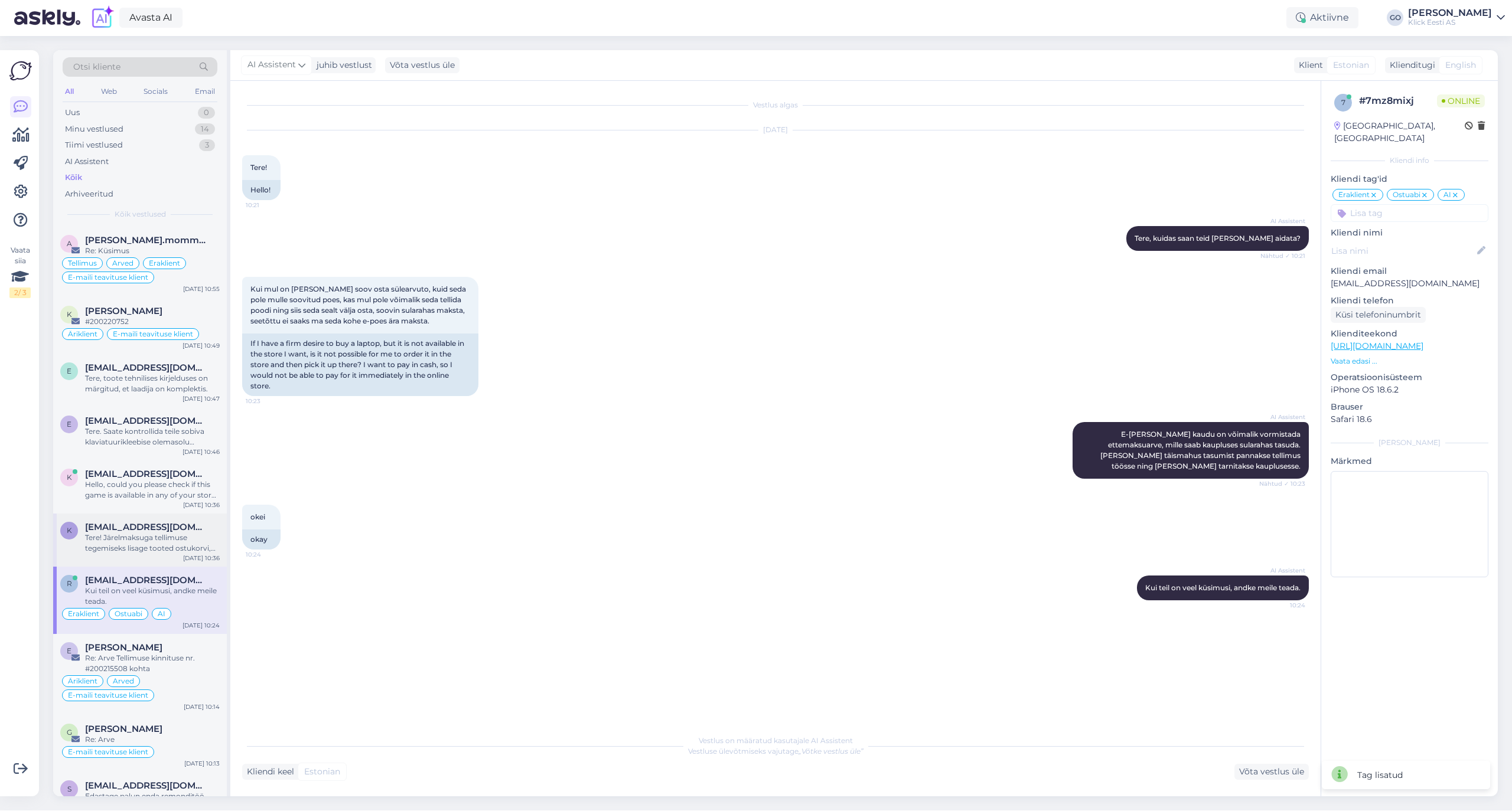
click at [158, 537] on div "Tere! Järelmaksuga tellimuse tegemiseks lisage tooted ostukorvi, seejärel saate…" at bounding box center [151, 542] width 134 height 21
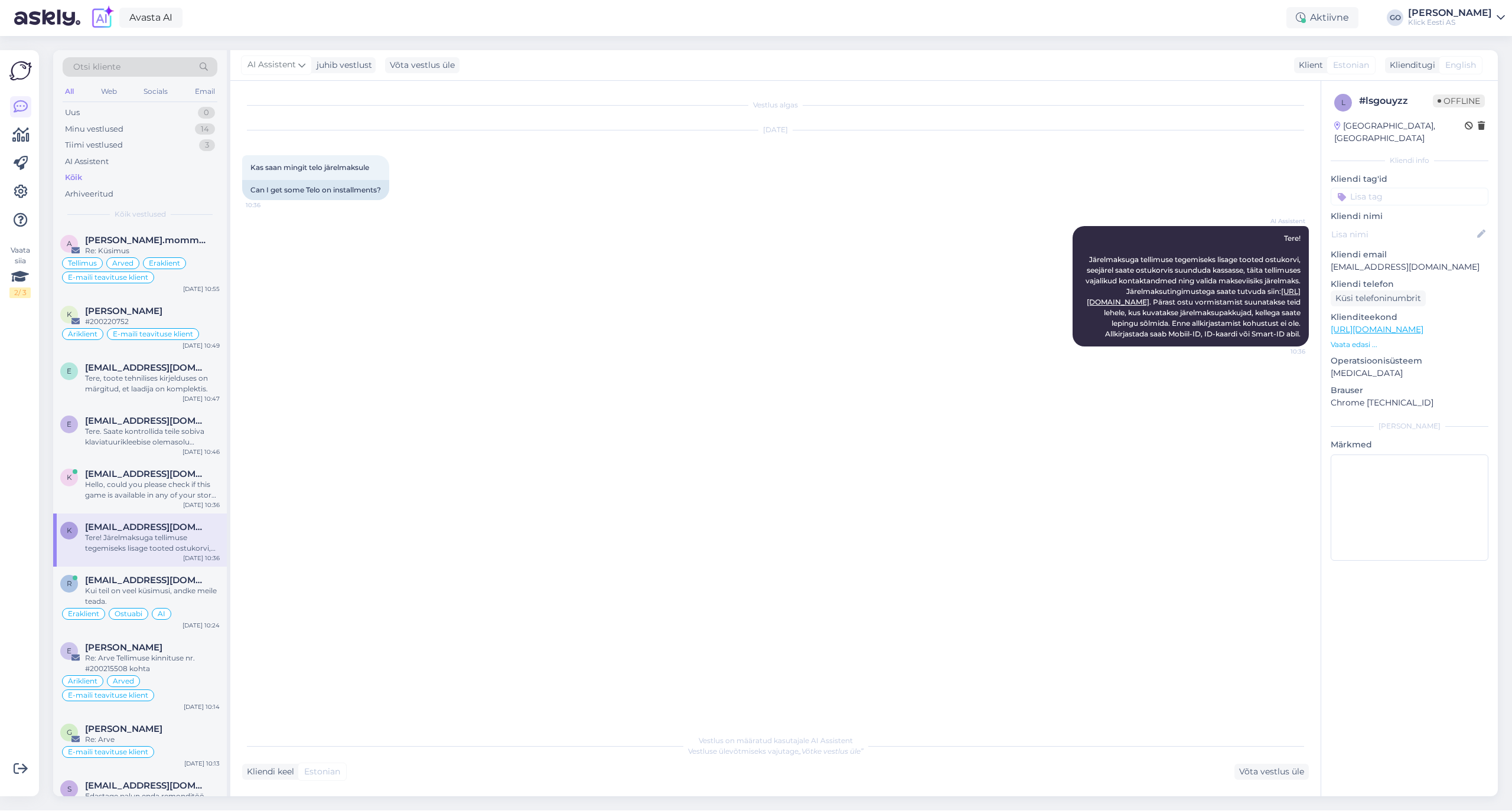
click at [1395, 187] on input at bounding box center [1409, 196] width 157 height 18
click at [1366, 281] on span "Eraklient" at bounding box center [1361, 285] width 32 height 7
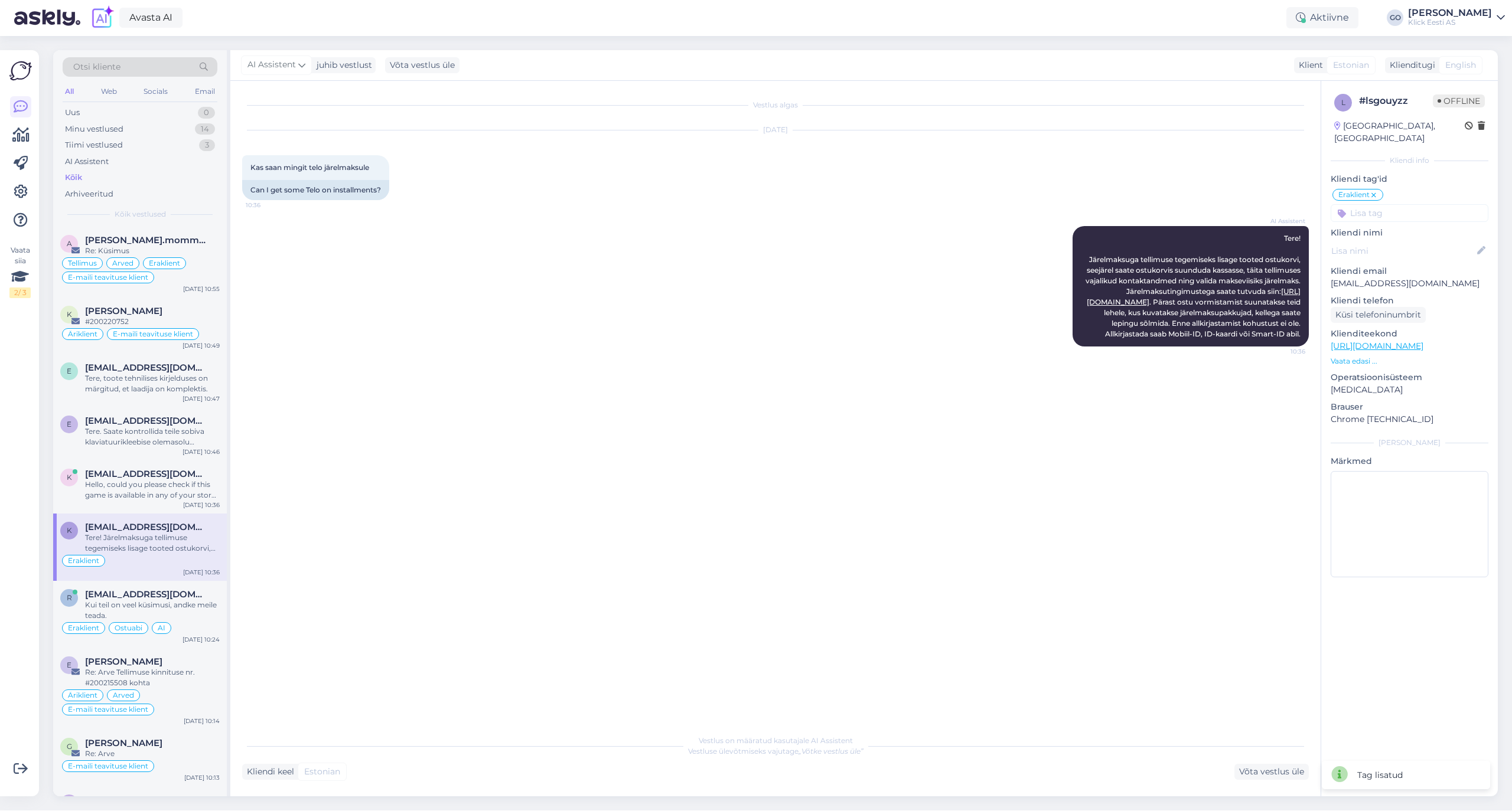
click at [1376, 204] on input at bounding box center [1409, 213] width 157 height 18
click at [1432, 284] on span "Järelmaks" at bounding box center [1426, 287] width 36 height 7
click at [1367, 204] on input at bounding box center [1409, 213] width 157 height 18
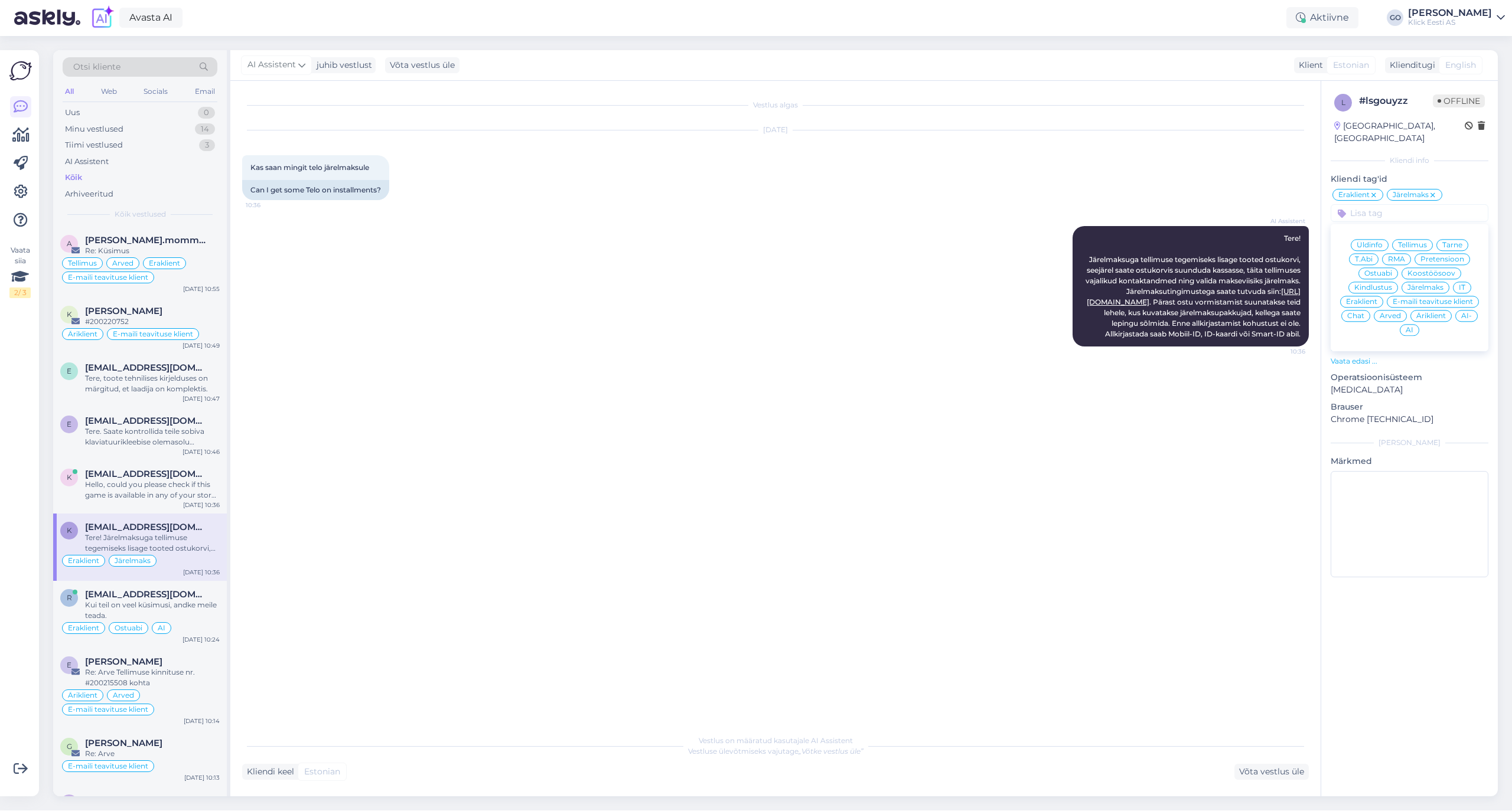
click at [1408, 327] on span "AI" at bounding box center [1408, 330] width 8 height 7
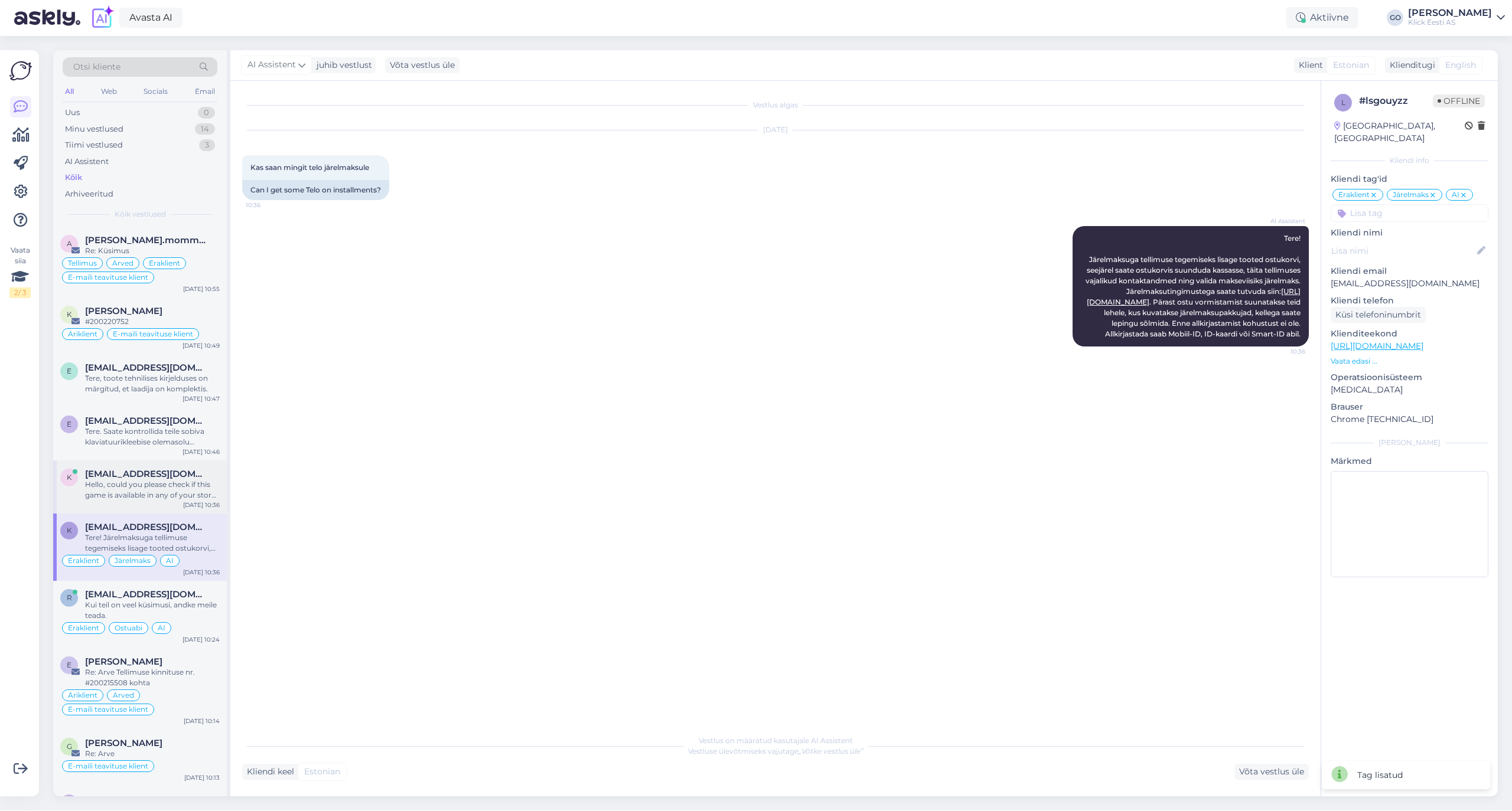
click at [176, 482] on div "Hello, could you please check if this game is available in any of your stores i…" at bounding box center [151, 489] width 134 height 21
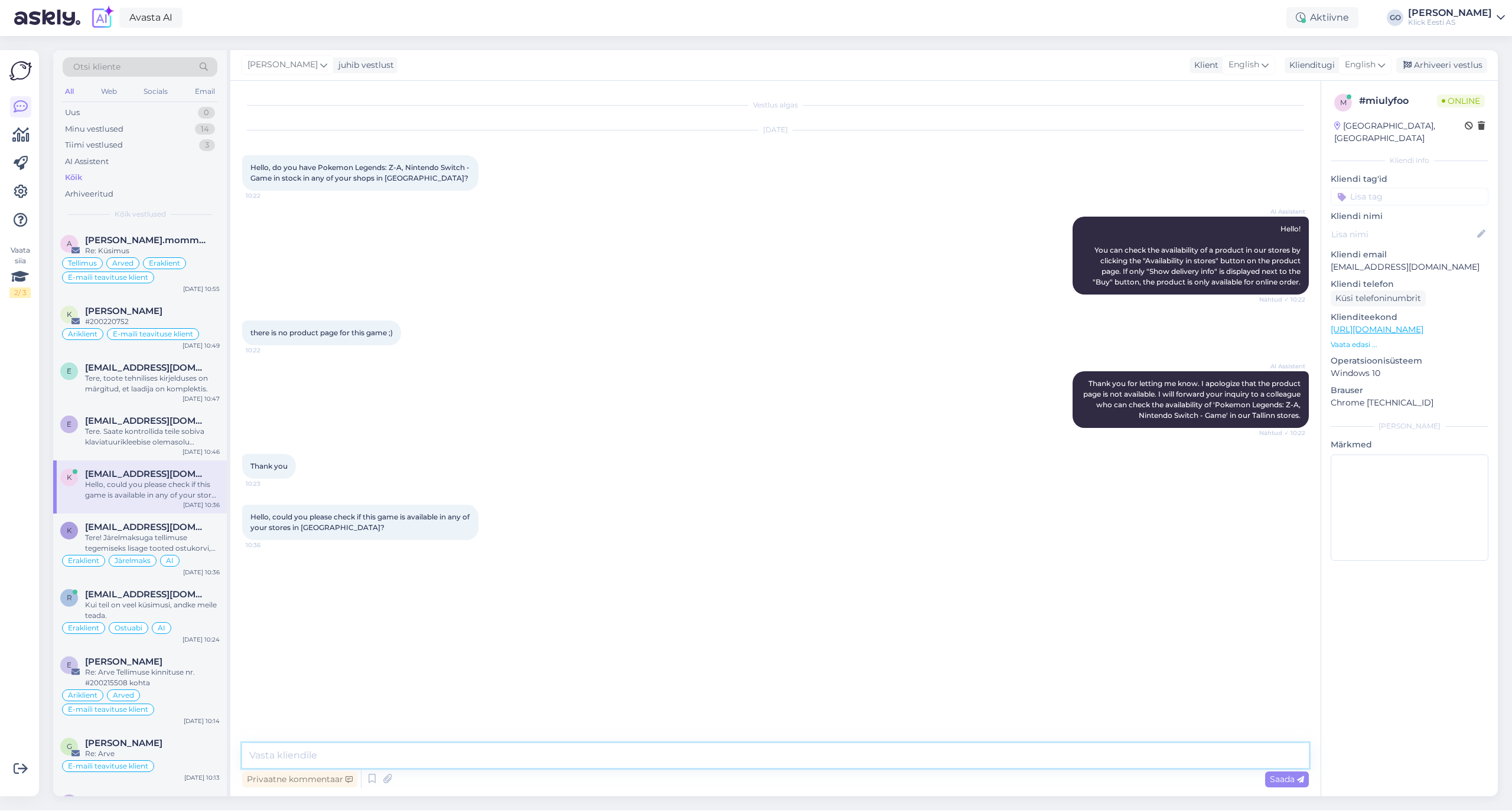
click at [453, 755] on textarea at bounding box center [775, 755] width 1066 height 25
type textarea "T"
type textarea "Hello, Sorry, we don´t have this game."
click at [1278, 774] on span "Saada" at bounding box center [1287, 779] width 34 height 10
click at [1385, 187] on input at bounding box center [1409, 196] width 157 height 18
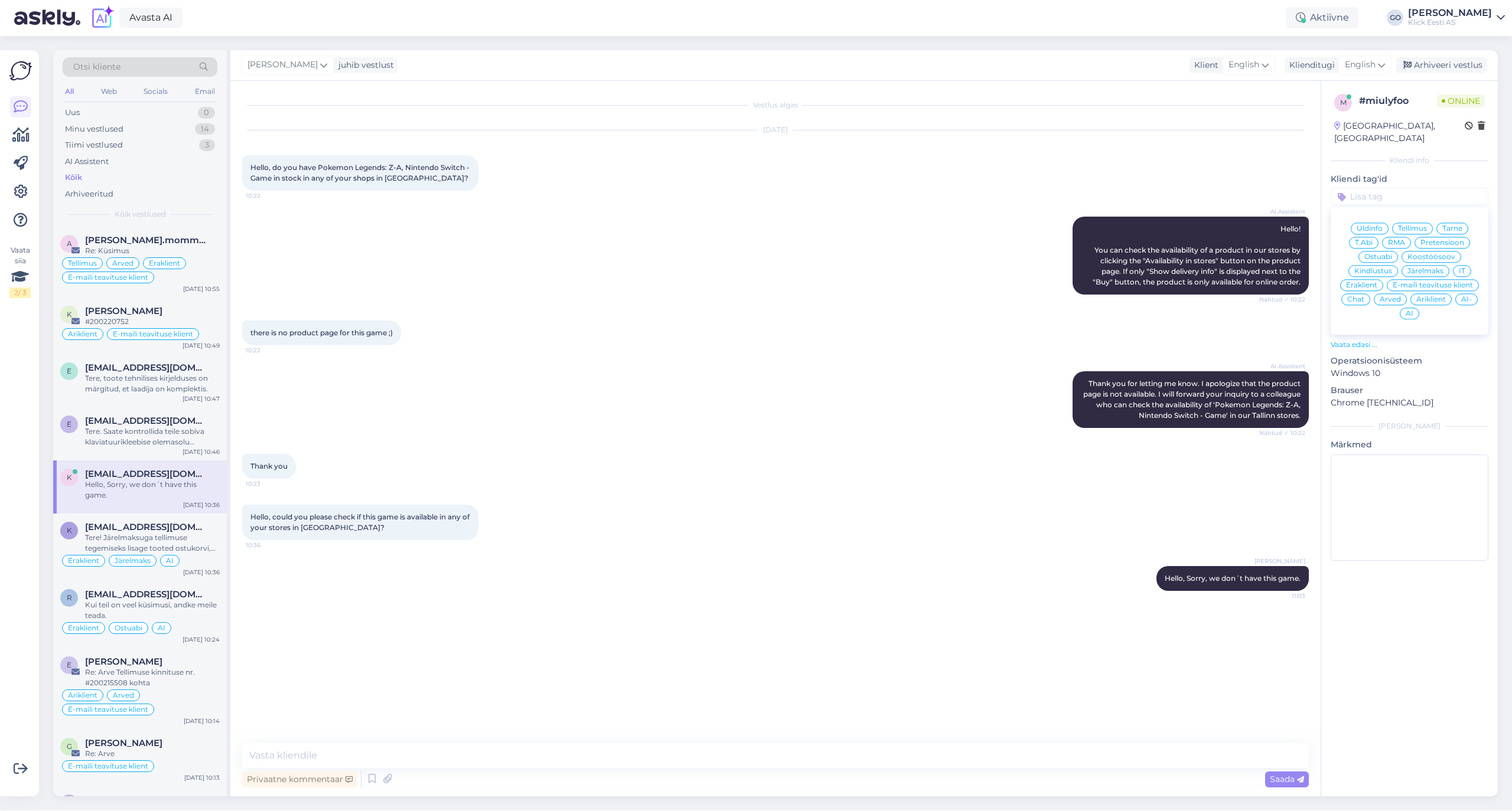
click at [1363, 281] on span "Eraklient" at bounding box center [1361, 285] width 32 height 7
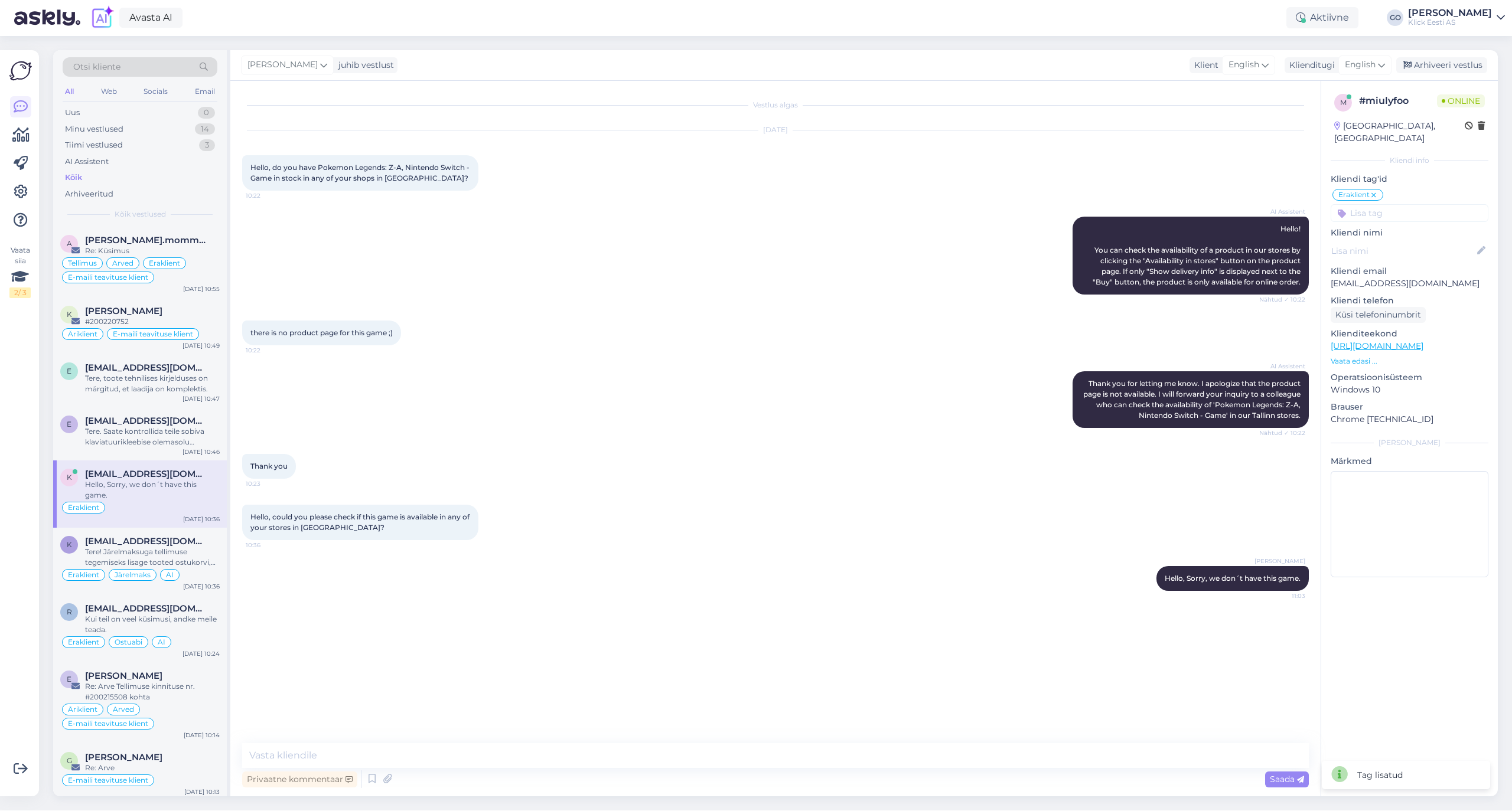
click at [1368, 204] on input at bounding box center [1409, 213] width 157 height 18
click at [1376, 269] on span "Ostuabi" at bounding box center [1378, 273] width 27 height 7
click at [1453, 60] on div "Arhiveeri vestlus" at bounding box center [1441, 65] width 91 height 16
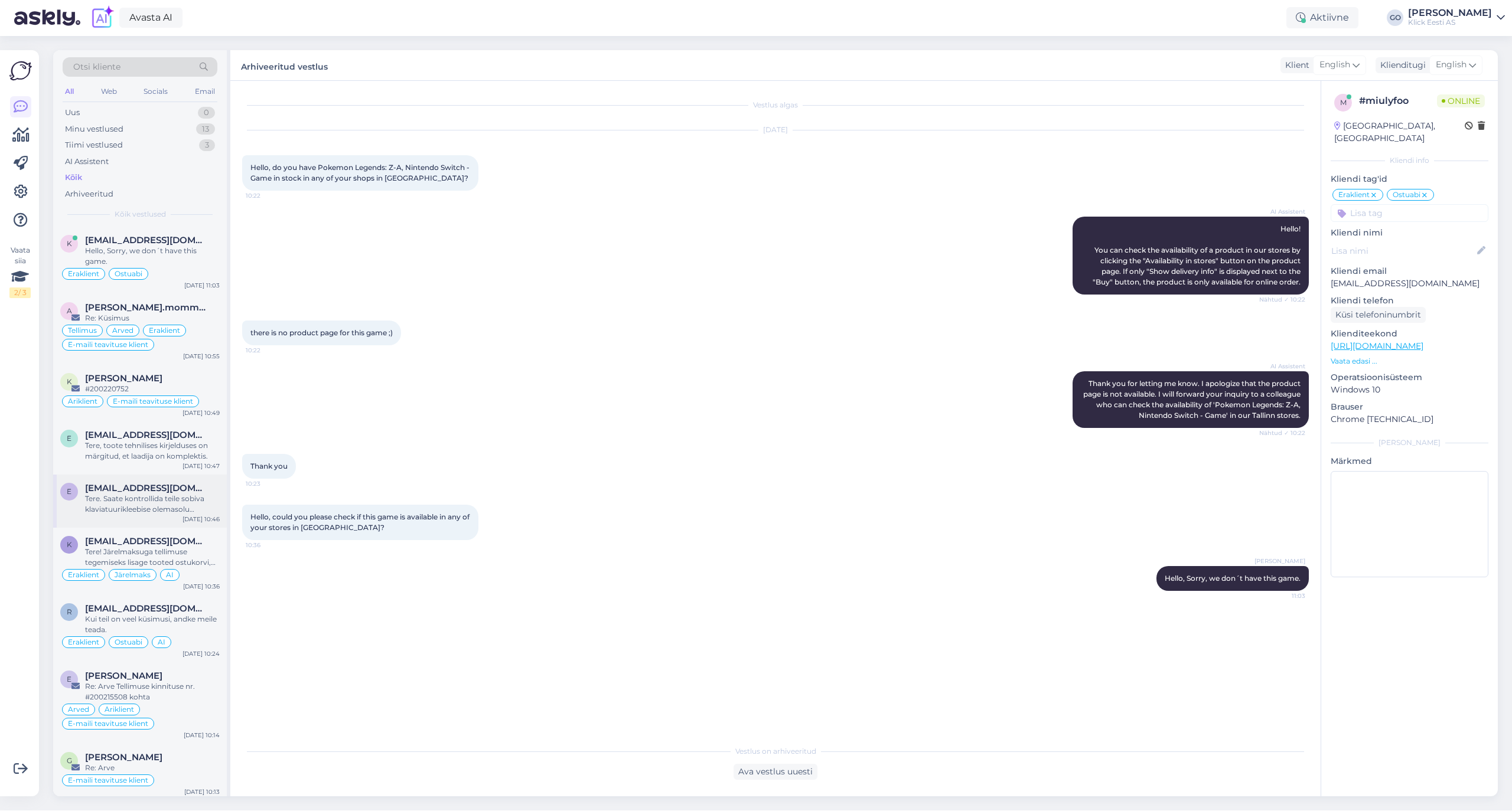
click at [147, 494] on div "Tere. Saate kontrollida teile sobiva klaviatuurikleebise olemasolu kaupluses ku…" at bounding box center [151, 504] width 134 height 21
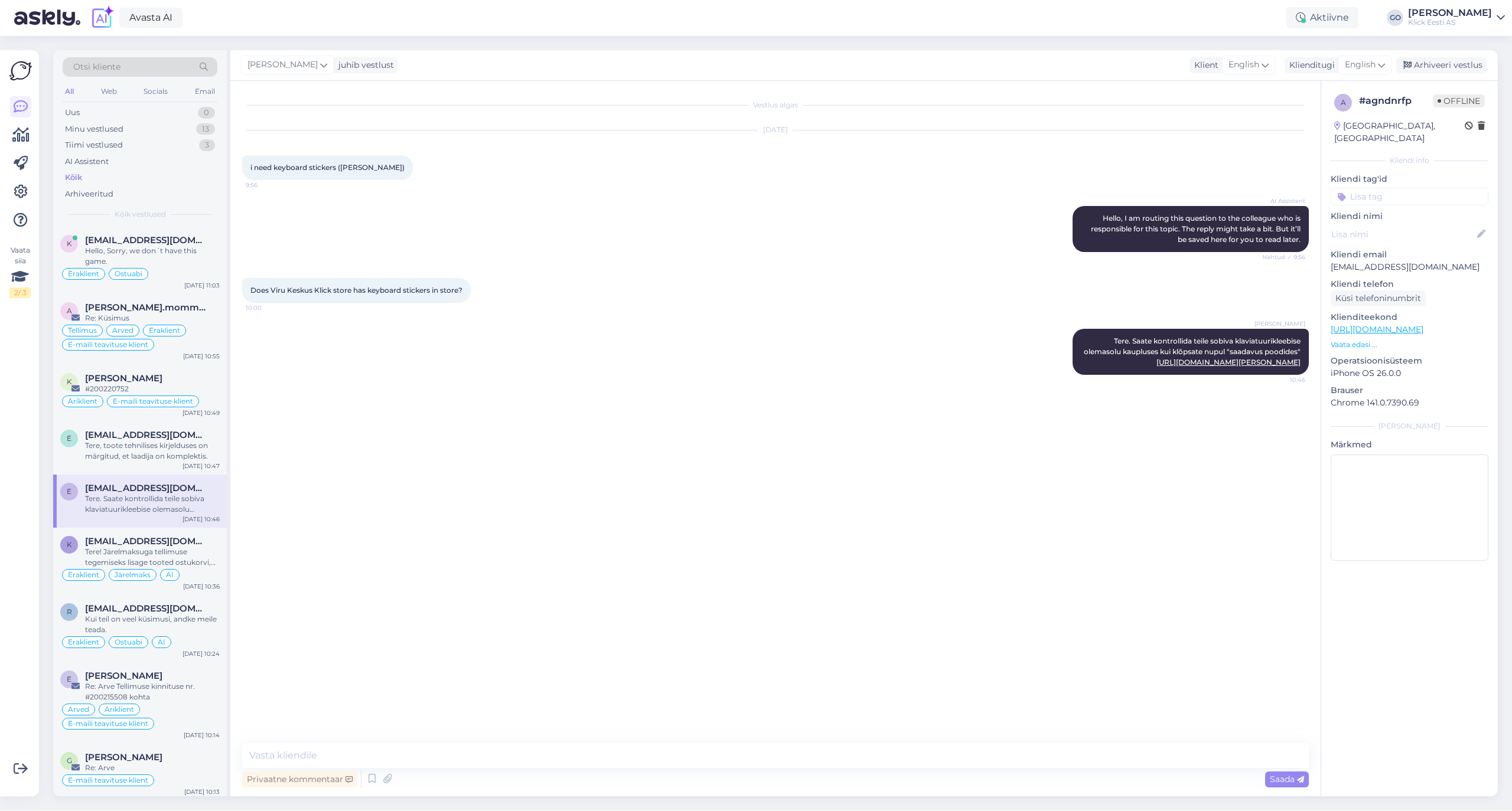
click at [376, 334] on div "[PERSON_NAME] Tere. Saate kontrollida teile sobiva klaviatuurikleebise olemasol…" at bounding box center [775, 352] width 1066 height 72
click at [1385, 187] on input at bounding box center [1409, 196] width 157 height 18
click at [1373, 281] on span "Eraklient" at bounding box center [1361, 285] width 32 height 7
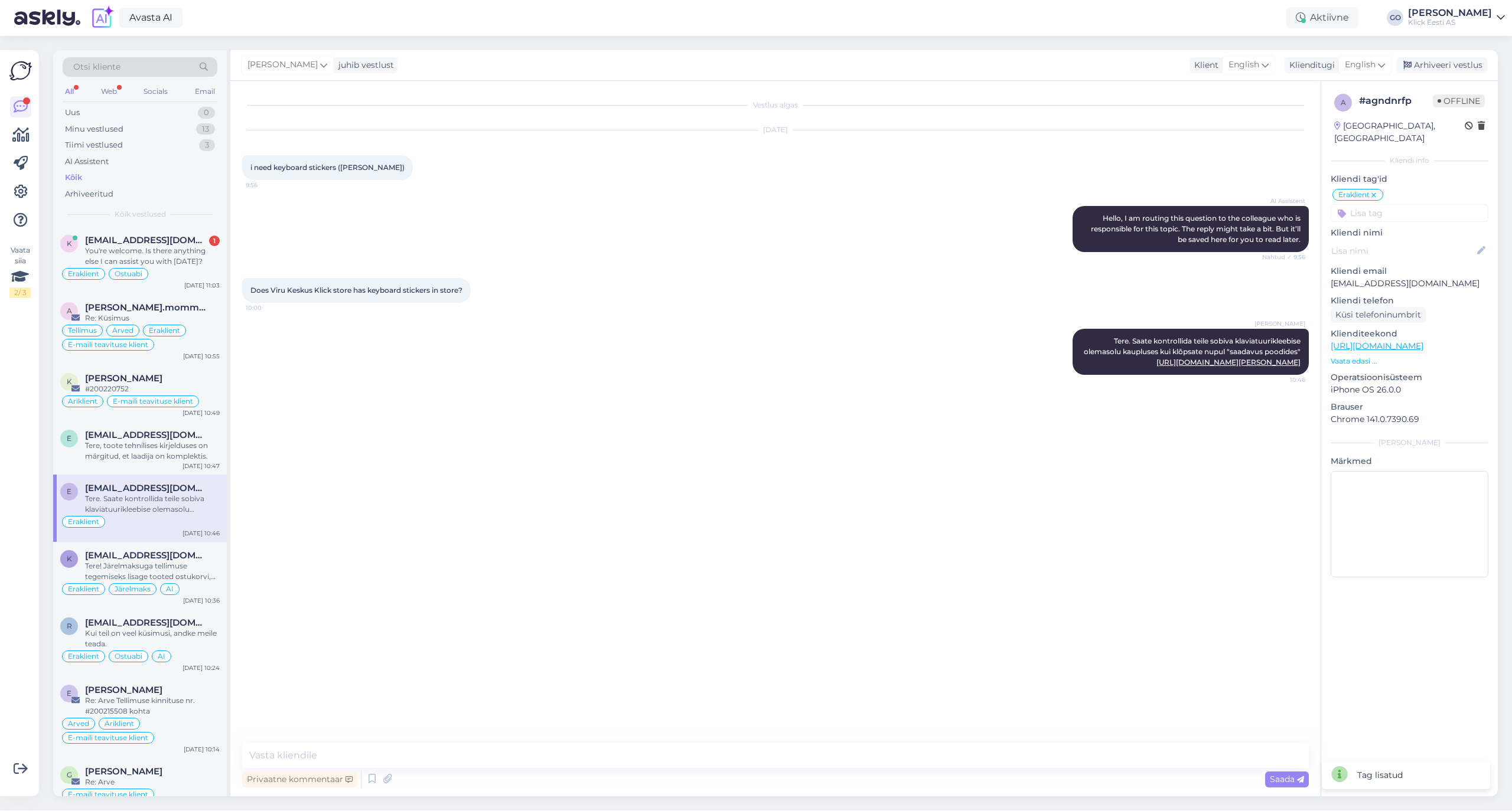
click at [1378, 204] on input at bounding box center [1409, 213] width 157 height 18
click at [1379, 269] on span "Ostuabi" at bounding box center [1378, 273] width 27 height 7
click at [166, 442] on div "Tere, toote tehnilises kirjelduses on märgitud, et laadija on komplektis." at bounding box center [151, 451] width 134 height 21
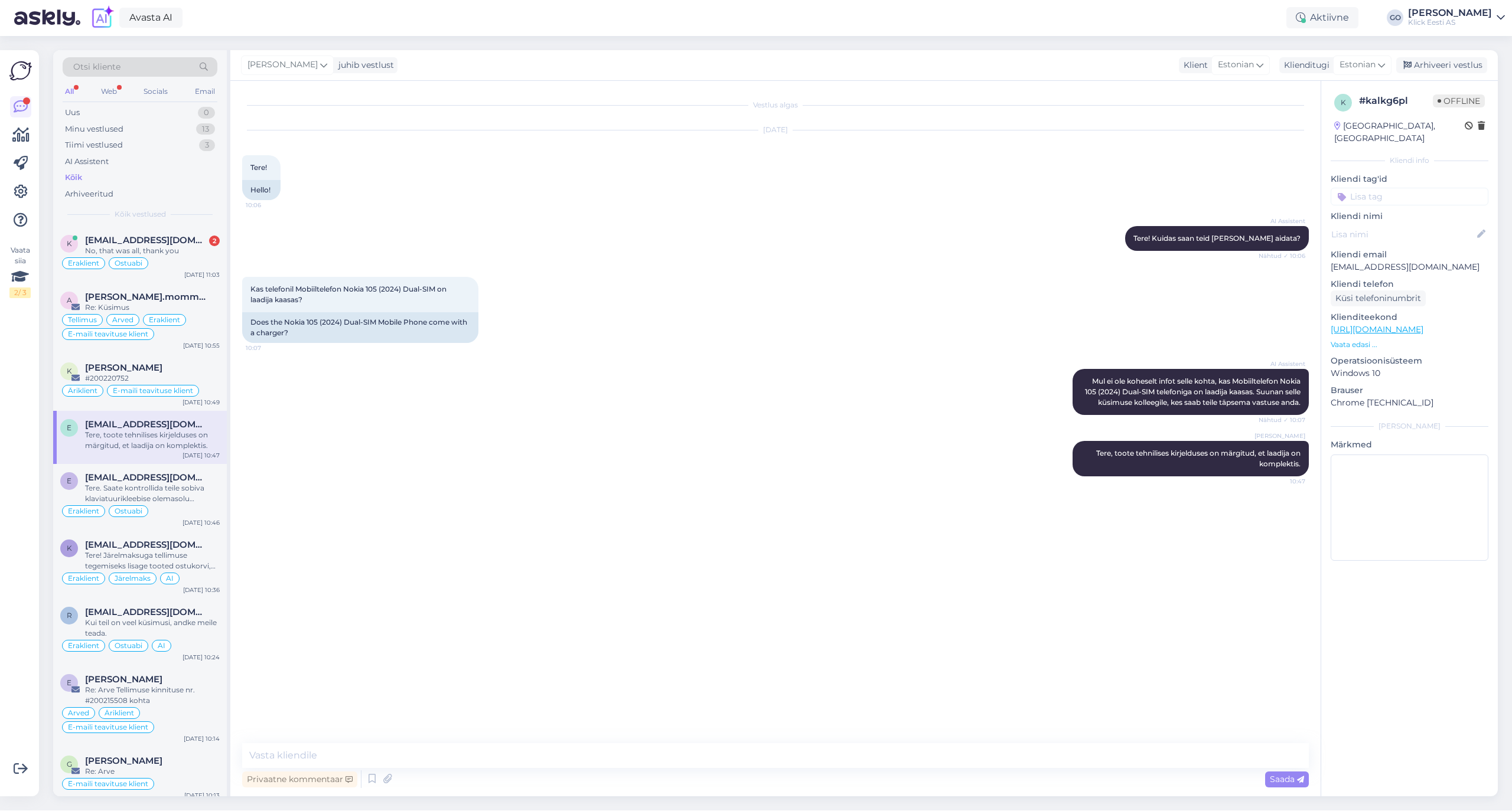
click at [1385, 187] on input at bounding box center [1409, 196] width 157 height 18
click at [1373, 281] on span "Eraklient" at bounding box center [1361, 285] width 32 height 7
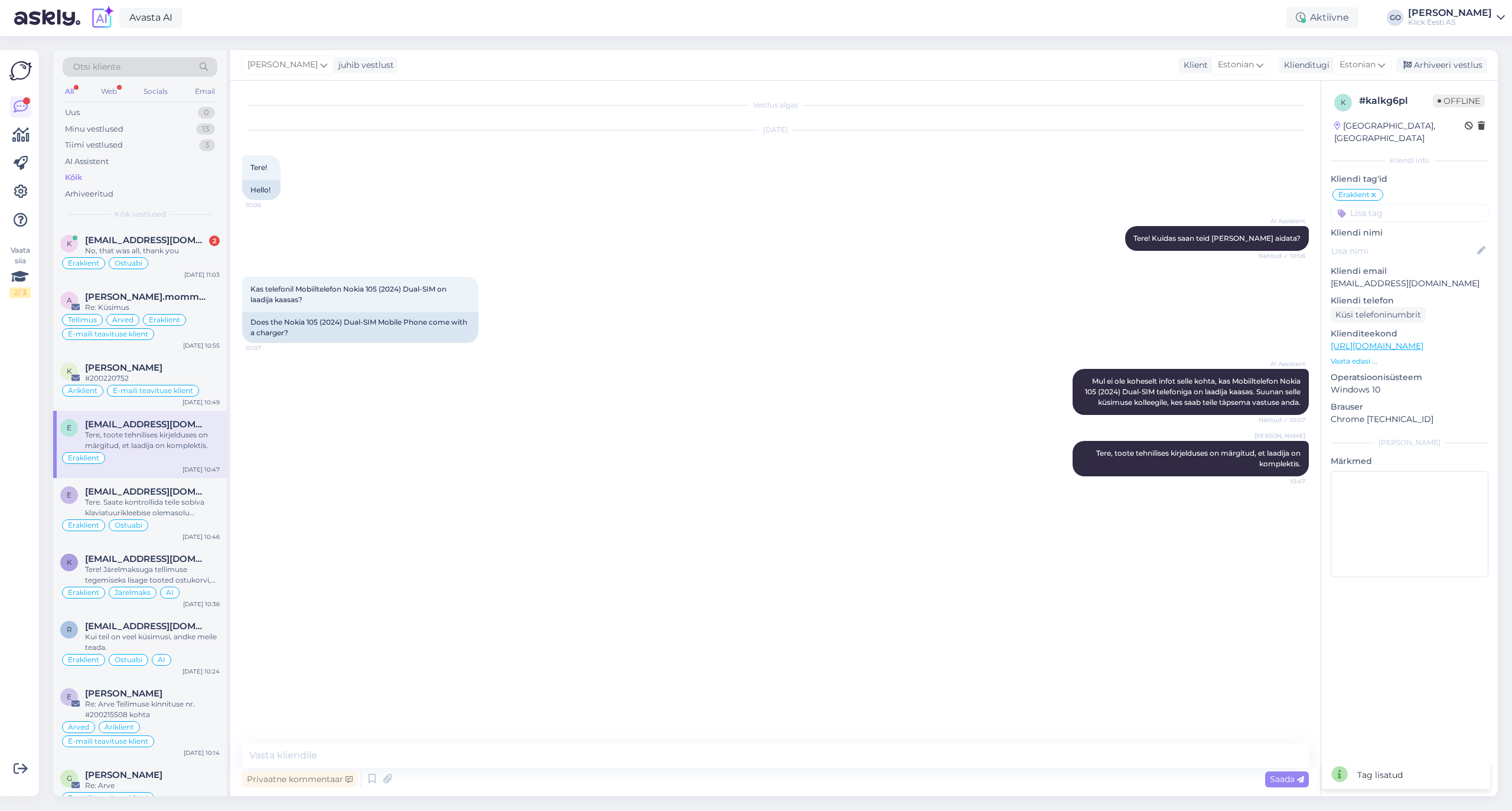
click at [1383, 204] on input at bounding box center [1409, 213] width 157 height 18
click at [1382, 269] on span "Ostuabi" at bounding box center [1378, 273] width 27 height 7
click at [1444, 64] on div "Arhiveeri vestlus" at bounding box center [1441, 65] width 91 height 16
click at [187, 367] on div "[PERSON_NAME]" at bounding box center [151, 368] width 134 height 10
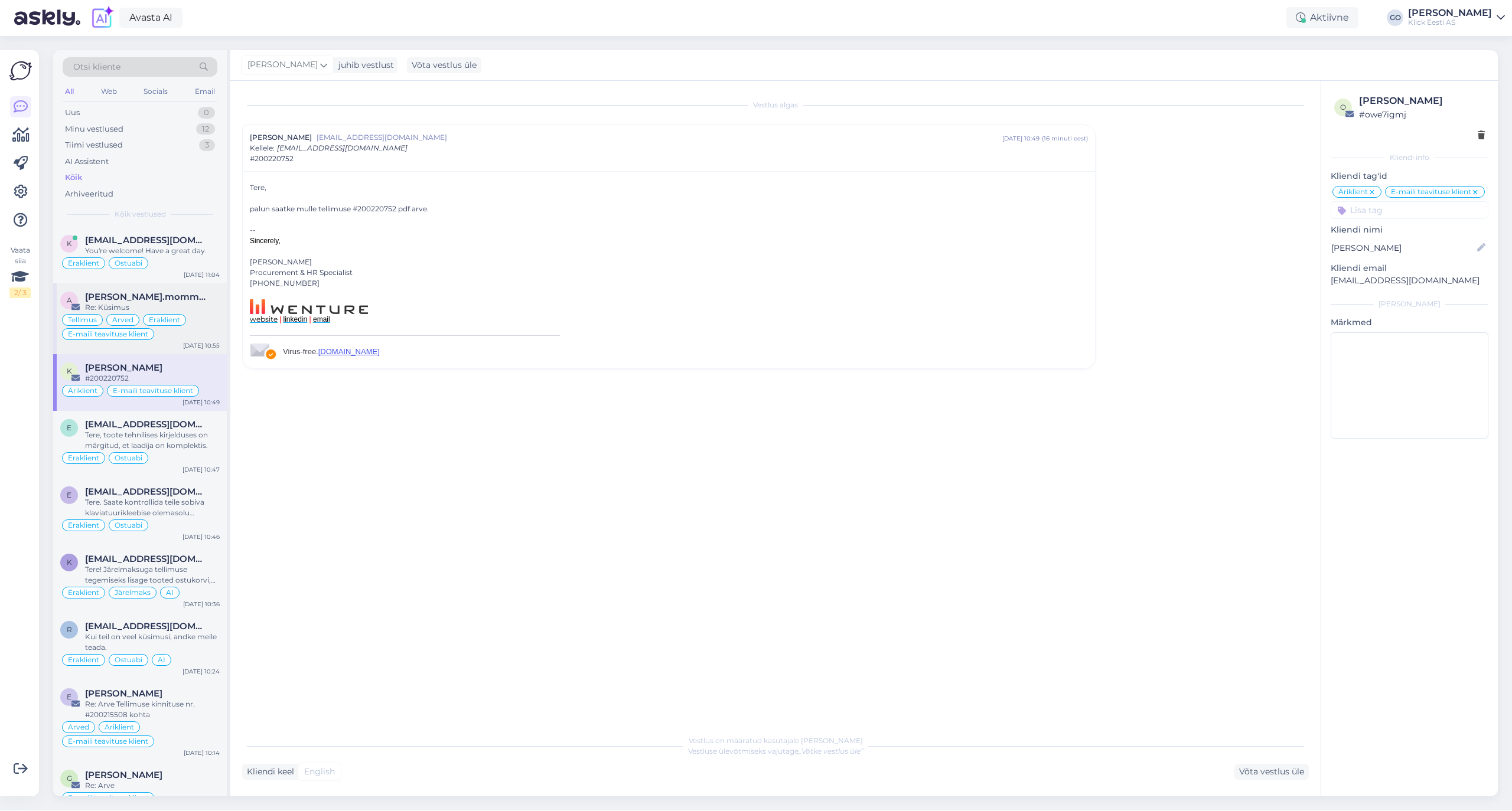
click at [199, 305] on div "Re: Küsimus" at bounding box center [151, 307] width 134 height 10
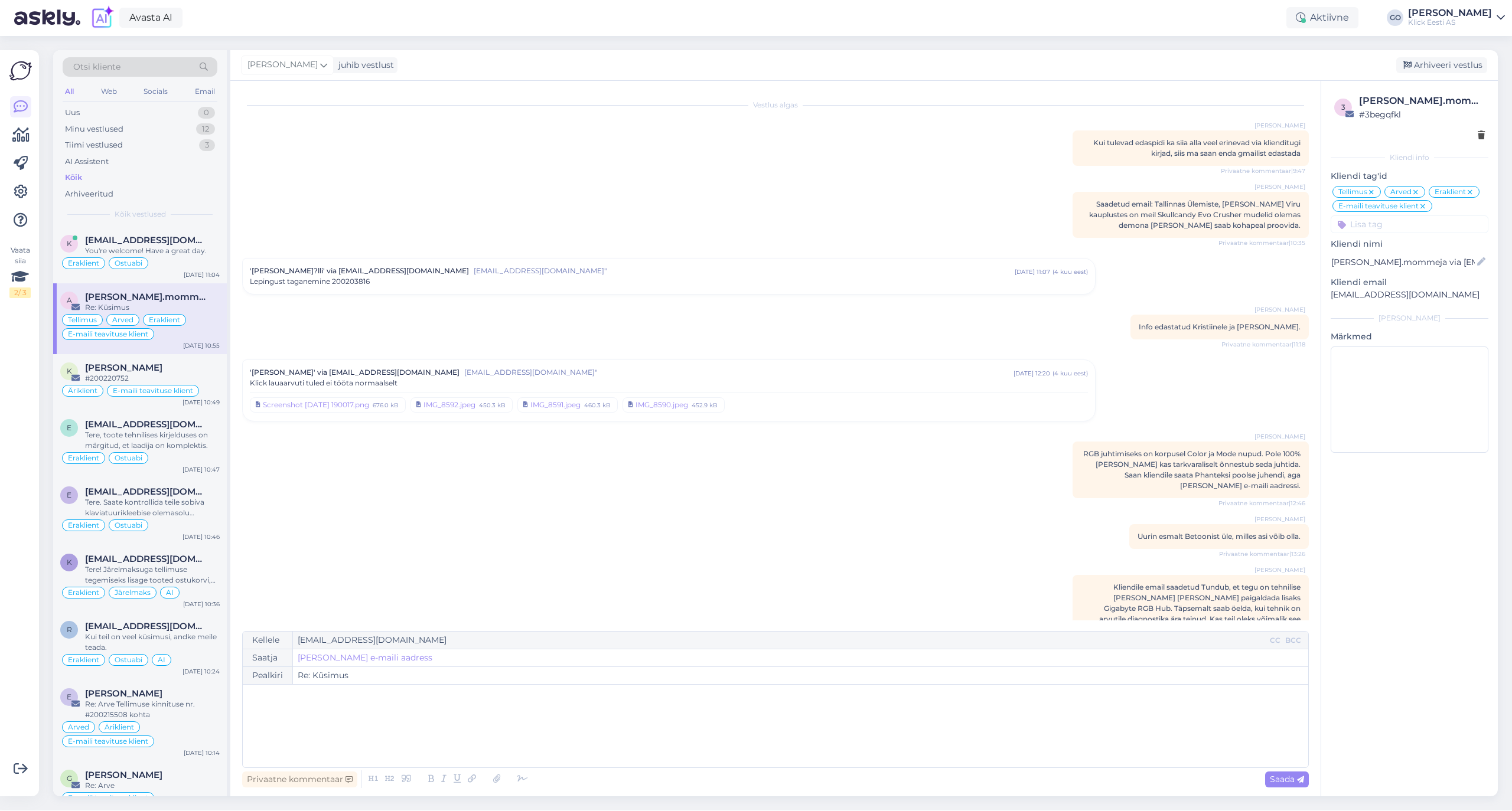
scroll to position [5658, 0]
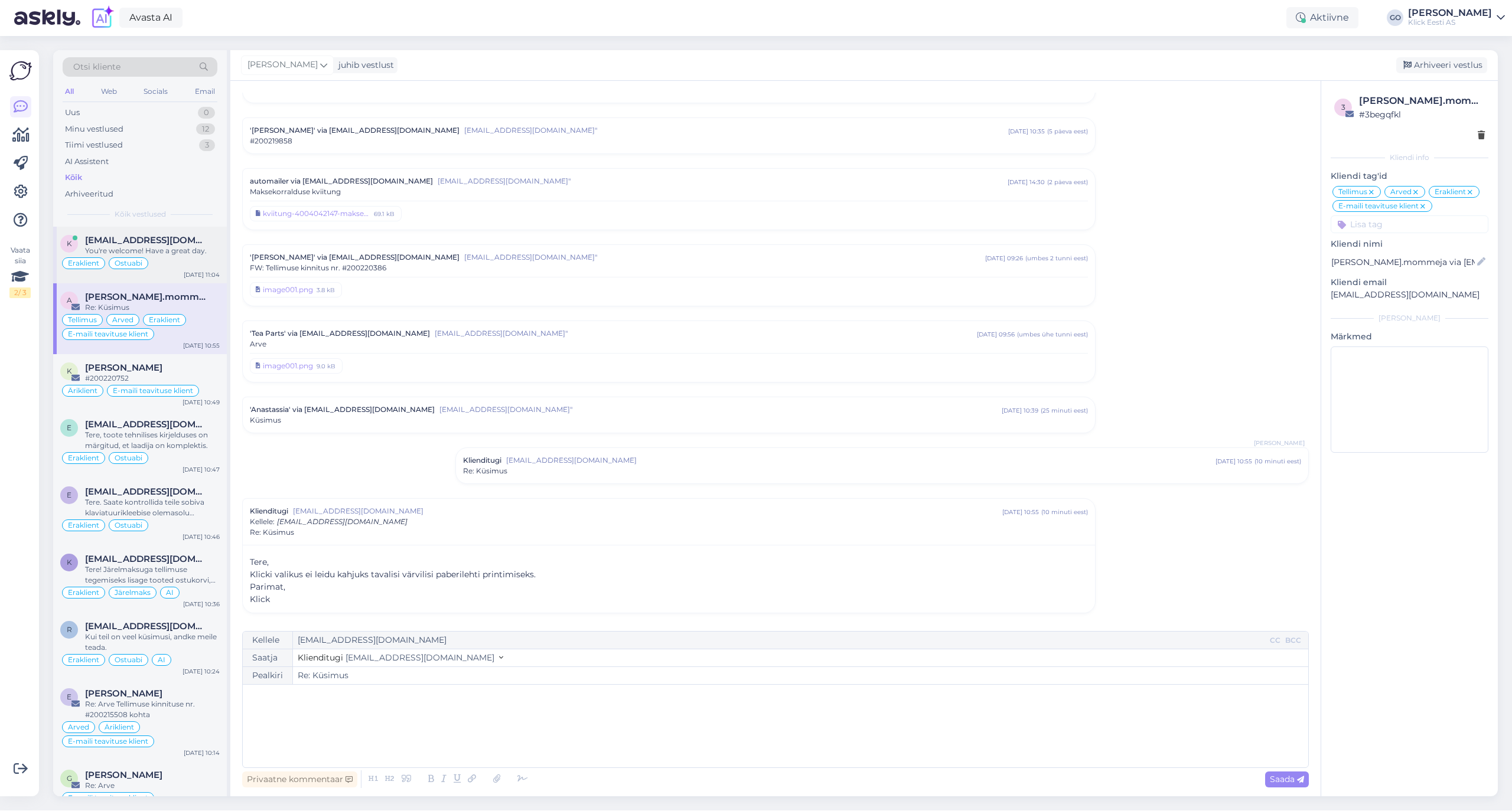
click at [194, 249] on div "You're welcome! Have a great day." at bounding box center [151, 251] width 134 height 10
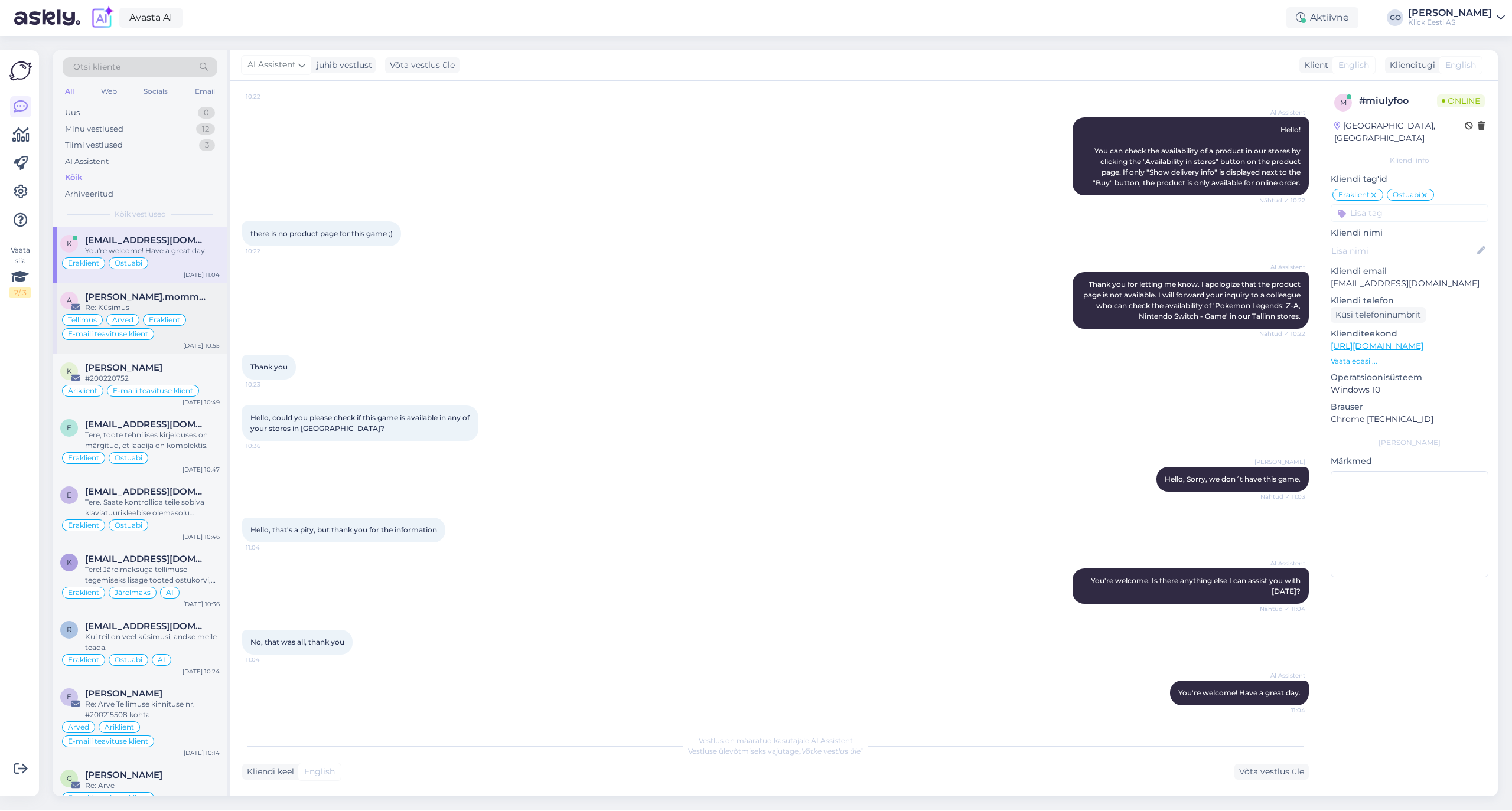
click at [197, 299] on span "[PERSON_NAME].mommeja via [EMAIL_ADDRESS][DOMAIN_NAME]" at bounding box center [146, 297] width 123 height 10
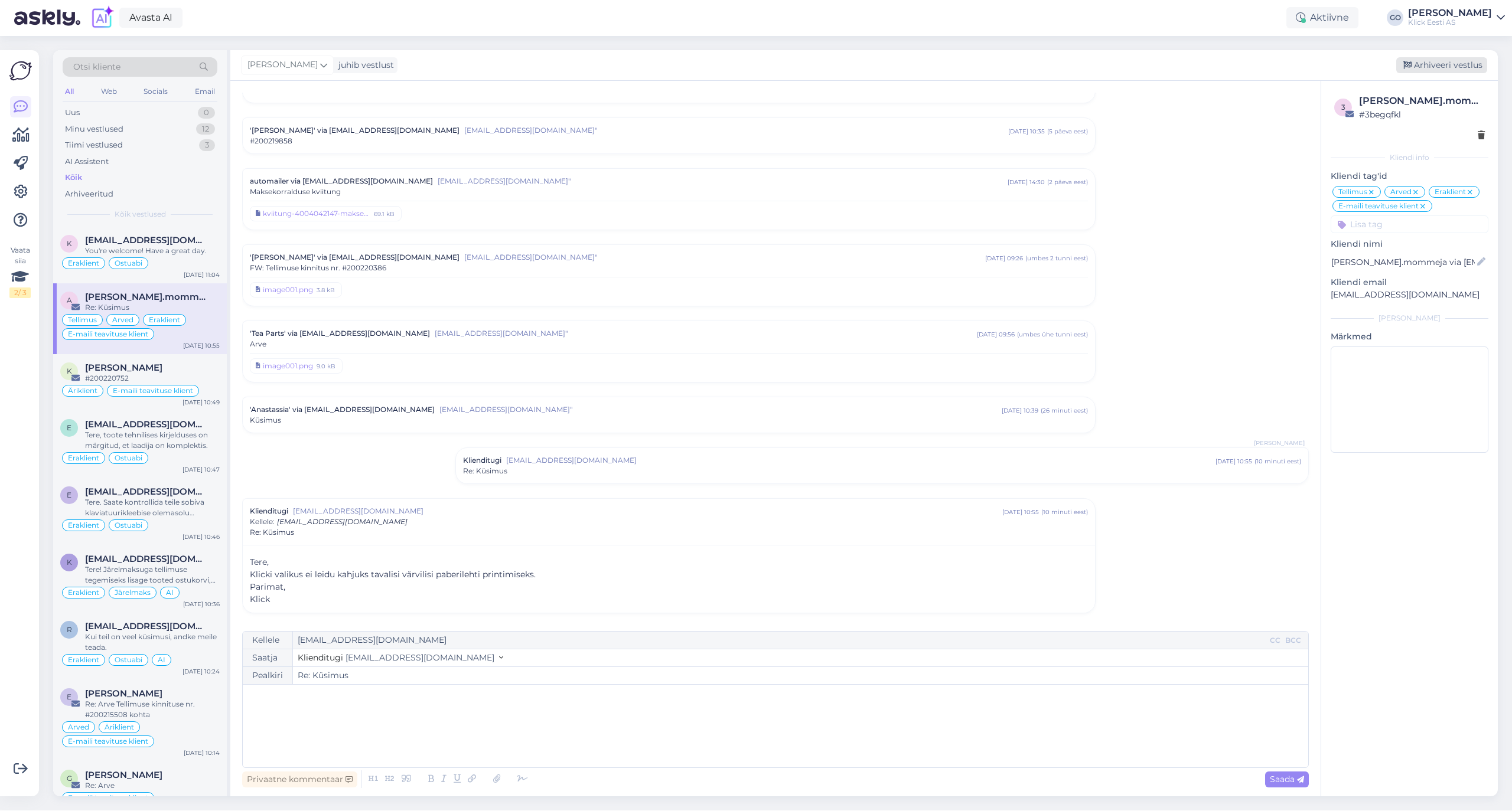
click at [1451, 64] on div "Arhiveeri vestlus" at bounding box center [1441, 65] width 91 height 16
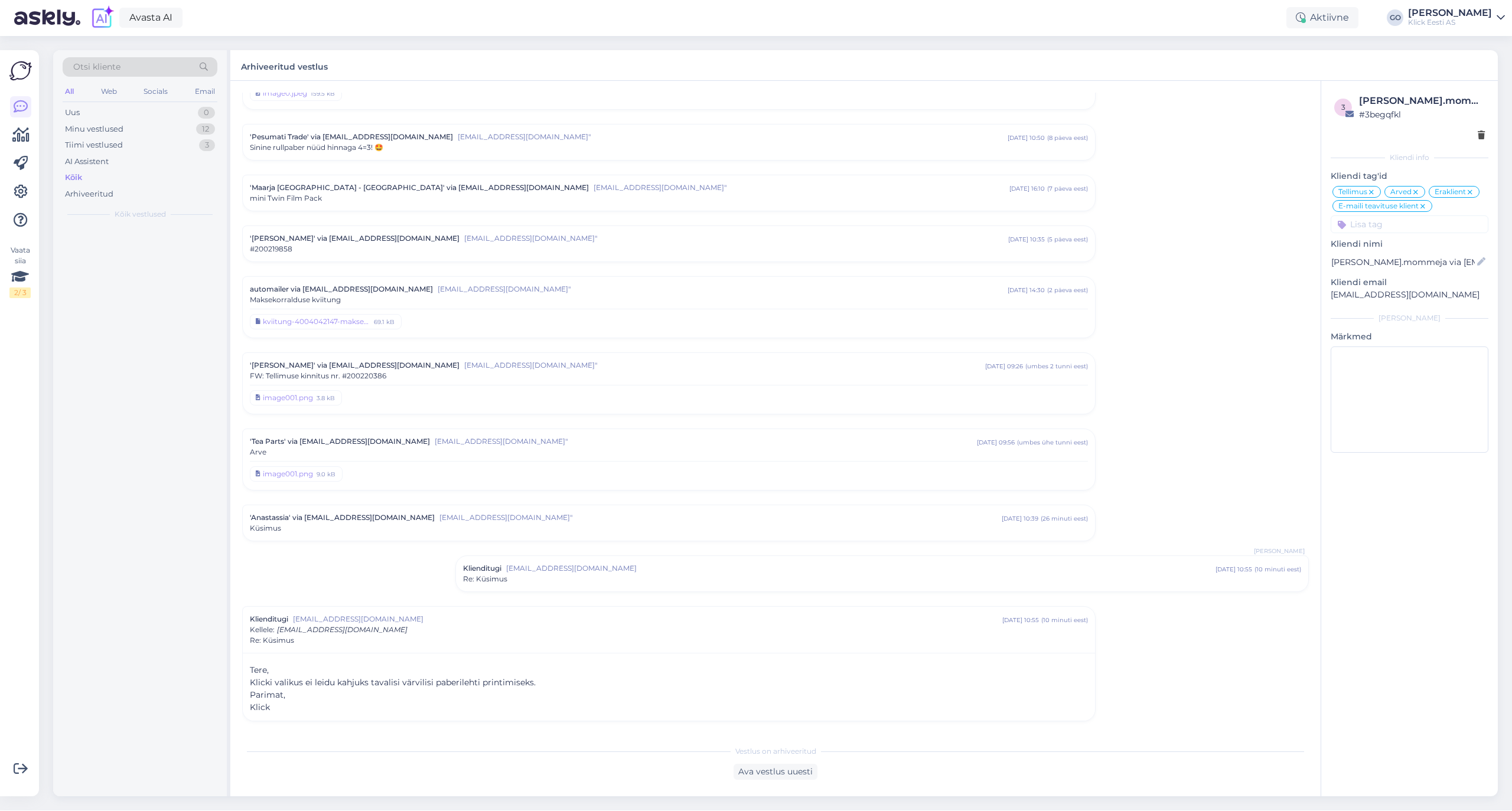
scroll to position [5586, 0]
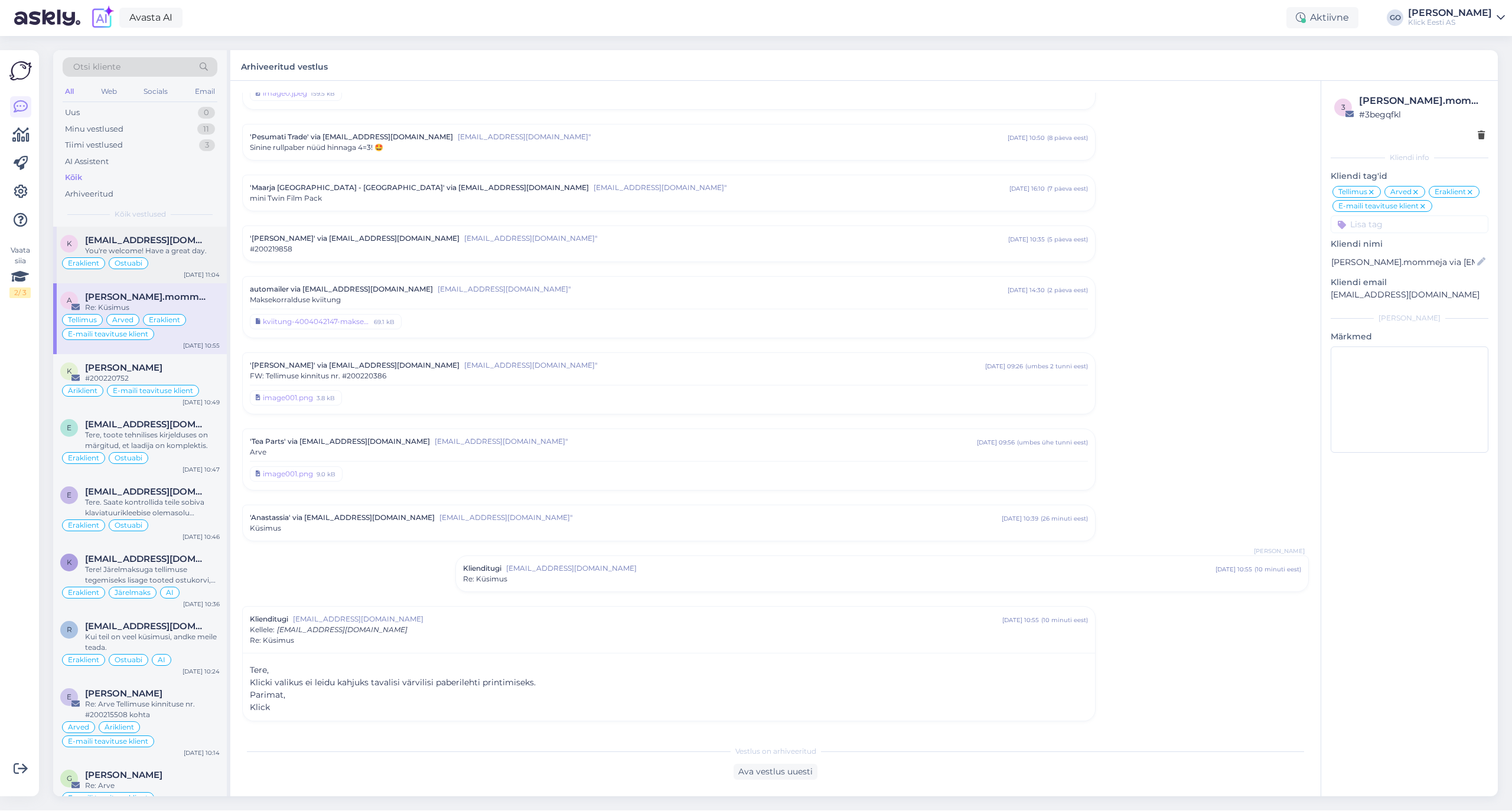
click at [190, 252] on div "You're welcome! Have a great day." at bounding box center [151, 251] width 134 height 10
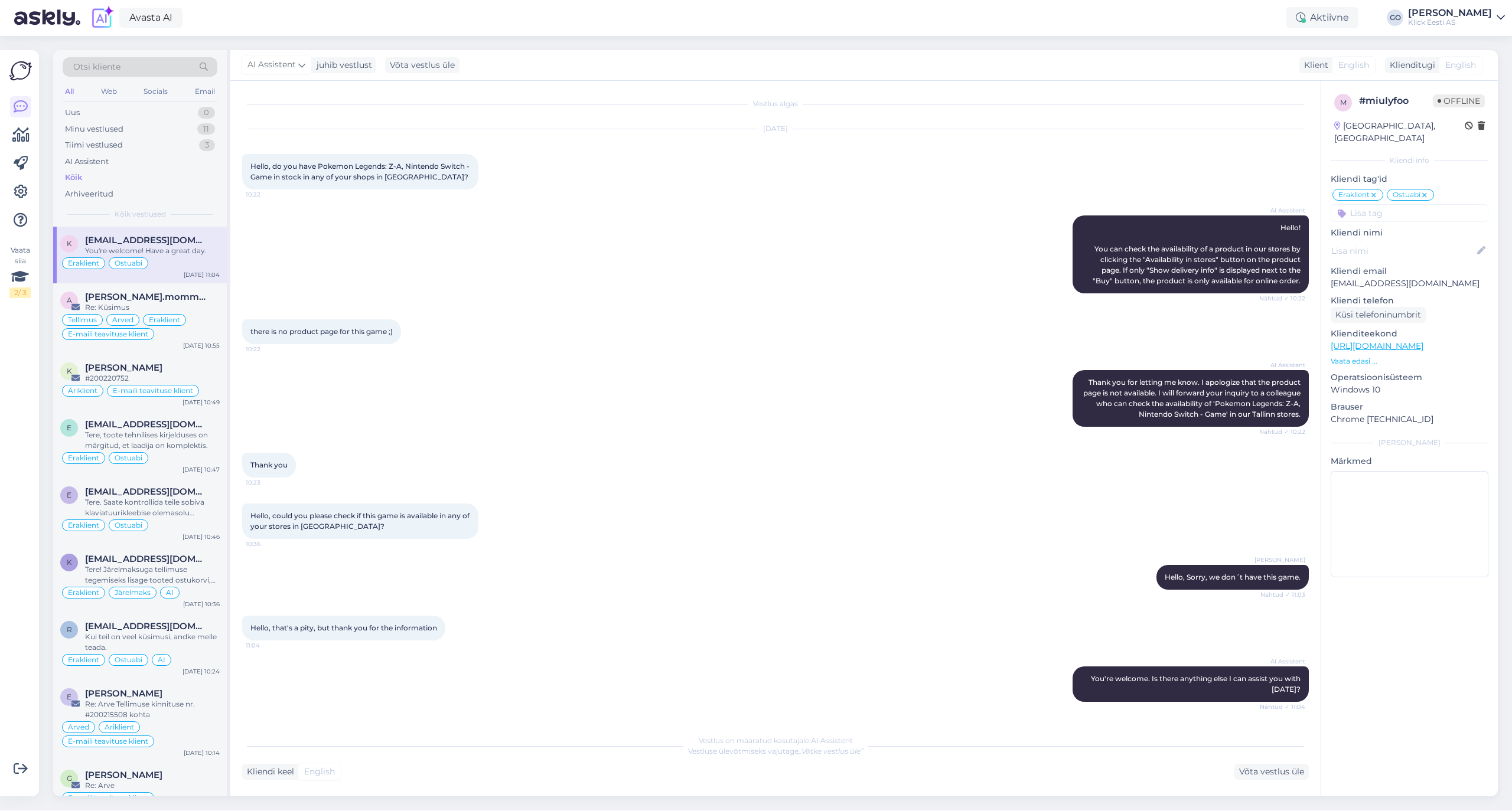
scroll to position [0, 0]
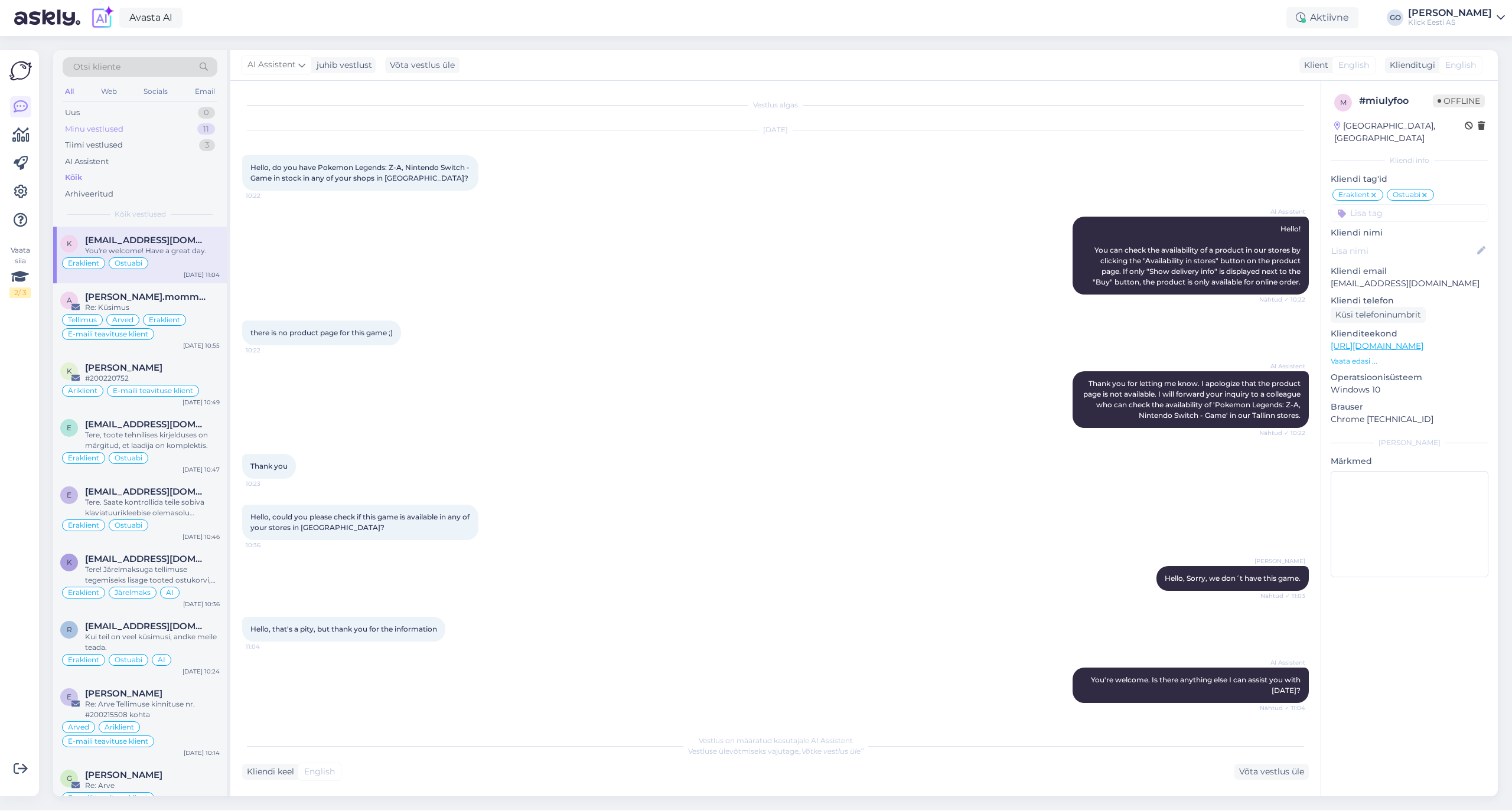
click at [128, 123] on div "Minu vestlused 11" at bounding box center [139, 128] width 155 height 16
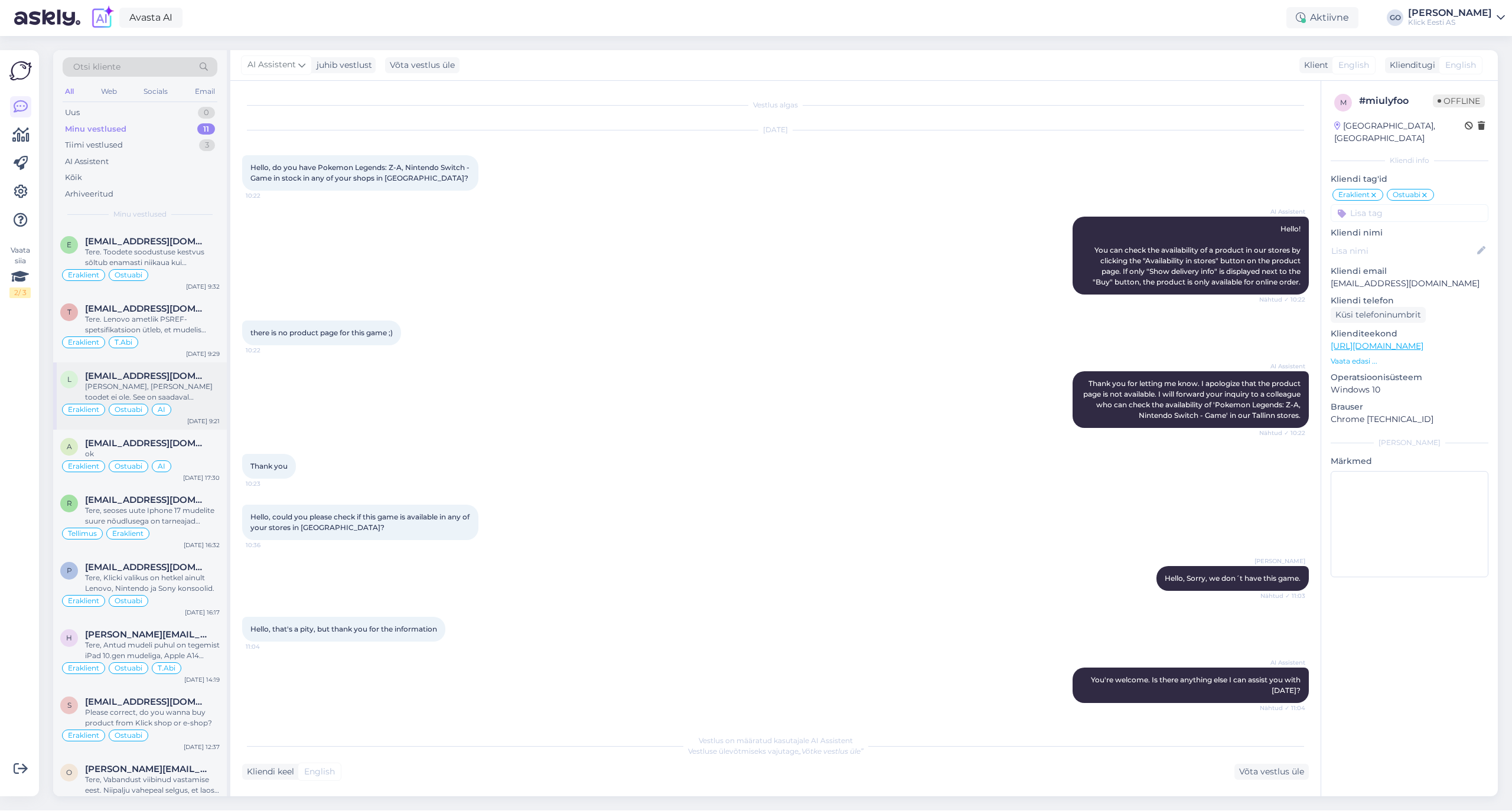
scroll to position [164, 0]
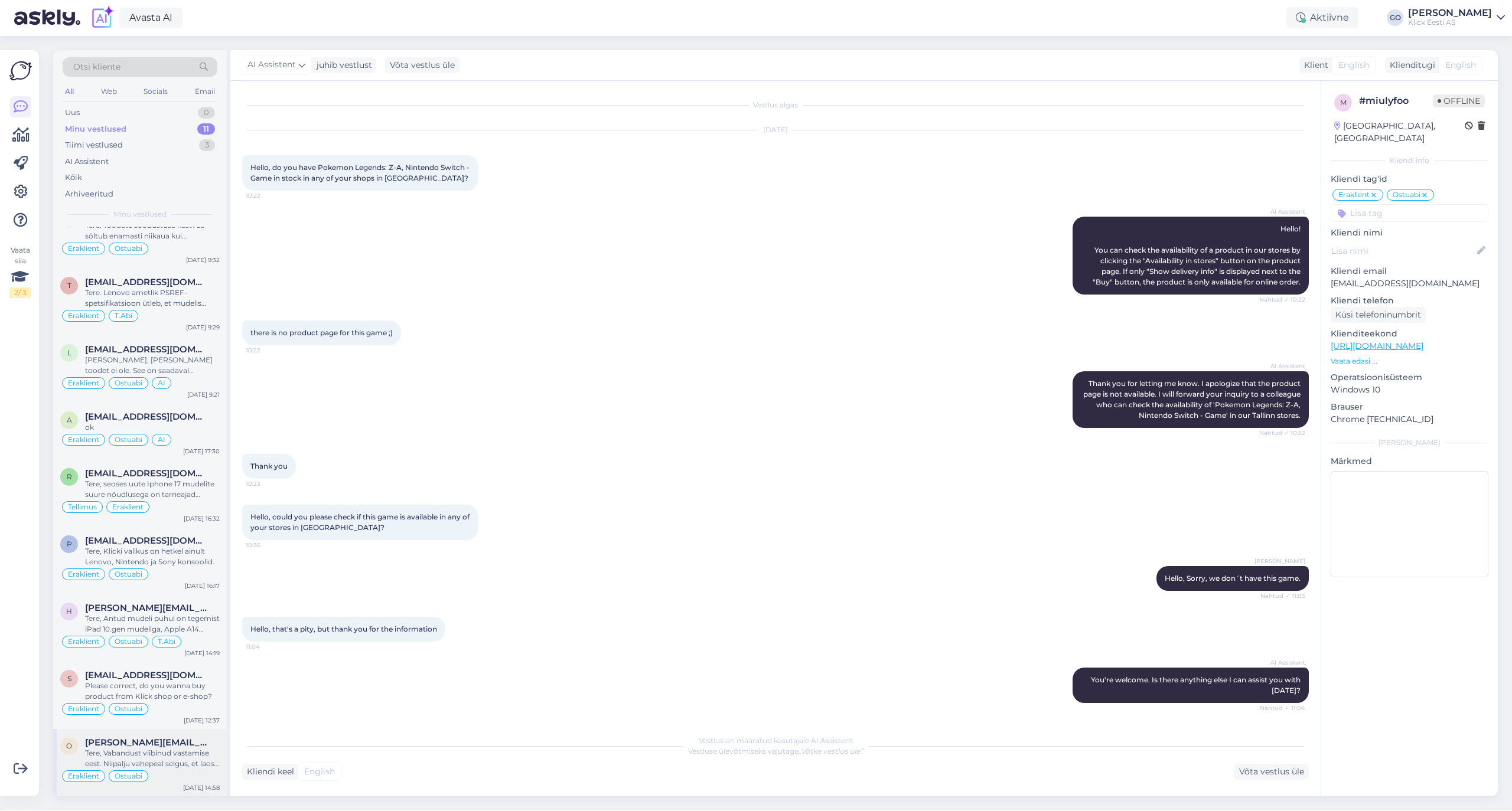
click at [182, 761] on div "Tere, Vabandust viibinud vastamise eest. Niipalju vahepeal selgus, et laos on e…" at bounding box center [151, 758] width 134 height 21
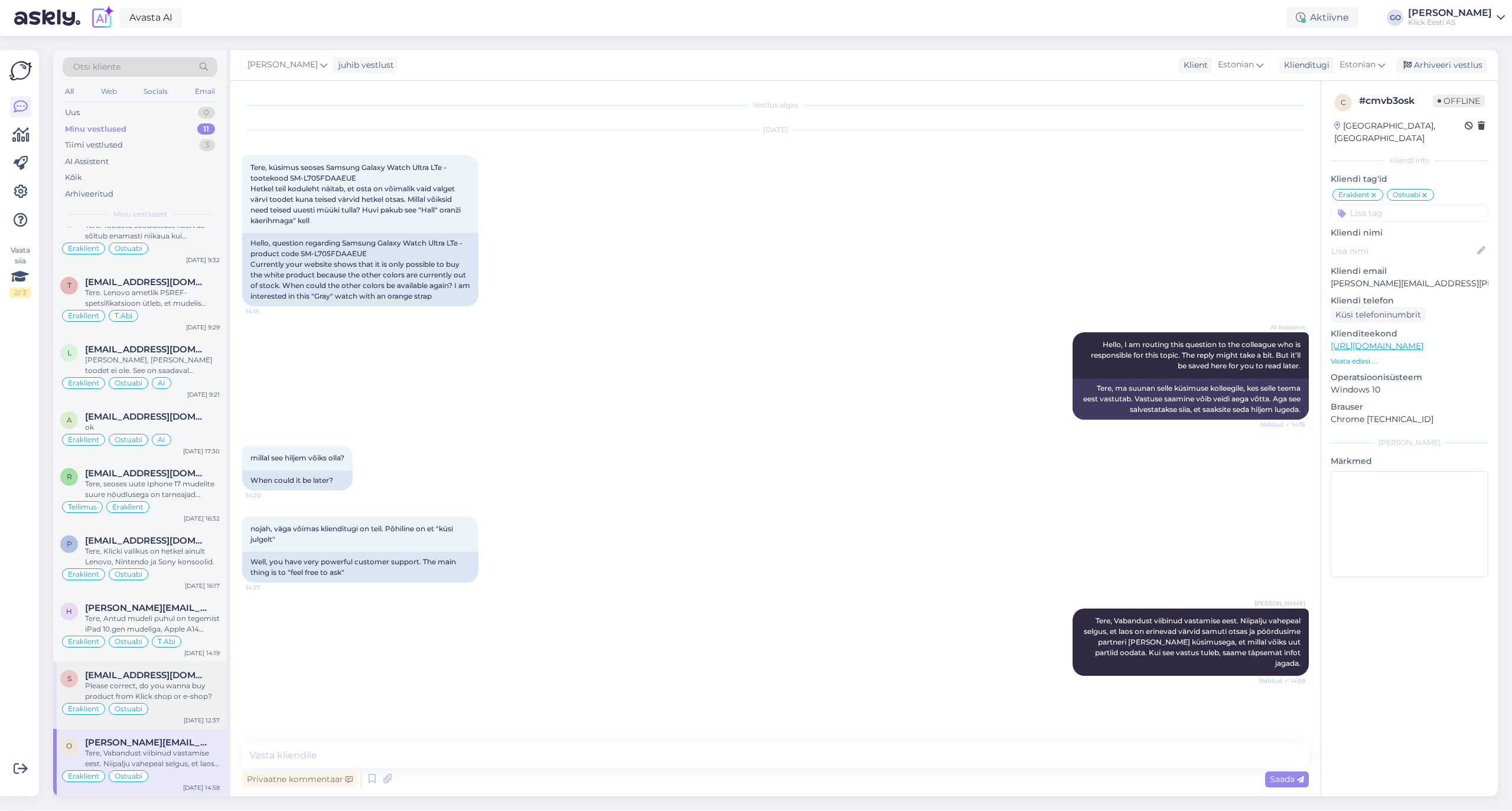
click at [180, 702] on div "Eraklient Ostuabi" at bounding box center [139, 709] width 159 height 15
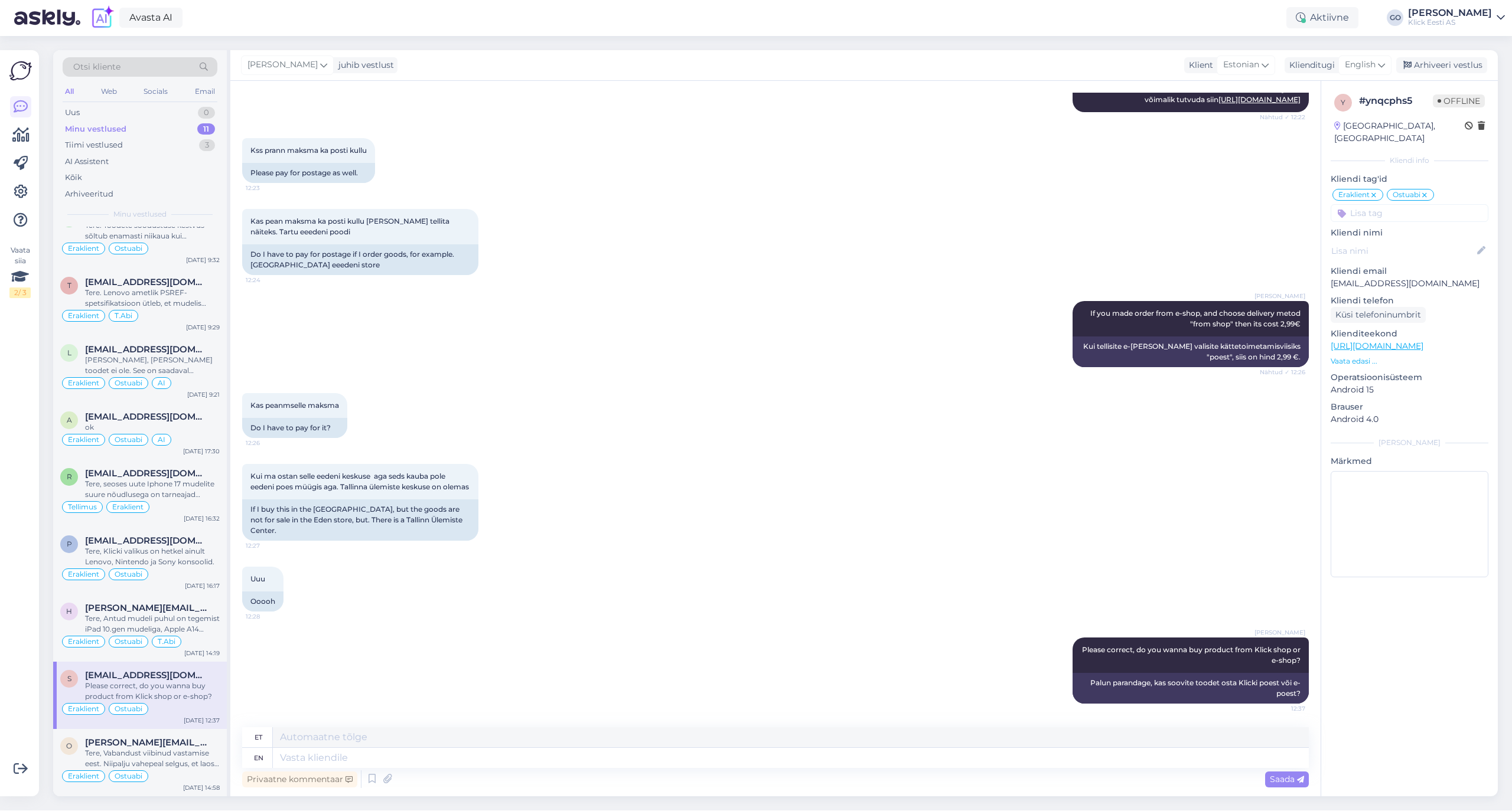
scroll to position [234, 0]
click at [1460, 62] on div "Arhiveeri vestlus" at bounding box center [1441, 65] width 91 height 16
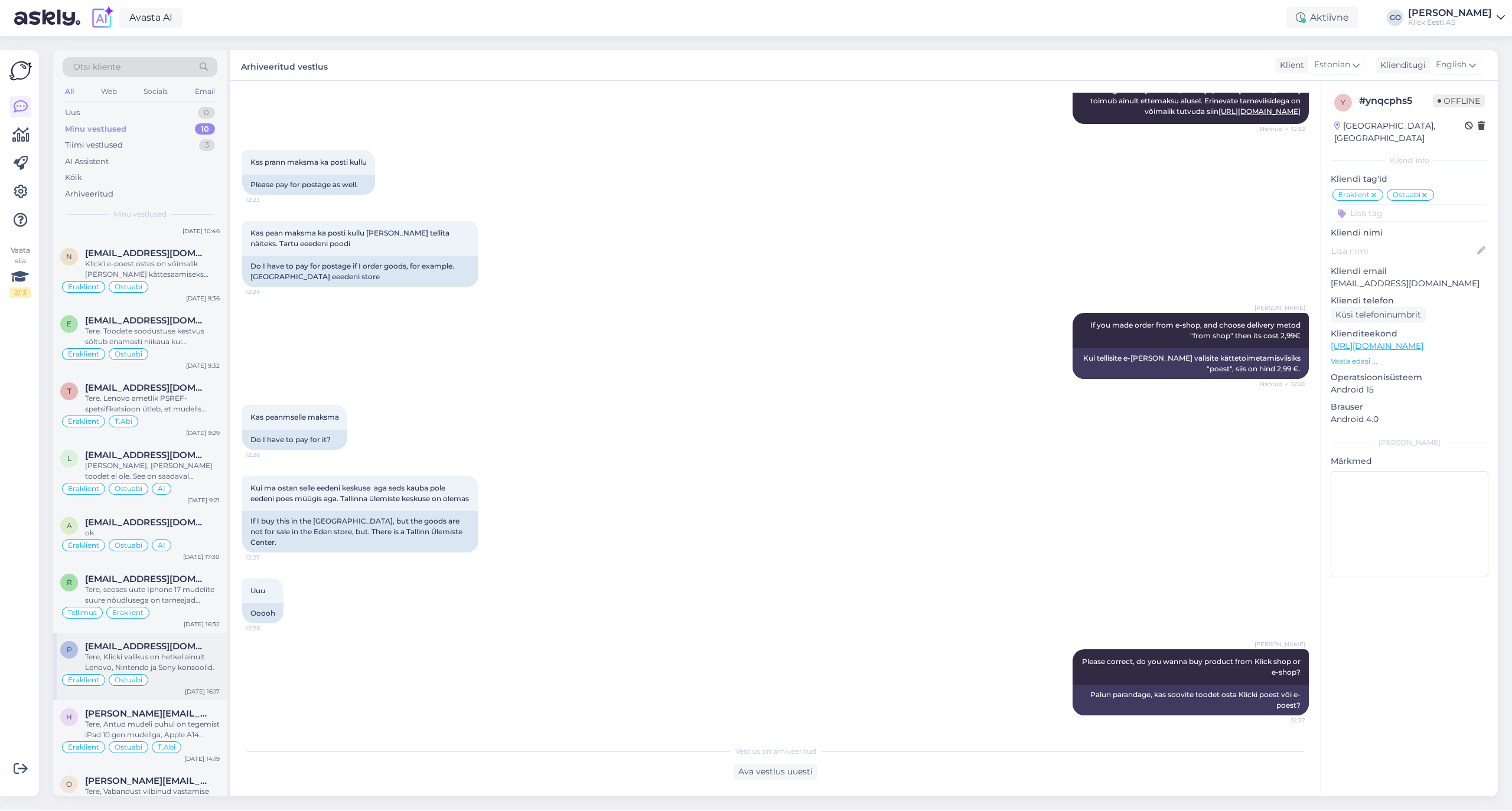
scroll to position [97, 0]
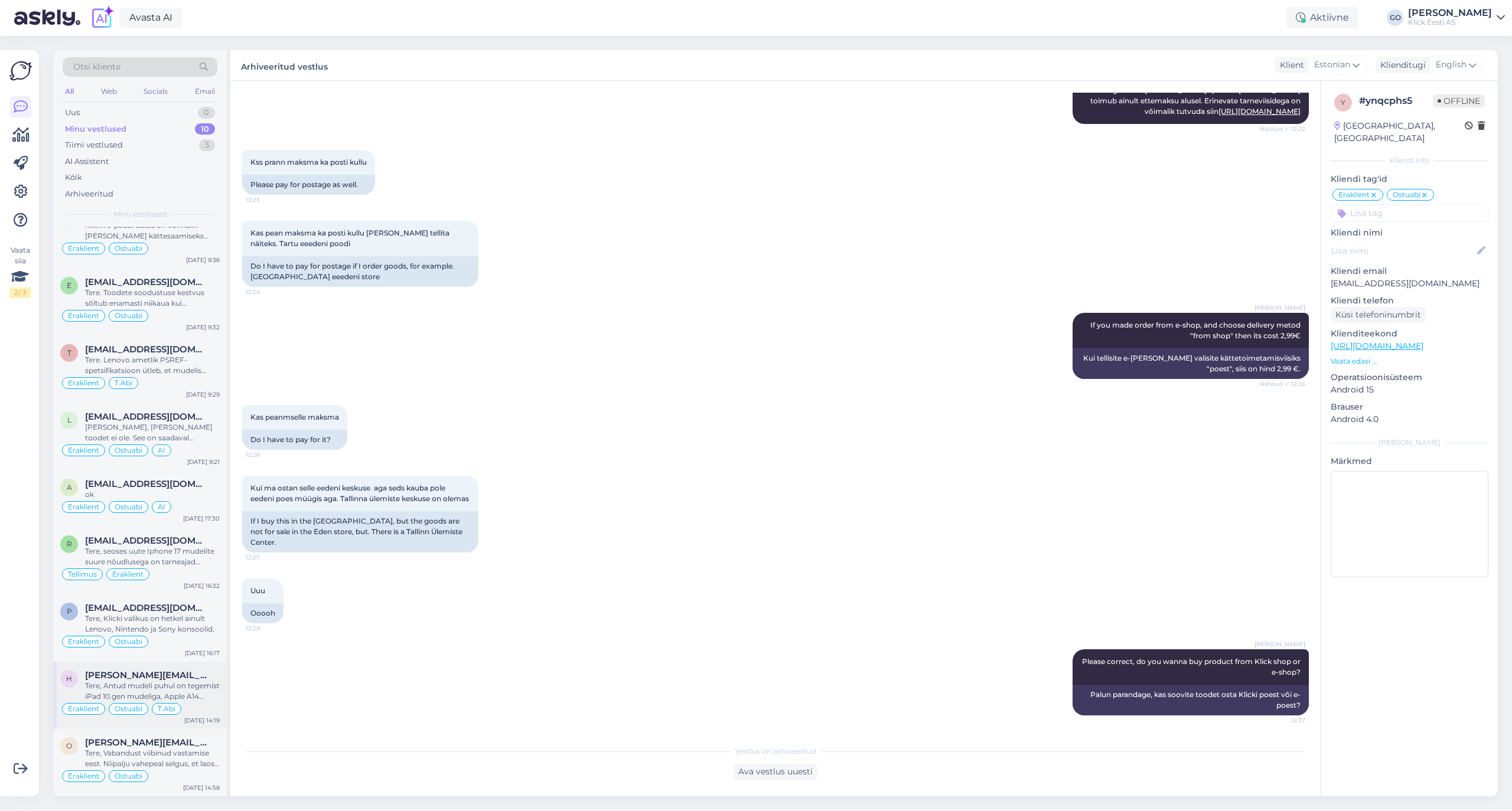
click at [187, 672] on span "[PERSON_NAME][EMAIL_ADDRESS][DOMAIN_NAME]" at bounding box center [146, 675] width 123 height 10
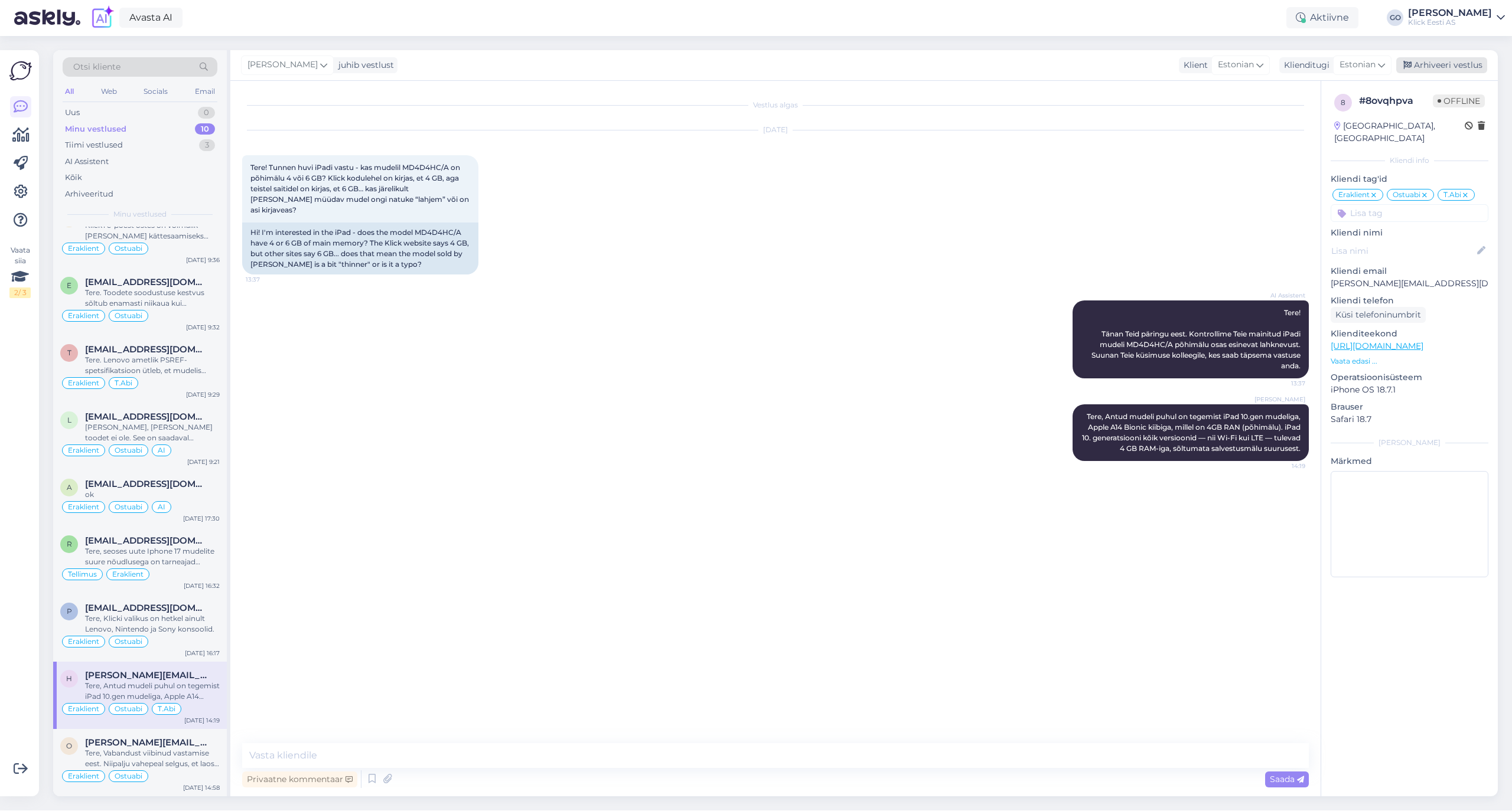
click at [1459, 62] on div "Arhiveeri vestlus" at bounding box center [1441, 65] width 91 height 16
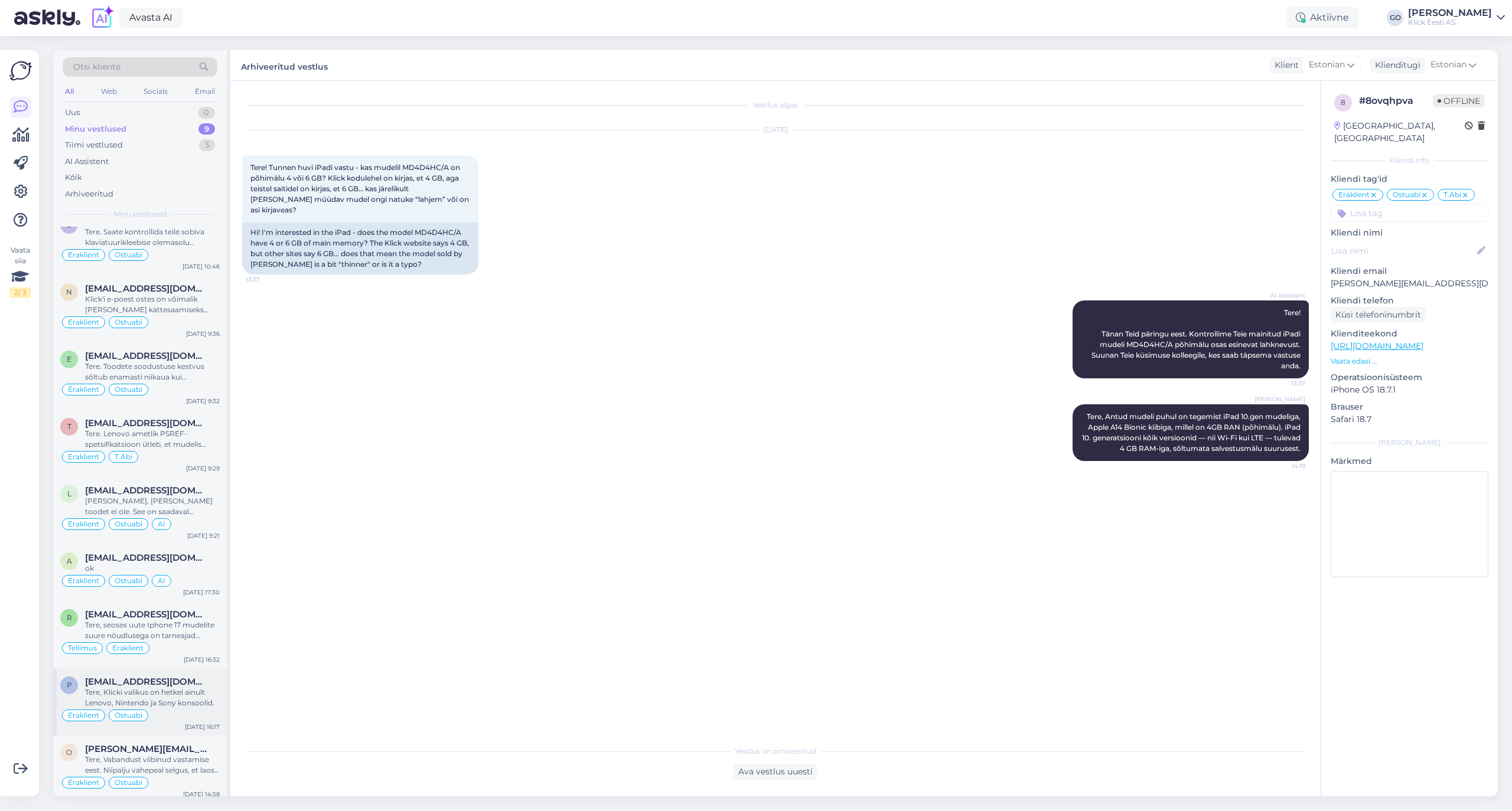
scroll to position [29, 0]
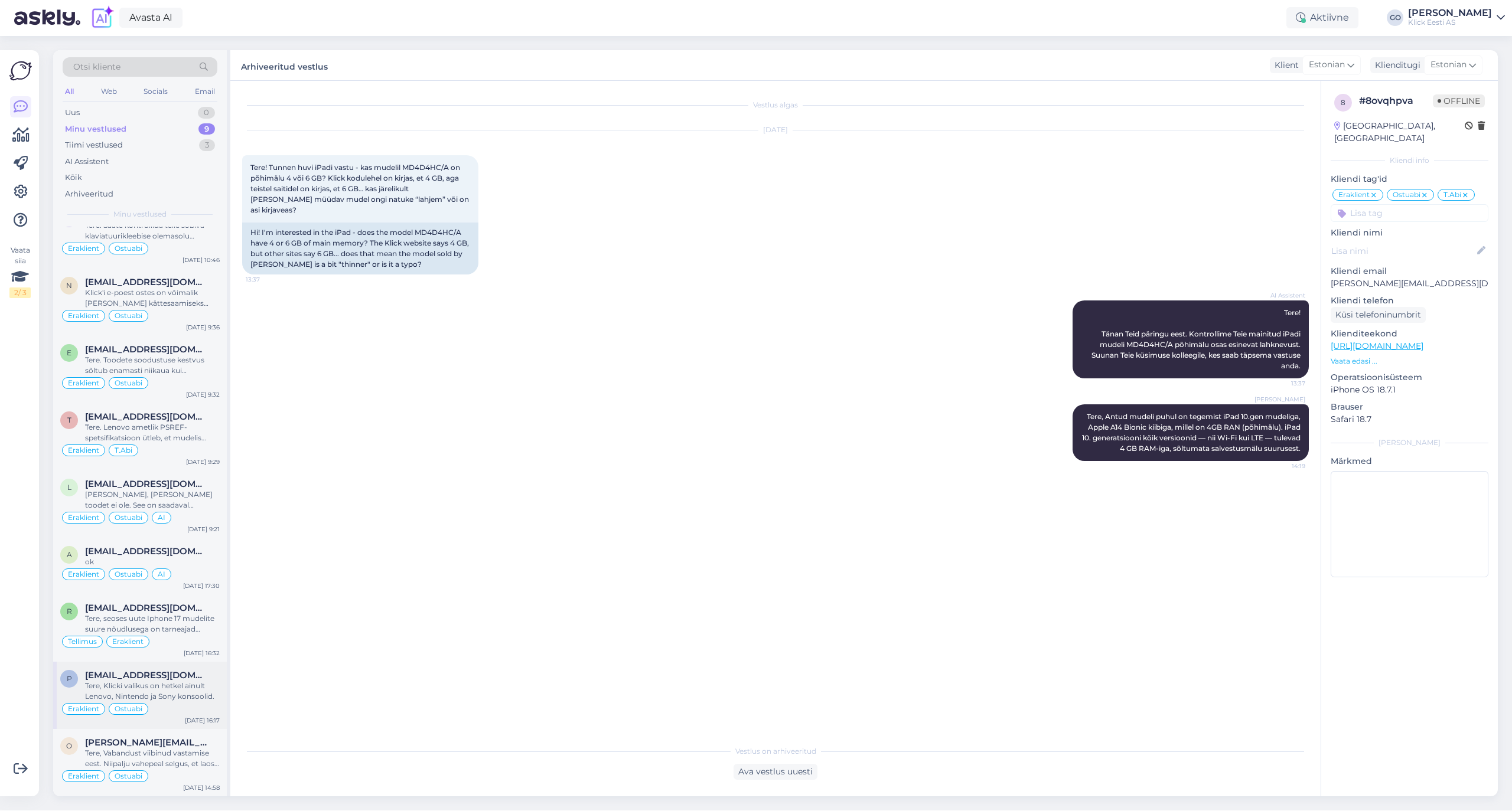
click at [180, 686] on div "Tere, Klicki valikus on hetkel ainult Lenovo, Nintendo ja Sony konsoolid." at bounding box center [151, 691] width 134 height 21
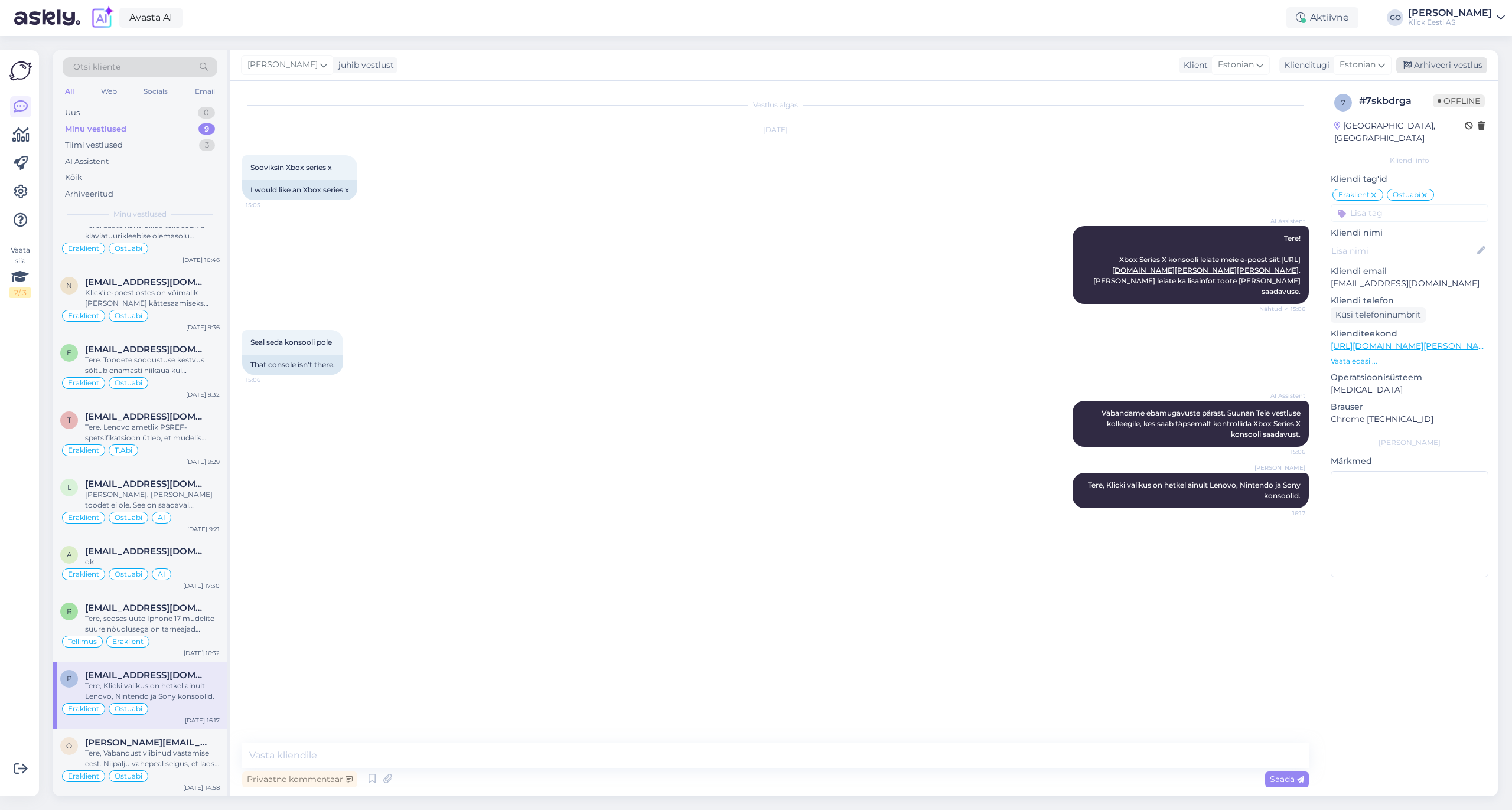
click at [1445, 60] on div "Arhiveeri vestlus" at bounding box center [1441, 65] width 91 height 16
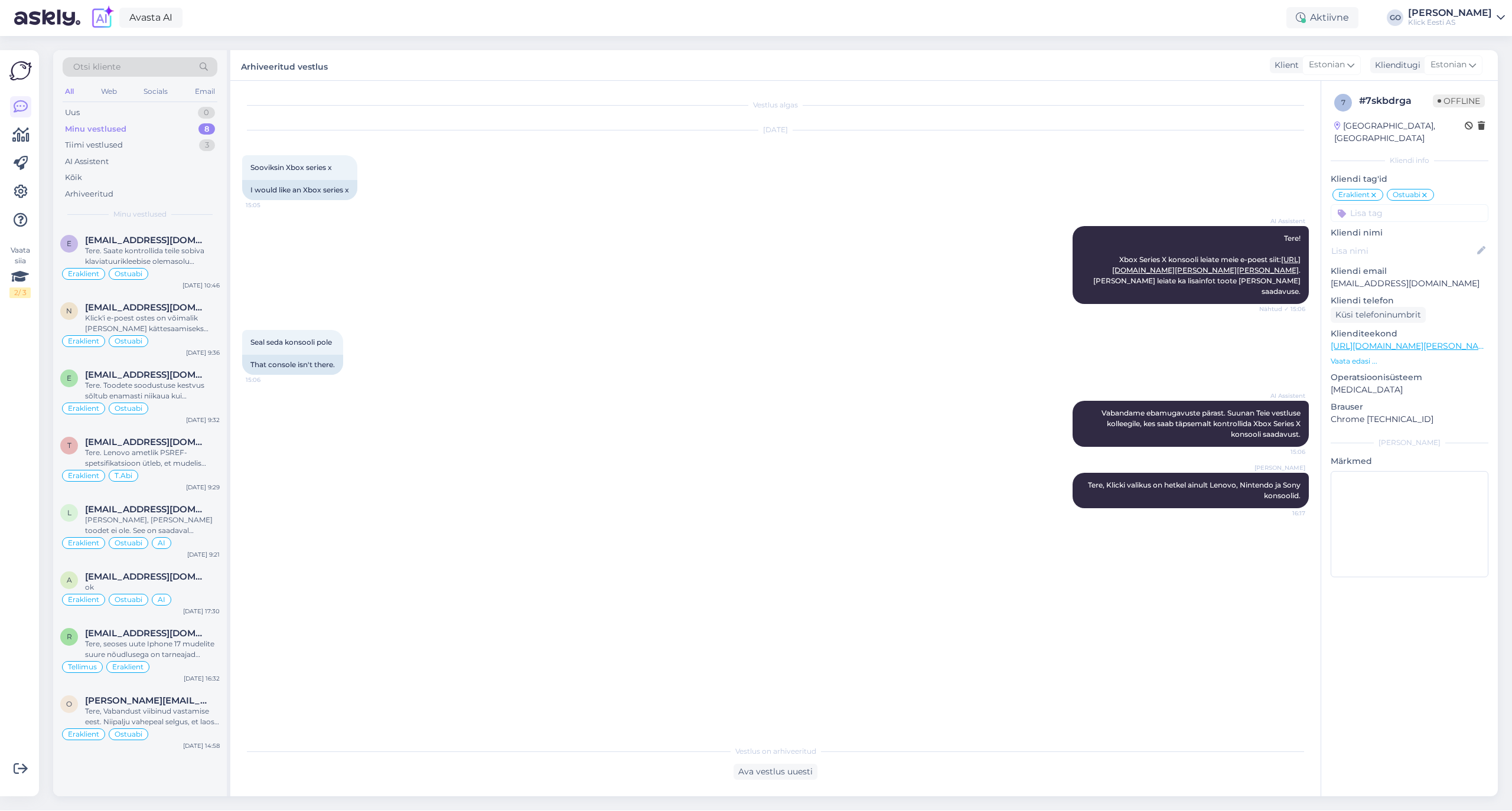
scroll to position [0, 0]
click at [158, 645] on div "Tere, seoses uute Iphone 17 mudelite suure nõudlusega on tarneajad tavapärasest…" at bounding box center [151, 649] width 134 height 21
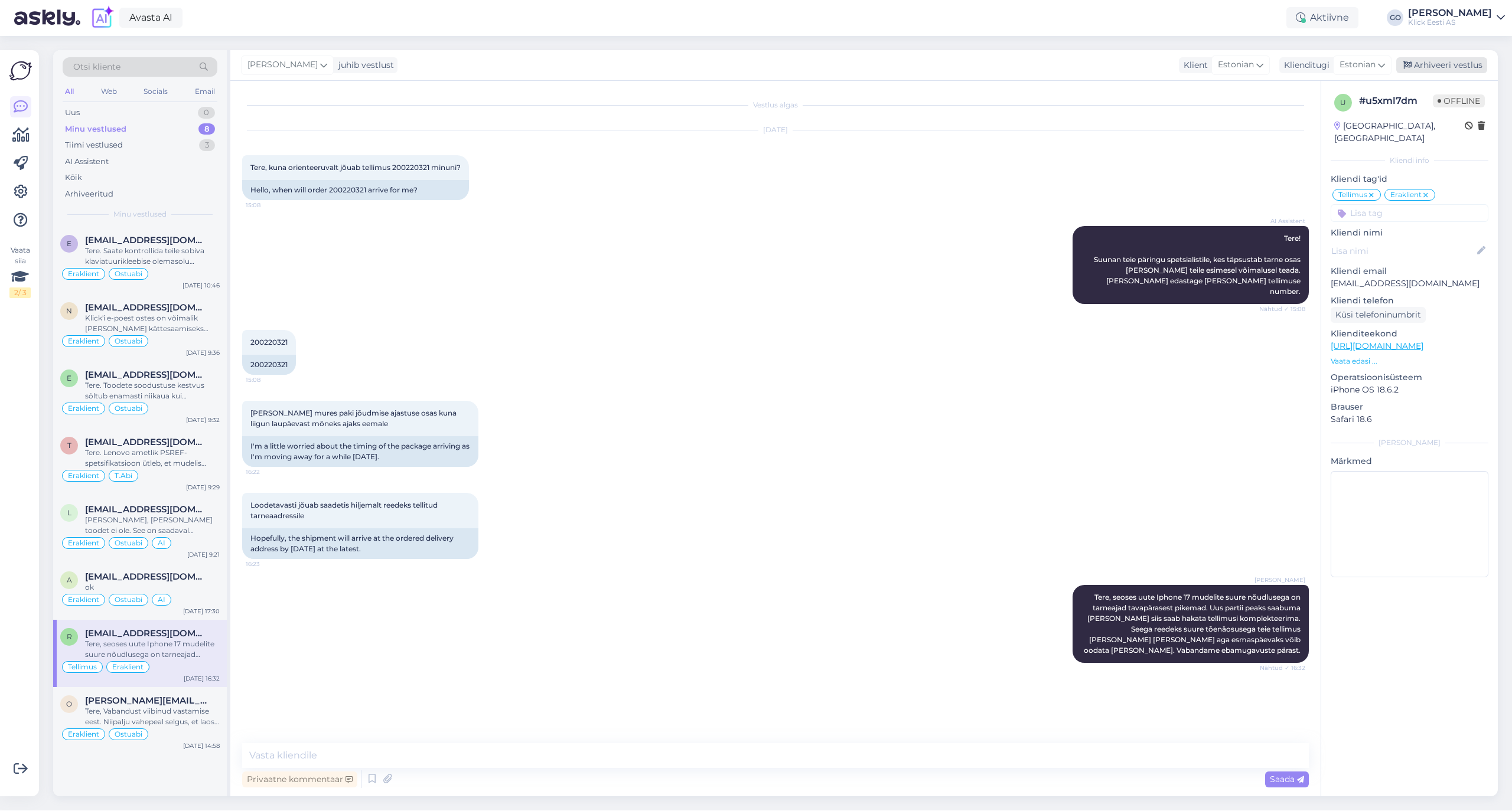
click at [1454, 62] on div "Arhiveeri vestlus" at bounding box center [1441, 65] width 91 height 16
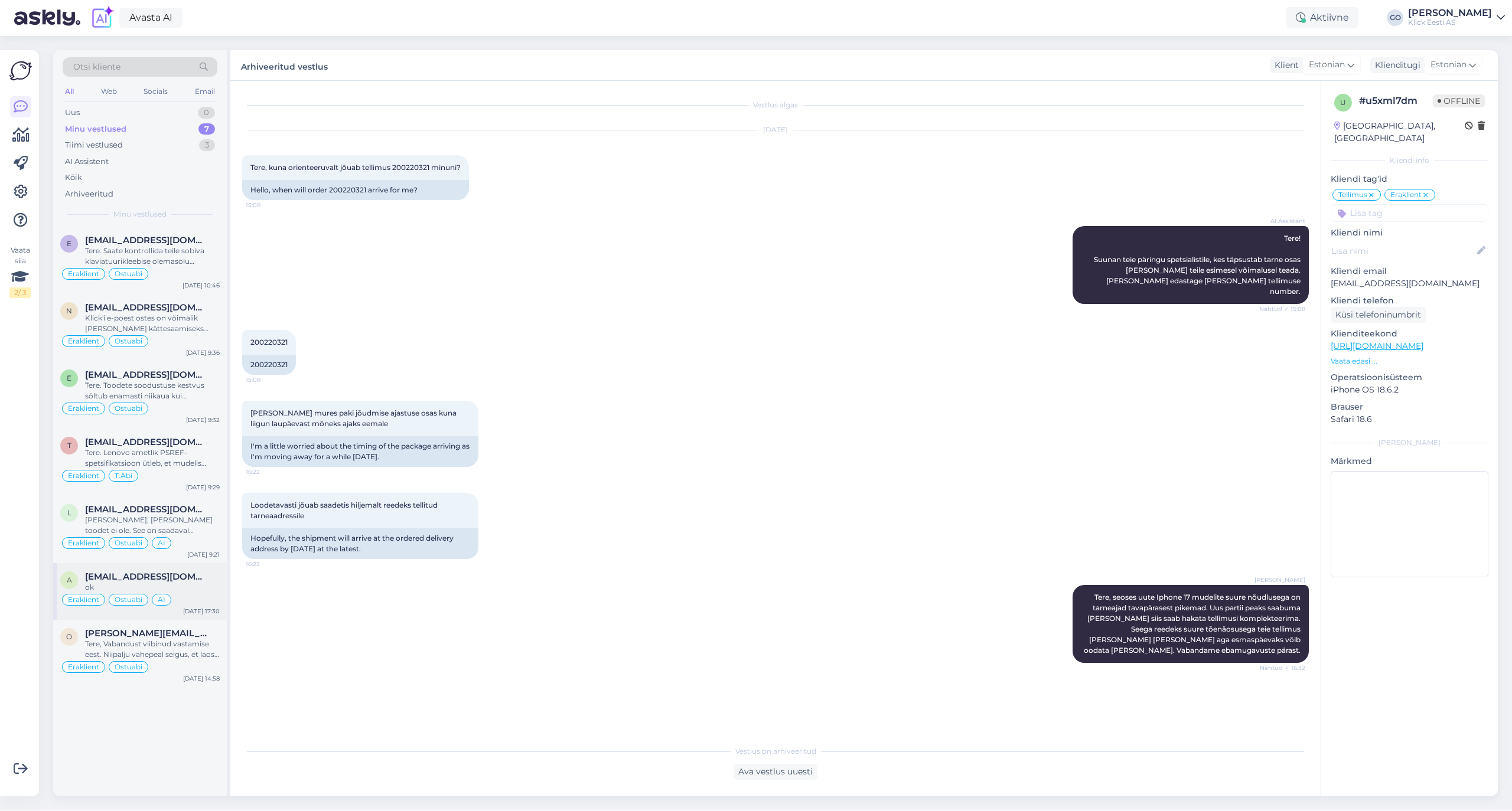
click at [182, 577] on span "[EMAIL_ADDRESS][DOMAIN_NAME]" at bounding box center [146, 577] width 123 height 10
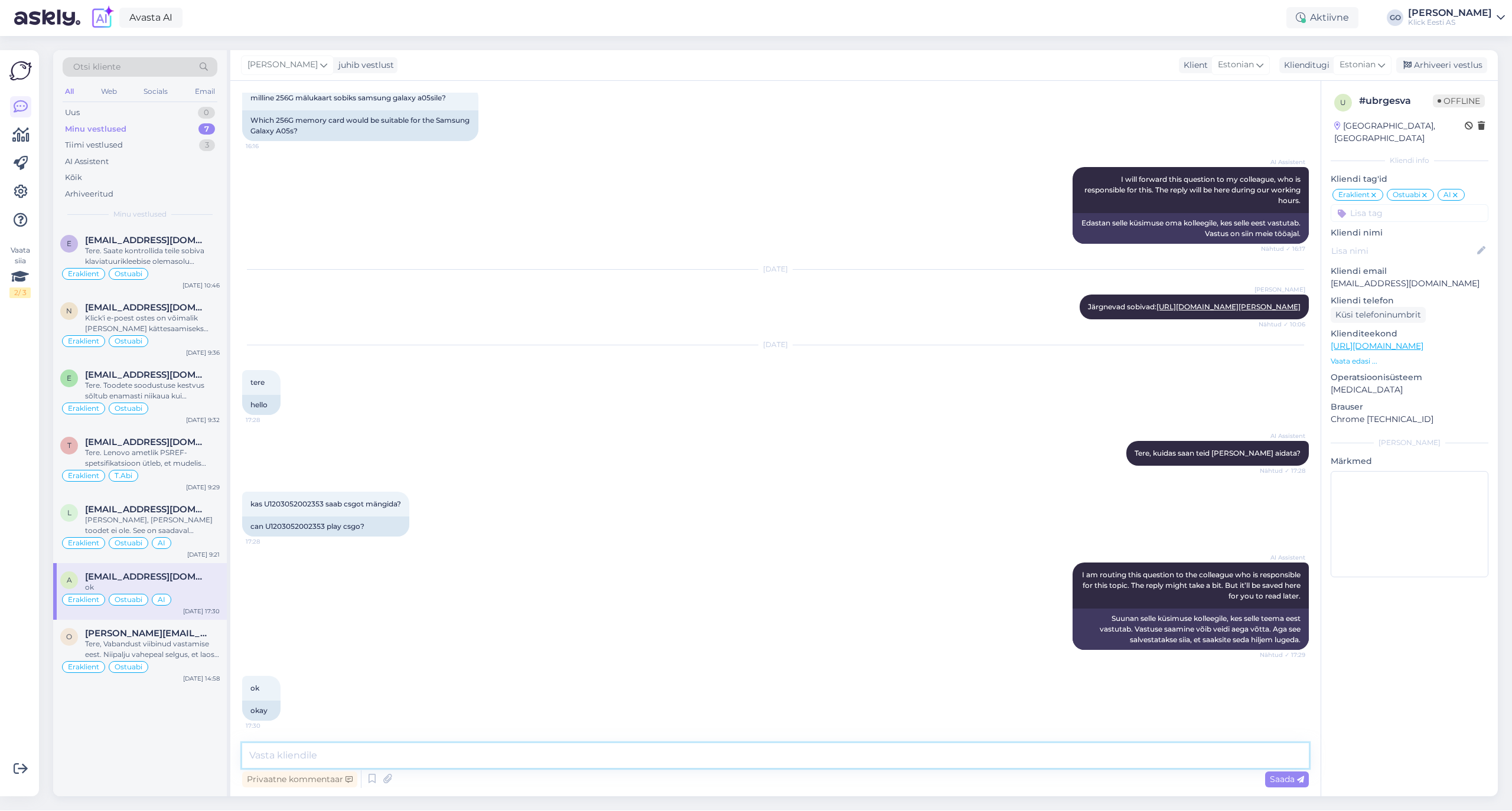
click at [409, 752] on textarea at bounding box center [775, 755] width 1066 height 25
paste textarea "CS:GO miinimumnõuded ei ole väga kõrged: Protsessor: dual-core või sarnane võim…"
click at [496, 742] on textarea "Tere, selle arvutiga peaks saama CS GO-d mängida. CS:GO miinimumnõuded ei ole v…" at bounding box center [775, 741] width 1066 height 54
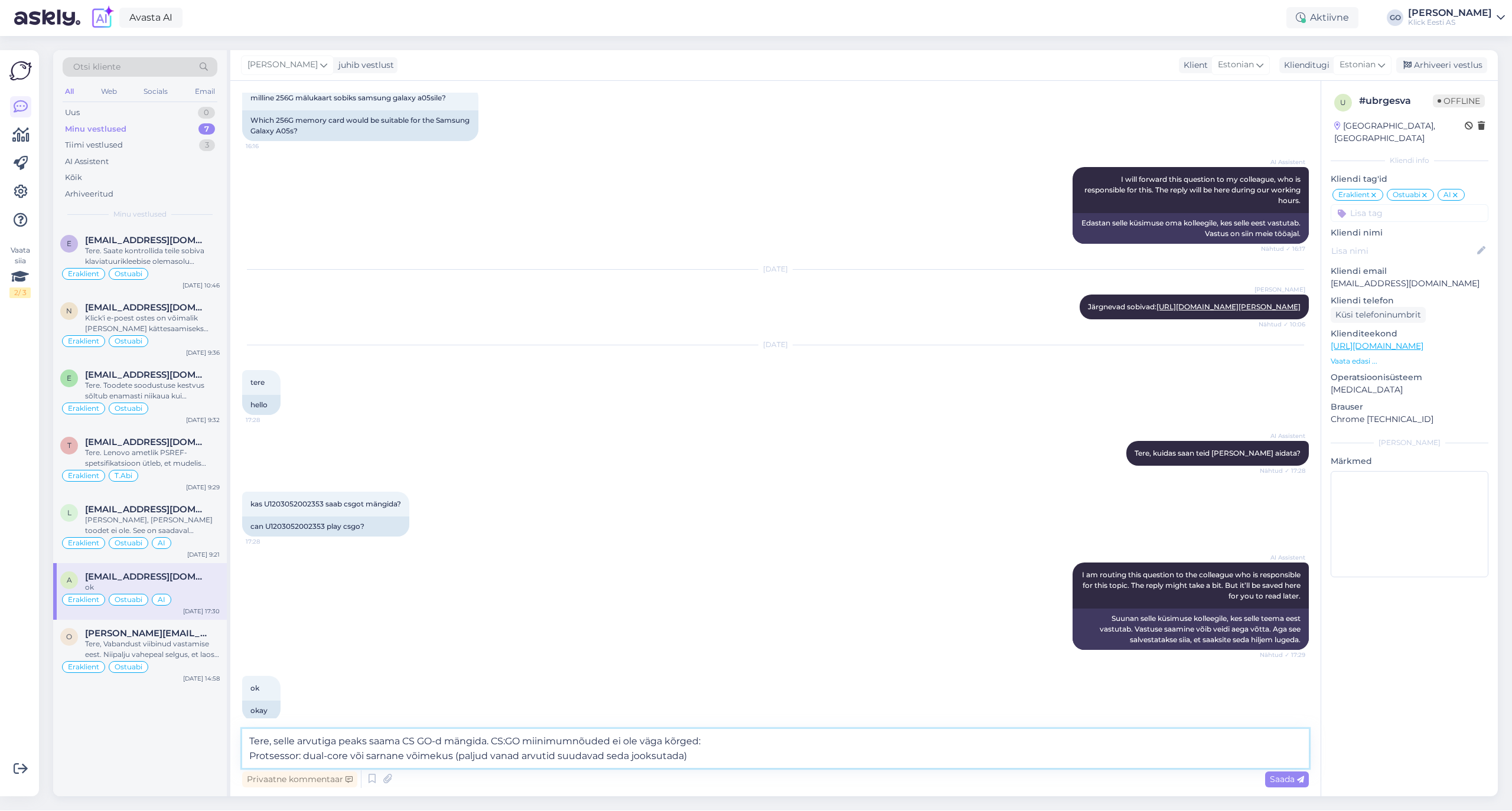
click at [700, 761] on textarea "Tere, selle arvutiga peaks saama CS GO-d mängida. CS:GO miinimumnõuded ei ole v…" at bounding box center [775, 749] width 1066 height 39
type textarea "Tere, selle arvutiga peaks saama CS GO-d mängida. CS:GO miinimumnõuded ei ole v…"
click at [1285, 778] on span "Saada" at bounding box center [1287, 779] width 34 height 10
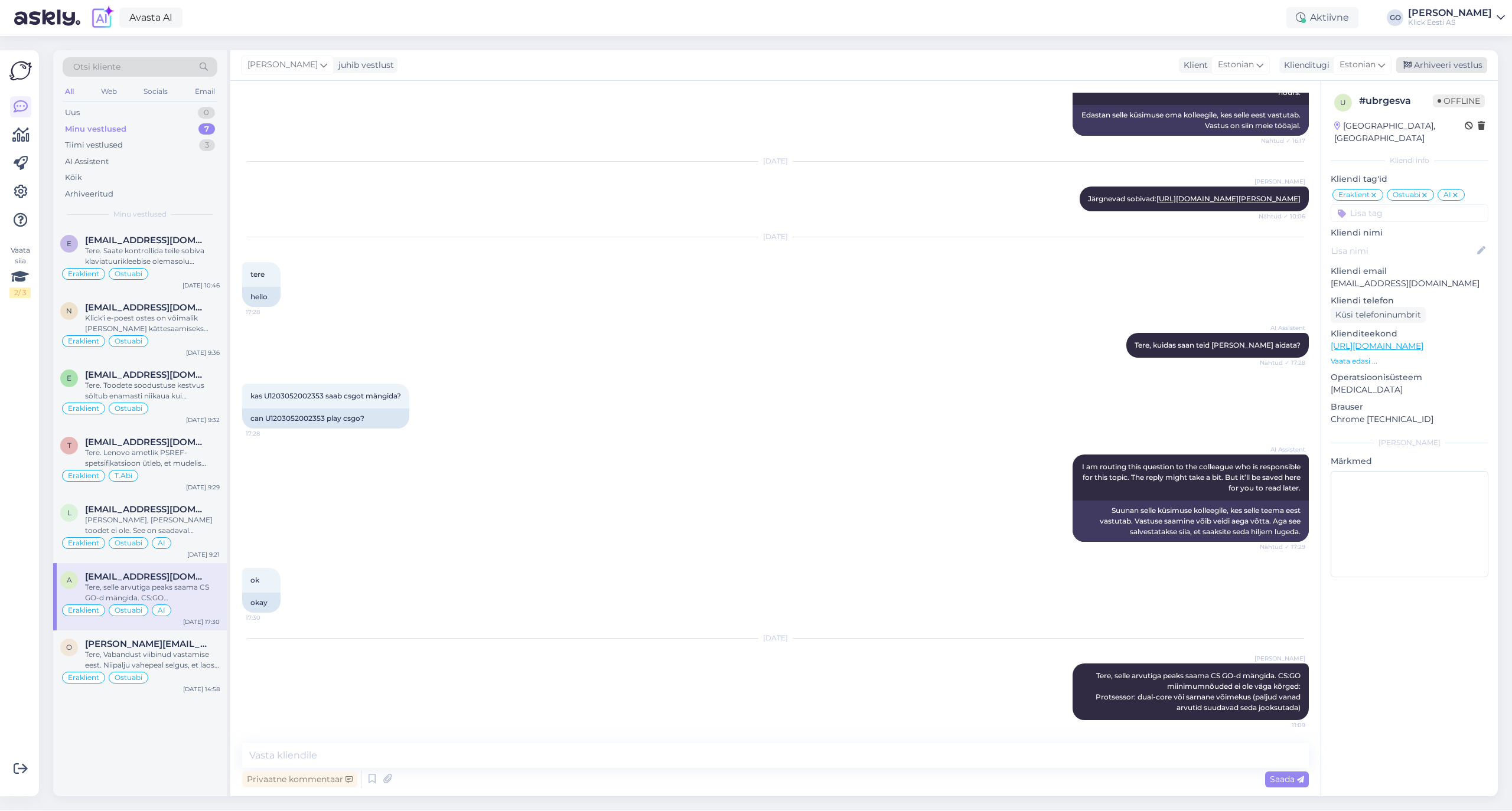
click at [1442, 66] on div "Arhiveeri vestlus" at bounding box center [1441, 65] width 91 height 16
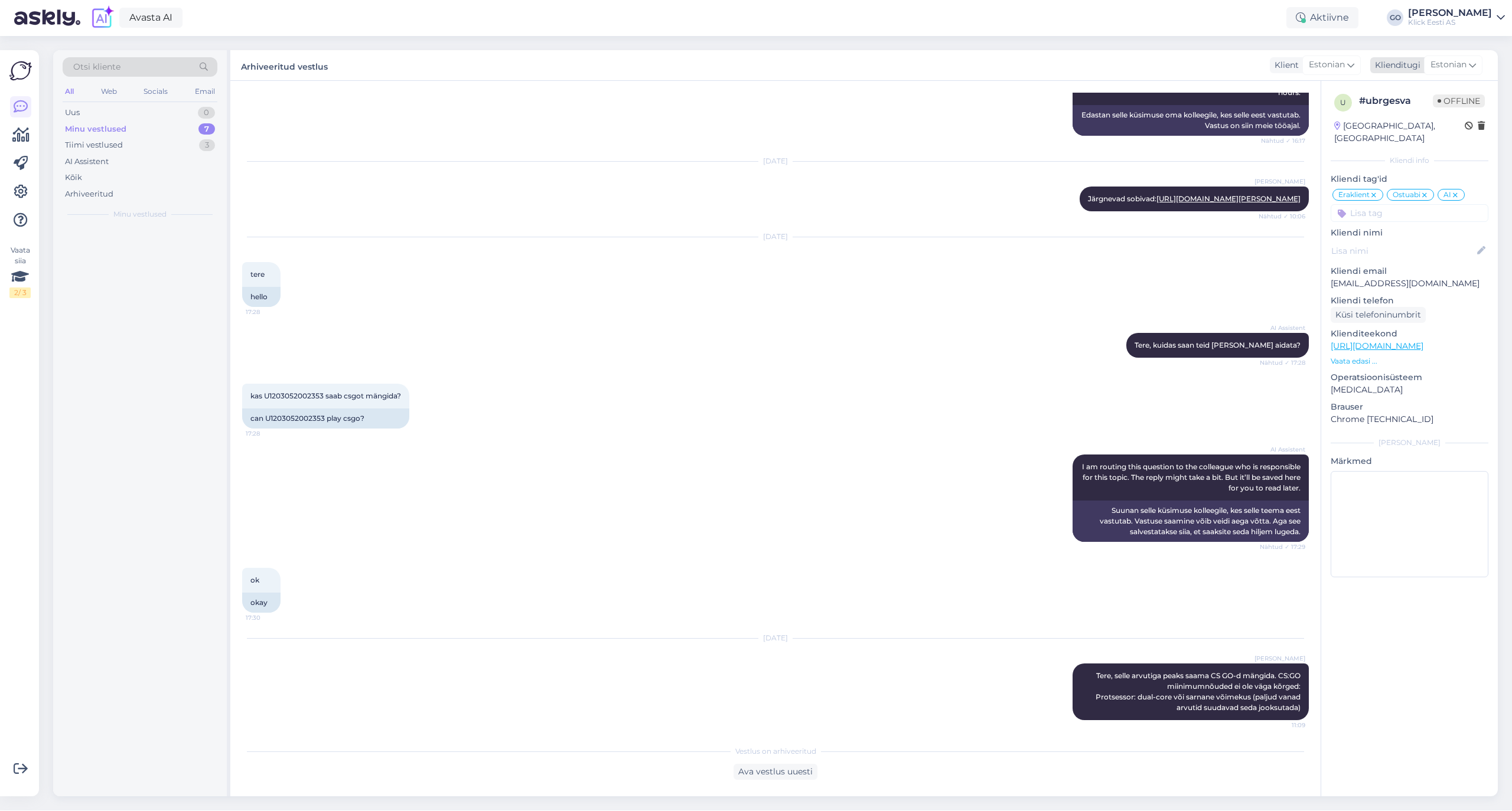
scroll to position [657, 0]
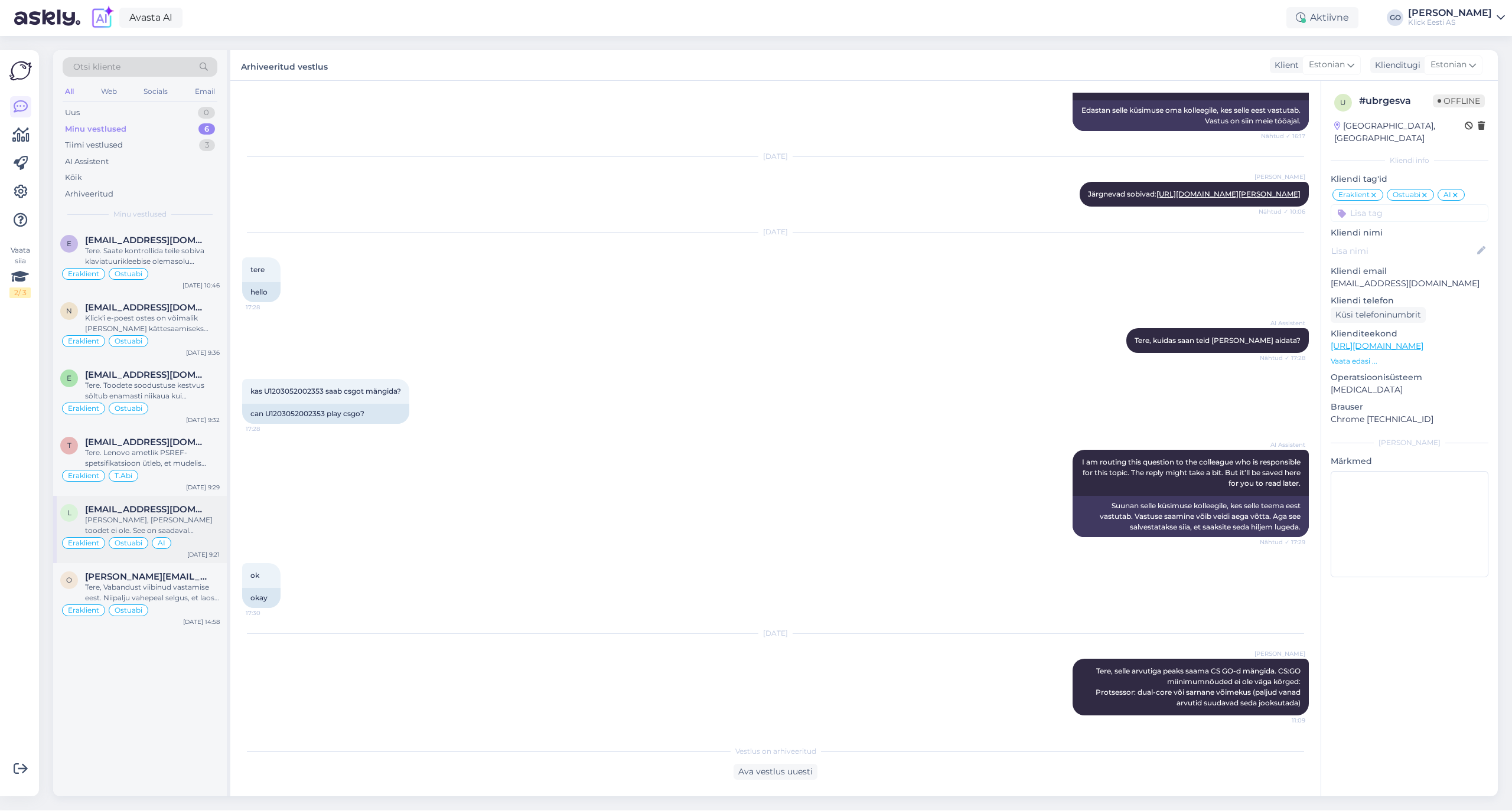
click at [169, 518] on div "[PERSON_NAME], [PERSON_NAME] toodet ei ole. See on saadaval [PERSON_NAME] [GEOG…" at bounding box center [151, 525] width 134 height 21
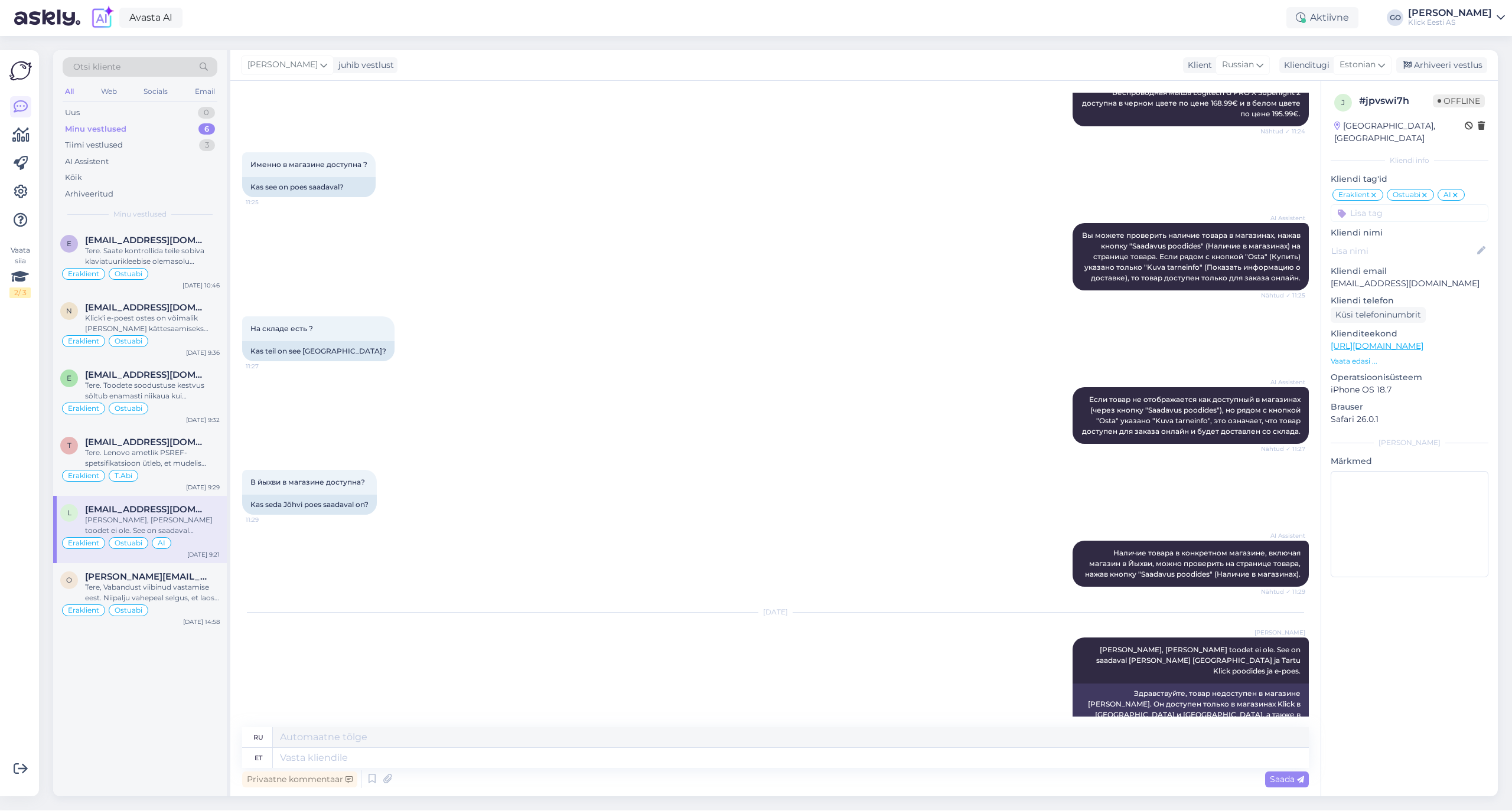
scroll to position [198, 0]
click at [1474, 66] on div "Arhiveeri vestlus" at bounding box center [1441, 65] width 91 height 16
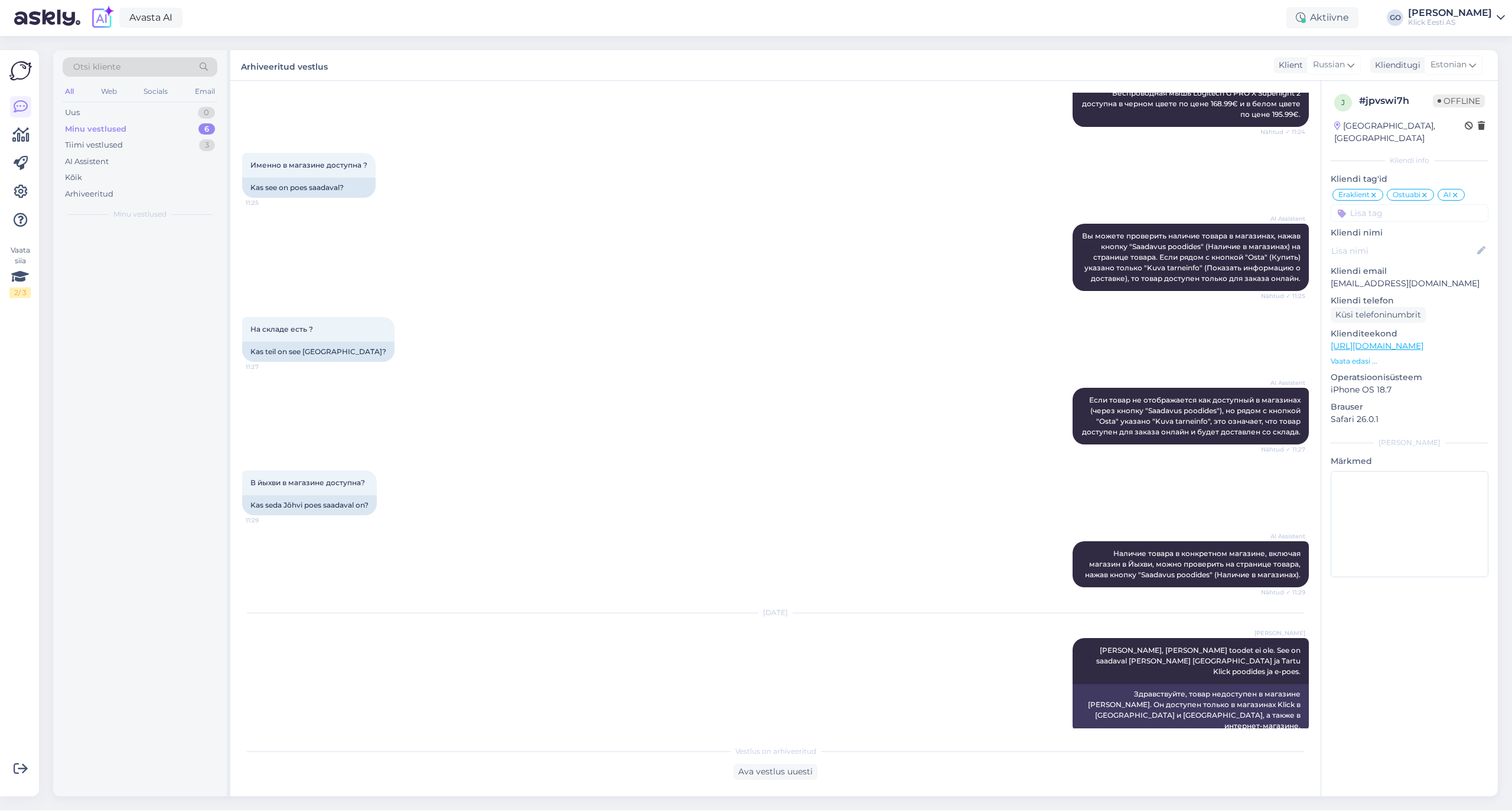
scroll to position [187, 0]
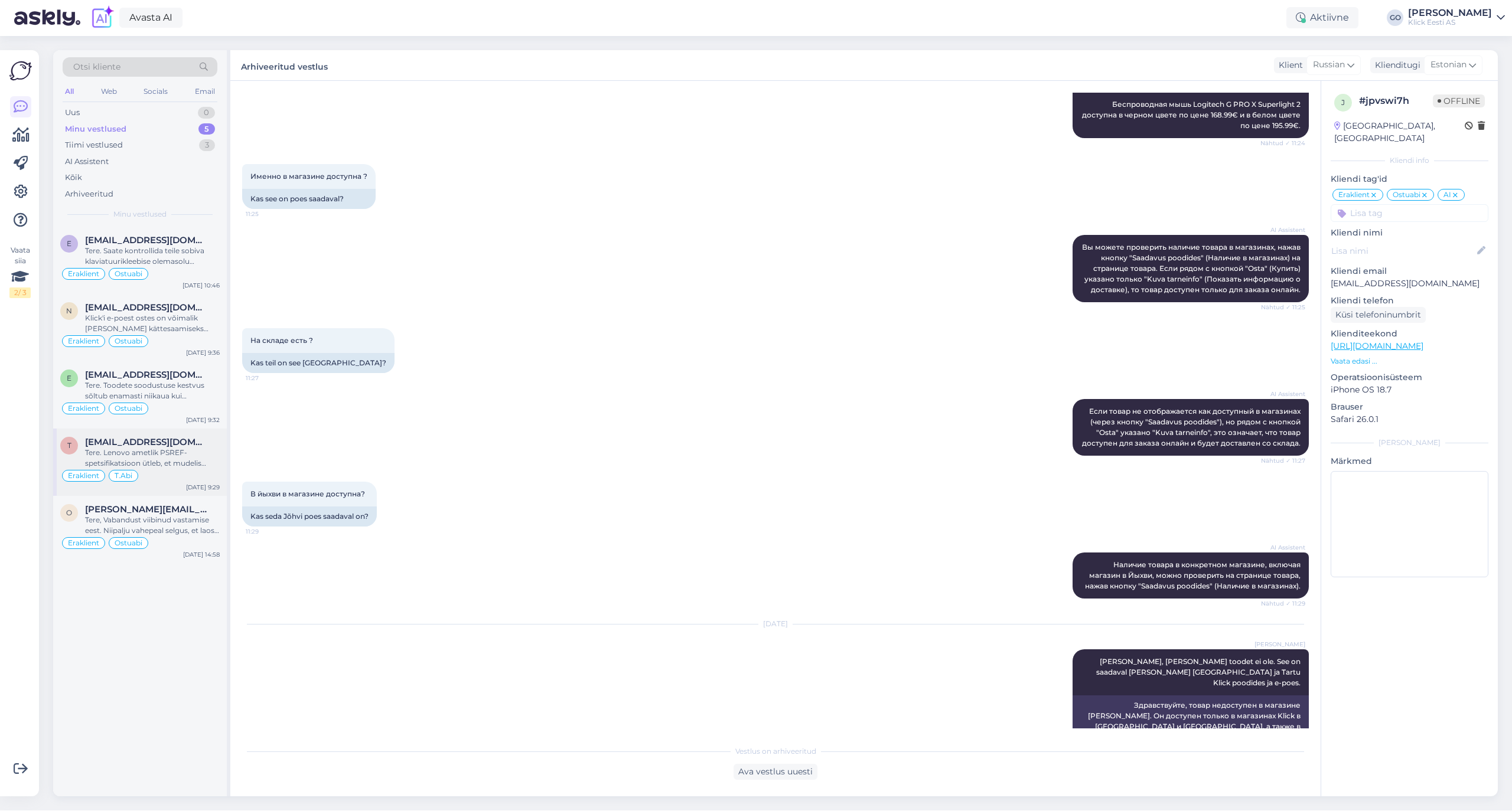
click at [189, 457] on div "Tere. Lenovo ametlik PSREF-spetsifikatsioon ütleb, et mudelis IdeaPad Slim 3 15…" at bounding box center [151, 458] width 134 height 21
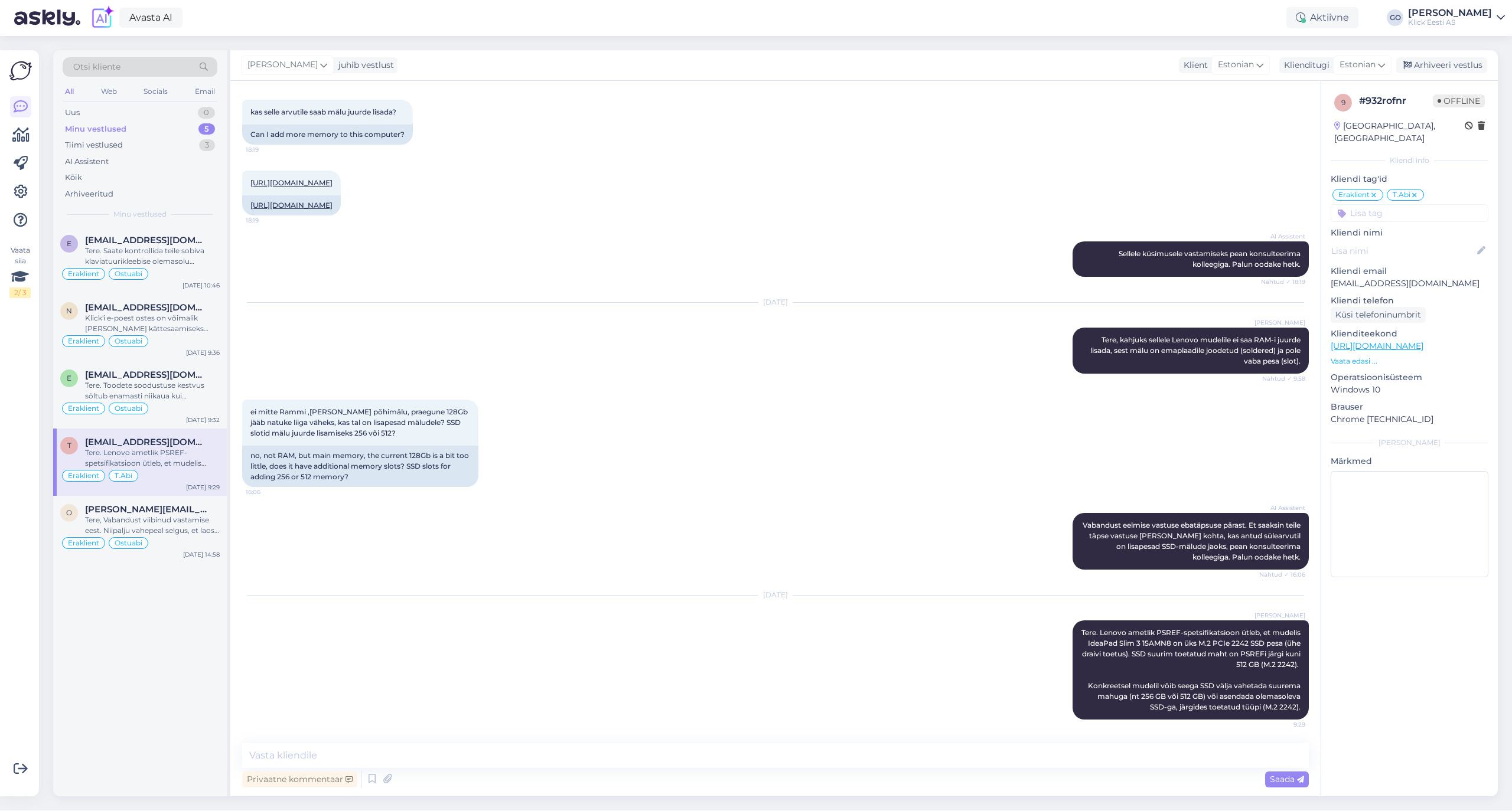
scroll to position [197, 0]
click at [1451, 62] on div "Arhiveeri vestlus" at bounding box center [1441, 65] width 91 height 16
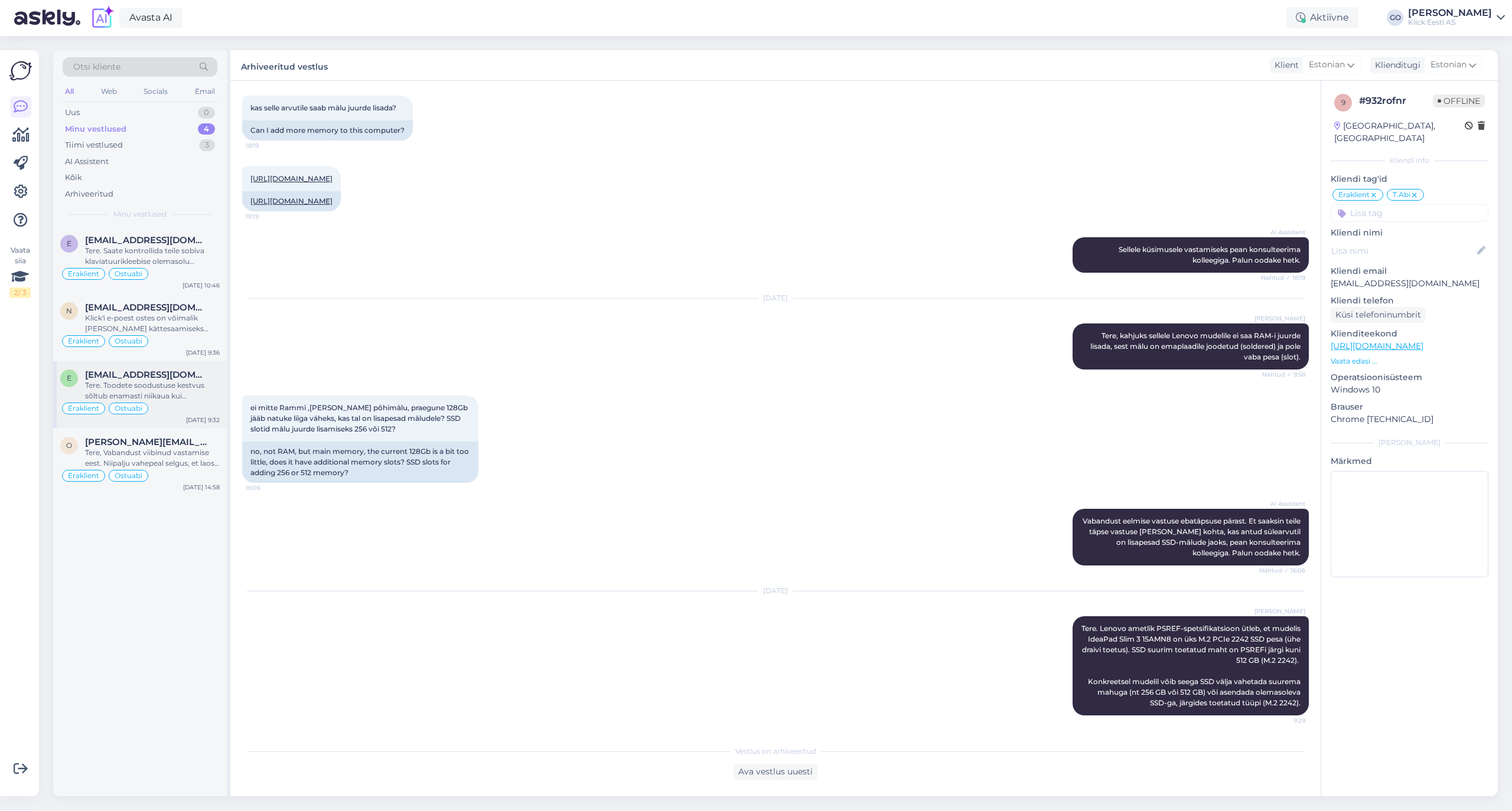
click at [195, 386] on div "Tere. Toodete soodustuse kestvus sõltub enamasti niikaua kui sooduspartii otsa …" at bounding box center [151, 390] width 134 height 21
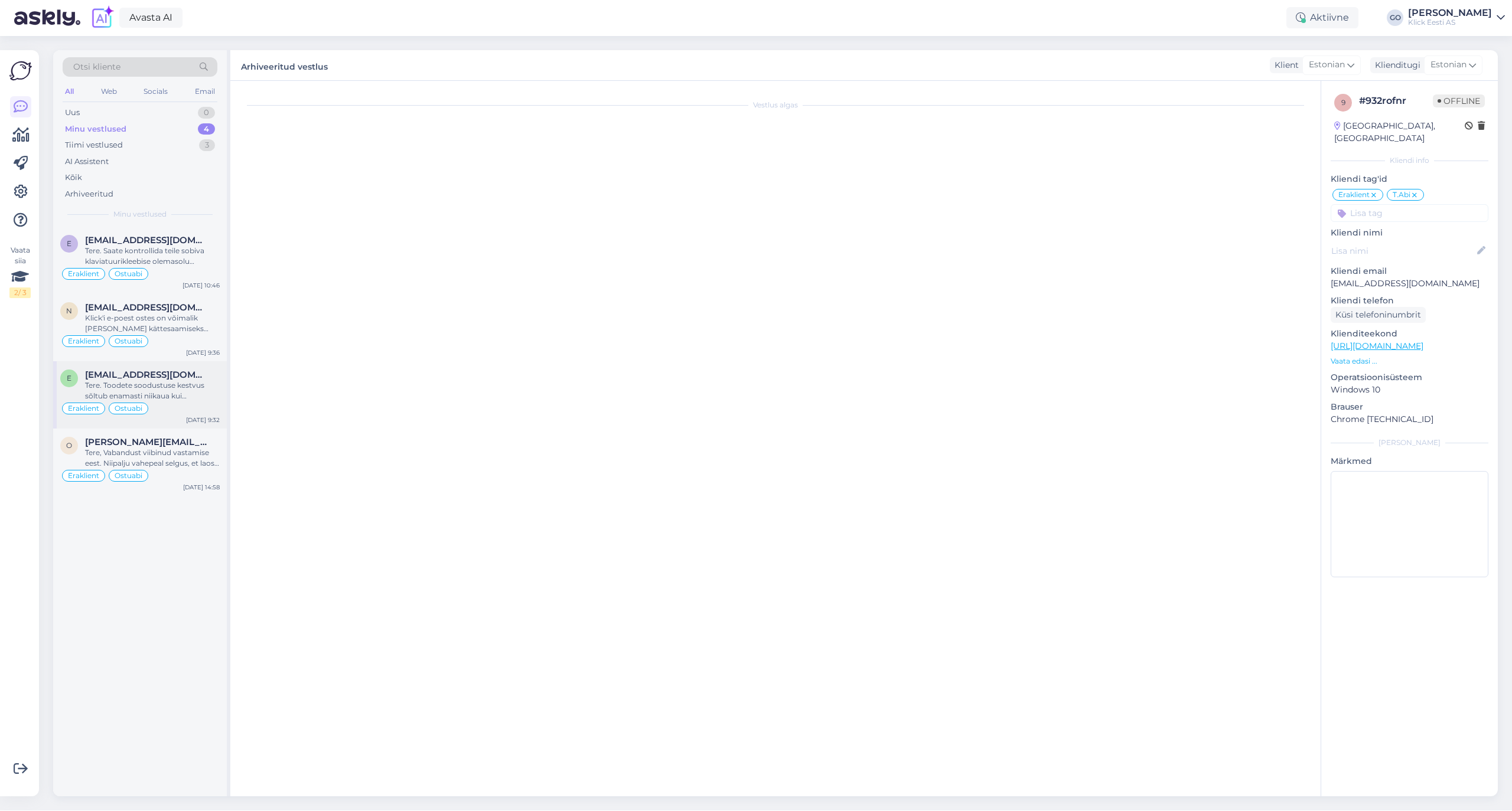
scroll to position [0, 0]
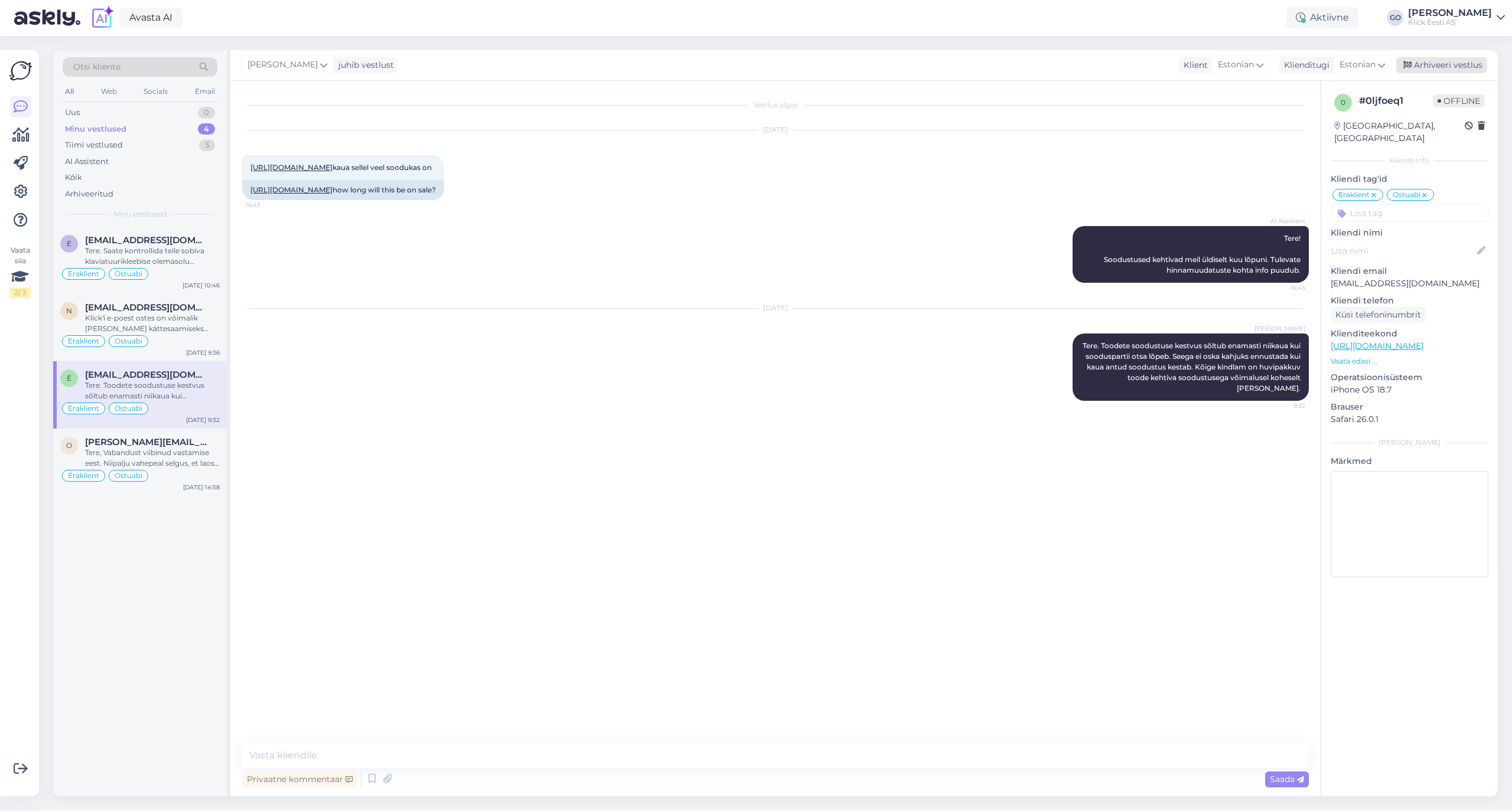
click at [1450, 62] on div "Arhiveeri vestlus" at bounding box center [1441, 65] width 91 height 16
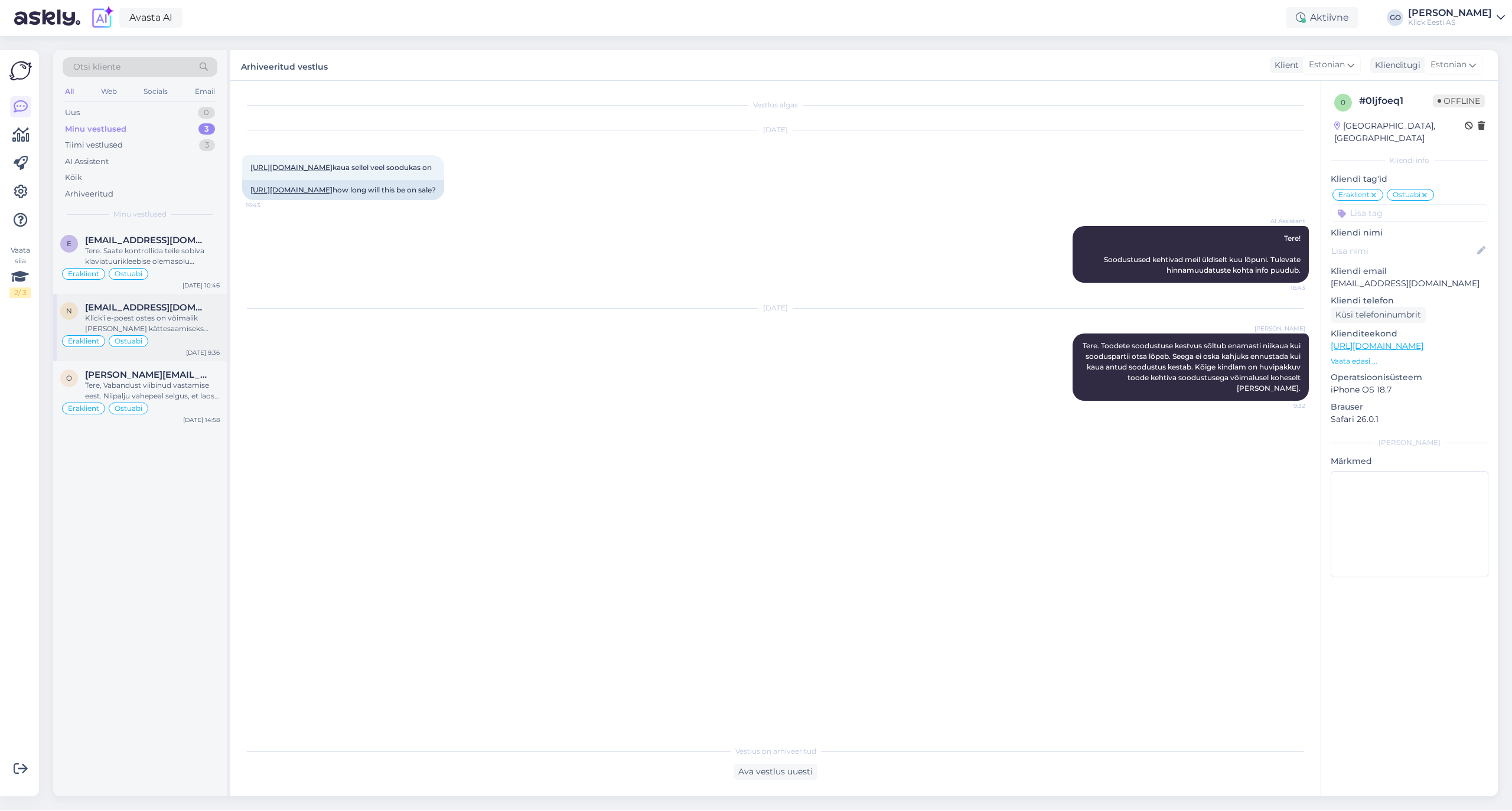
click at [168, 317] on div "Klick'i e-poest ostes on võimalik [PERSON_NAME] kättesaamiseks endale sobiv kau…" at bounding box center [151, 323] width 134 height 21
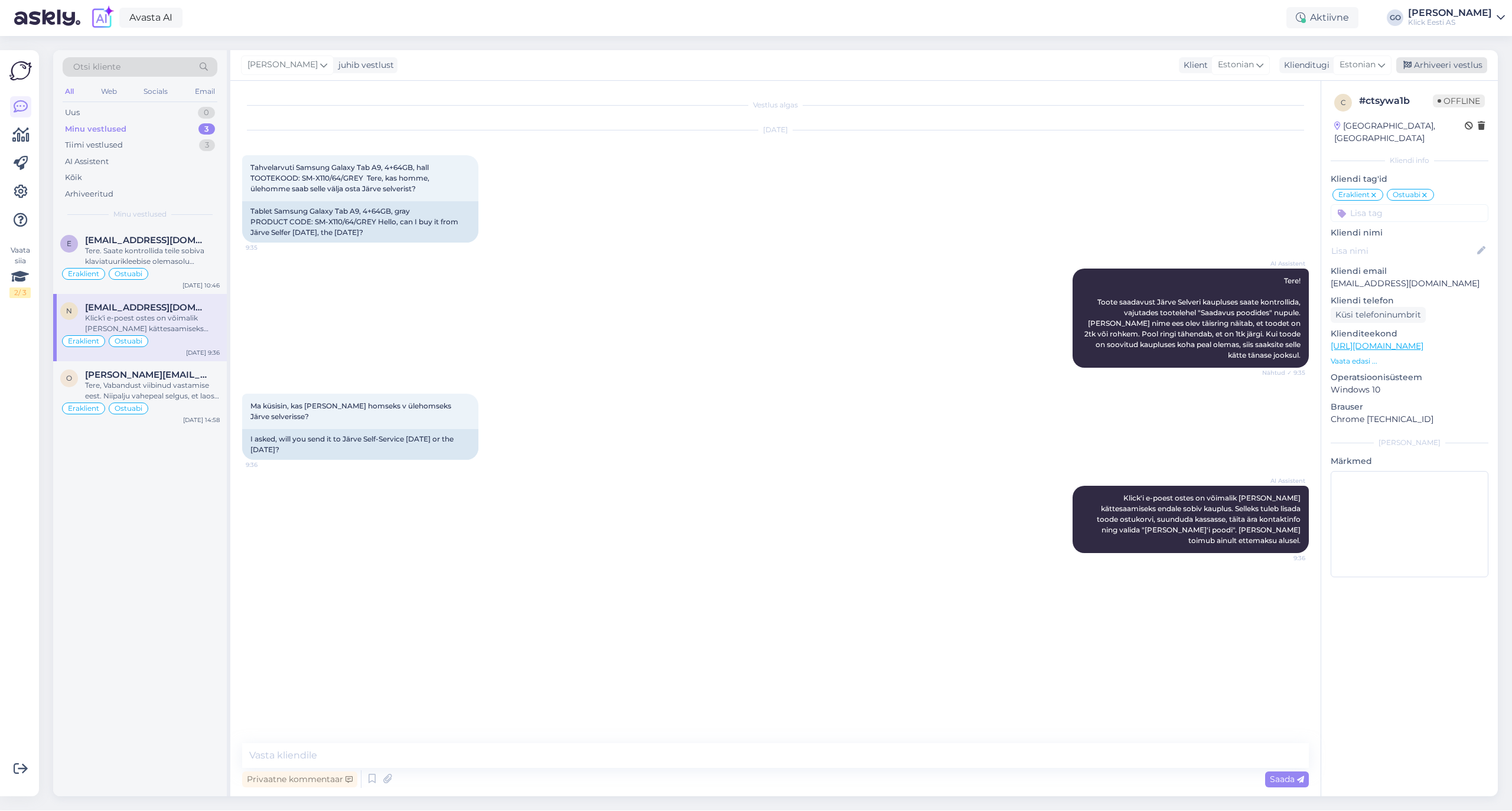
click at [1446, 60] on div "Arhiveeri vestlus" at bounding box center [1441, 65] width 91 height 16
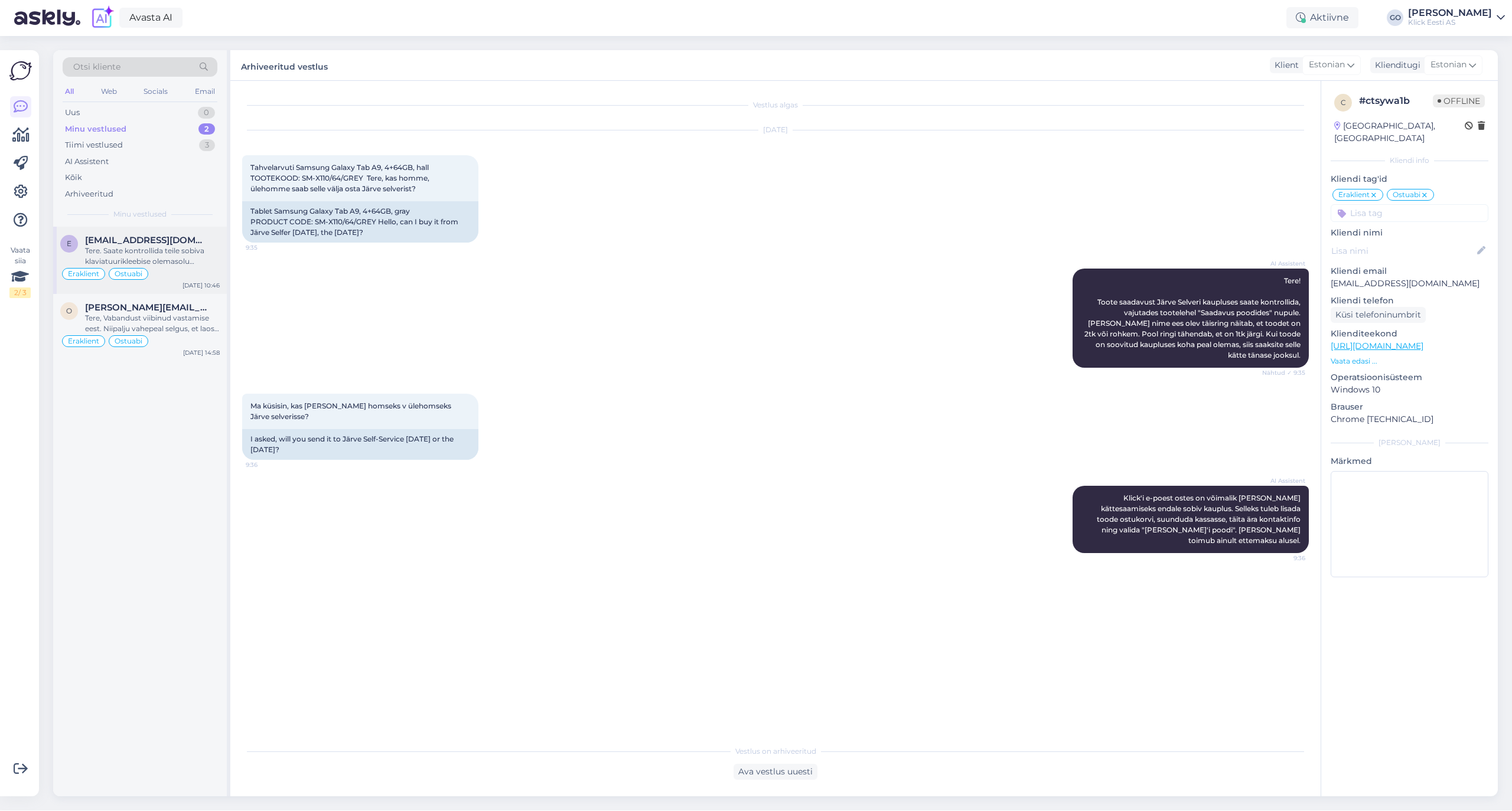
click at [173, 251] on div "Tere. Saate kontrollida teile sobiva klaviatuurikleebise olemasolu kaupluses ku…" at bounding box center [151, 256] width 134 height 21
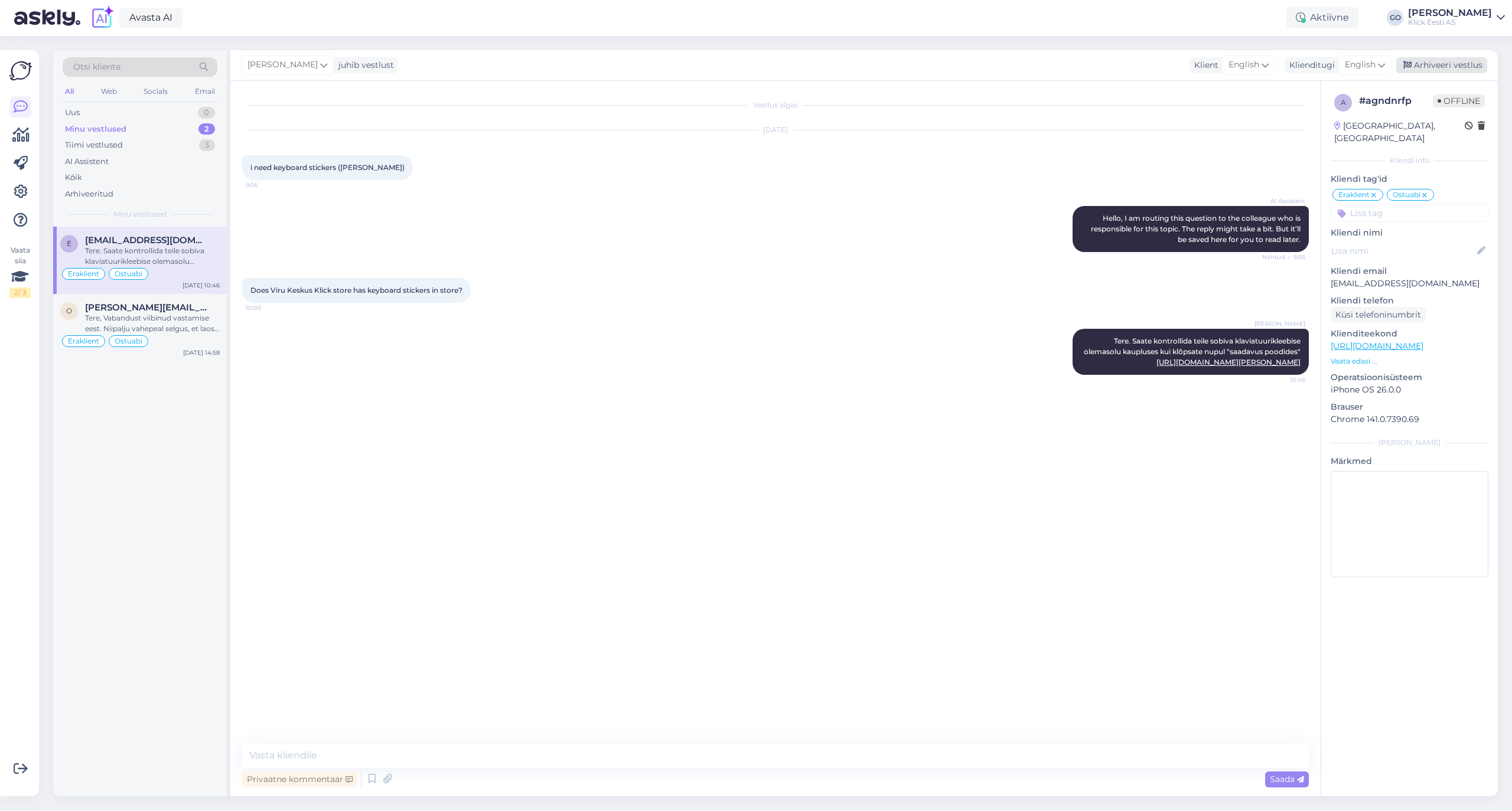
click at [1461, 64] on div "Arhiveeri vestlus" at bounding box center [1441, 65] width 91 height 16
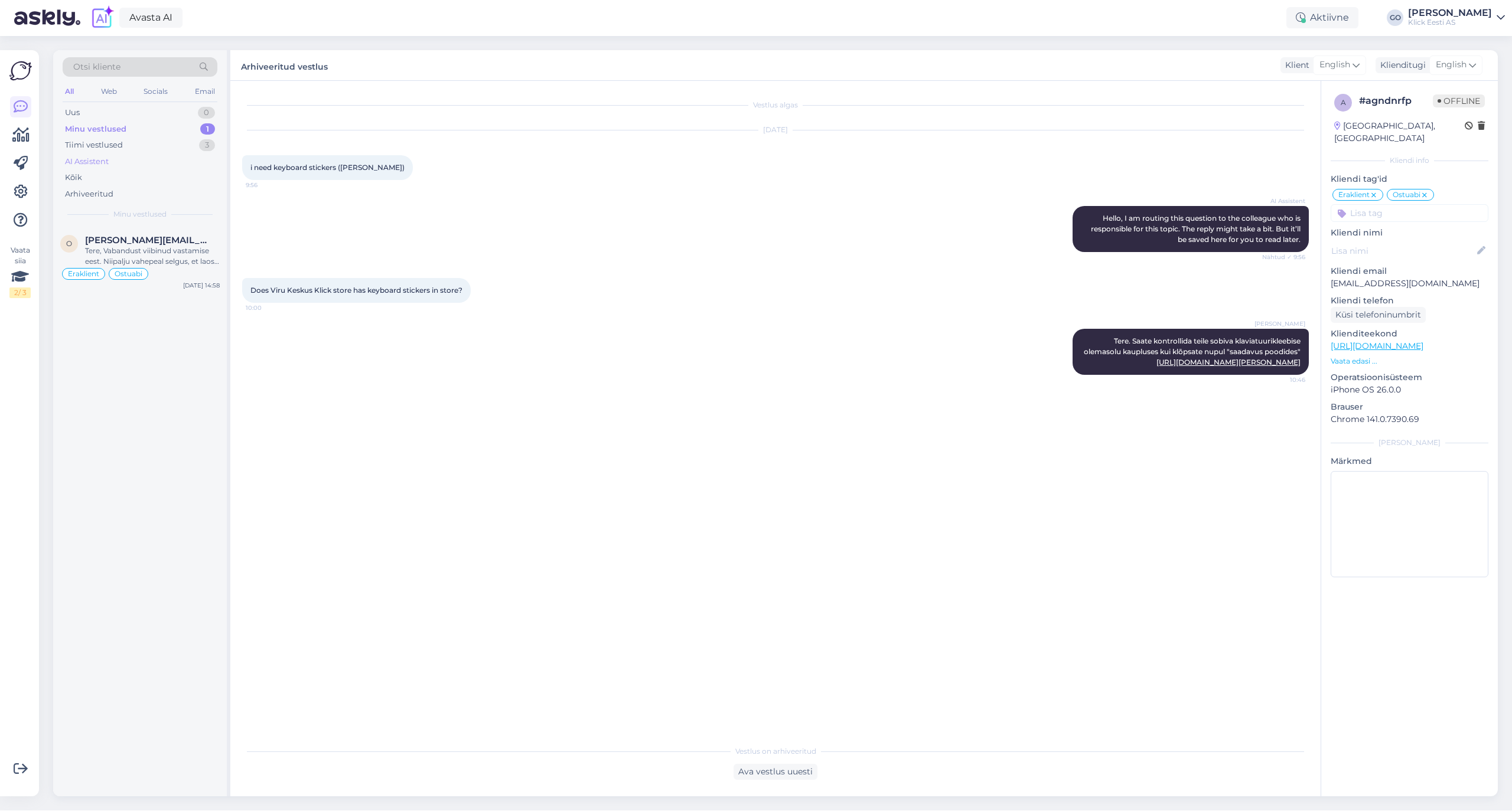
click at [91, 163] on div "AI Assistent" at bounding box center [86, 162] width 44 height 12
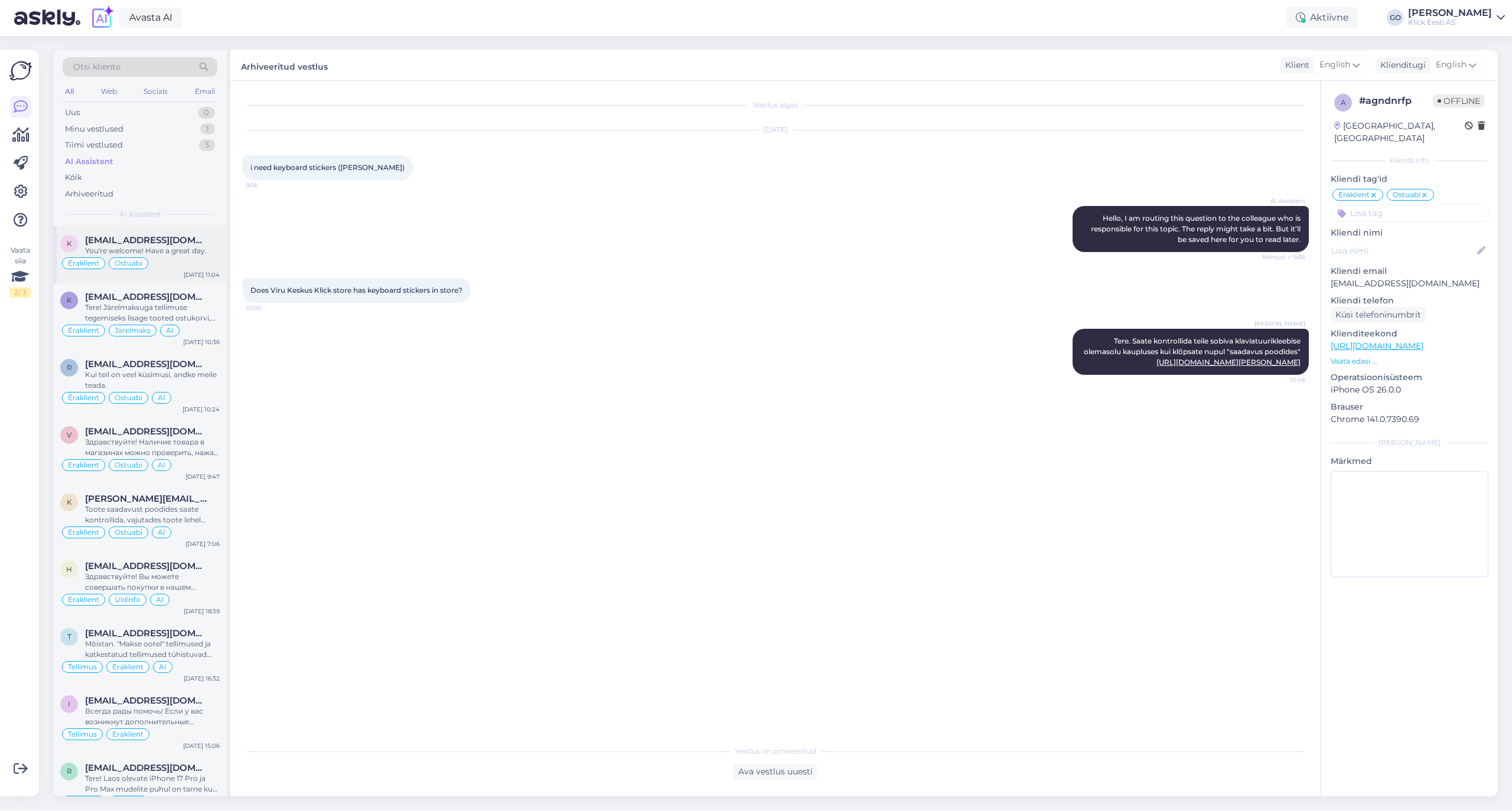
click at [147, 241] on span "[EMAIL_ADDRESS][DOMAIN_NAME]" at bounding box center [146, 240] width 123 height 10
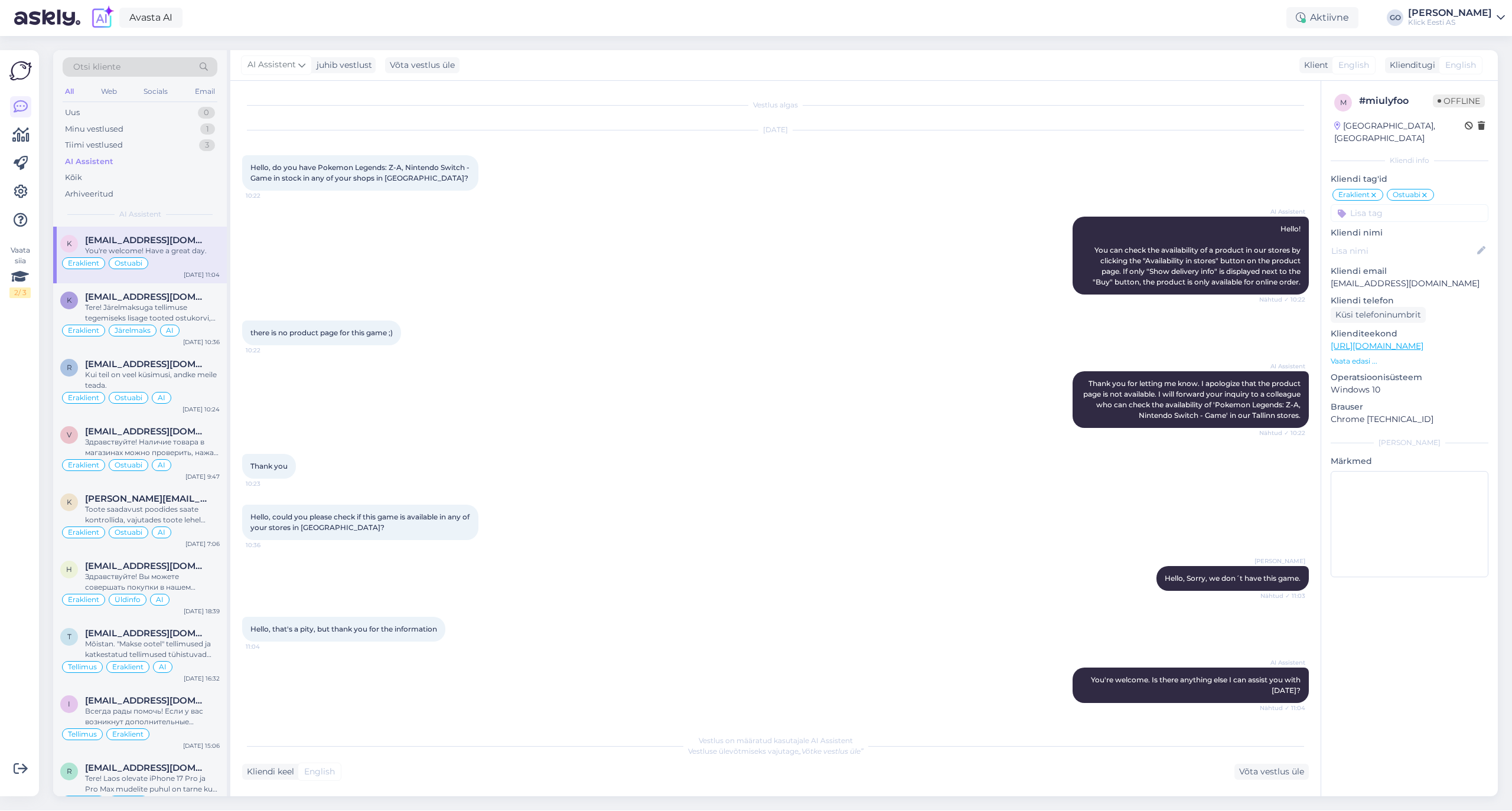
scroll to position [99, 0]
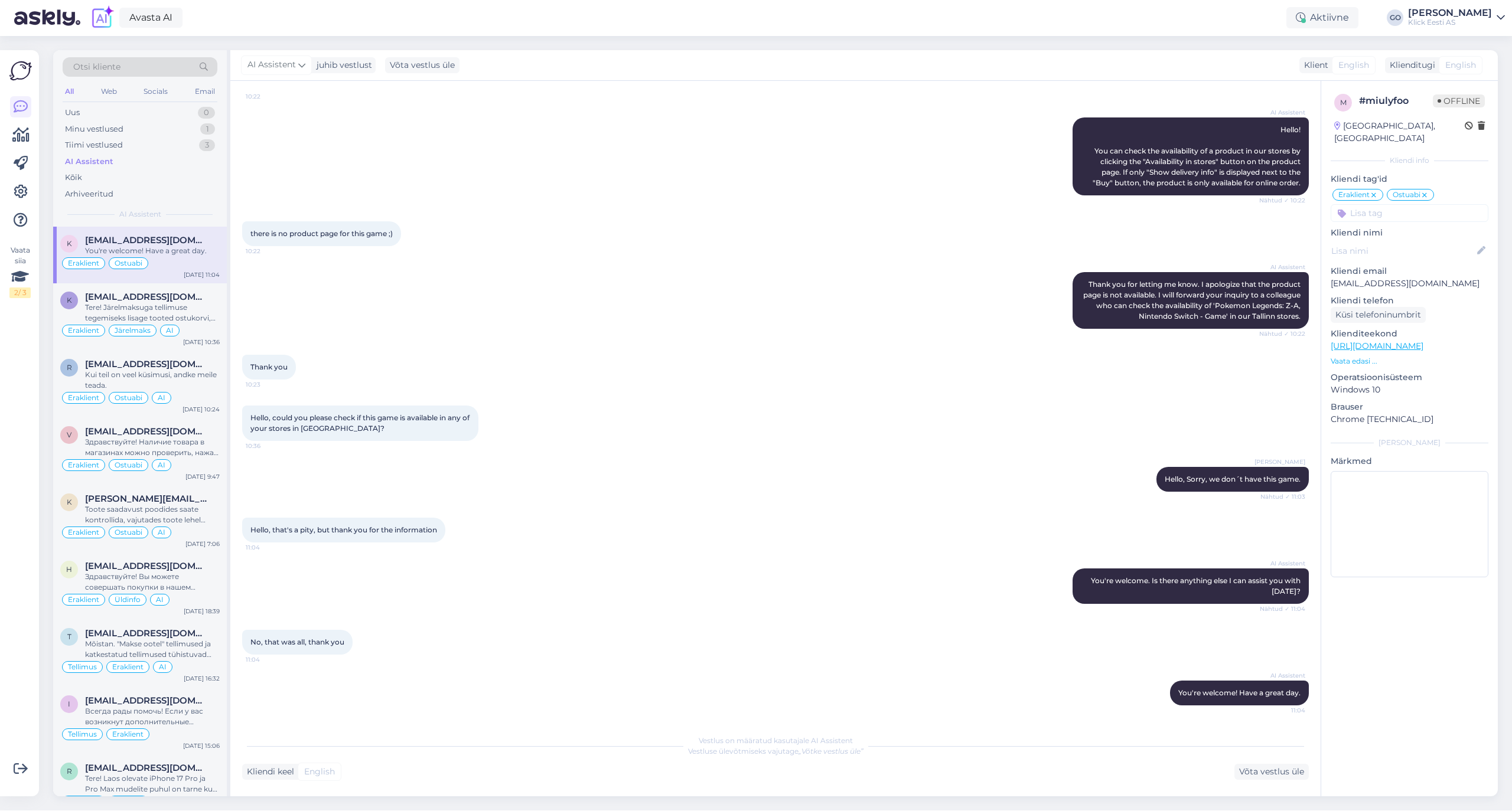
click at [1398, 204] on input at bounding box center [1409, 213] width 157 height 18
click at [1411, 324] on div "AI" at bounding box center [1409, 330] width 20 height 12
click at [208, 307] on div "Tere! Järelmaksuga tellimuse tegemiseks lisage tooted ostukorvi, seejärel saate…" at bounding box center [151, 312] width 134 height 21
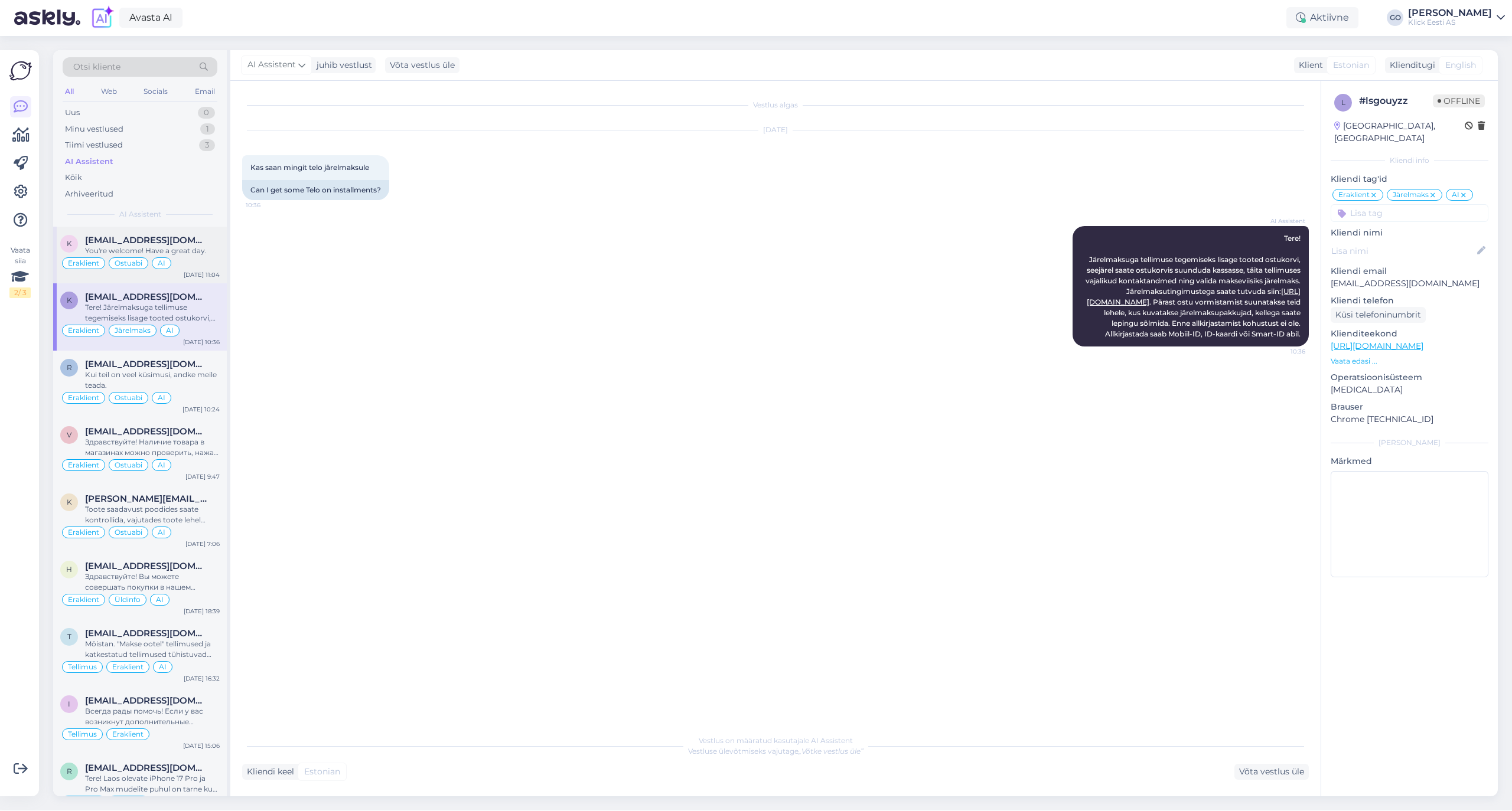
click at [215, 258] on div "Eraklient Ostuabi AI" at bounding box center [139, 263] width 159 height 15
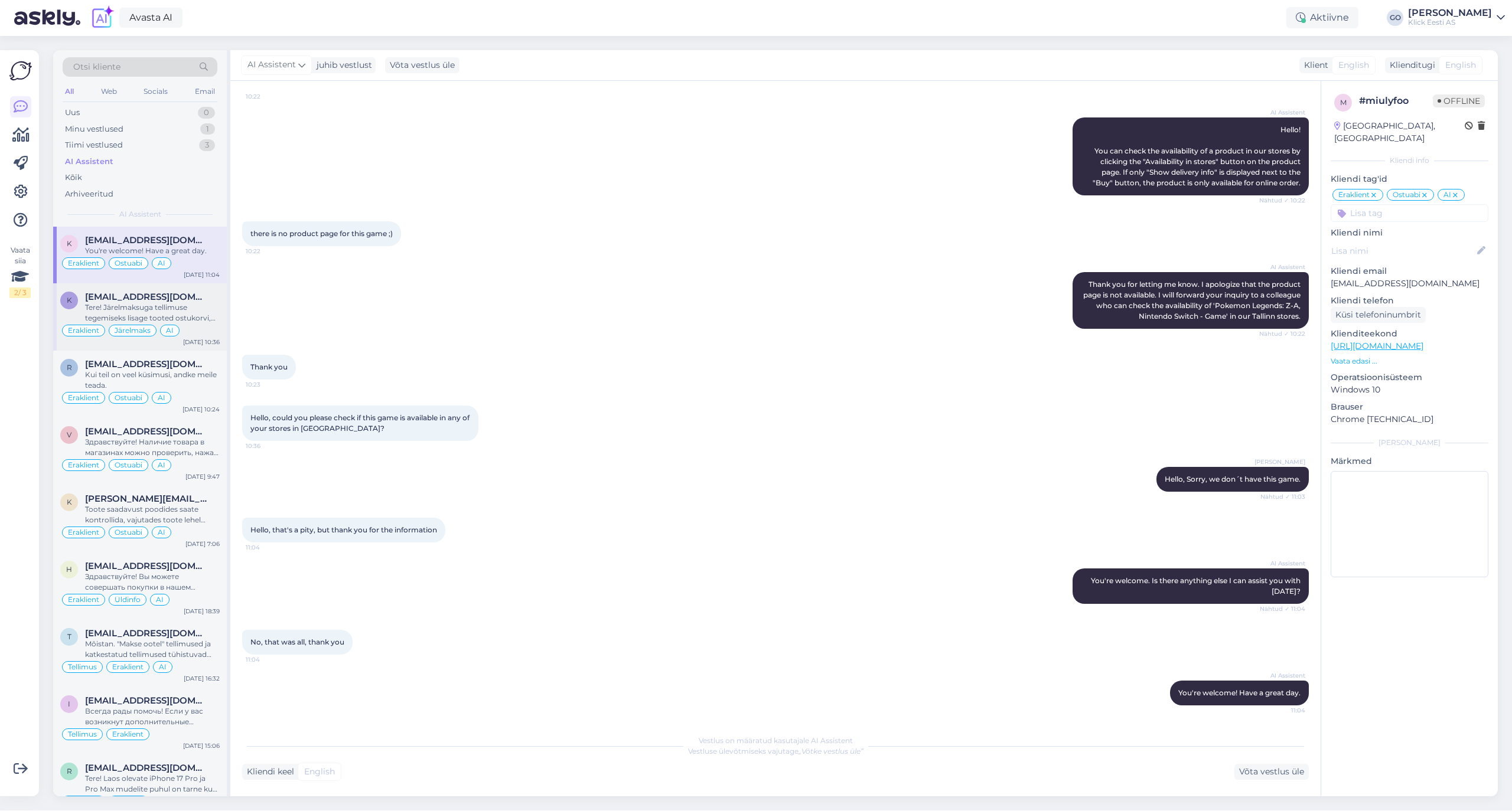
click at [212, 312] on div "Tere! Järelmaksuga tellimuse tegemiseks lisage tooted ostukorvi, seejärel saate…" at bounding box center [151, 312] width 134 height 21
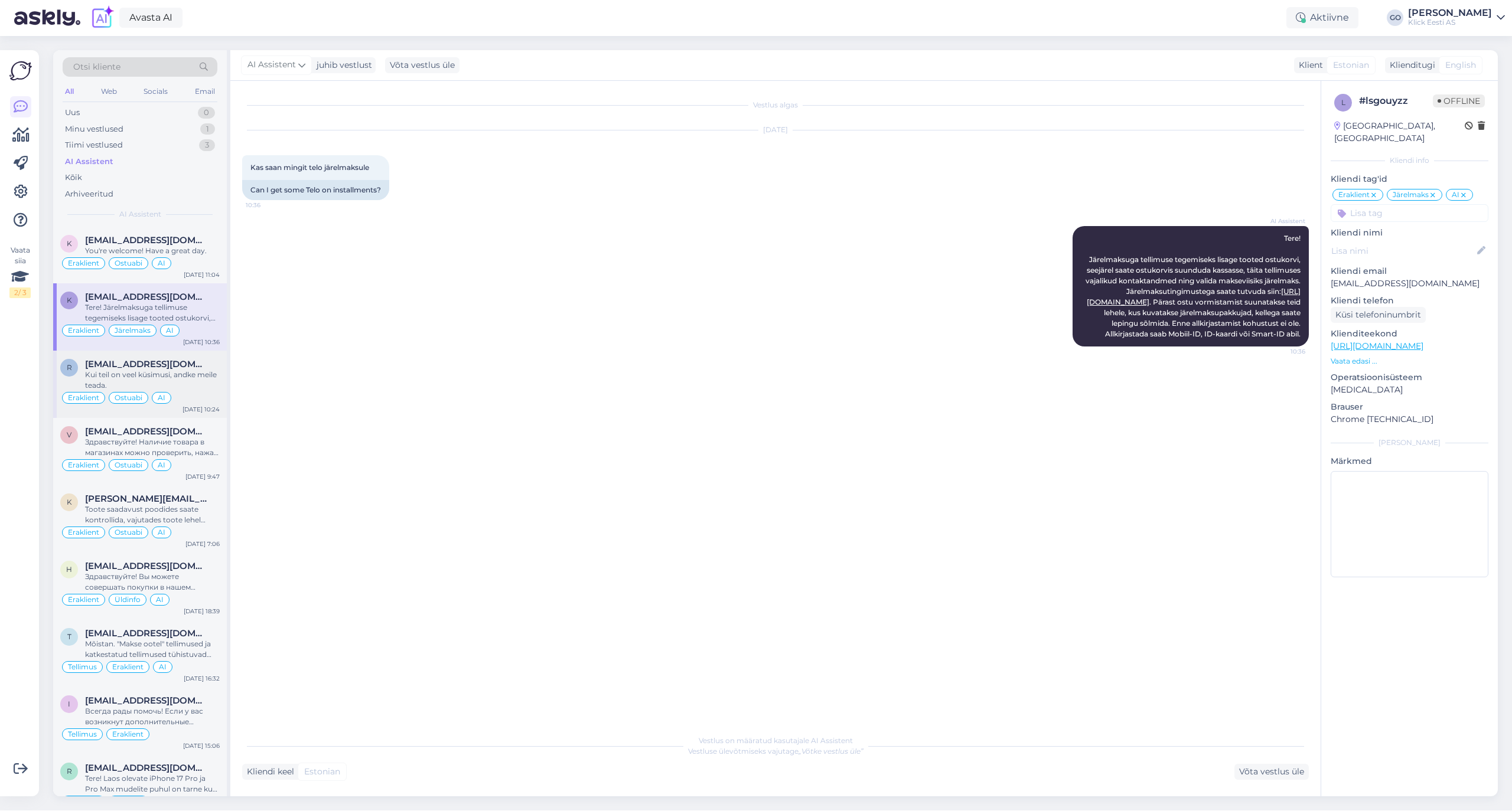
click at [214, 383] on div "Kui teil on veel küsimusi, andke meile teada." at bounding box center [151, 380] width 134 height 21
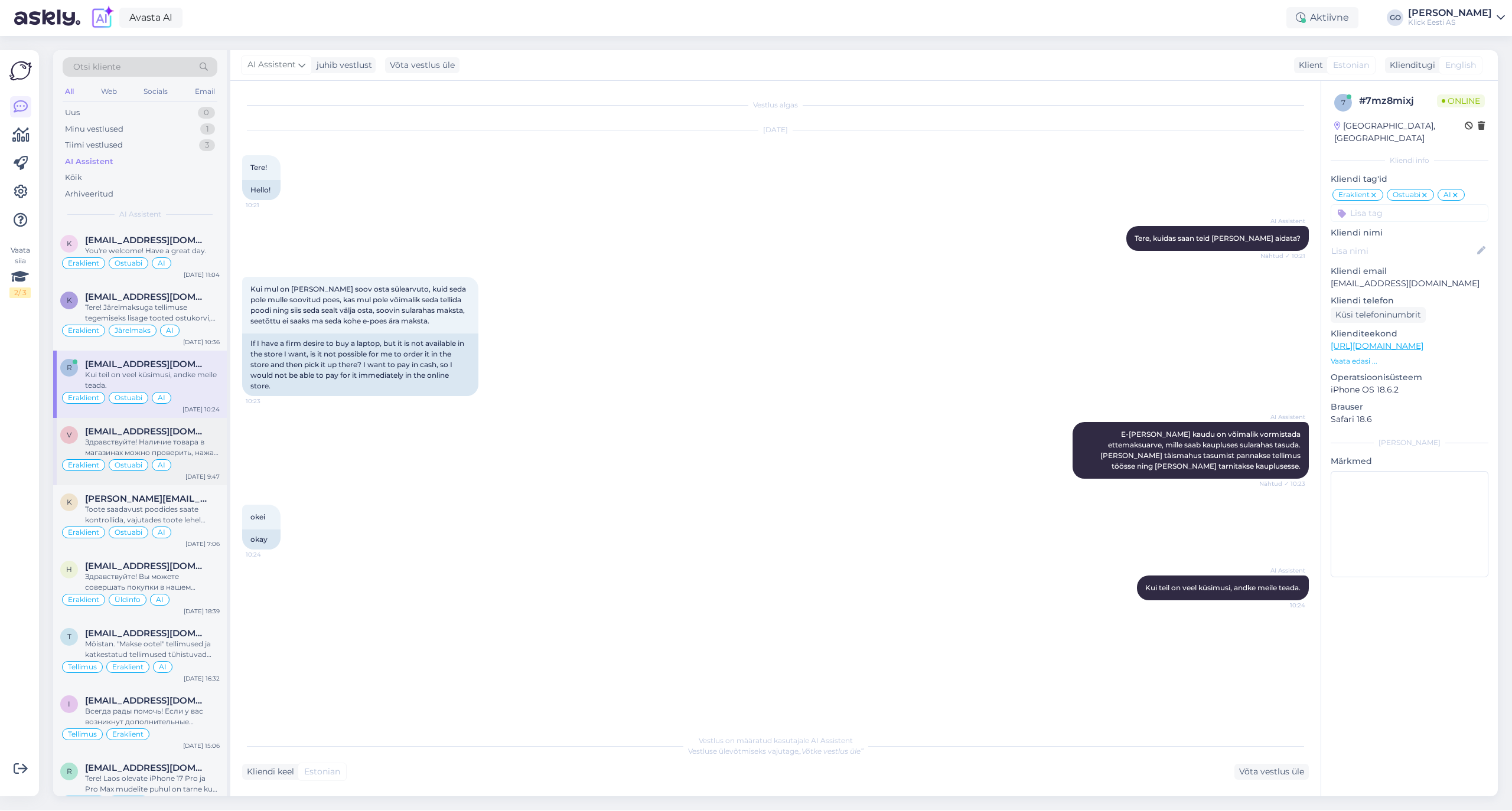
click at [214, 443] on div "Здравствуйте! Наличие товара в магазинах можно проверить, нажав на кнопку "Saad…" at bounding box center [151, 447] width 134 height 21
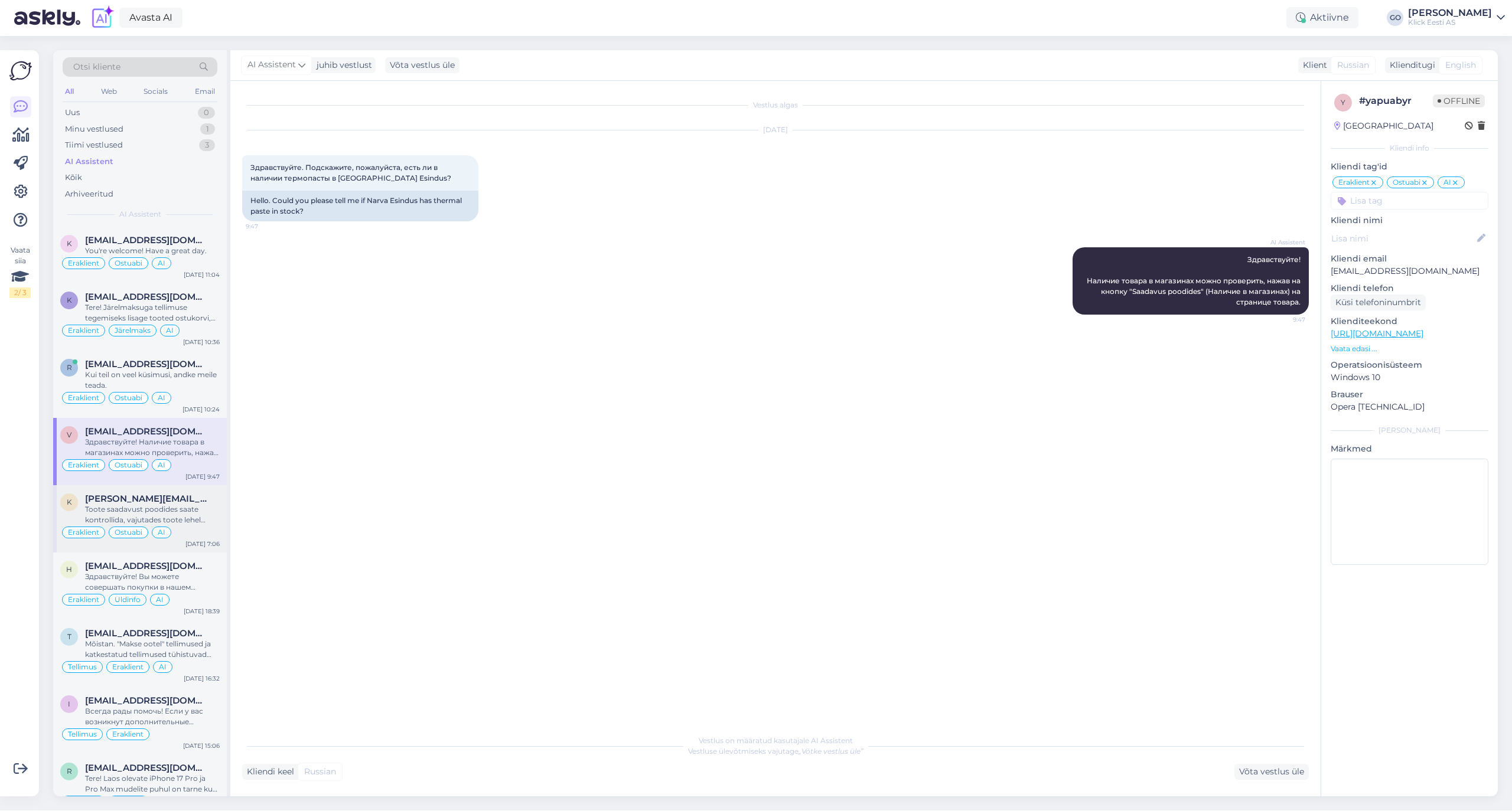
click at [207, 512] on div "Toote saadavust poodides saate kontrollida, vajutades toote lehel "Saadavus poo…" at bounding box center [151, 514] width 134 height 21
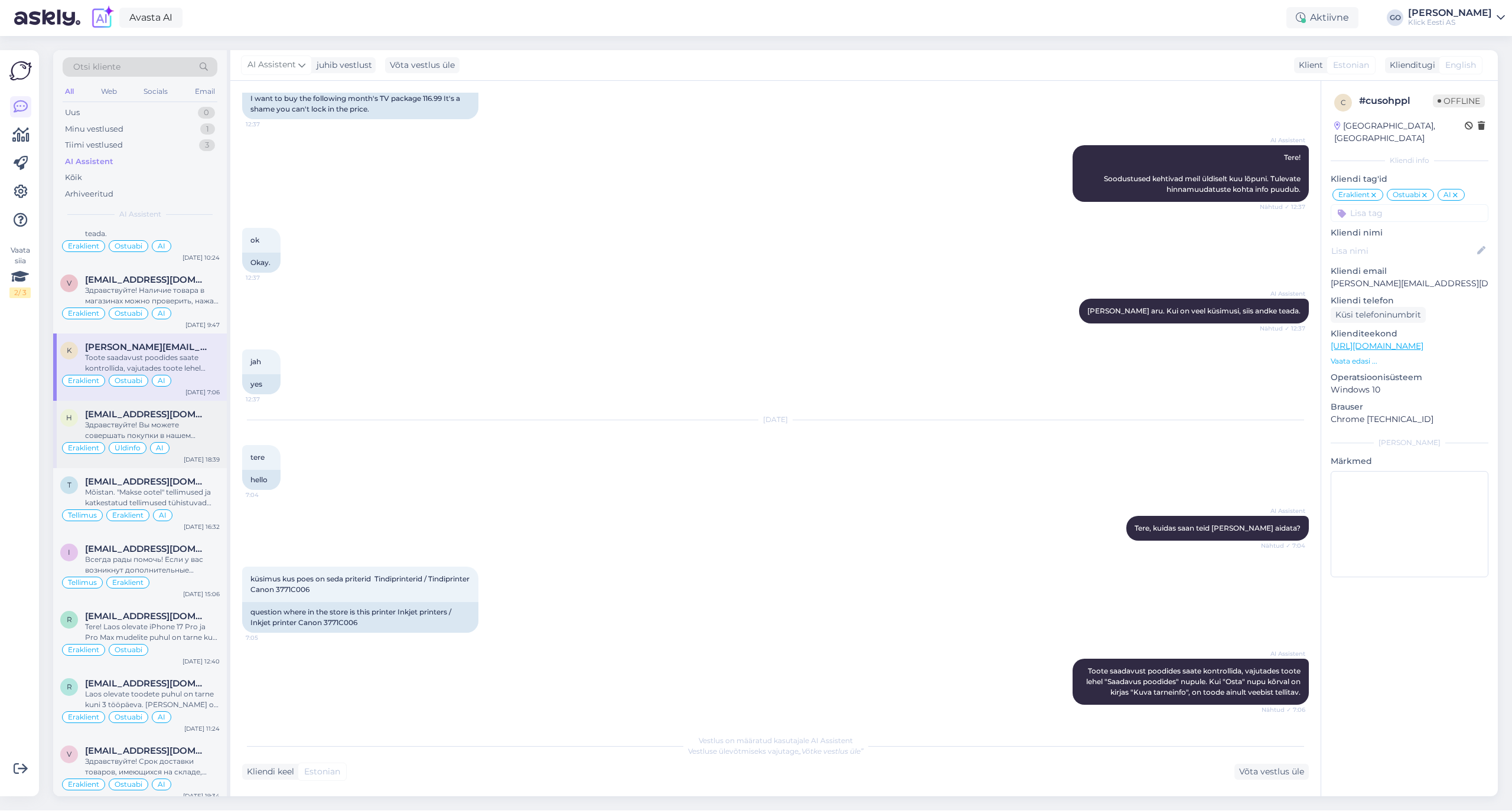
scroll to position [157, 0]
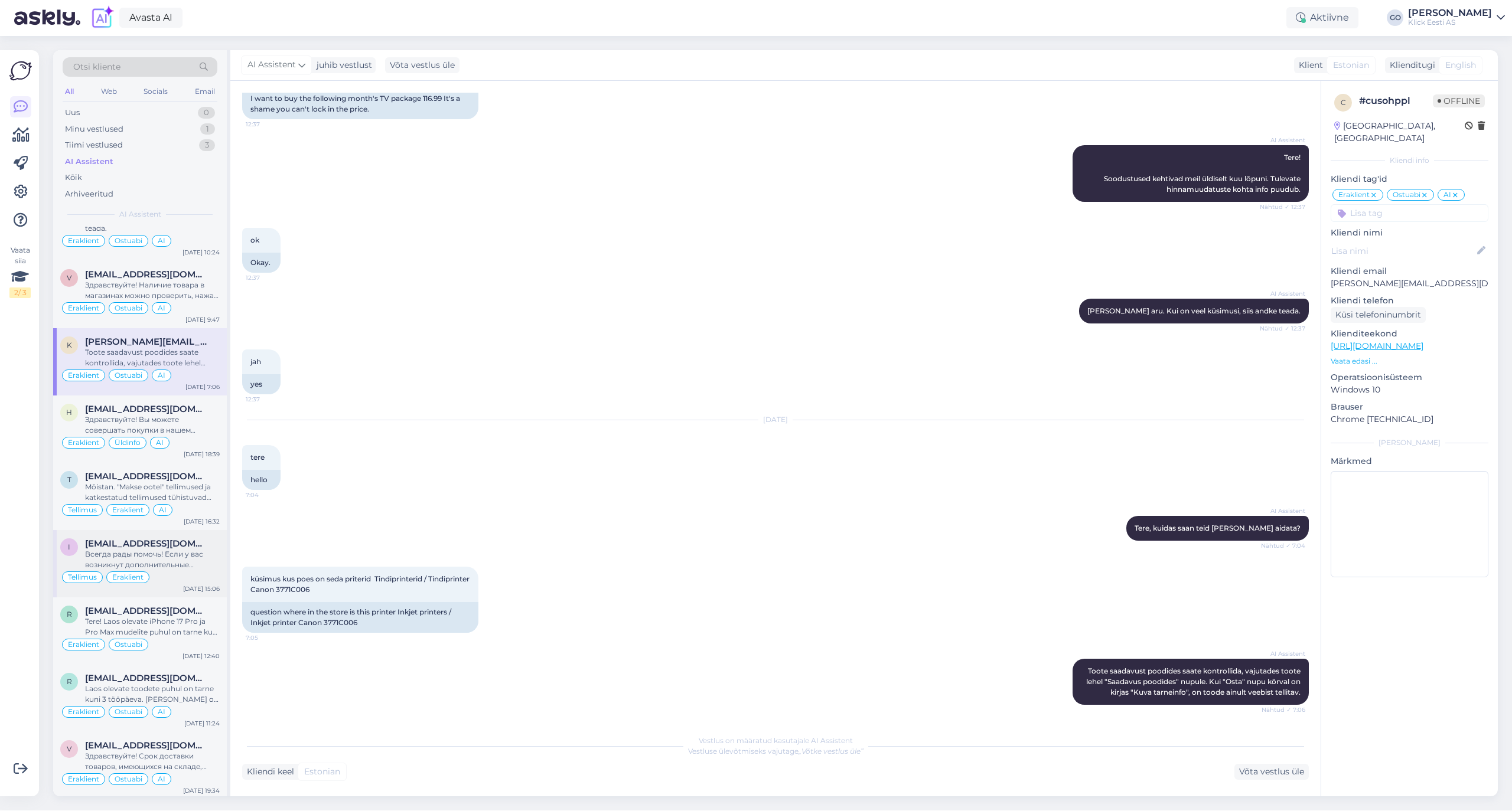
click at [180, 565] on div "Всегда рады помочь! Если у вас возникнут дополнительные вопросы, пожалуйста, об…" at bounding box center [151, 559] width 134 height 21
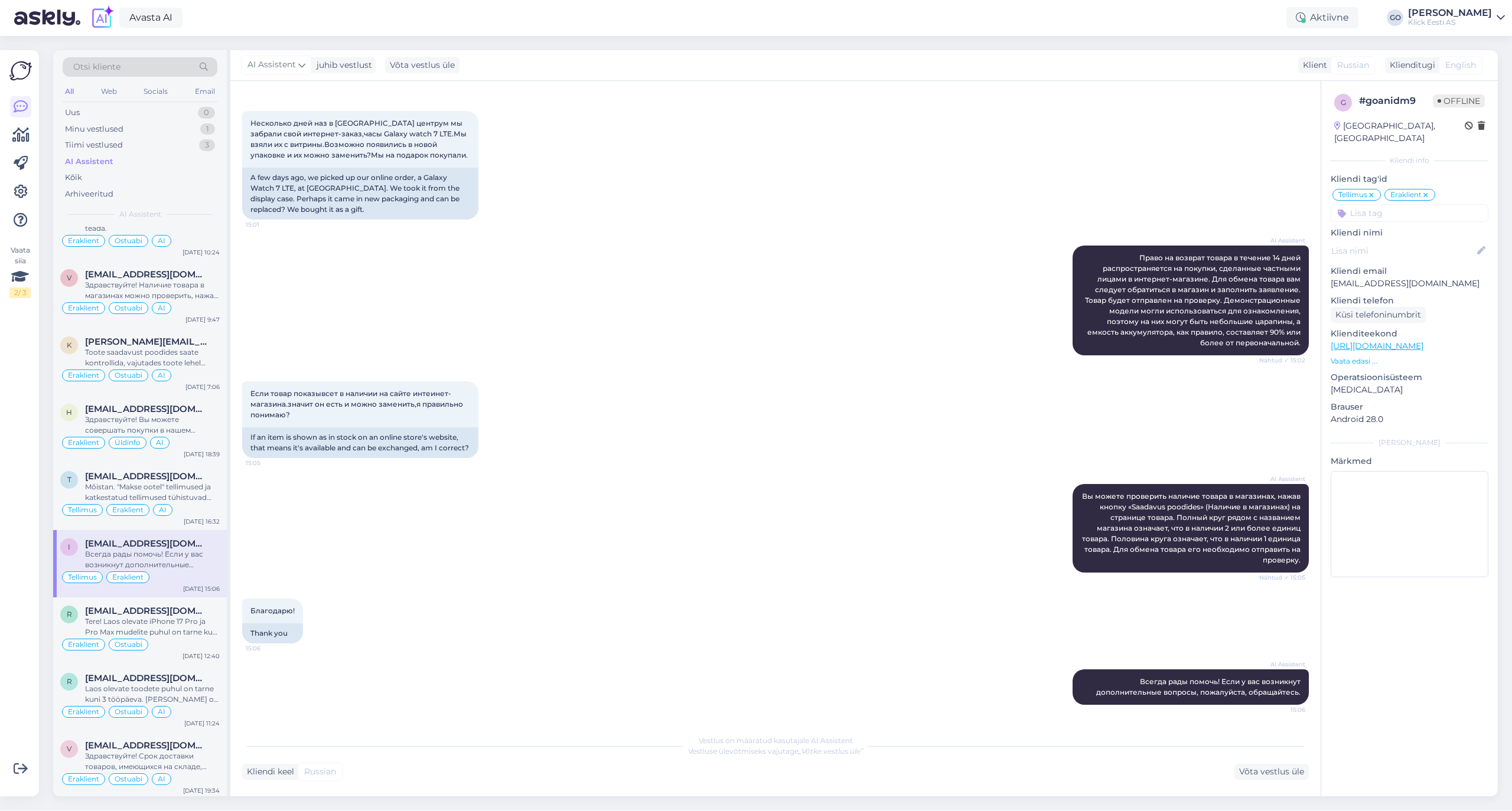
click at [1409, 205] on input at bounding box center [1409, 213] width 157 height 18
click at [1410, 327] on span "AI" at bounding box center [1408, 330] width 8 height 7
click at [175, 631] on div "Tere! Laos olevate iPhone 17 Pro ja Pro Max mudelite puhul on tarne kuni 3 tööp…" at bounding box center [151, 626] width 134 height 21
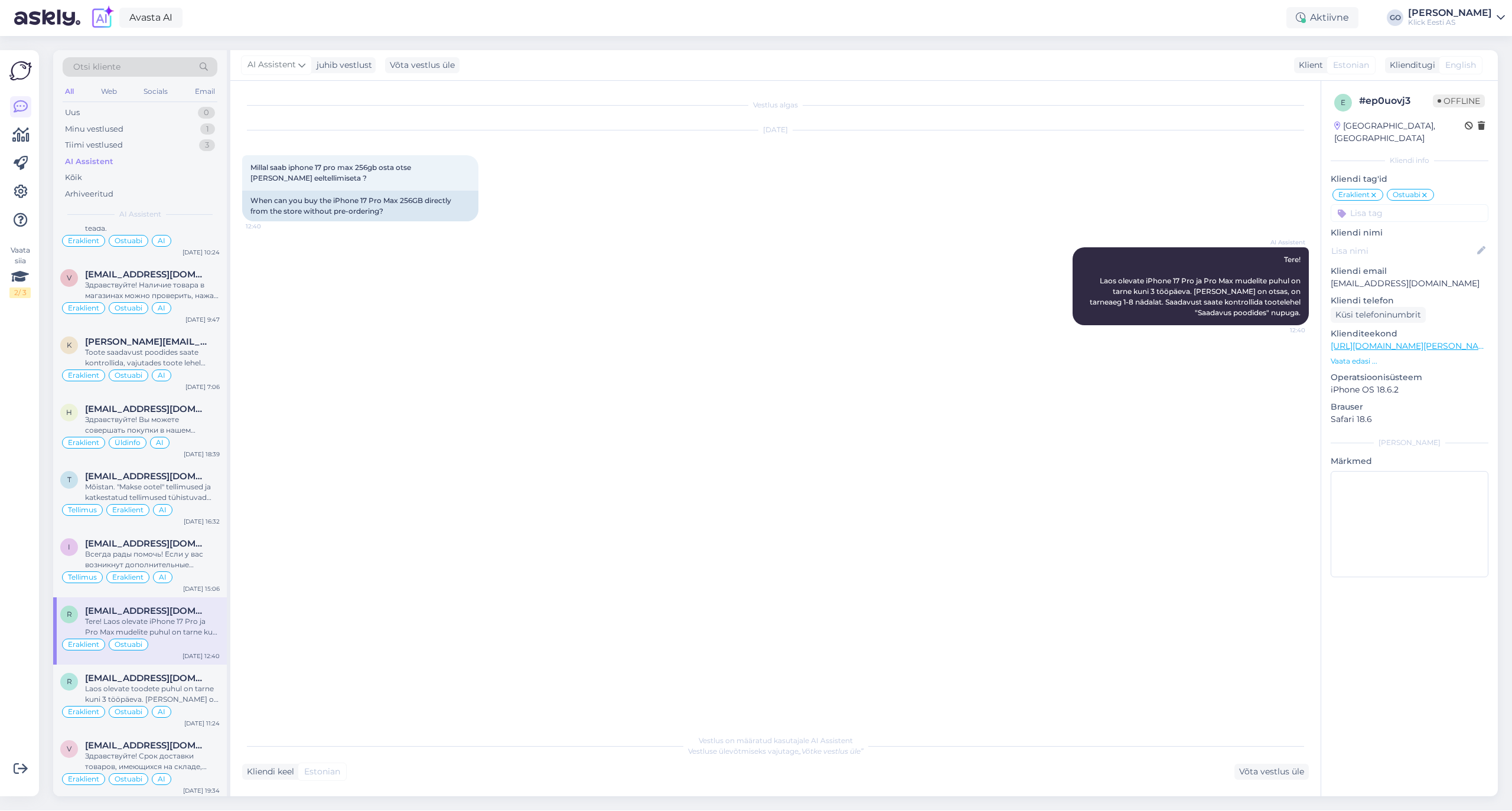
click at [1399, 204] on input at bounding box center [1409, 213] width 157 height 18
click at [1409, 327] on span "AI" at bounding box center [1408, 330] width 8 height 7
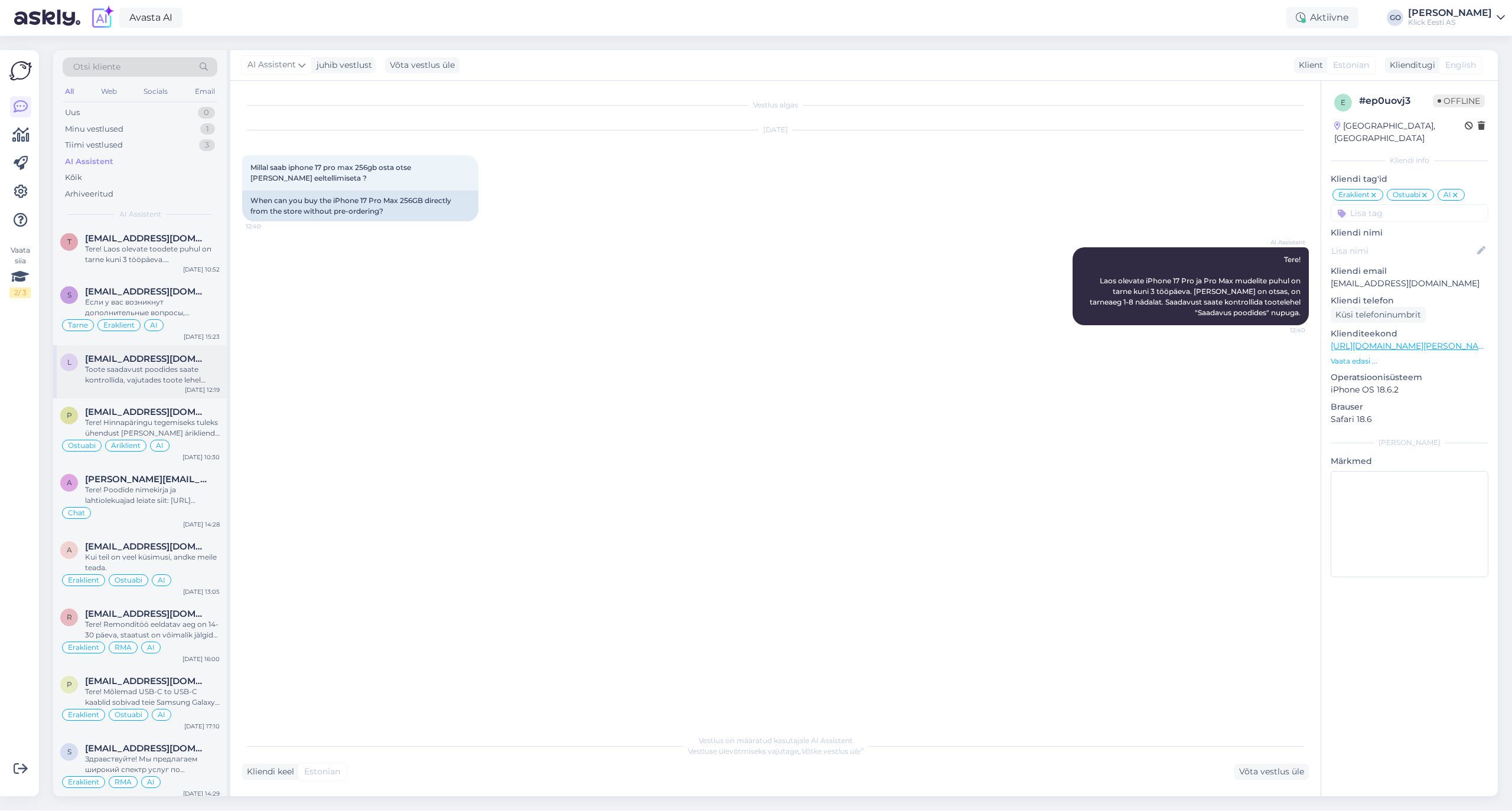
scroll to position [2282, 0]
click at [150, 261] on div "Tere! Laos olevate toodete puhul on tarne kuni 3 tööpäeva. [PERSON_NAME] on ots…" at bounding box center [151, 252] width 134 height 21
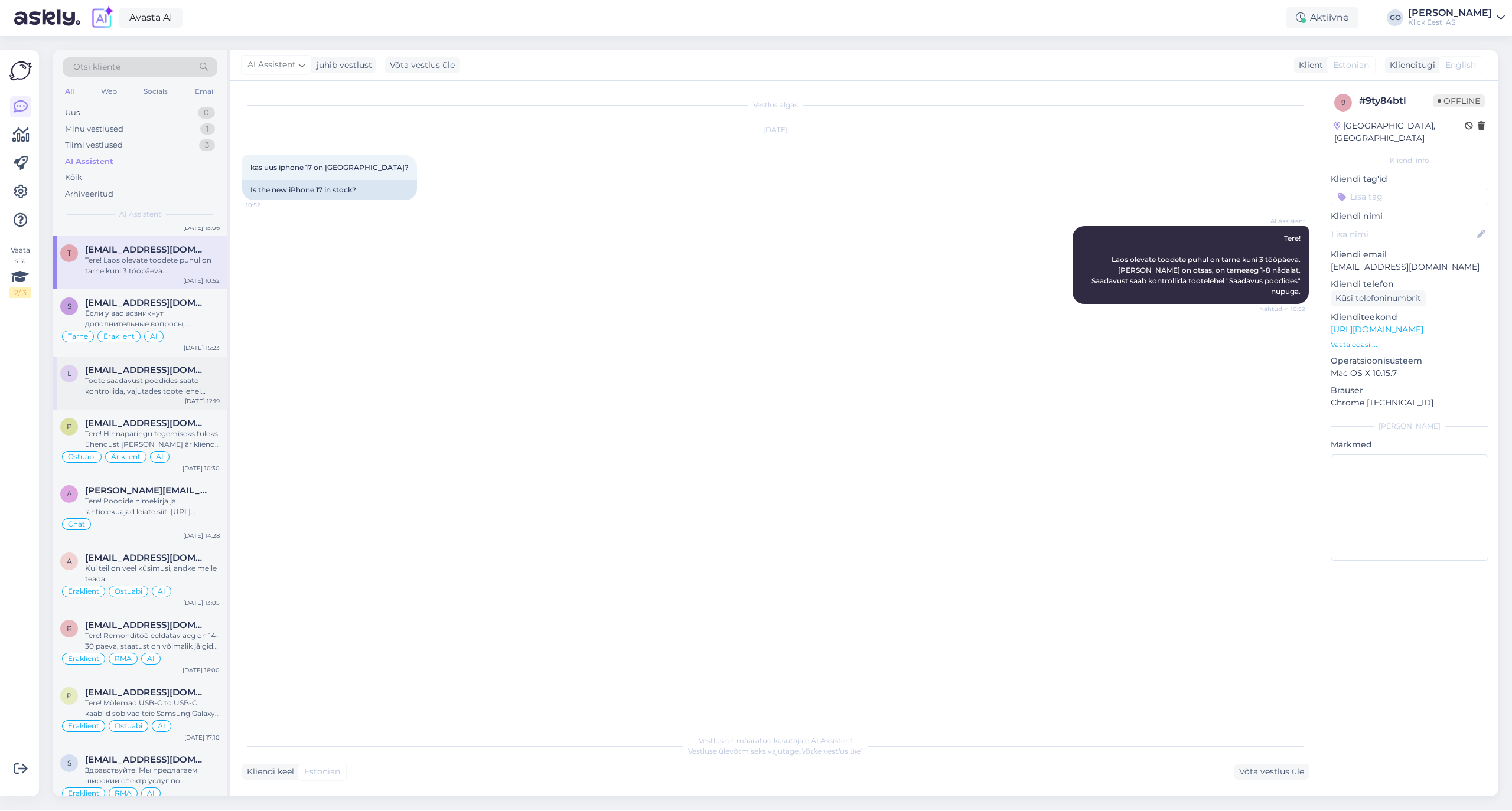
scroll to position [2190, 0]
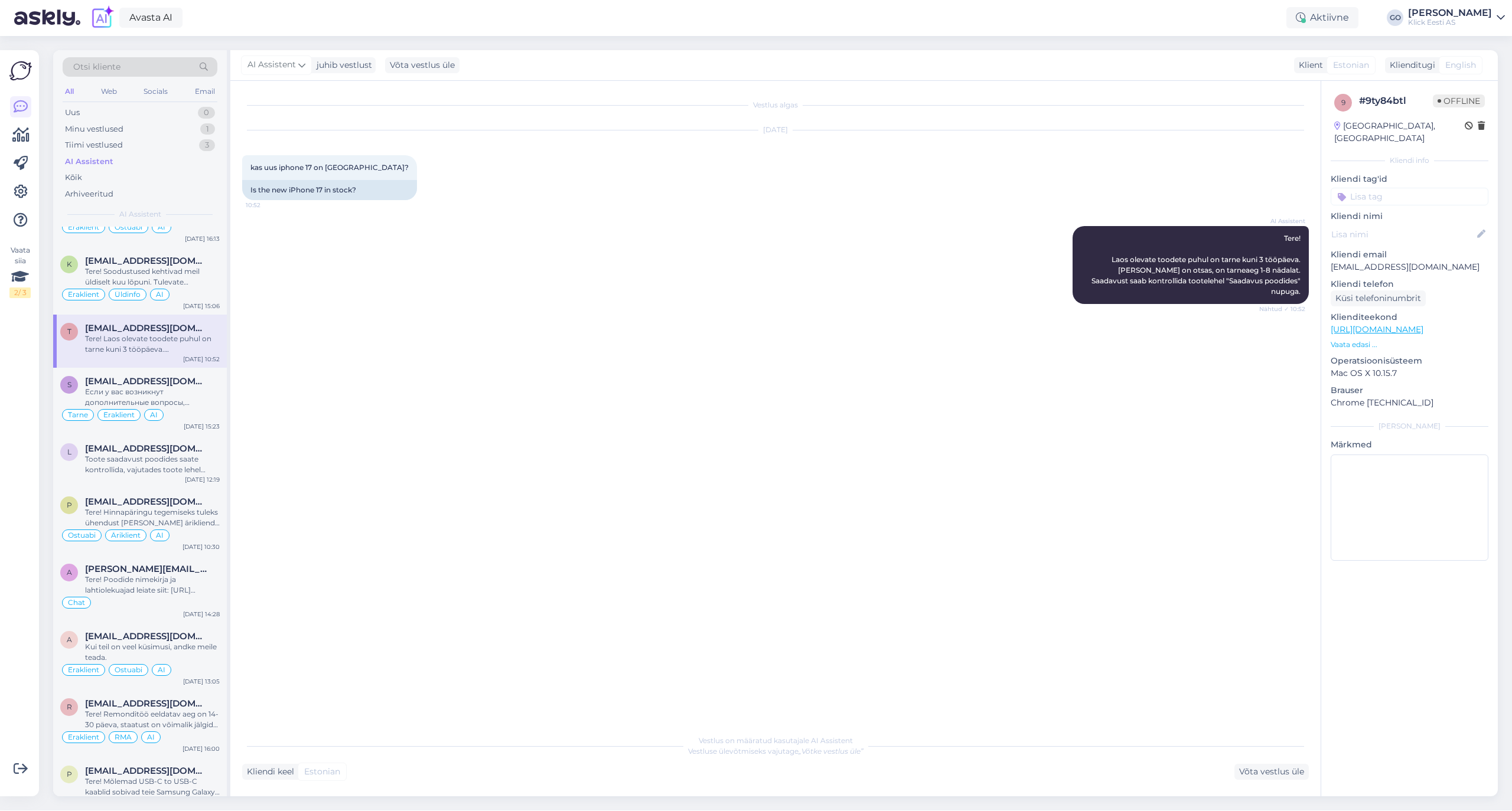
click at [150, 348] on div "Tere! Laos olevate toodete puhul on tarne kuni 3 tööpäeva. [PERSON_NAME] on ots…" at bounding box center [151, 344] width 134 height 21
click at [1379, 187] on input at bounding box center [1409, 196] width 157 height 18
click at [1359, 296] on span "Chat" at bounding box center [1355, 299] width 17 height 7
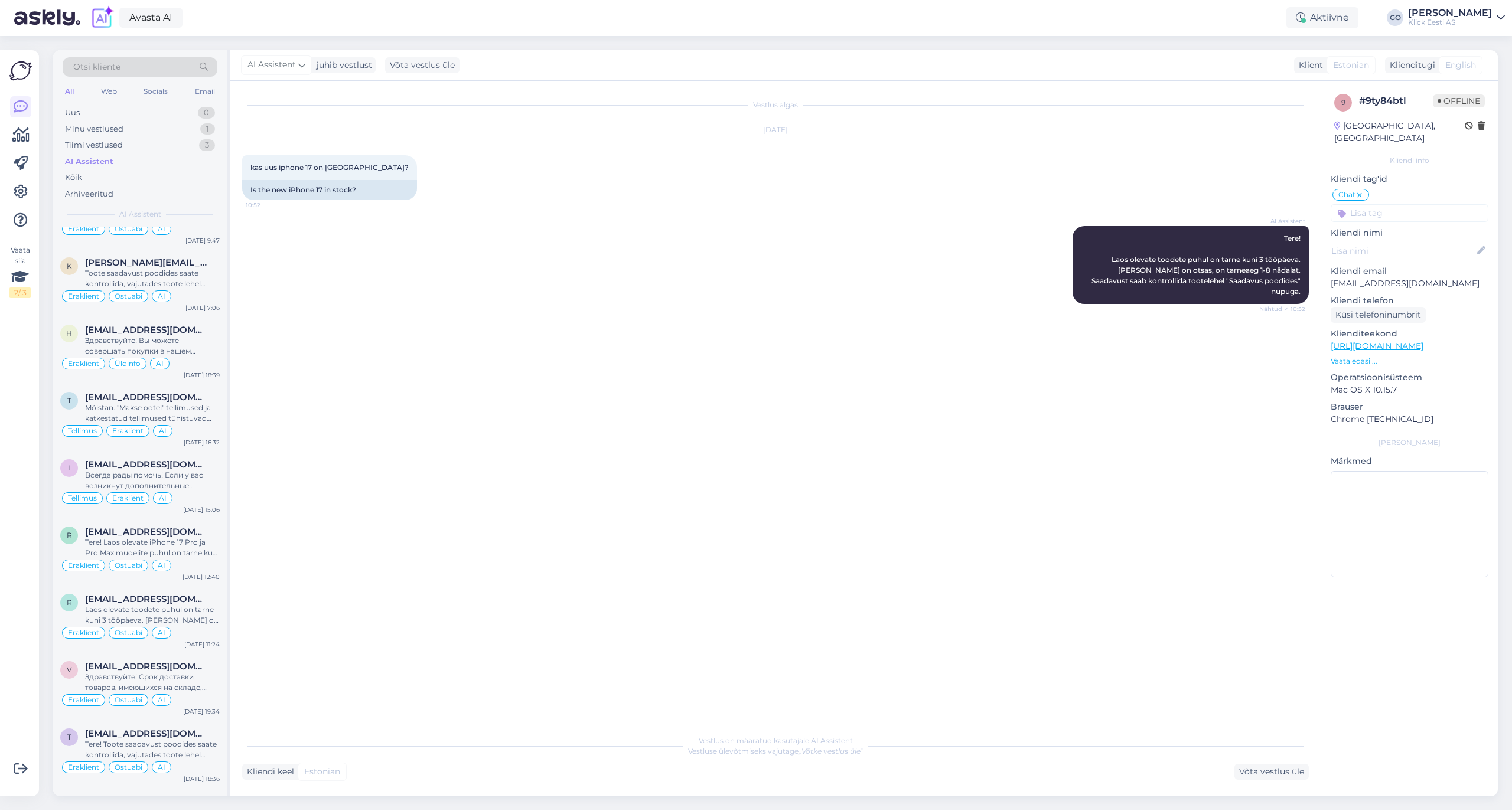
scroll to position [0, 0]
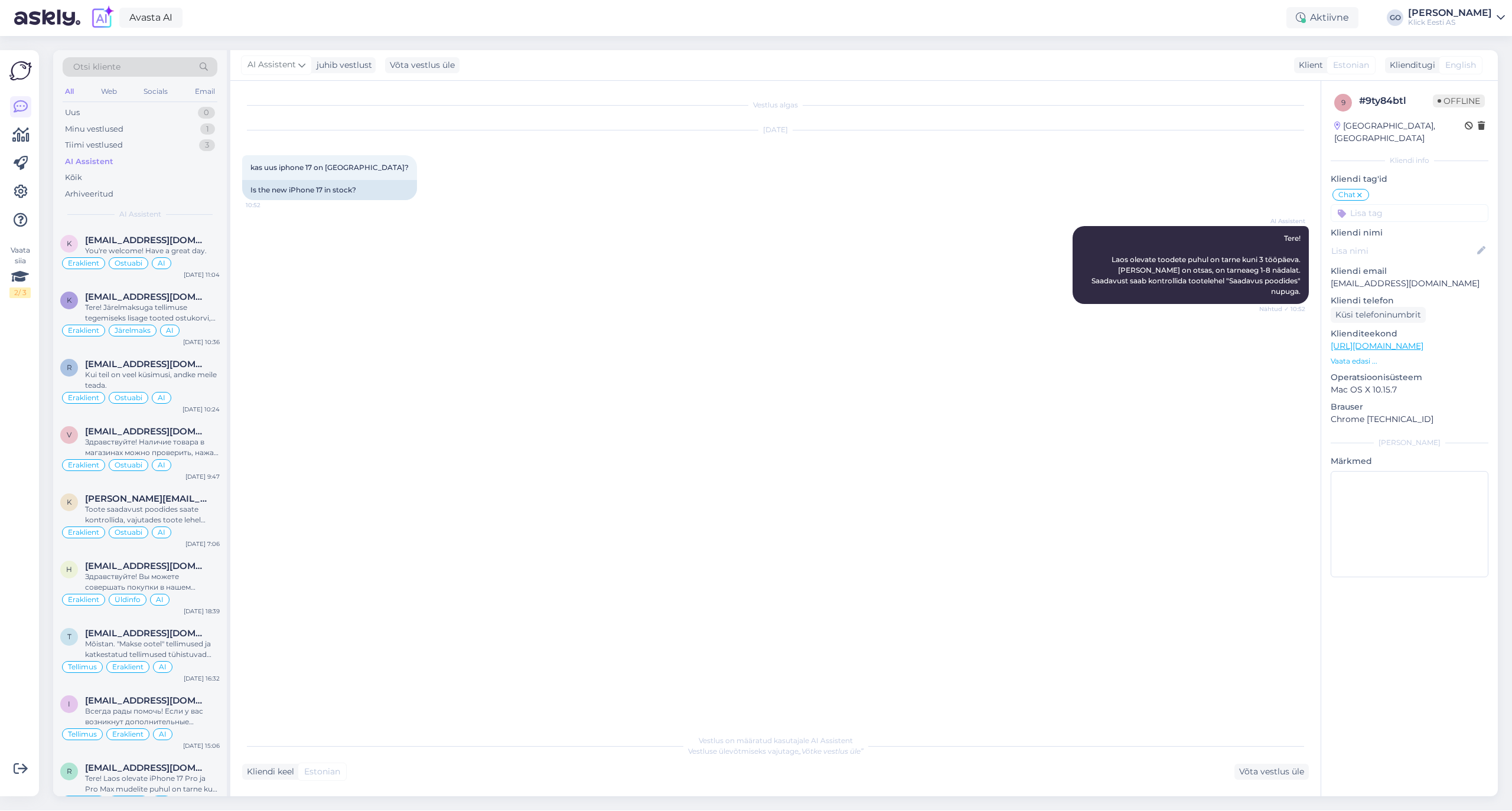
click at [405, 397] on div "Vestlus algas [DATE] kas uus iphone 17 on [GEOGRAPHIC_DATA]? 10:52 Is the new i…" at bounding box center [780, 405] width 1077 height 625
click at [102, 142] on div "Tiimi vestlused" at bounding box center [94, 145] width 58 height 12
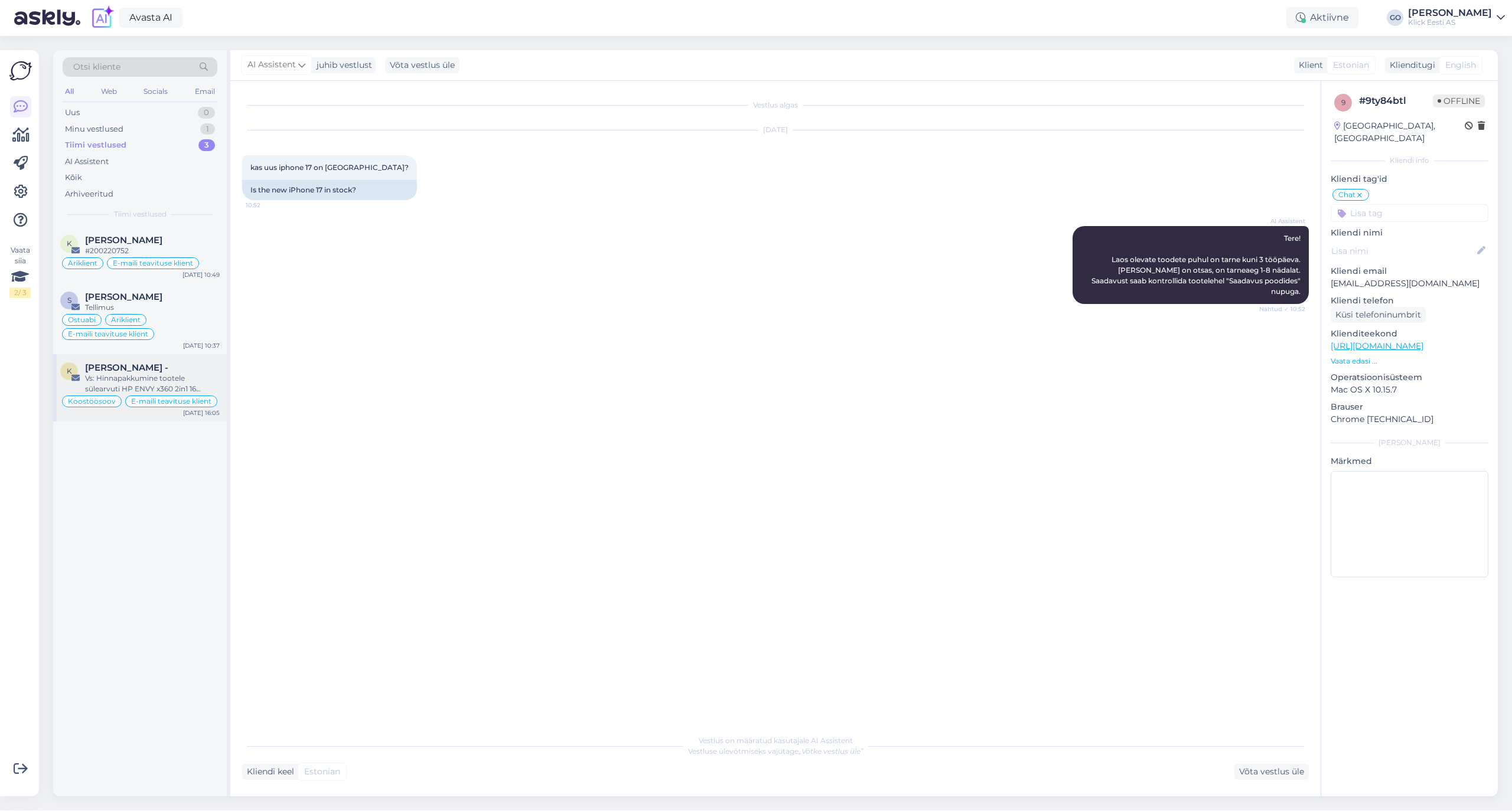
click at [157, 373] on div "[PERSON_NAME] -" at bounding box center [151, 368] width 134 height 10
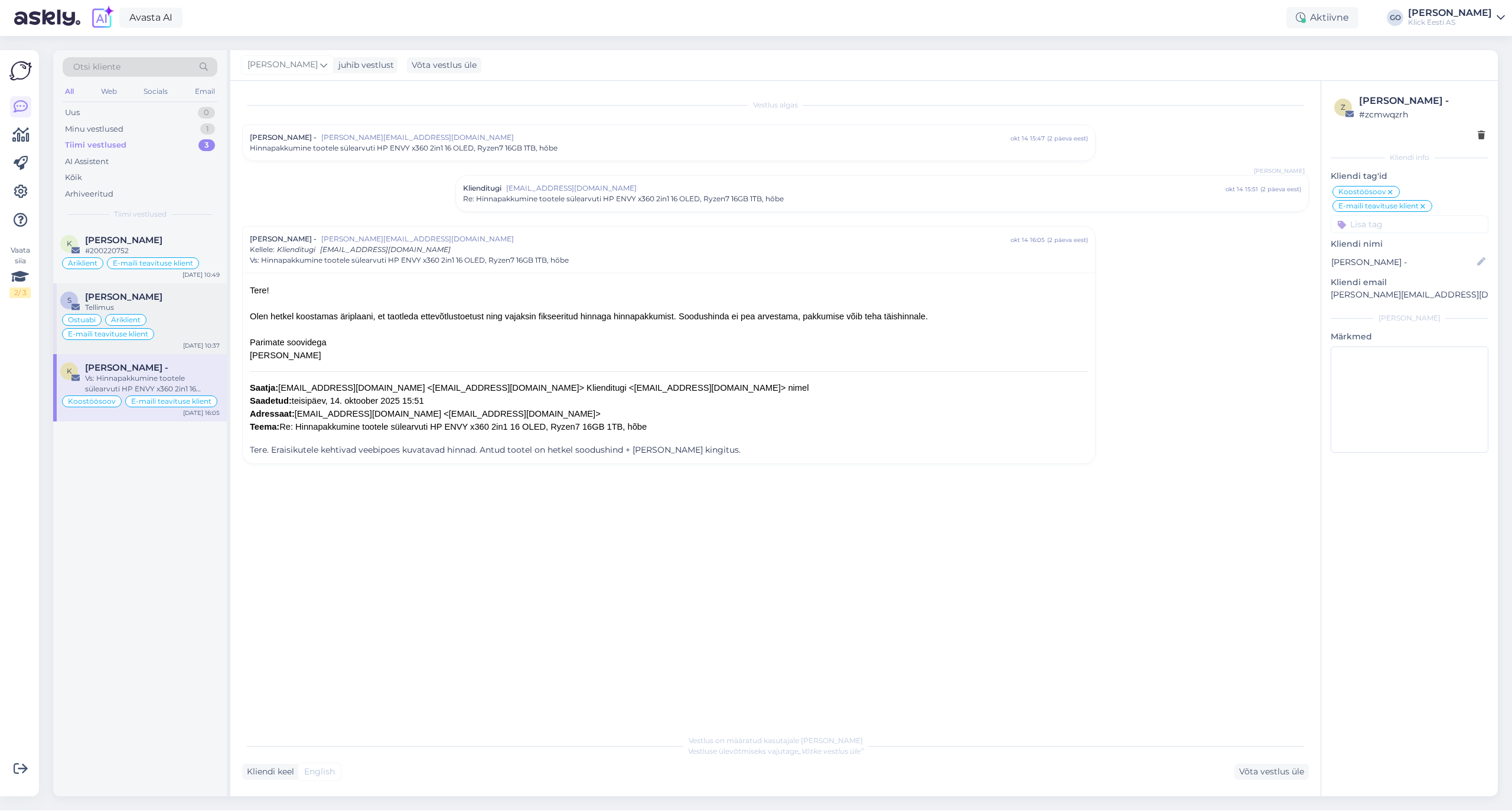
click at [153, 304] on div "Tellimus" at bounding box center [151, 307] width 134 height 10
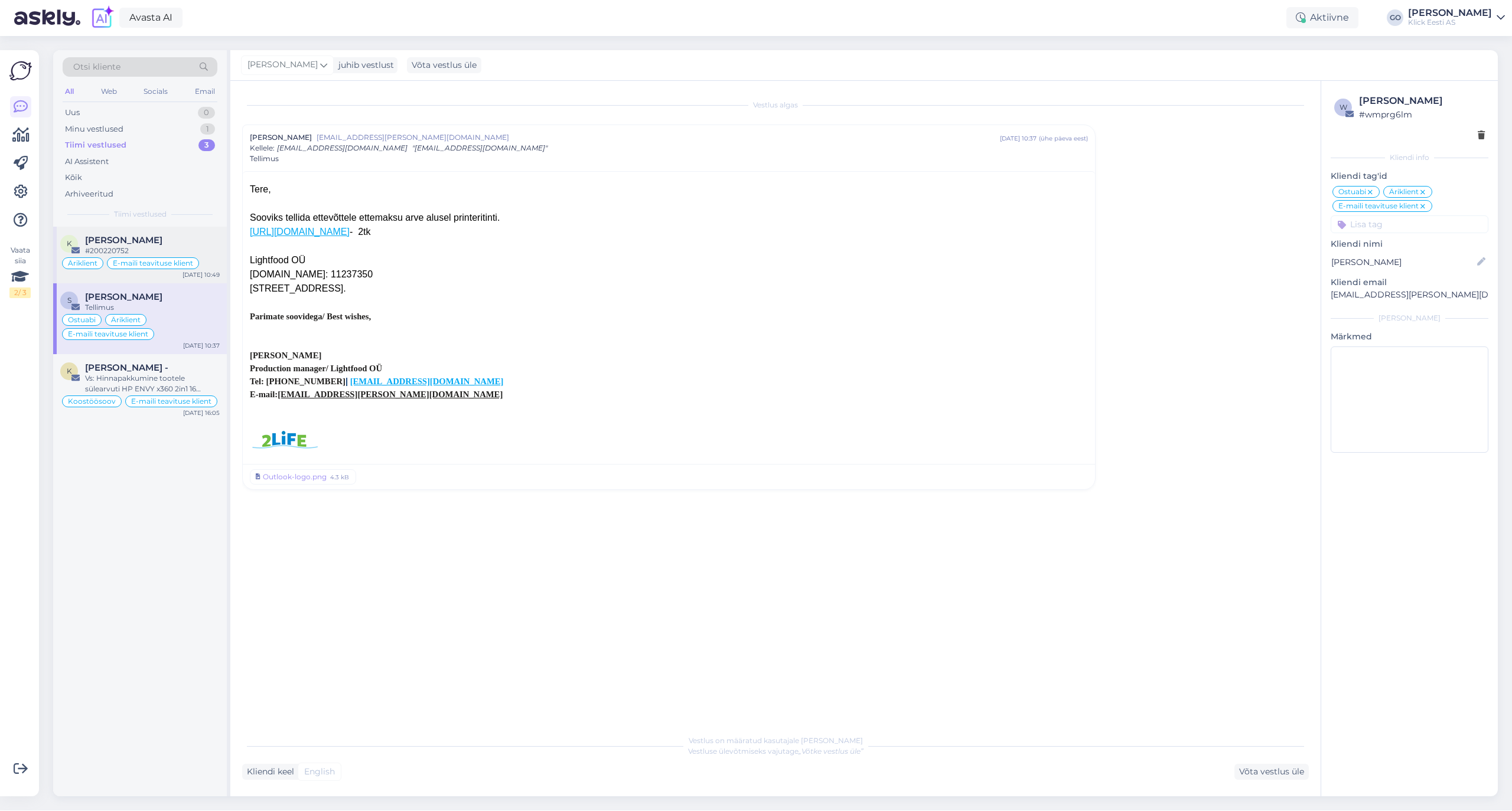
click at [154, 237] on div "[PERSON_NAME]" at bounding box center [151, 240] width 134 height 10
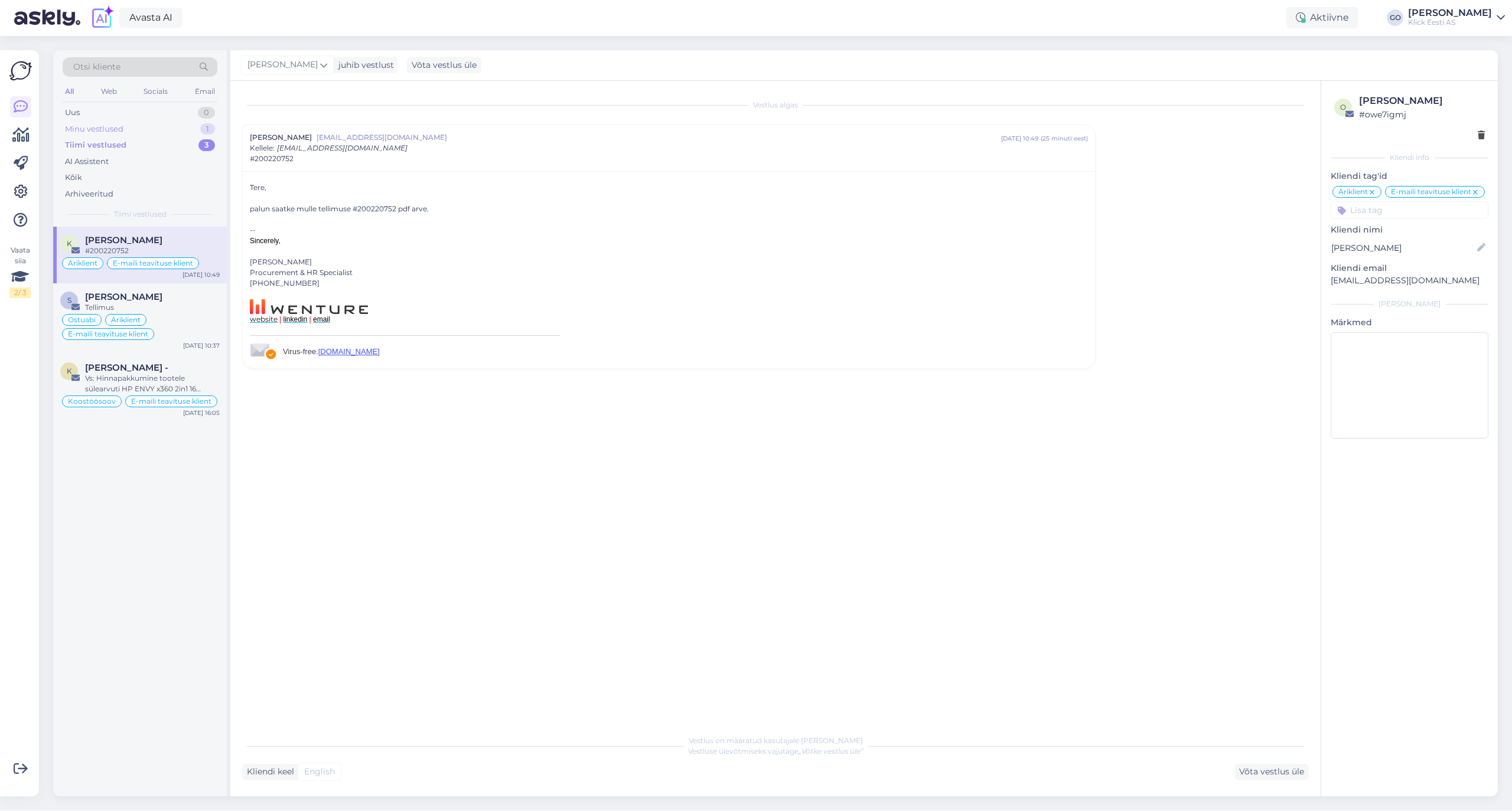
click at [136, 128] on div "Minu vestlused 1" at bounding box center [139, 128] width 155 height 16
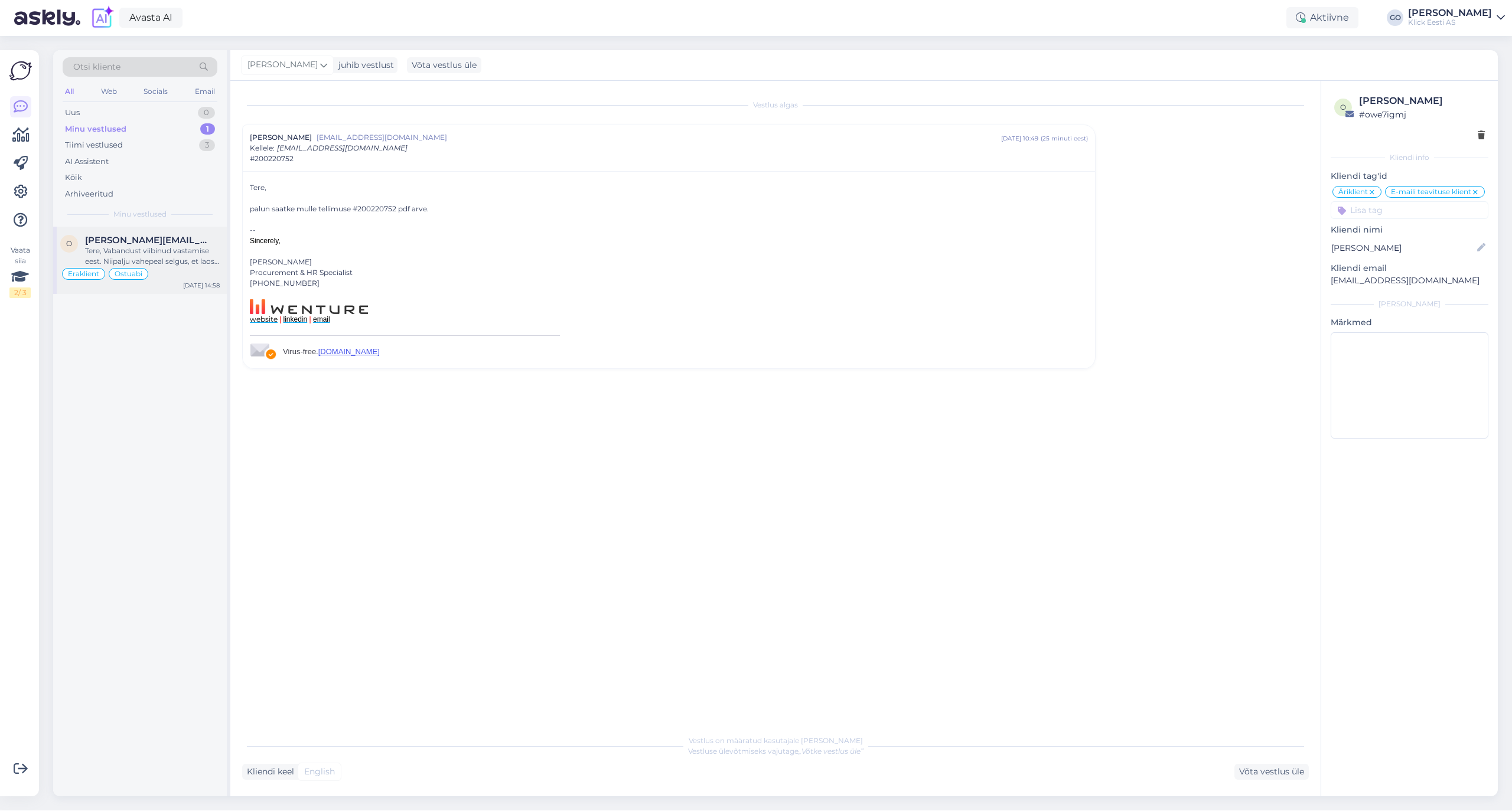
click at [173, 251] on div "Tere, Vabandust viibinud vastamise eest. Niipalju vahepeal selgus, et laos on e…" at bounding box center [151, 256] width 134 height 21
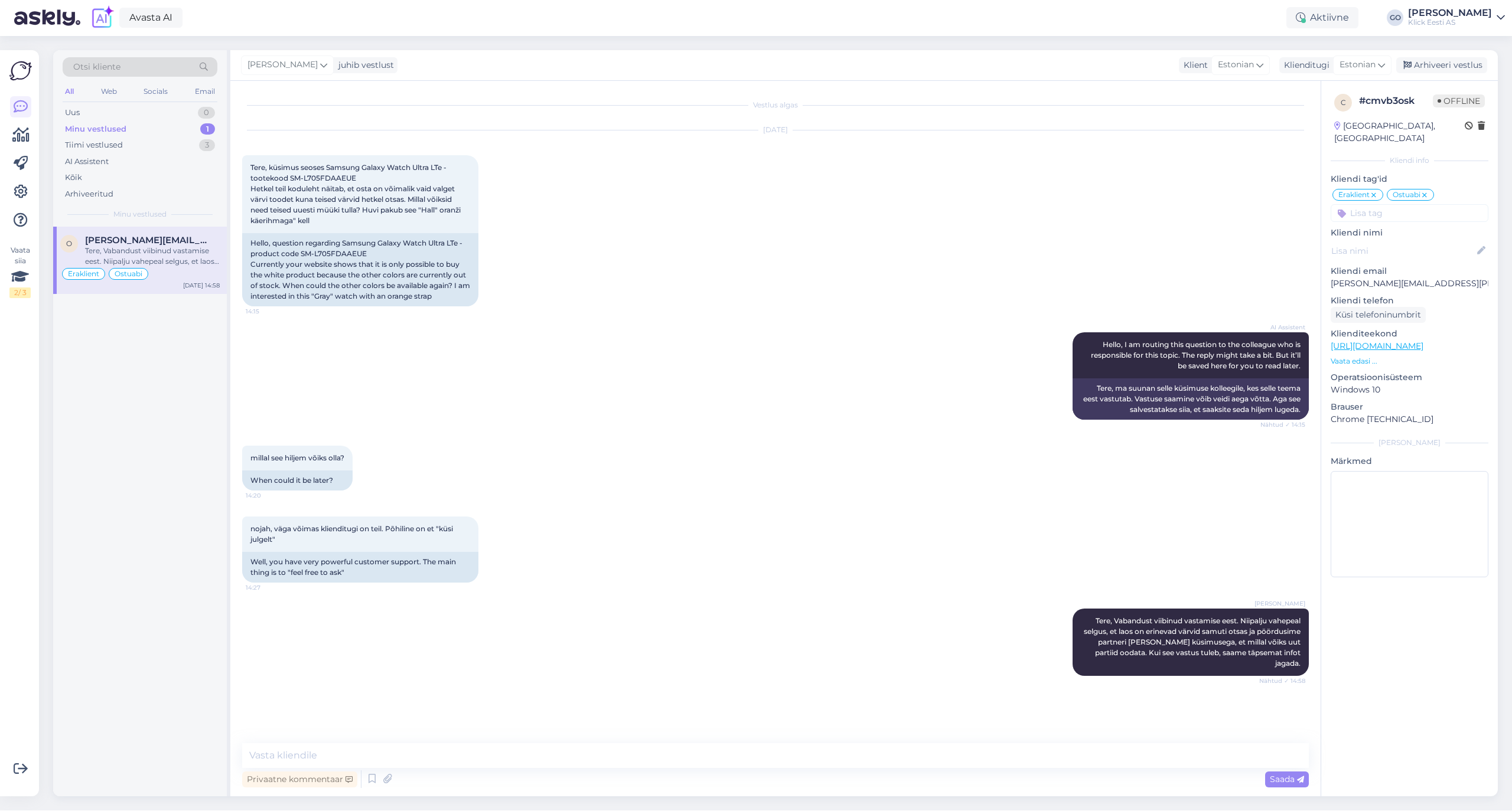
click at [146, 128] on div "Minu vestlused 1" at bounding box center [139, 128] width 155 height 16
click at [146, 110] on div "Uus 0" at bounding box center [139, 112] width 155 height 16
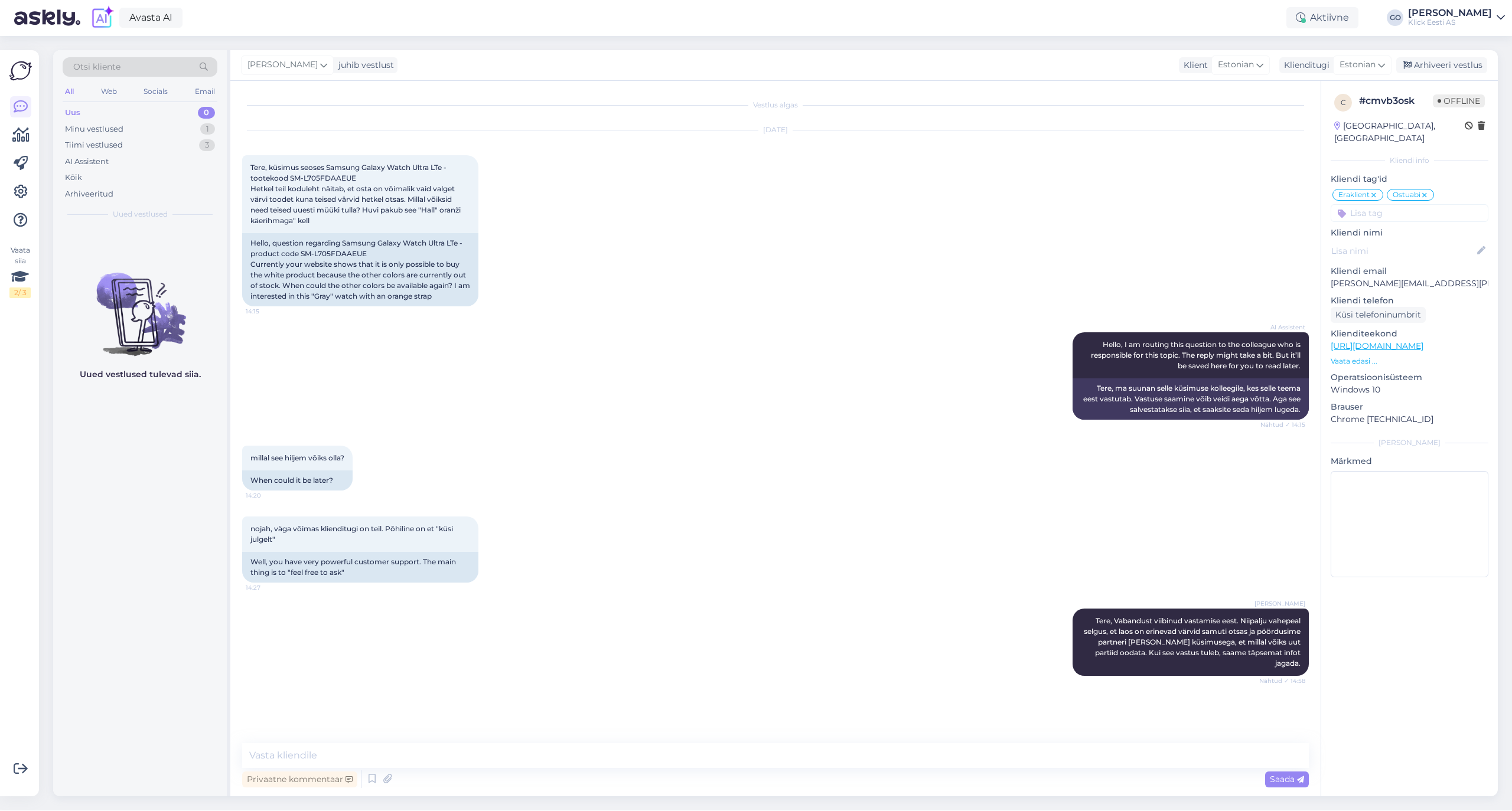
click at [67, 88] on div "All" at bounding box center [69, 92] width 14 height 15
click at [106, 193] on div "Arhiveeritud" at bounding box center [89, 194] width 49 height 12
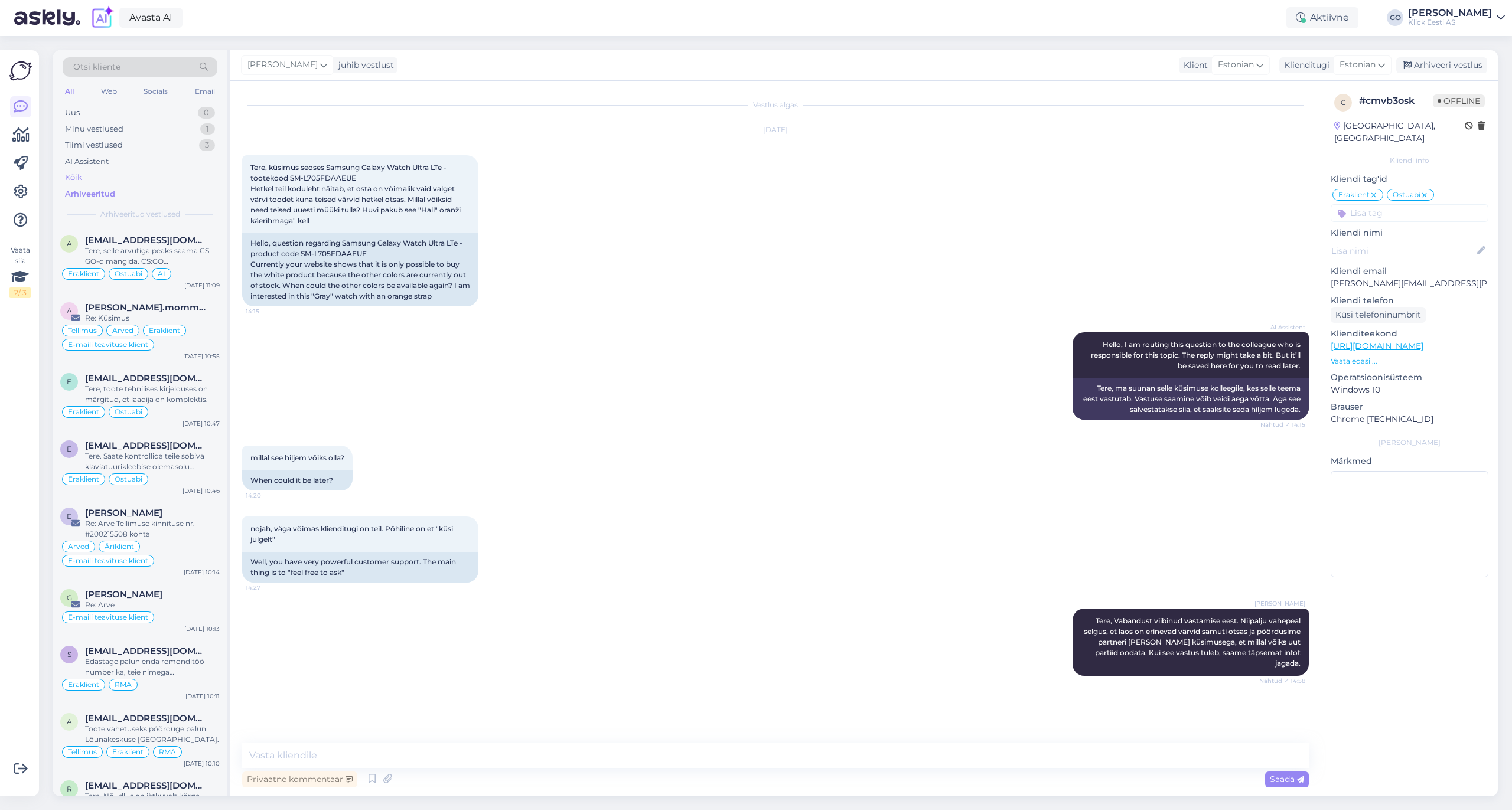
click at [77, 175] on div "Kõik" at bounding box center [74, 178] width 17 height 12
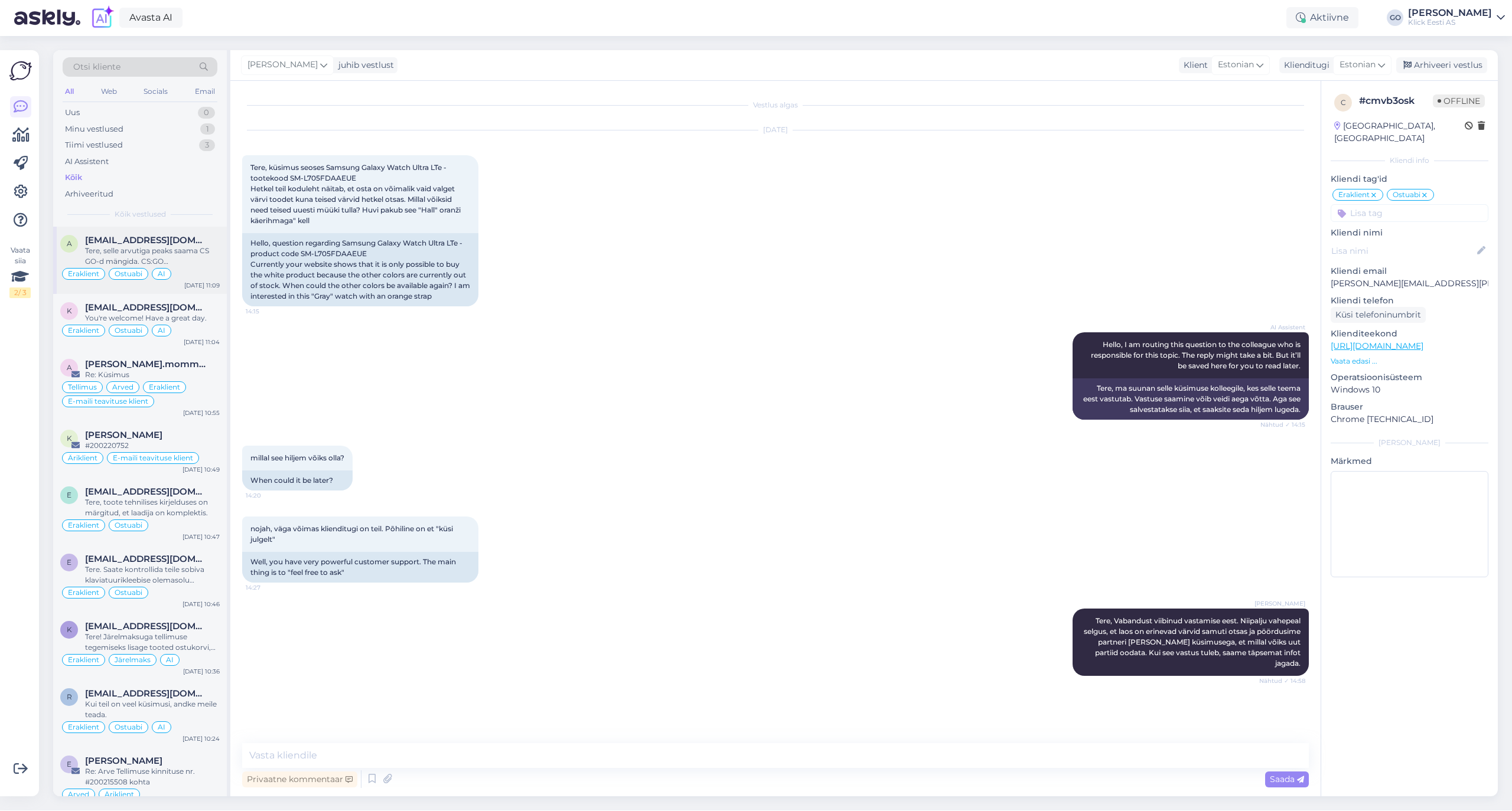
click at [199, 260] on div "Tere, selle arvutiga peaks saama CS GO-d mängida. CS:GO miinimumnõuded ei ole v…" at bounding box center [151, 256] width 134 height 21
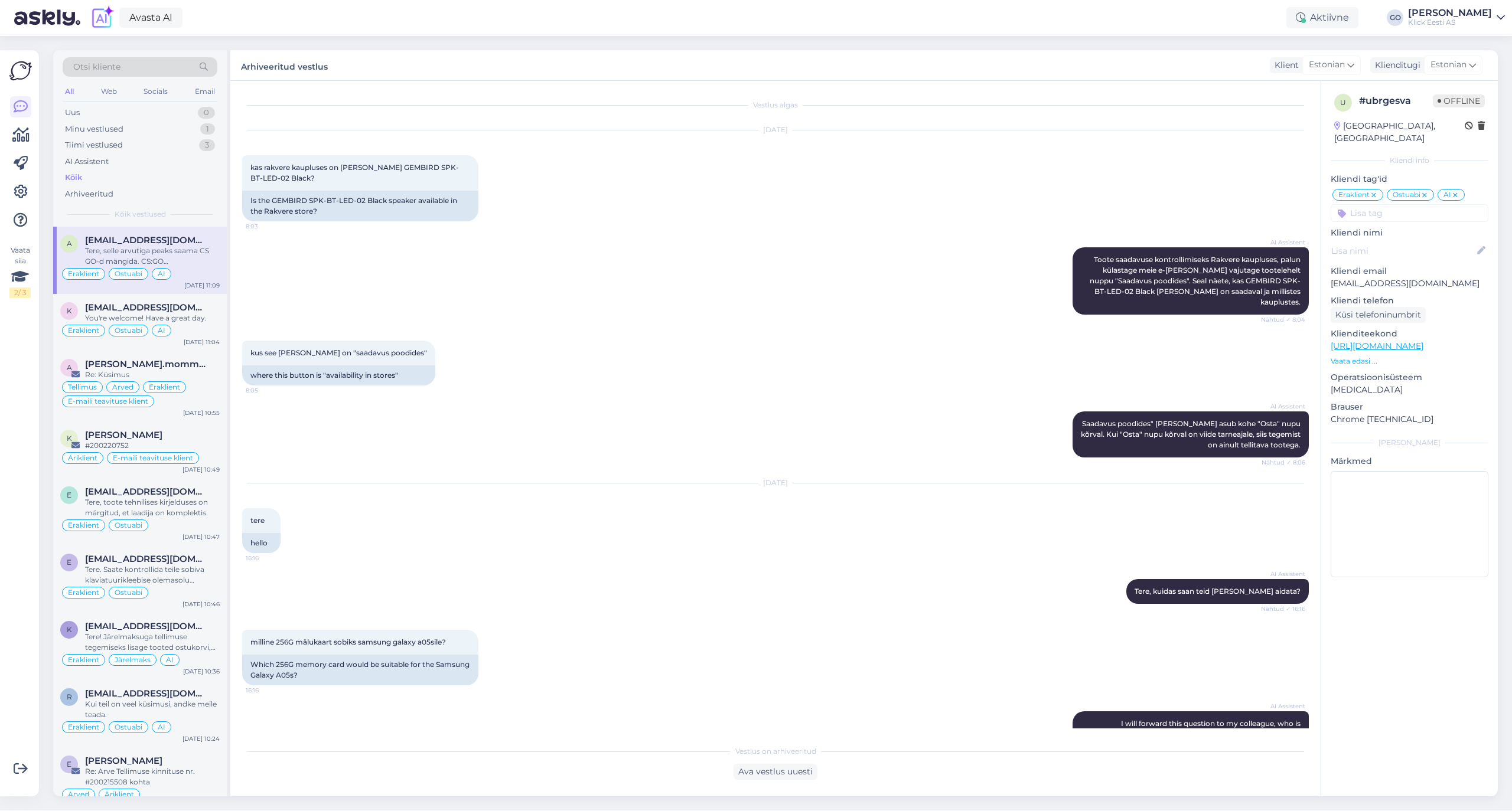
scroll to position [657, 0]
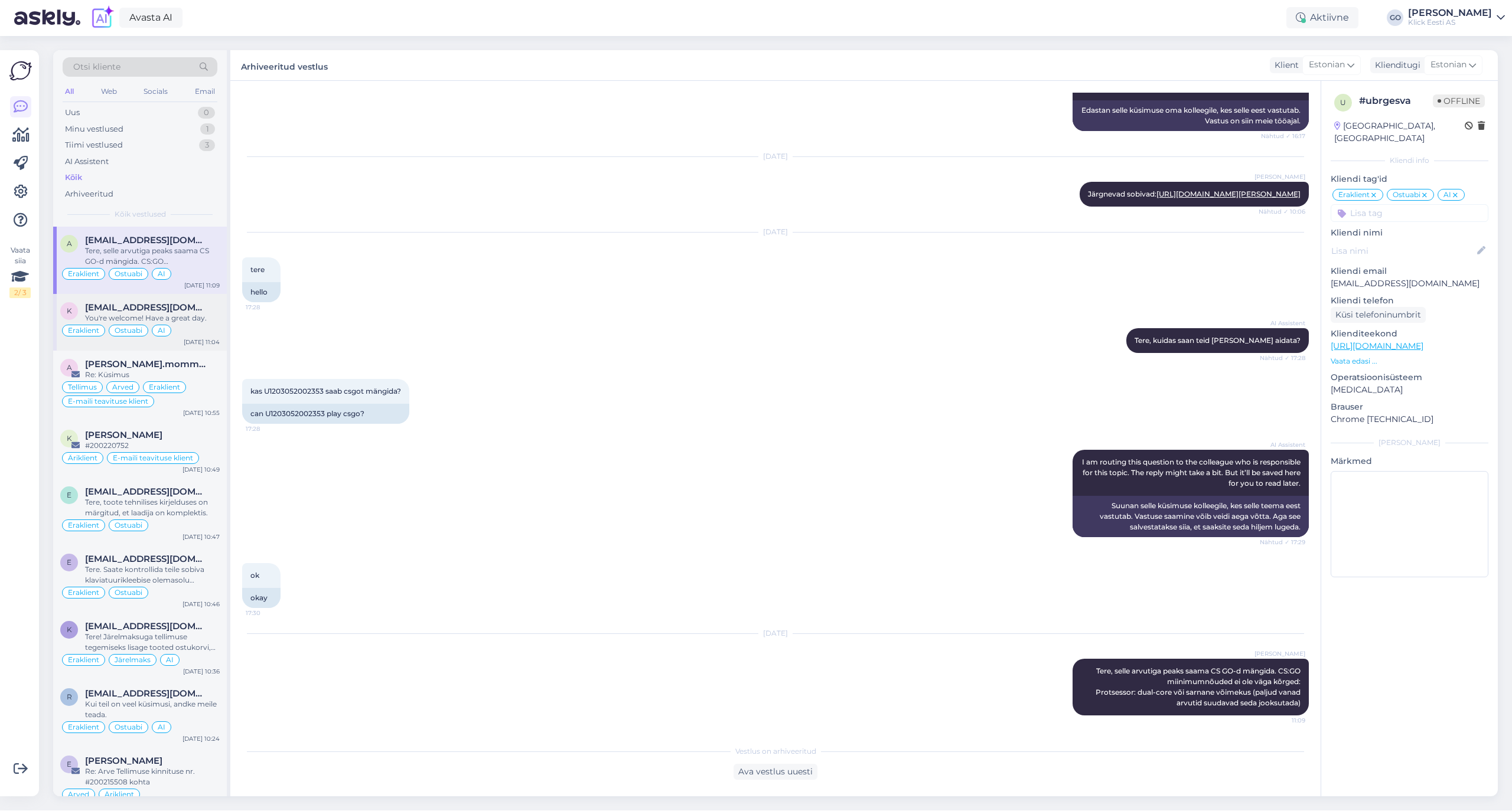
click at [194, 317] on div "You're welcome! Have a great day." at bounding box center [151, 318] width 134 height 10
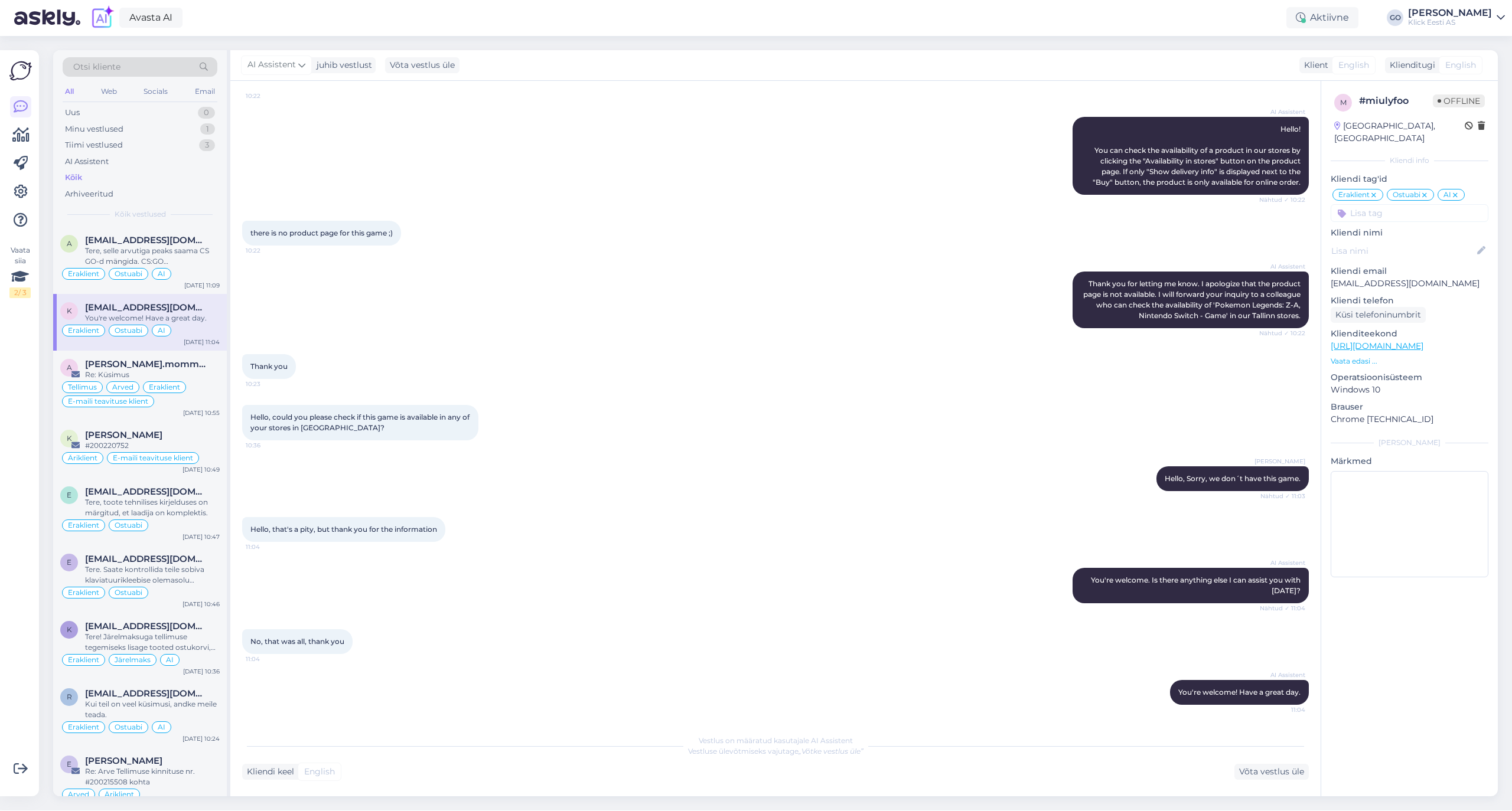
scroll to position [99, 0]
click at [207, 371] on div "Re: Küsimus" at bounding box center [151, 375] width 134 height 10
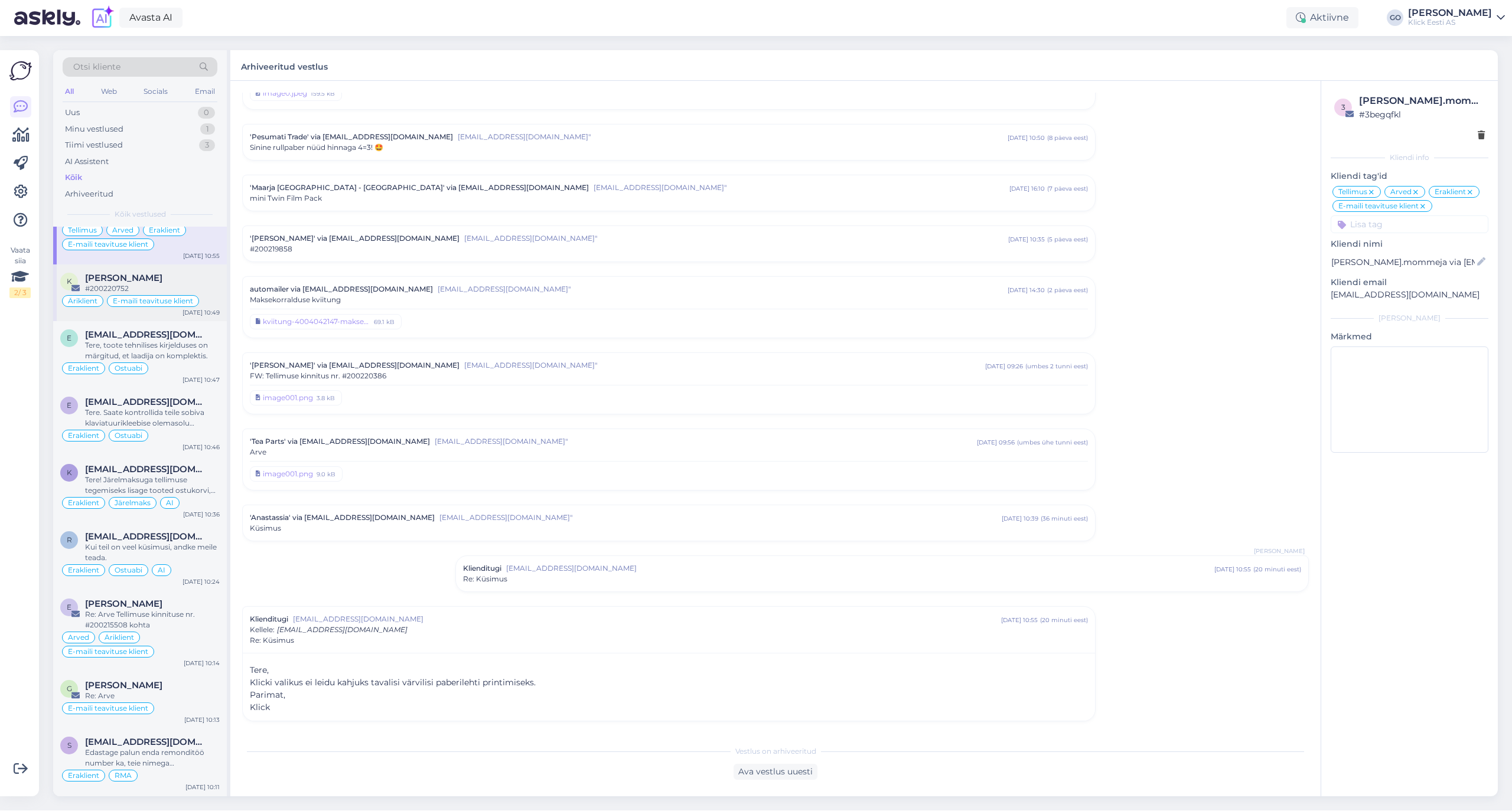
scroll to position [79, 0]
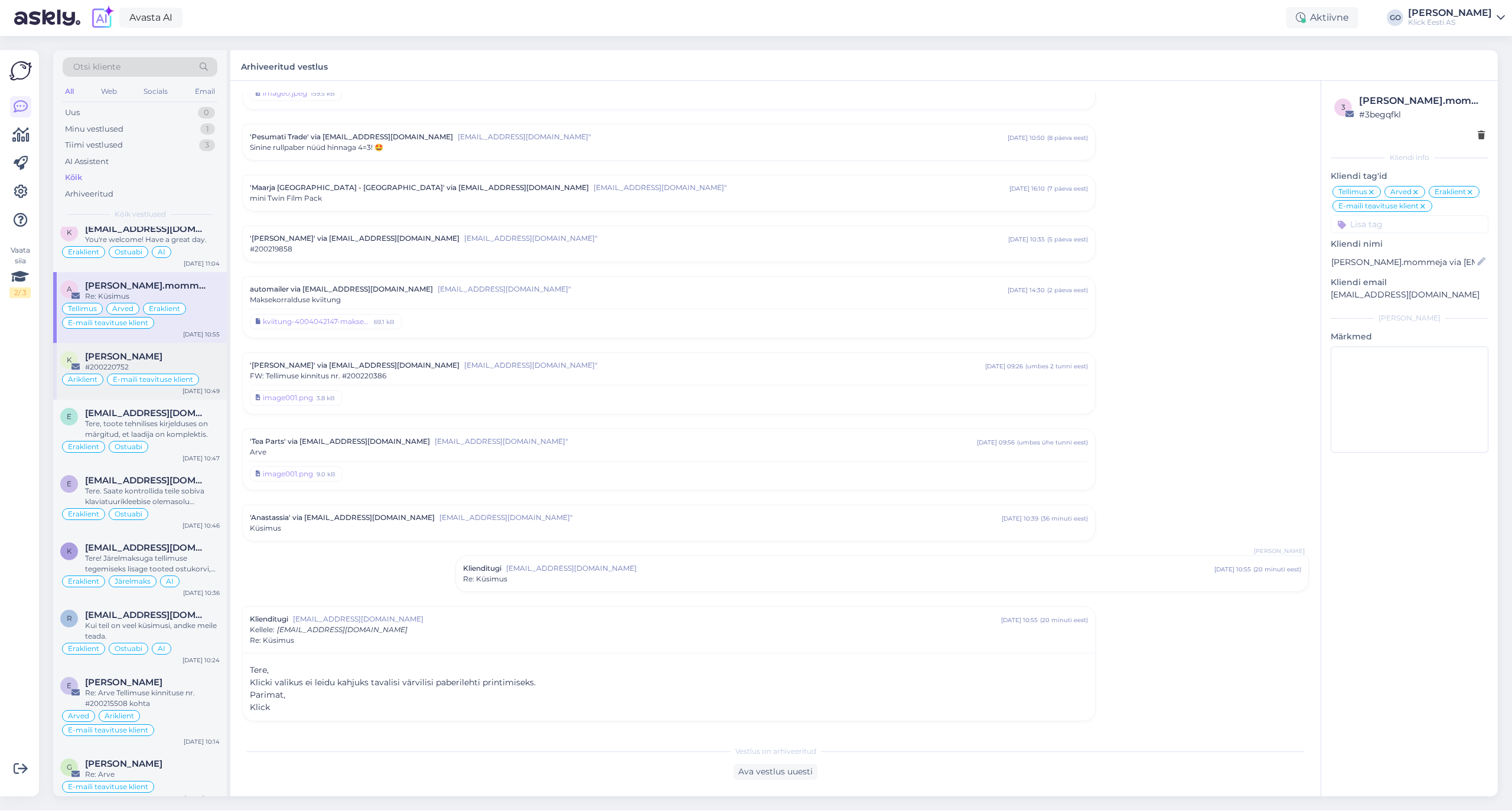
click at [205, 361] on div "[PERSON_NAME]" at bounding box center [151, 357] width 134 height 10
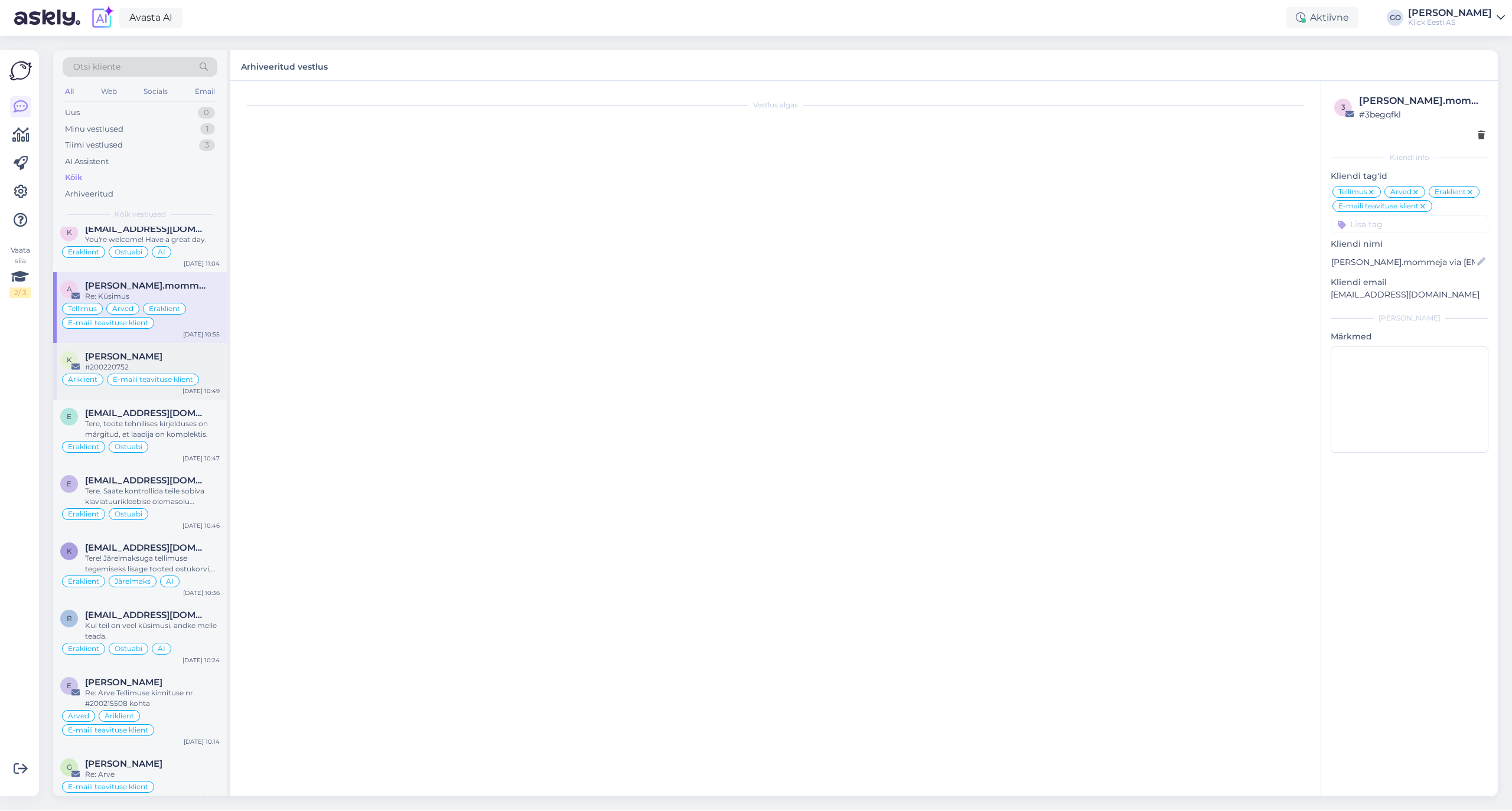
scroll to position [0, 0]
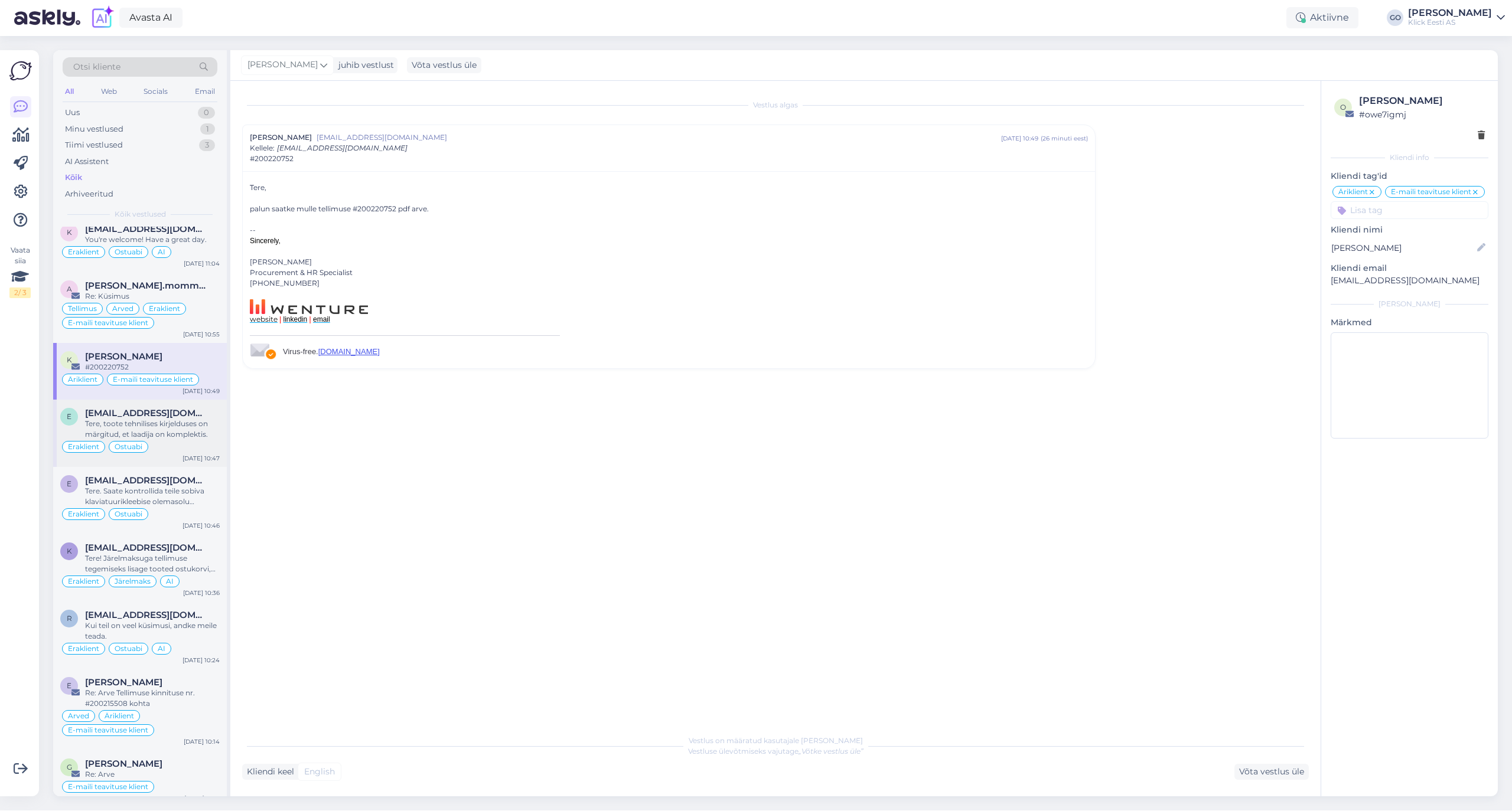
click at [209, 423] on div "Tere, toote tehnilises kirjelduses on märgitud, et laadija on komplektis." at bounding box center [151, 429] width 134 height 21
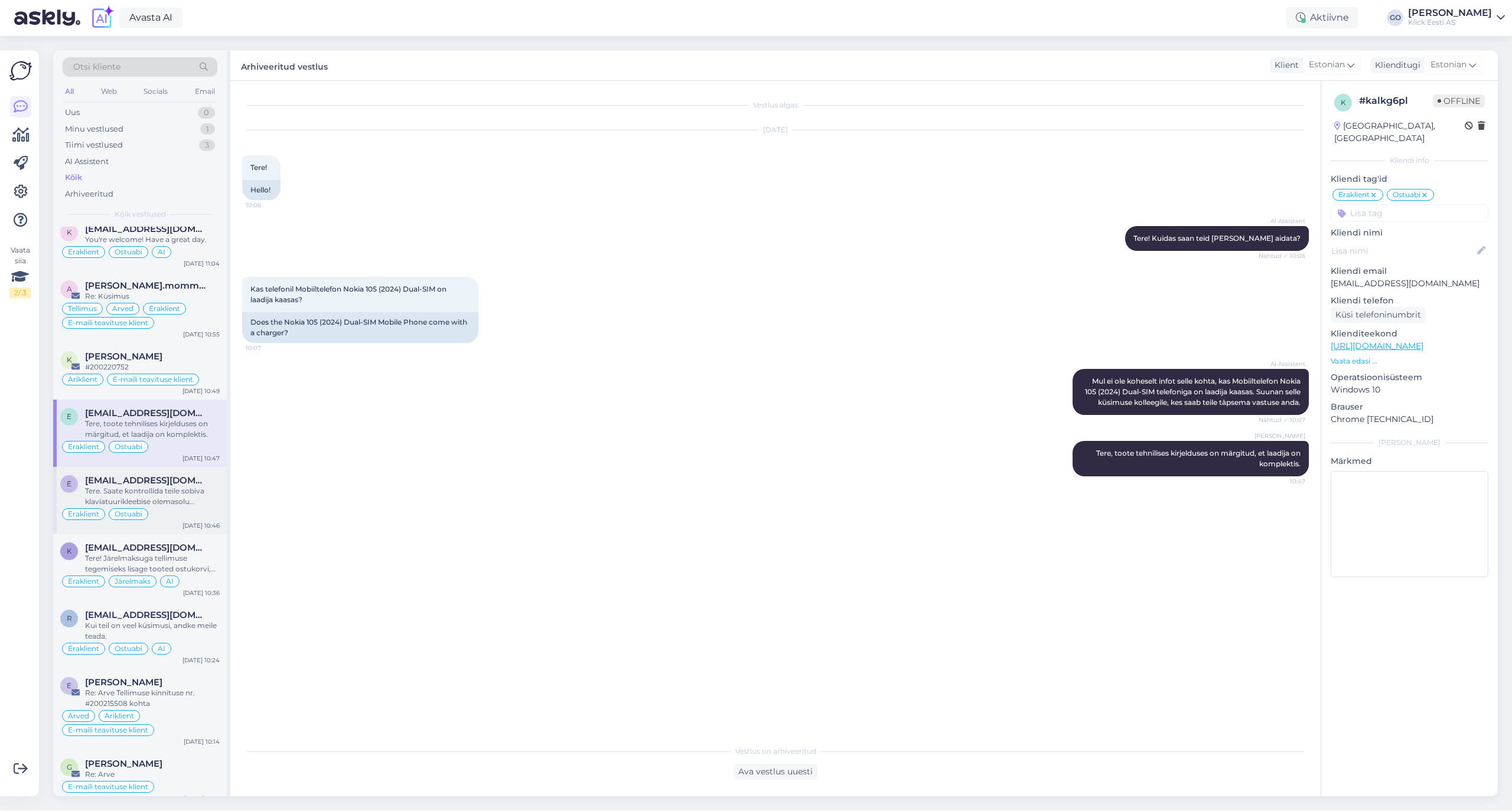
click at [205, 494] on div "Tere. Saate kontrollida teile sobiva klaviatuurikleebise olemasolu kaupluses ku…" at bounding box center [151, 496] width 134 height 21
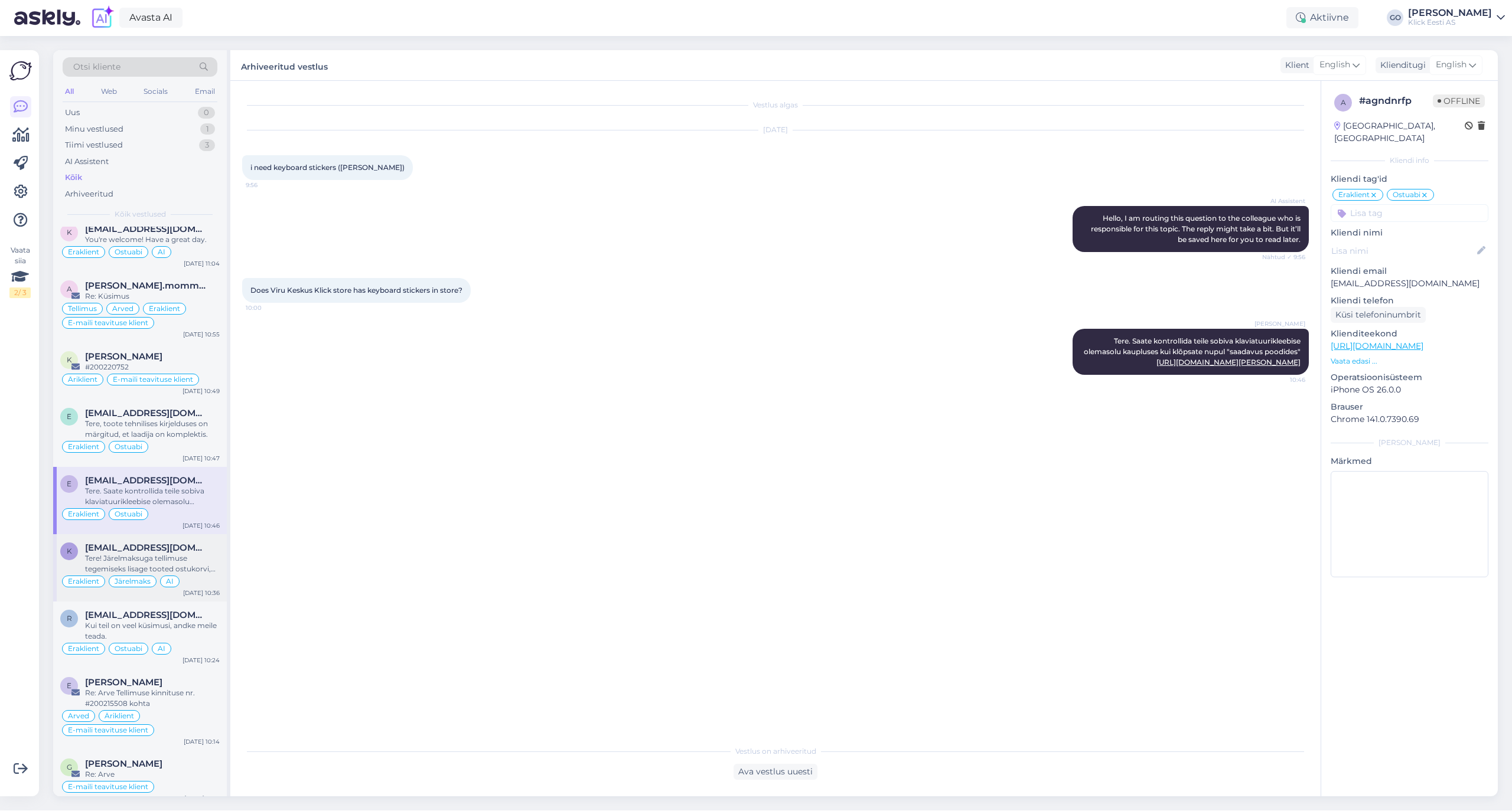
click at [202, 560] on div "Tere! Järelmaksuga tellimuse tegemiseks lisage tooted ostukorvi, seejärel saate…" at bounding box center [151, 564] width 134 height 21
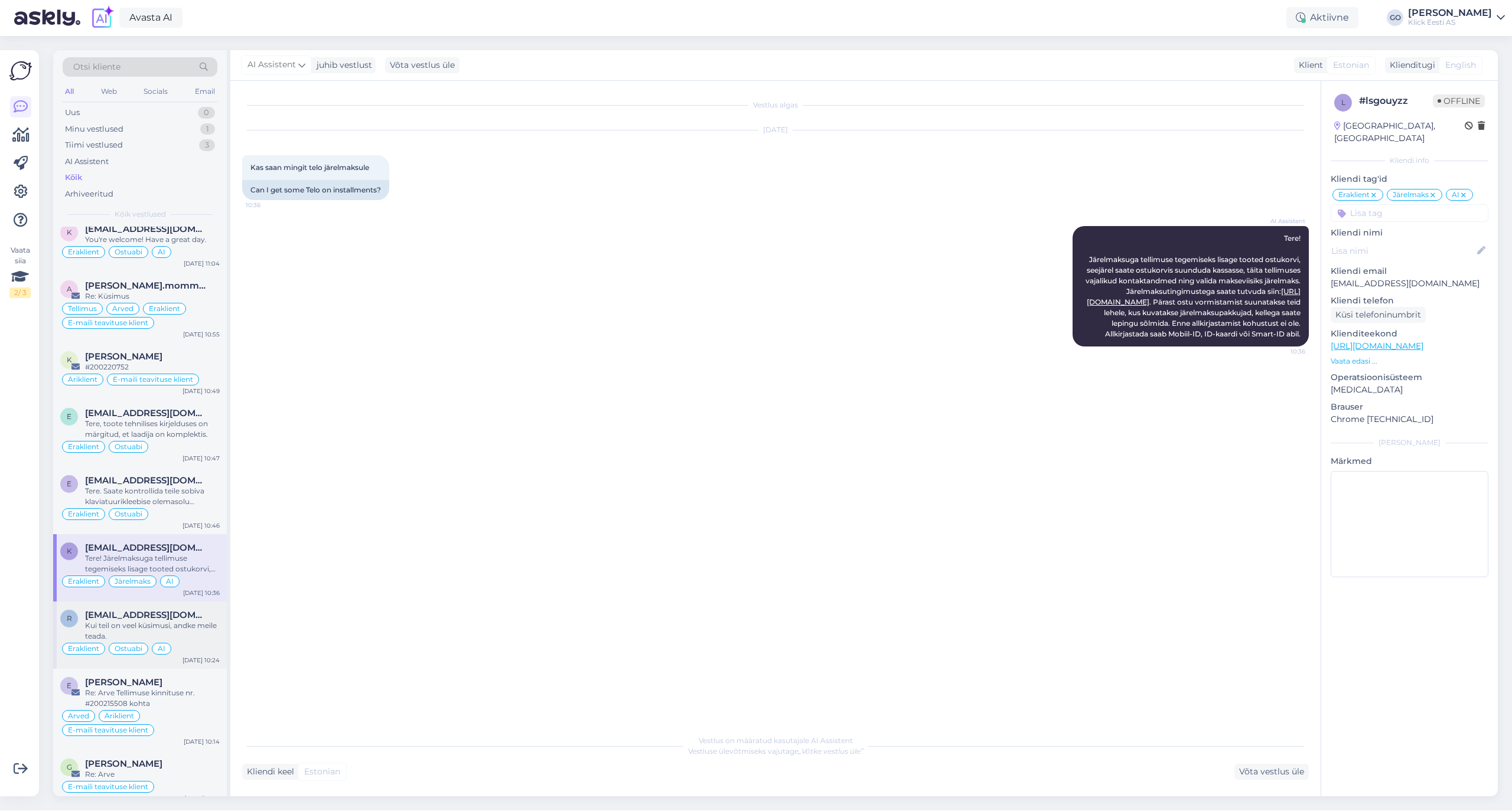
click at [205, 641] on div "Kui teil on veel küsimusi, andke meile teada." at bounding box center [151, 630] width 134 height 21
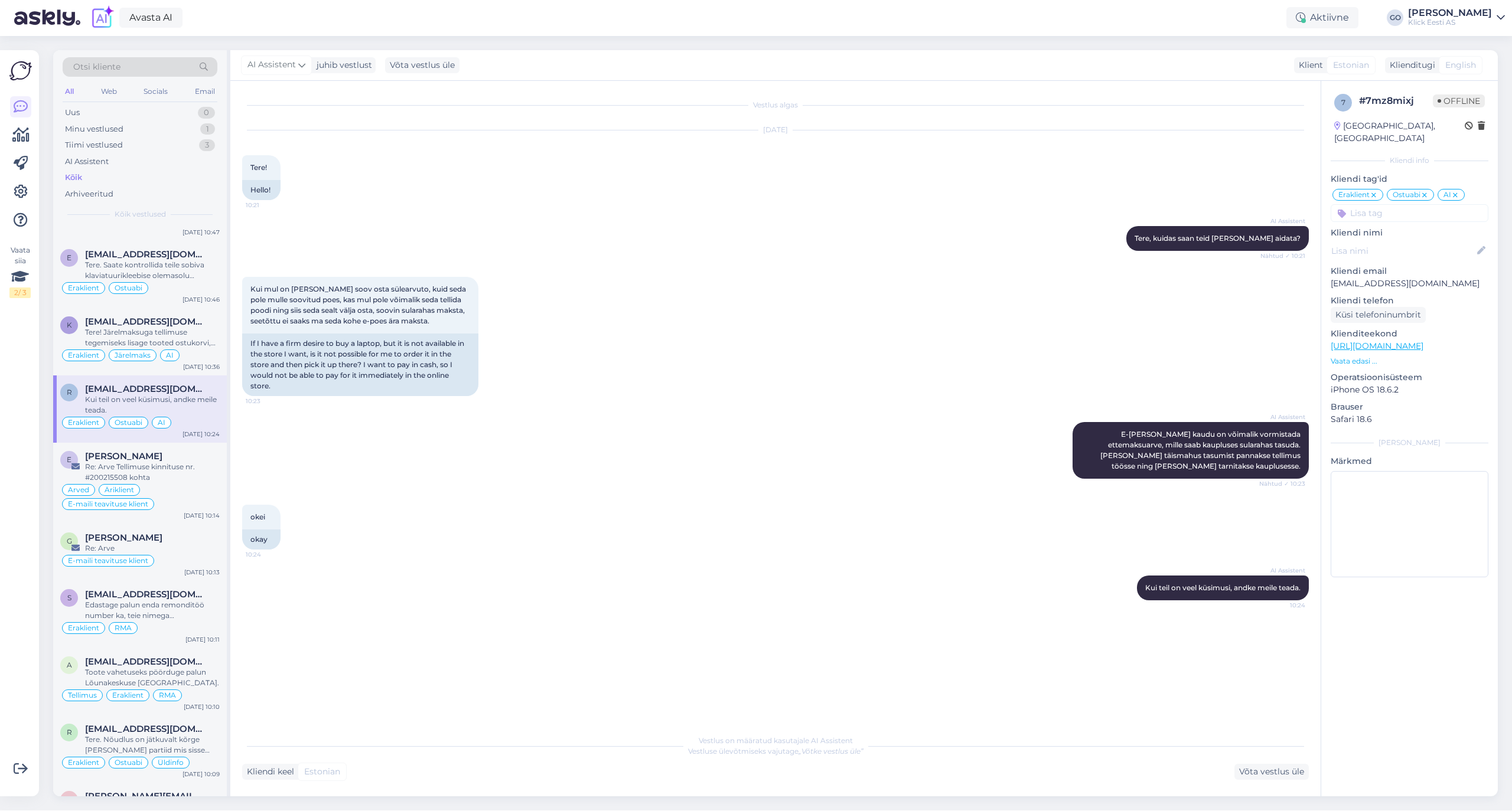
scroll to position [315, 0]
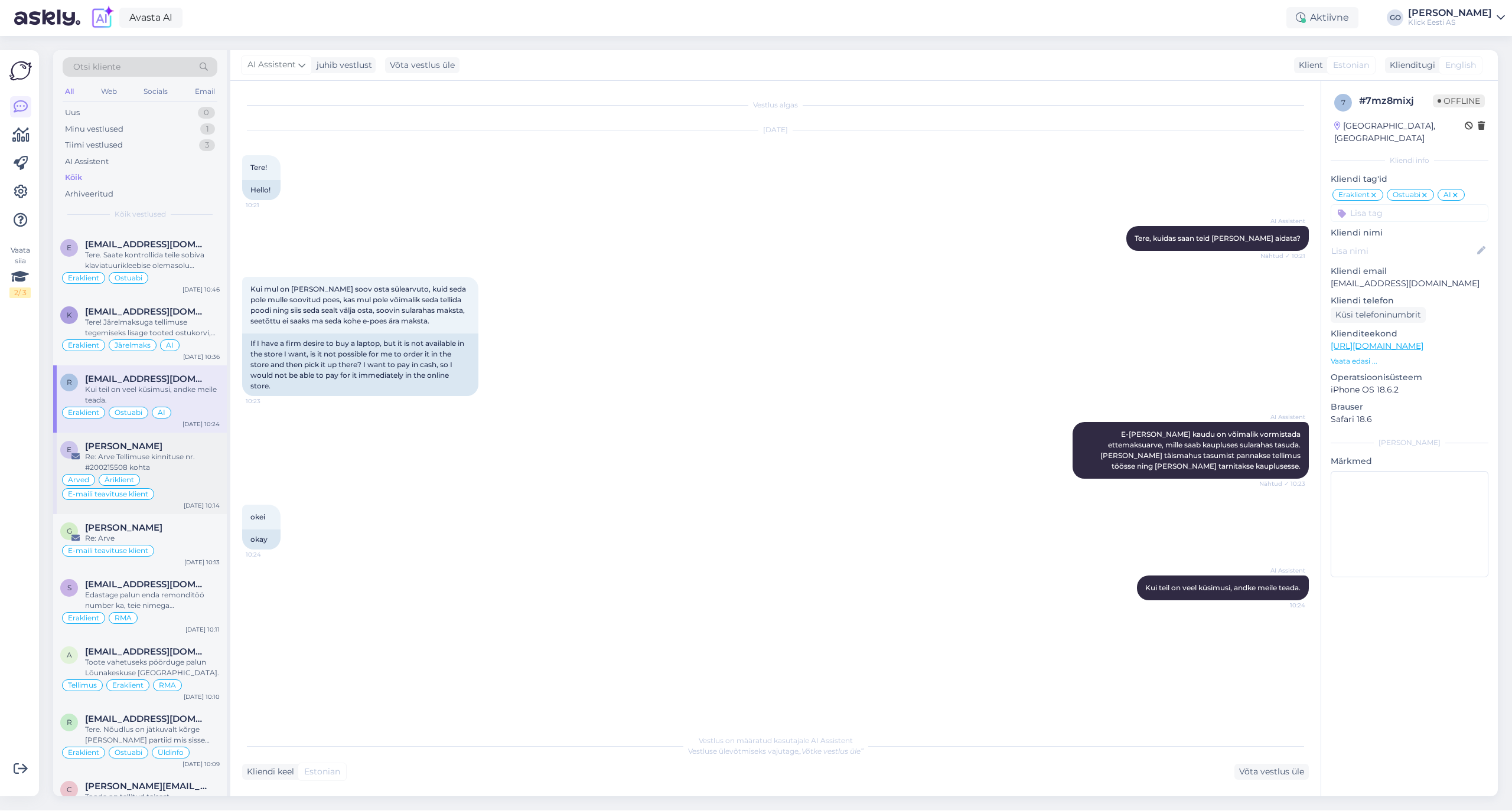
click at [192, 464] on div "Re: Arve Tellimuse kinnituse nr. #200215508 kohta" at bounding box center [151, 462] width 134 height 21
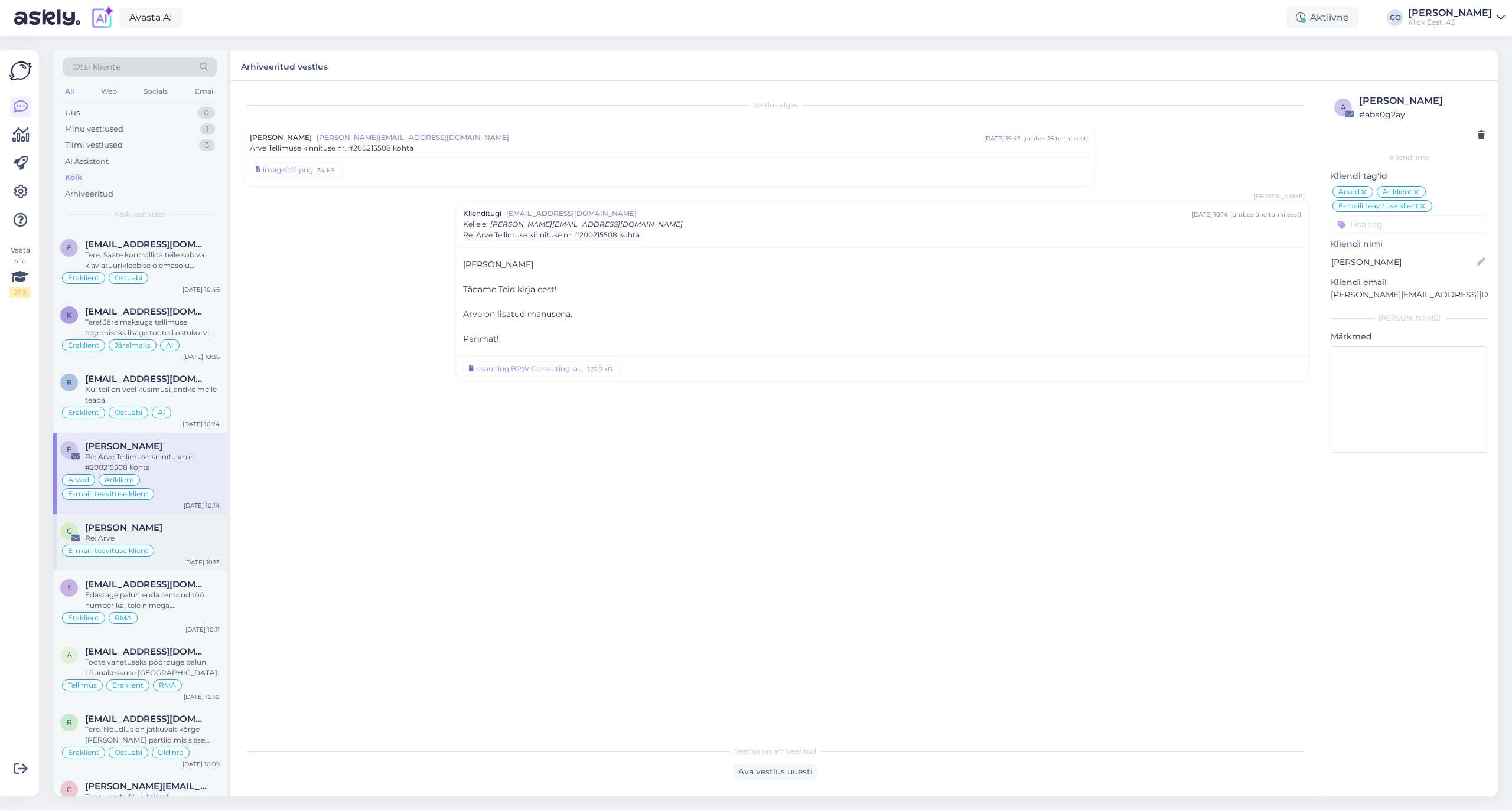
click at [205, 541] on div "Re: Arve" at bounding box center [151, 538] width 134 height 10
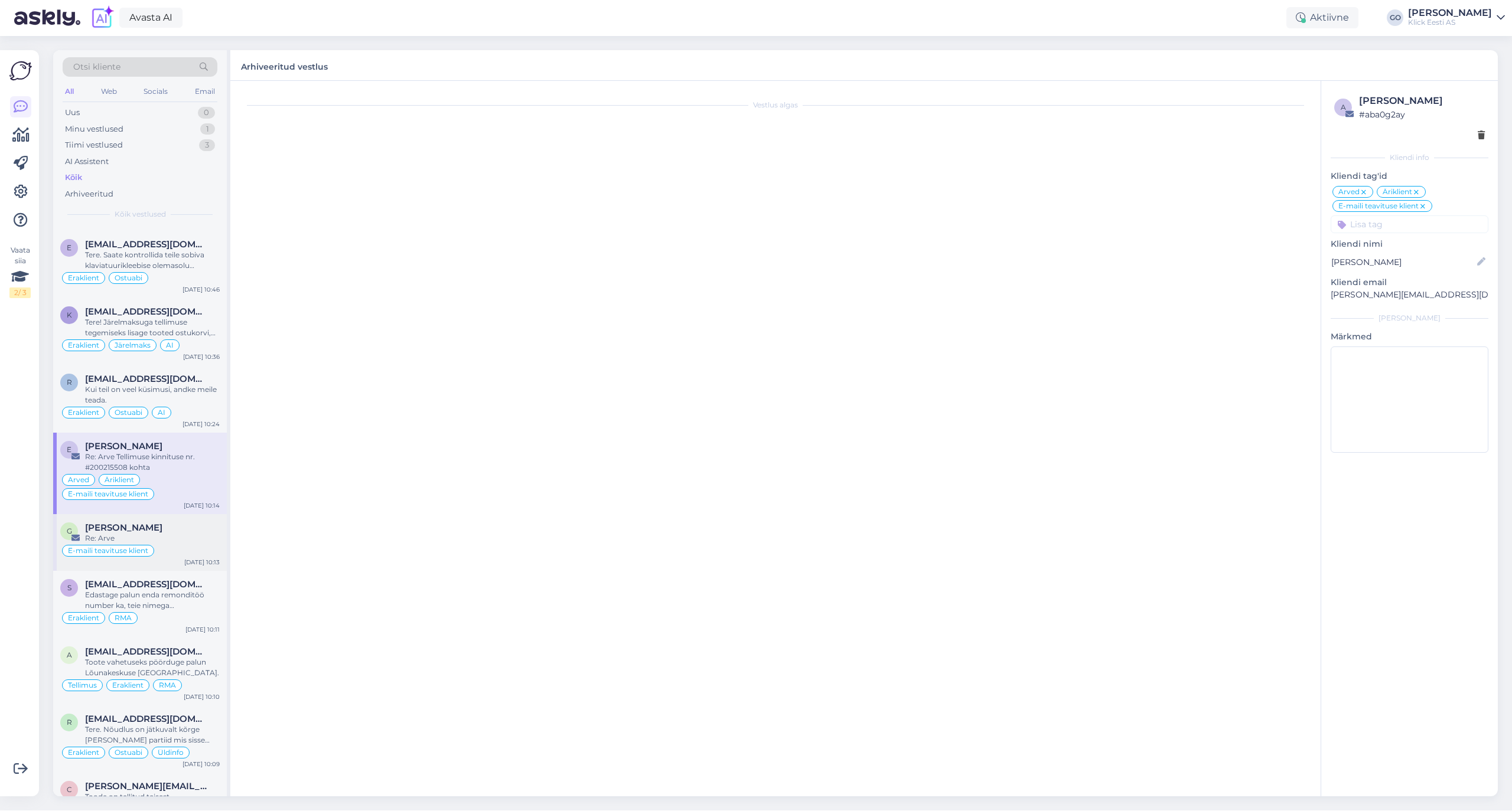
scroll to position [168, 0]
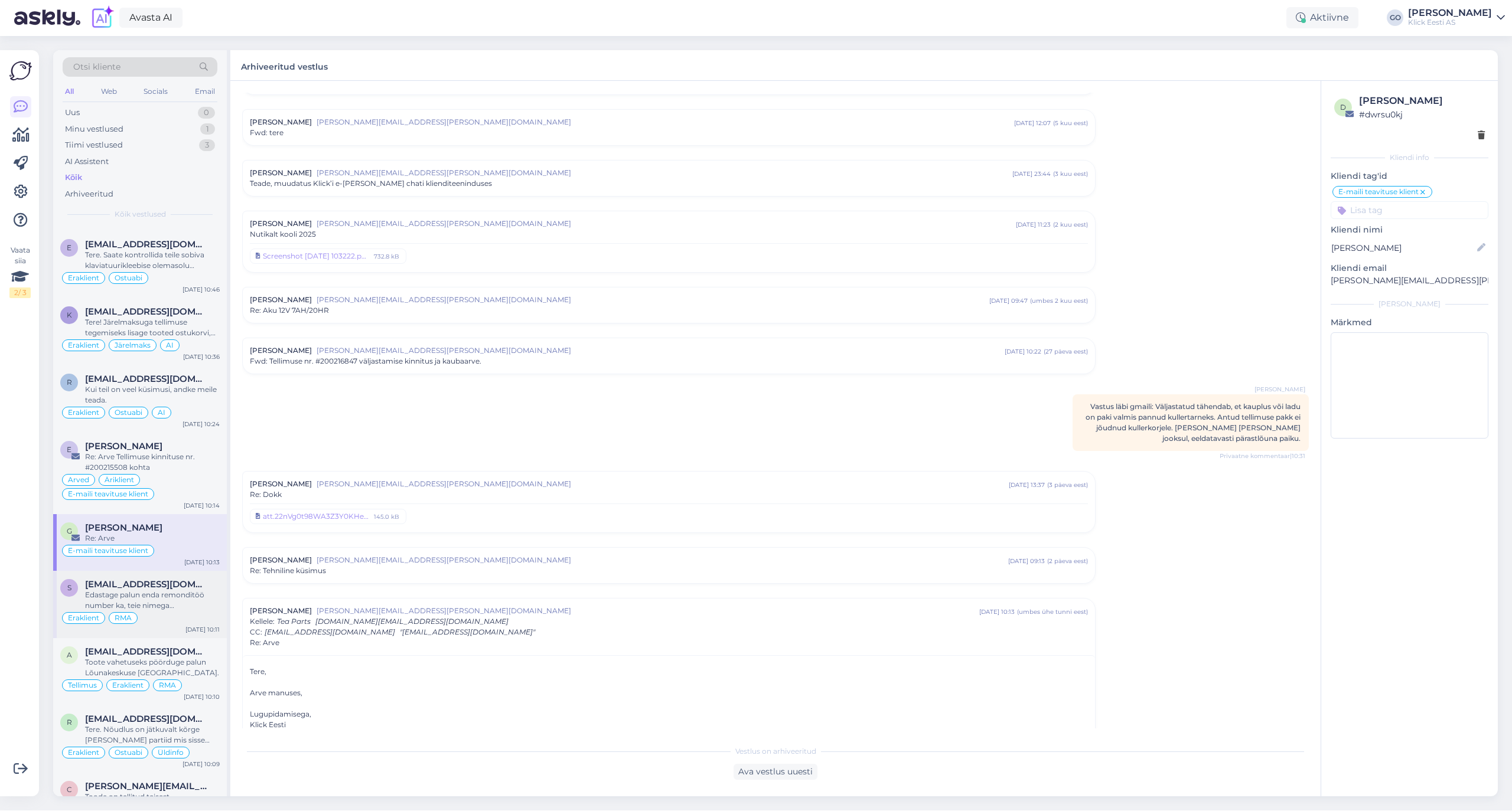
click at [205, 607] on div "Edastage palun enda remonditöö number ka, teie nimega [PERSON_NAME] paraku välj…" at bounding box center [151, 600] width 134 height 21
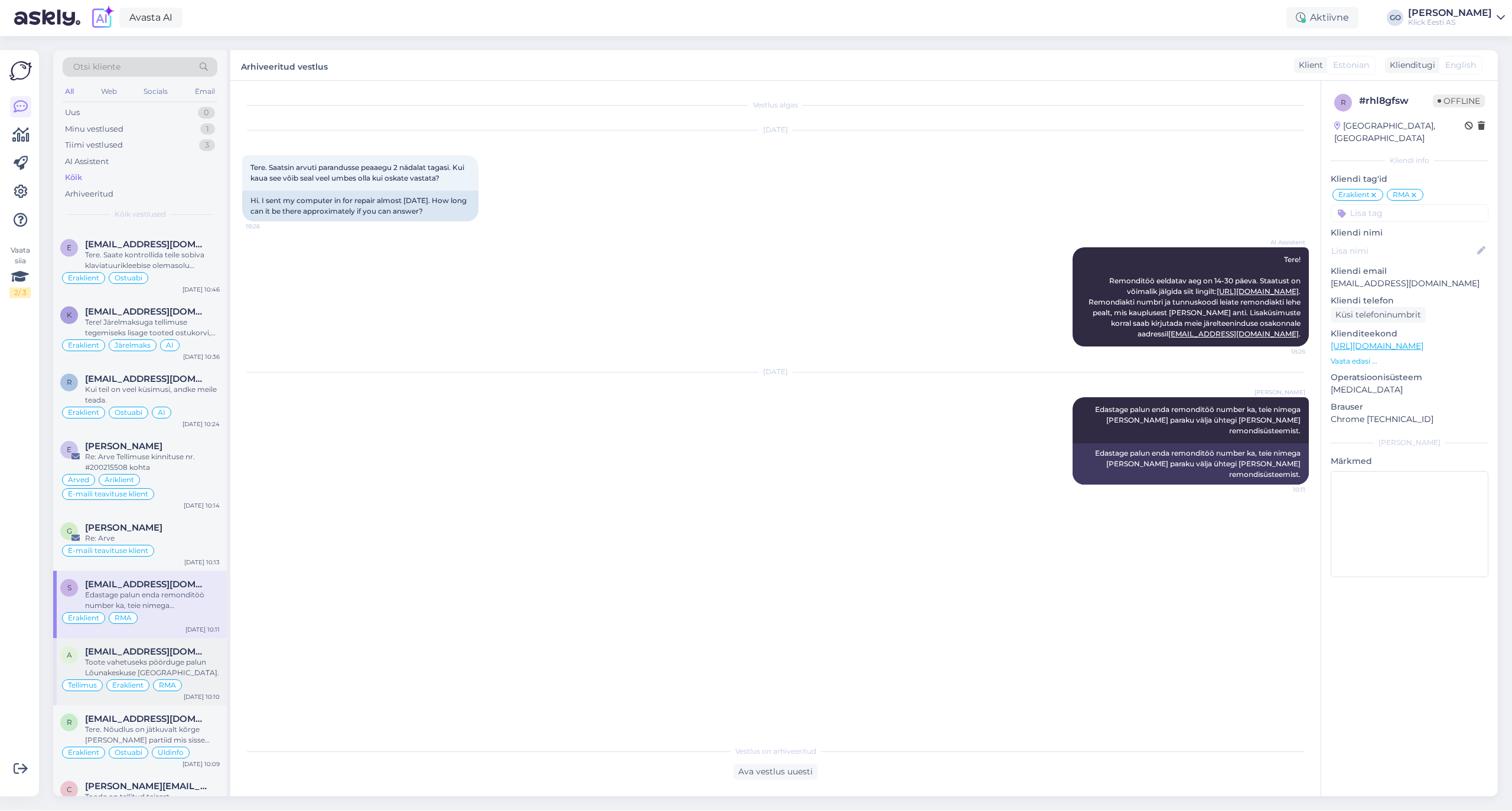
click at [214, 674] on div "Toote vahetuseks pöörduge palun Lõunakeskuse [GEOGRAPHIC_DATA]." at bounding box center [151, 667] width 134 height 21
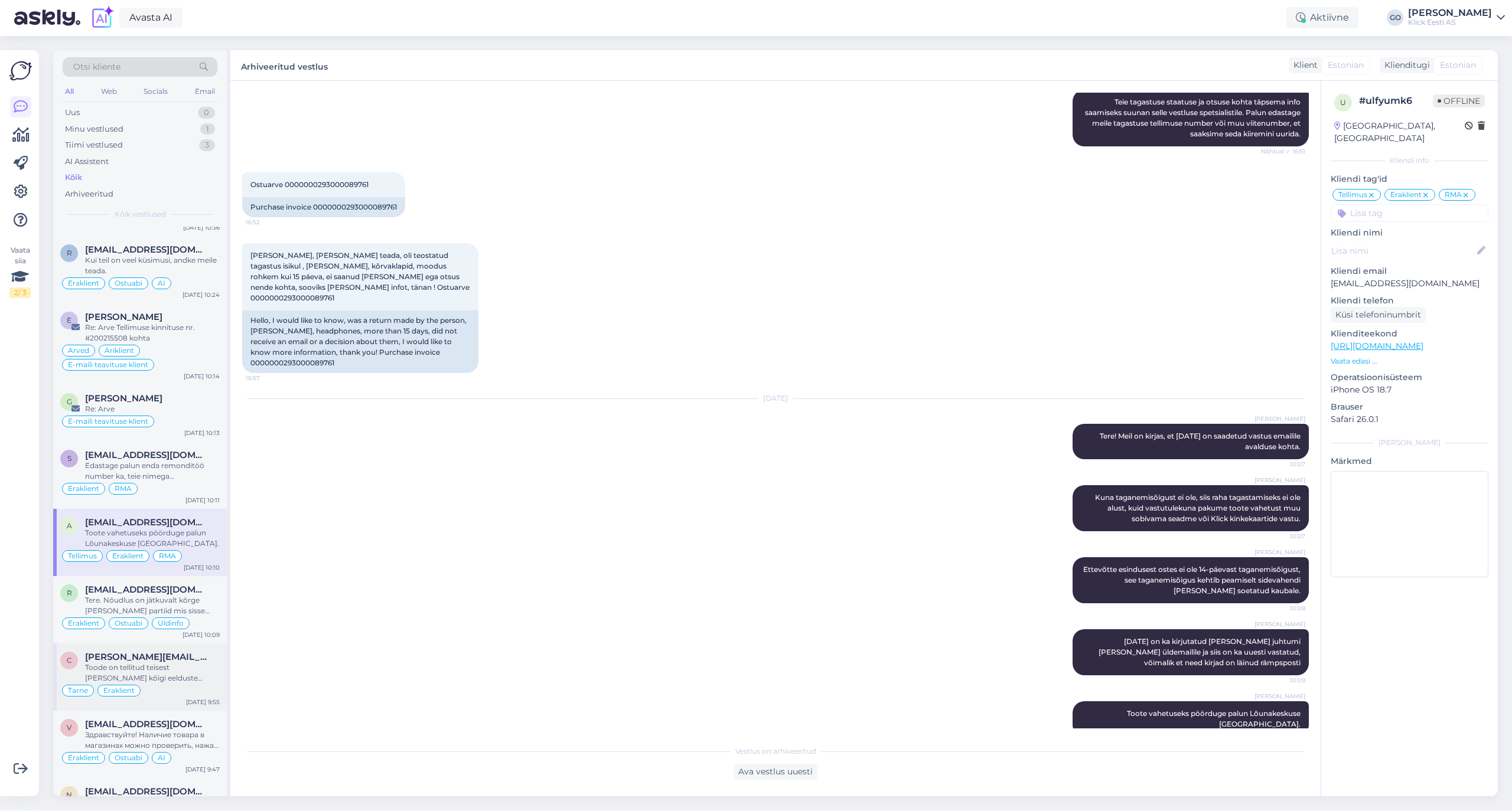
scroll to position [472, 0]
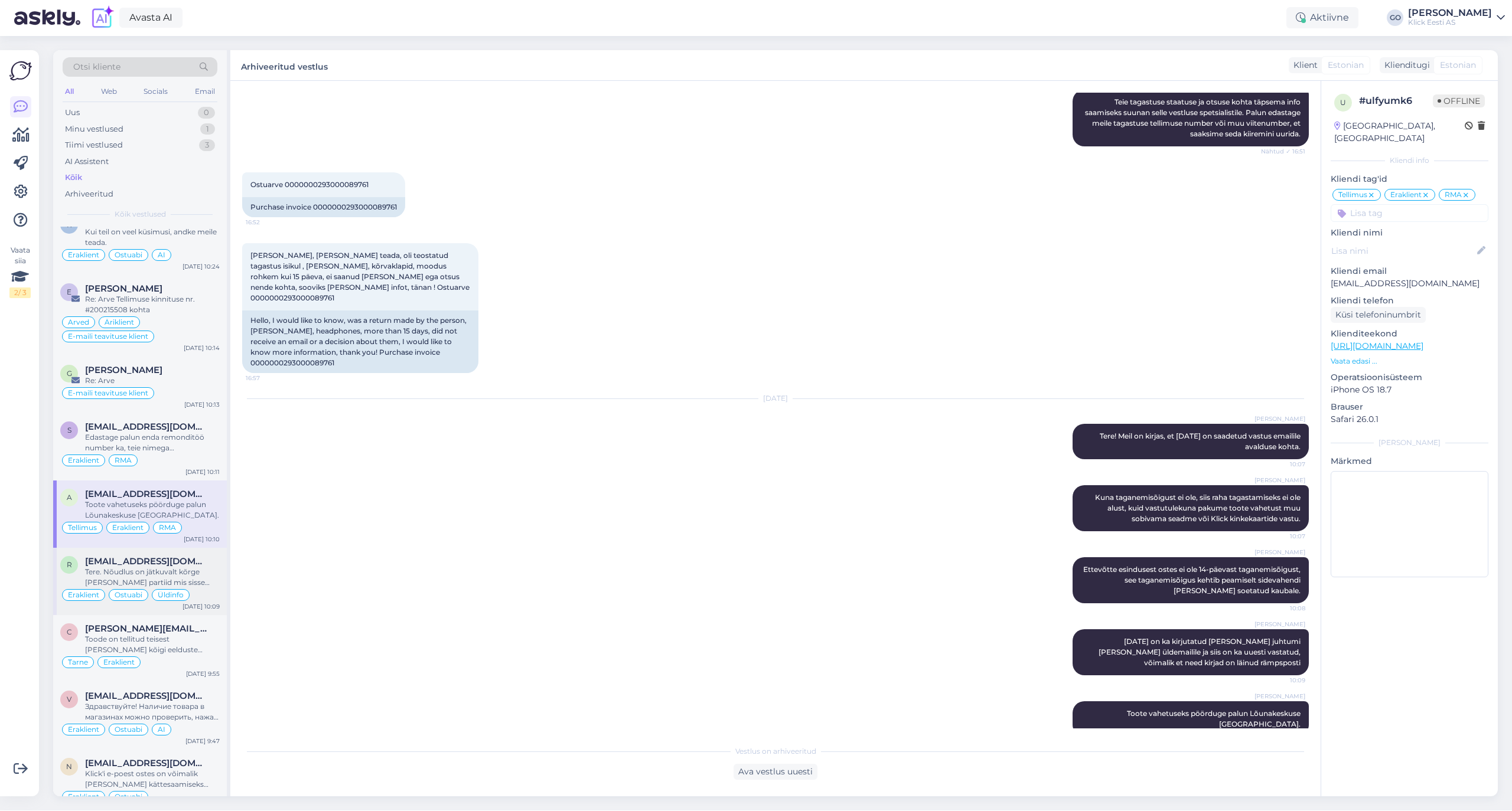
click at [209, 577] on div "Tere. Nõudlus on jätkuvalt kõrge [PERSON_NAME] partiid mis sisse tulevad, lähev…" at bounding box center [151, 577] width 134 height 21
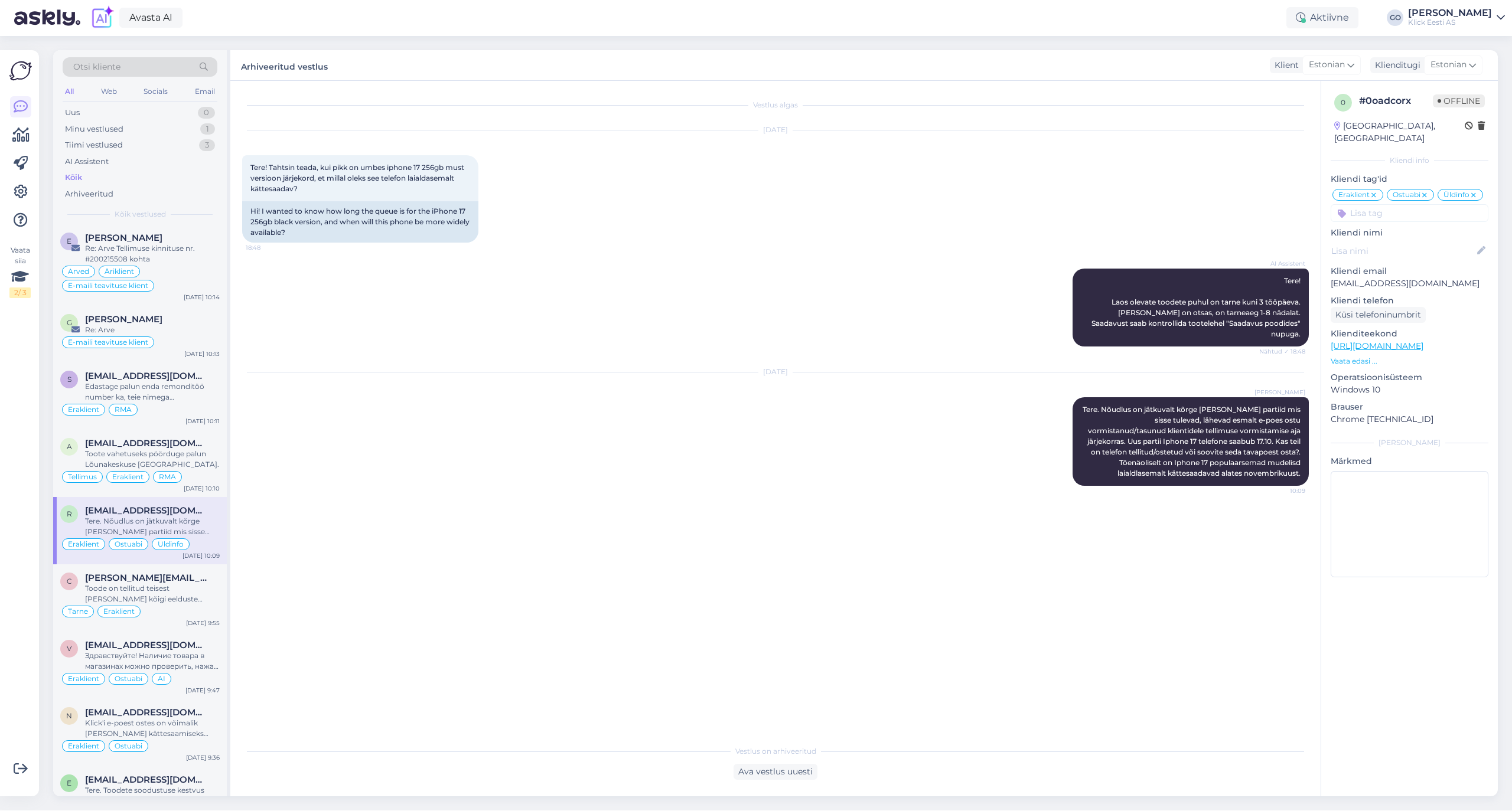
scroll to position [551, 0]
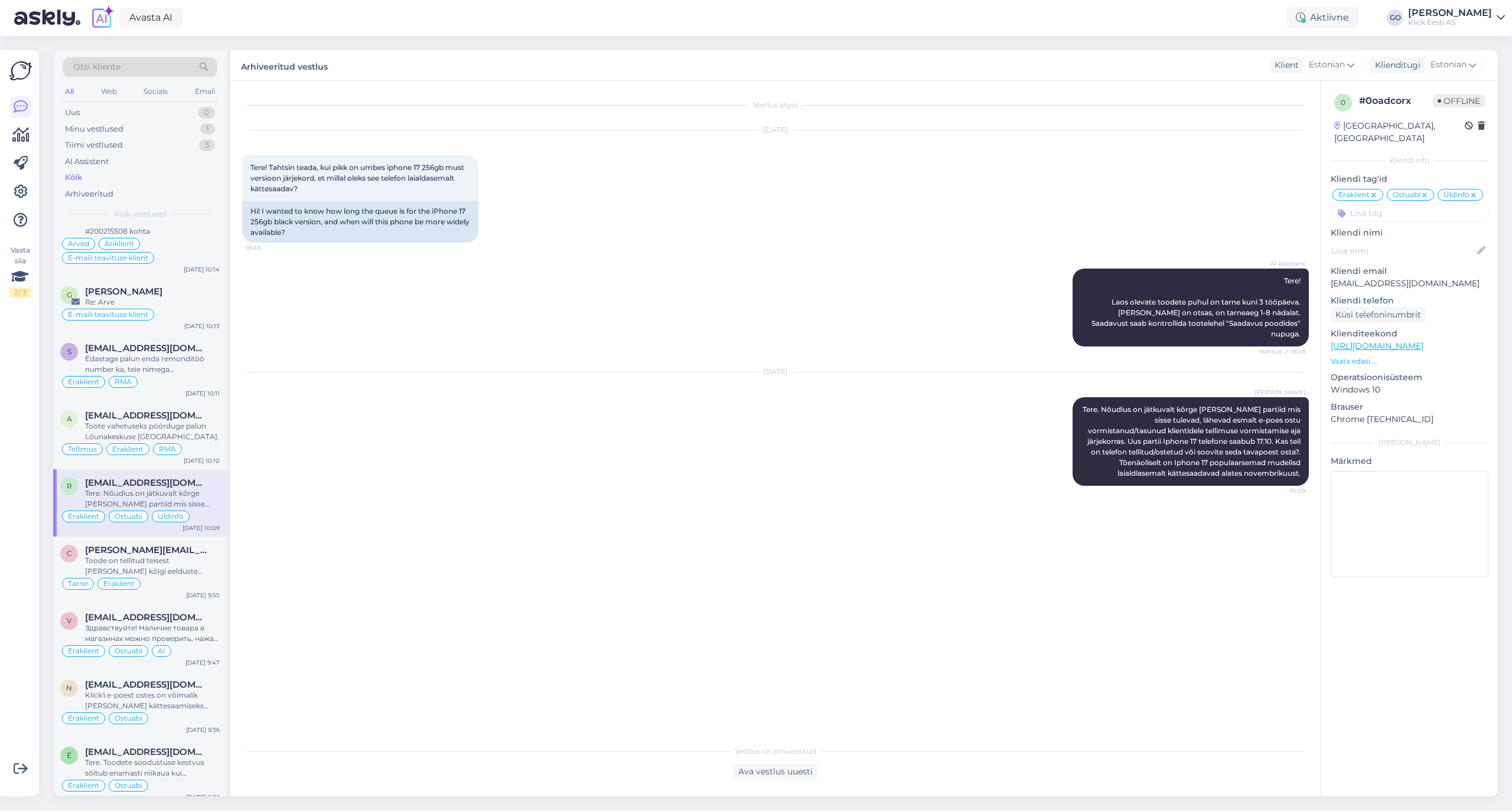
click at [204, 577] on div "Toode on tellitud teisest [PERSON_NAME] kõigi eelduste kohaselt jõuab Järvele […" at bounding box center [151, 565] width 134 height 21
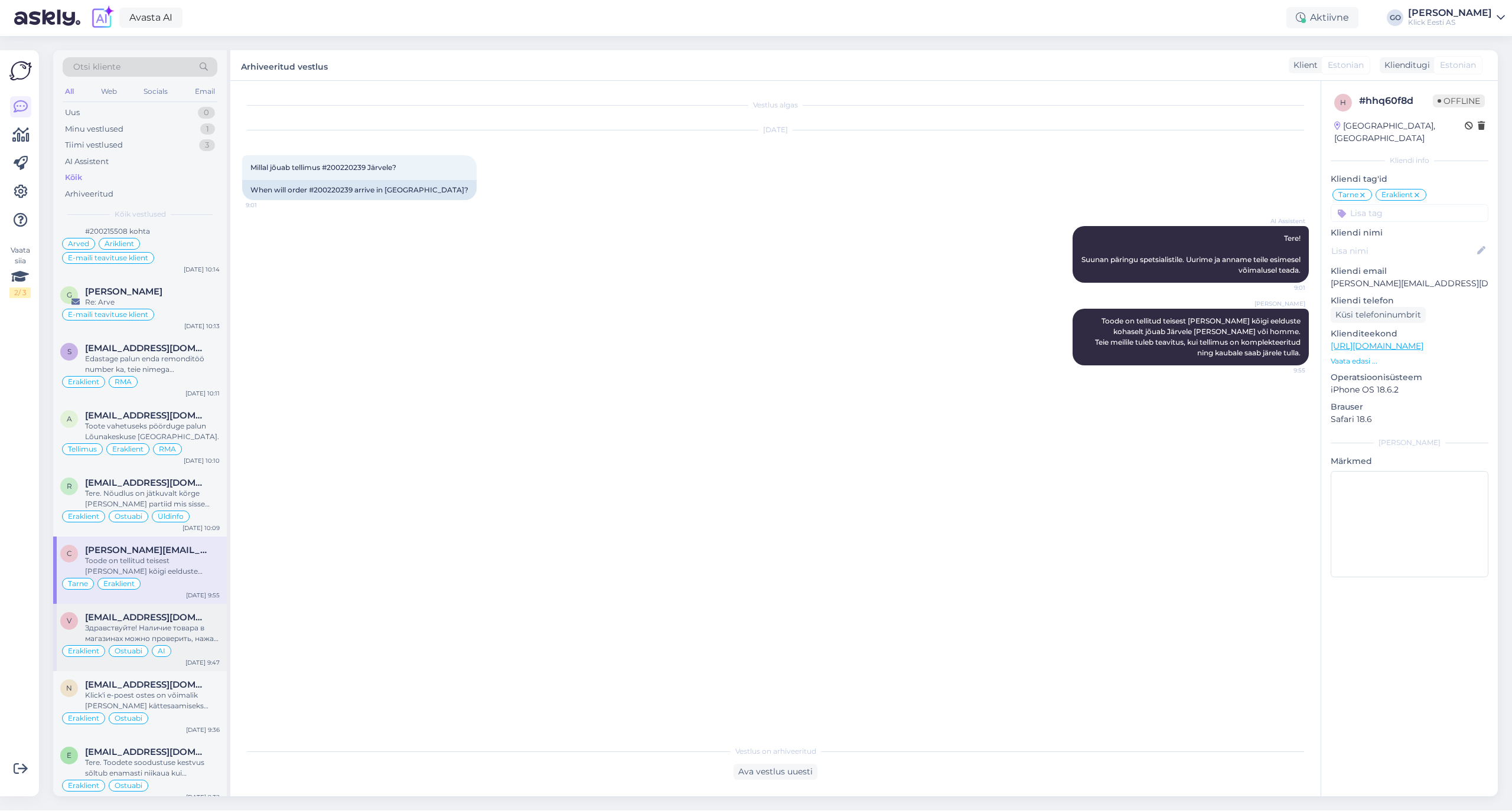
click at [209, 639] on div "Здравствуйте! Наличие товара в магазинах можно проверить, нажав на кнопку "Saad…" at bounding box center [151, 633] width 134 height 21
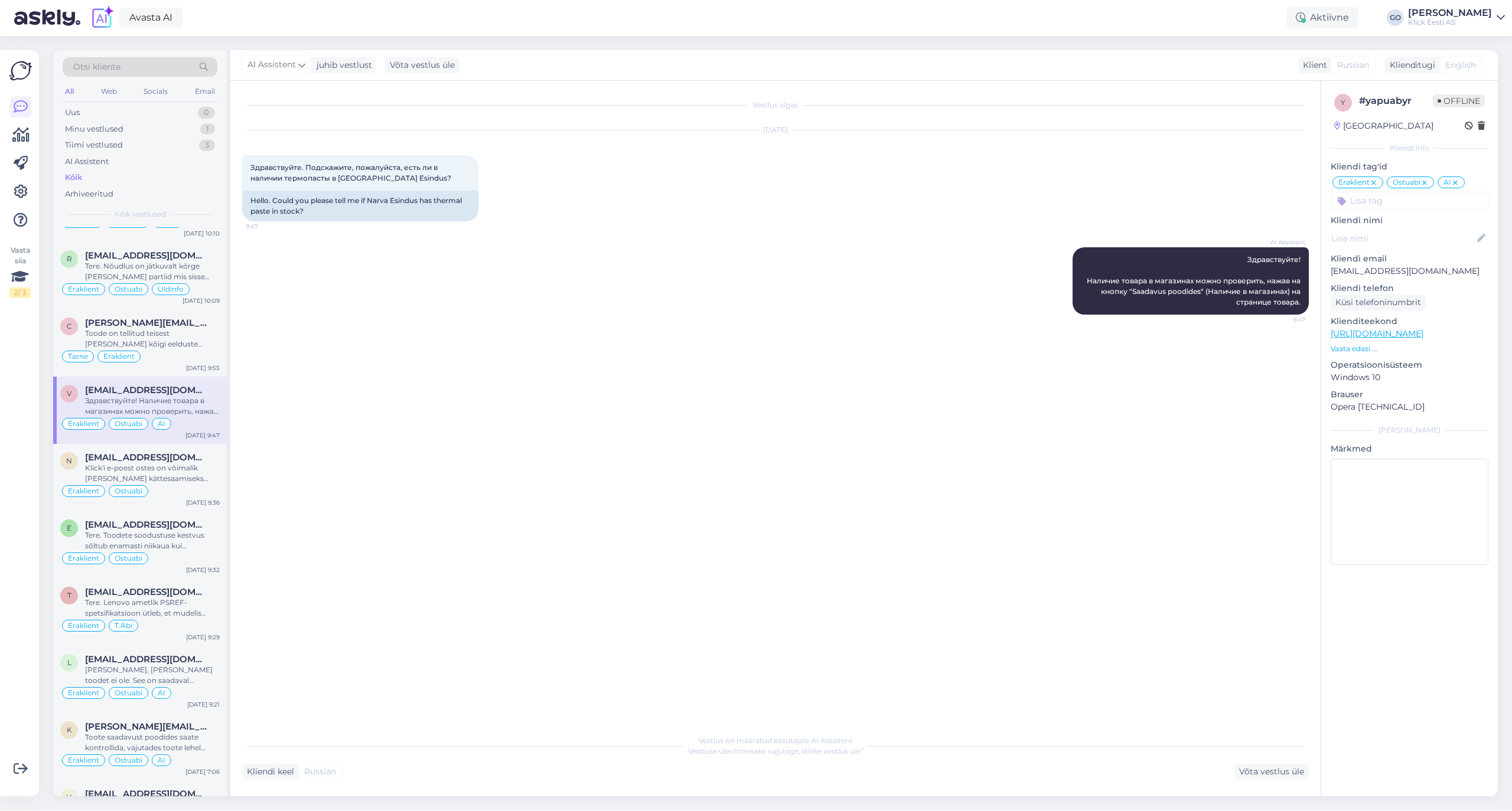
scroll to position [787, 0]
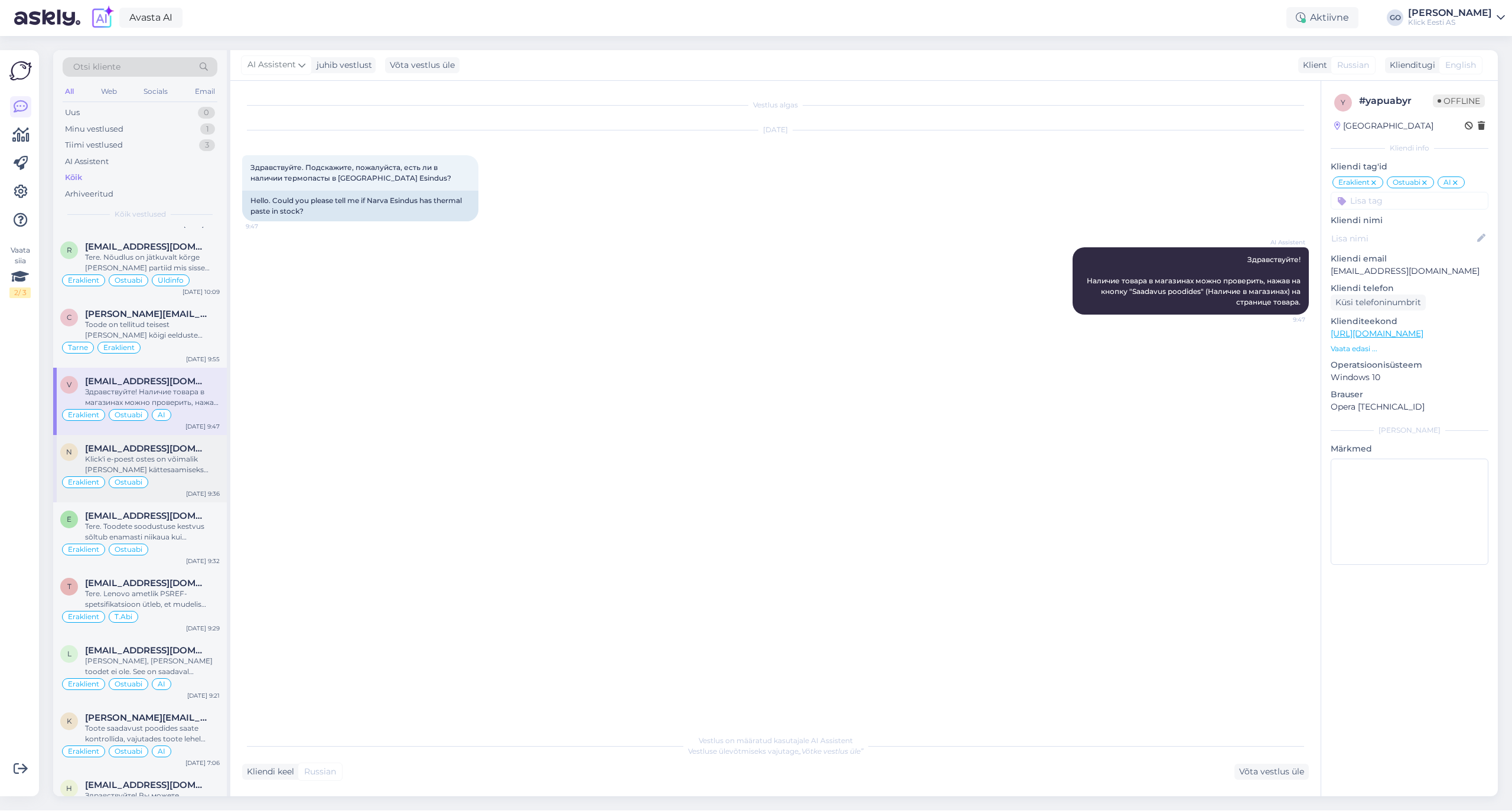
click at [202, 469] on div "Klick'i e-poest ostes on võimalik [PERSON_NAME] kättesaamiseks endale sobiv kau…" at bounding box center [151, 465] width 134 height 21
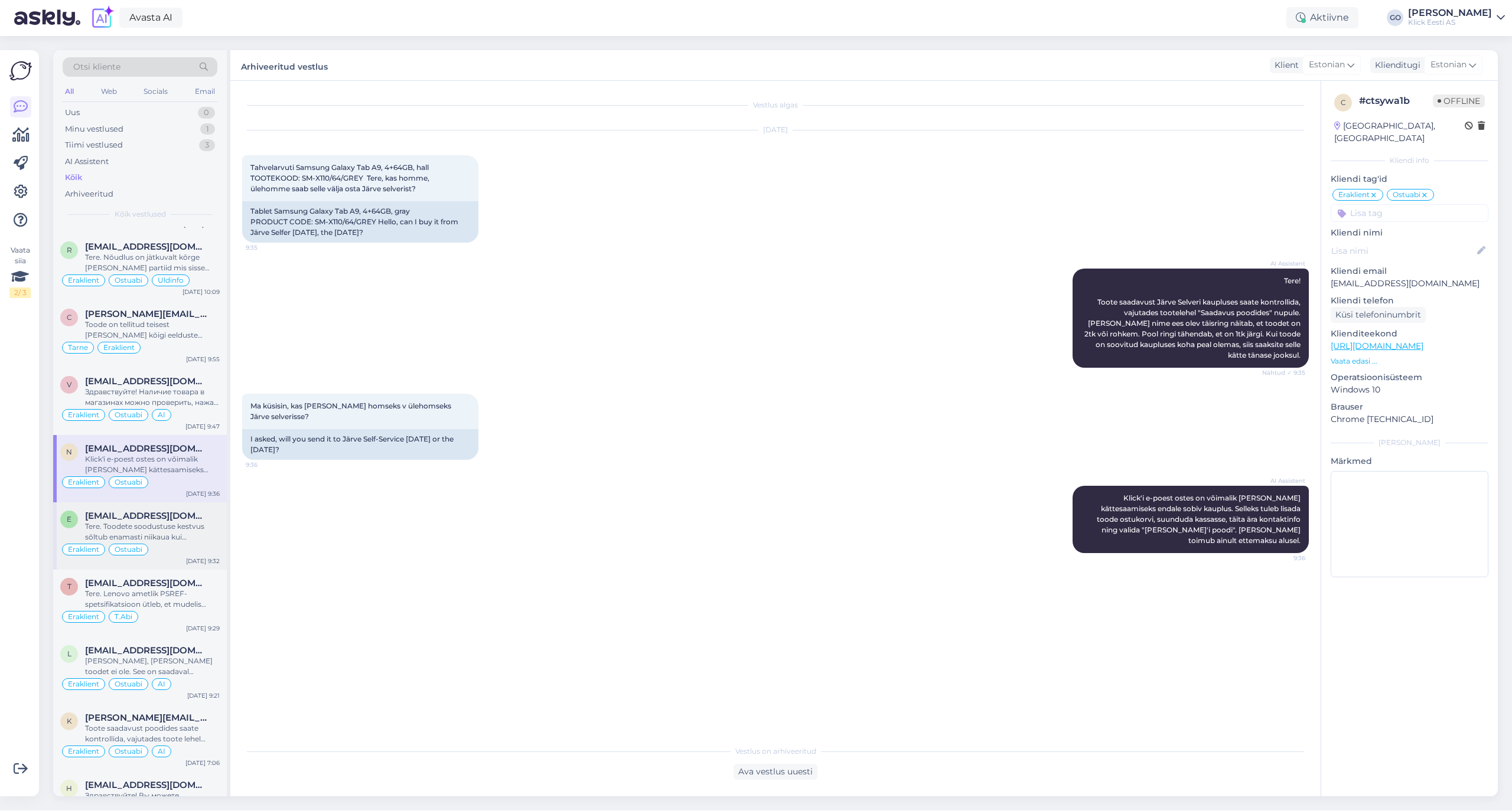
click at [193, 539] on div "Tere. Toodete soodustuse kestvus sõltub enamasti niikaua kui sooduspartii otsa …" at bounding box center [151, 531] width 134 height 21
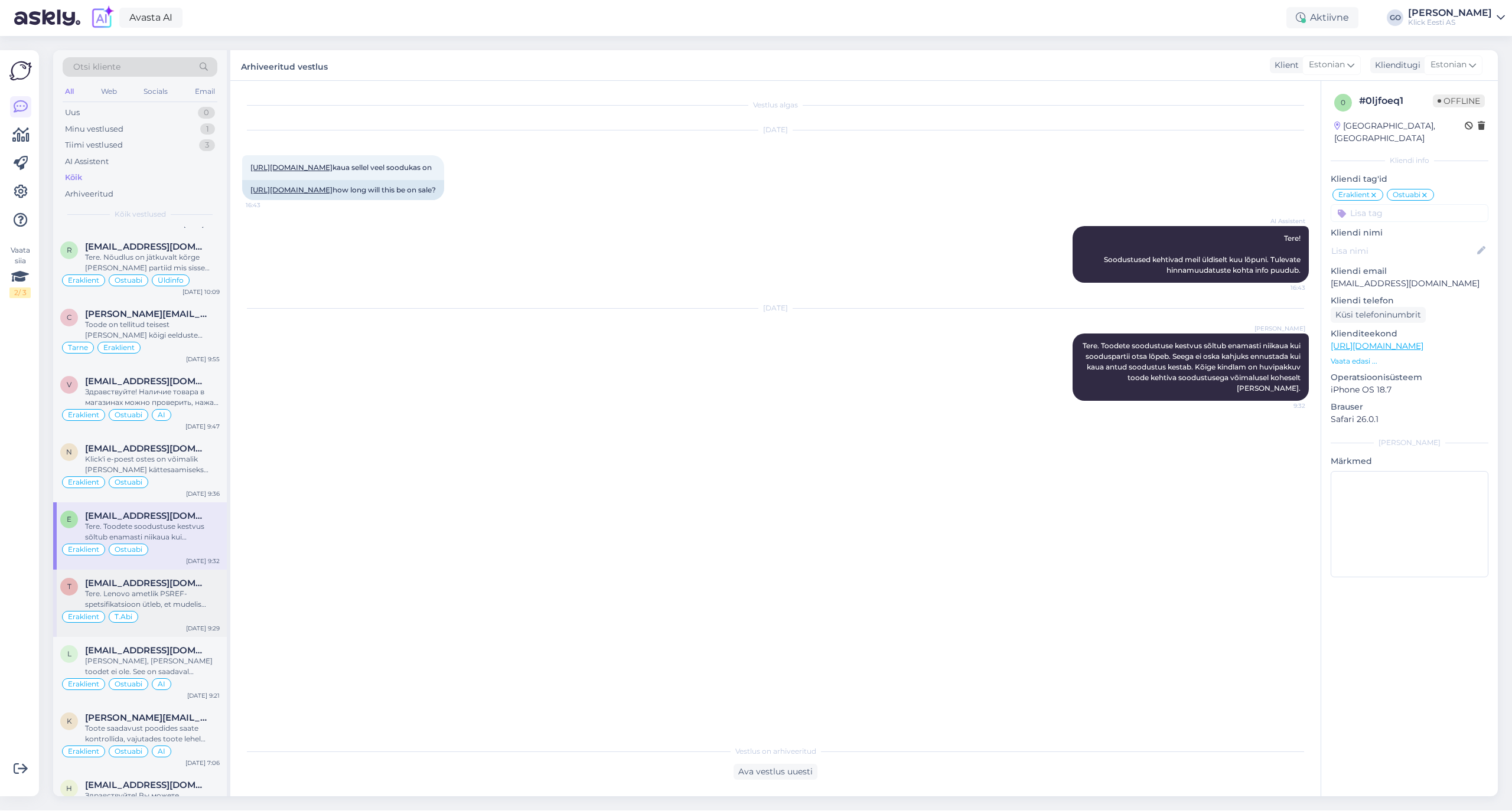
click at [202, 595] on div "Tere. Lenovo ametlik PSREF-spetsifikatsioon ütleb, et mudelis IdeaPad Slim 3 15…" at bounding box center [151, 599] width 134 height 21
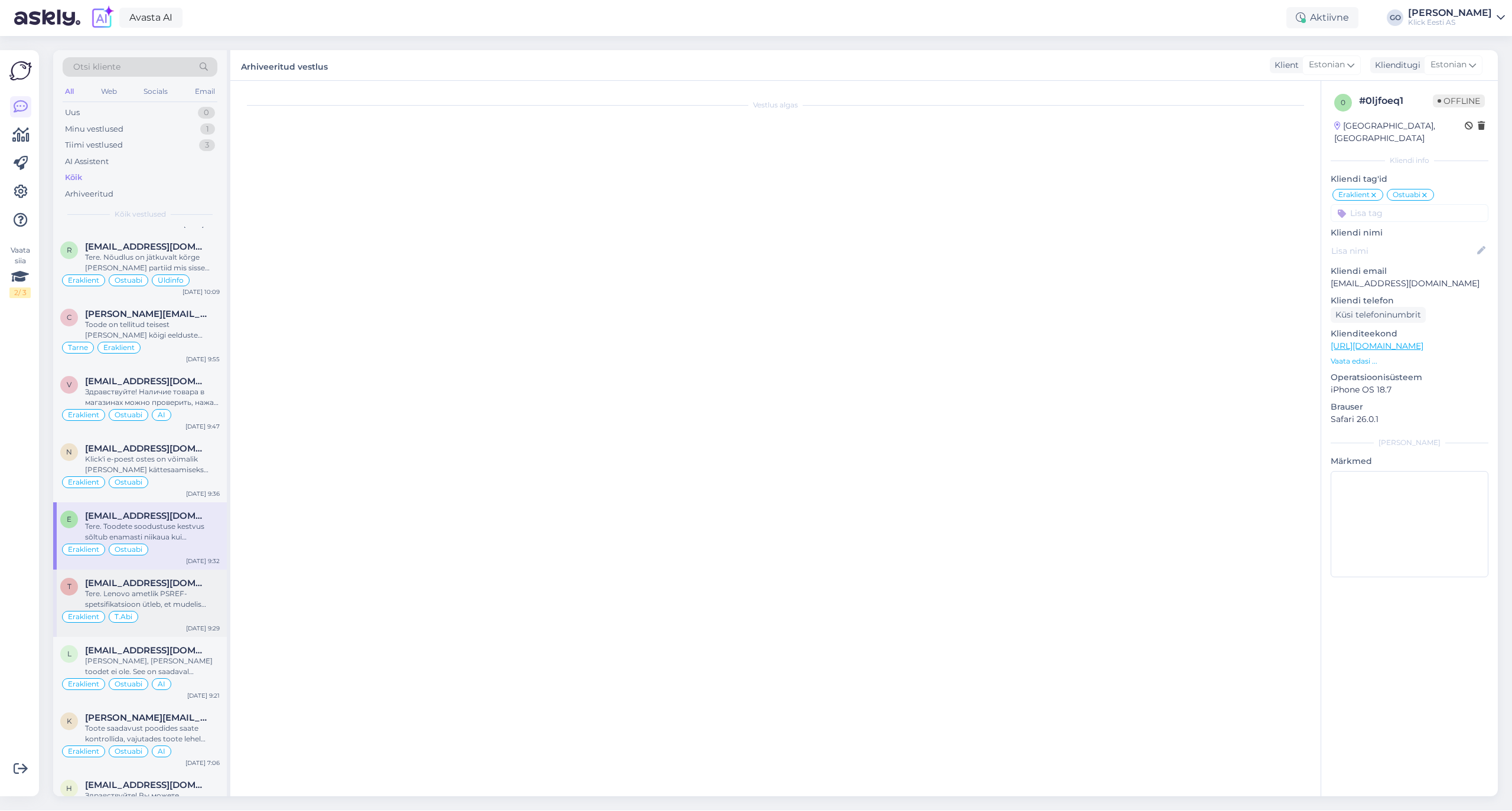
scroll to position [202, 0]
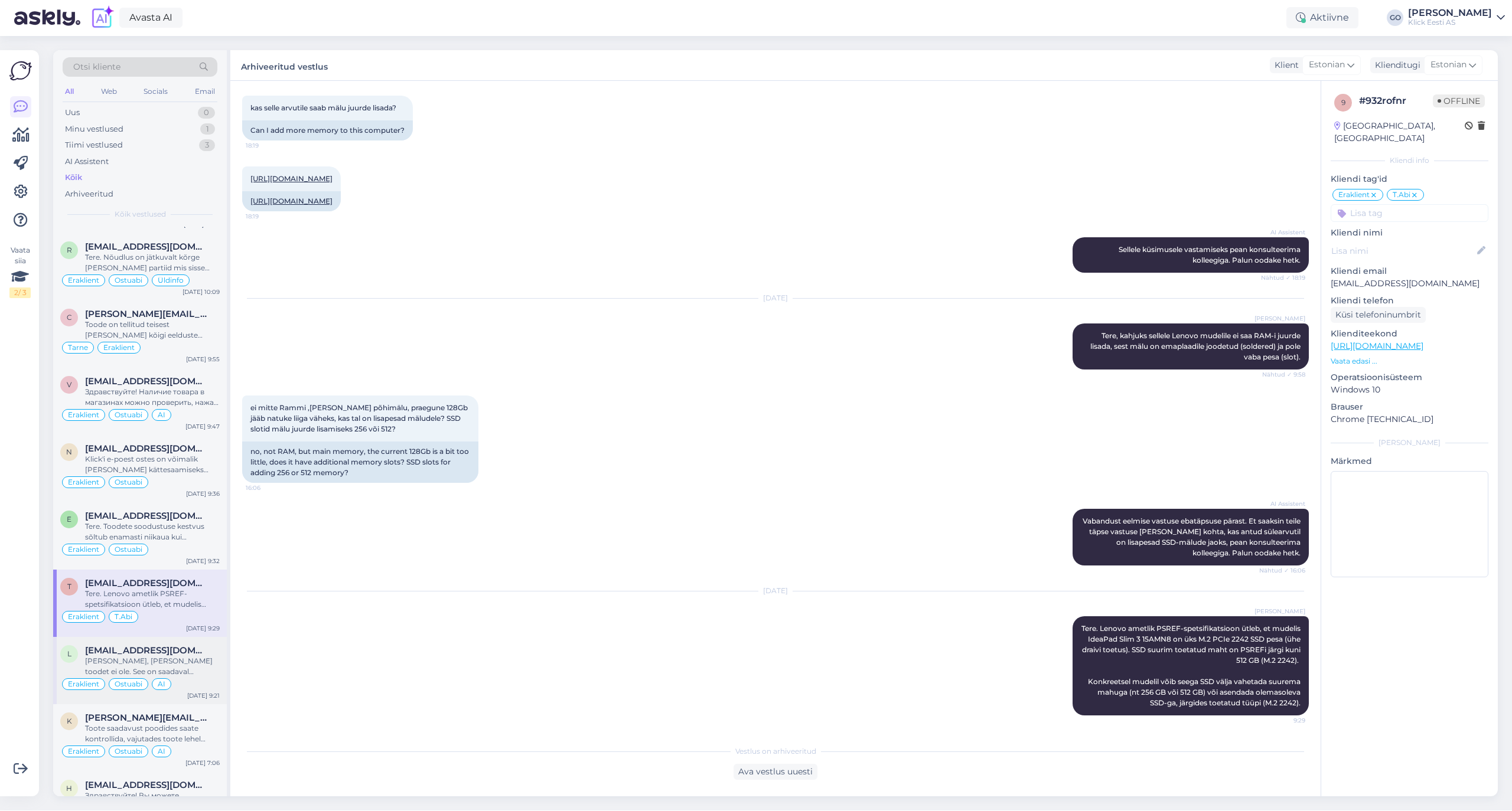
click at [203, 674] on div "[PERSON_NAME], [PERSON_NAME] toodet ei ole. See on saadaval [PERSON_NAME] [GEOG…" at bounding box center [151, 666] width 134 height 21
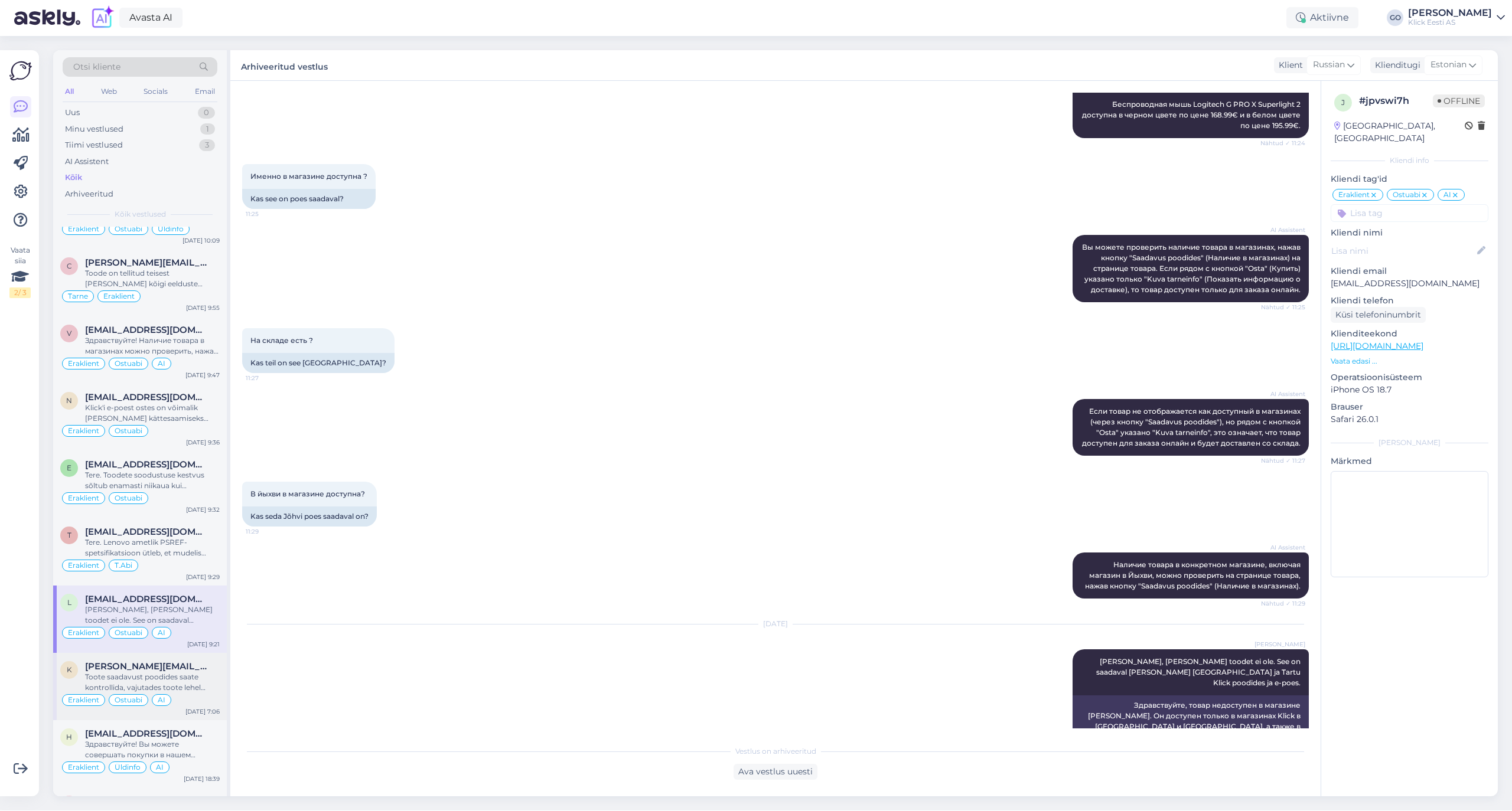
scroll to position [866, 0]
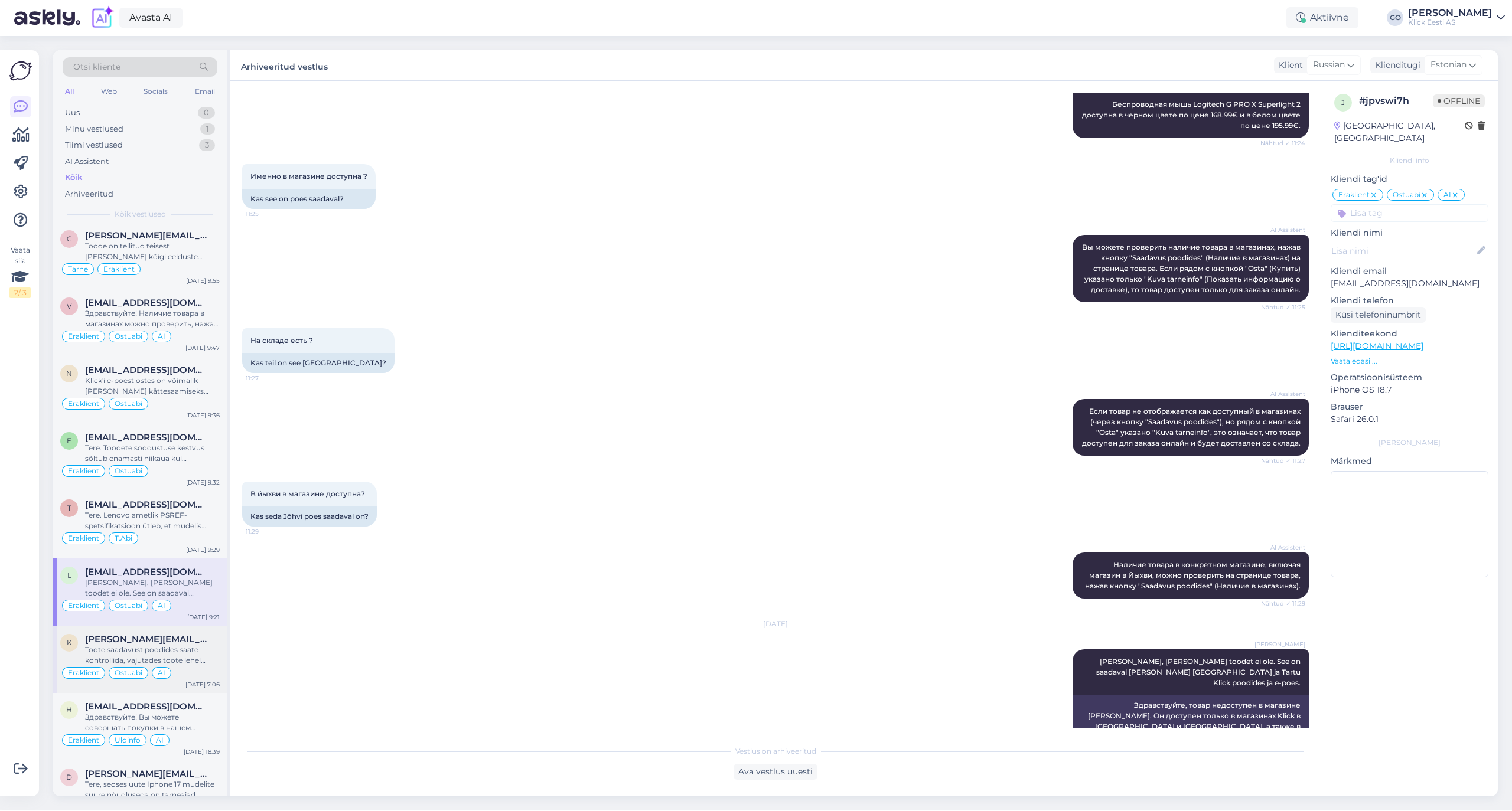
click at [204, 645] on span "[PERSON_NAME][EMAIL_ADDRESS][DOMAIN_NAME]" at bounding box center [146, 639] width 123 height 10
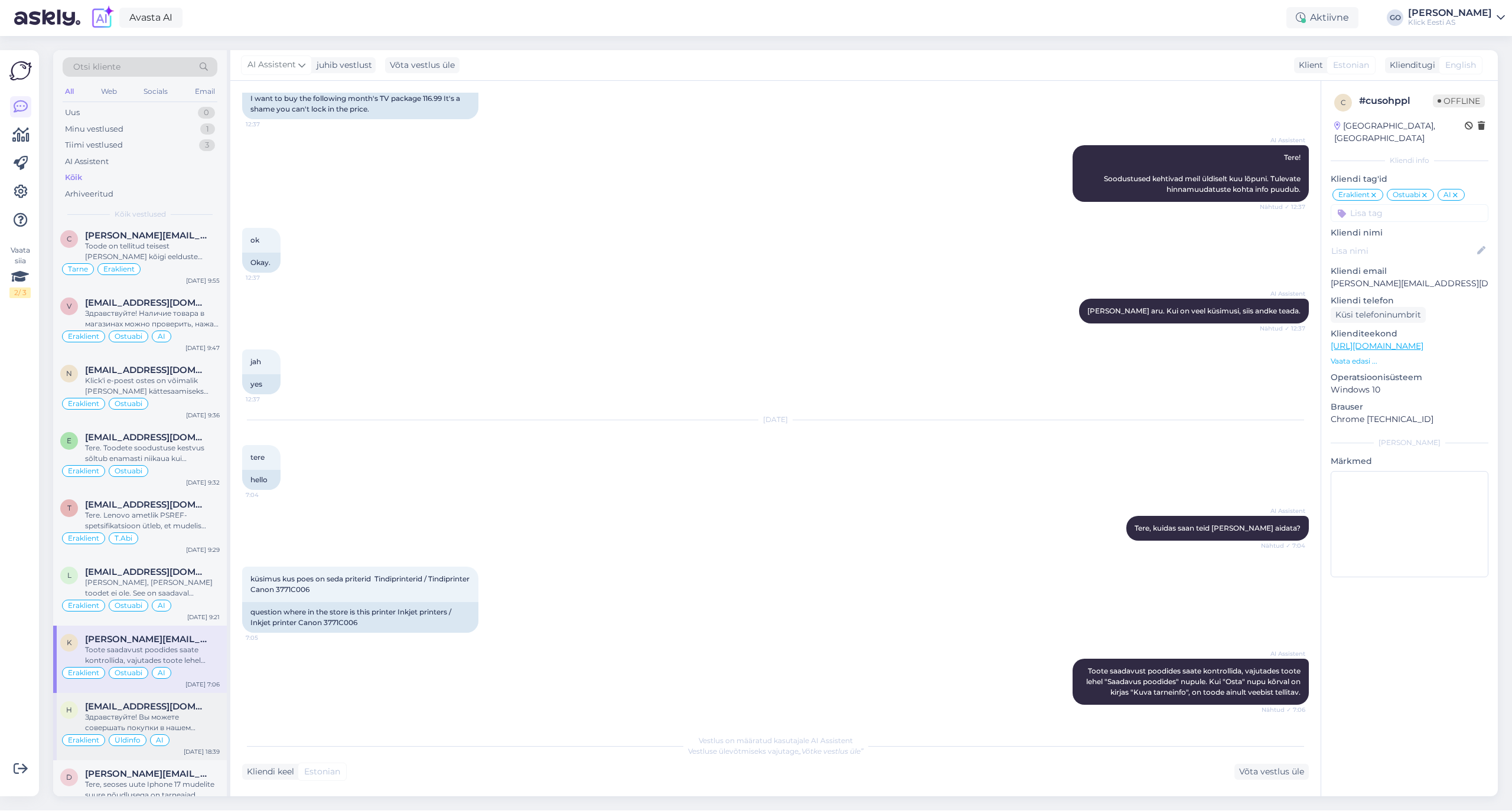
click at [204, 712] on div "[EMAIL_ADDRESS][DOMAIN_NAME]" at bounding box center [151, 707] width 134 height 10
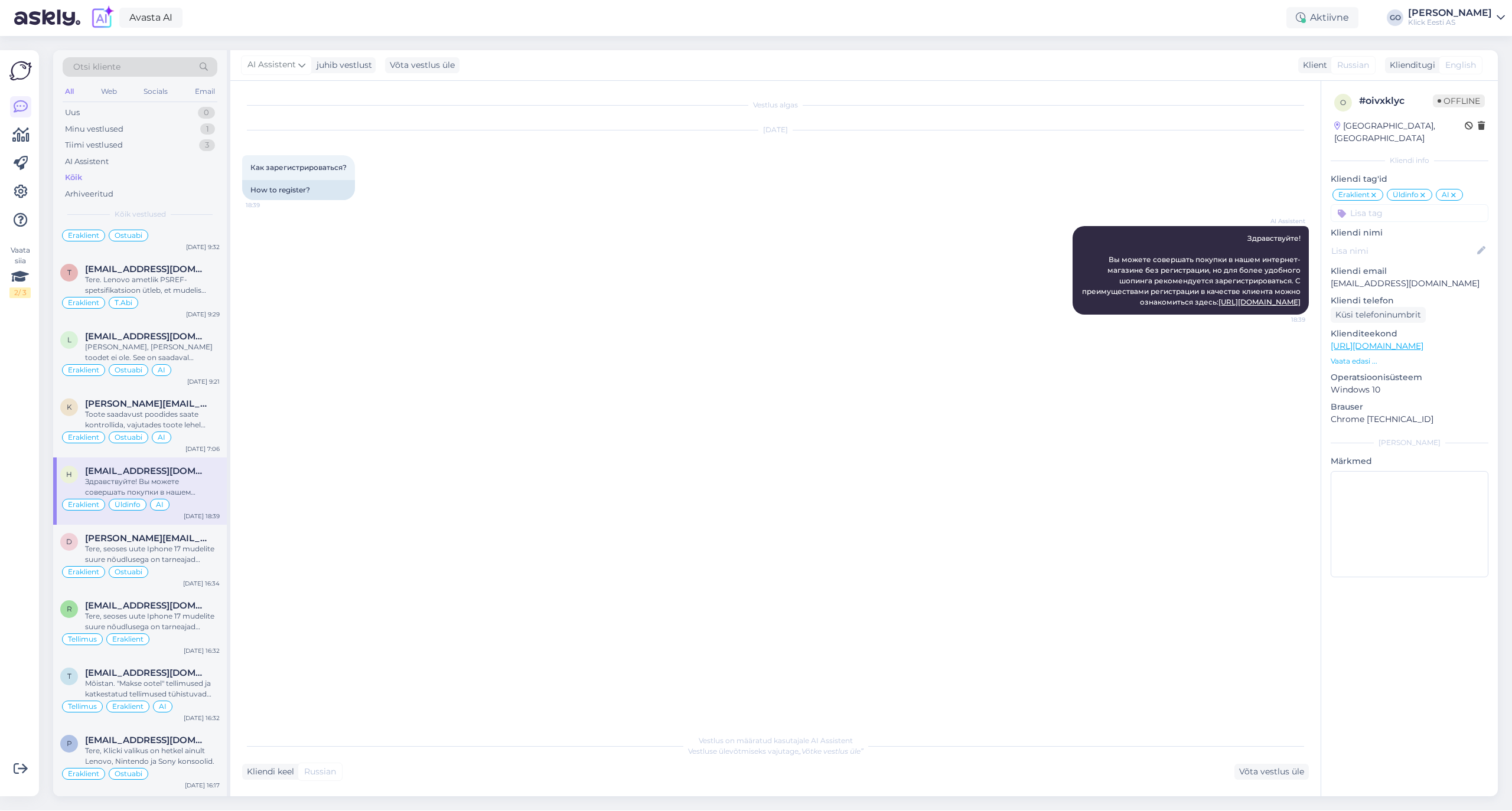
scroll to position [1102, 0]
click at [185, 556] on div "Tere, seoses uute Iphone 17 mudelite suure nõudlusega on tarneajad tavapärasest…" at bounding box center [151, 553] width 134 height 21
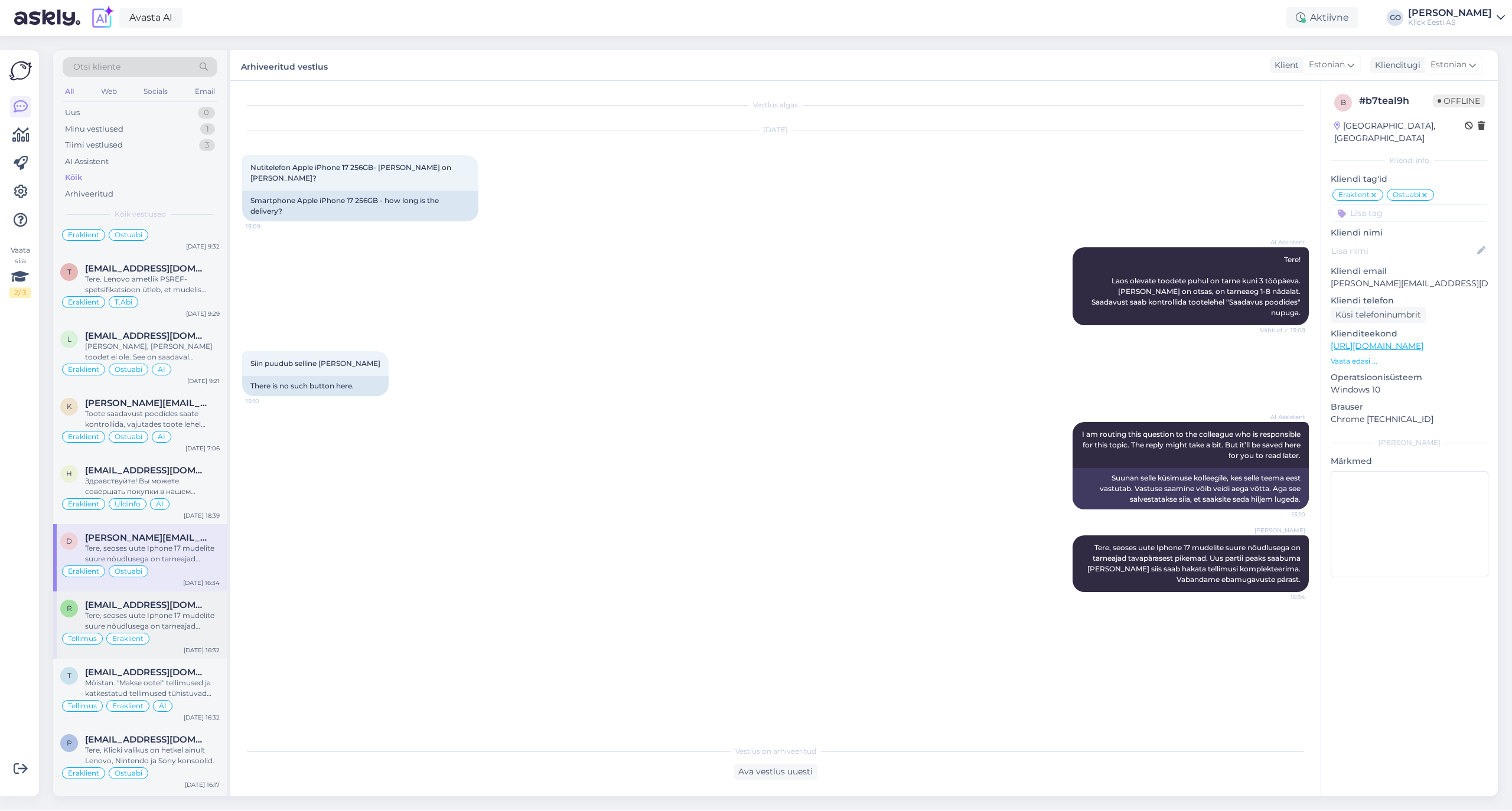
click at [195, 621] on div "Tere, seoses uute Iphone 17 mudelite suure nõudlusega on tarneajad tavapärasest…" at bounding box center [151, 621] width 134 height 21
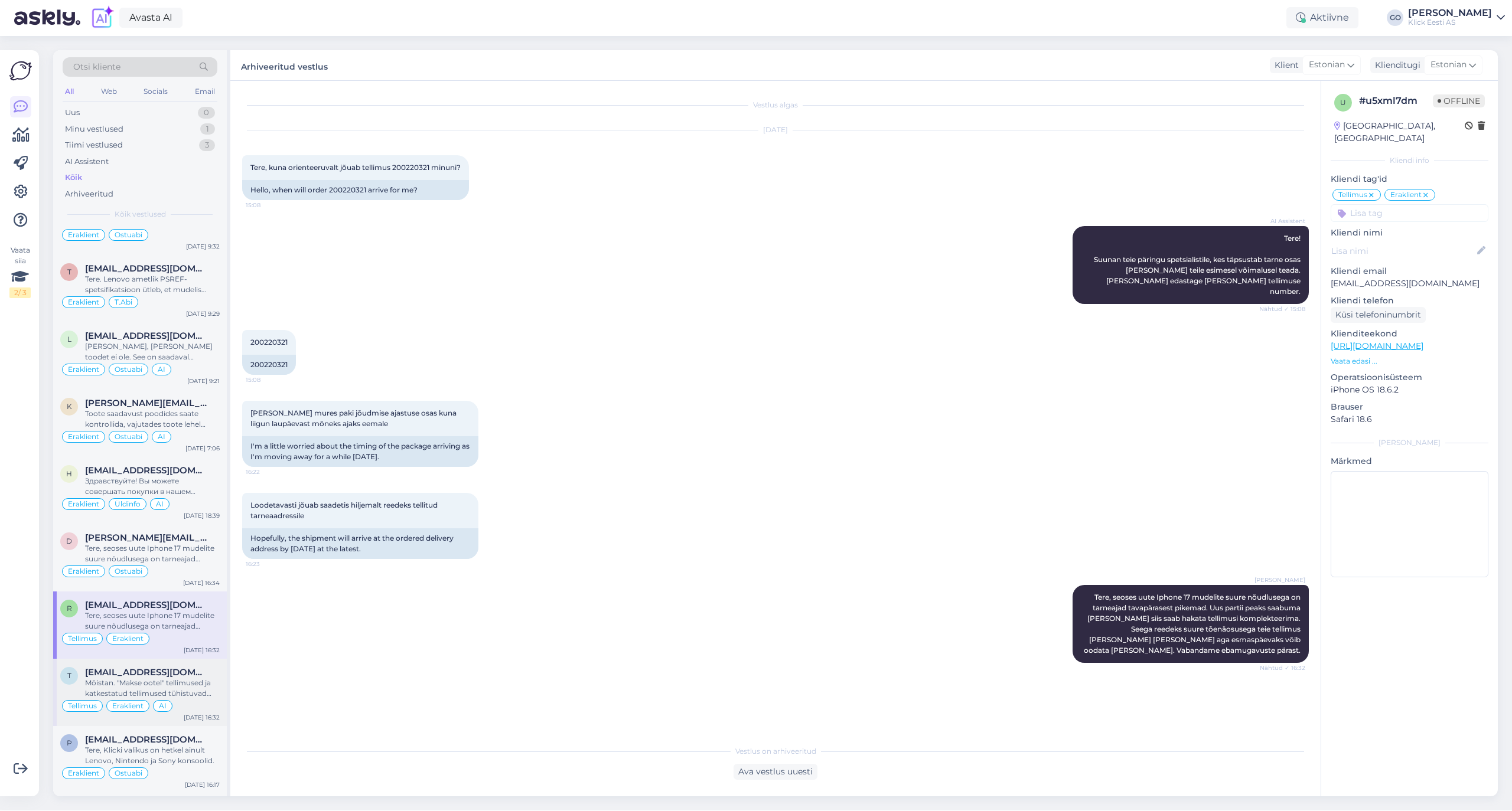
click at [199, 699] on div "Mõistan. "Makse ootel" tellimused ja katkestatud tellimused tühistuvad automaat…" at bounding box center [151, 688] width 134 height 21
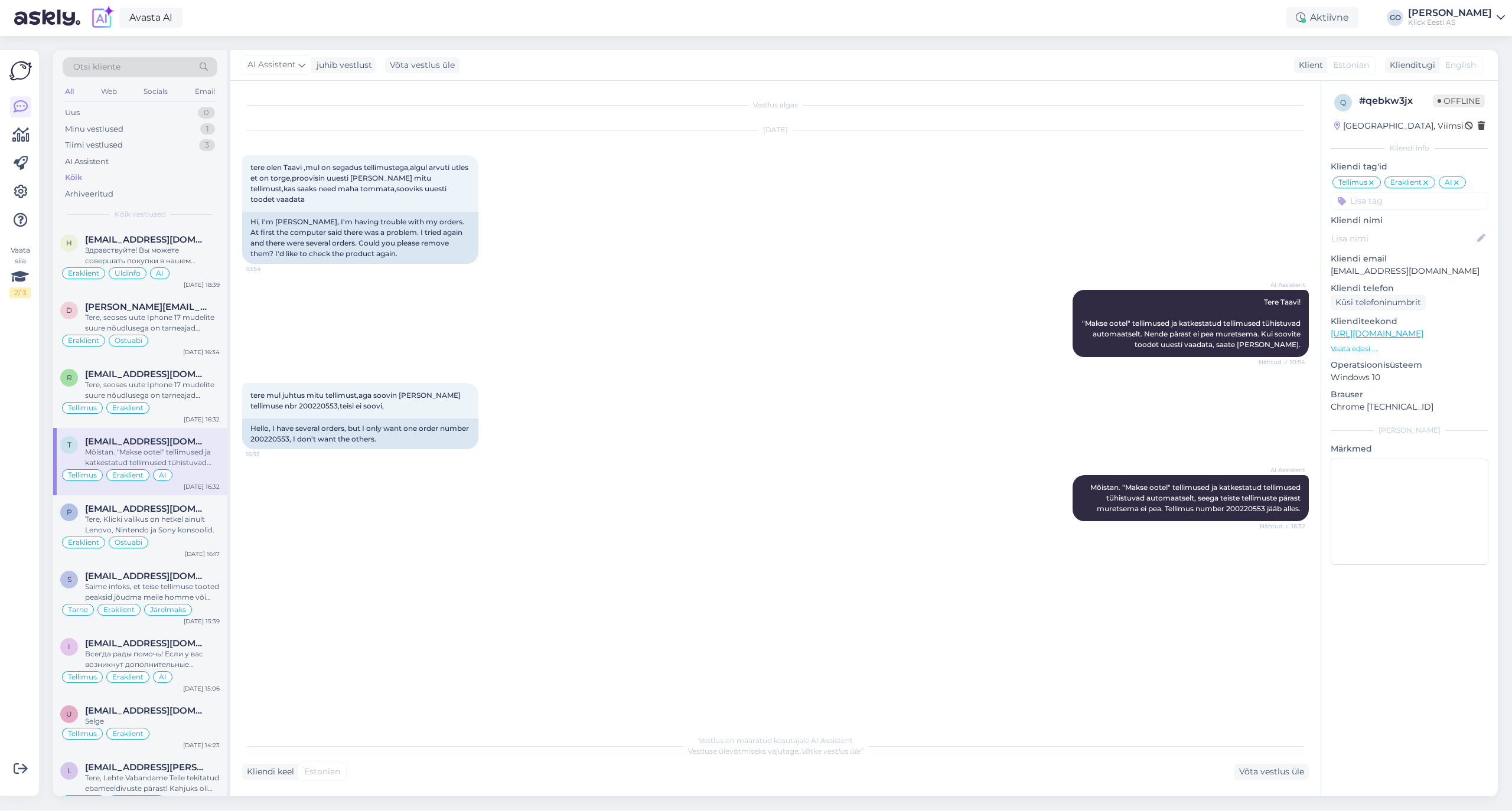
scroll to position [1338, 0]
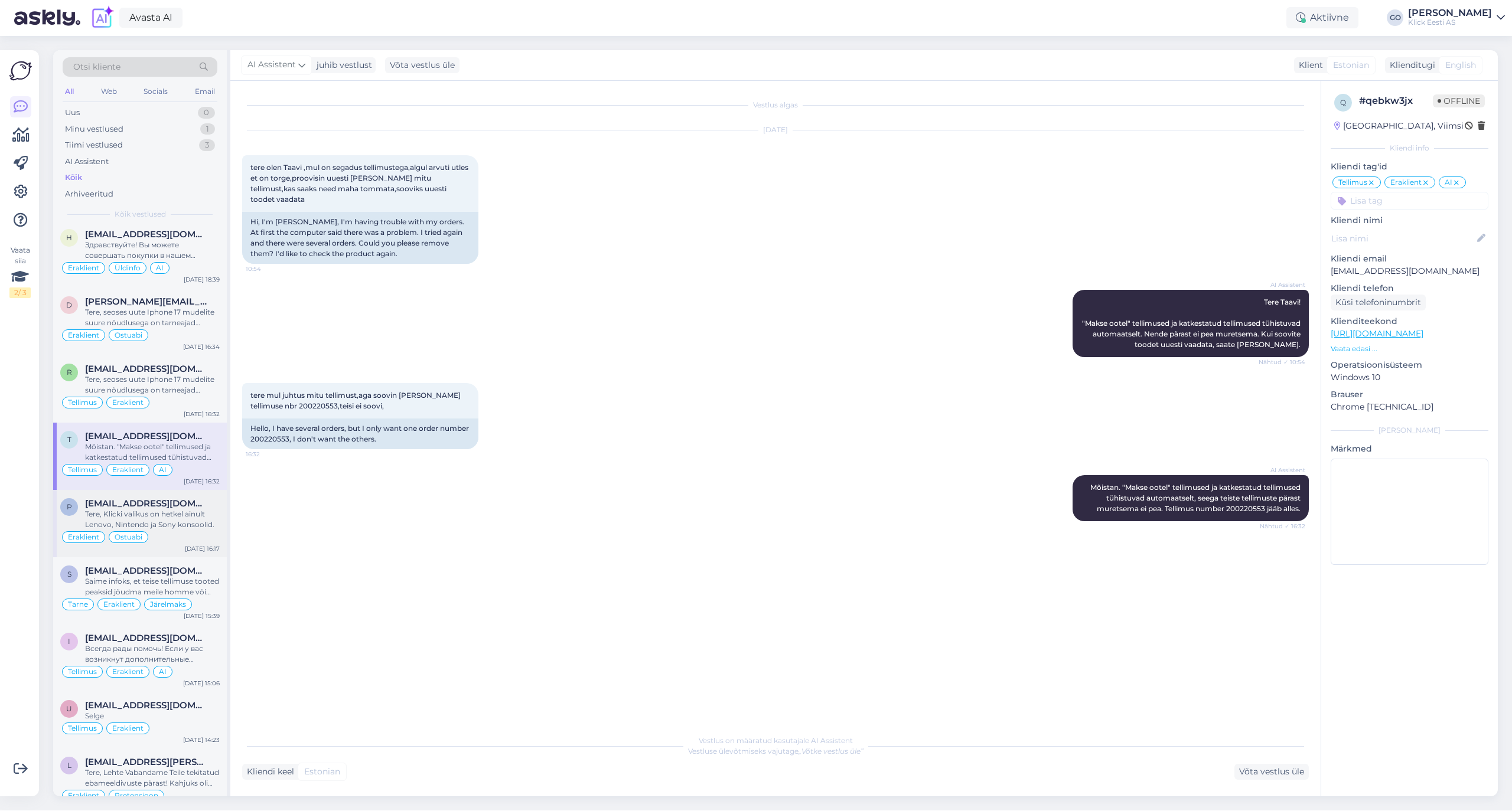
click at [203, 530] on div "Tere, Klicki valikus on hetkel ainult Lenovo, Nintendo ja Sony konsoolid." at bounding box center [151, 519] width 134 height 21
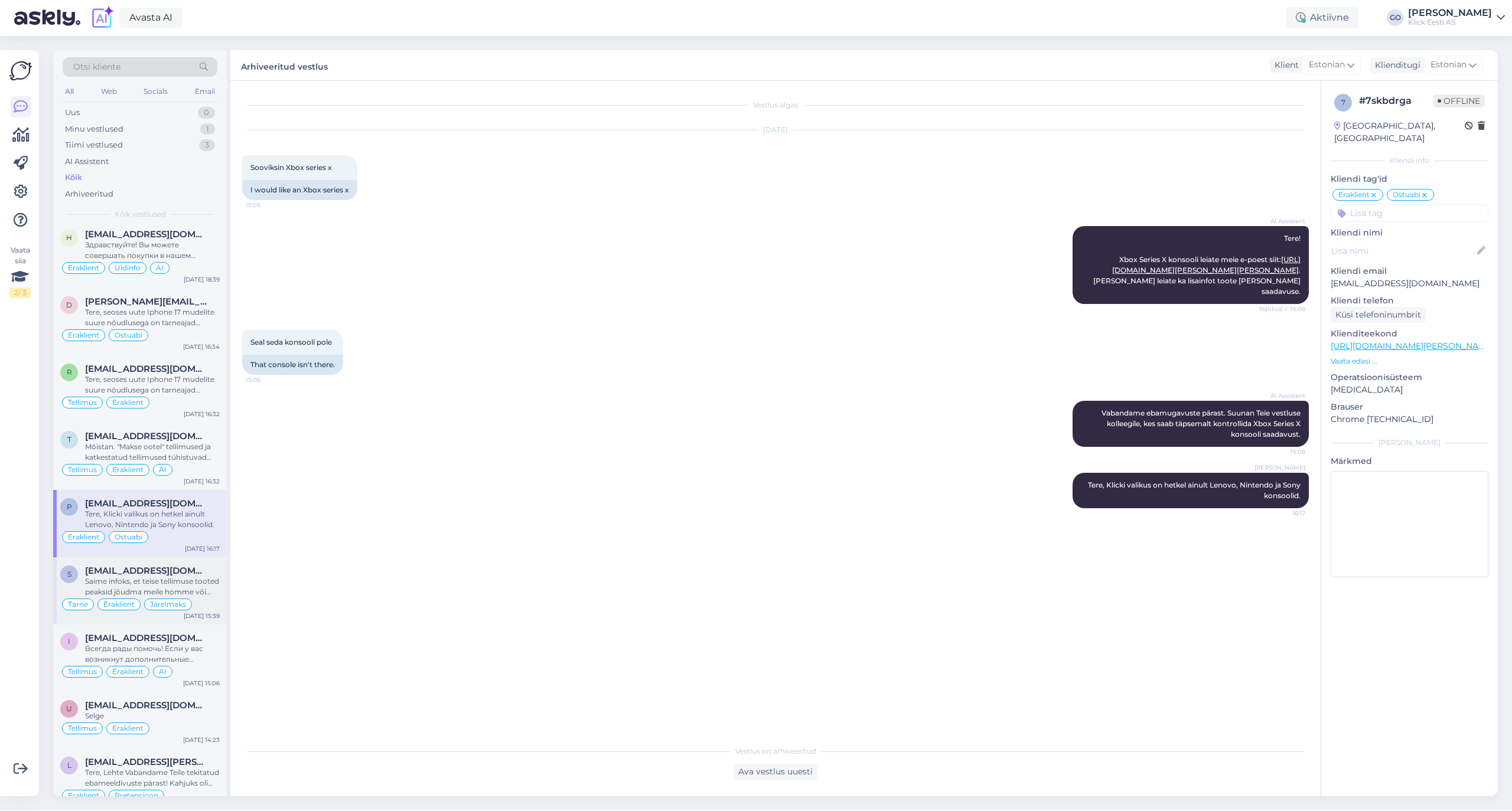
click at [209, 597] on div "Saime infoks, et teise tellimuse tooted peaksid jõudma meile homme või ülehomme…" at bounding box center [151, 587] width 134 height 21
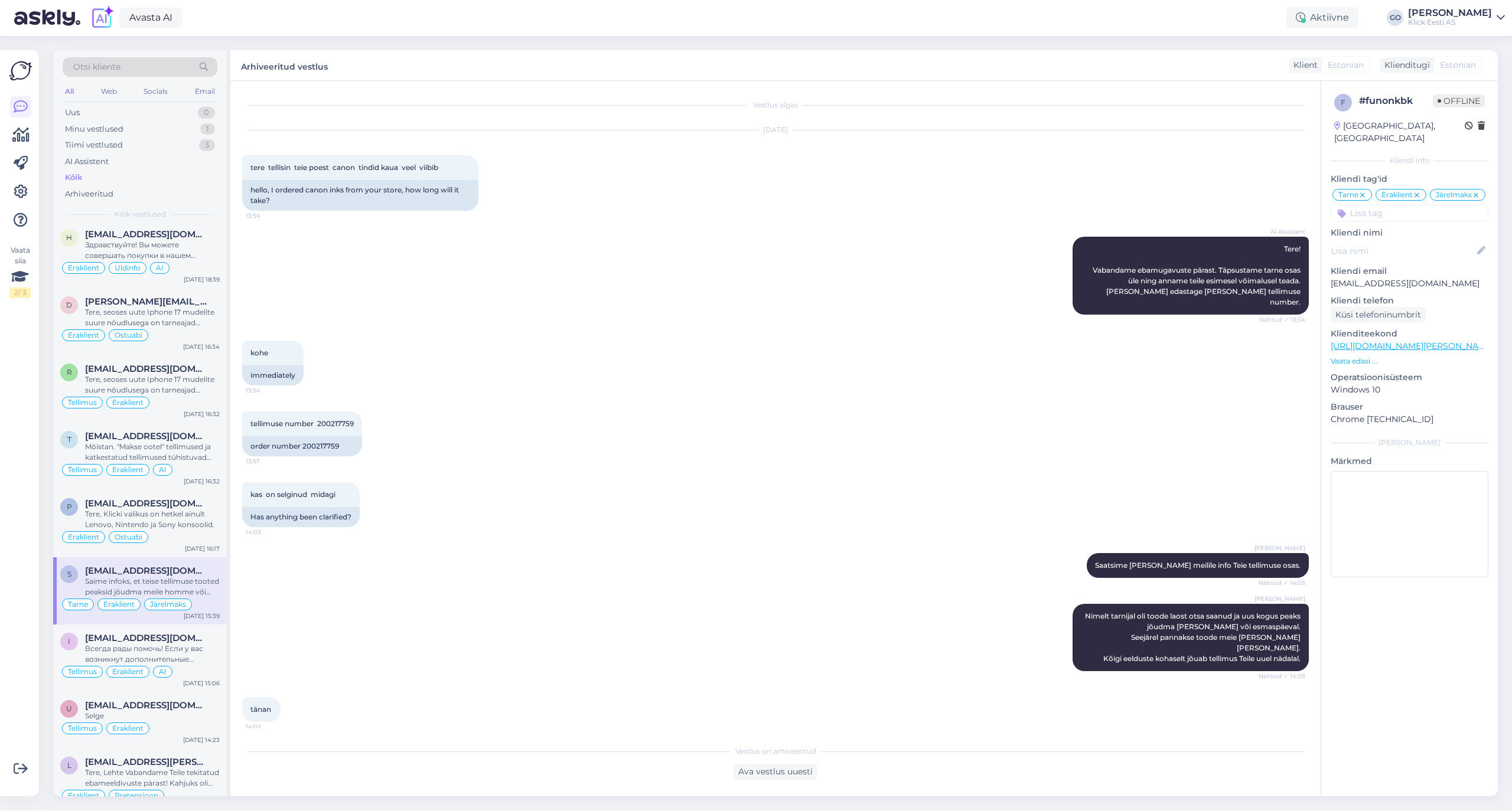
scroll to position [1845, 0]
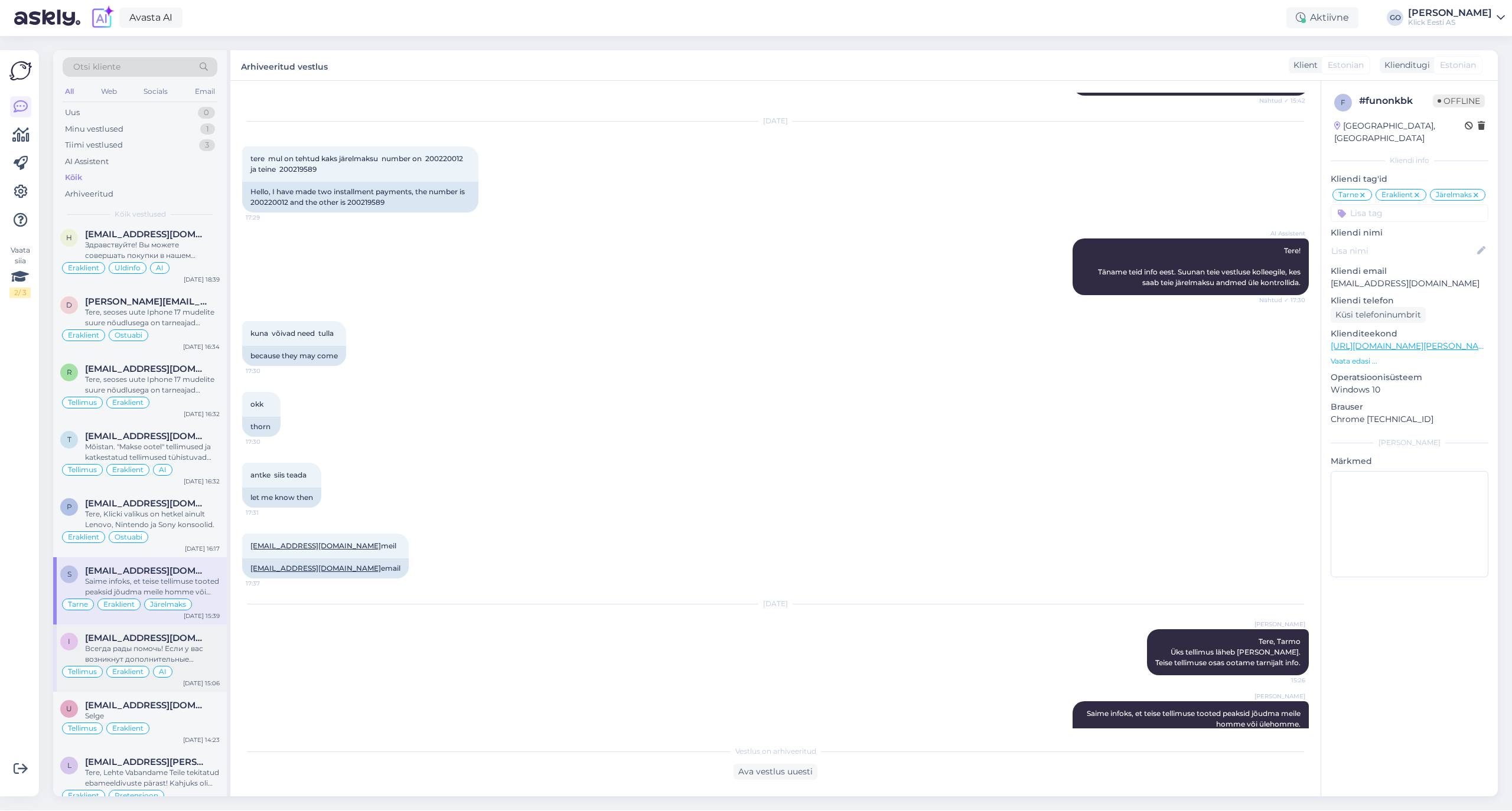
click at [171, 664] on div "Всегда рады помочь! Если у вас возникнут дополнительные вопросы, пожалуйста, об…" at bounding box center [151, 654] width 134 height 21
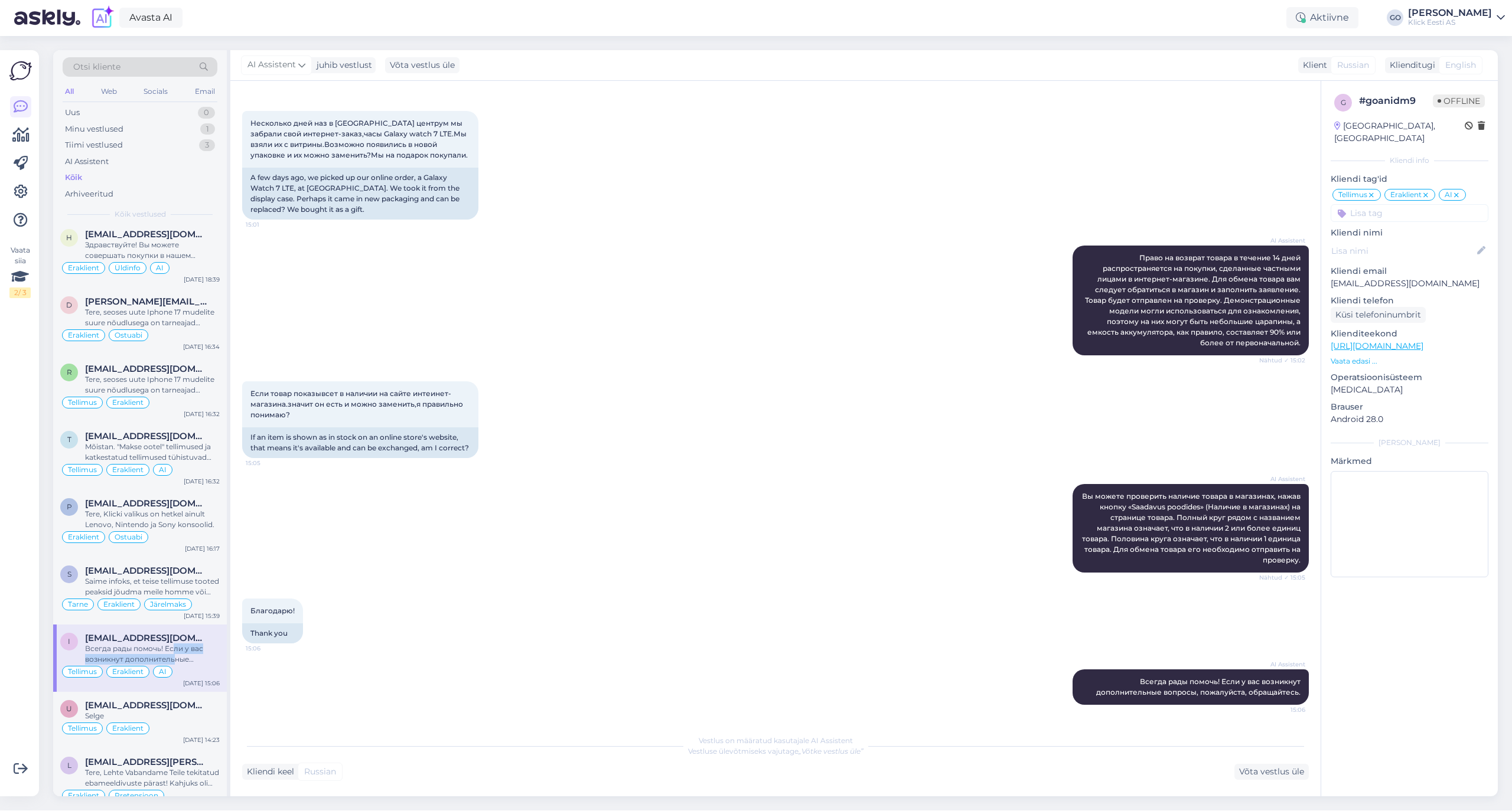
scroll to position [176, 0]
click at [212, 662] on div "Всегда рады помочь! Если у вас возникнут дополнительные вопросы, пожалуйста, об…" at bounding box center [151, 654] width 134 height 21
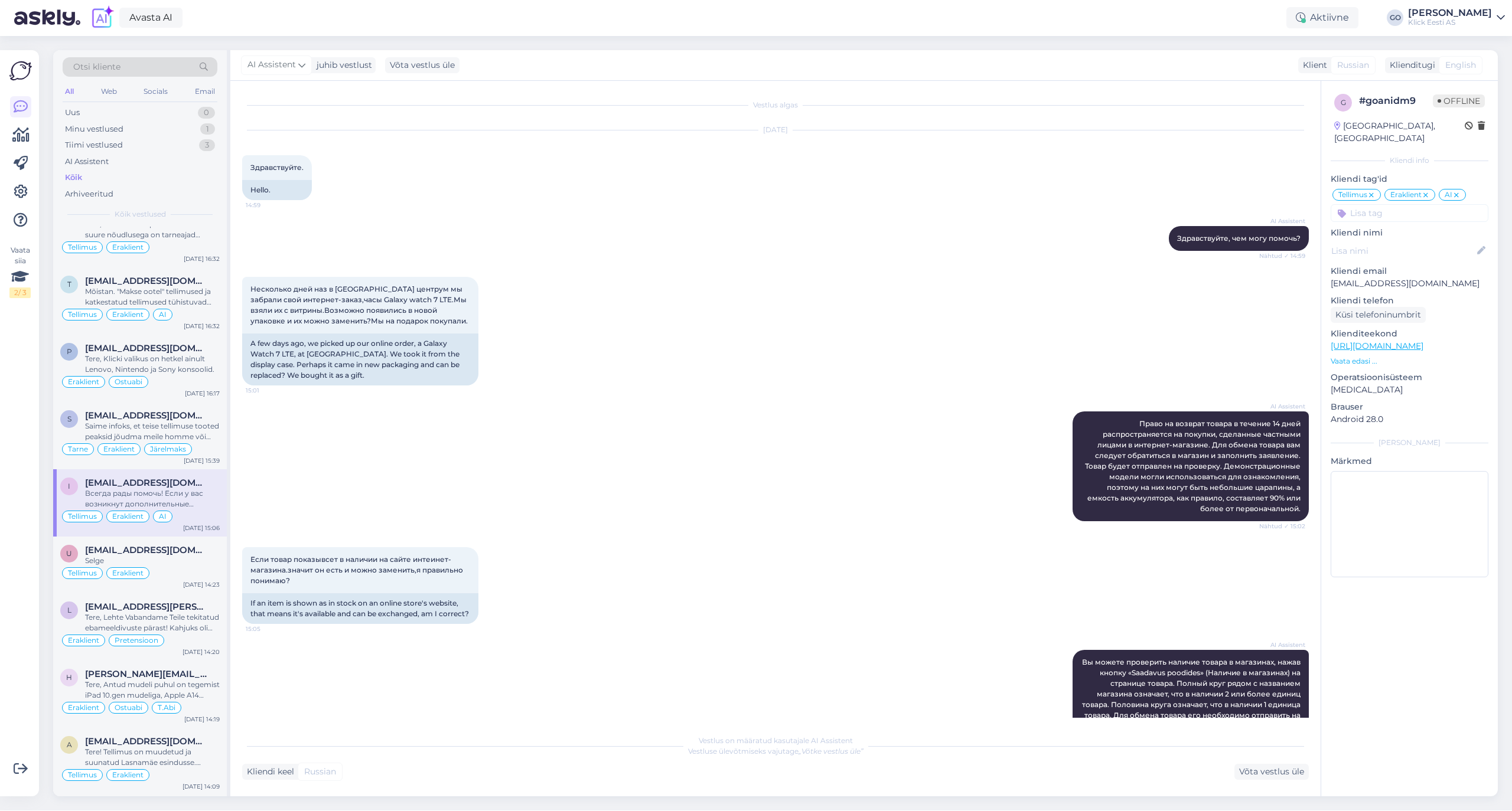
scroll to position [1495, 0]
click at [192, 553] on div "[EMAIL_ADDRESS][DOMAIN_NAME]" at bounding box center [151, 548] width 134 height 10
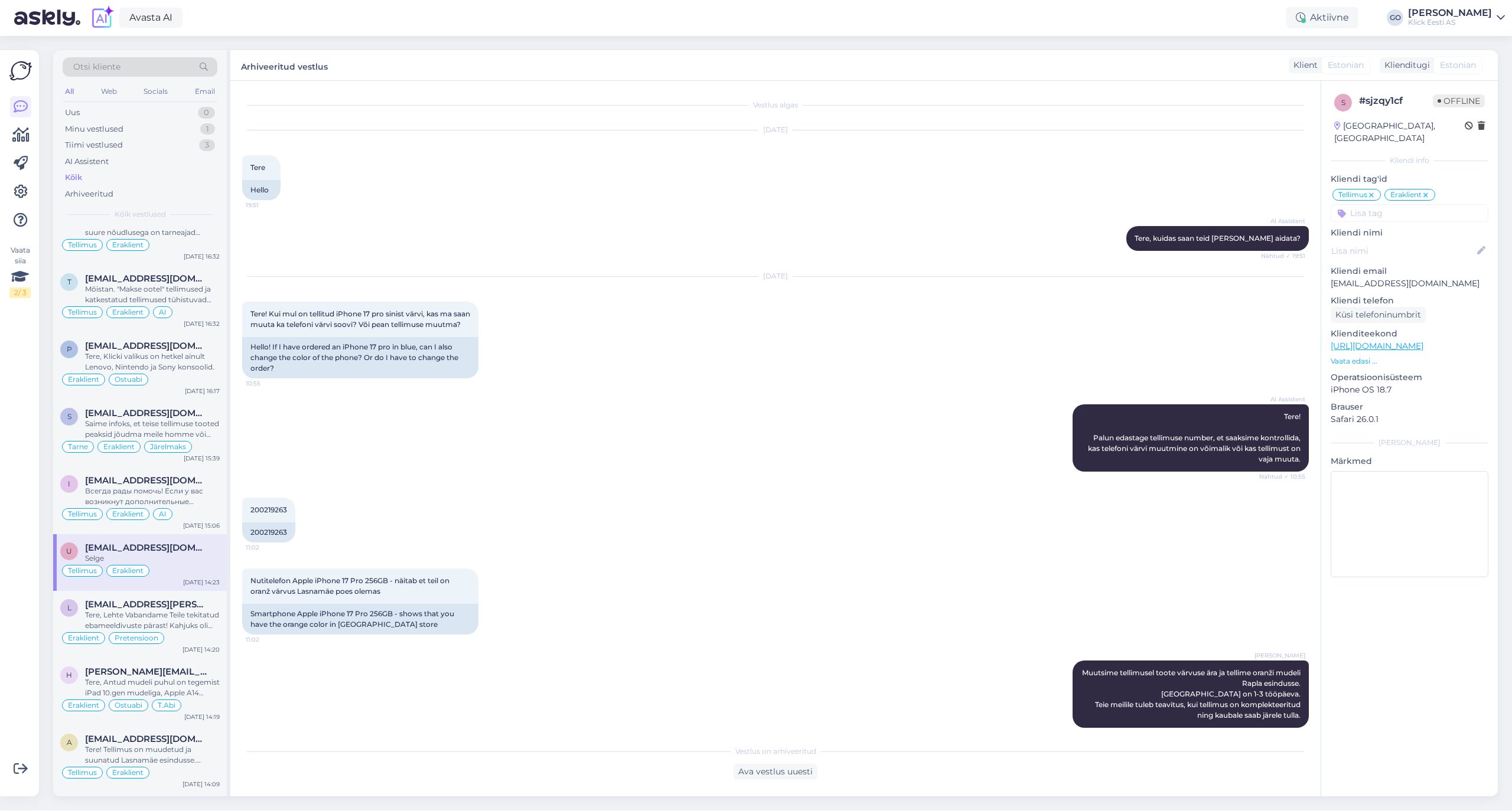
scroll to position [2011, 0]
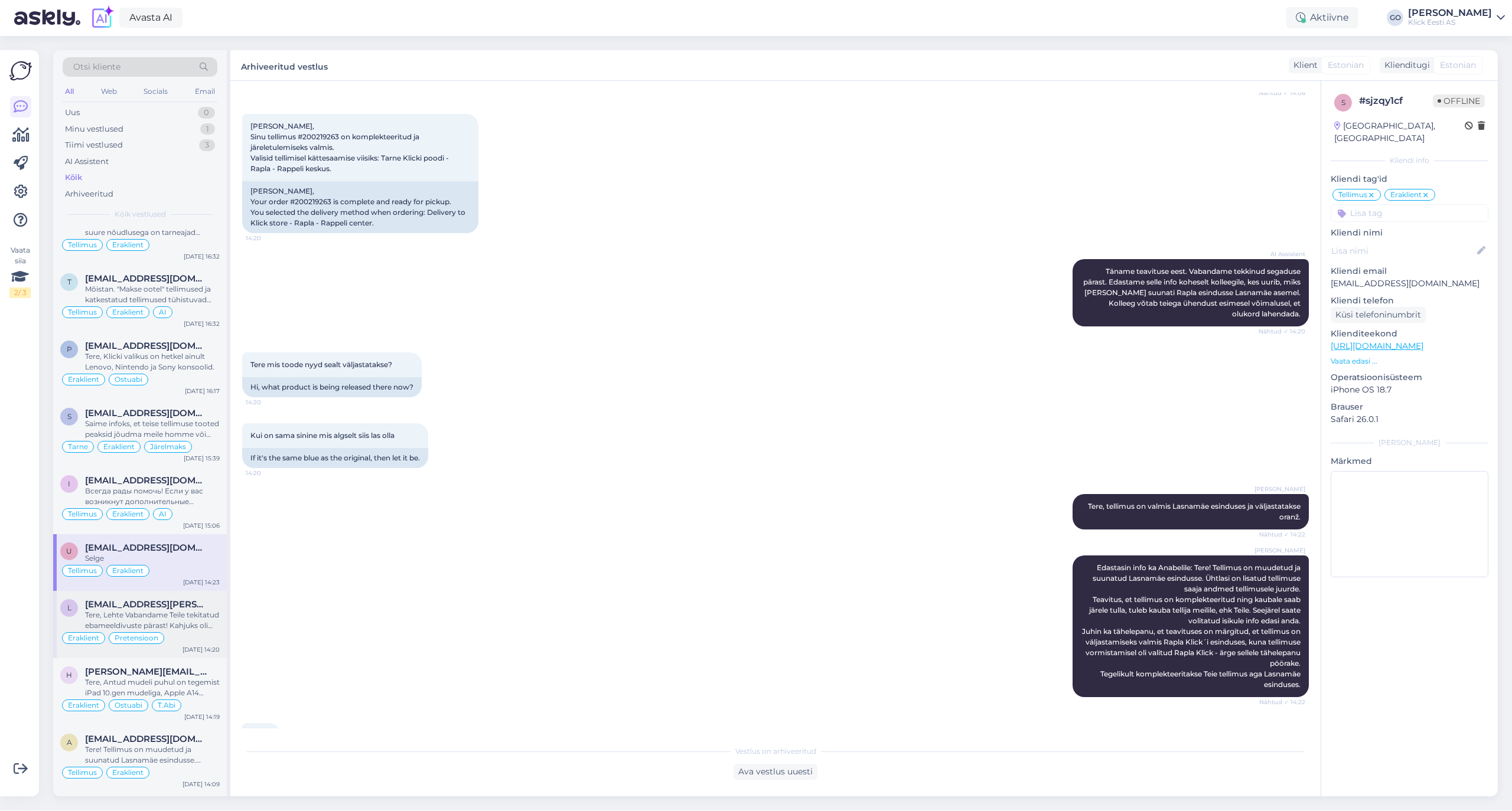
click at [199, 631] on div "Tere, Lehte Vabandame Teile tekitatud ebameeldivuste pärast! Kahjuks oli komple…" at bounding box center [151, 620] width 134 height 21
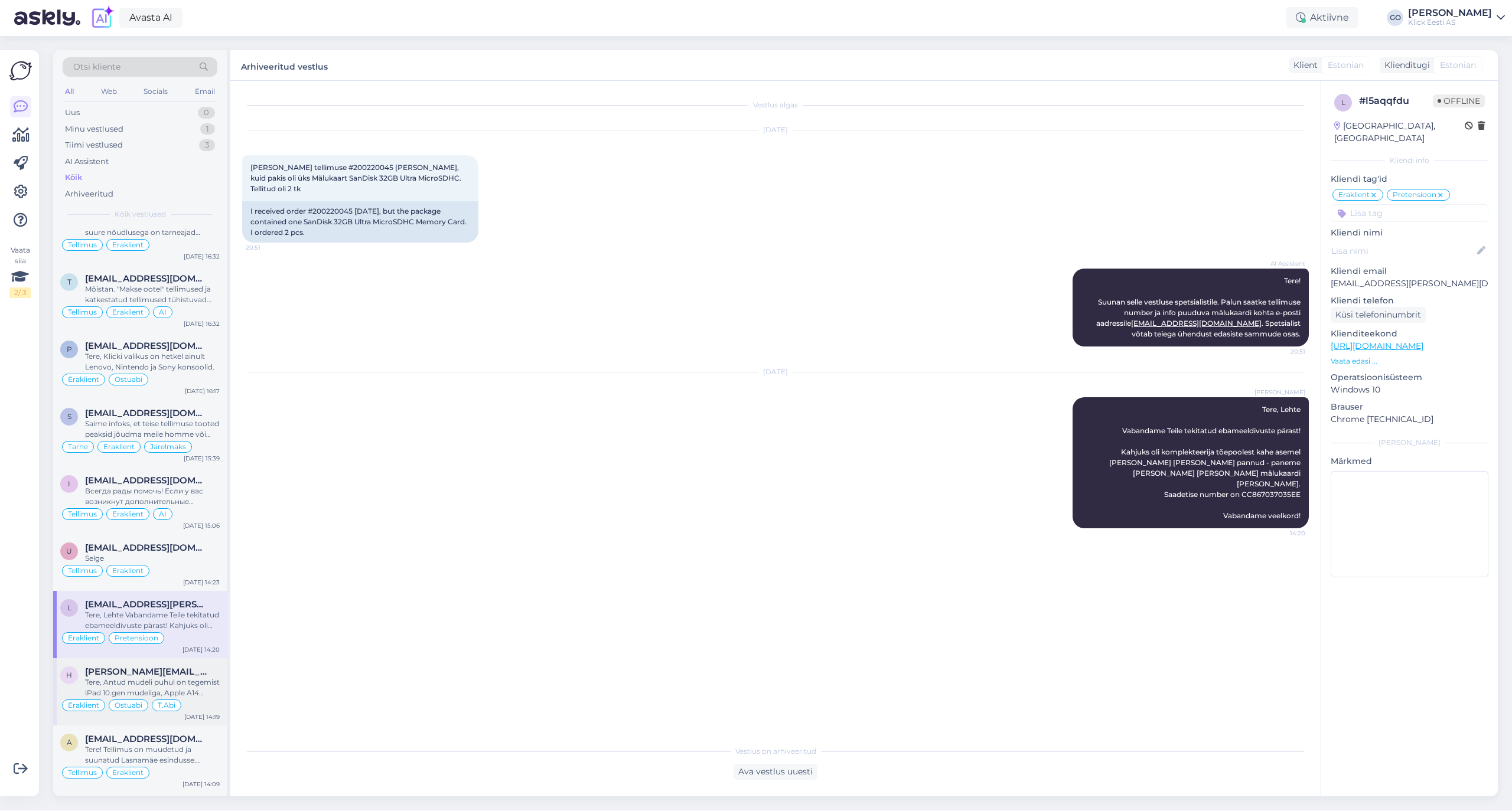
click at [210, 698] on div "Tere, Antud mudeli puhul on tegemist iPad 10.gen mudeliga, Apple A14 Bionic kii…" at bounding box center [151, 688] width 134 height 21
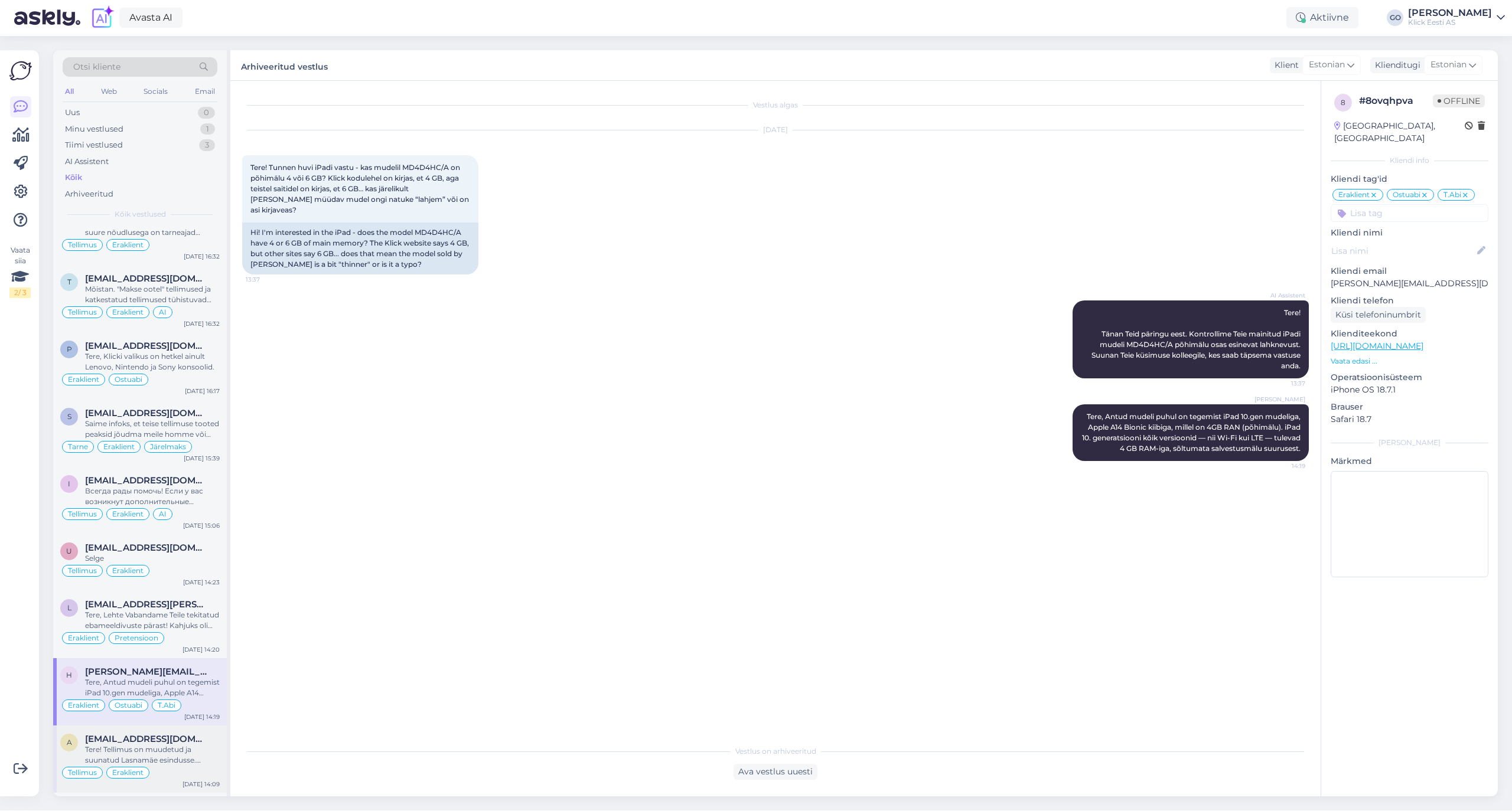
click at [197, 766] on div "Tere! Tellimus on muudetud ja suunatud Lasnamäe esindusse. Ühtlasi on lisatud t…" at bounding box center [151, 755] width 134 height 21
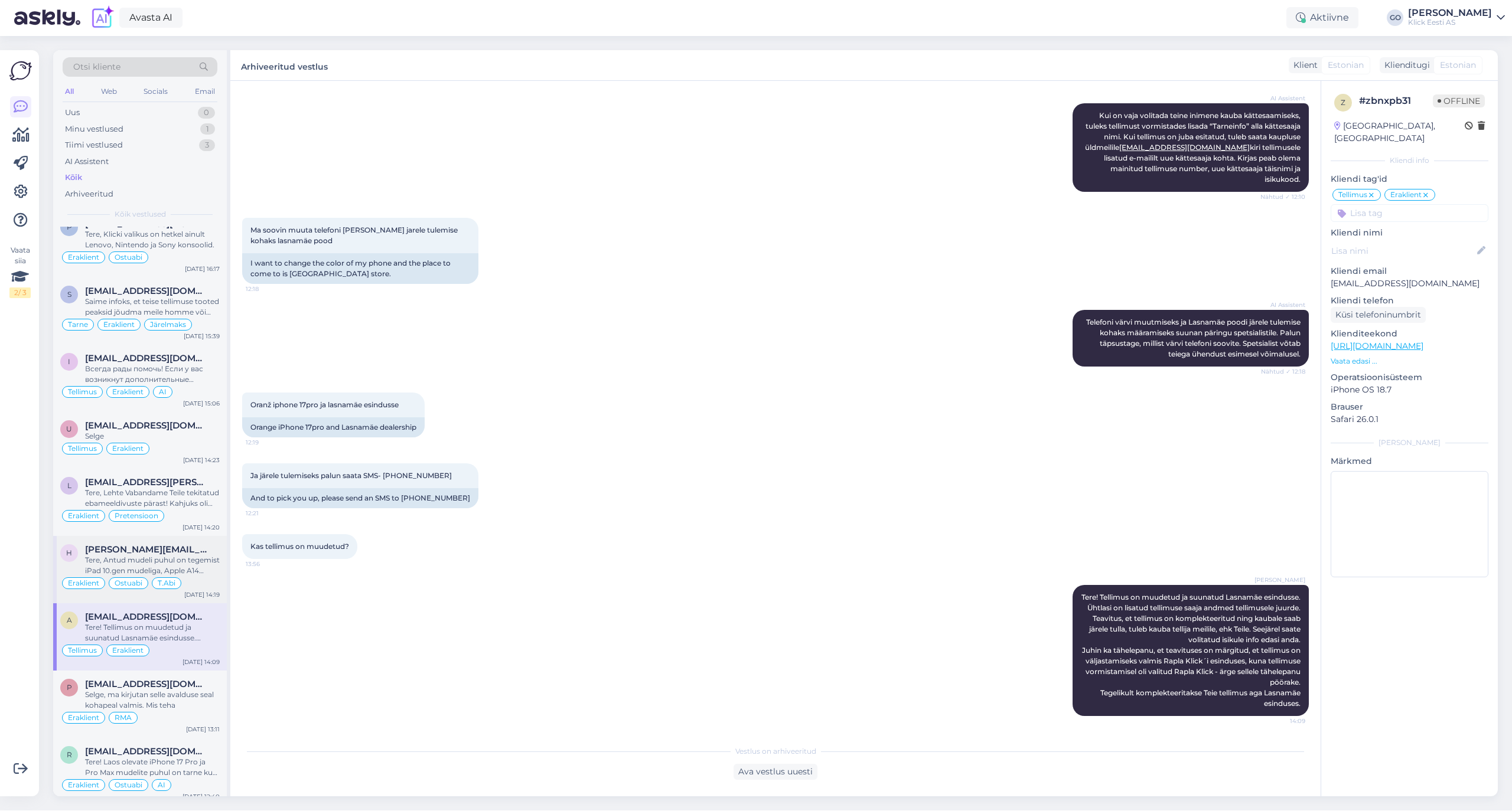
scroll to position [1653, 0]
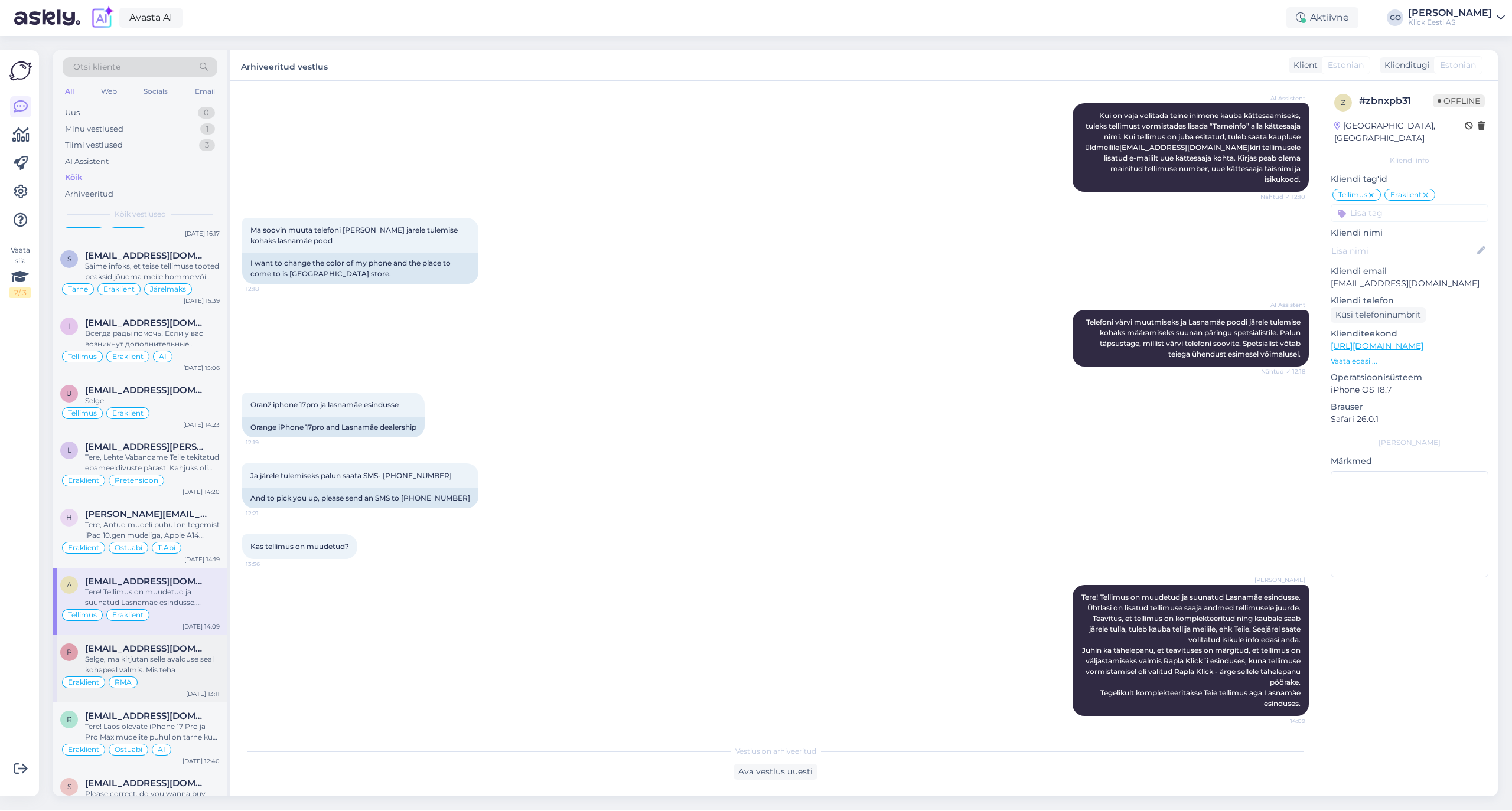
click at [192, 674] on div "Selge, ma kirjutan selle avalduse seal kohapeal valmis. Mis teha" at bounding box center [151, 665] width 134 height 21
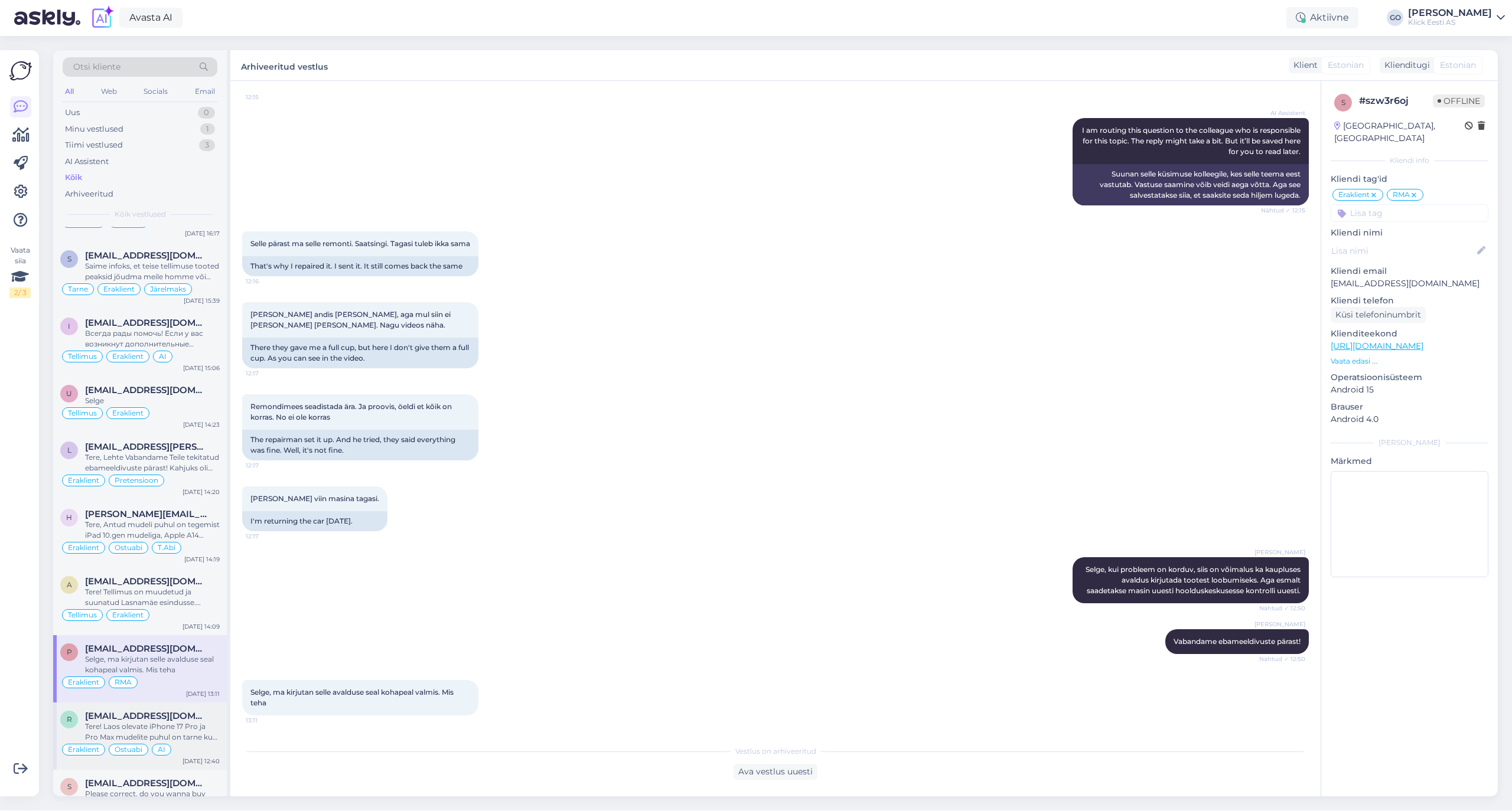
click at [199, 736] on div "Tere! Laos olevate iPhone 17 Pro ja Pro Max mudelite puhul on tarne kuni 3 tööp…" at bounding box center [151, 731] width 134 height 21
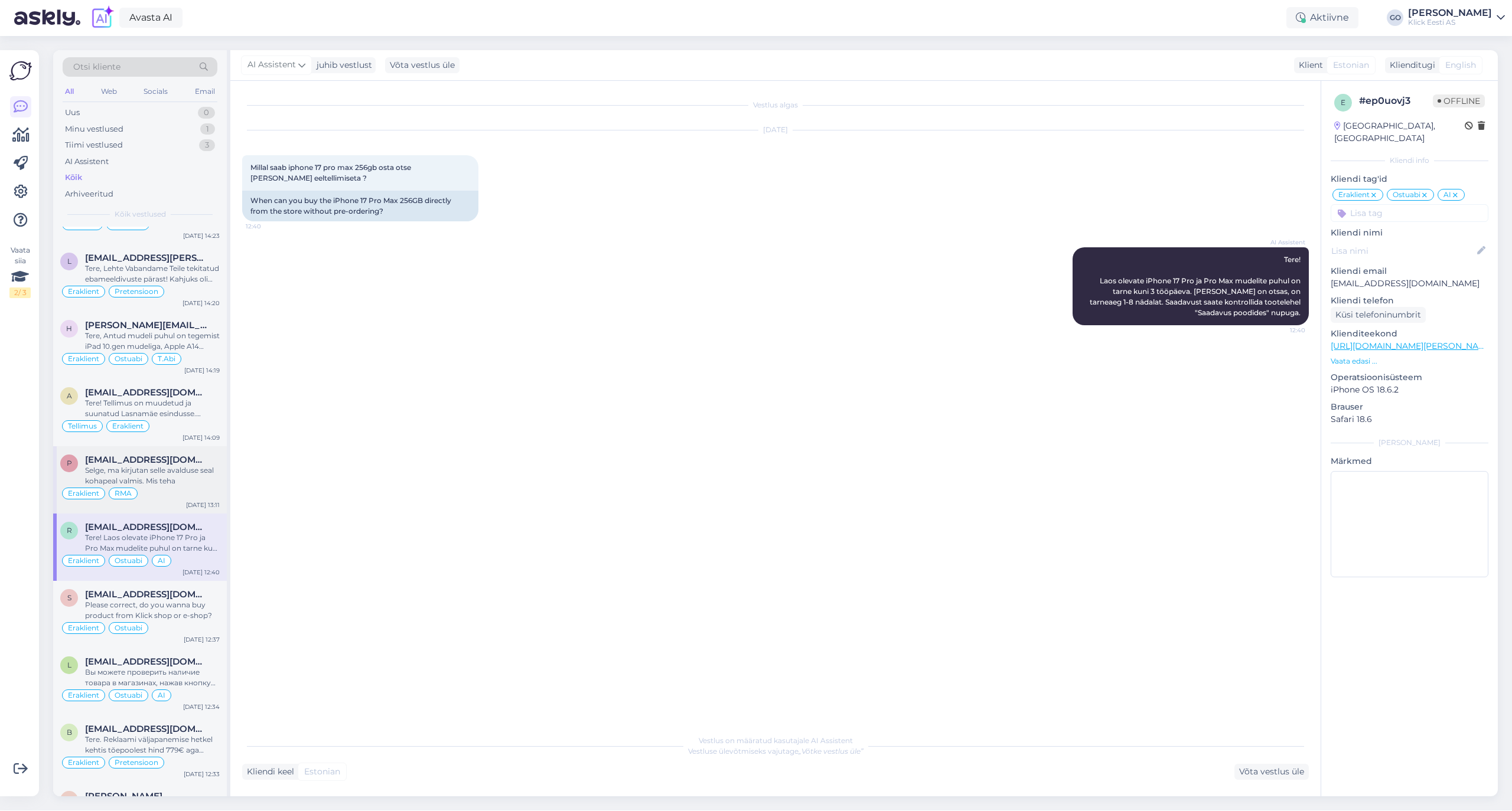
scroll to position [1889, 0]
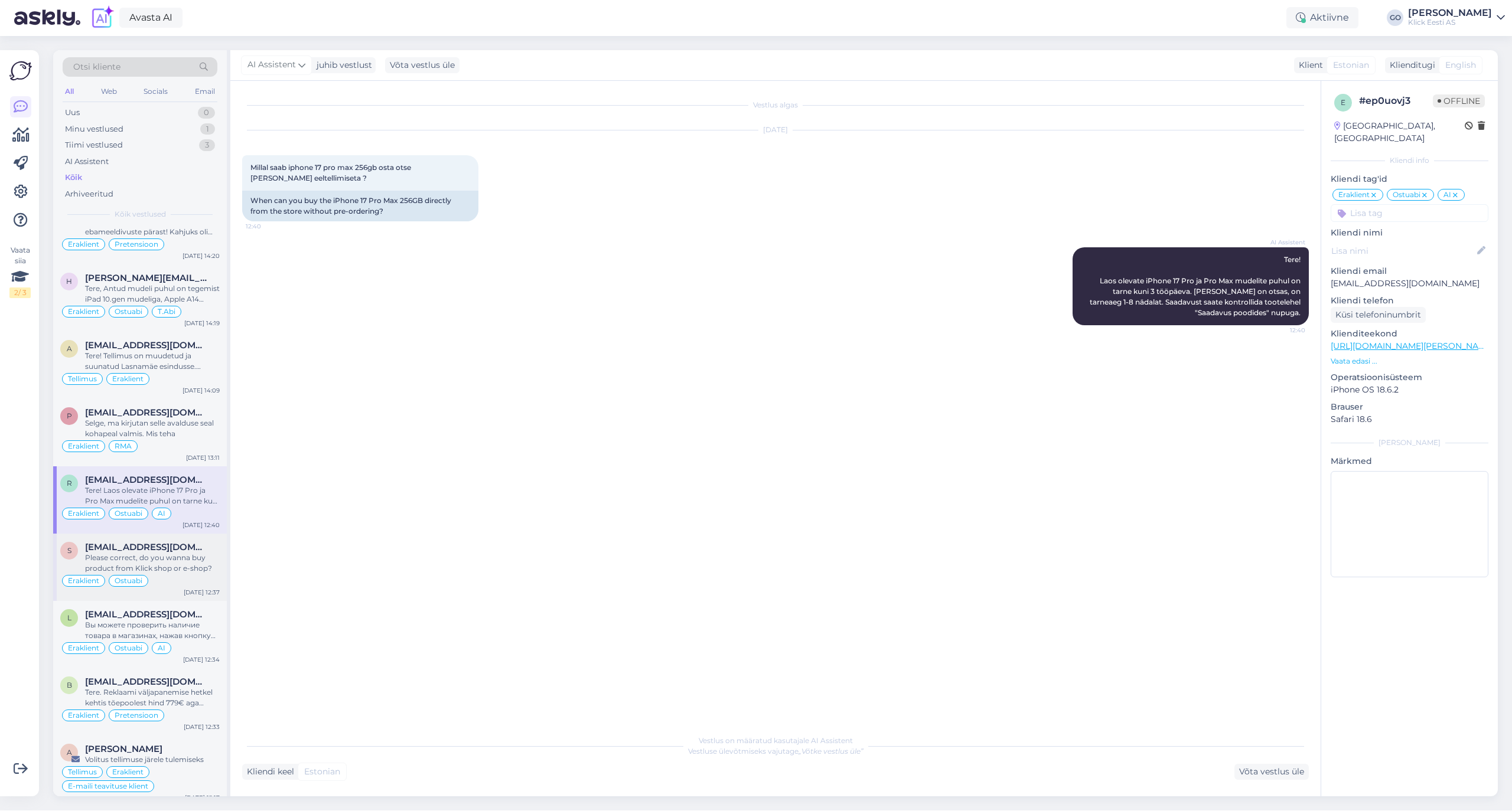
click at [206, 571] on div "Please correct, do you wanna buy product from Klick shop or e-shop?" at bounding box center [151, 563] width 134 height 21
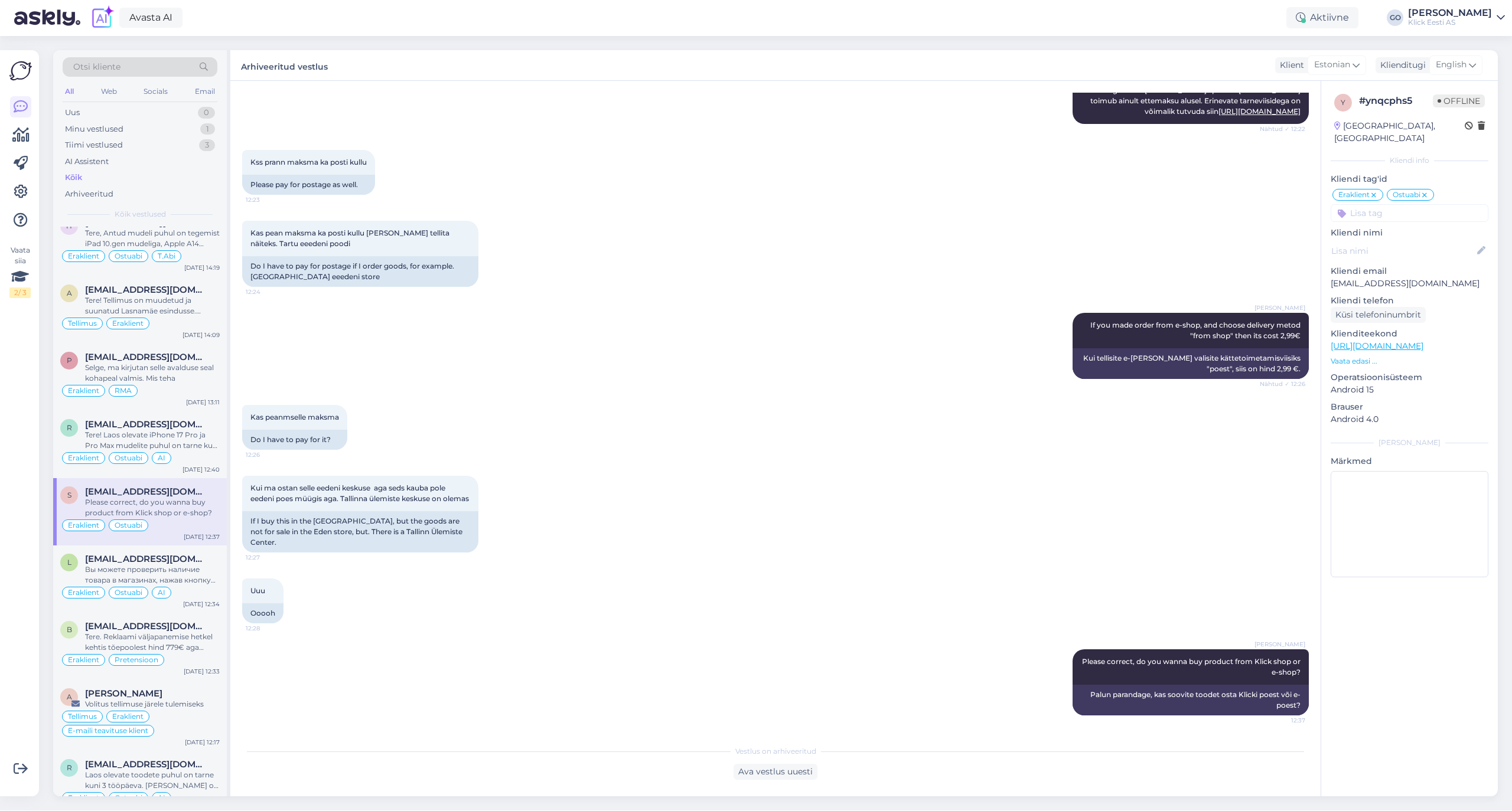
scroll to position [2046, 0]
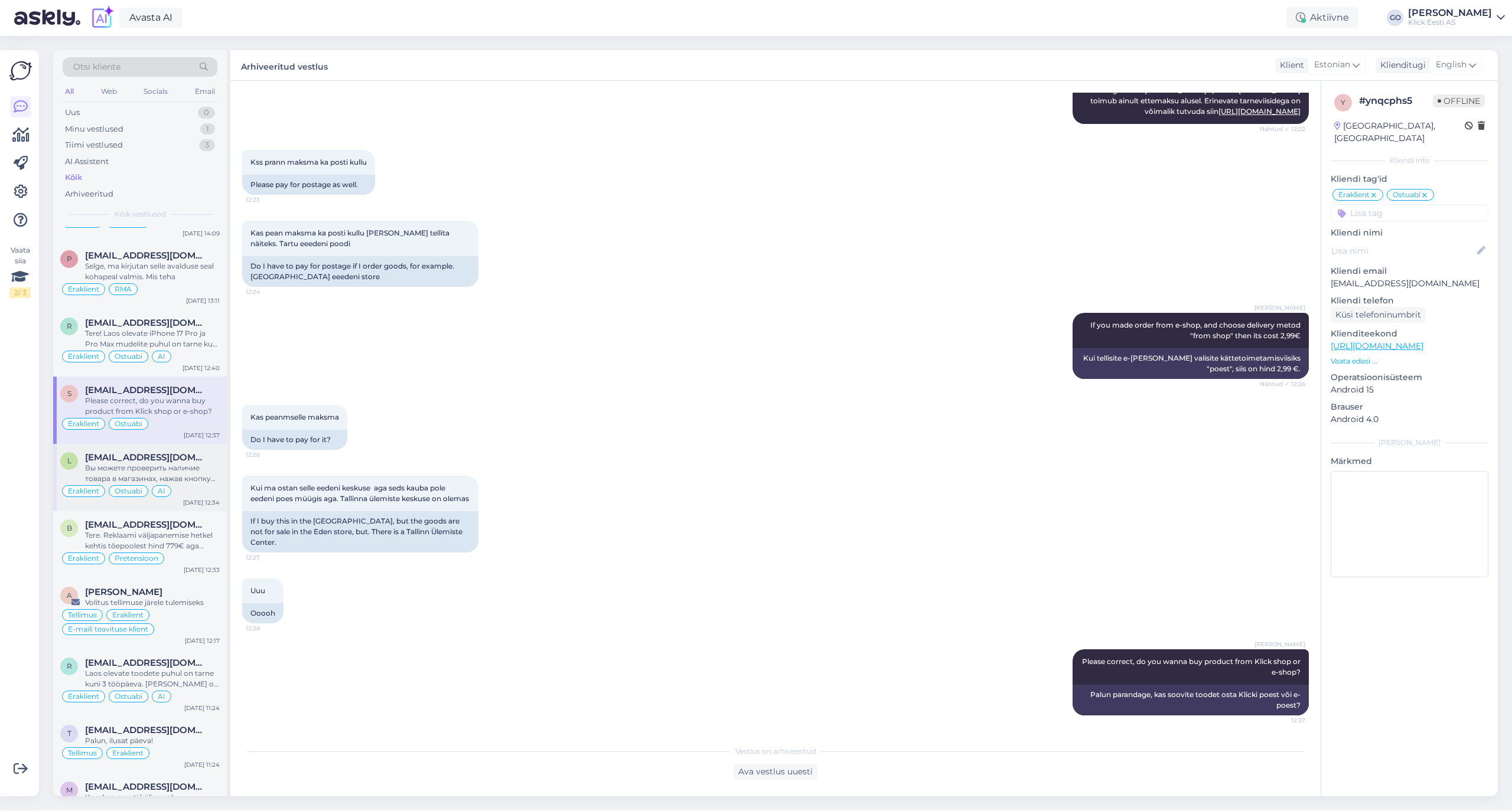
click at [197, 484] on div "Вы можете проверить наличие товара в магазинах, нажав кнопку «Наличие в магазин…" at bounding box center [151, 473] width 134 height 21
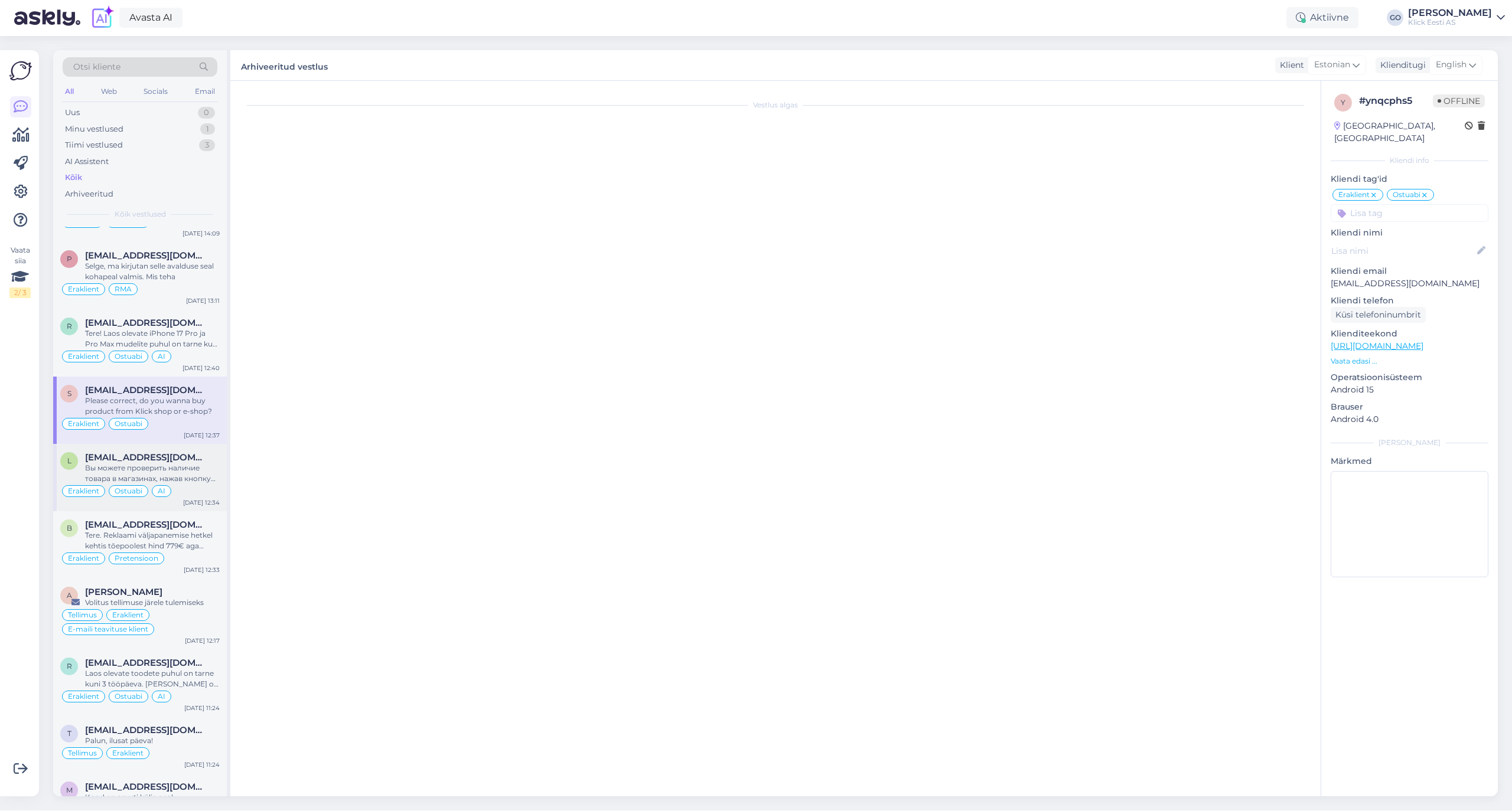
scroll to position [0, 0]
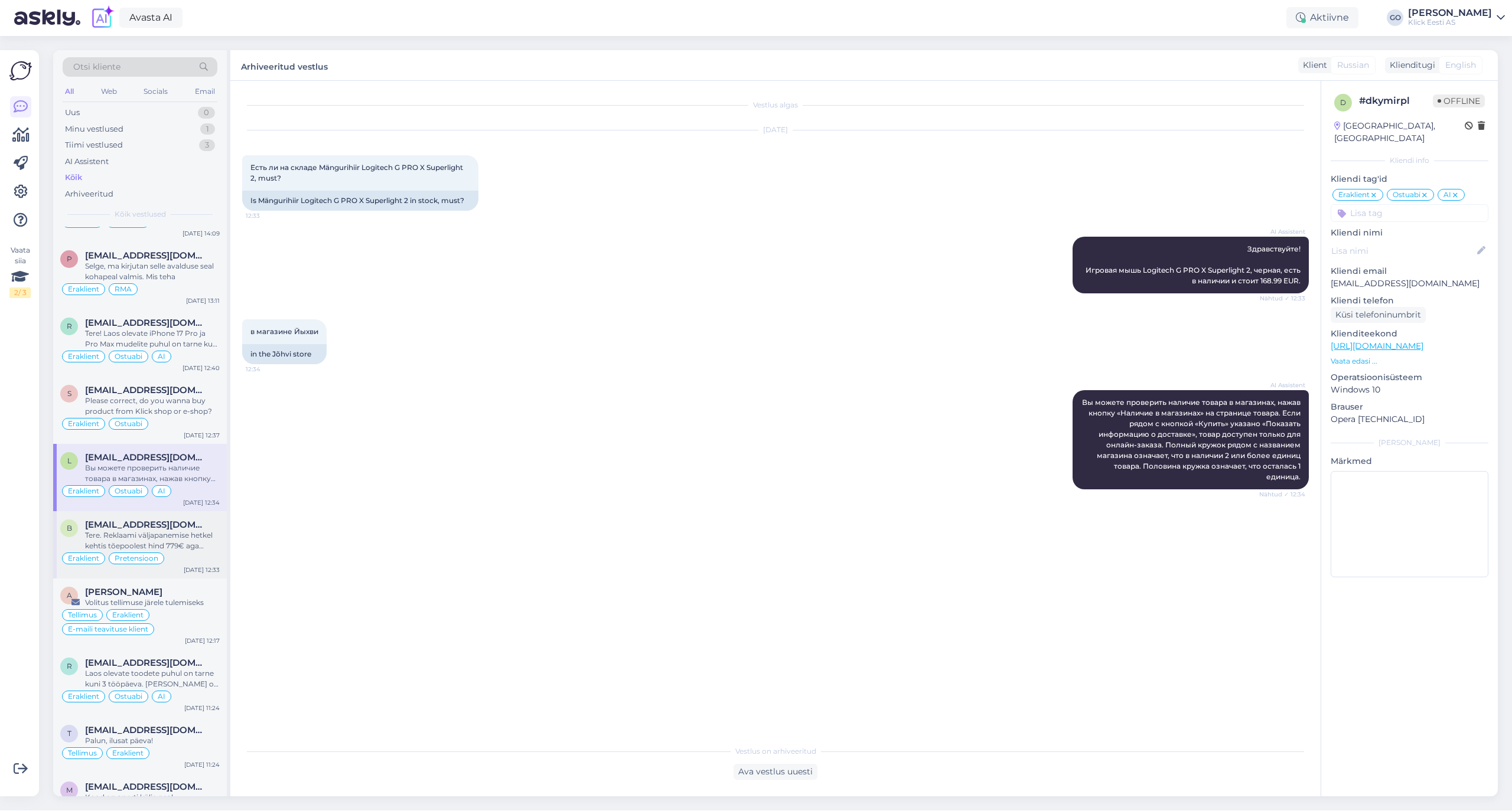
click at [210, 552] on div "Tere. Reklaami väljapanemise hetkel kehtis tõepoolest hind 779€ aga kampaania l…" at bounding box center [151, 541] width 134 height 21
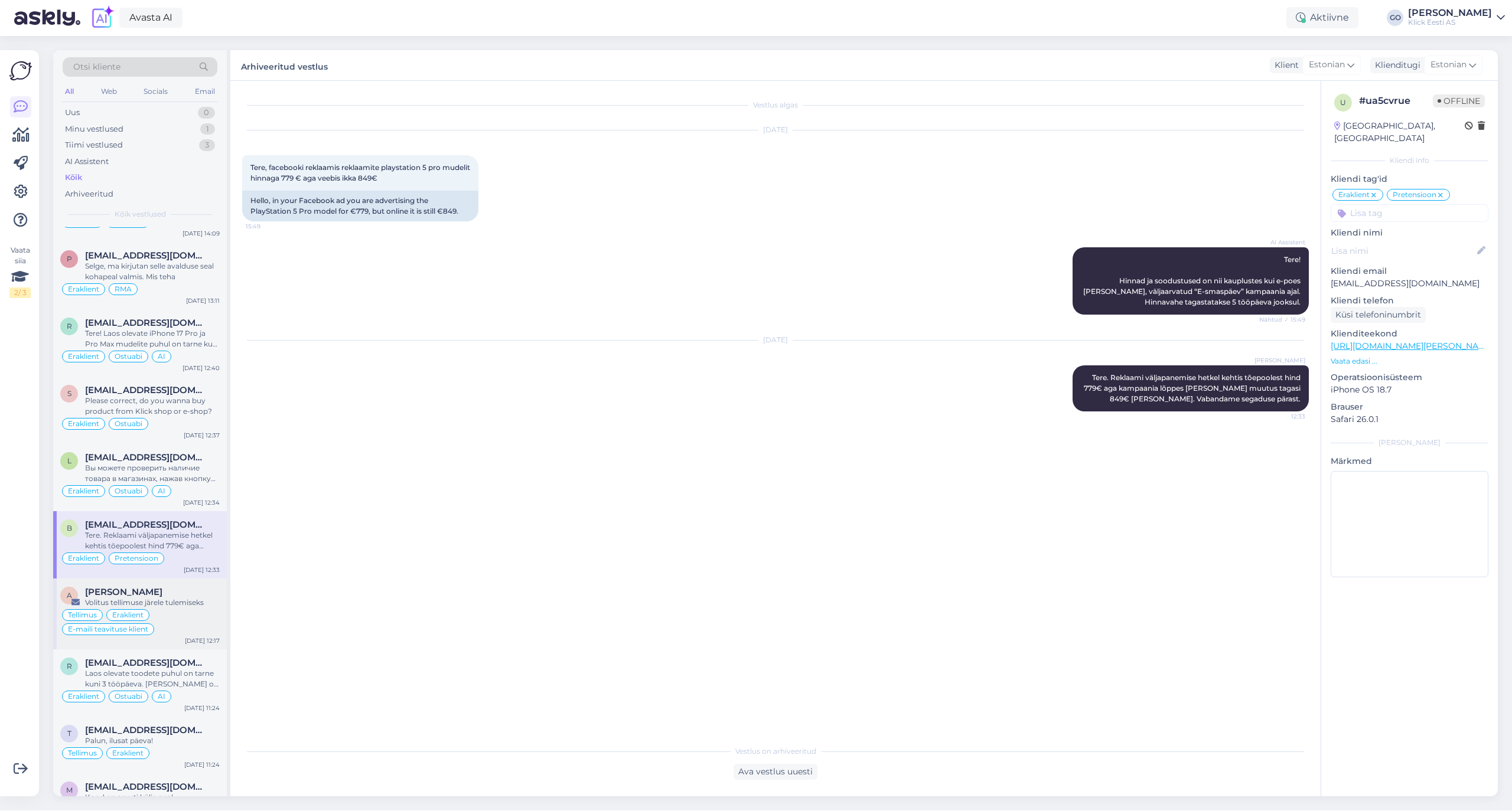
click at [201, 608] on div "Volitus tellimuse järele tulemiseks" at bounding box center [151, 602] width 134 height 10
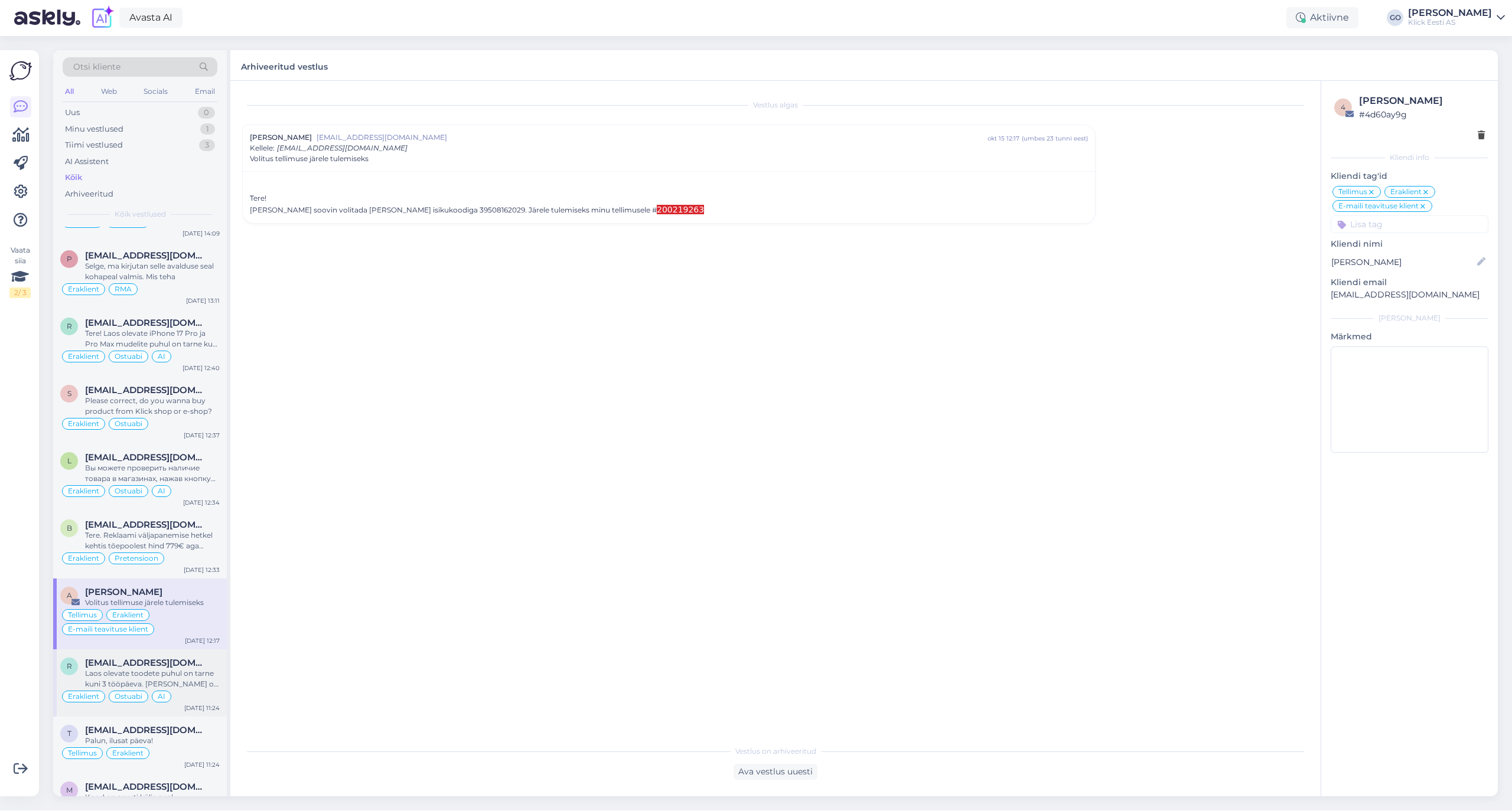
click at [193, 689] on div "Laos olevate toodete puhul on tarne kuni 3 tööpäeva. [PERSON_NAME] on otsas, on…" at bounding box center [151, 678] width 134 height 21
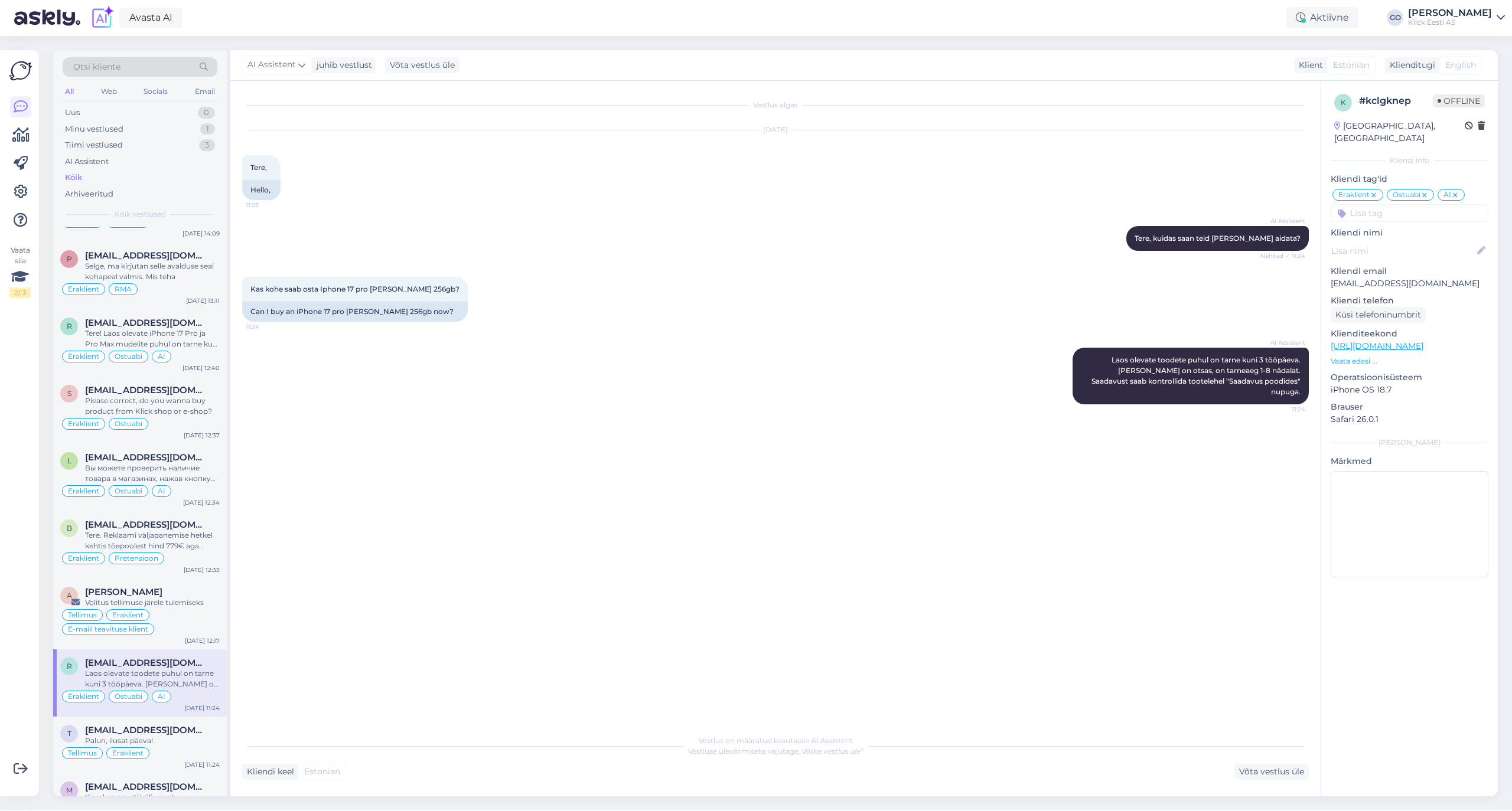
click at [372, 516] on div "Vestlus algas [DATE] Tere, 11:23 Hello, AI Assistent [PERSON_NAME], kuidas saan…" at bounding box center [780, 405] width 1077 height 625
click at [194, 746] on div "Palun, ilusat päeva!" at bounding box center [151, 741] width 134 height 10
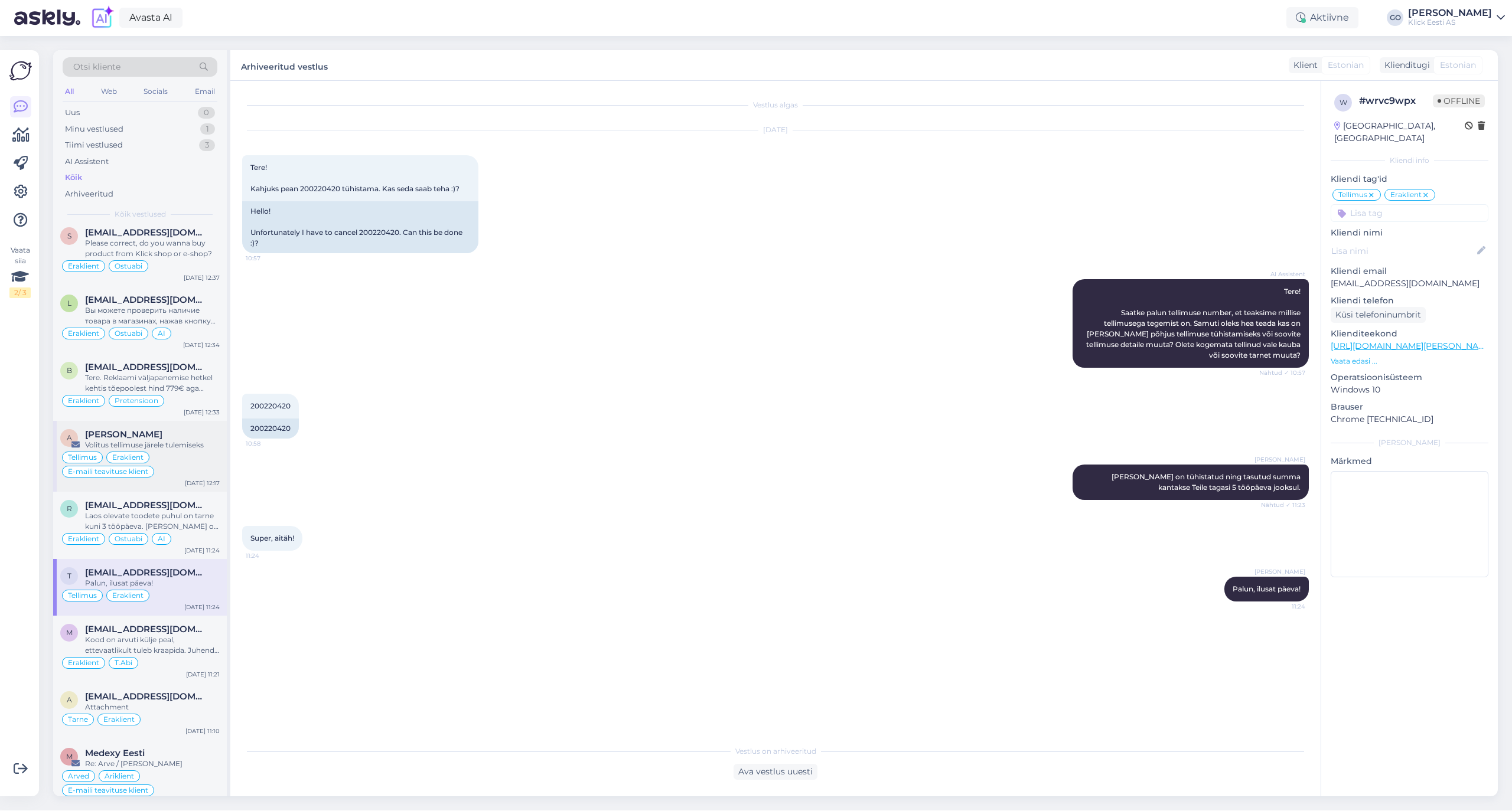
scroll to position [2282, 0]
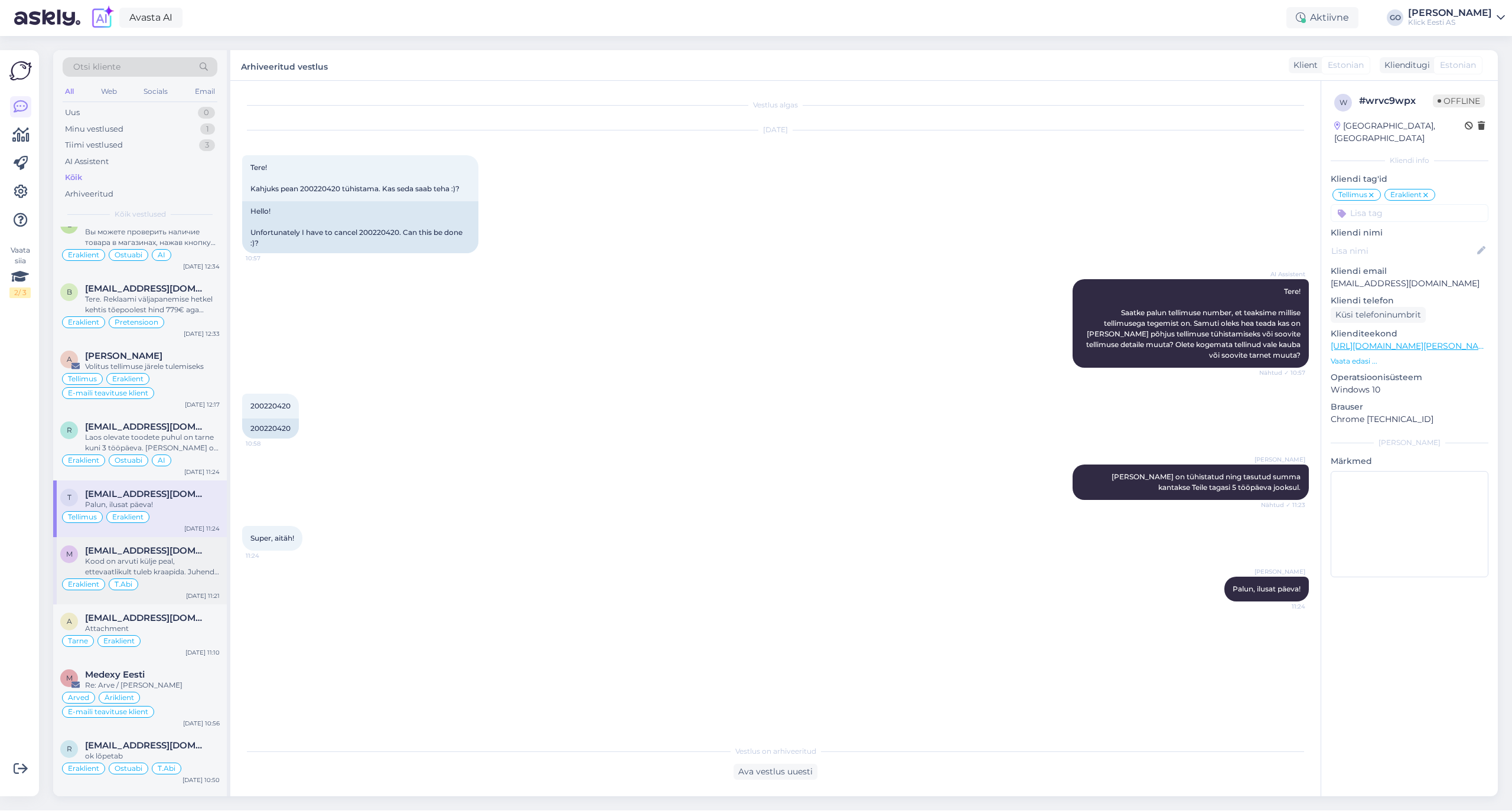
click at [209, 577] on div "Kood on arvuti külje peal, ettevaatlikult tuleb kraapida. Juhend on pakendis ka…" at bounding box center [151, 566] width 134 height 21
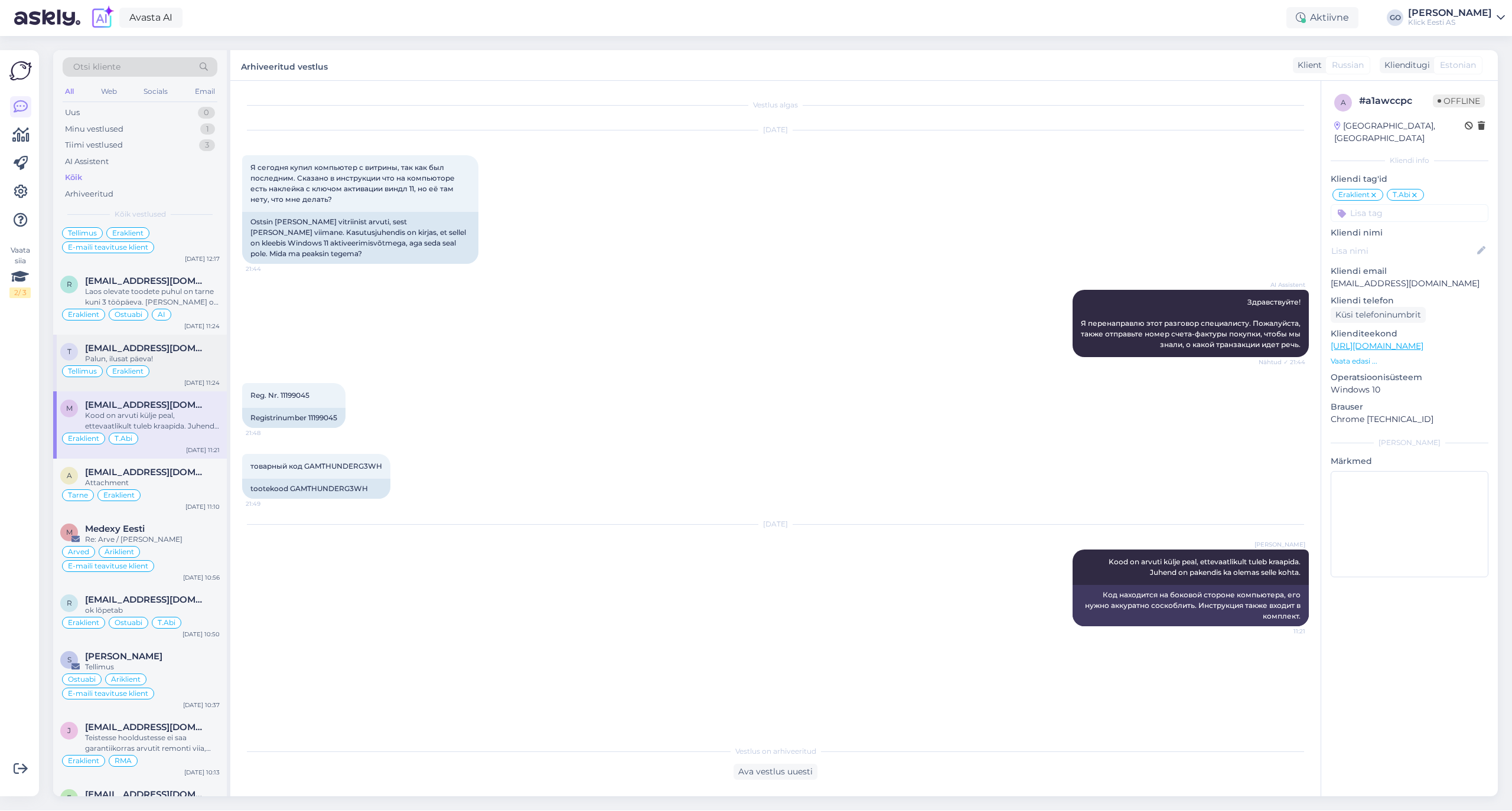
scroll to position [2440, 0]
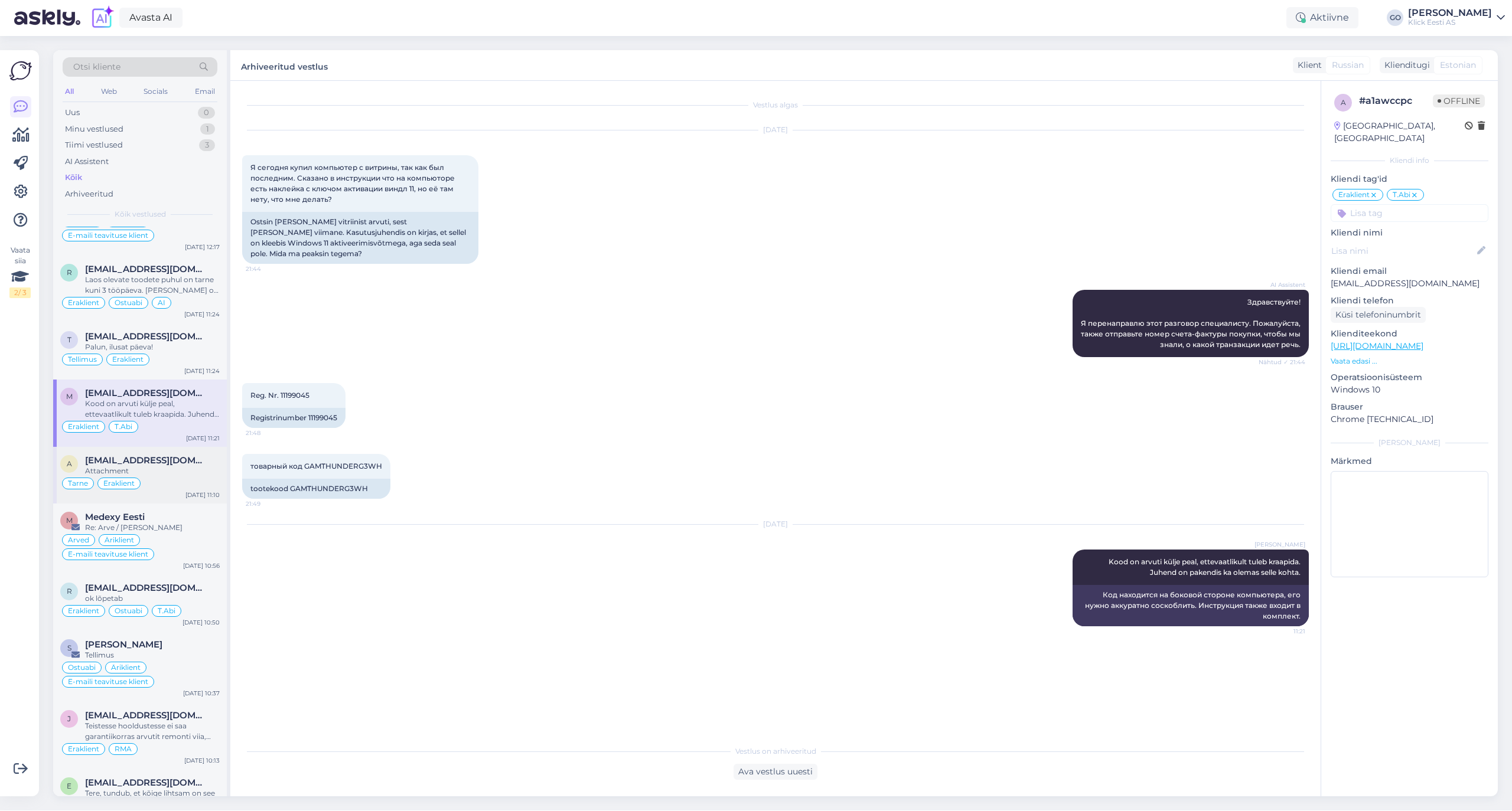
click at [173, 490] on div "Tarne Eraklient" at bounding box center [139, 483] width 159 height 15
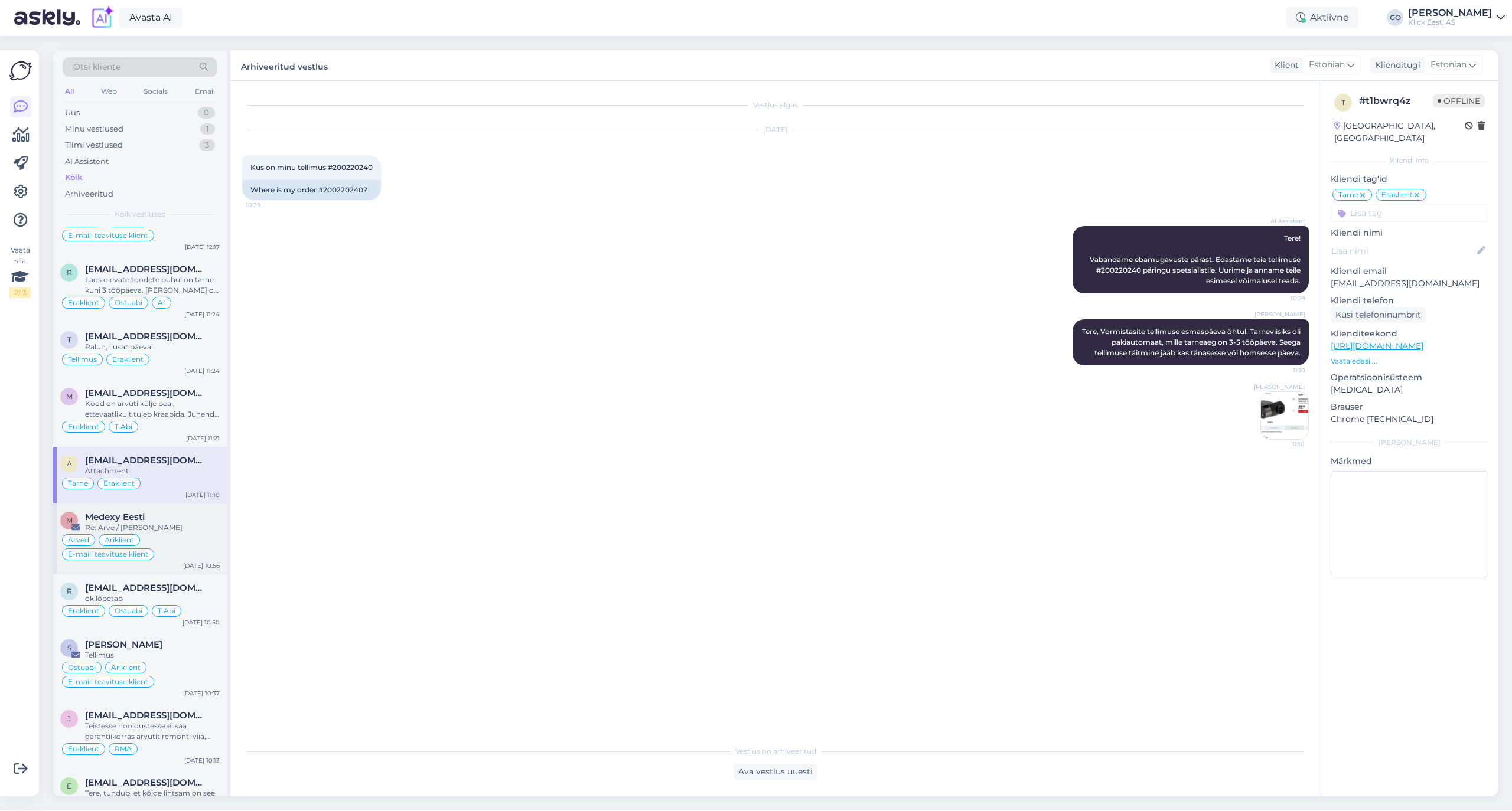
click at [170, 555] on div "Arved Äriklient E-maili teavituse klient" at bounding box center [139, 547] width 159 height 28
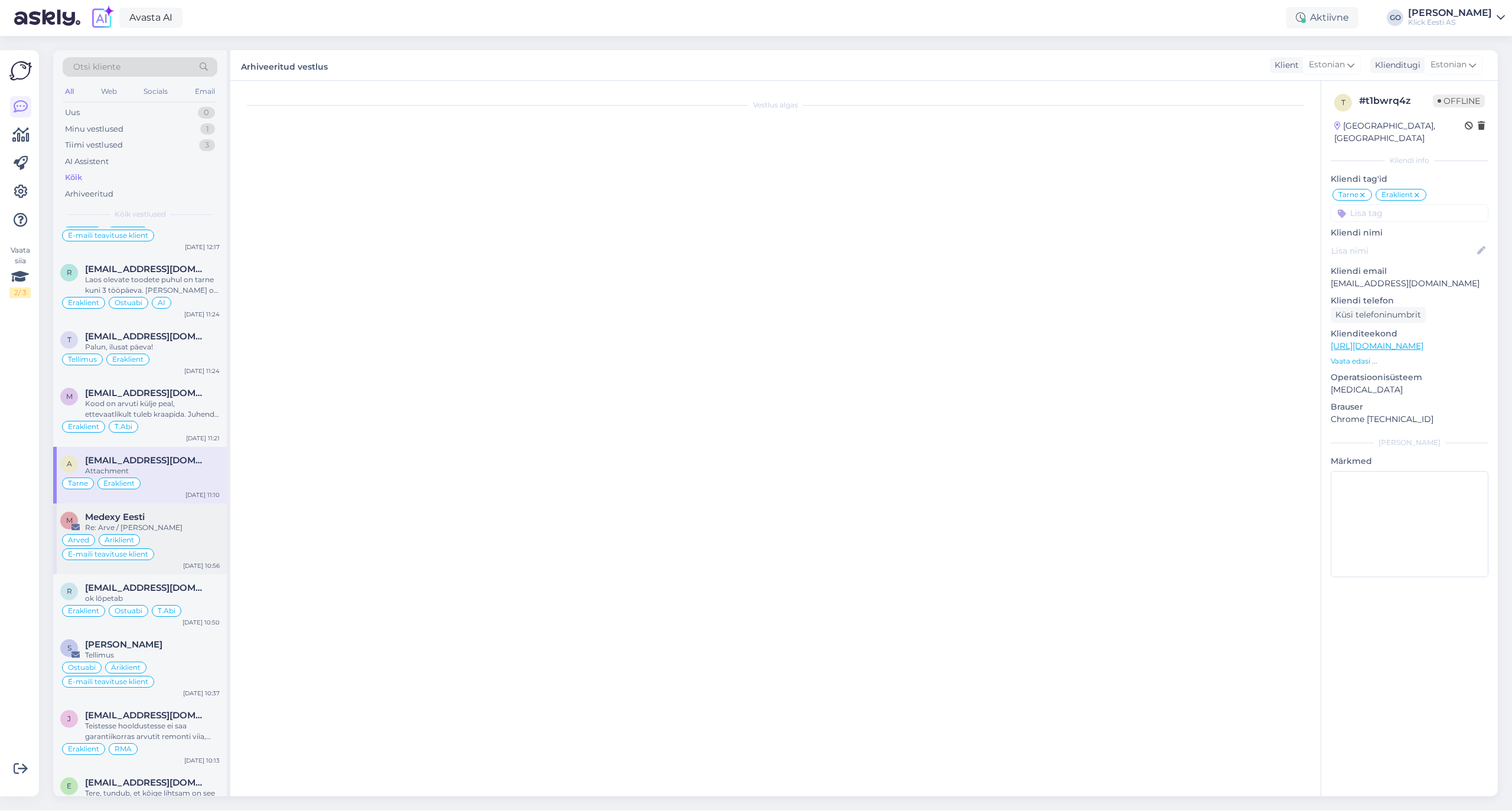
type textarea "Ma ise Sn´i järgi ei [PERSON_NAME] arveid. Ehk RMAl see õigus olemas?"
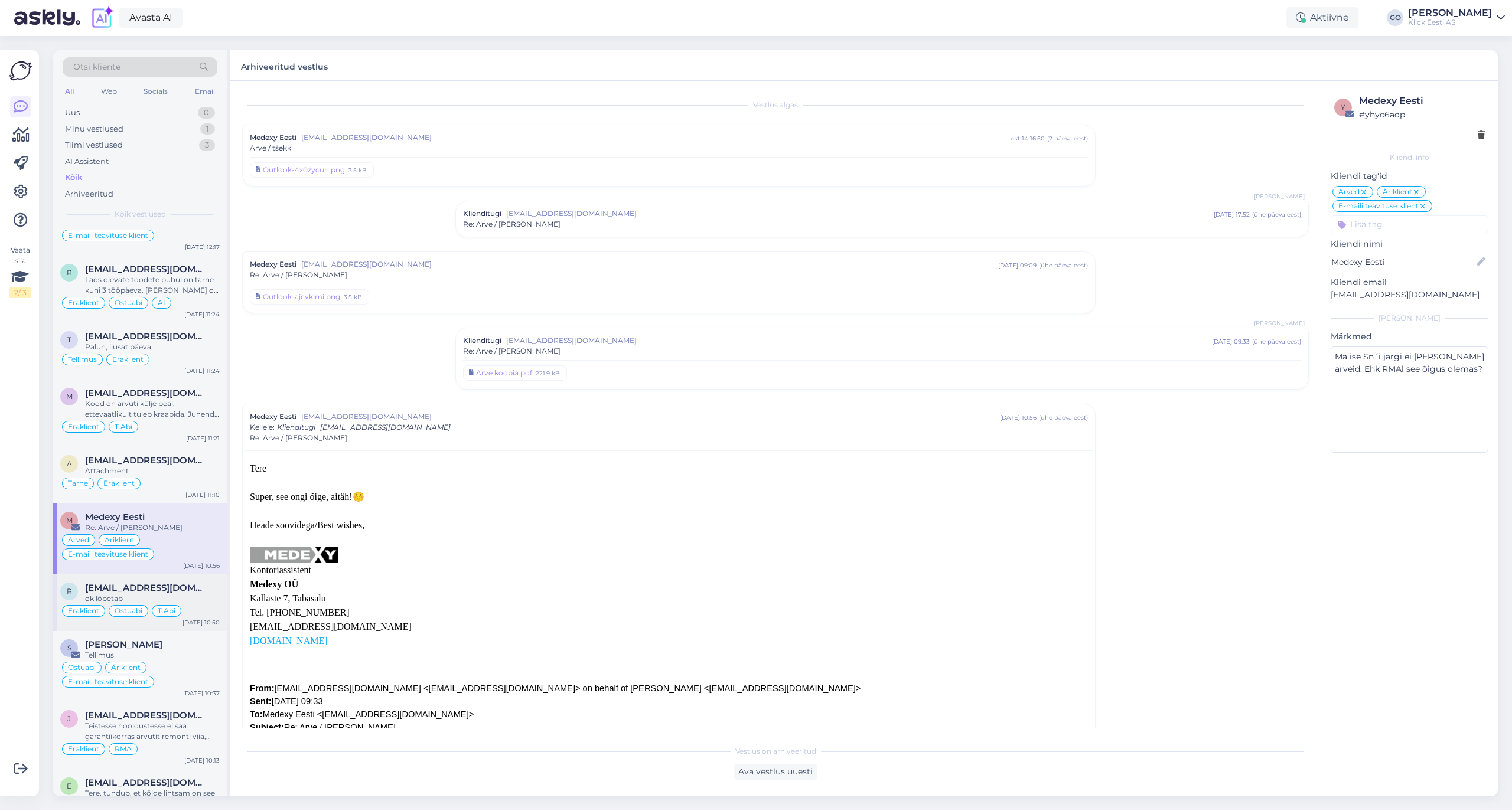
click at [199, 604] on div "ok lõpetab" at bounding box center [151, 599] width 134 height 10
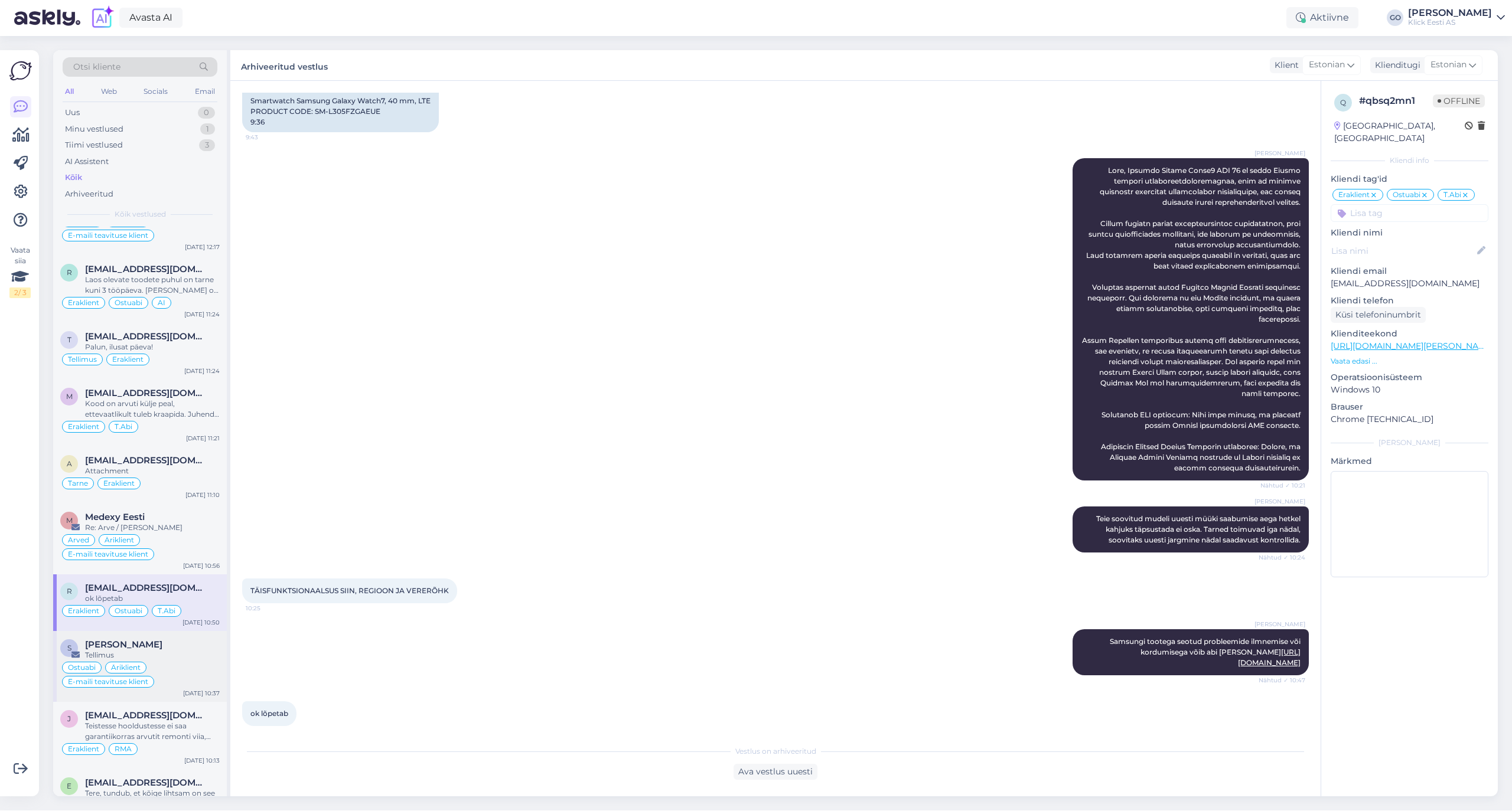
click at [189, 660] on div "Tellimus" at bounding box center [151, 655] width 134 height 10
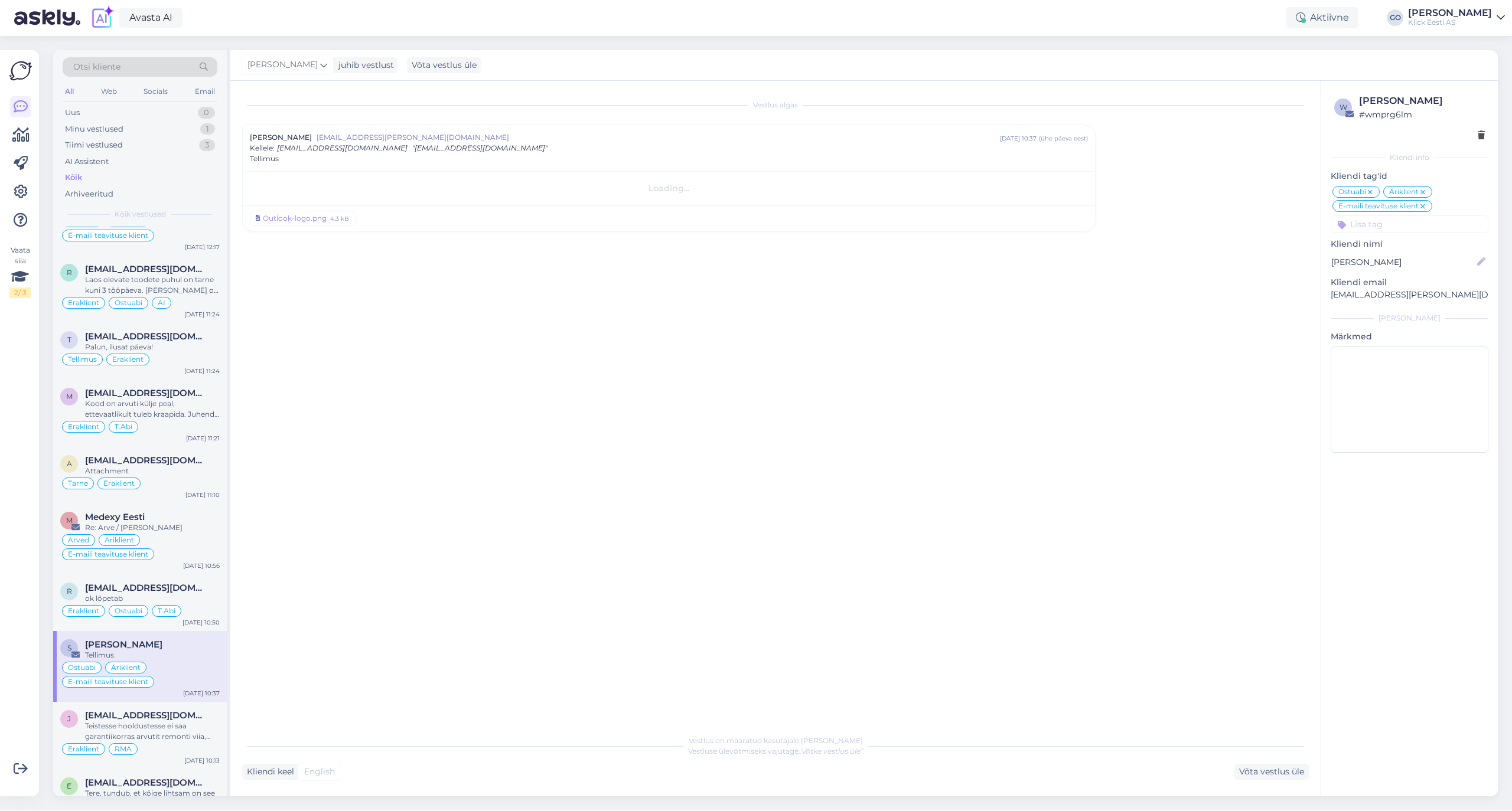
scroll to position [0, 0]
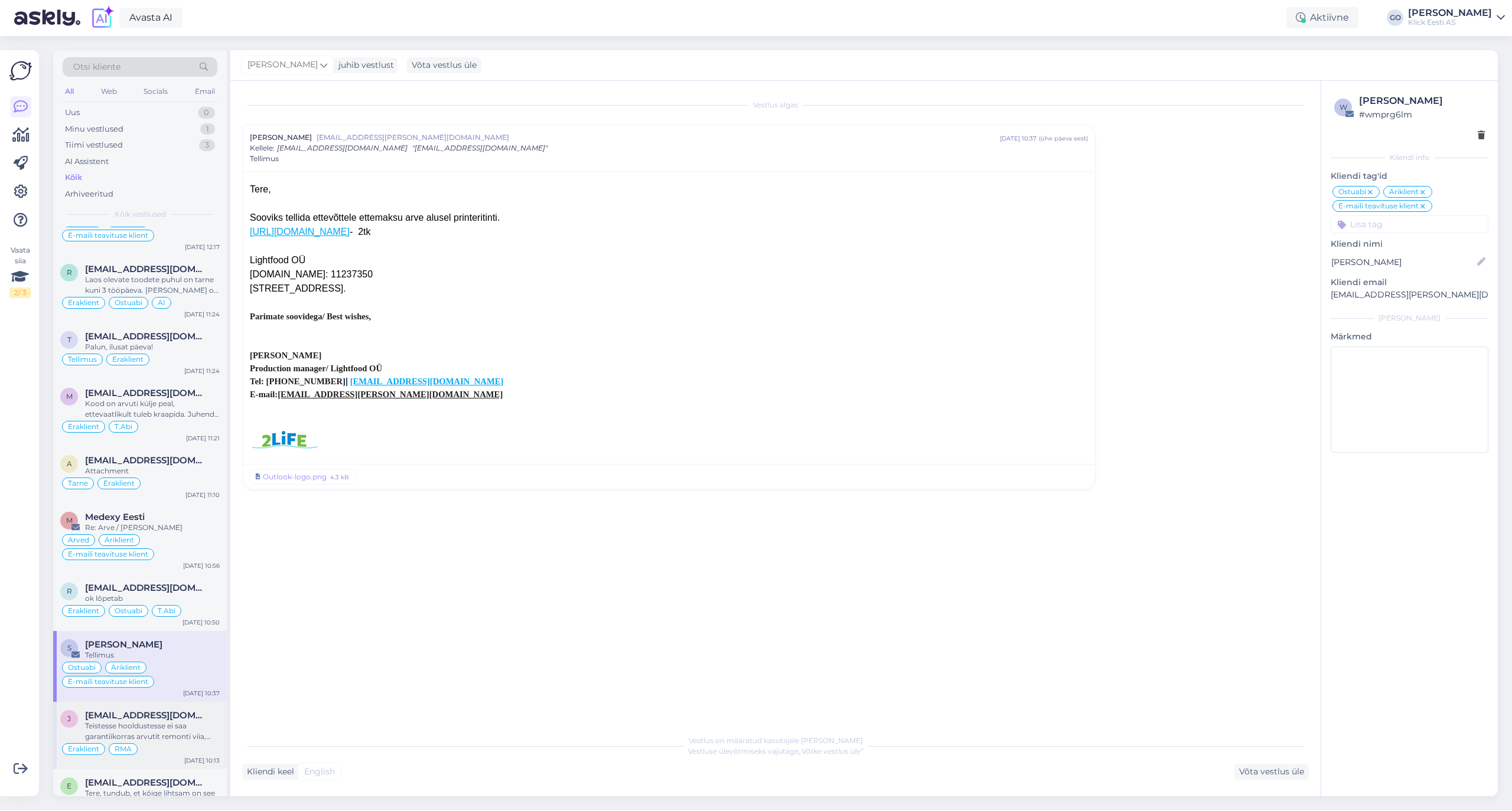
click at [209, 742] on div "Teistesse hooldustesse ei saa garantiikorras arvutit remonti viia, garantii [PE…" at bounding box center [151, 731] width 134 height 21
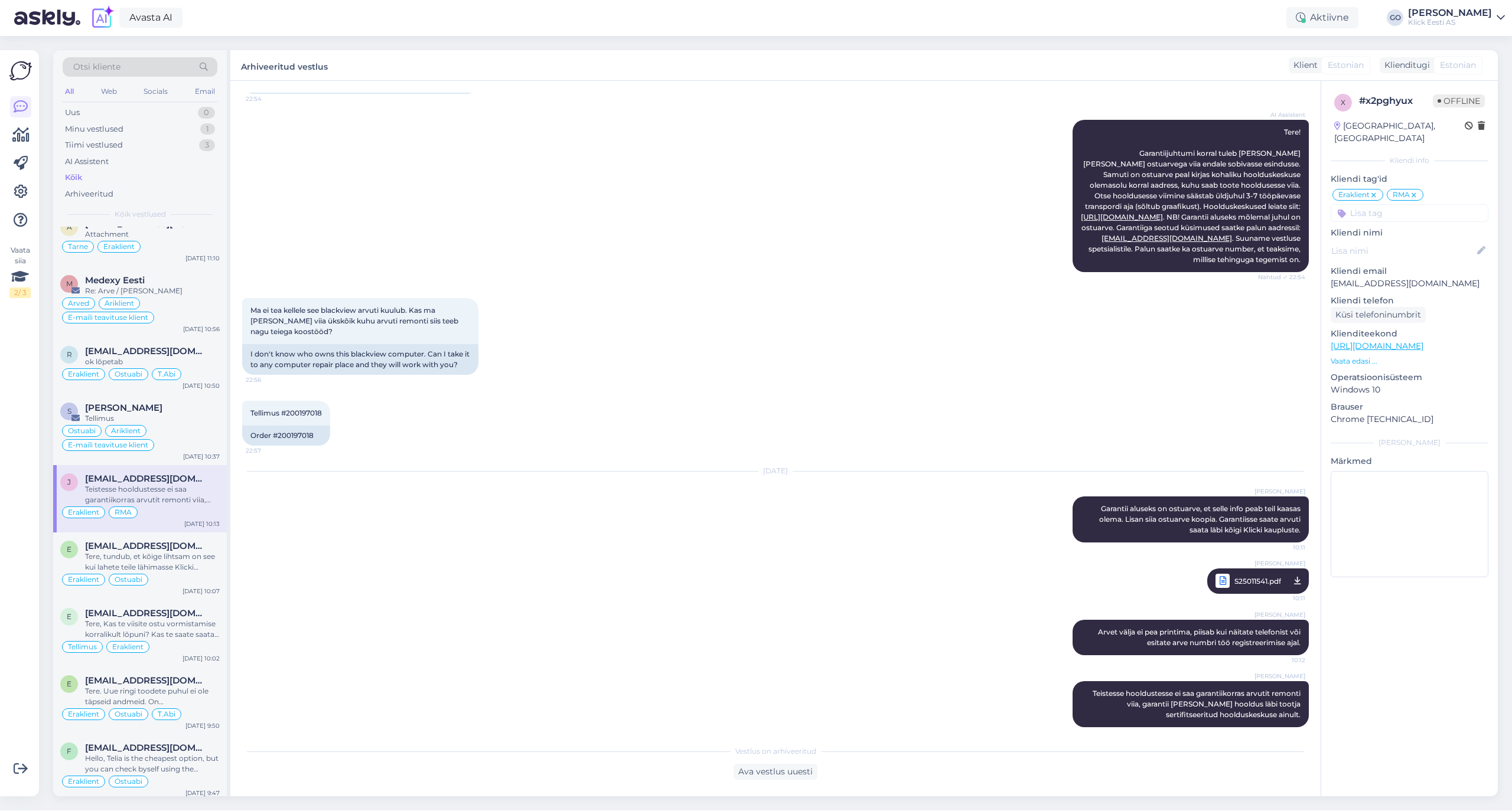
scroll to position [2755, 0]
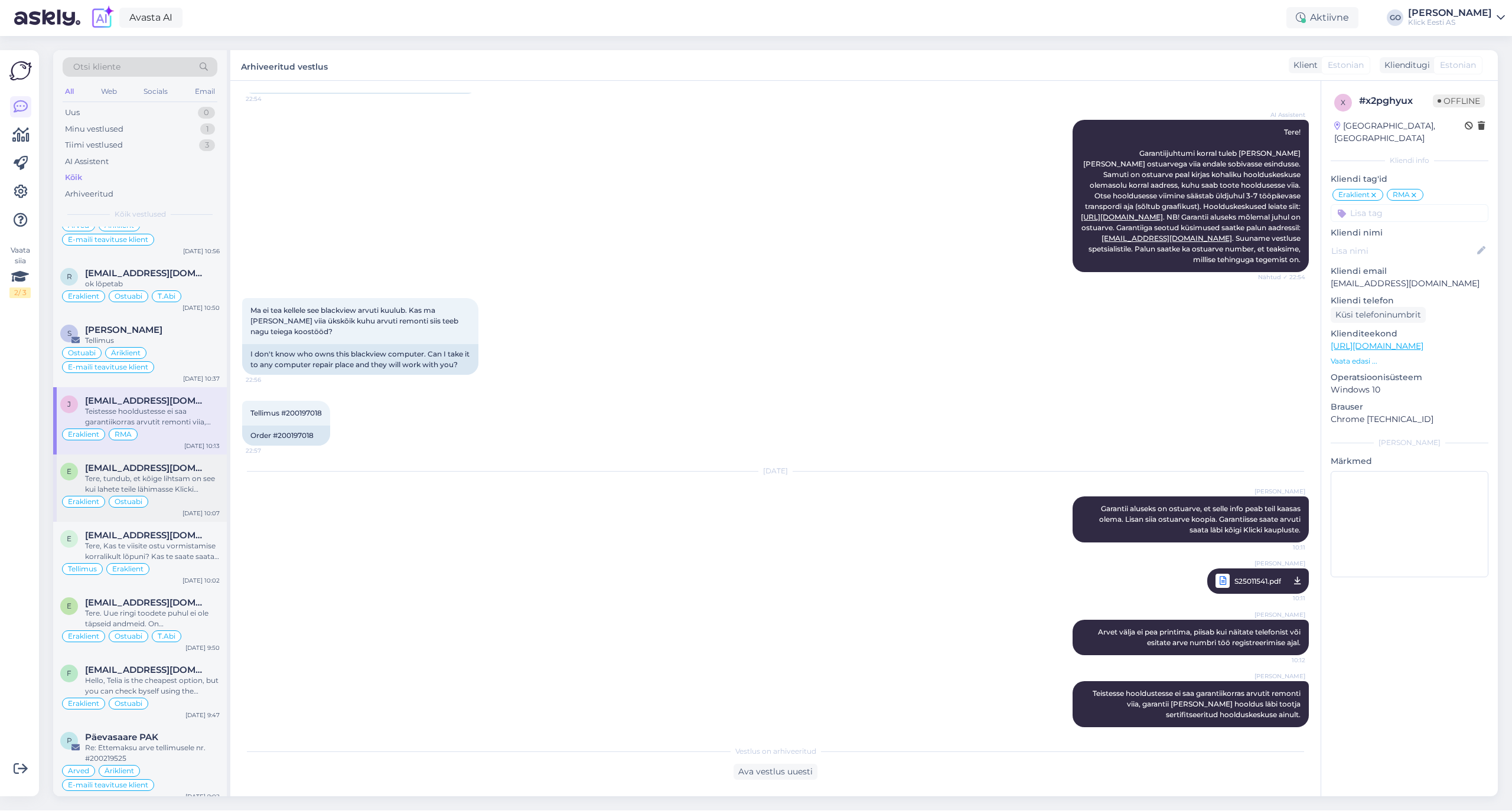
click at [190, 473] on span "[EMAIL_ADDRESS][DOMAIN_NAME]" at bounding box center [146, 468] width 123 height 10
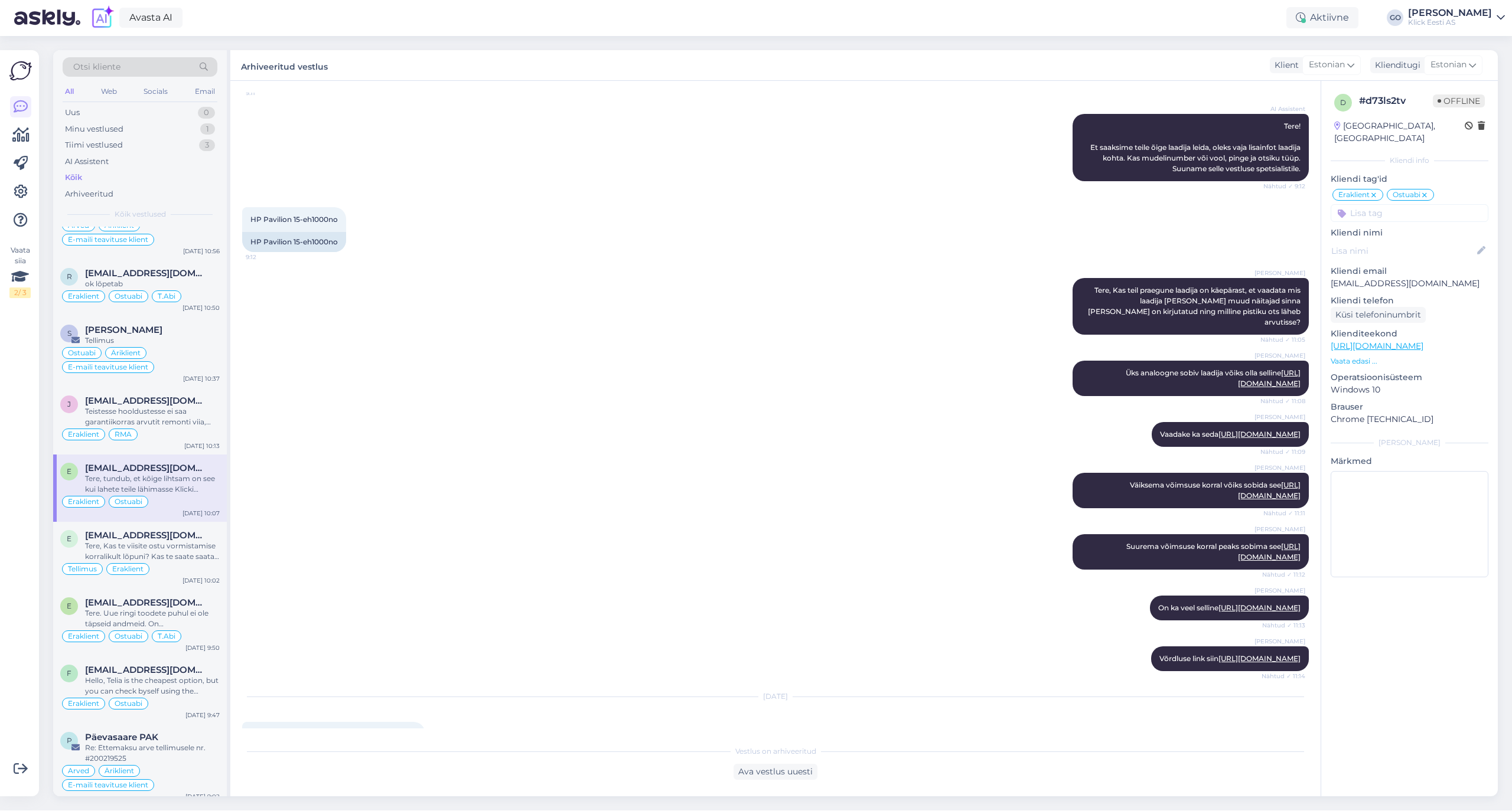
scroll to position [0, 0]
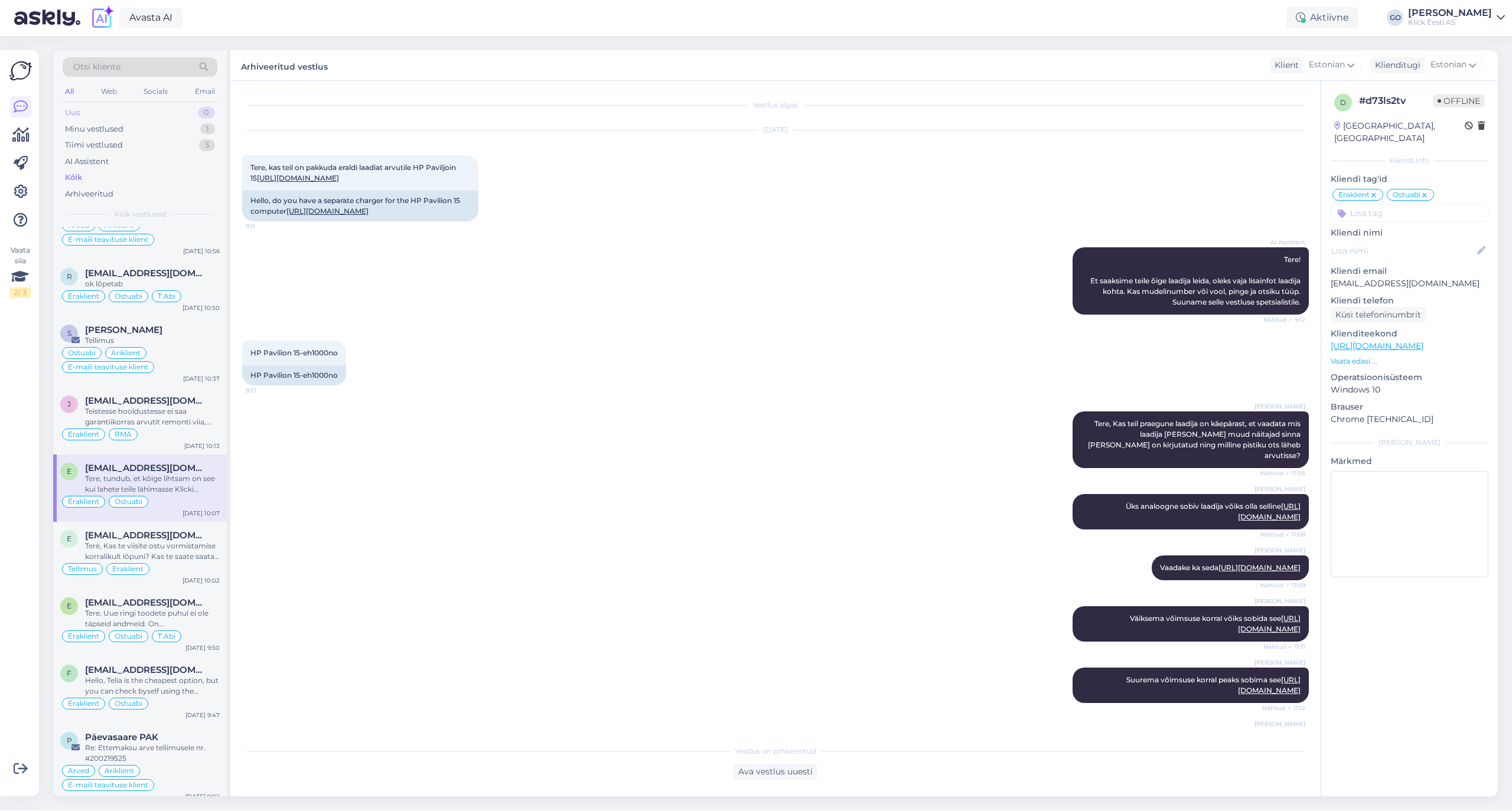
click at [157, 109] on div "Uus 0" at bounding box center [139, 112] width 155 height 16
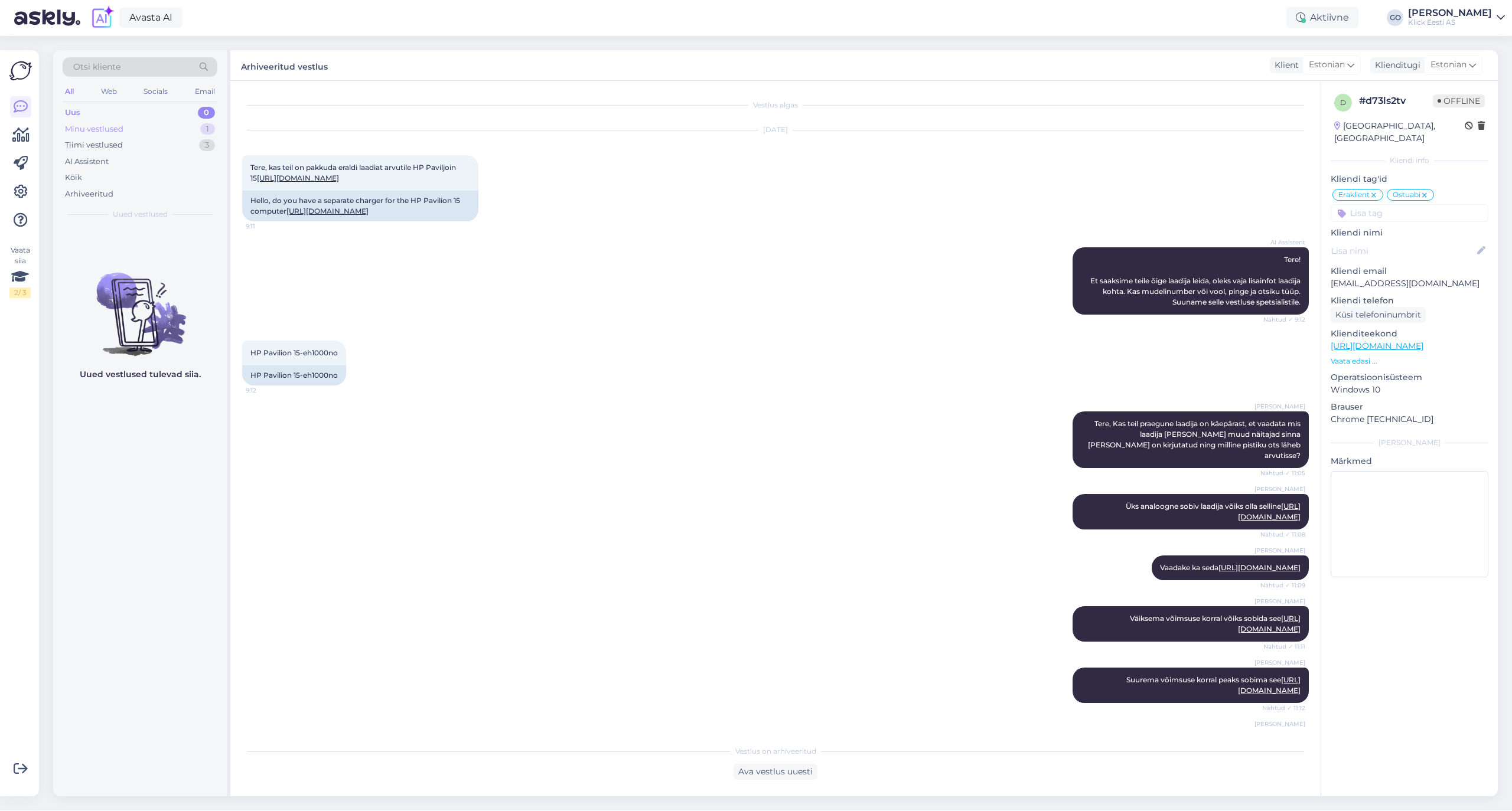
click at [142, 131] on div "Minu vestlused 1" at bounding box center [139, 128] width 155 height 16
click at [175, 390] on div "o [EMAIL_ADDRESS][PERSON_NAME][DOMAIN_NAME] Tere, Vabandust viibinud vastamise …" at bounding box center [139, 512] width 174 height 570
click at [473, 622] on div "[PERSON_NAME] Väiksema võimsuse korral võiks sobida see [URL][DOMAIN_NAME] Näht…" at bounding box center [775, 625] width 1066 height 62
click at [24, 192] on icon at bounding box center [21, 192] width 15 height 15
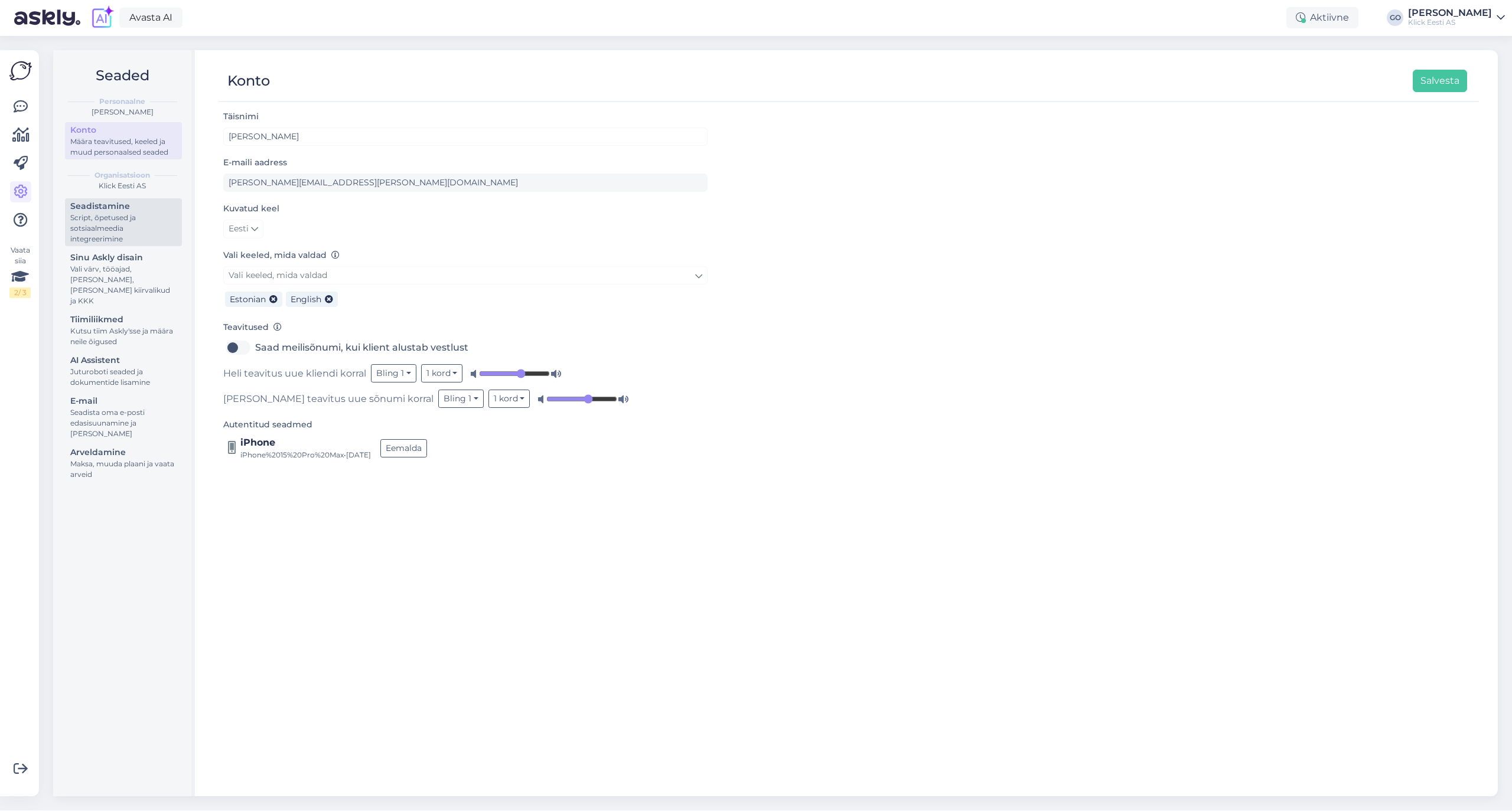
click at [122, 223] on div "Script, õpetused ja sotsiaalmeedia integreerimine" at bounding box center [123, 228] width 106 height 32
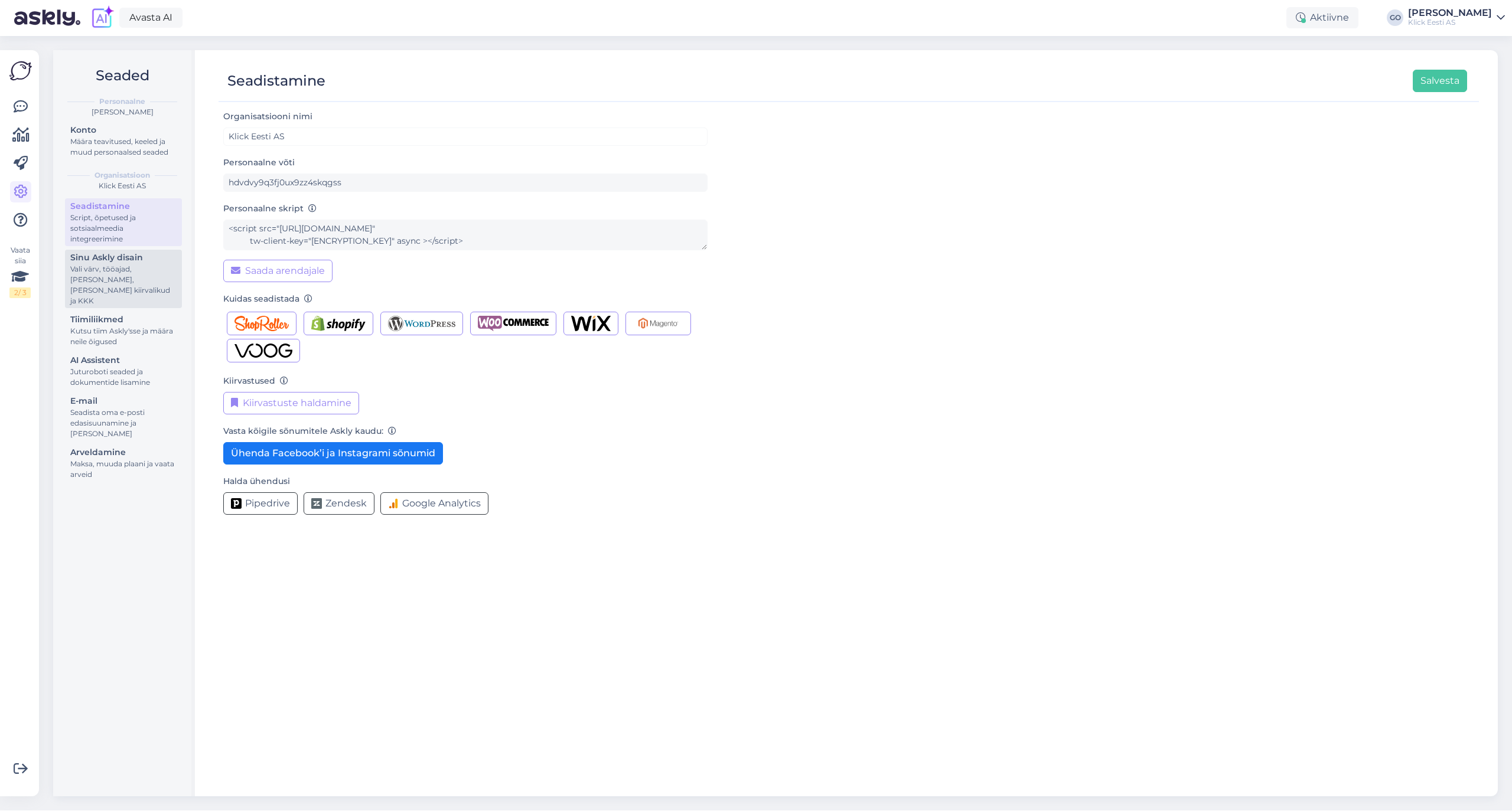
click at [127, 265] on div "Vali värv, tööajad, [PERSON_NAME], [PERSON_NAME] kiirvalikud ja KKK" at bounding box center [123, 285] width 106 height 43
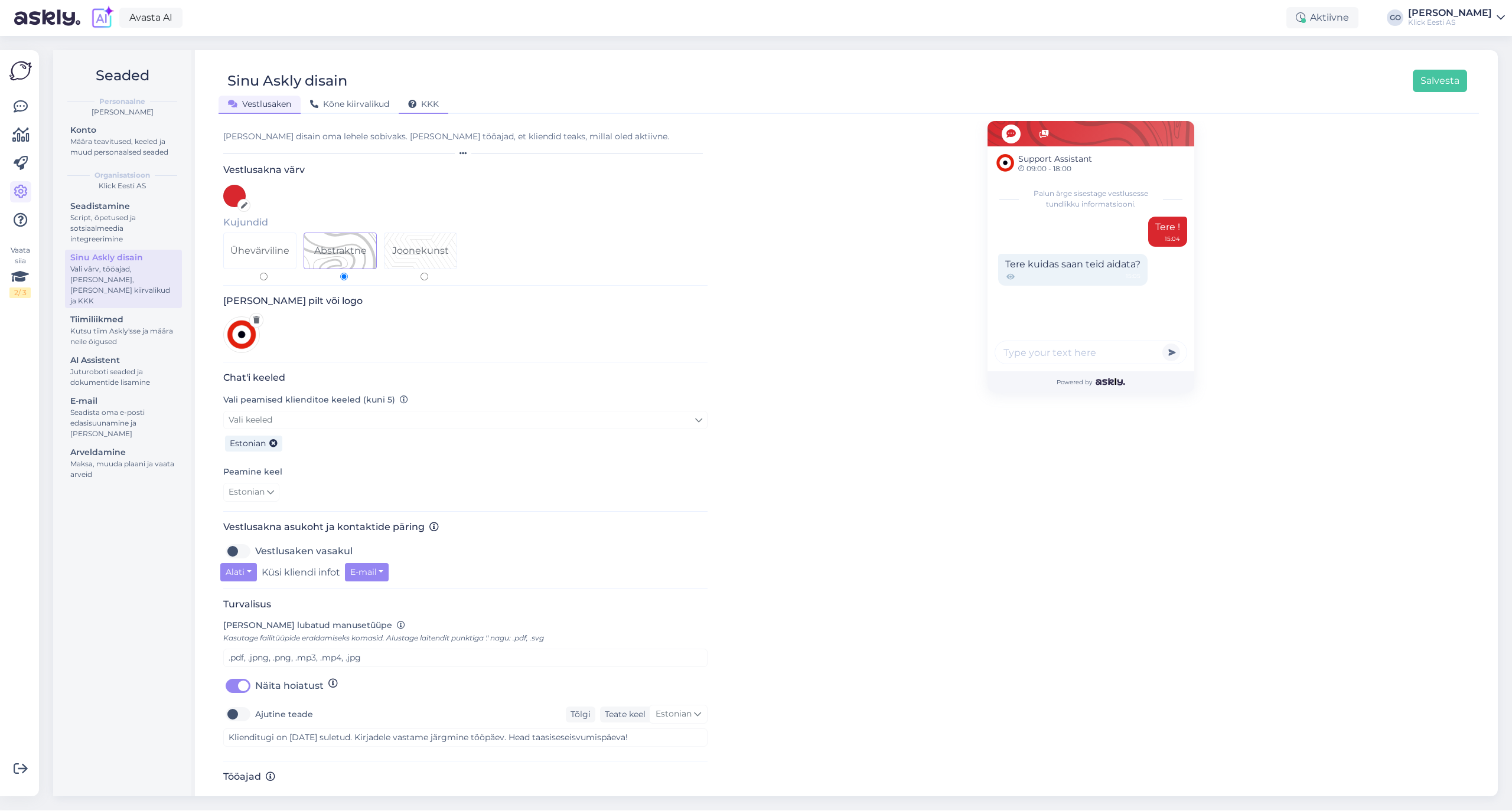
click at [435, 100] on span "KKK" at bounding box center [424, 104] width 31 height 10
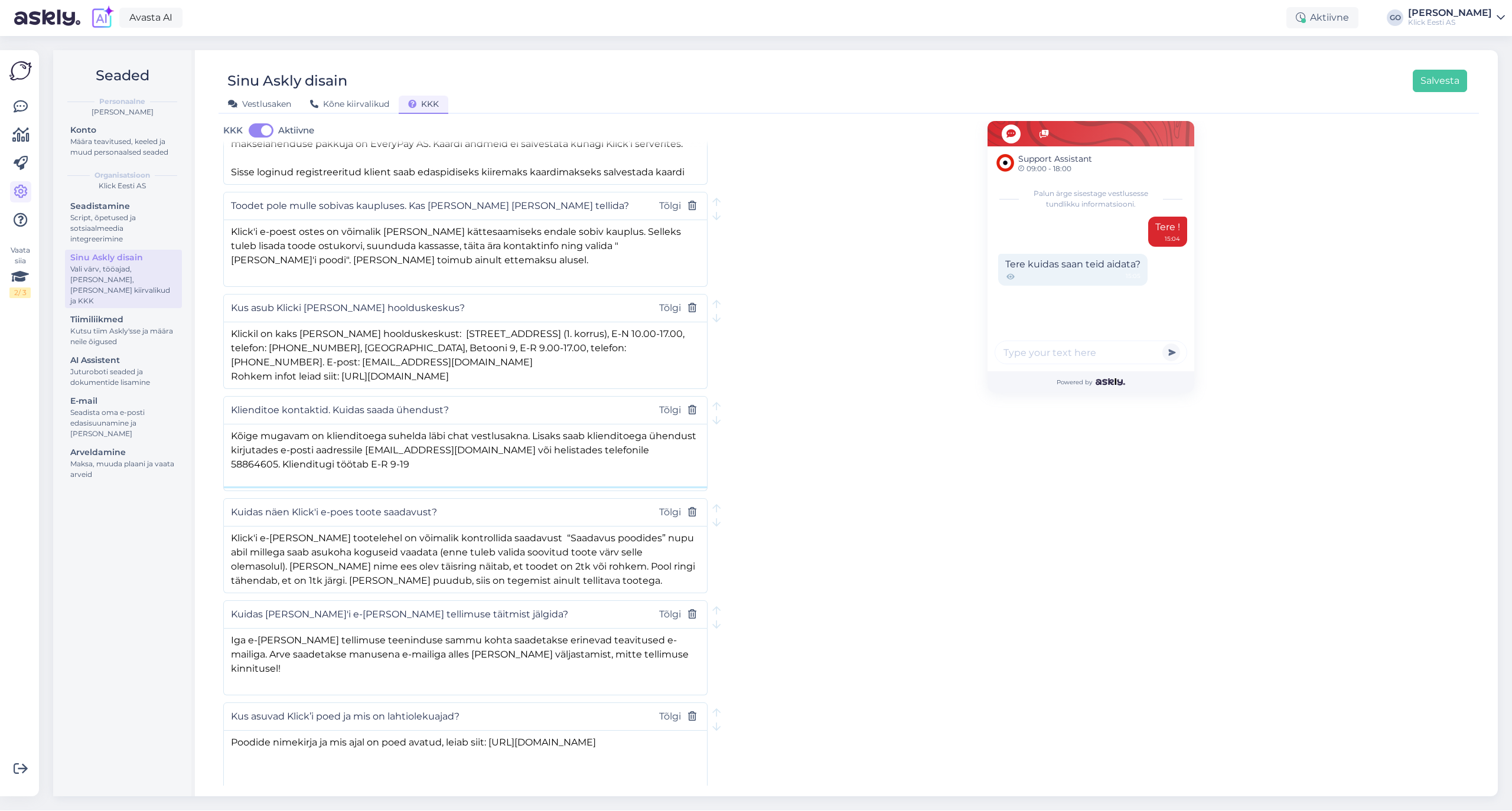
click at [329, 473] on textarea "Kõige mugavam on klienditoega suhelda läbi chat vestlusakna. Lisaks saab kliend…" at bounding box center [465, 455] width 483 height 62
type textarea "Kõige mugavam on klienditoega suhelda läbi chat vestlusakna. Lisaks saab kliend…"
click at [1434, 74] on button "Salvesta" at bounding box center [1439, 80] width 54 height 22
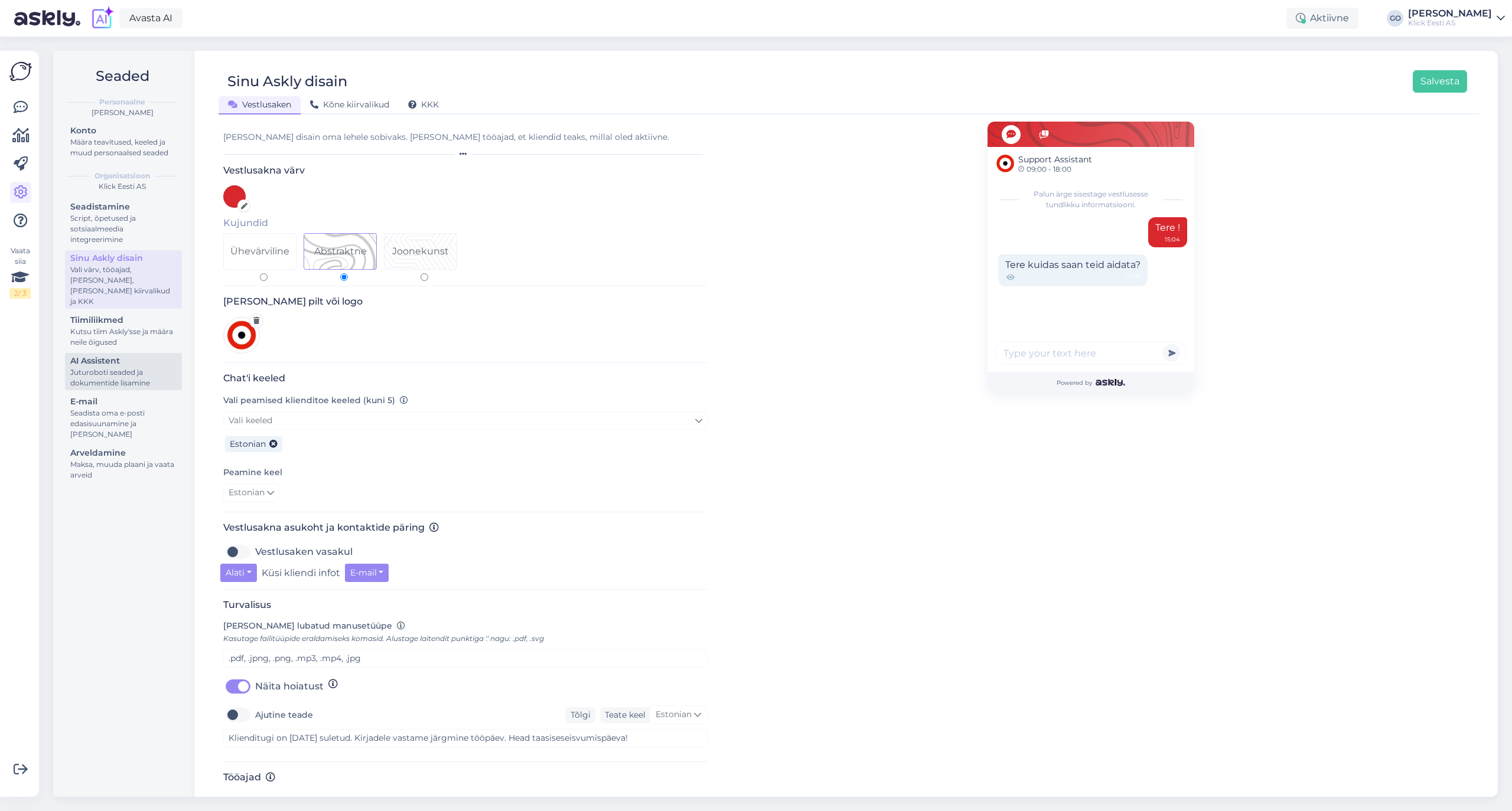
click at [105, 355] on div "AI Assistent" at bounding box center [123, 361] width 106 height 12
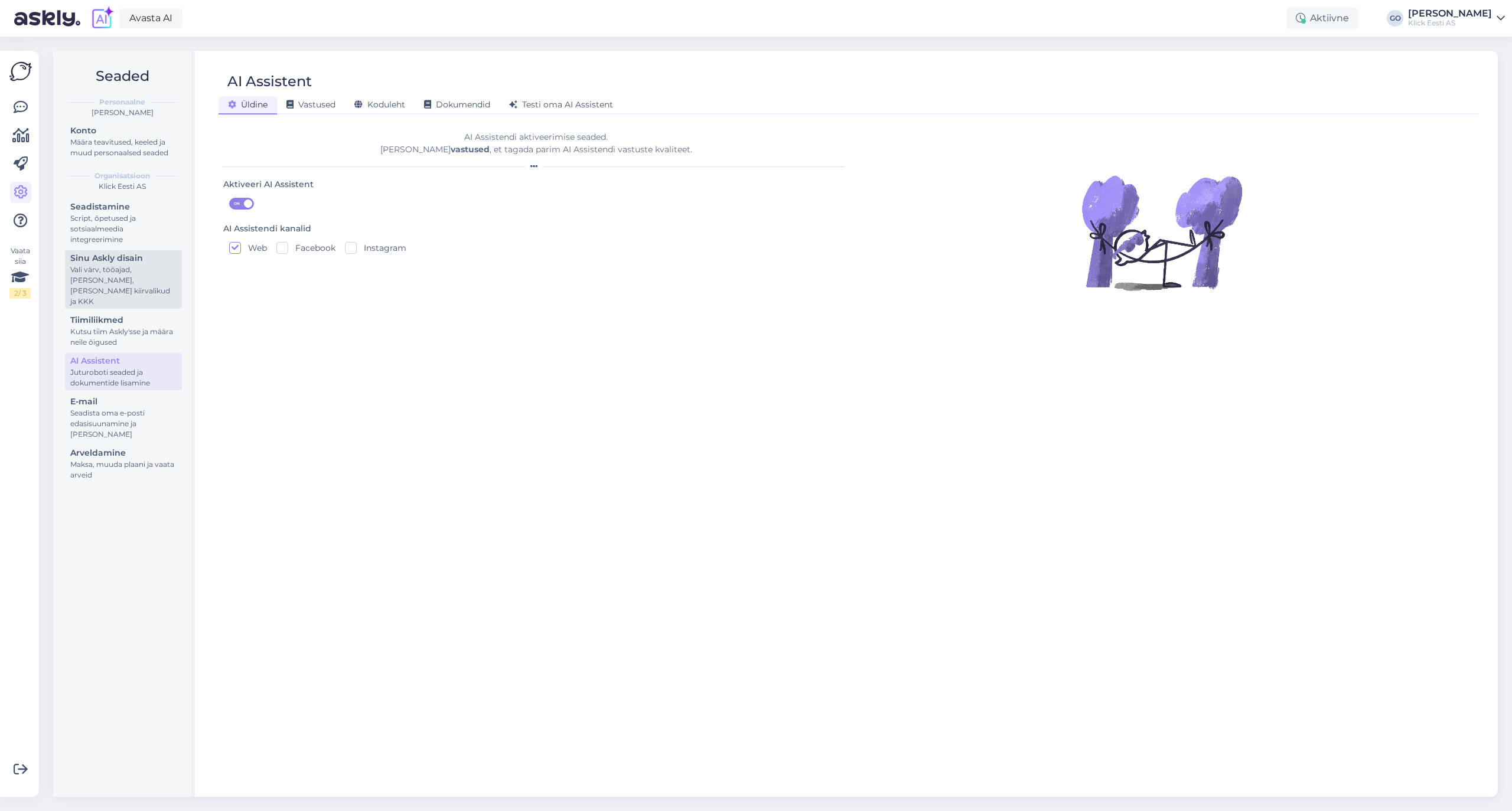
click at [105, 277] on div "Vali värv, tööajad, lisa meilivorm, kõne kiirvalikud ja KKK" at bounding box center [123, 286] width 106 height 43
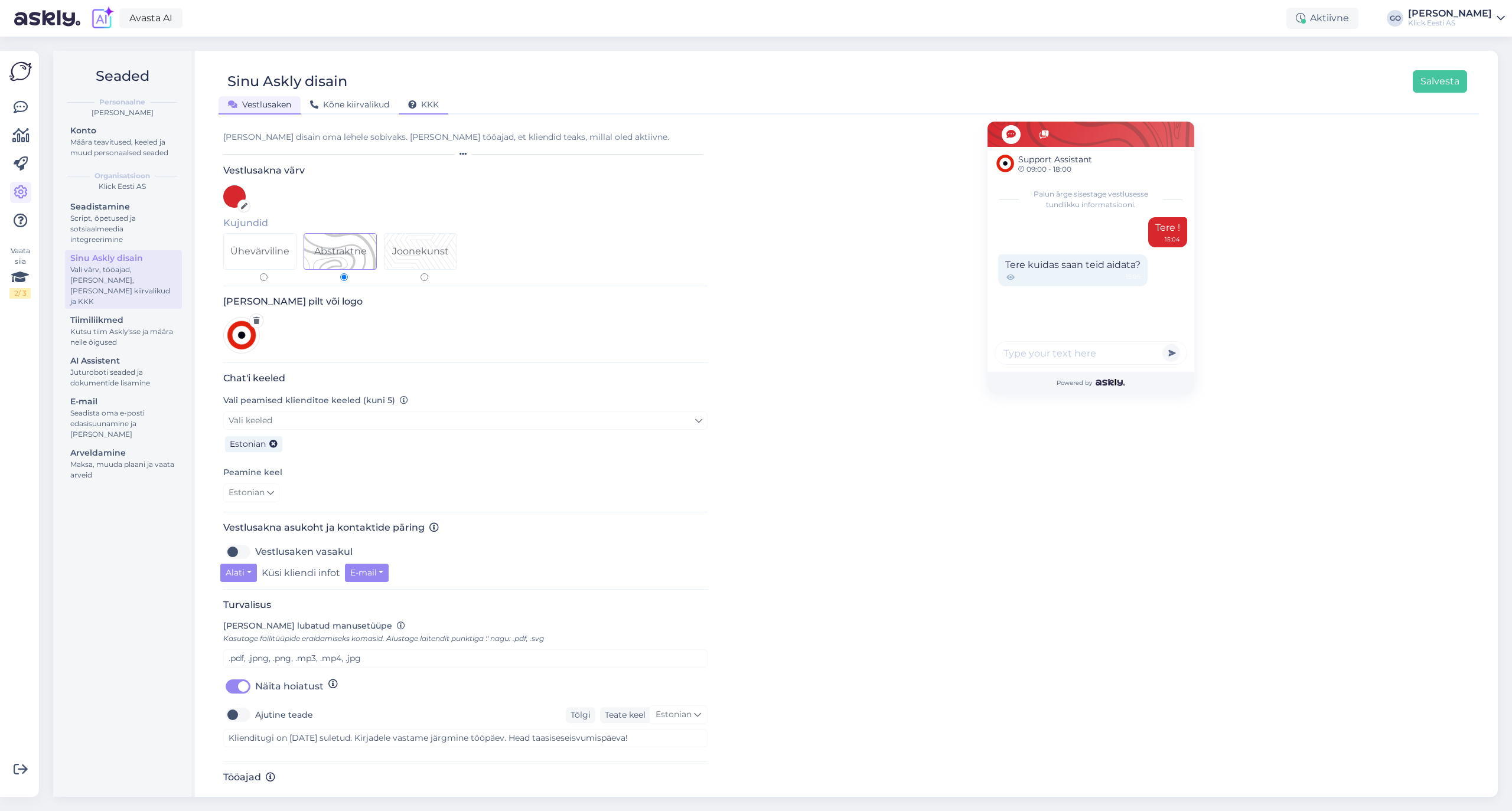
click at [431, 100] on span "KKK" at bounding box center [424, 104] width 31 height 10
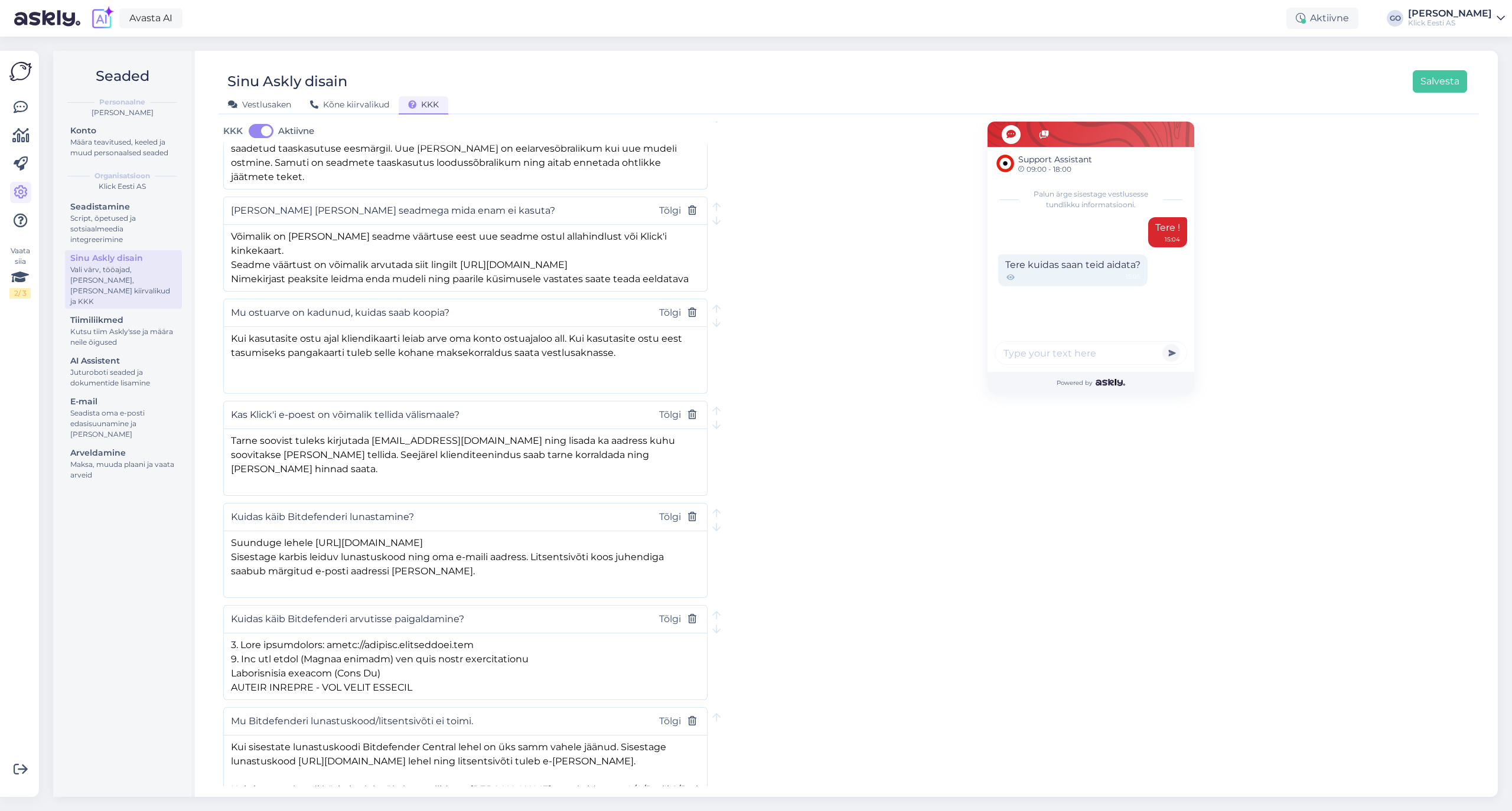
scroll to position [773, 0]
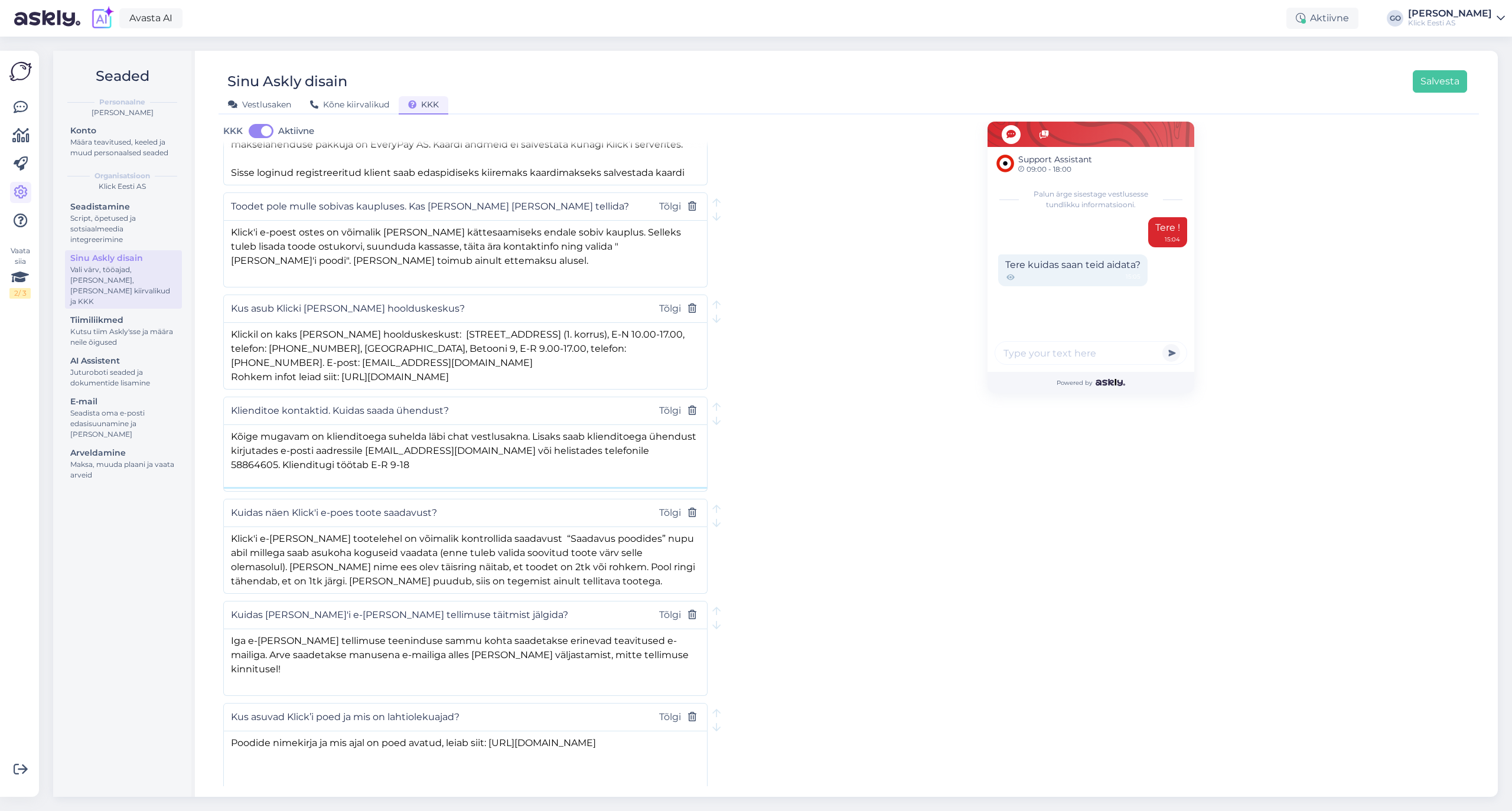
click at [308, 470] on textarea "Kõige mugavam on klienditoega suhelda läbi chat vestlusakna. Lisaks saab kliend…" at bounding box center [465, 456] width 483 height 62
click at [347, 471] on textarea "Kõige mugavam on klienditoega suhelda läbi chat vestlusakna. Lisaks saab kliend…" at bounding box center [465, 456] width 483 height 62
click at [631, 483] on textarea "Kõige mugavam on klienditoega suhelda läbi chat vestlusakna. Lisaks saab kliend…" at bounding box center [465, 456] width 483 height 62
type textarea "Kõige mugavam on klienditoega suhelda läbi chat vestlusakna. Lisaks saab kliend…"
click at [1434, 74] on button "Salvesta" at bounding box center [1439, 81] width 54 height 22
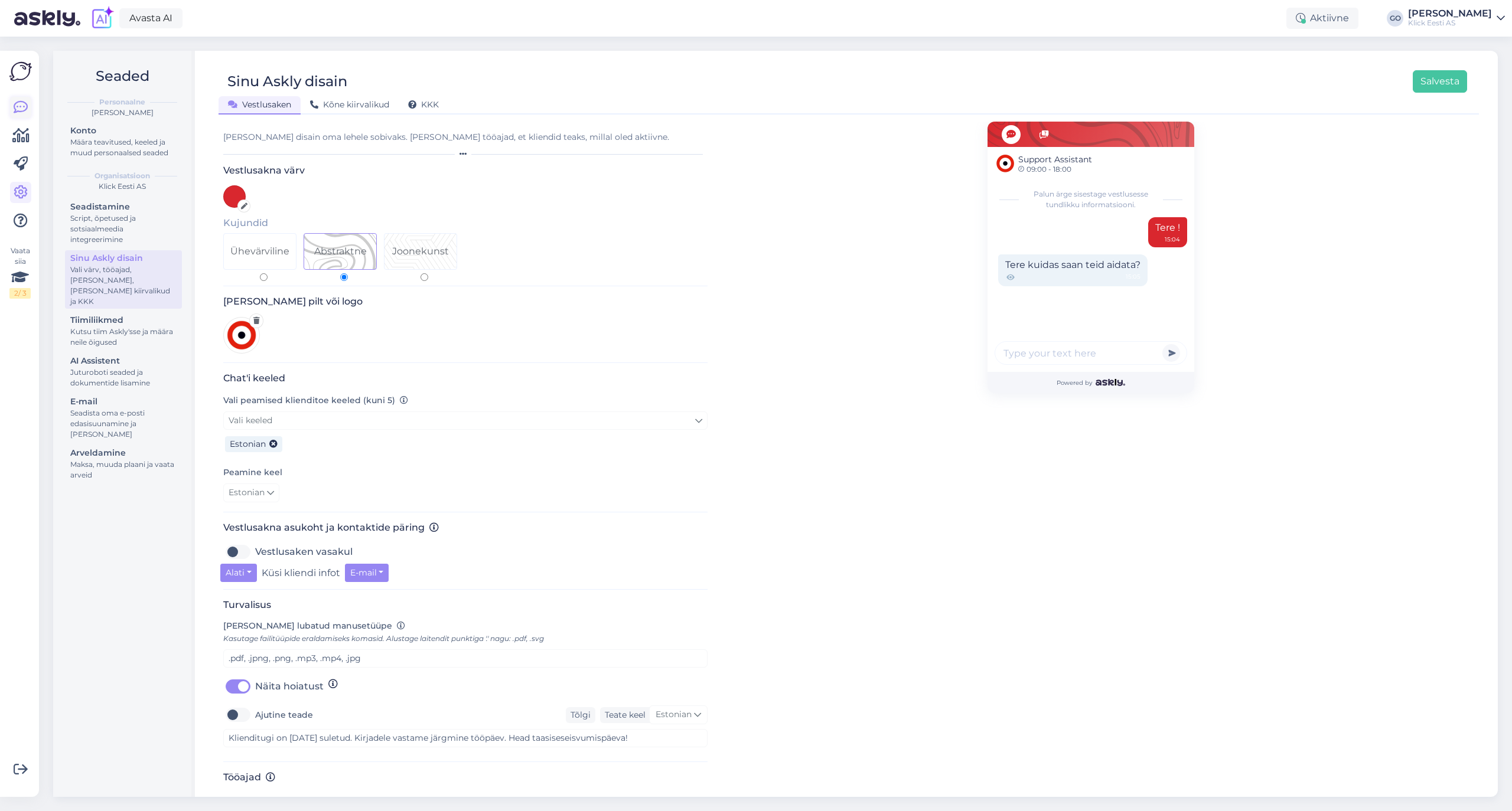
click at [19, 106] on icon at bounding box center [21, 107] width 15 height 15
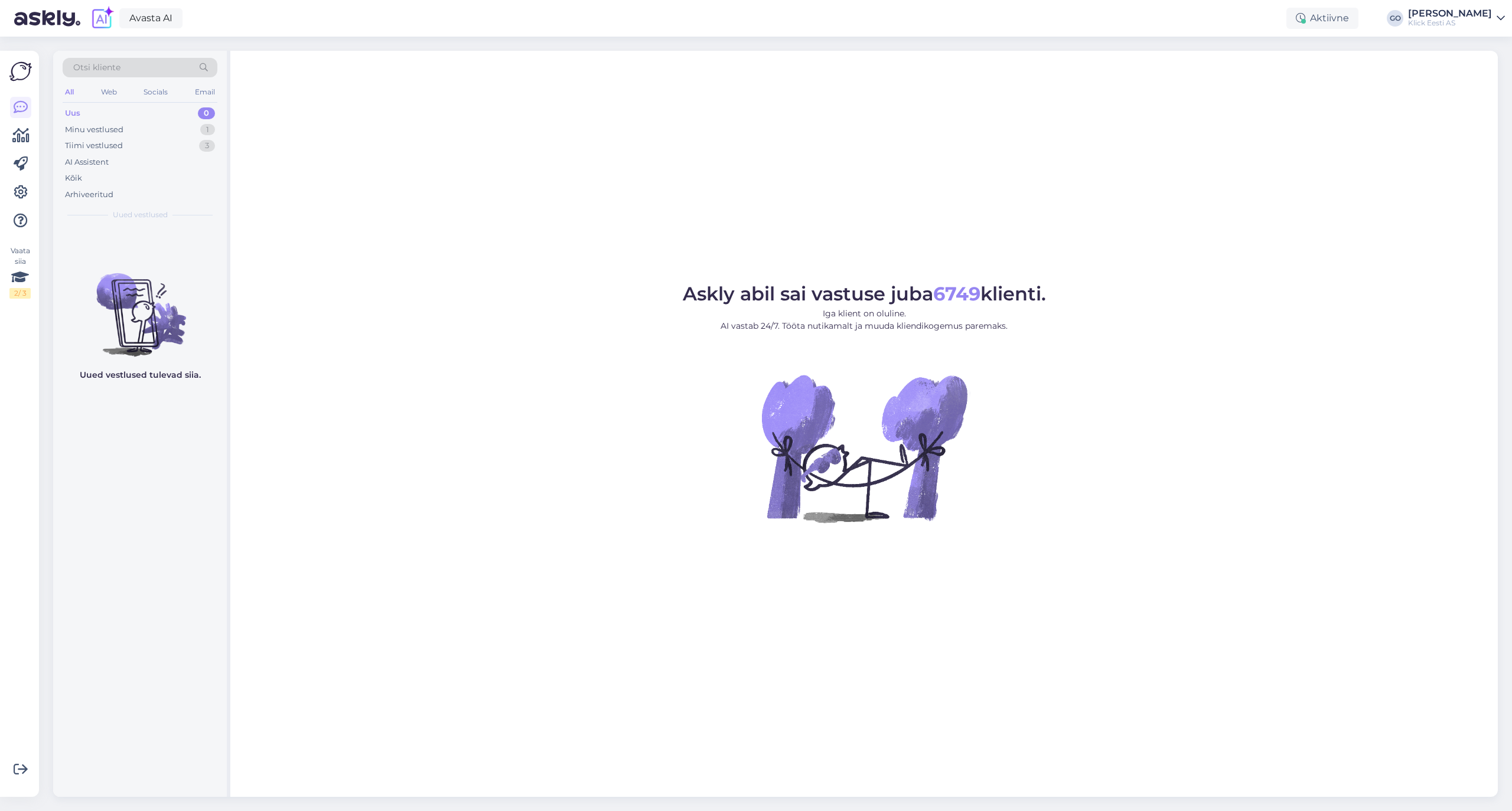
click at [131, 110] on div "Uus 0" at bounding box center [139, 113] width 155 height 16
click at [81, 176] on div "Kõik" at bounding box center [74, 179] width 17 height 12
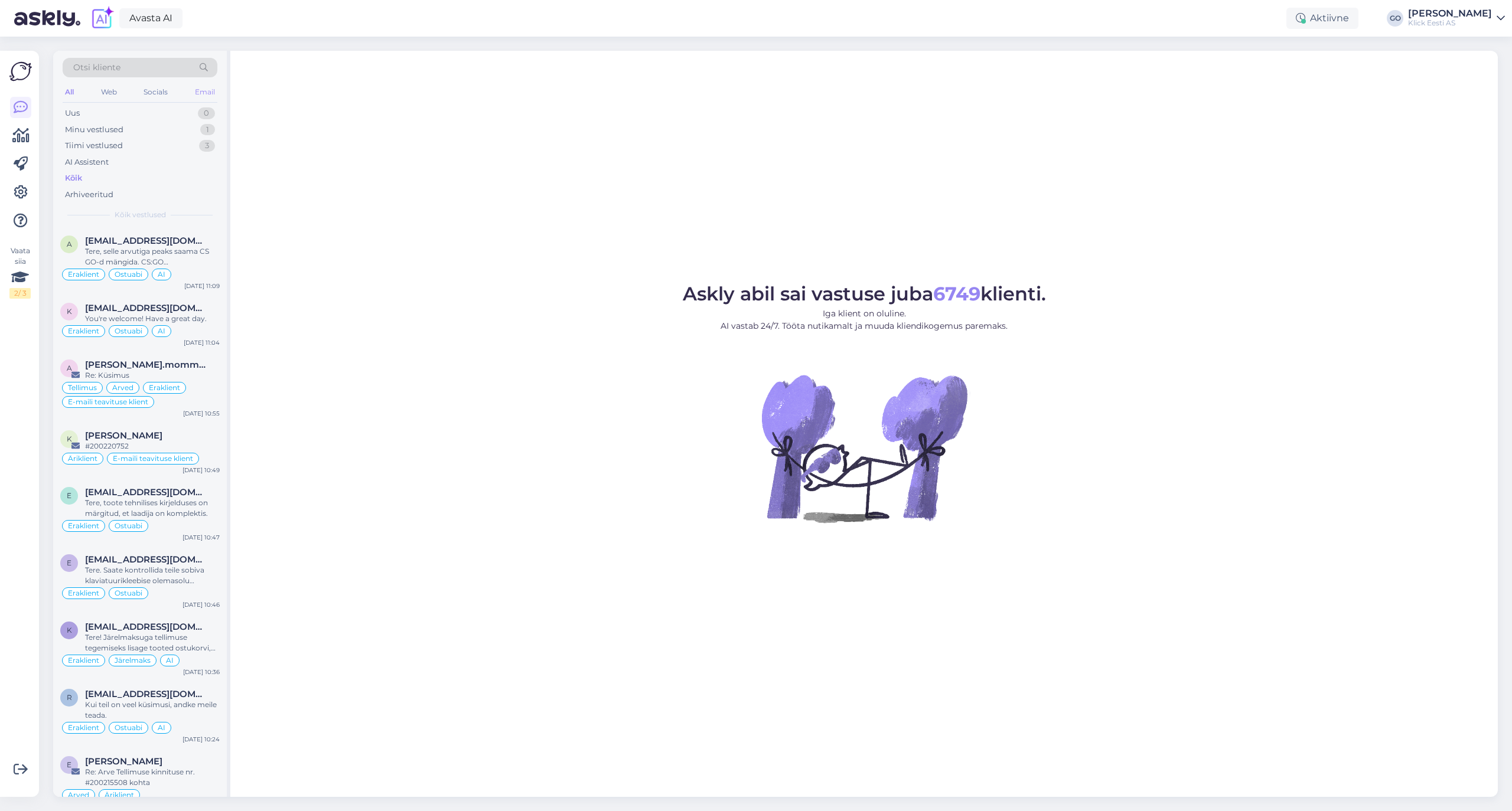
click at [203, 94] on div "Email" at bounding box center [205, 92] width 25 height 15
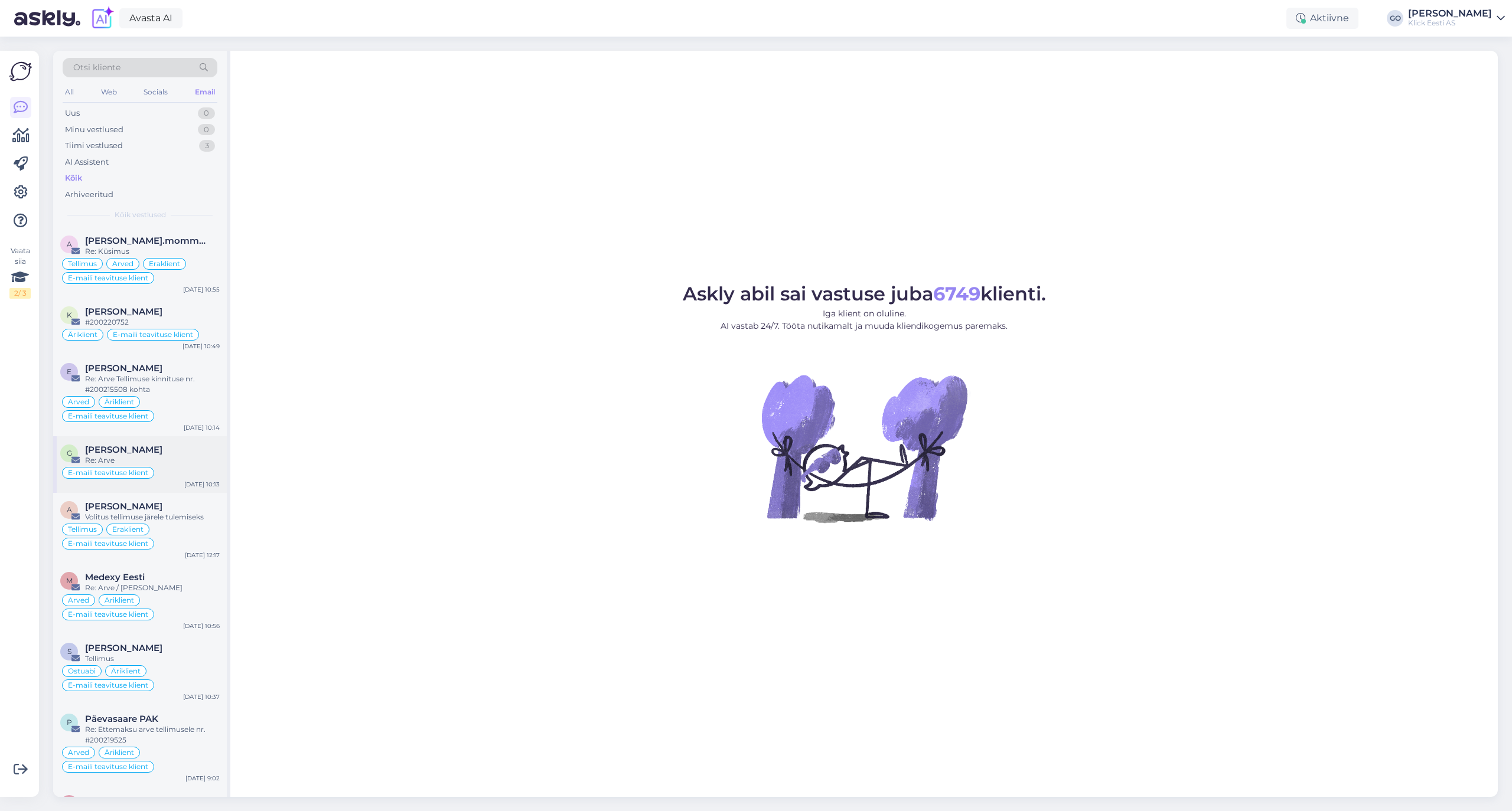
click at [165, 462] on div "Re: Arve" at bounding box center [151, 460] width 134 height 10
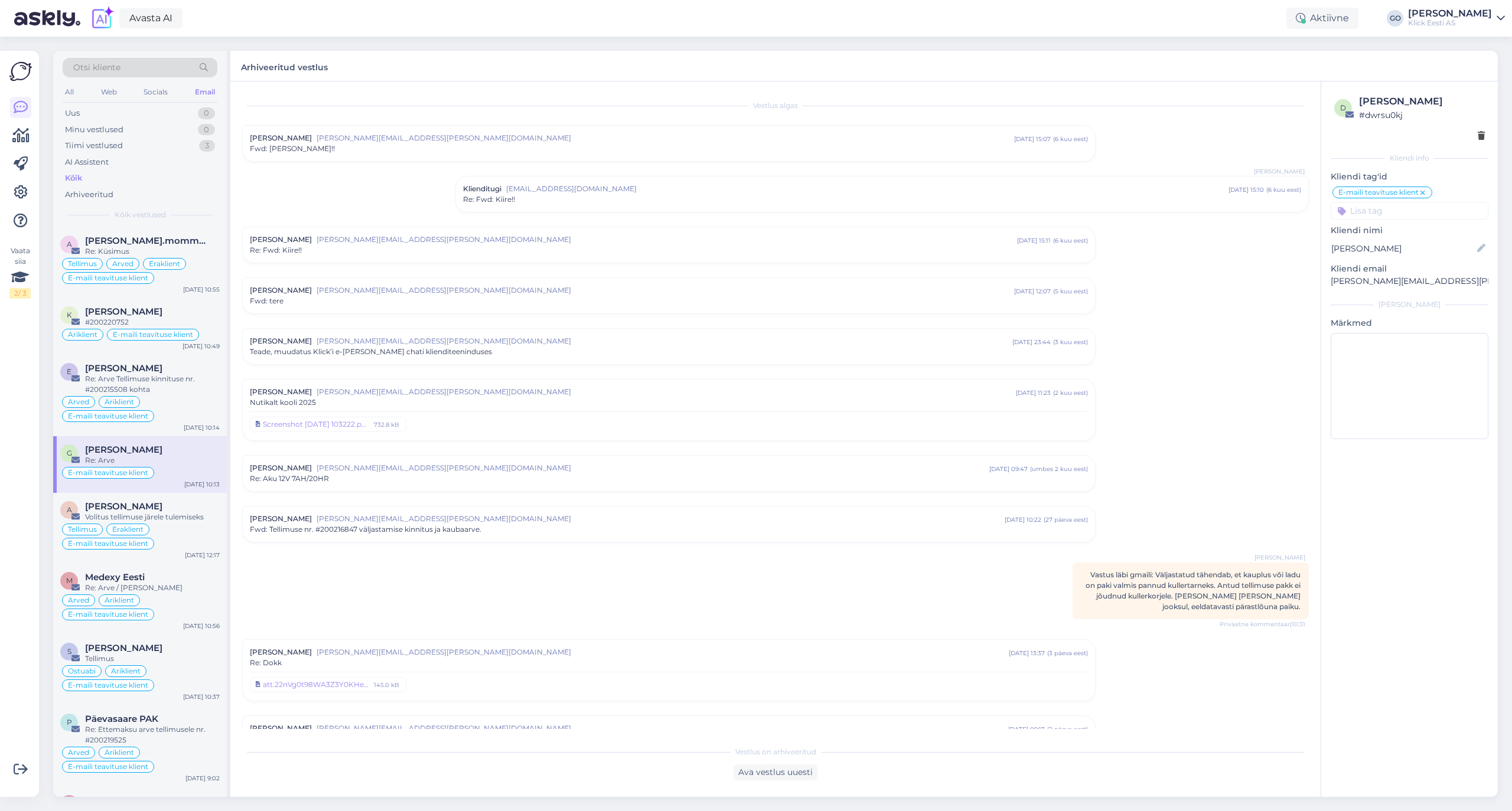
scroll to position [168, 0]
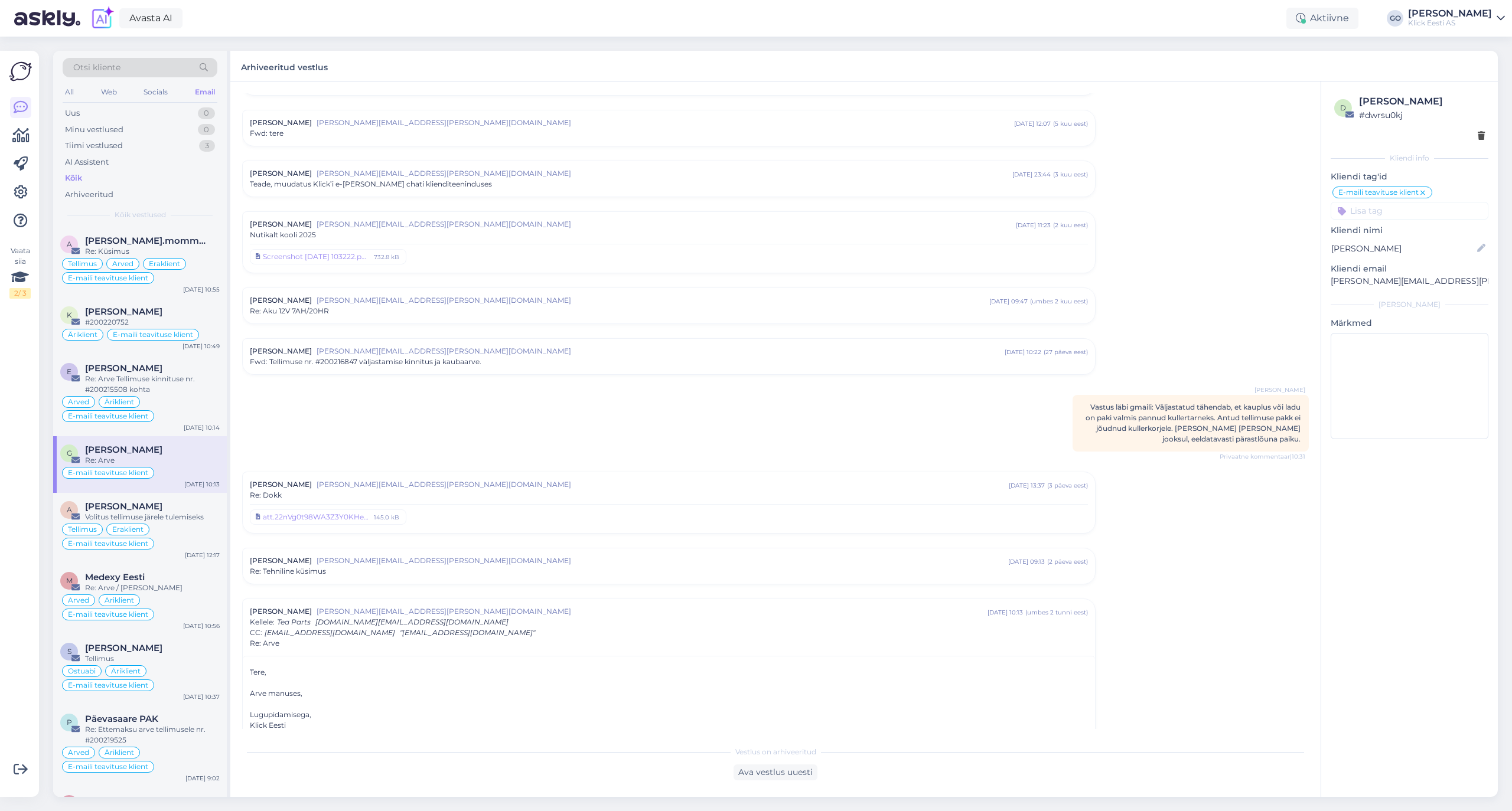
click at [72, 176] on div "Kõik" at bounding box center [74, 179] width 17 height 12
click at [205, 240] on span "[PERSON_NAME].mommeja via [EMAIL_ADDRESS][DOMAIN_NAME]" at bounding box center [146, 240] width 123 height 10
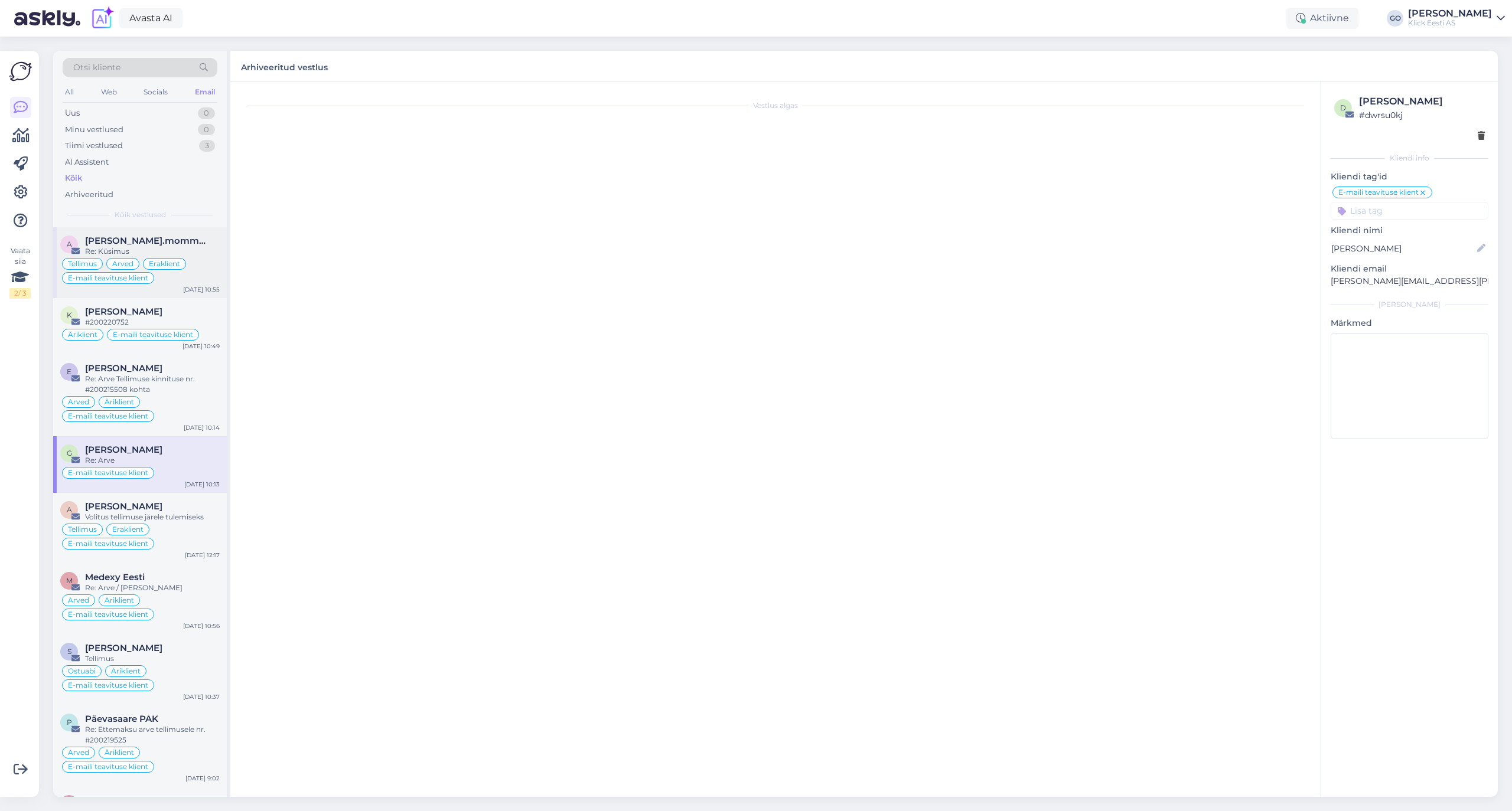
scroll to position [5550, 0]
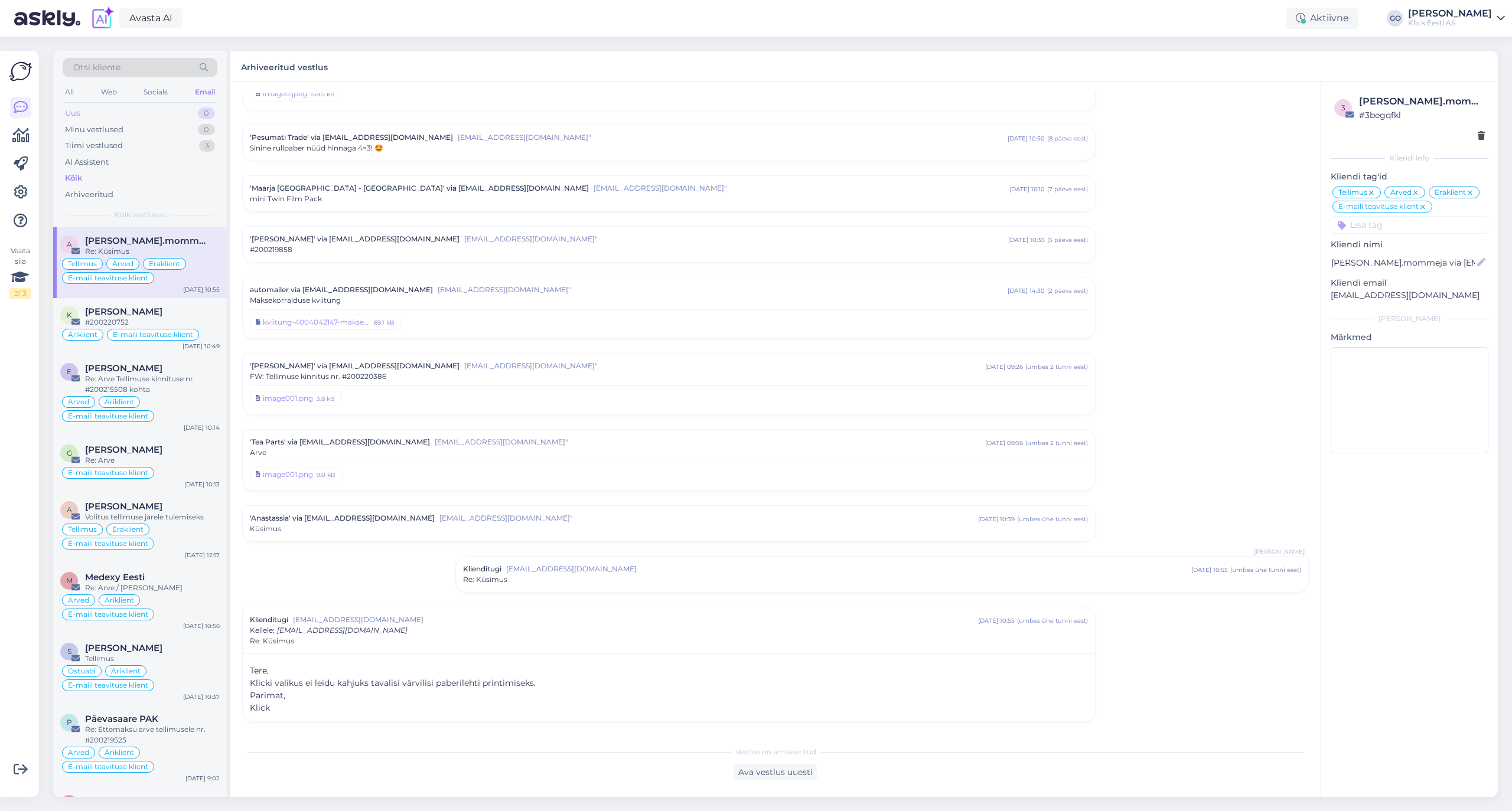
click at [81, 108] on div "Uus 0" at bounding box center [139, 113] width 155 height 16
